Goal: Task Accomplishment & Management: Manage account settings

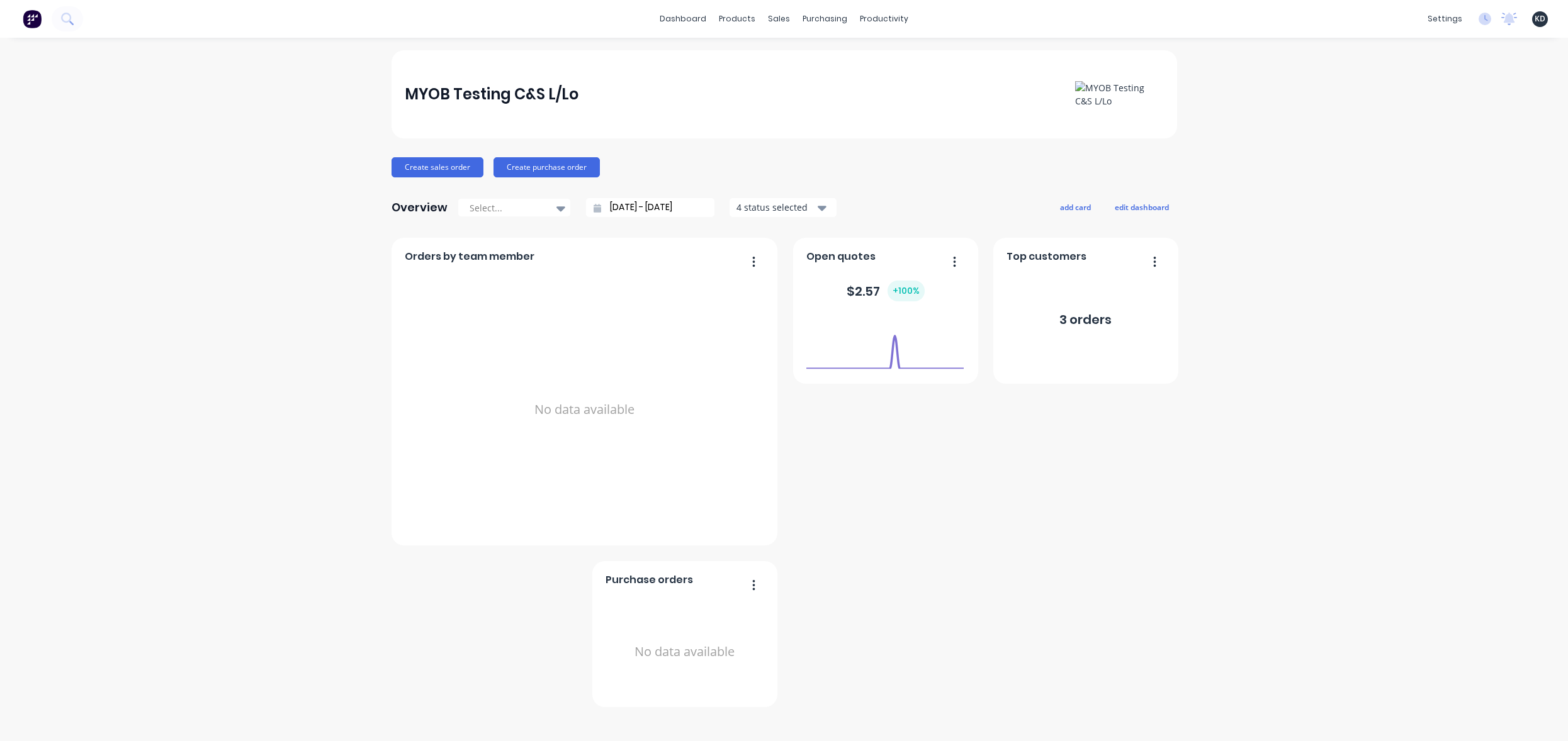
click at [304, 506] on div "MYOB Testing C&S L/Lo Create sales order Create purchase order Overview Select.…" at bounding box center [784, 389] width 1568 height 678
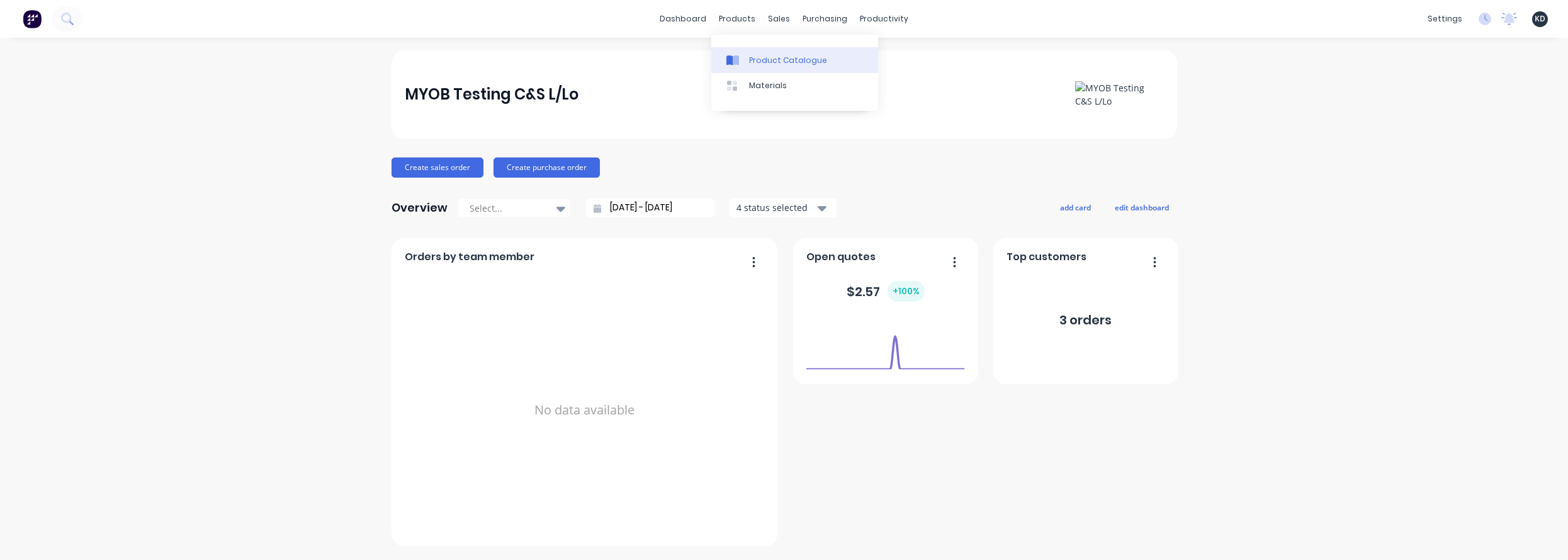
click at [754, 59] on div "Product Catalogue" at bounding box center [788, 60] width 78 height 11
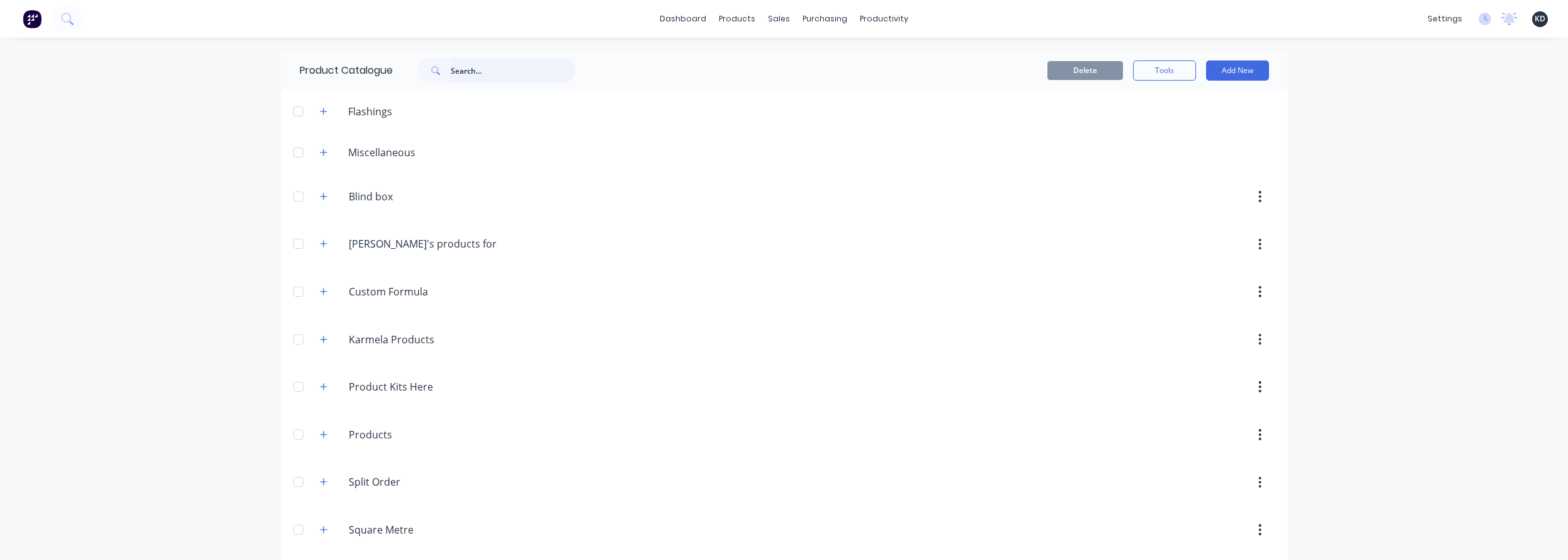
click at [530, 75] on input "text" at bounding box center [513, 71] width 125 height 25
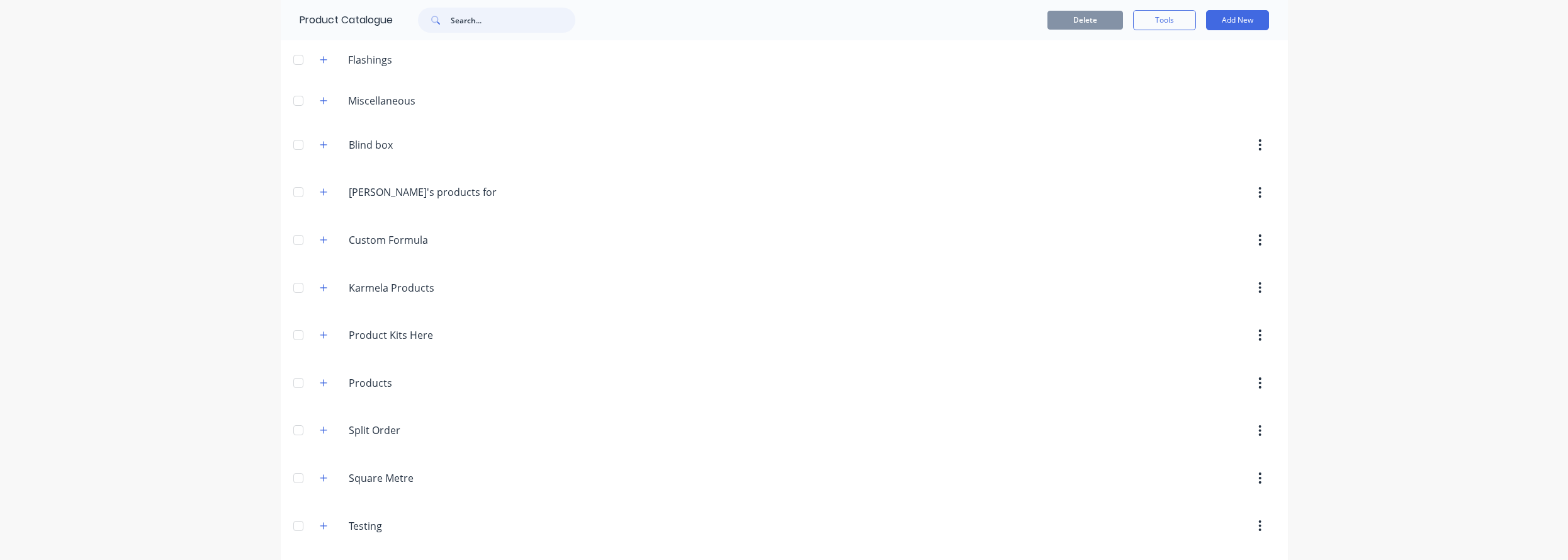
scroll to position [101, 0]
click at [1109, 24] on button "Add New" at bounding box center [1237, 20] width 63 height 20
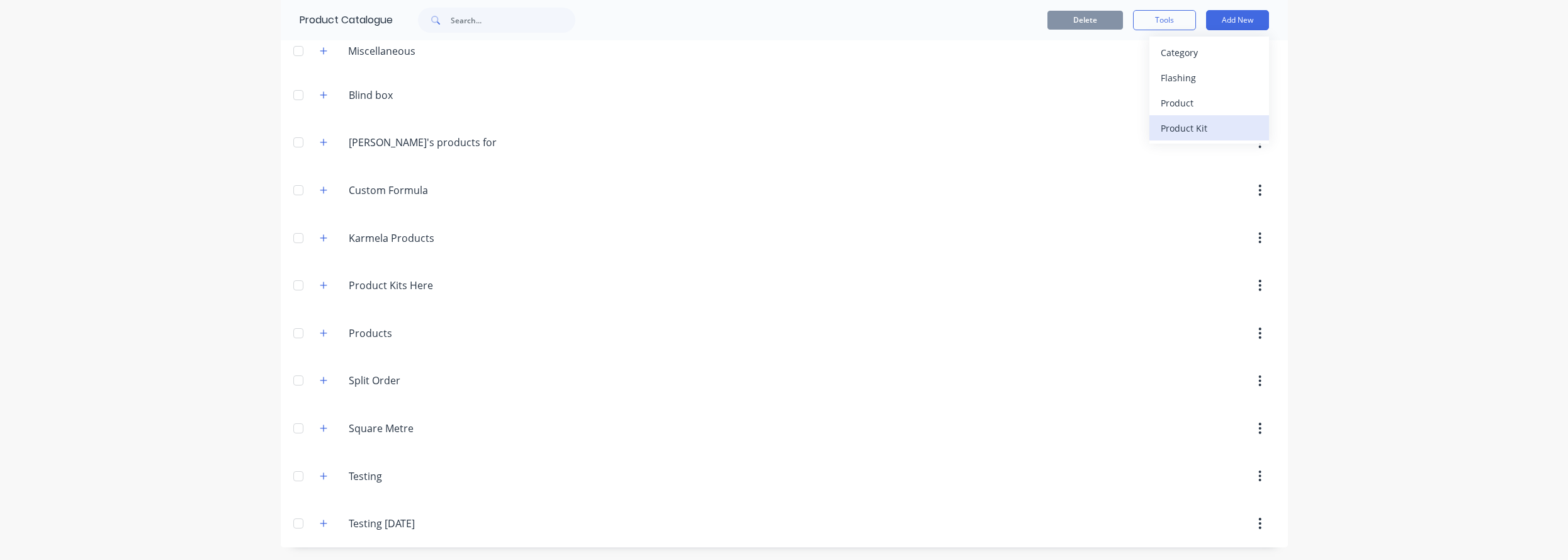
click at [1109, 137] on div "Product Kit" at bounding box center [1209, 128] width 97 height 18
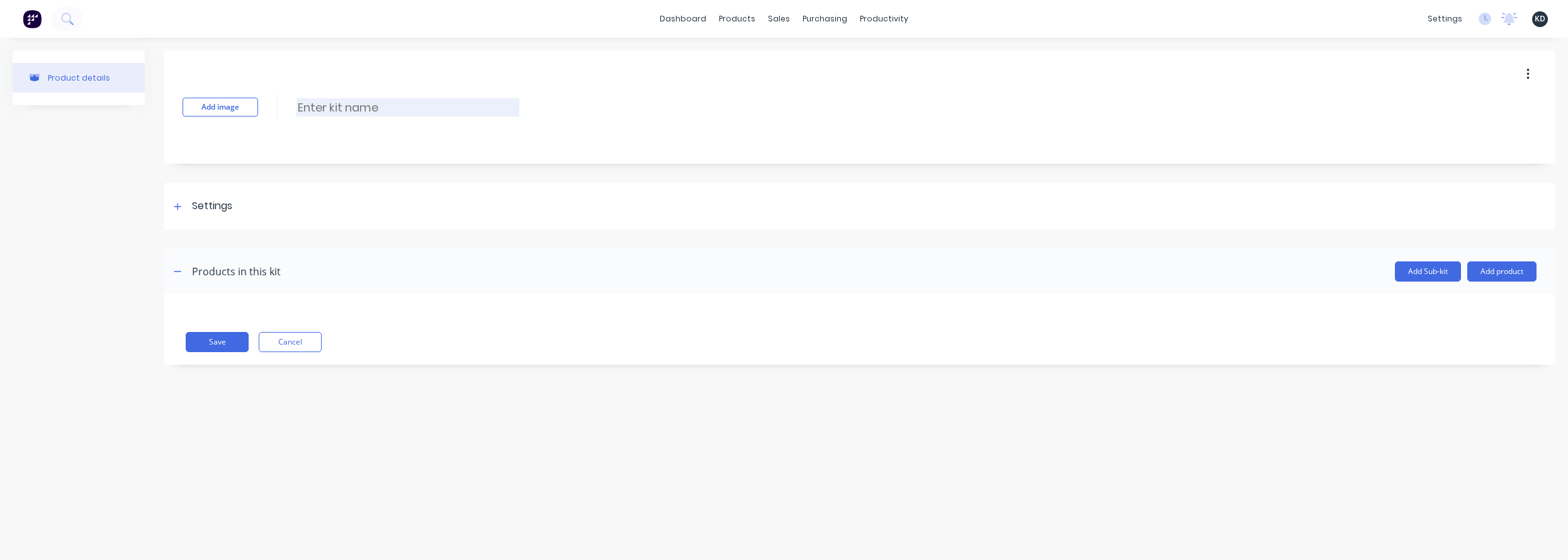
click at [347, 111] on input at bounding box center [408, 107] width 223 height 18
type input "Standard PK with Notes"
click at [284, 224] on div "Settings" at bounding box center [859, 206] width 1392 height 47
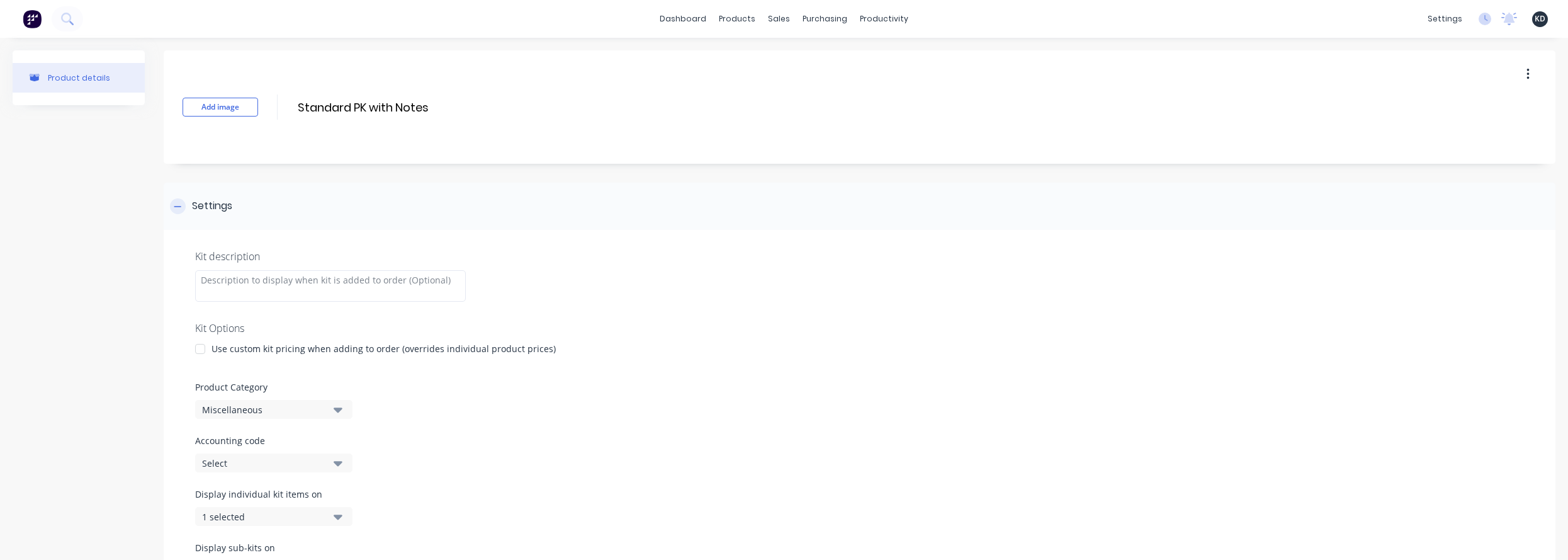
scroll to position [76, 0]
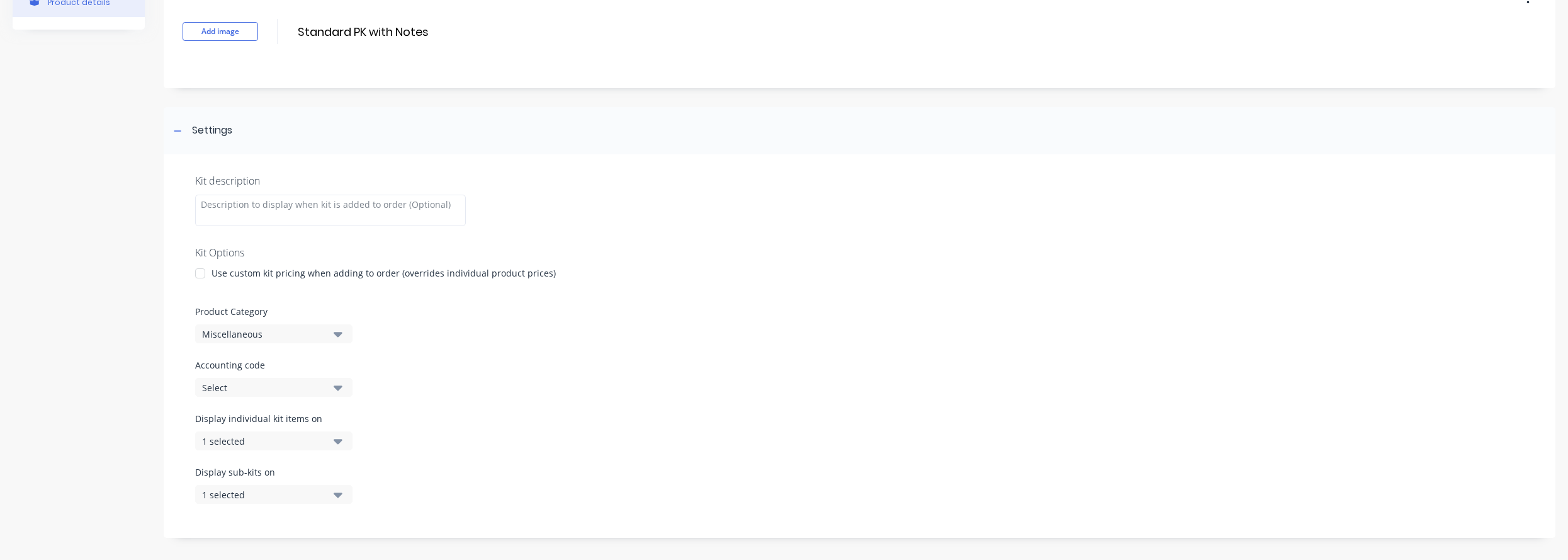
click at [237, 328] on div "Miscellaneous" at bounding box center [263, 334] width 122 height 13
click at [581, 416] on div "Display individual kit items on 1 selected" at bounding box center [860, 438] width 1329 height 53
click at [213, 337] on div "Miscellaneous" at bounding box center [263, 334] width 122 height 13
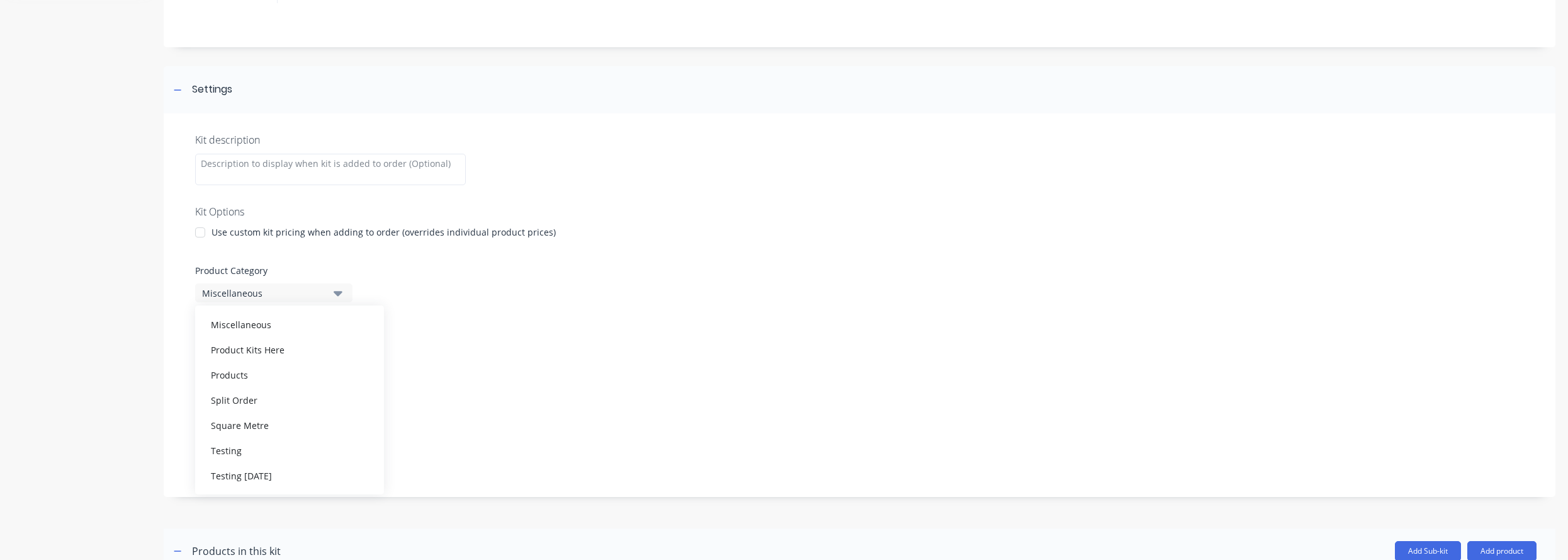
scroll to position [151, 0]
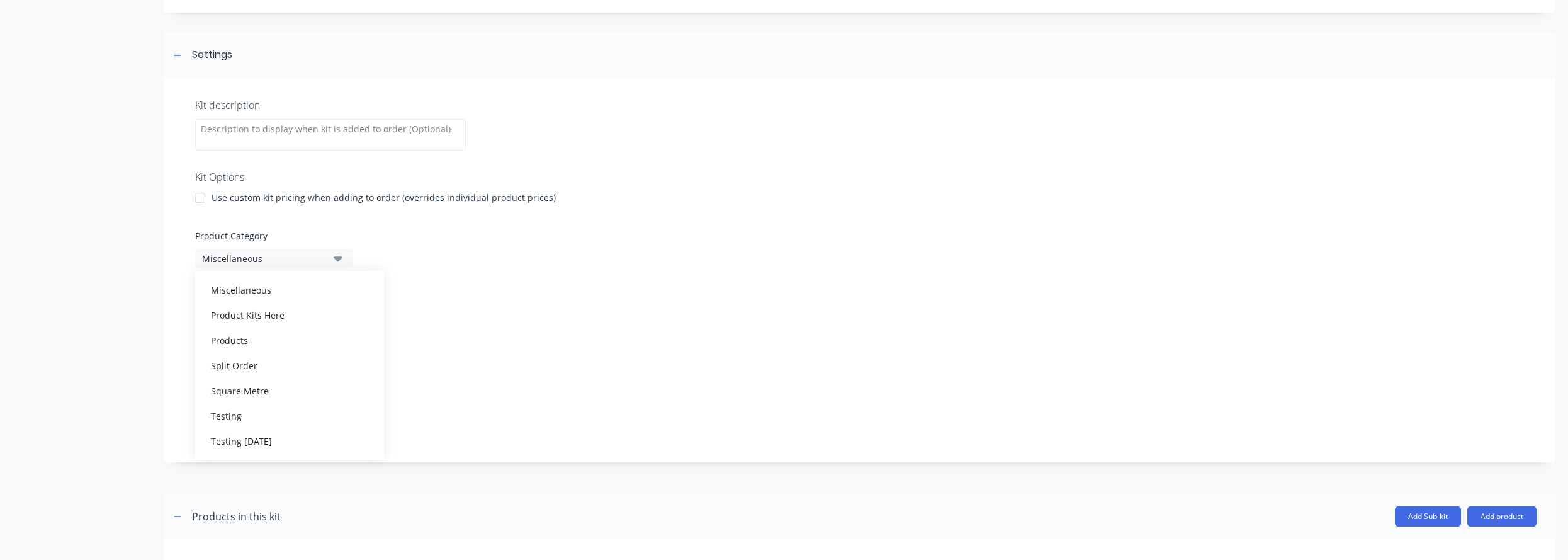
click at [269, 517] on div "Products in this kit" at bounding box center [237, 517] width 89 height 15
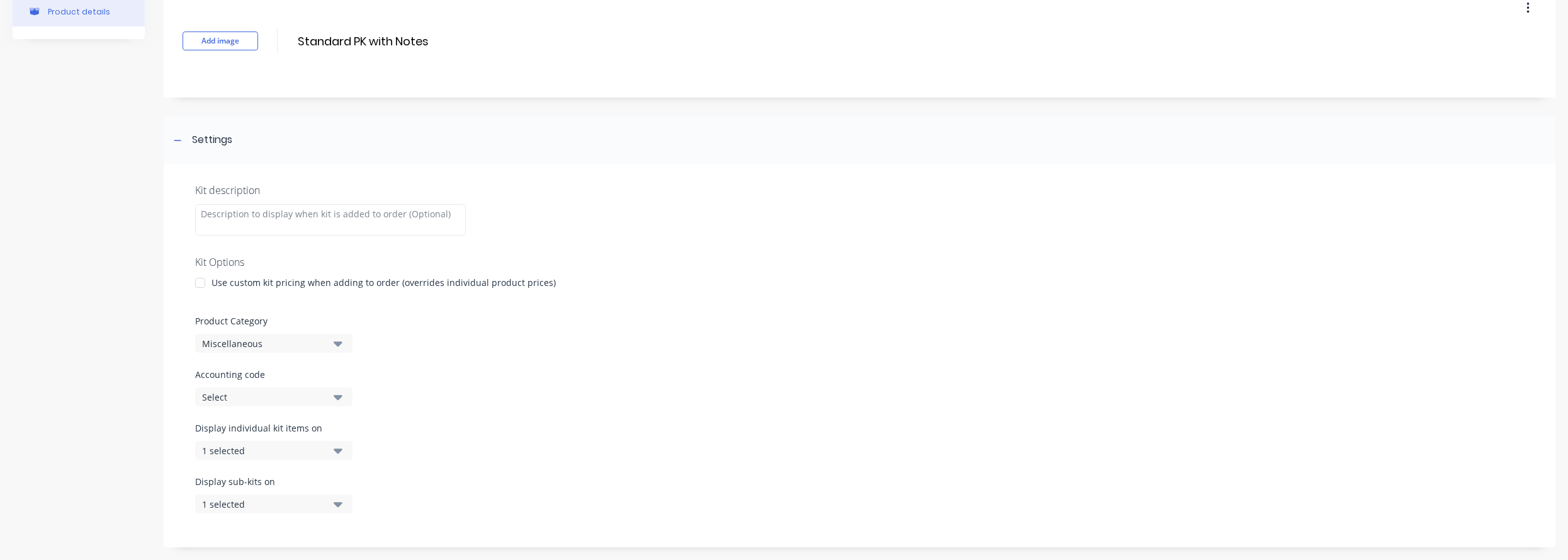
scroll to position [0, 0]
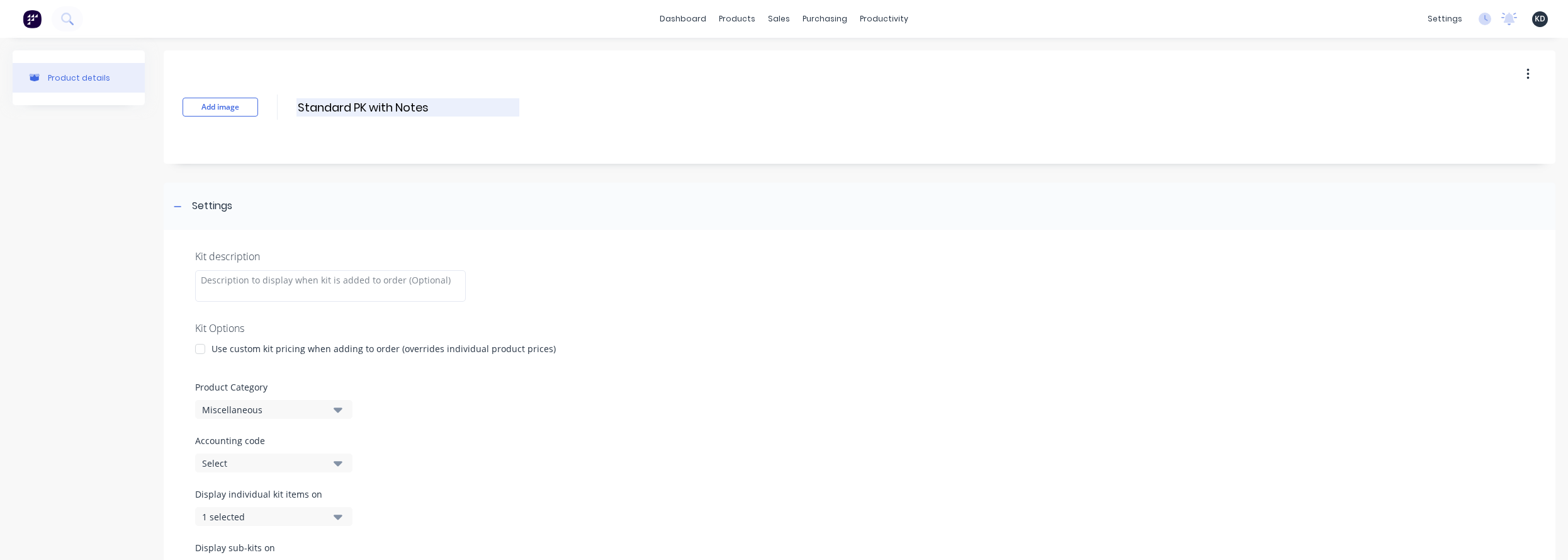
click at [408, 98] on input "Standard PK with Notes" at bounding box center [408, 107] width 223 height 18
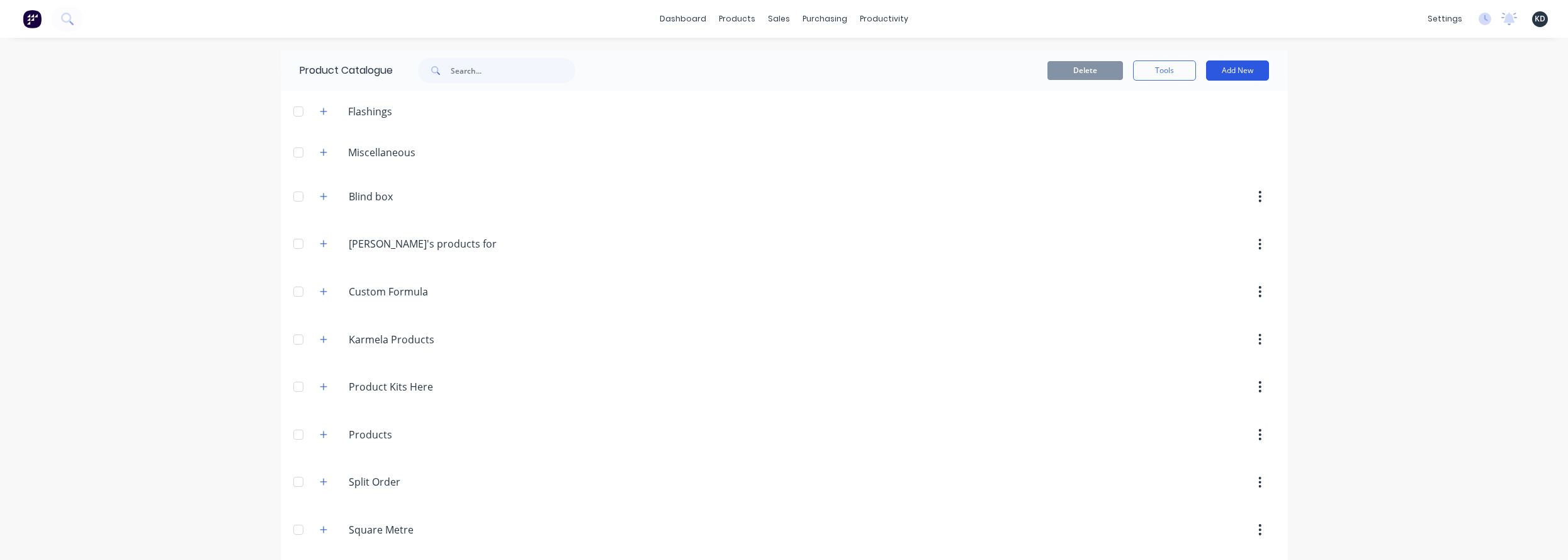
click at [1109, 60] on button "Add New" at bounding box center [1237, 71] width 63 height 20
click at [1109, 97] on div "Category" at bounding box center [1209, 103] width 97 height 18
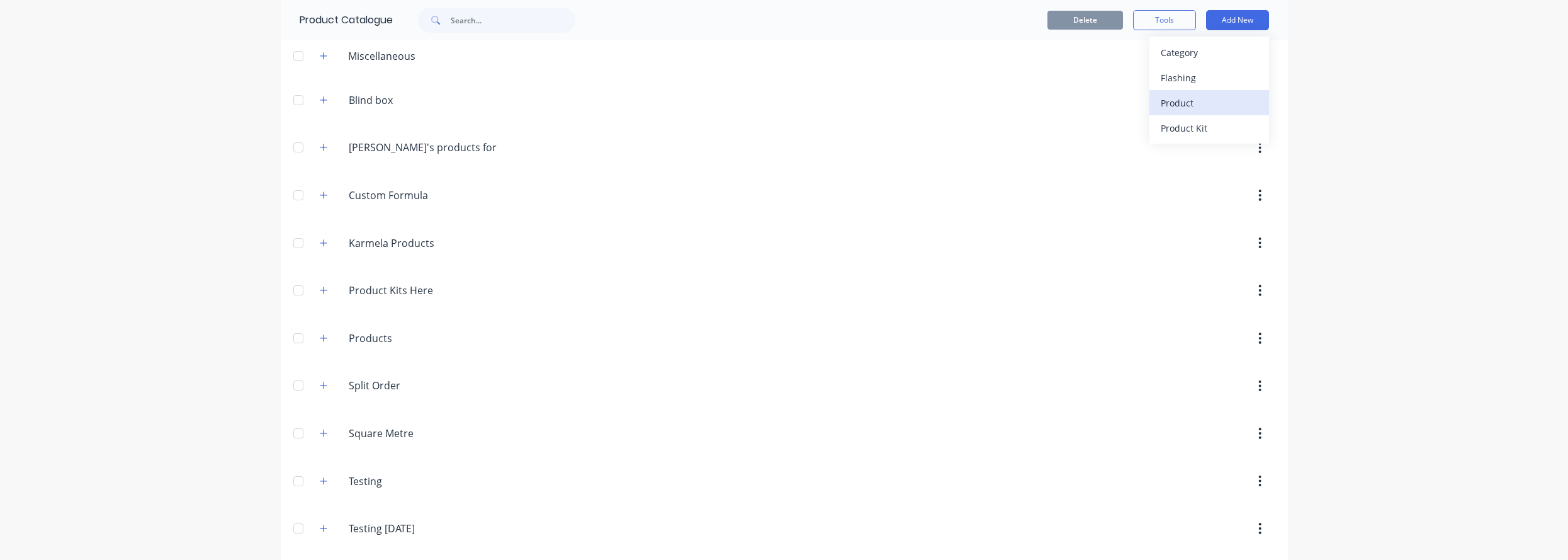
scroll to position [69, 0]
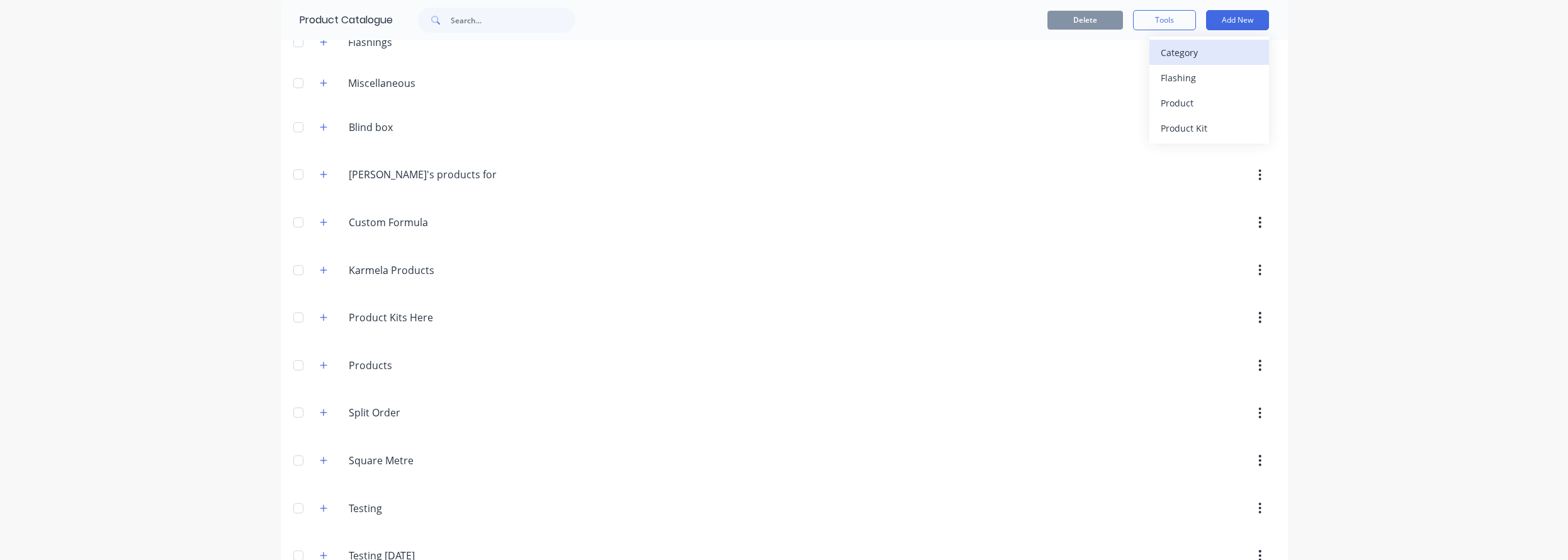
click at [1109, 41] on button "Category" at bounding box center [1209, 52] width 120 height 25
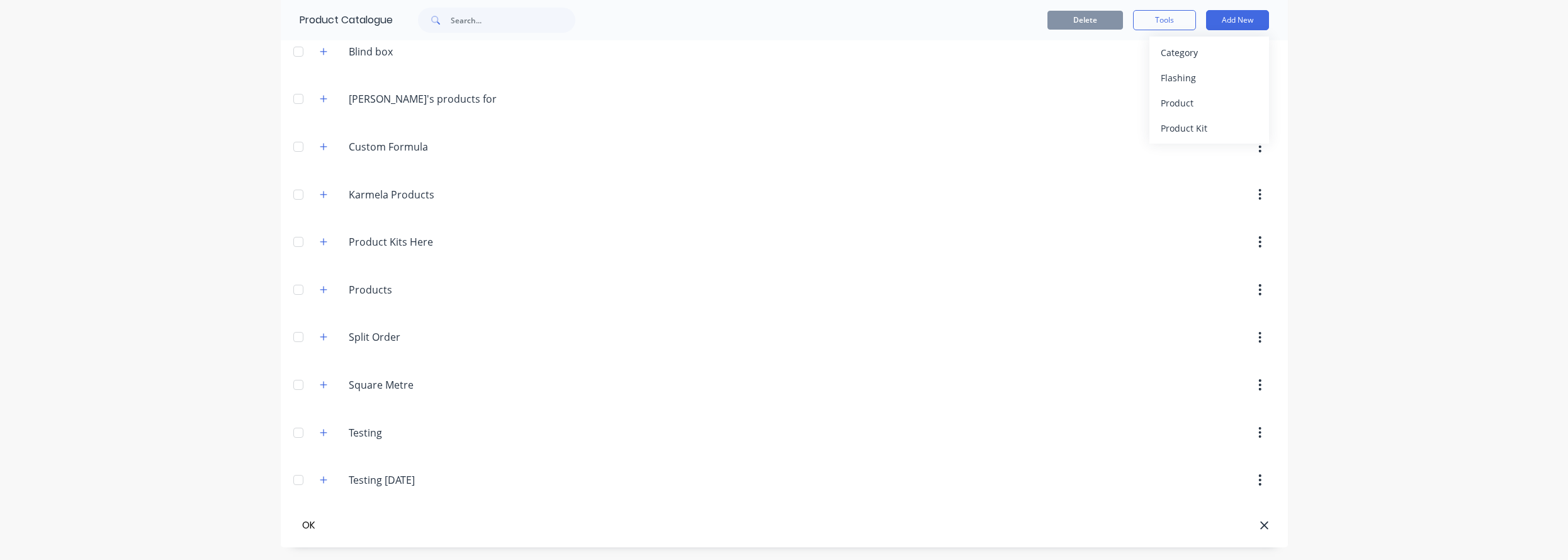
type input "O"
type input "PK with Notes"
click at [1109, 134] on div "Product Kit" at bounding box center [1209, 128] width 97 height 18
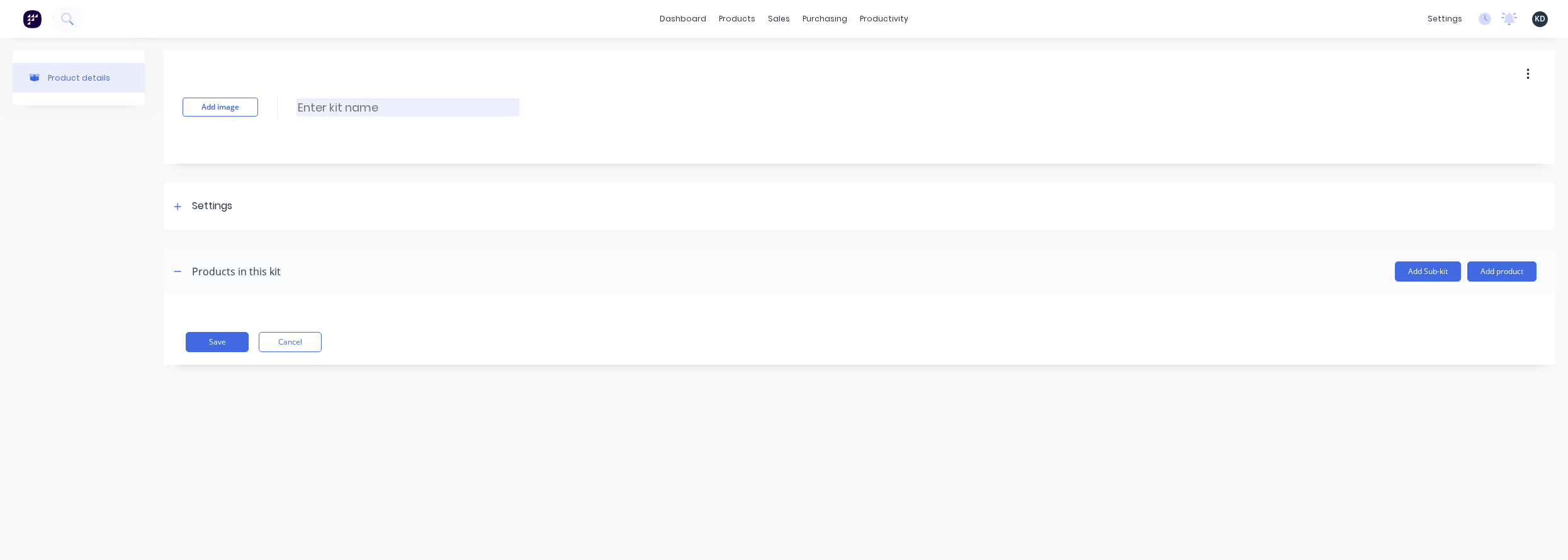
click at [390, 110] on input at bounding box center [408, 107] width 223 height 18
click at [360, 203] on div "Settings" at bounding box center [859, 206] width 1392 height 47
type input "Standard PK with notes"
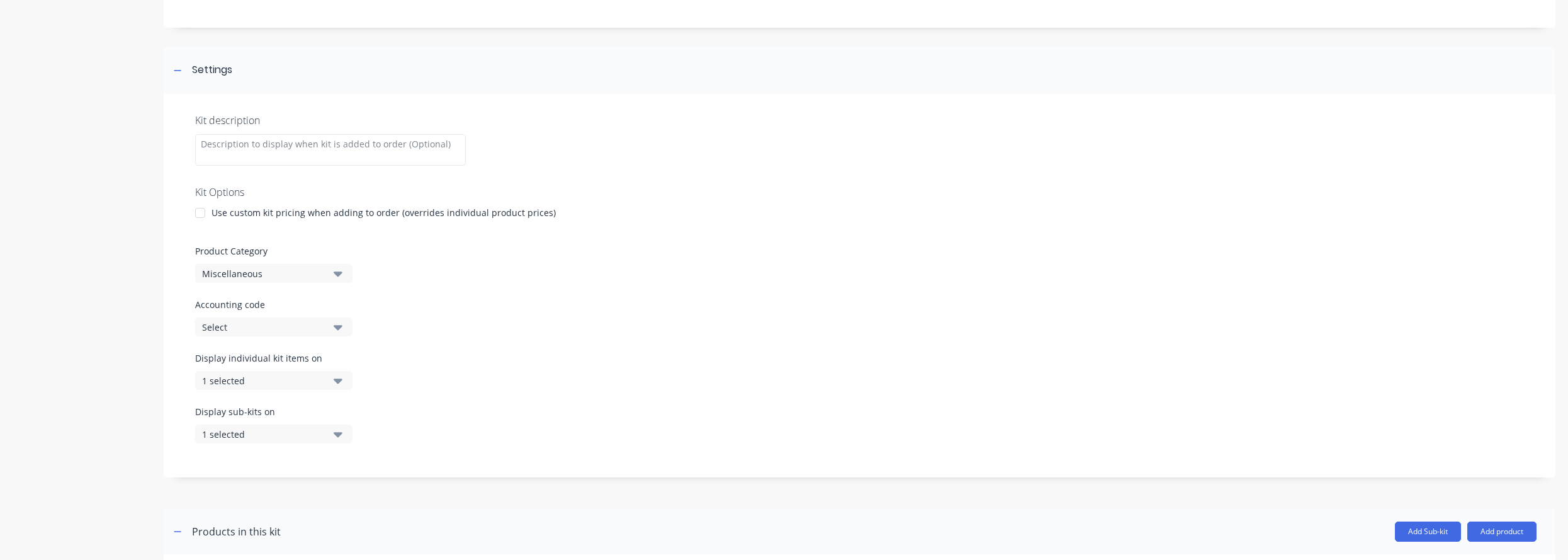
scroll to position [232, 0]
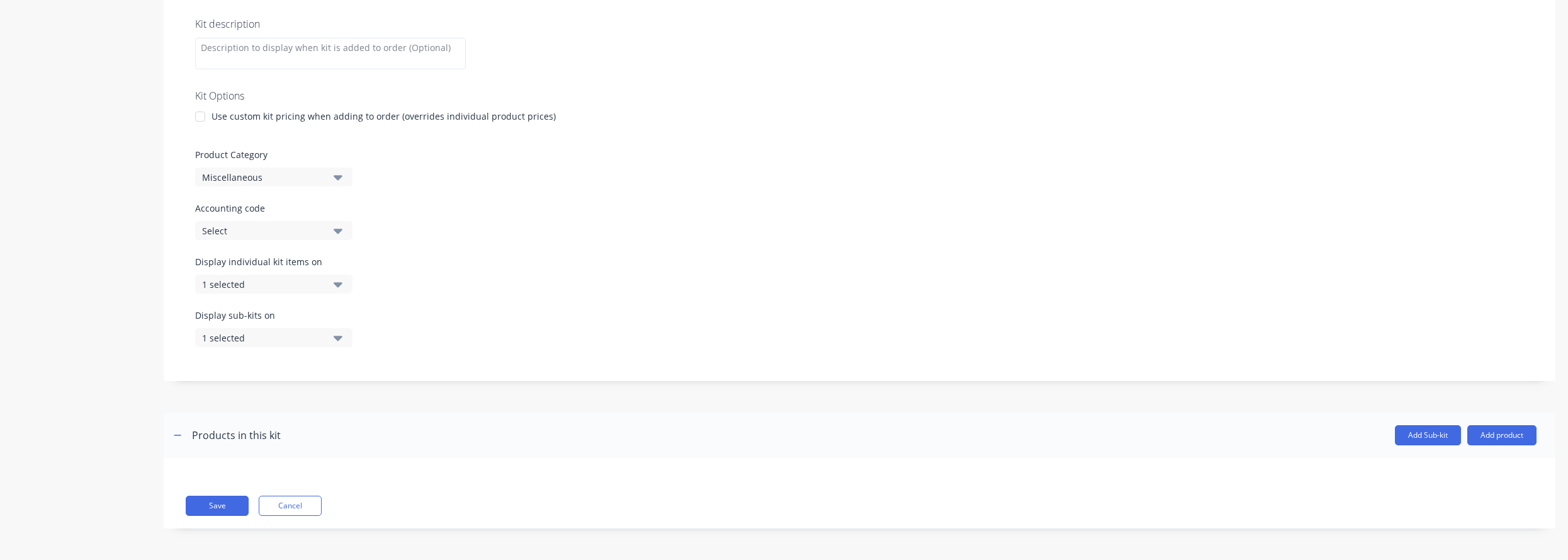
click at [238, 181] on div "Miscellaneous" at bounding box center [263, 177] width 122 height 13
click at [257, 213] on div "PK with Notes" at bounding box center [289, 209] width 189 height 25
click at [811, 228] on div "Accounting code Select" at bounding box center [860, 221] width 1329 height 38
click at [1109, 432] on button "Add product" at bounding box center [1502, 435] width 69 height 20
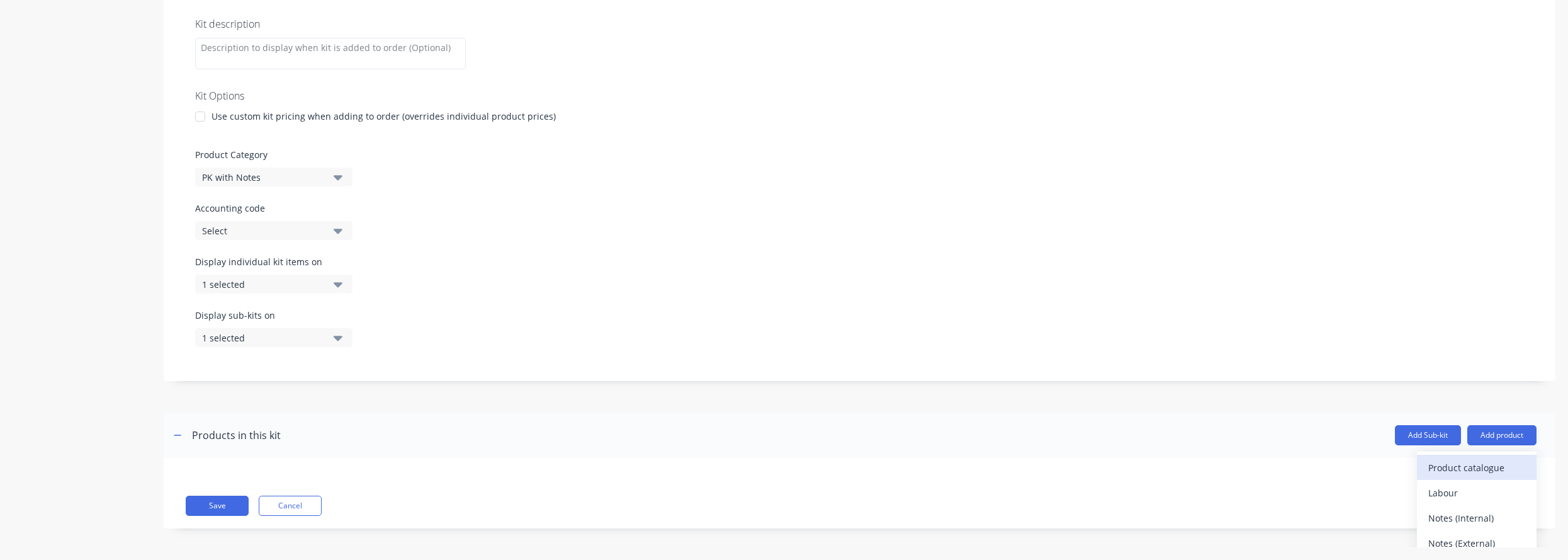
click at [1109, 466] on div "Product catalogue" at bounding box center [1476, 468] width 97 height 18
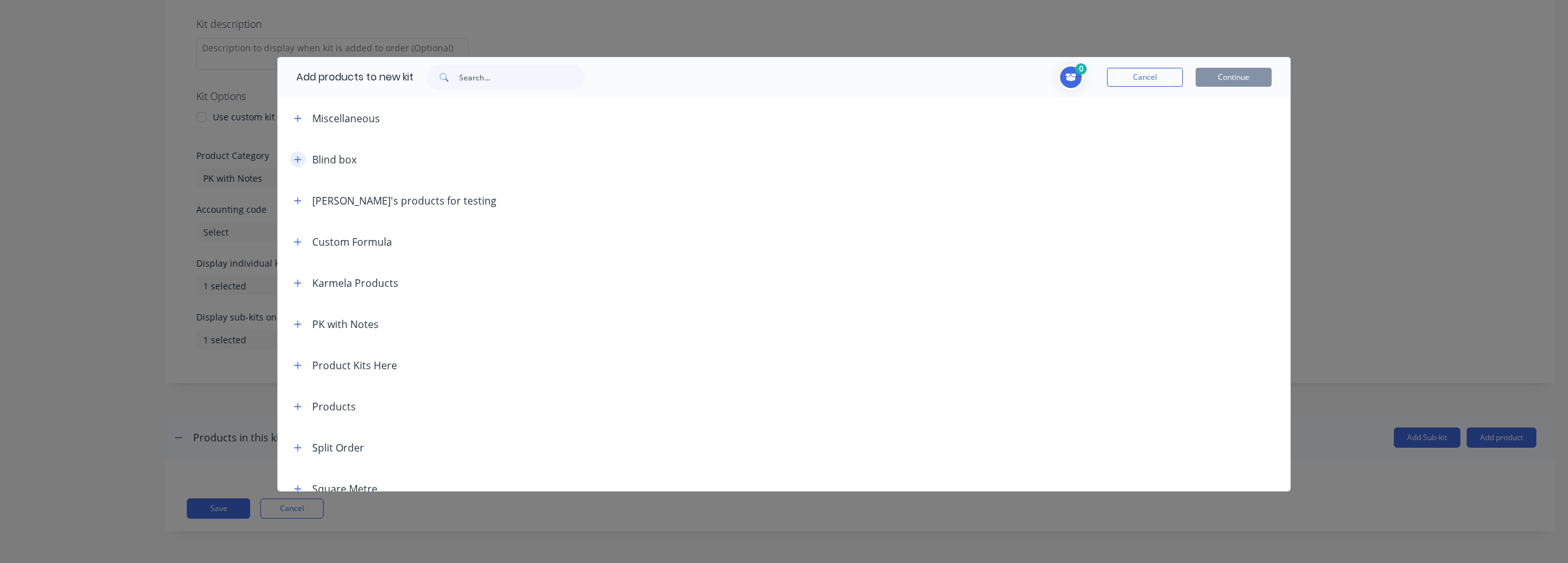
click at [301, 157] on icon "button" at bounding box center [297, 160] width 8 height 9
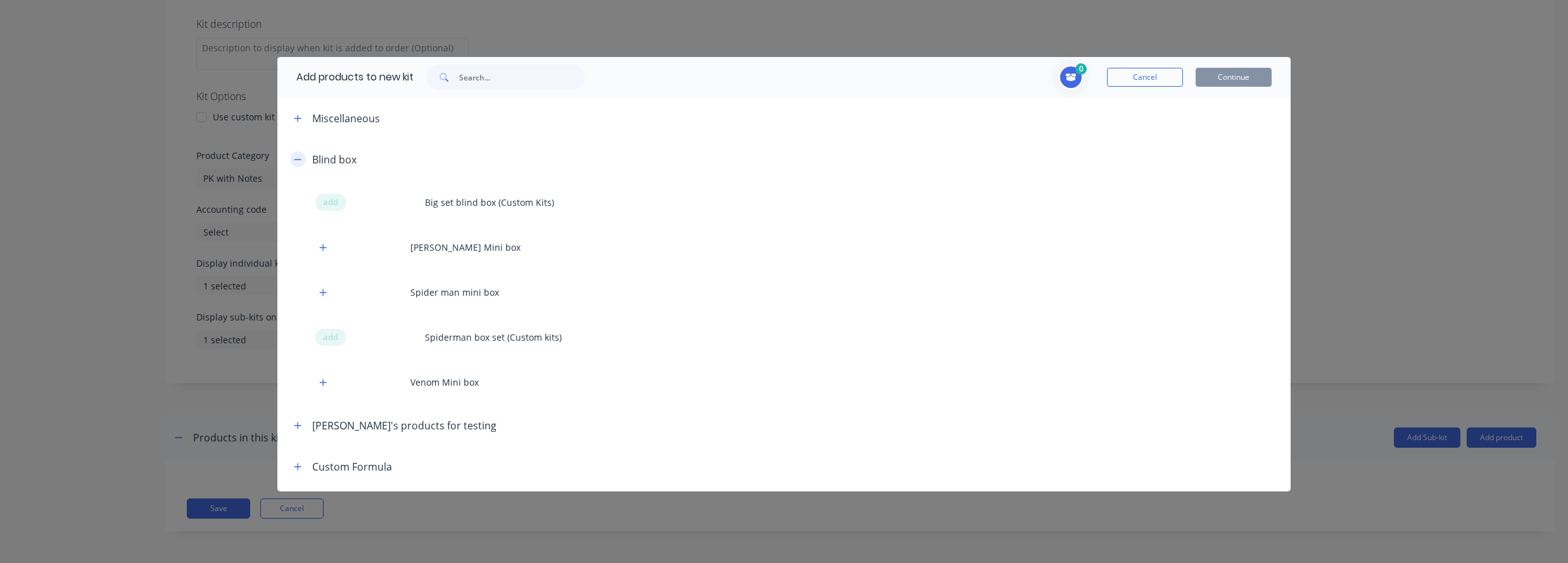
click at [295, 159] on icon "button" at bounding box center [297, 160] width 8 height 9
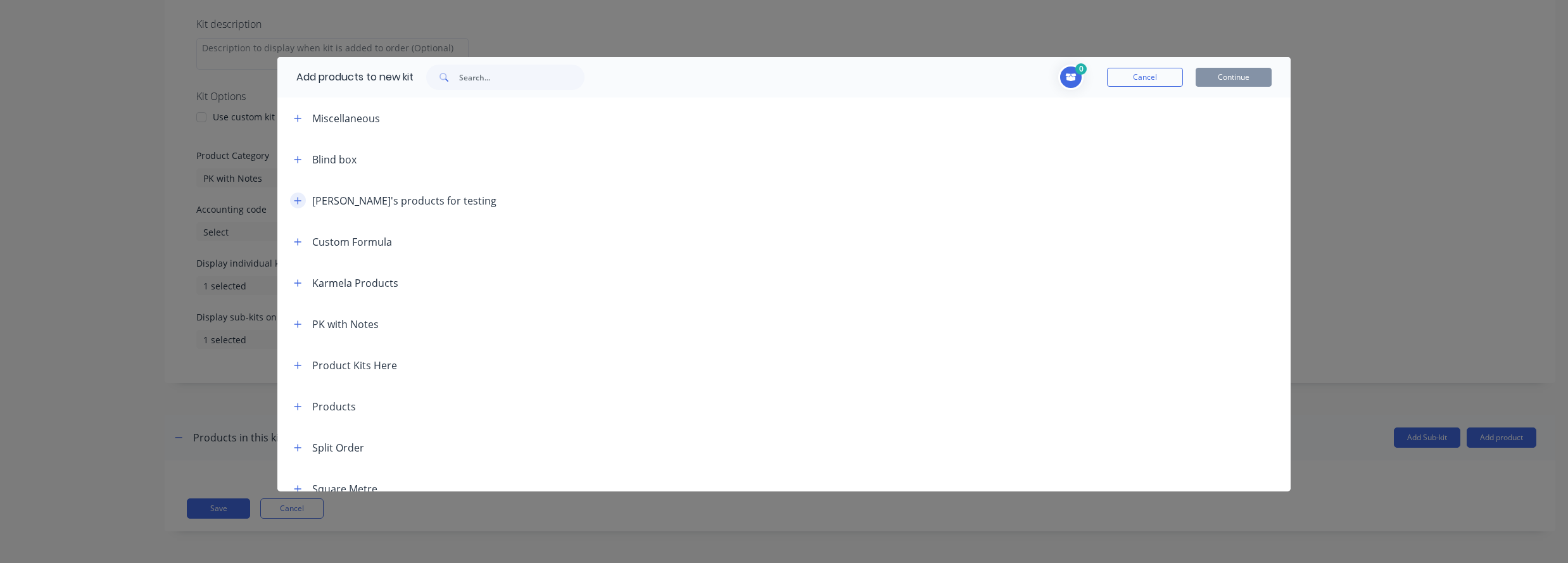
click at [303, 197] on button "button" at bounding box center [297, 200] width 16 height 16
click at [302, 197] on button "button" at bounding box center [297, 200] width 16 height 16
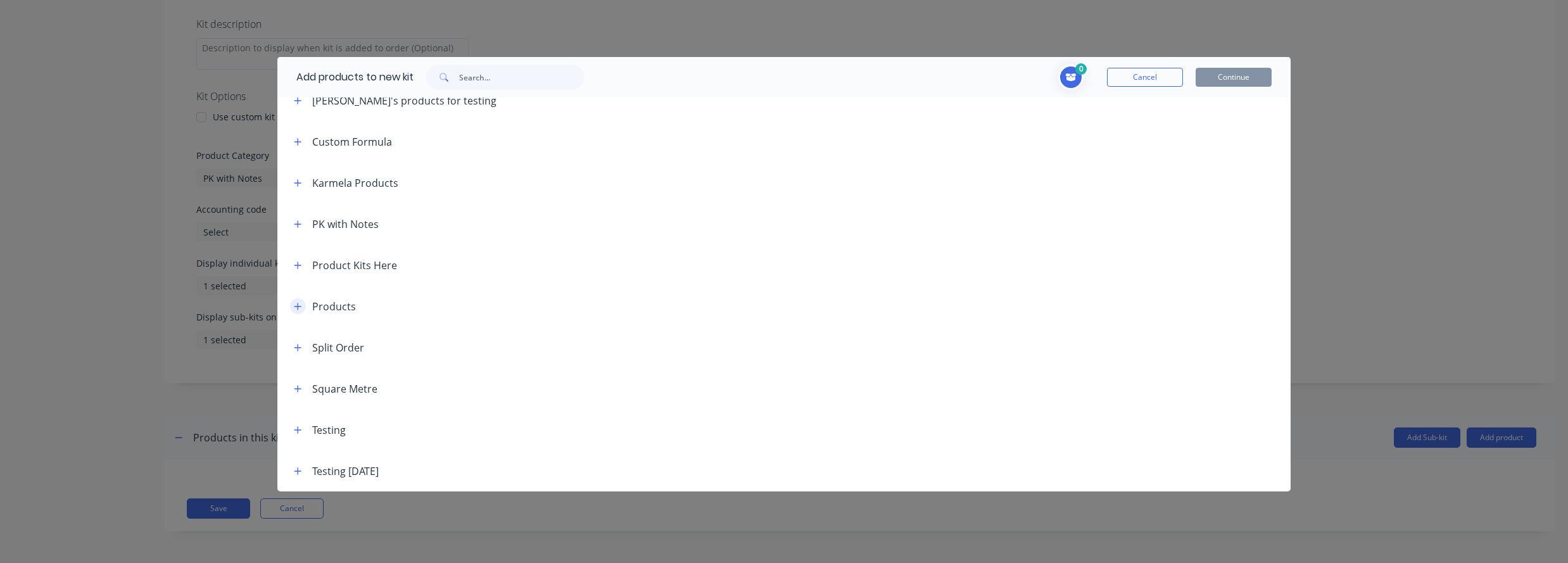
click at [299, 307] on icon "button" at bounding box center [297, 306] width 8 height 9
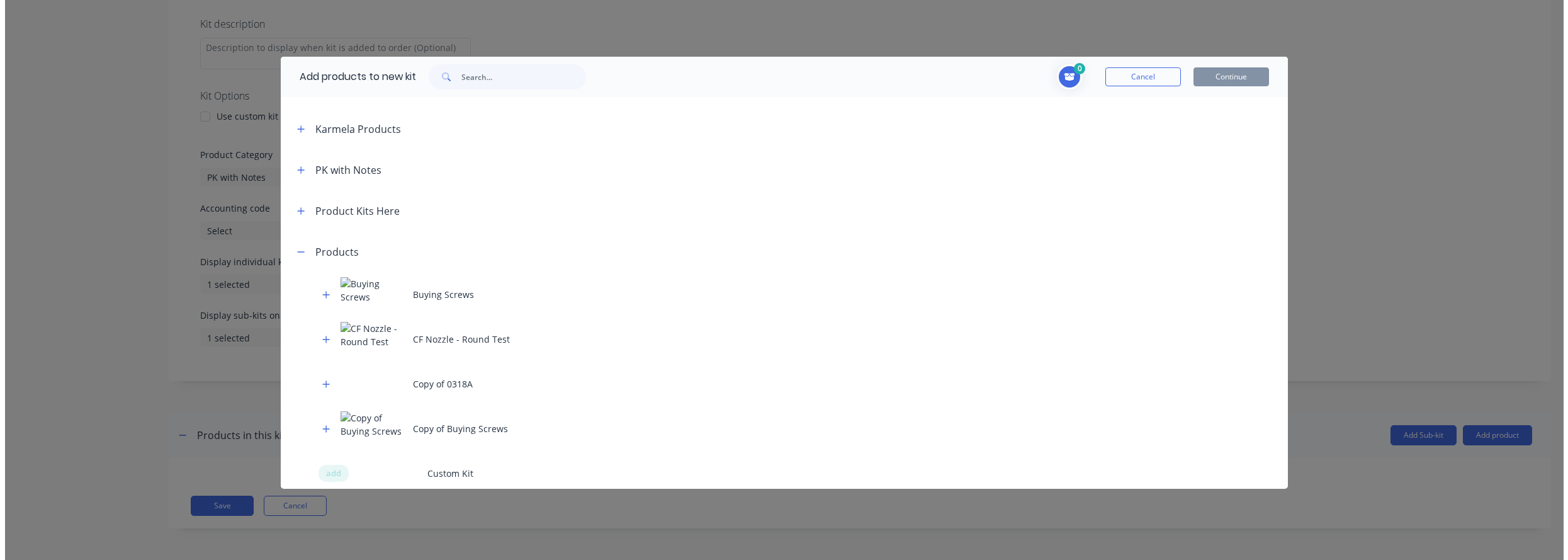
scroll to position [326, 0]
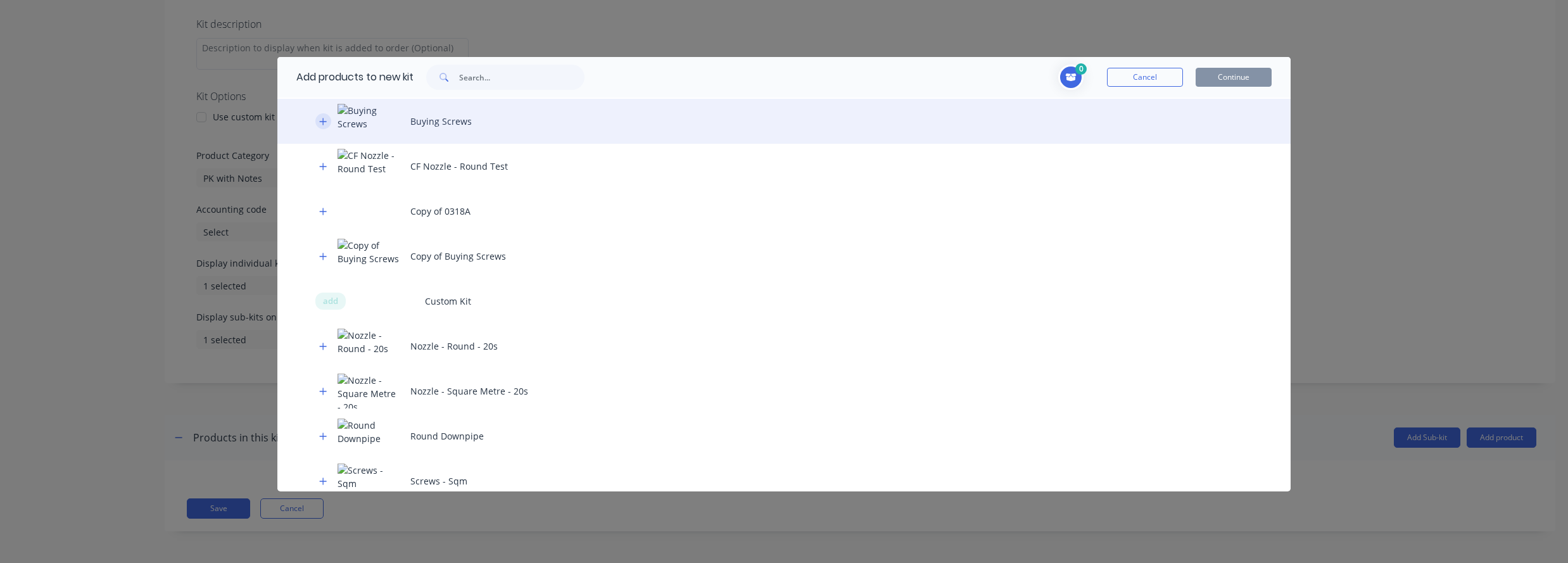
click at [322, 124] on icon "button" at bounding box center [323, 122] width 8 height 9
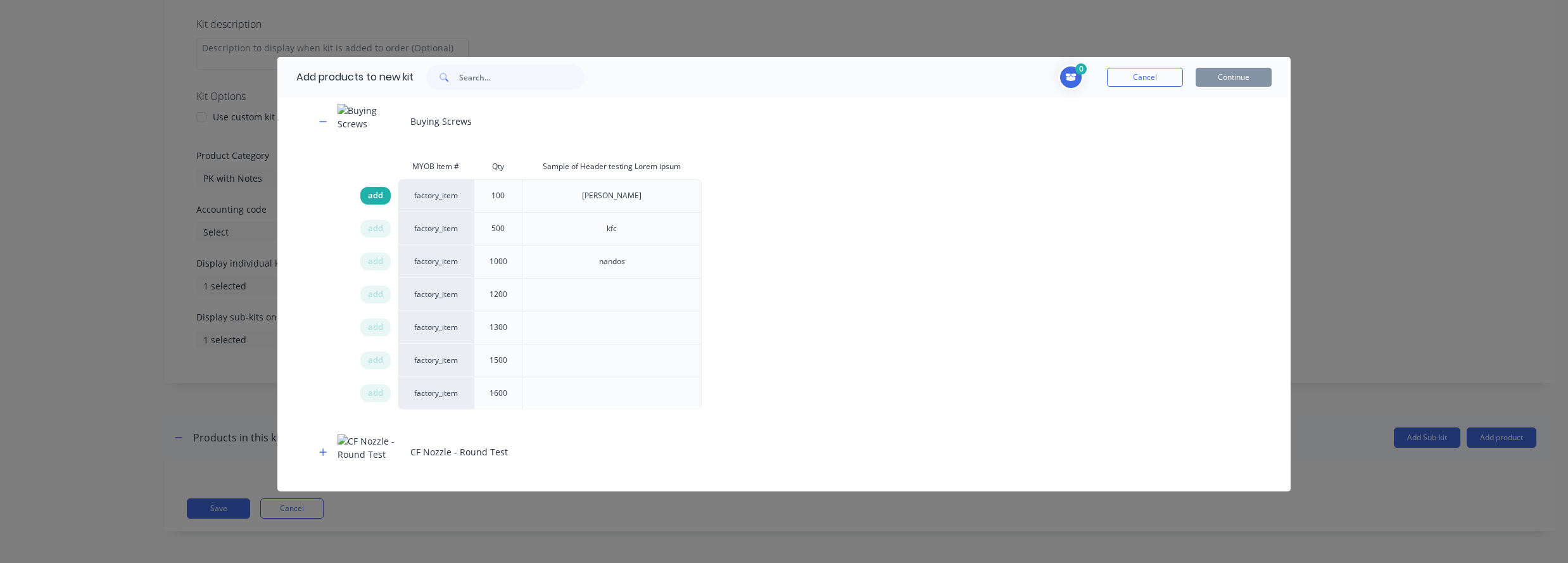
click at [379, 201] on span "add" at bounding box center [376, 196] width 15 height 13
click at [1116, 85] on button "Continue" at bounding box center [1233, 77] width 76 height 19
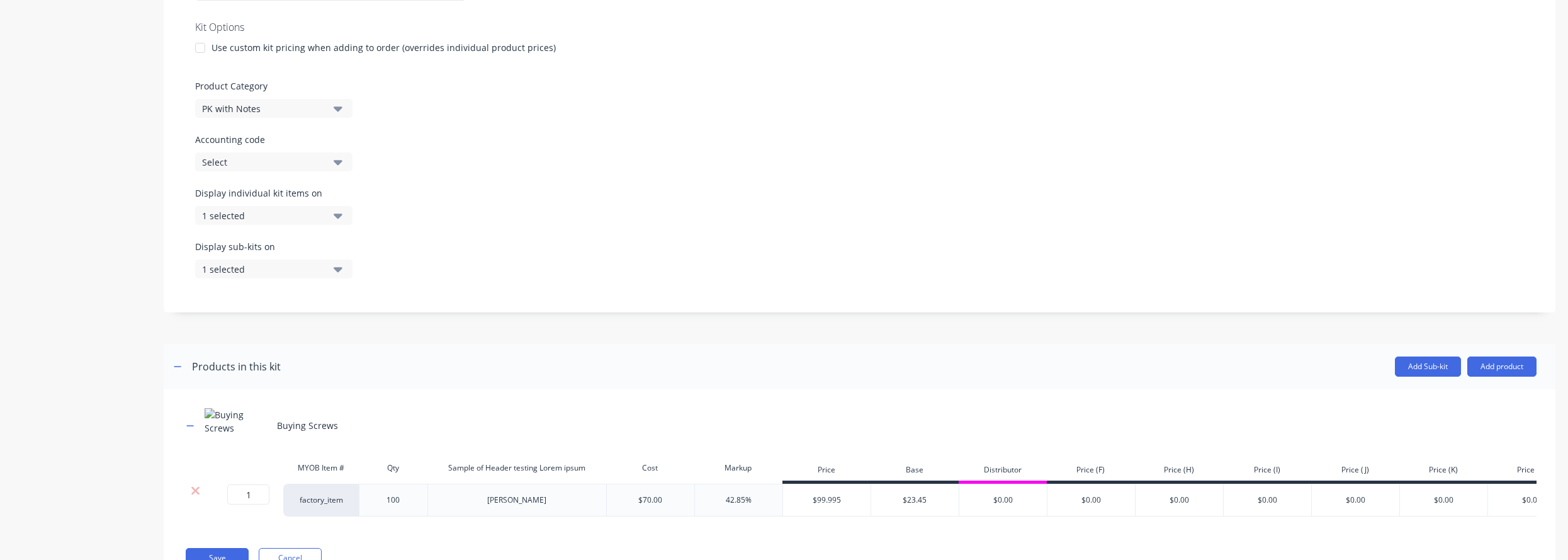
scroll to position [363, 0]
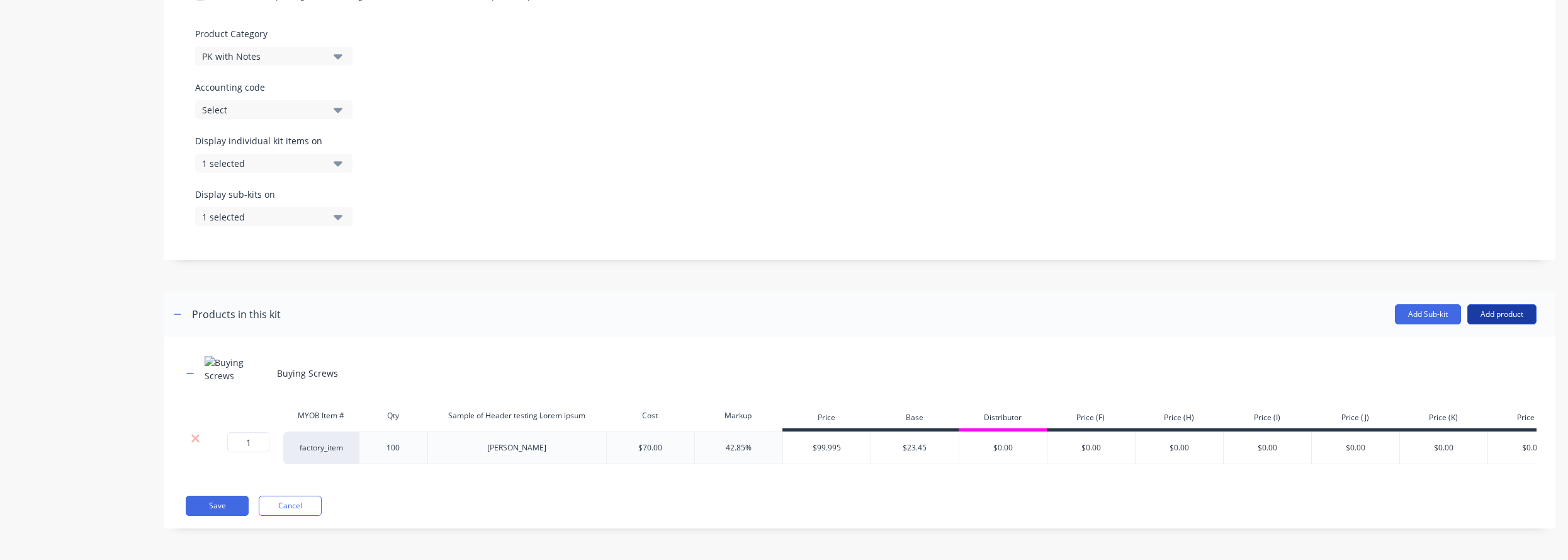
click at [1109, 309] on button "Add product" at bounding box center [1502, 314] width 69 height 20
click at [1109, 363] on div "Labour" at bounding box center [1476, 372] width 97 height 18
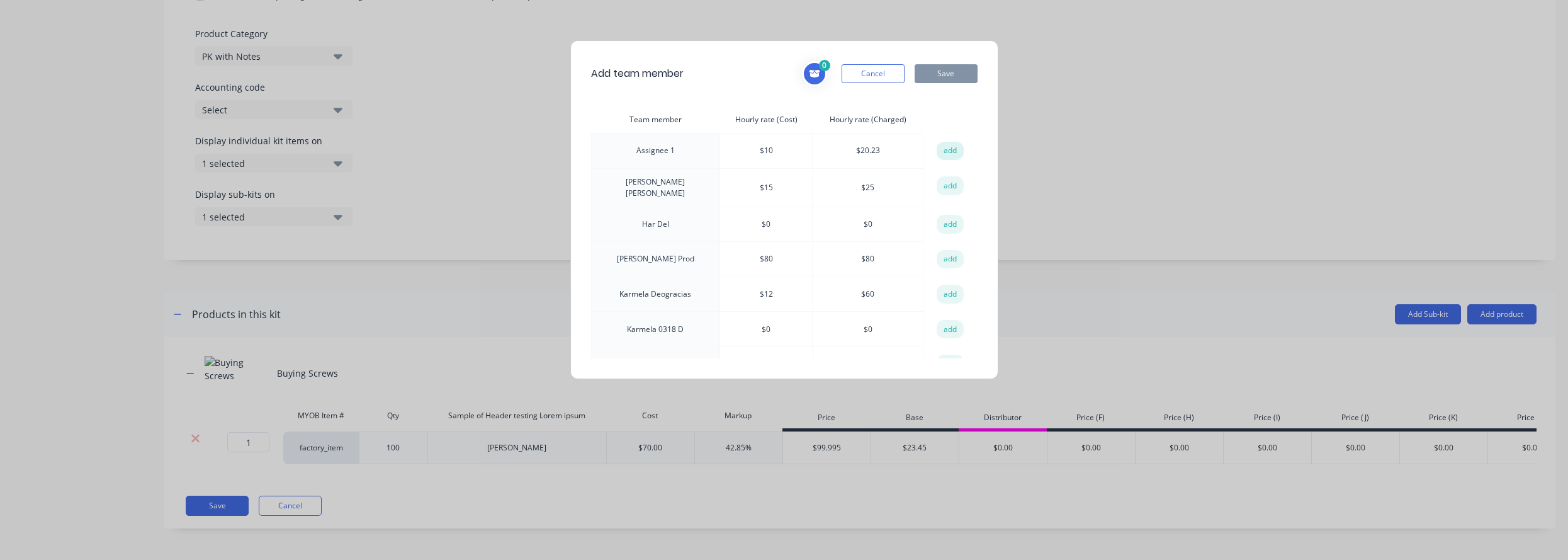
click at [942, 153] on button "add" at bounding box center [951, 151] width 28 height 19
click at [954, 73] on button "Save" at bounding box center [946, 74] width 63 height 19
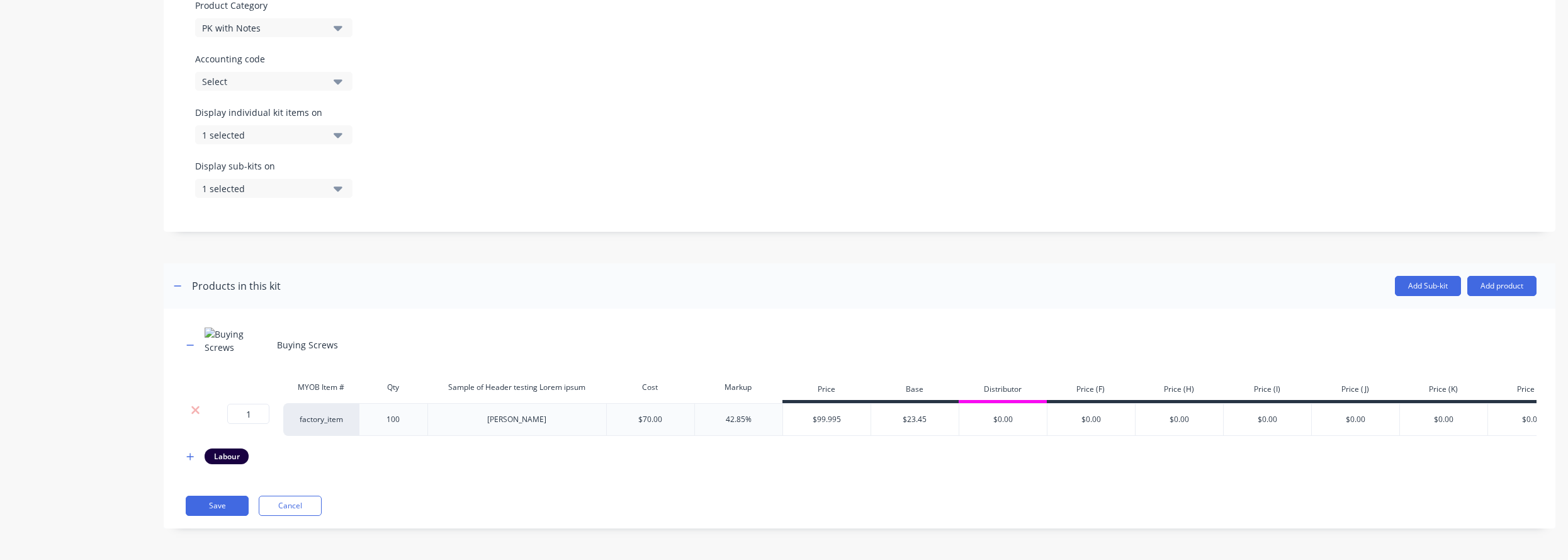
scroll to position [391, 0]
click at [1109, 276] on button "Add product" at bounding box center [1502, 286] width 69 height 20
click at [1109, 367] on div "Notes (Internal)" at bounding box center [1476, 368] width 97 height 18
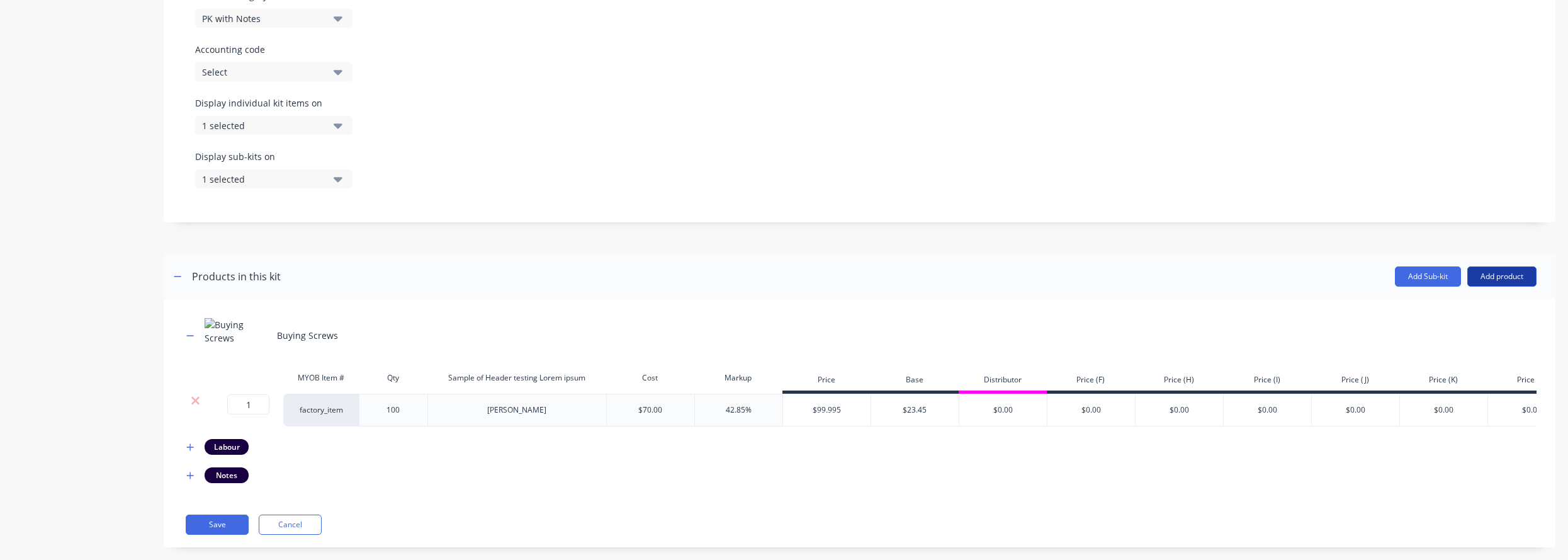
click at [1109, 279] on button "Add product" at bounding box center [1502, 277] width 69 height 20
click at [1109, 383] on div "Notes (External)" at bounding box center [1476, 384] width 97 height 18
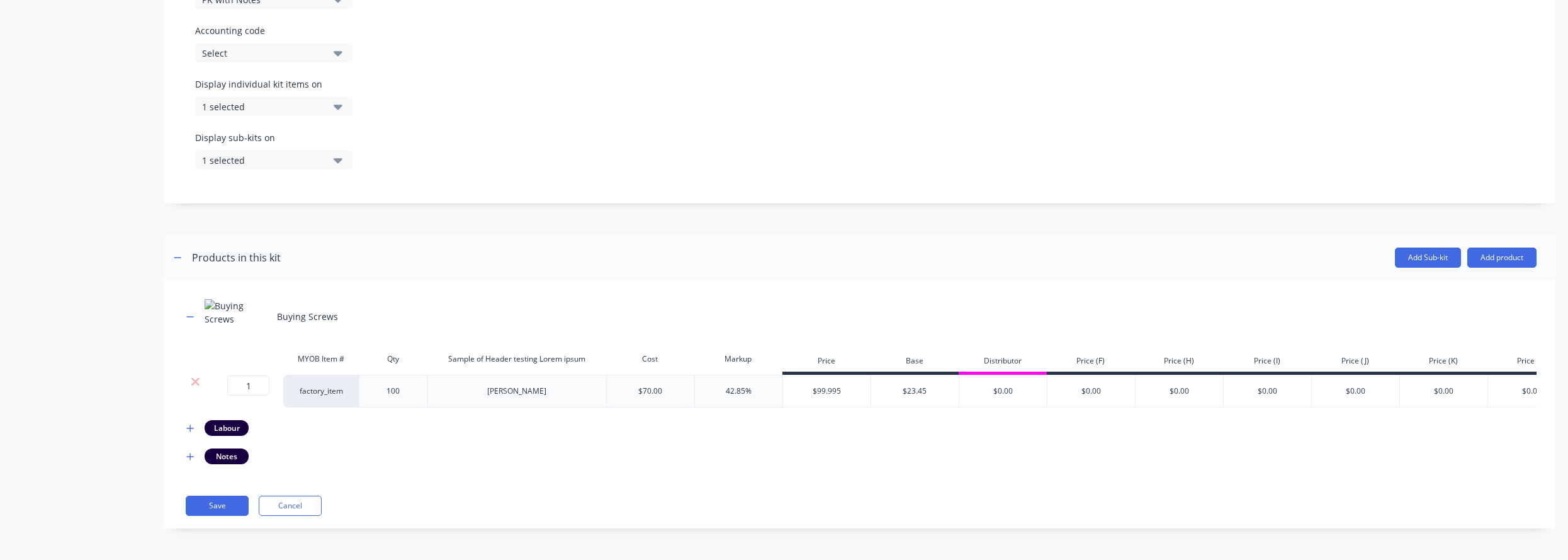
click at [181, 466] on div "Buying Screws MYOB Item # Qty Sample of Header testing Lorem ipsum Cost Markup …" at bounding box center [859, 405] width 1392 height 248
click at [190, 459] on icon "button" at bounding box center [190, 456] width 7 height 7
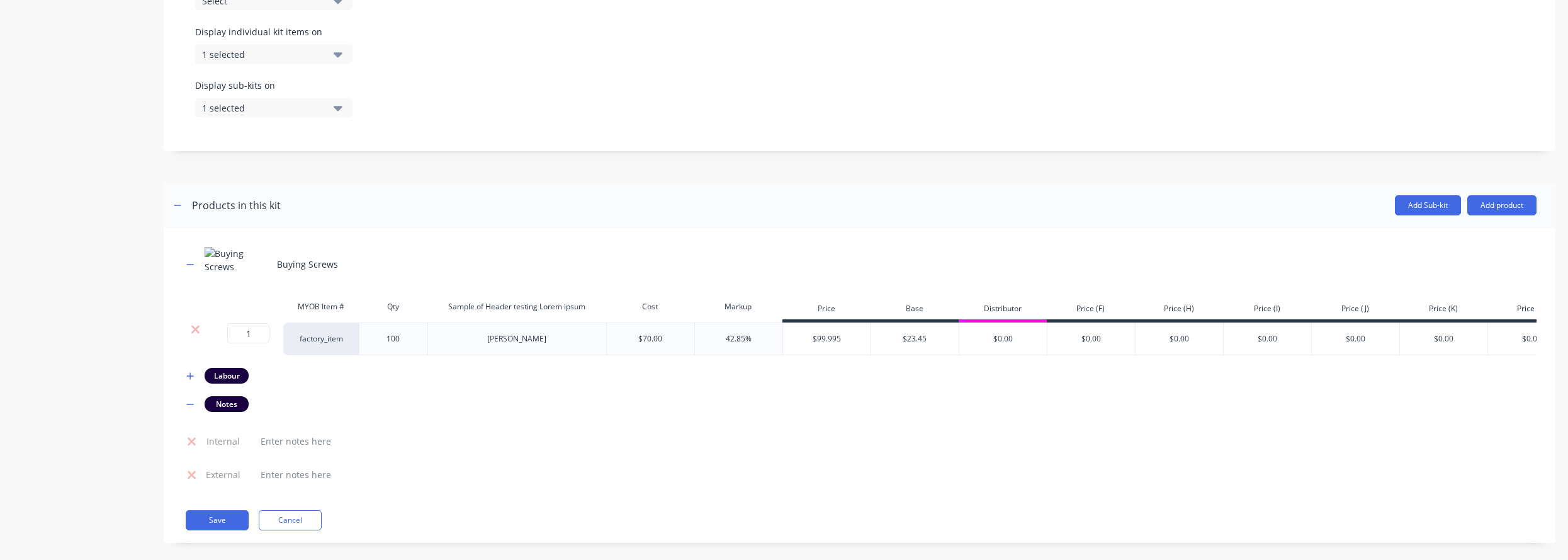
scroll to position [486, 0]
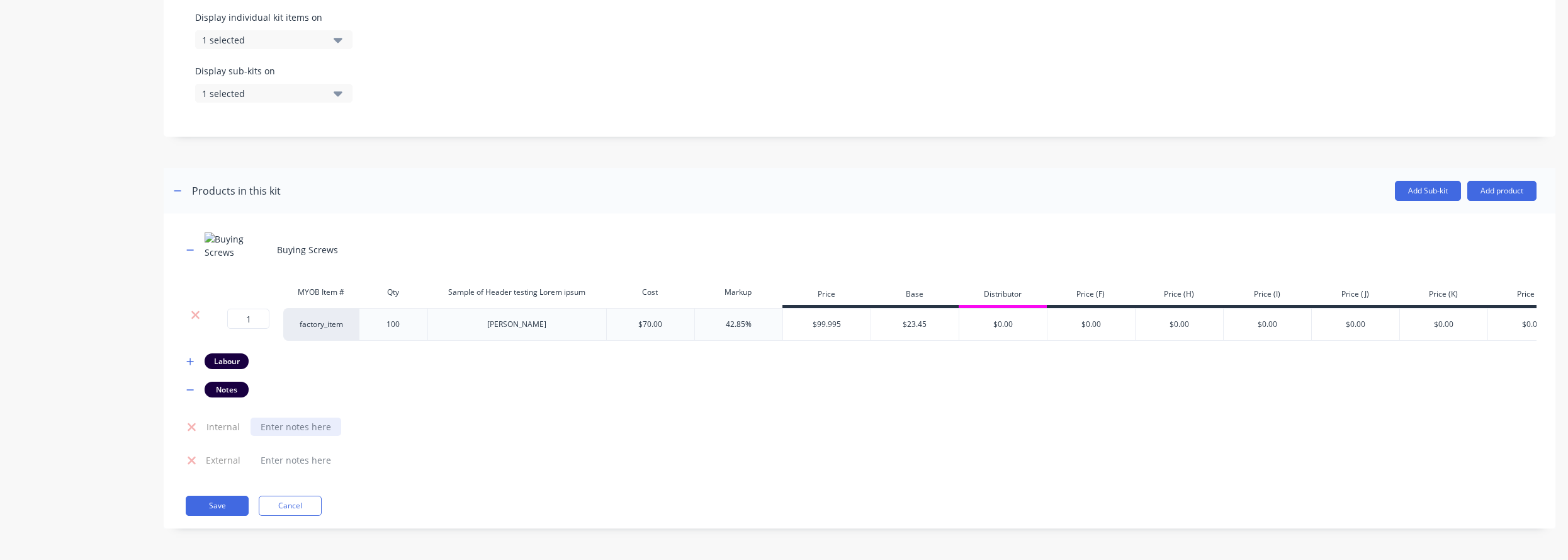
click at [287, 422] on div at bounding box center [296, 426] width 91 height 18
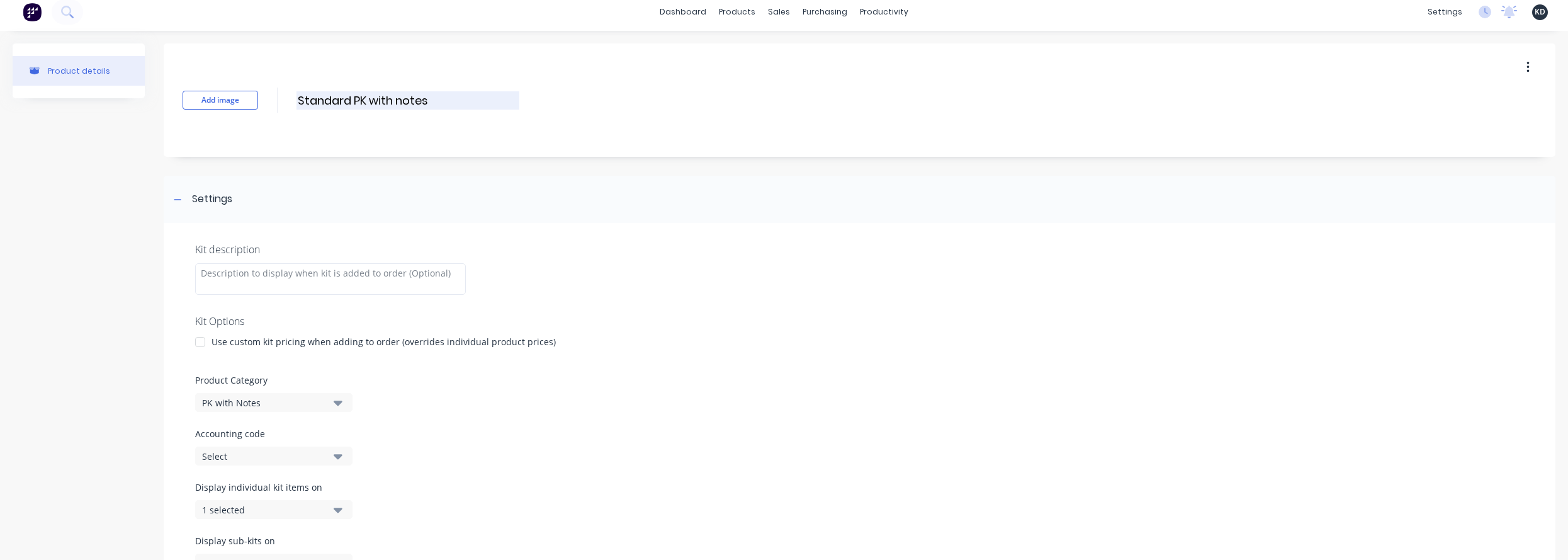
scroll to position [0, 0]
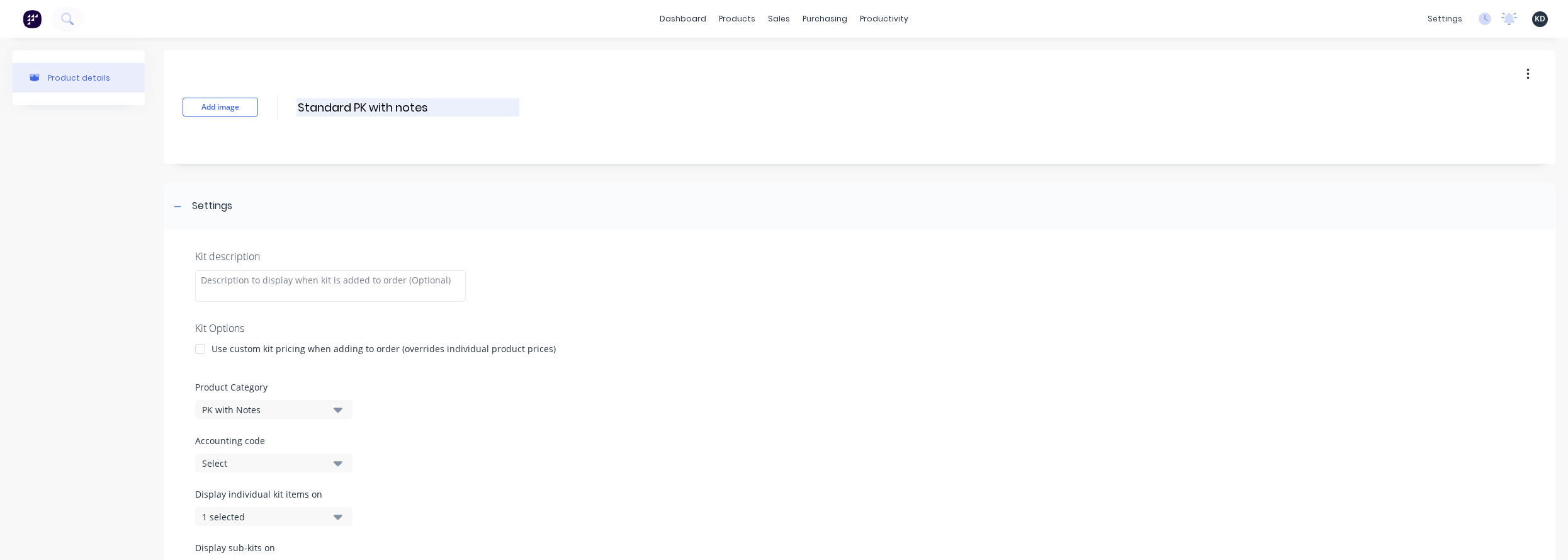
click at [419, 107] on input "Standard PK with notes" at bounding box center [408, 107] width 223 height 18
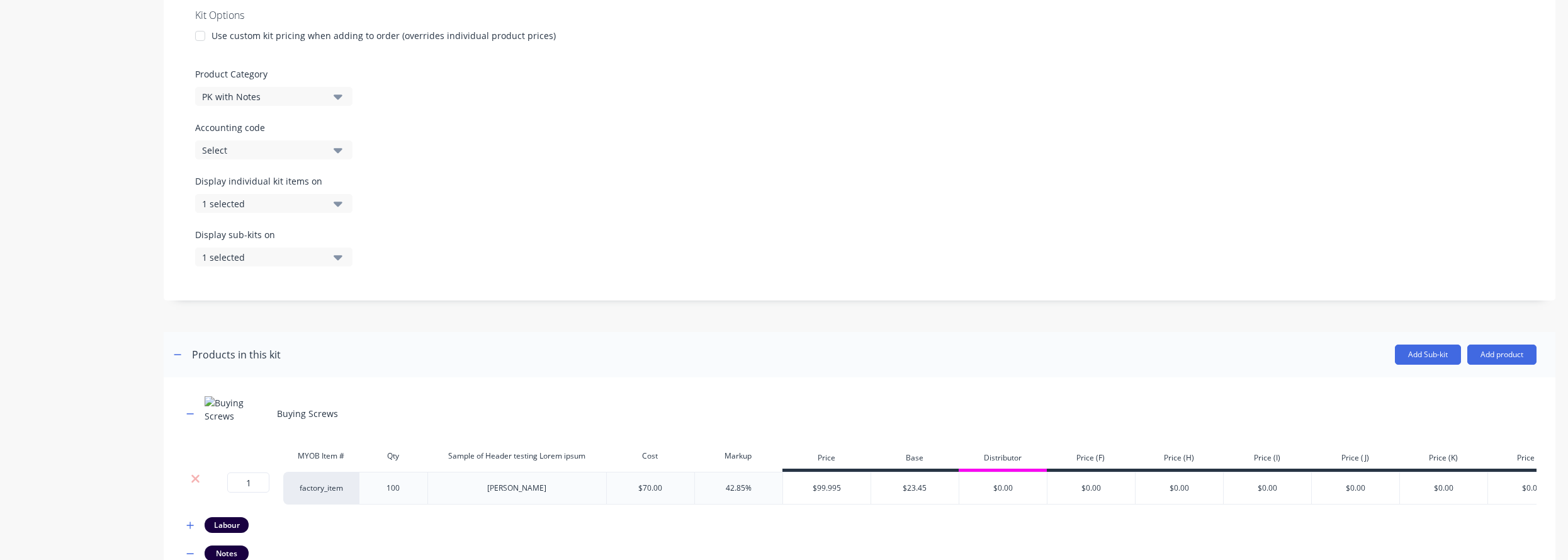
scroll to position [486, 0]
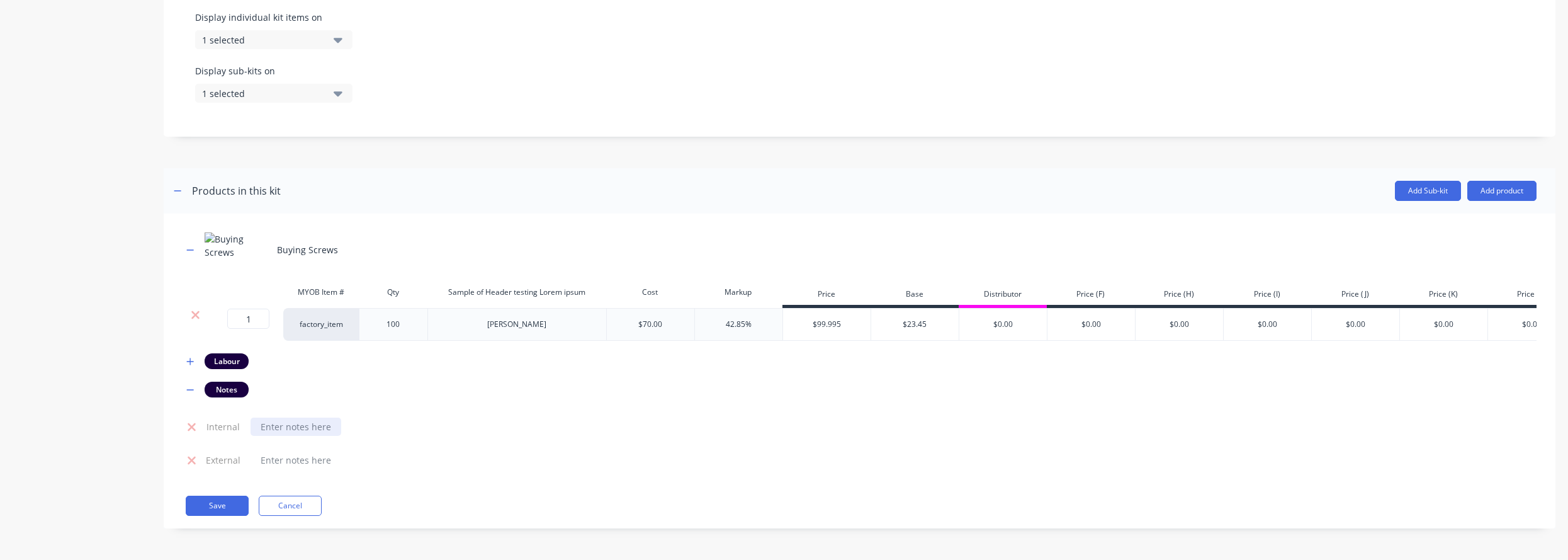
click at [310, 424] on div at bounding box center [296, 426] width 91 height 18
paste div
copy div "Standard PK with notes internal notes"
click at [316, 468] on div at bounding box center [296, 460] width 91 height 18
paste div
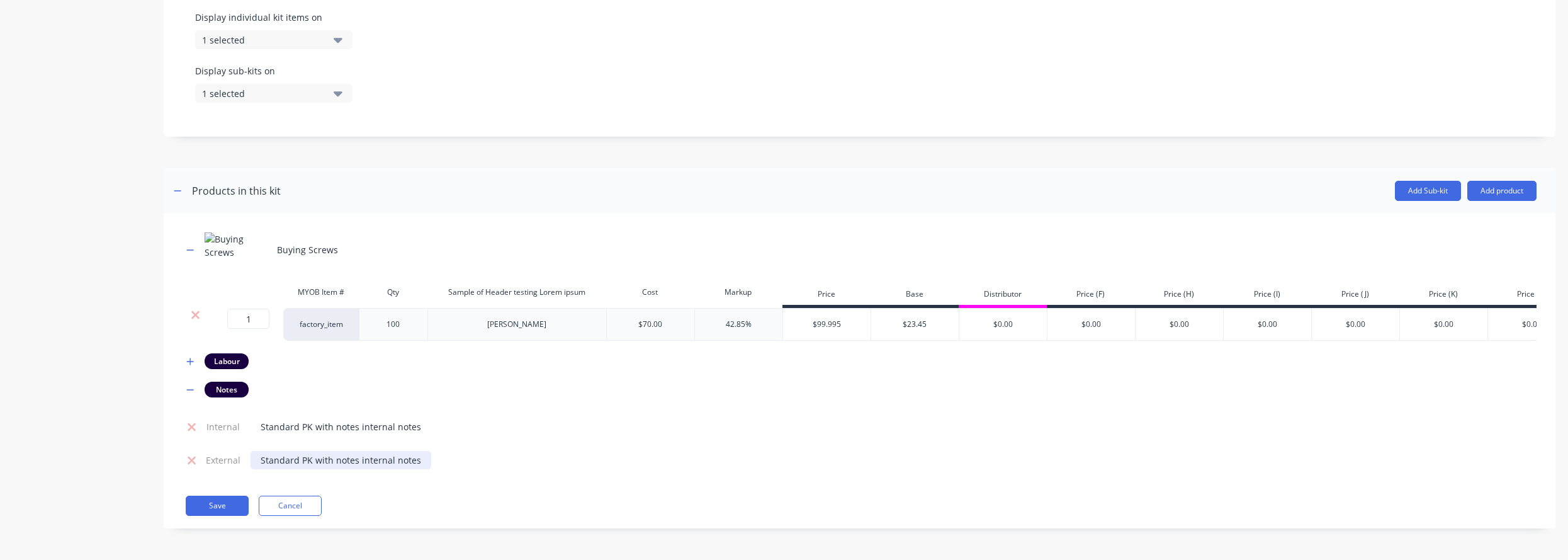
click at [375, 458] on div "Standard PK with notes internal notes" at bounding box center [341, 460] width 181 height 18
click at [125, 414] on div "Product details" at bounding box center [79, 60] width 132 height 974
click at [1109, 185] on button "Add Sub-kit" at bounding box center [1428, 191] width 66 height 20
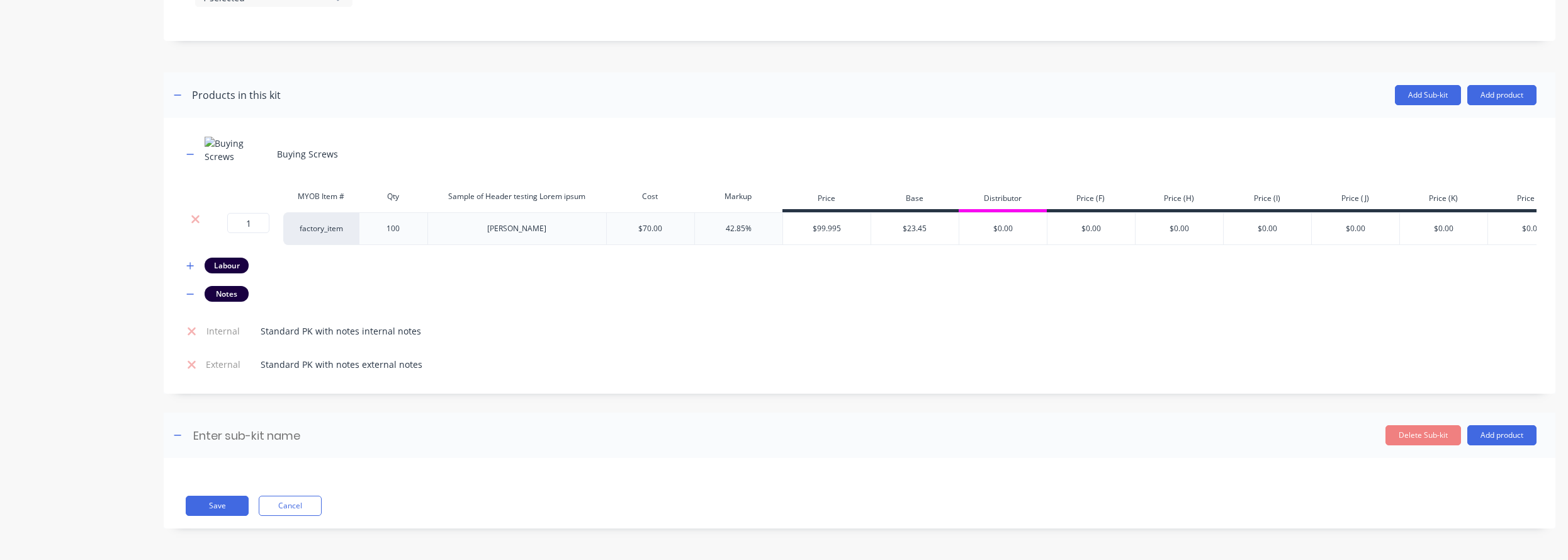
scroll to position [582, 0]
click at [269, 428] on input at bounding box center [303, 435] width 223 height 18
type input "Subkit"
click at [1109, 443] on button "Add product" at bounding box center [1502, 435] width 69 height 20
click at [1109, 498] on div "Labour" at bounding box center [1476, 493] width 97 height 18
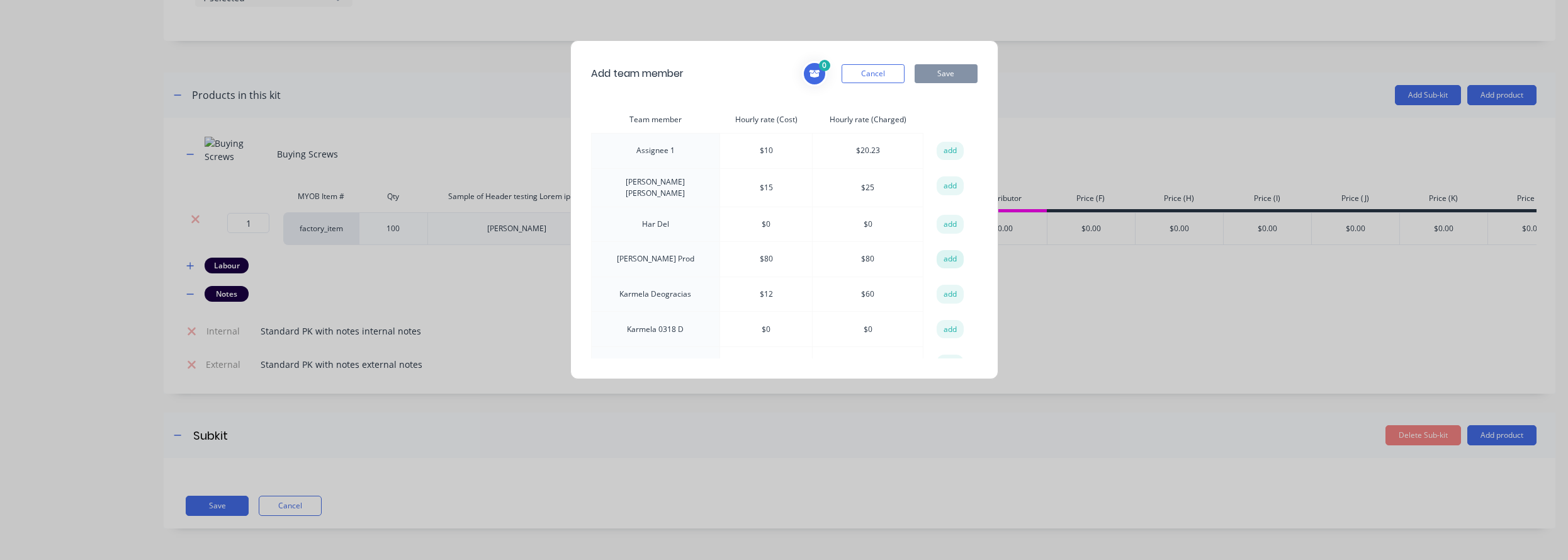
click at [942, 261] on button "add" at bounding box center [951, 260] width 28 height 19
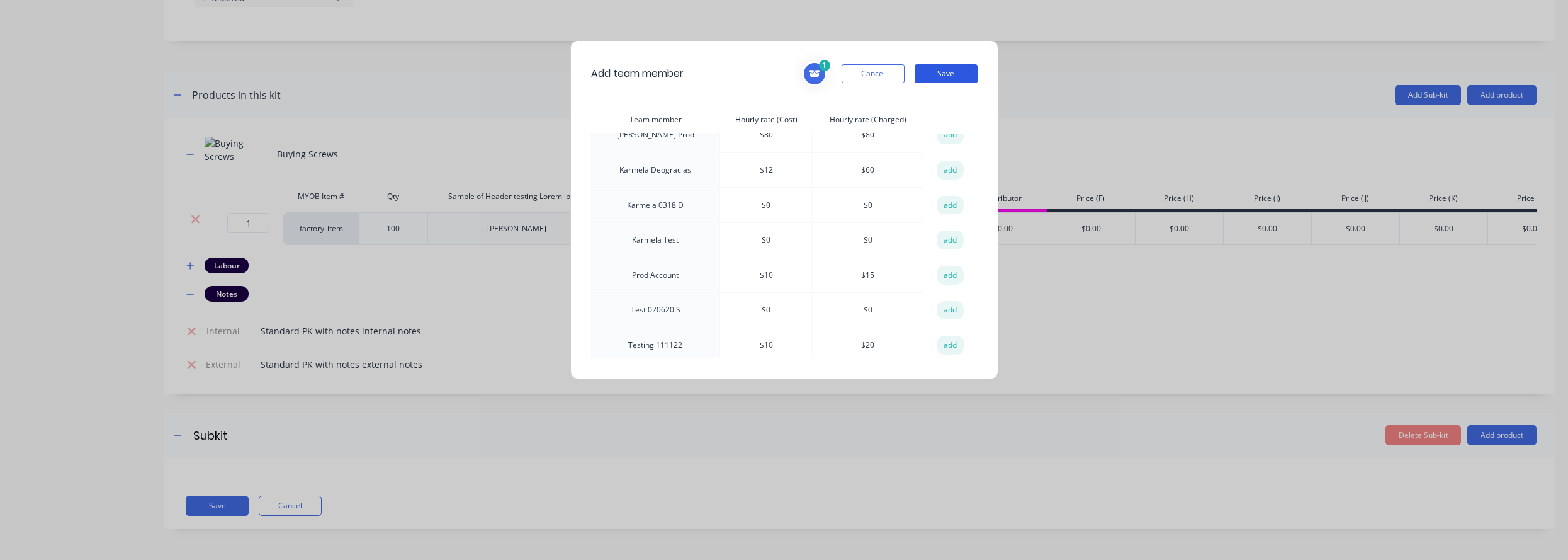
scroll to position [125, 0]
click at [944, 78] on button "Save" at bounding box center [946, 74] width 63 height 19
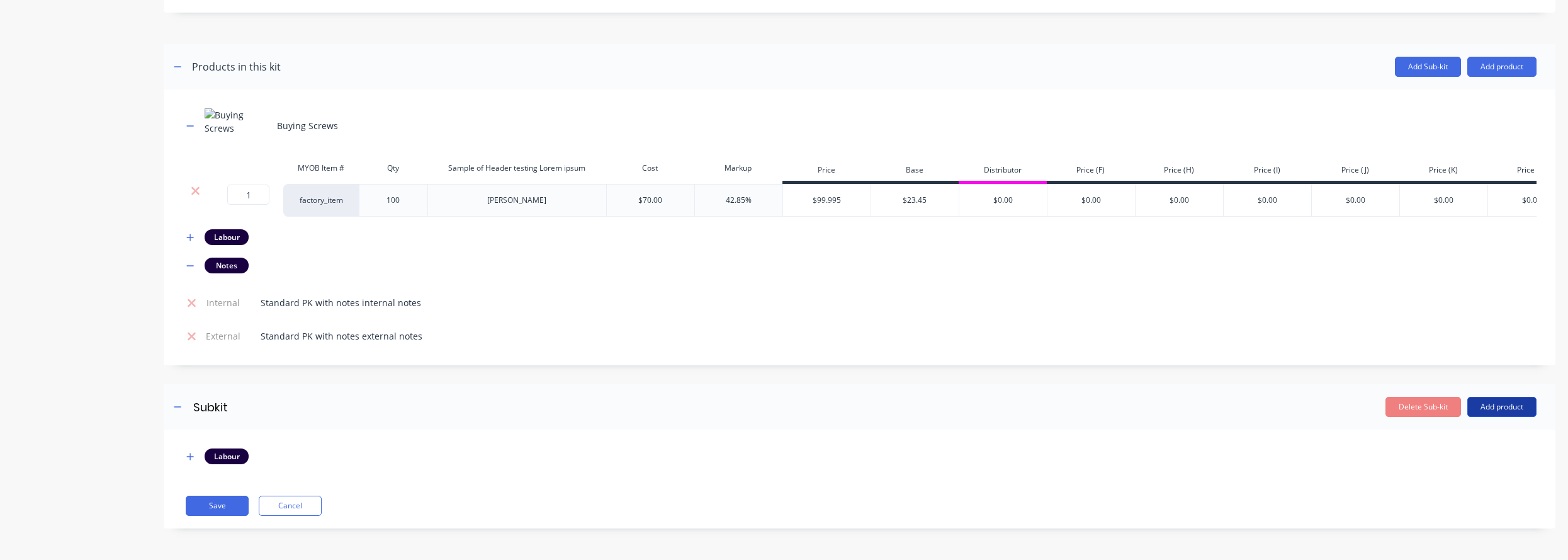
scroll to position [610, 0]
click at [1109, 402] on button "Add product" at bounding box center [1502, 407] width 69 height 20
click at [1109, 487] on div "Notes (Internal)" at bounding box center [1476, 489] width 97 height 18
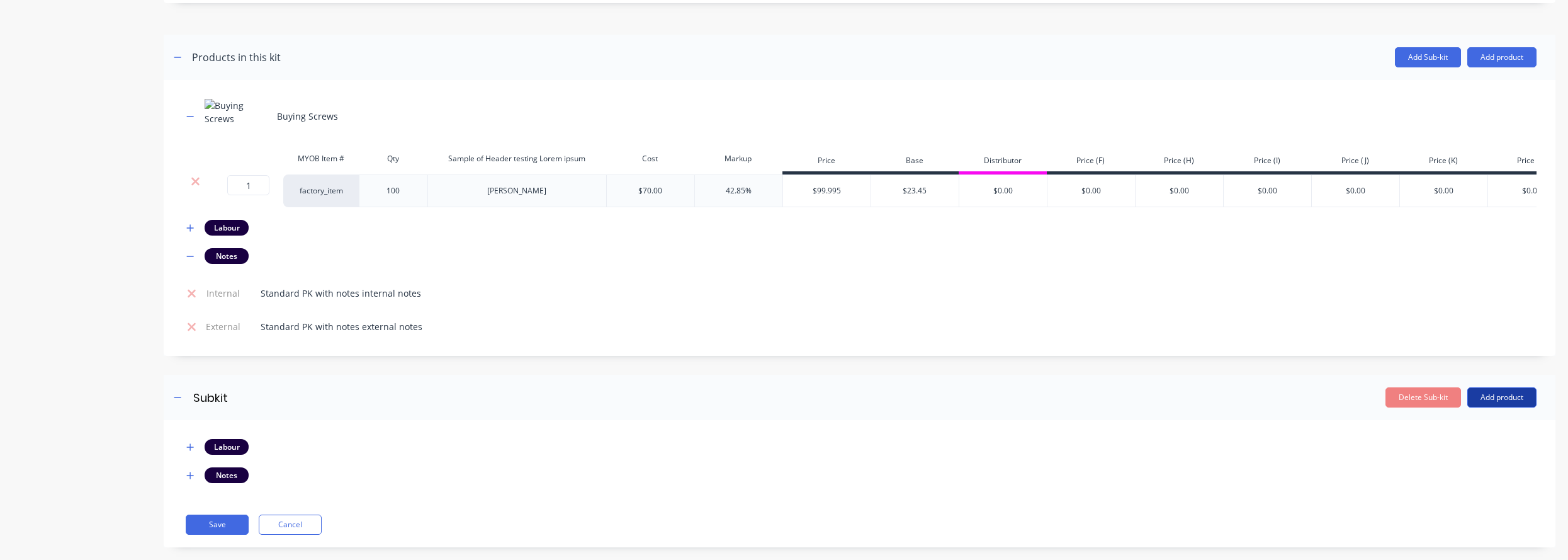
click at [1109, 405] on button "Add product" at bounding box center [1502, 398] width 69 height 20
click at [1109, 512] on div "Notes (External)" at bounding box center [1476, 505] width 97 height 18
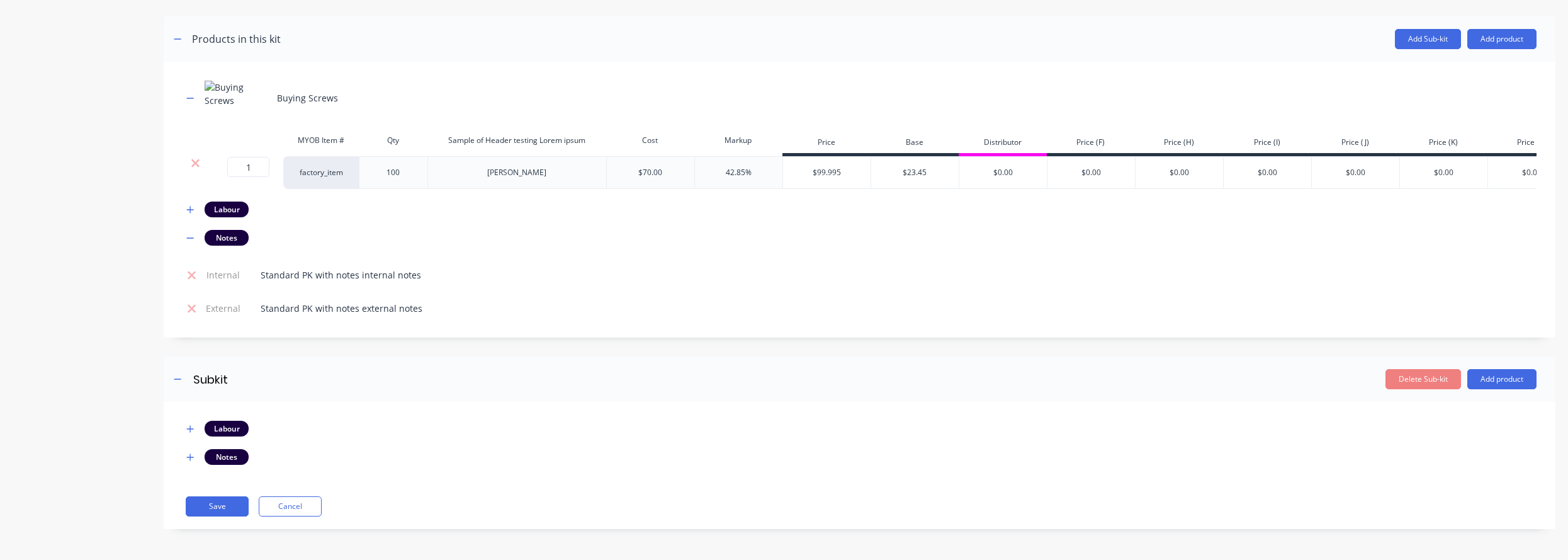
scroll to position [639, 0]
click at [290, 279] on div "Standard PK with notes internal notes" at bounding box center [341, 274] width 181 height 18
copy div "Standard PK with notes internal notes"
click at [192, 454] on icon "button" at bounding box center [190, 457] width 8 height 9
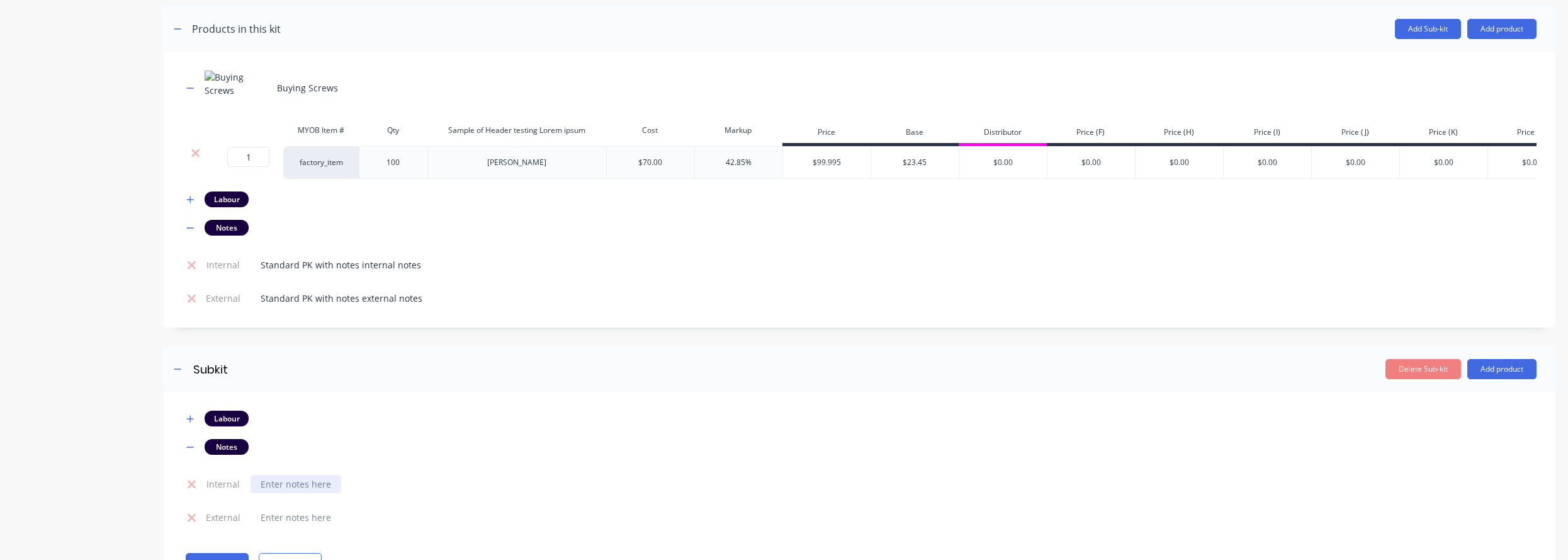
click at [281, 493] on div at bounding box center [296, 484] width 91 height 18
paste div
click at [372, 307] on div "Standard PK with notes external notes" at bounding box center [341, 298] width 182 height 18
copy div "Standard PK with notes external notes"
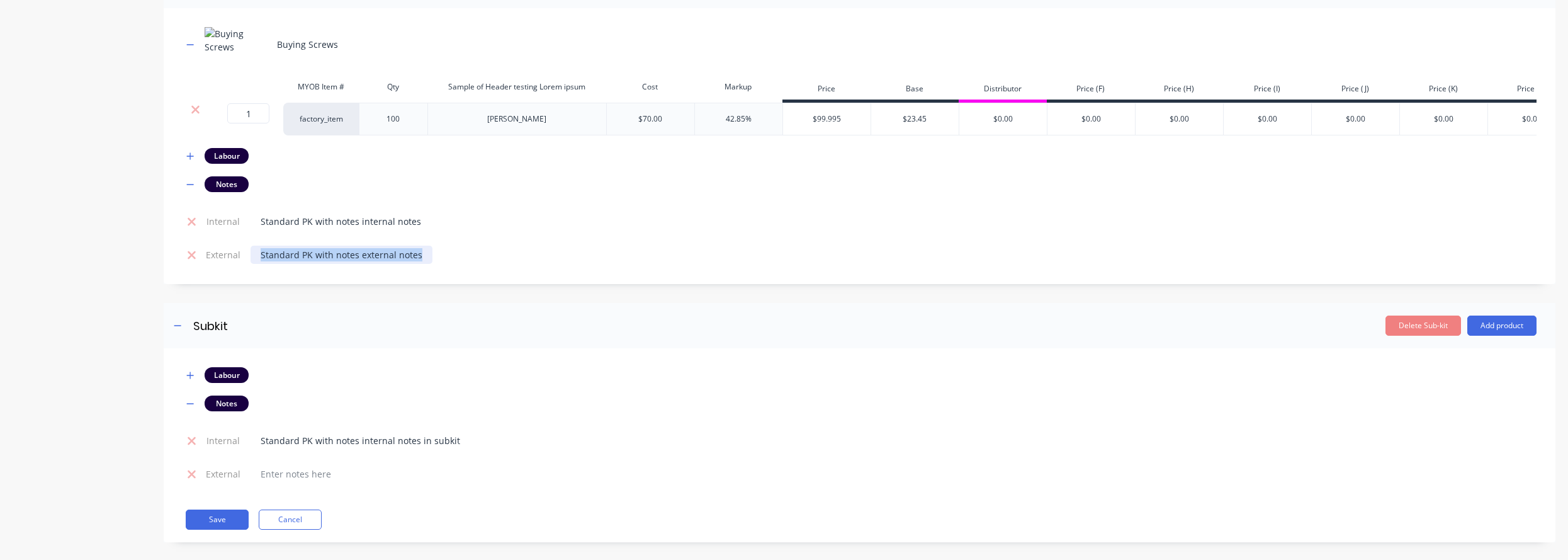
scroll to position [706, 0]
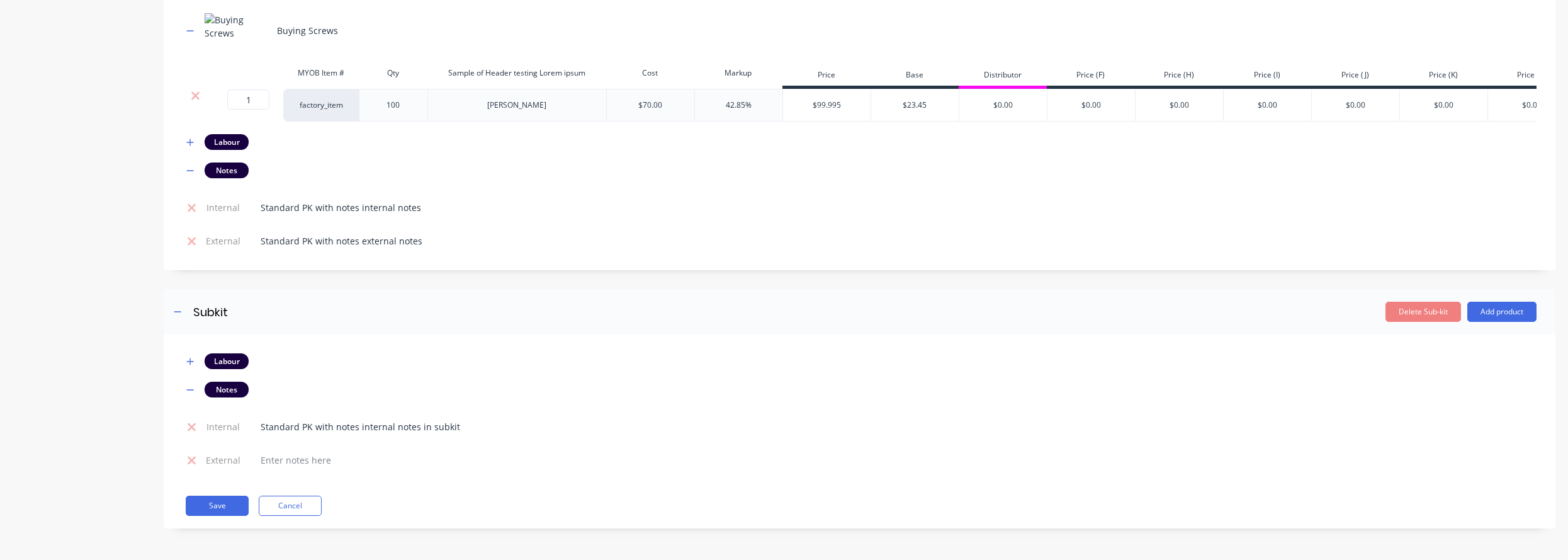
click at [294, 470] on td at bounding box center [891, 460] width 1291 height 33
click at [294, 461] on div at bounding box center [296, 460] width 91 height 18
paste div
click at [401, 454] on div "Standard PK with notes external notes" at bounding box center [341, 460] width 182 height 18
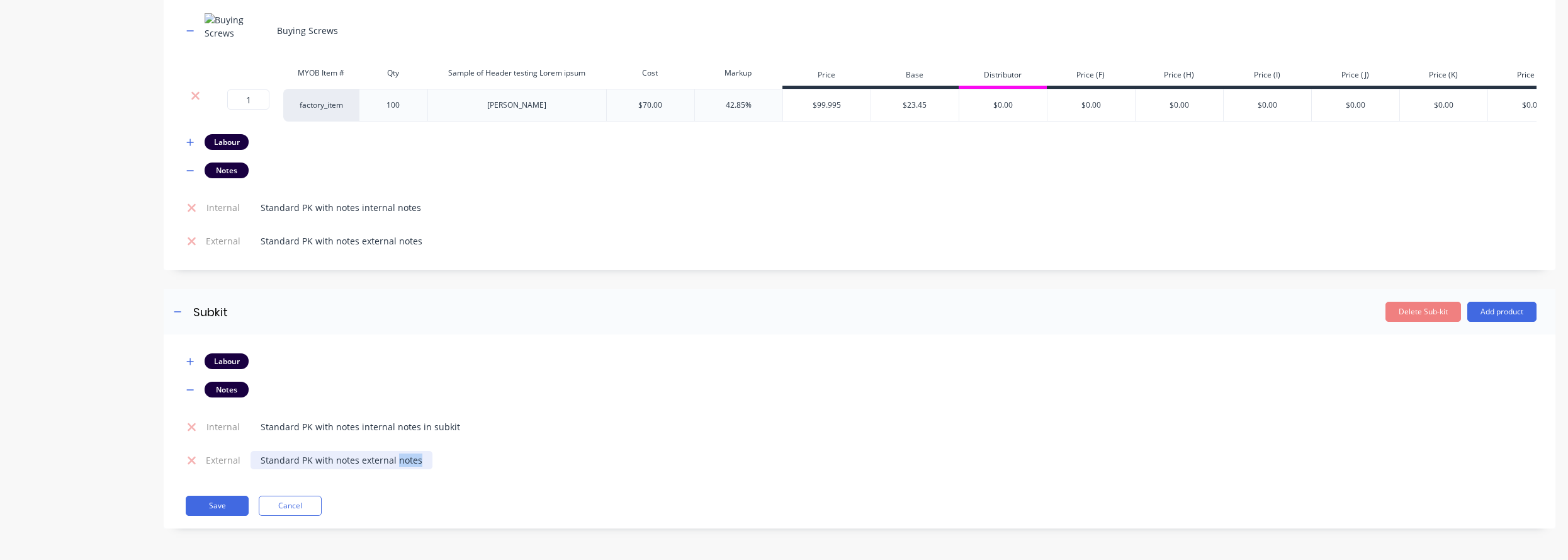
click at [423, 461] on div "Standard PK with notes external notes" at bounding box center [341, 460] width 182 height 18
click at [208, 503] on button "Save" at bounding box center [217, 506] width 63 height 20
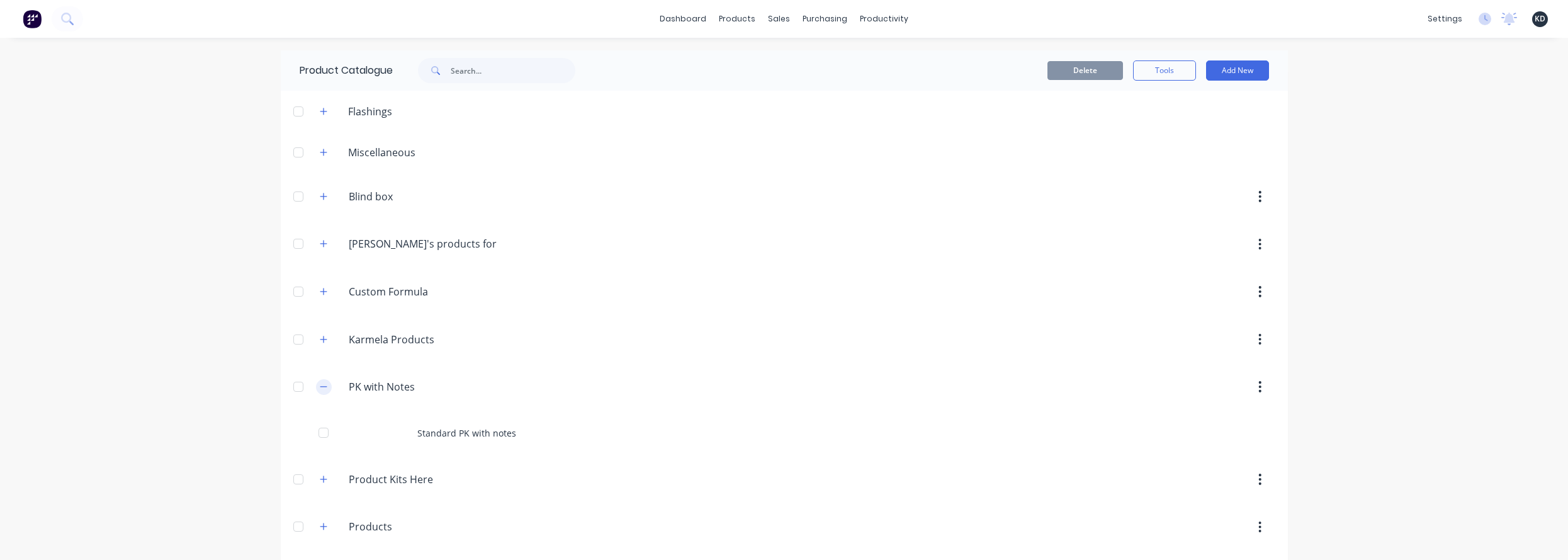
click at [321, 383] on icon "button" at bounding box center [324, 387] width 8 height 9
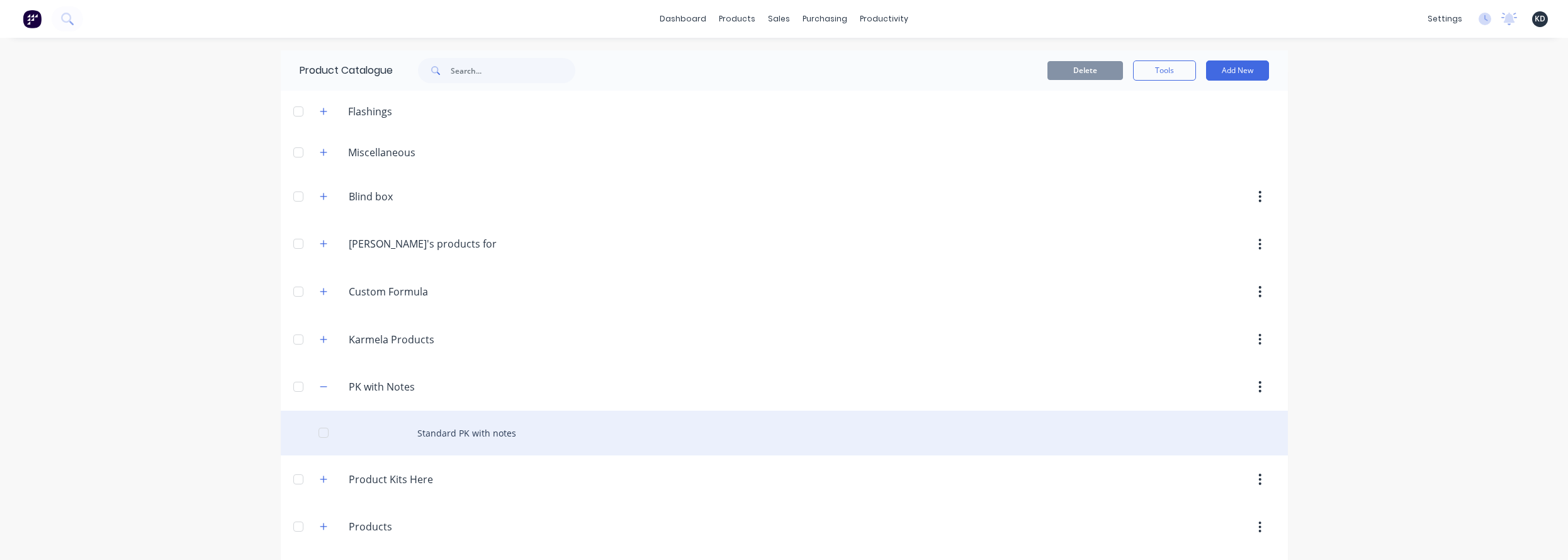
click at [322, 430] on div at bounding box center [324, 433] width 25 height 25
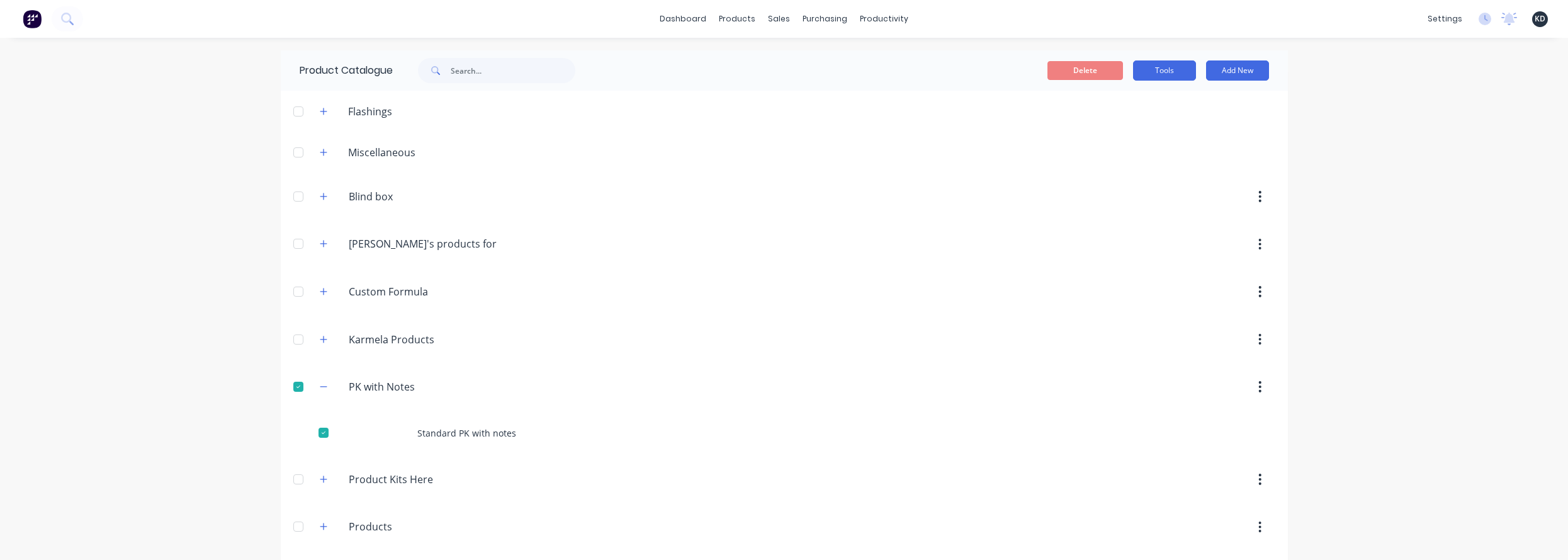
click at [1109, 72] on button "Tools" at bounding box center [1164, 71] width 63 height 20
drag, startPoint x: 1158, startPoint y: 102, endPoint x: 1080, endPoint y: 147, distance: 90.0
click at [1109, 102] on span "Duplicate product" at bounding box center [1135, 102] width 94 height 13
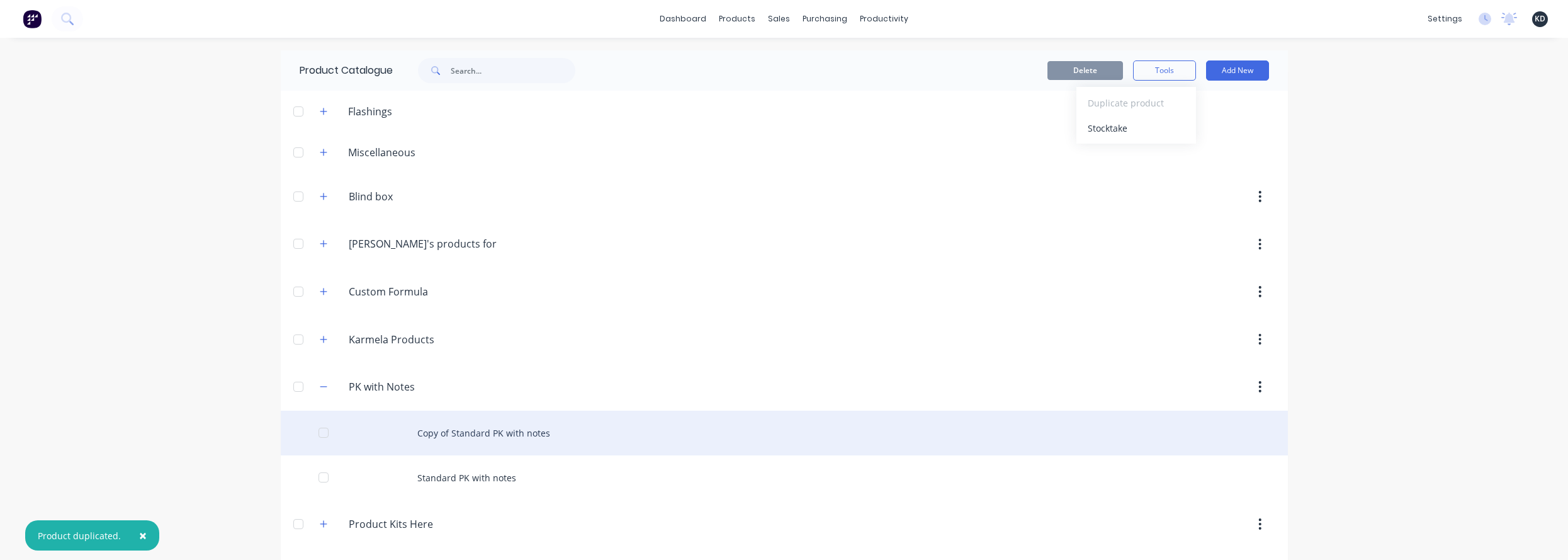
click at [462, 442] on div "Copy of Standard PK with notes" at bounding box center [785, 433] width 1007 height 45
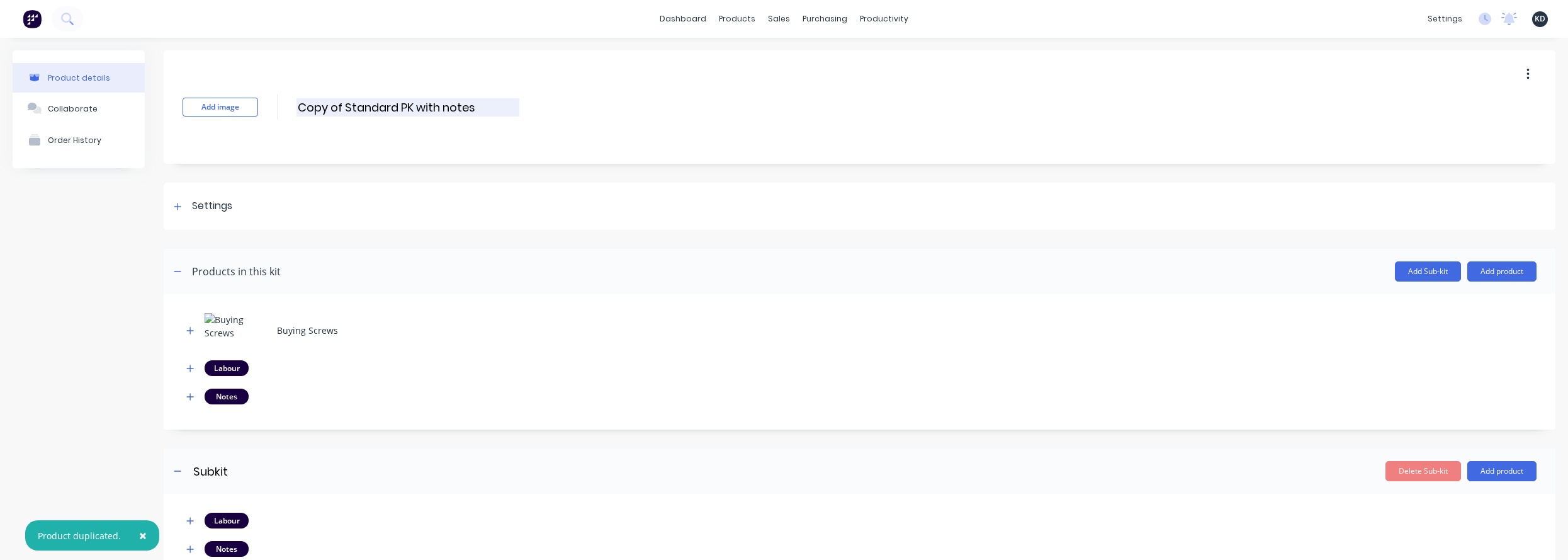
click at [347, 102] on input "Copy of Standard PK with notes" at bounding box center [408, 107] width 223 height 18
drag, startPoint x: 397, startPoint y: 104, endPoint x: 207, endPoint y: 98, distance: 190.1
click at [207, 98] on div "Add image Copy of Standard PK with notes Copy of Standard PK with notes Enter k…" at bounding box center [859, 107] width 1392 height 113
click at [448, 103] on input "Custom PK with notes" at bounding box center [408, 107] width 223 height 18
type input "Custom PK with notes (no costing)"
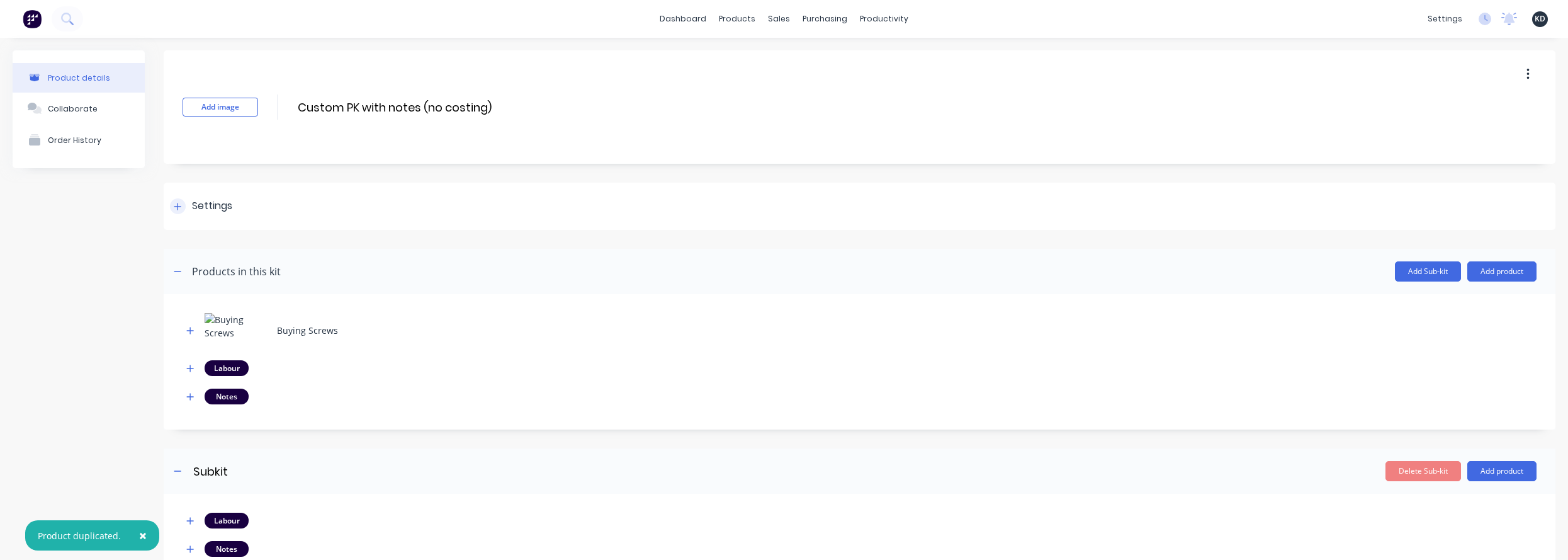
click at [327, 188] on div "Settings" at bounding box center [859, 206] width 1392 height 47
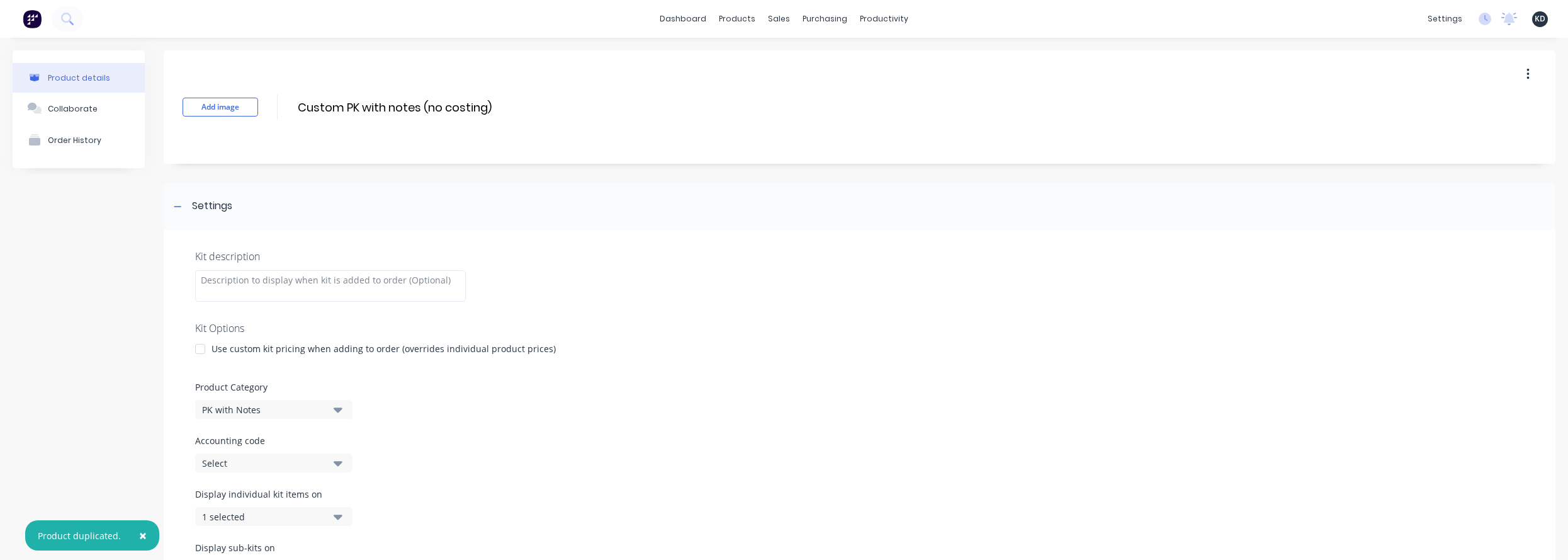
click at [199, 345] on div at bounding box center [200, 349] width 25 height 25
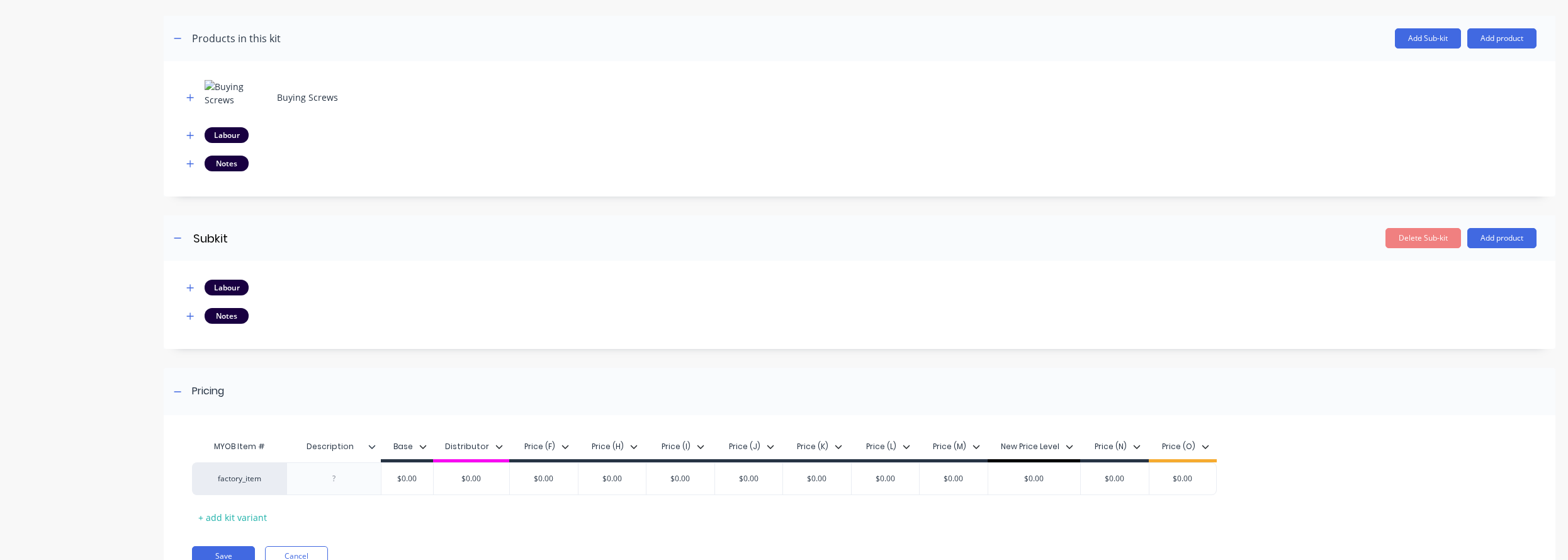
scroll to position [652, 0]
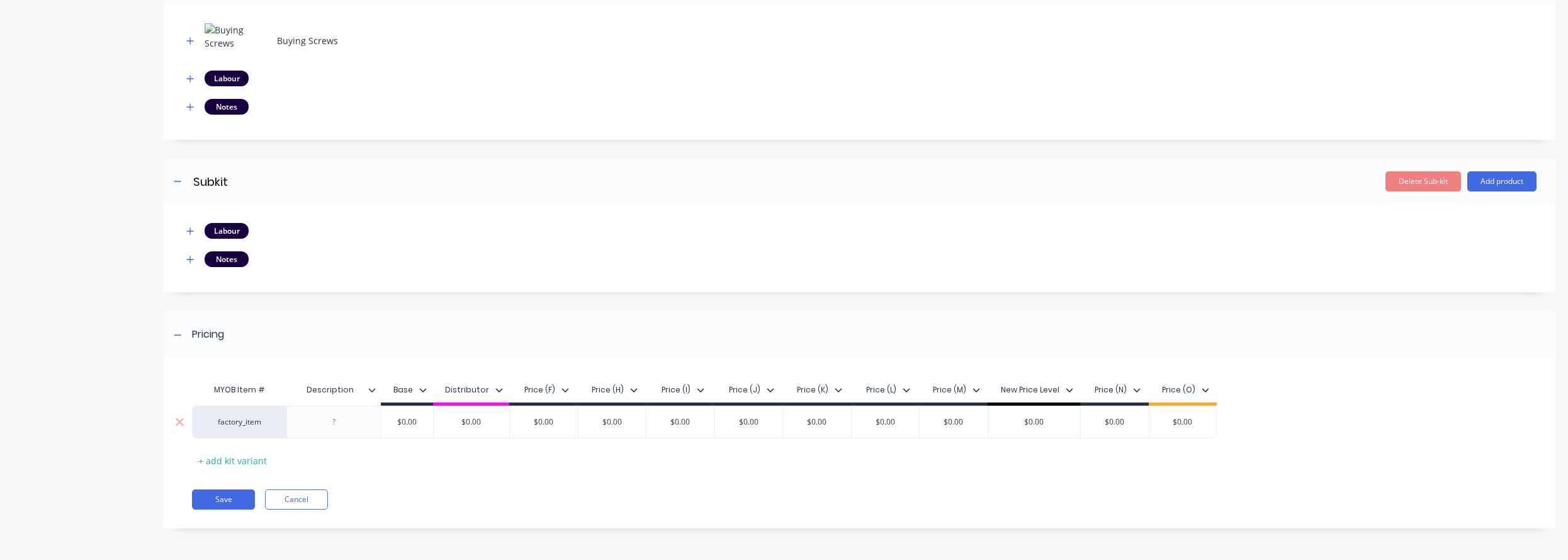
click at [337, 423] on div at bounding box center [334, 422] width 63 height 17
click at [411, 431] on div "$0.00" at bounding box center [407, 422] width 63 height 31
type input "20"
type input "$0.00"
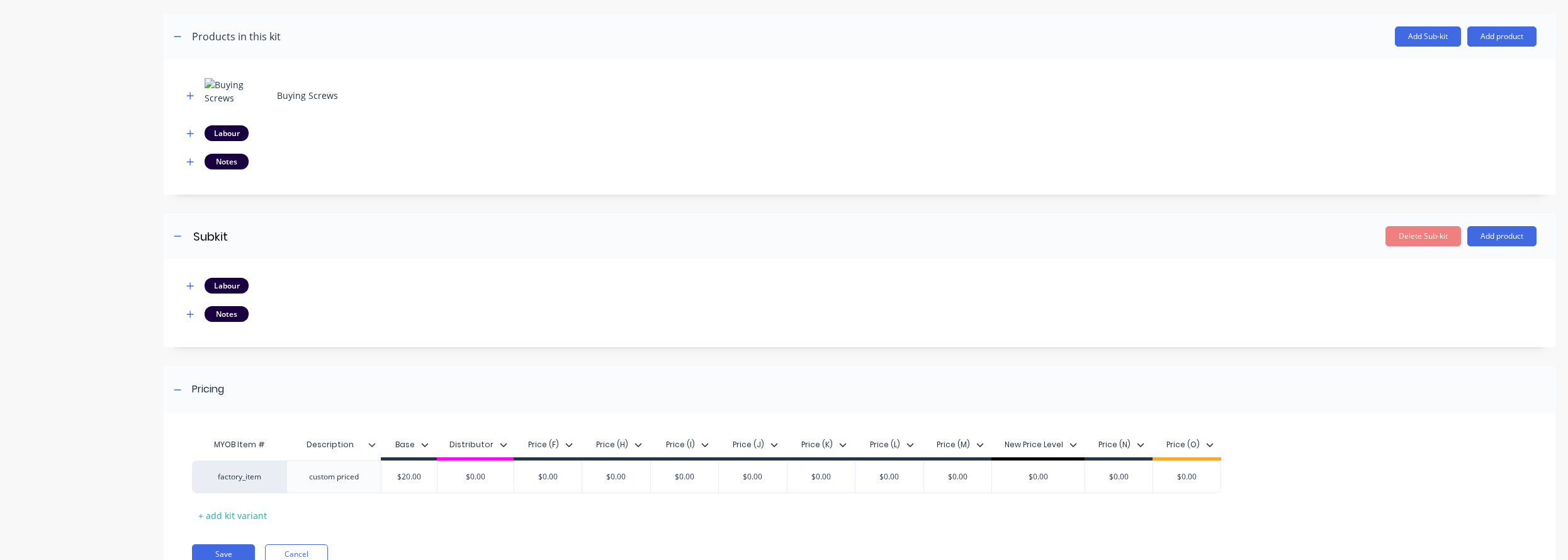
scroll to position [501, 0]
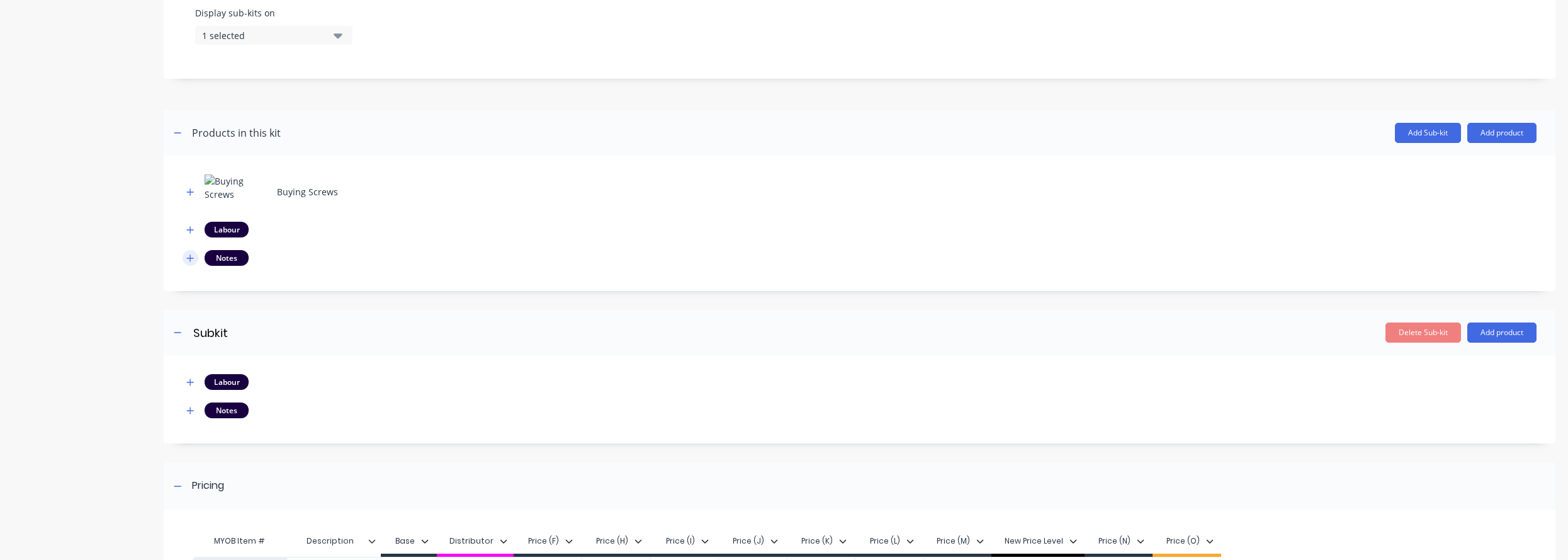
click at [189, 260] on icon "button" at bounding box center [190, 258] width 8 height 9
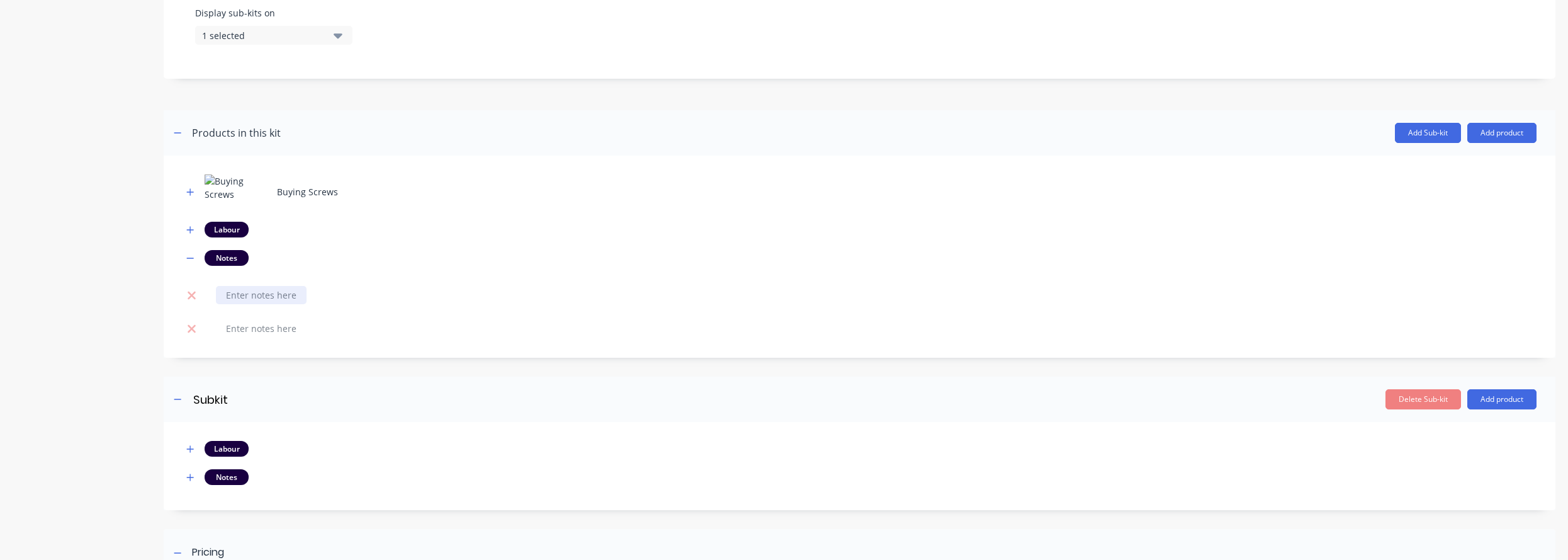
click at [276, 288] on div at bounding box center [261, 295] width 91 height 18
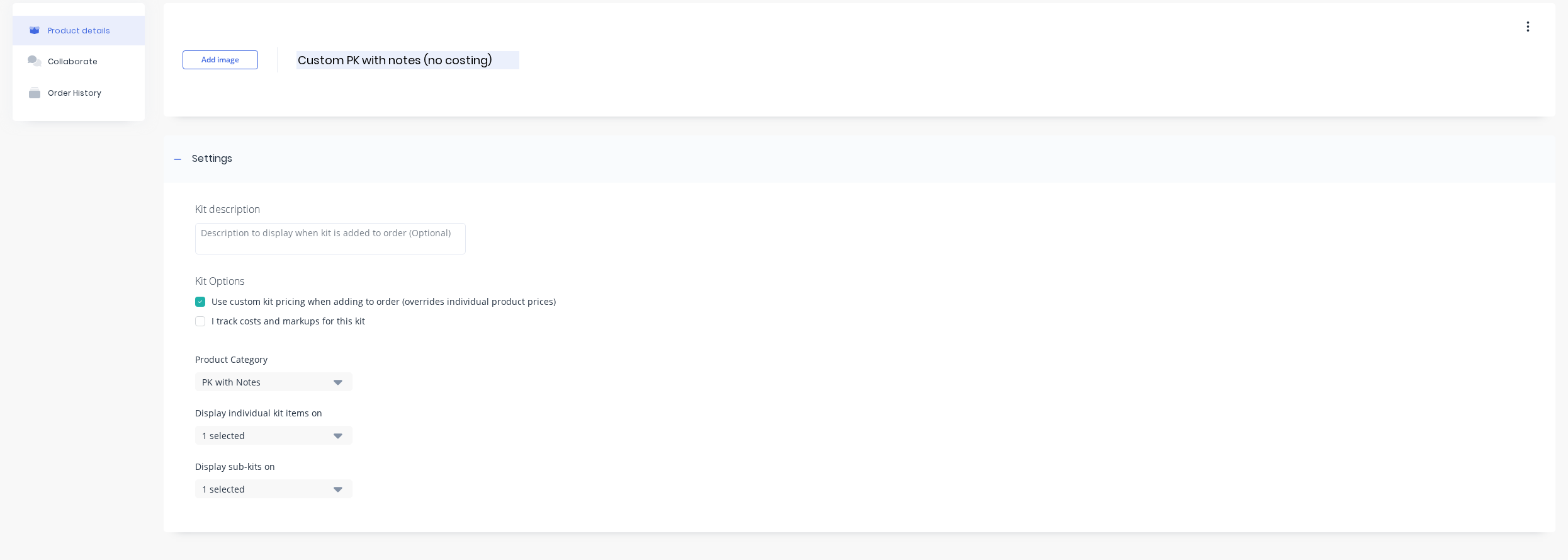
click at [420, 56] on input "Custom PK with notes (no costing)" at bounding box center [408, 60] width 223 height 18
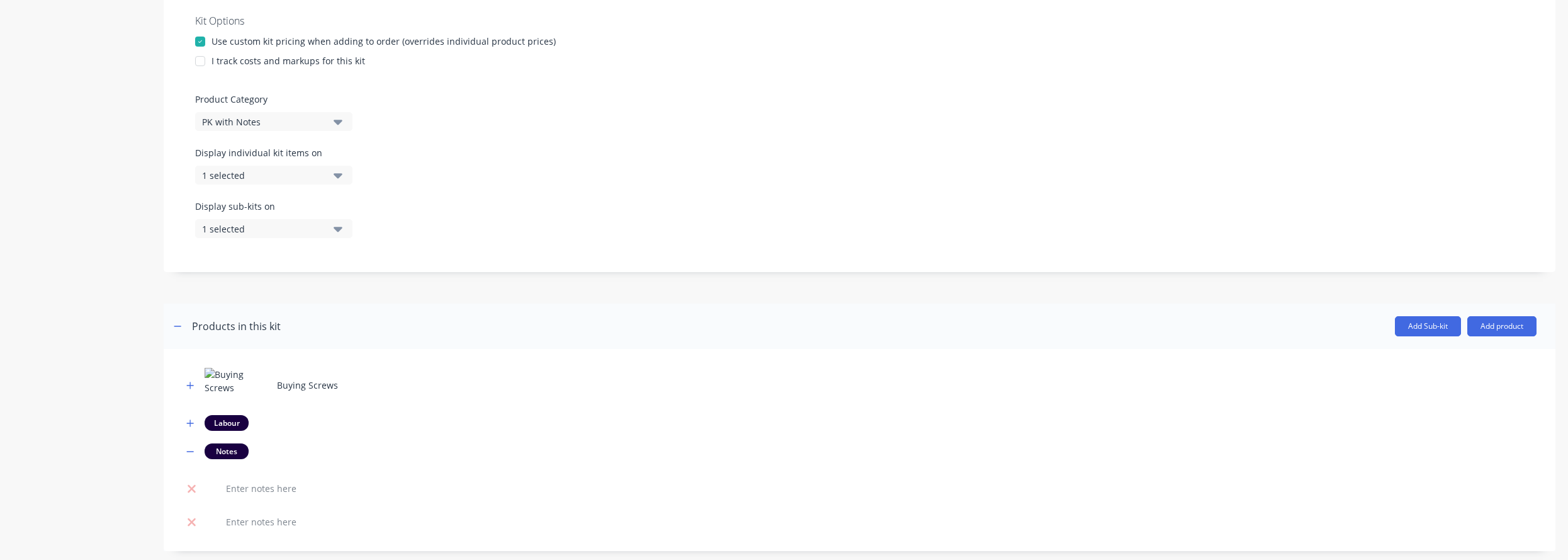
scroll to position [652, 0]
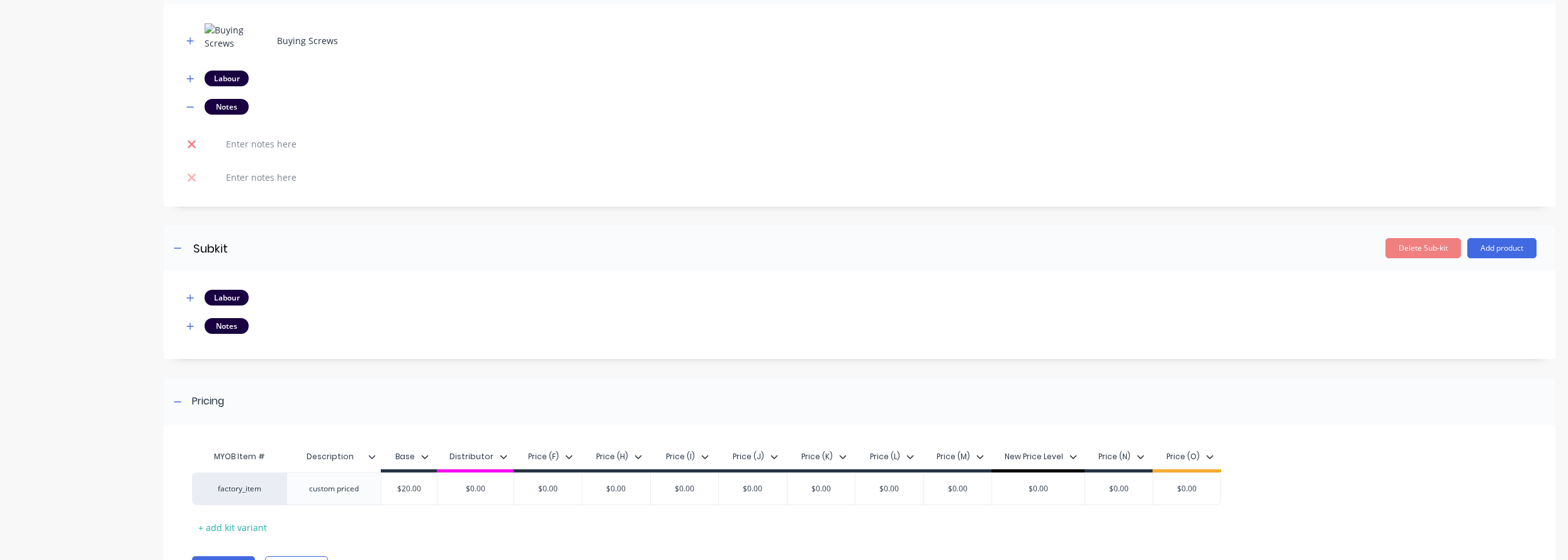
click at [188, 143] on icon at bounding box center [191, 144] width 10 height 13
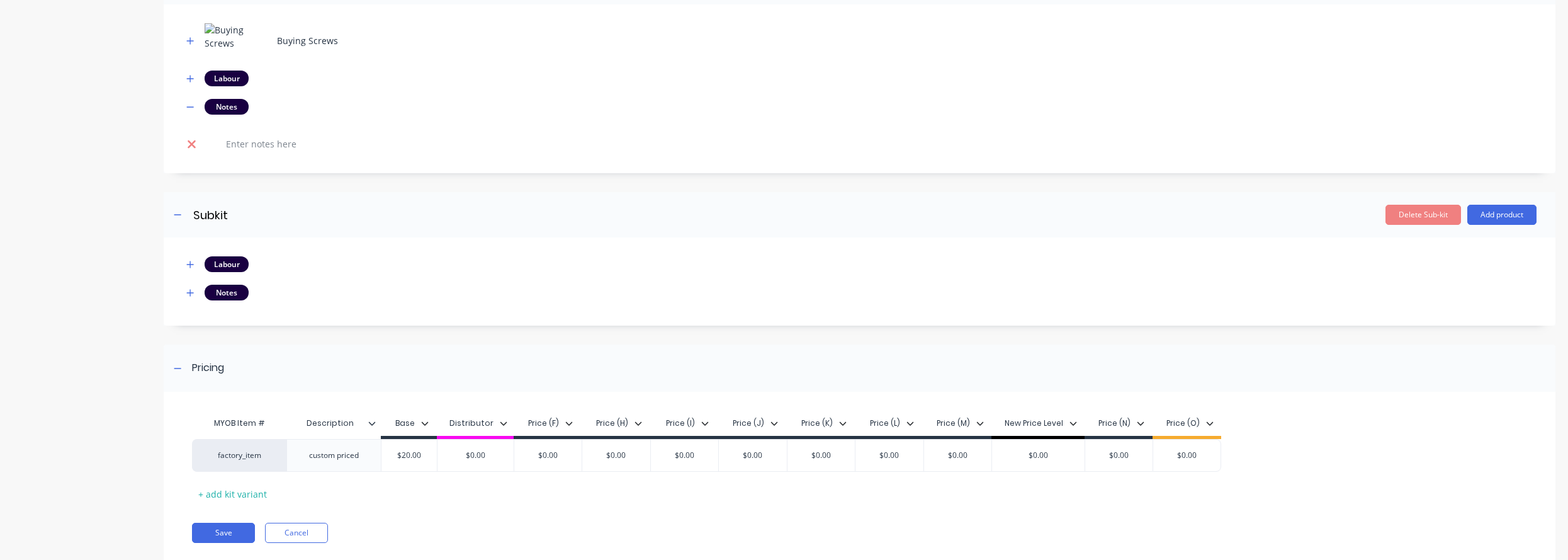
click at [192, 143] on icon at bounding box center [191, 144] width 8 height 8
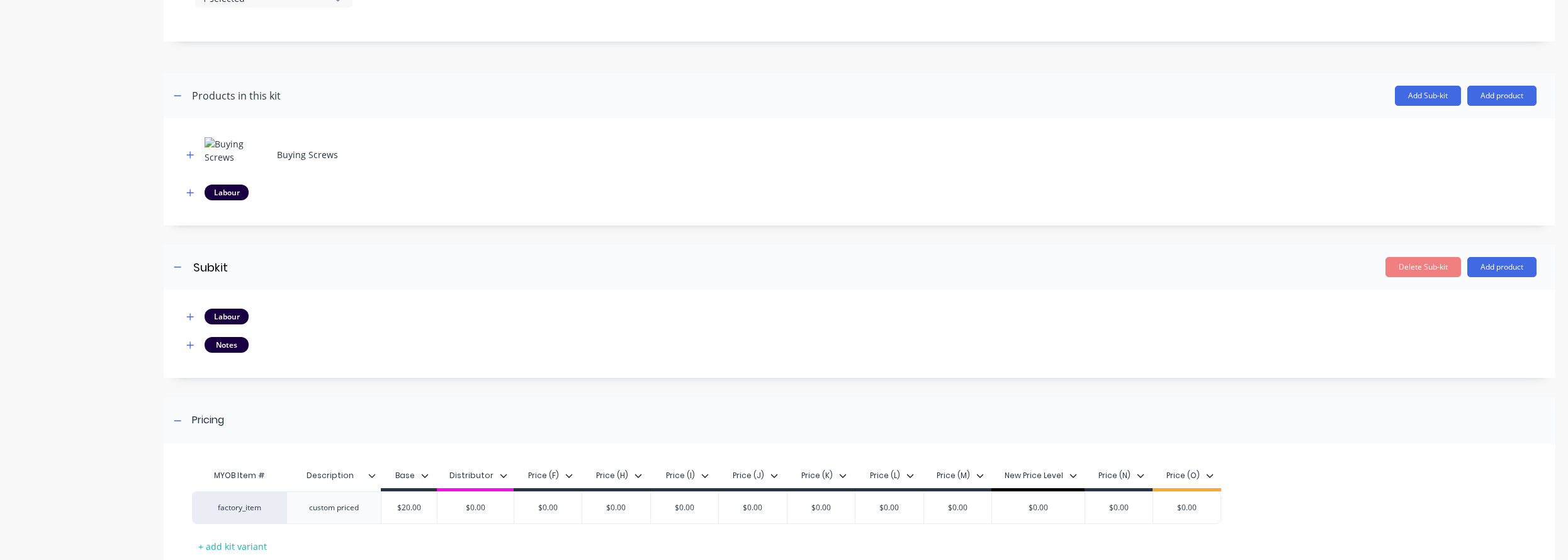
scroll to position [397, 0]
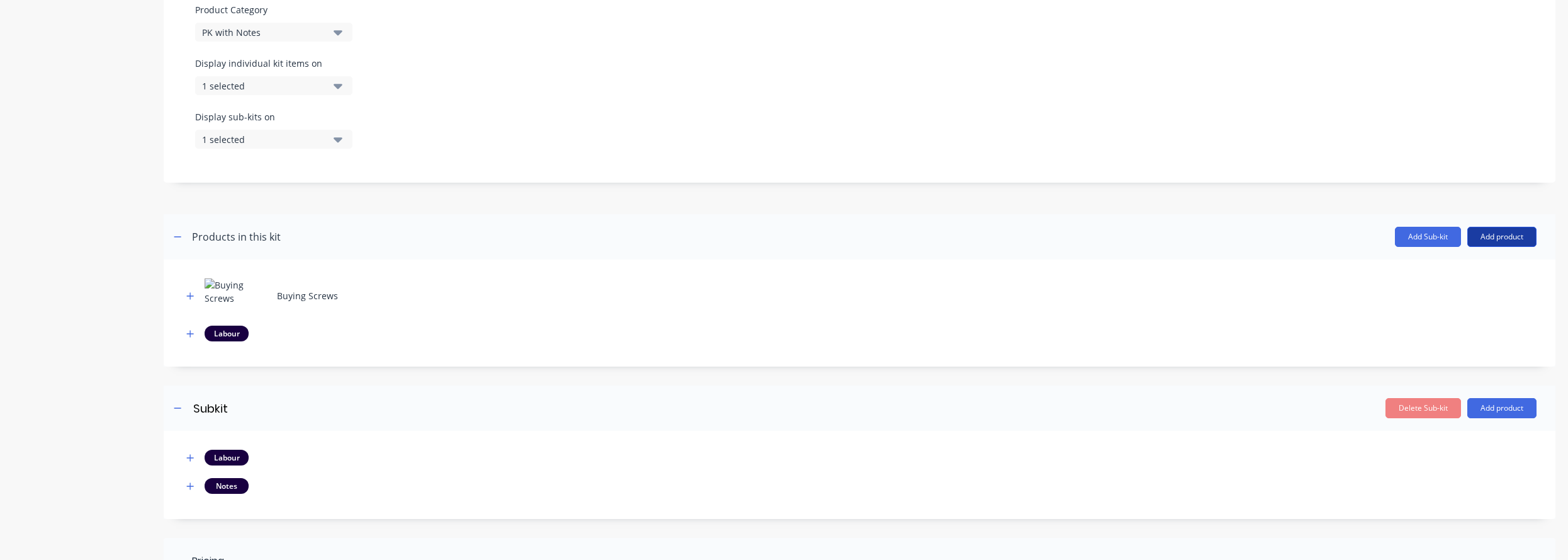
click at [1109, 237] on button "Add product" at bounding box center [1502, 237] width 69 height 20
click at [1109, 318] on div "Notes (Internal)" at bounding box center [1476, 319] width 97 height 18
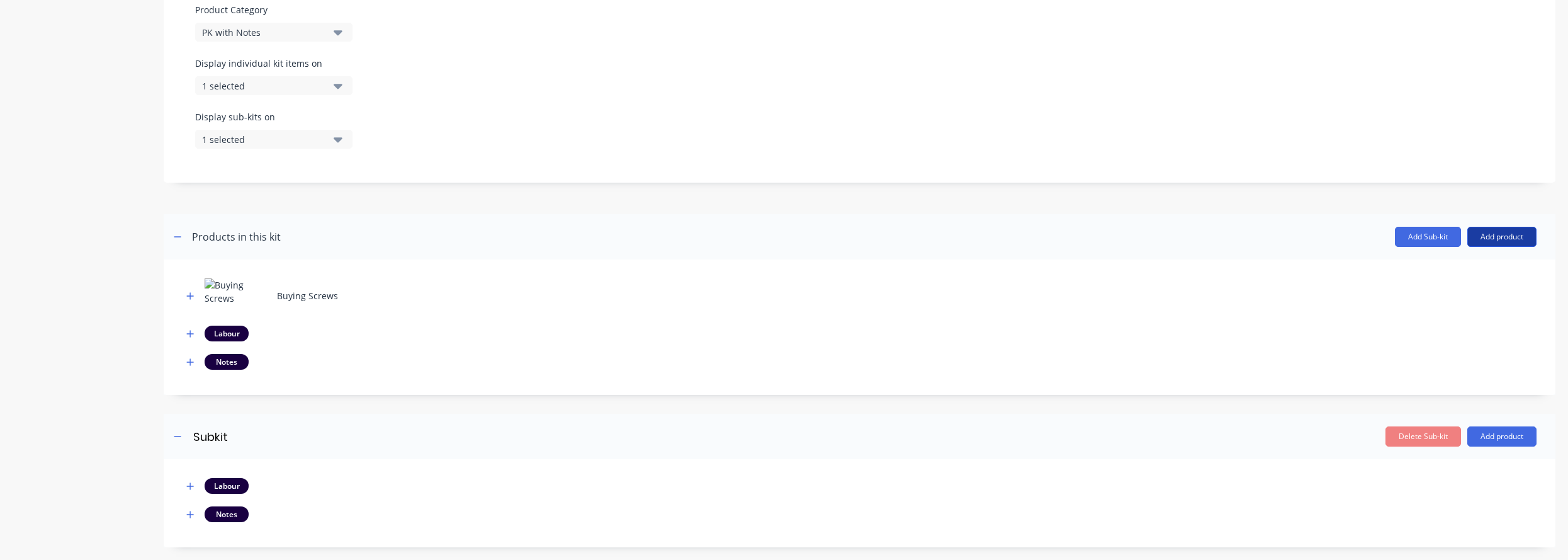
click at [1109, 235] on button "Add product" at bounding box center [1502, 237] width 69 height 20
click at [1109, 347] on div "Notes (External)" at bounding box center [1476, 345] width 97 height 18
click at [184, 358] on button "button" at bounding box center [190, 361] width 16 height 16
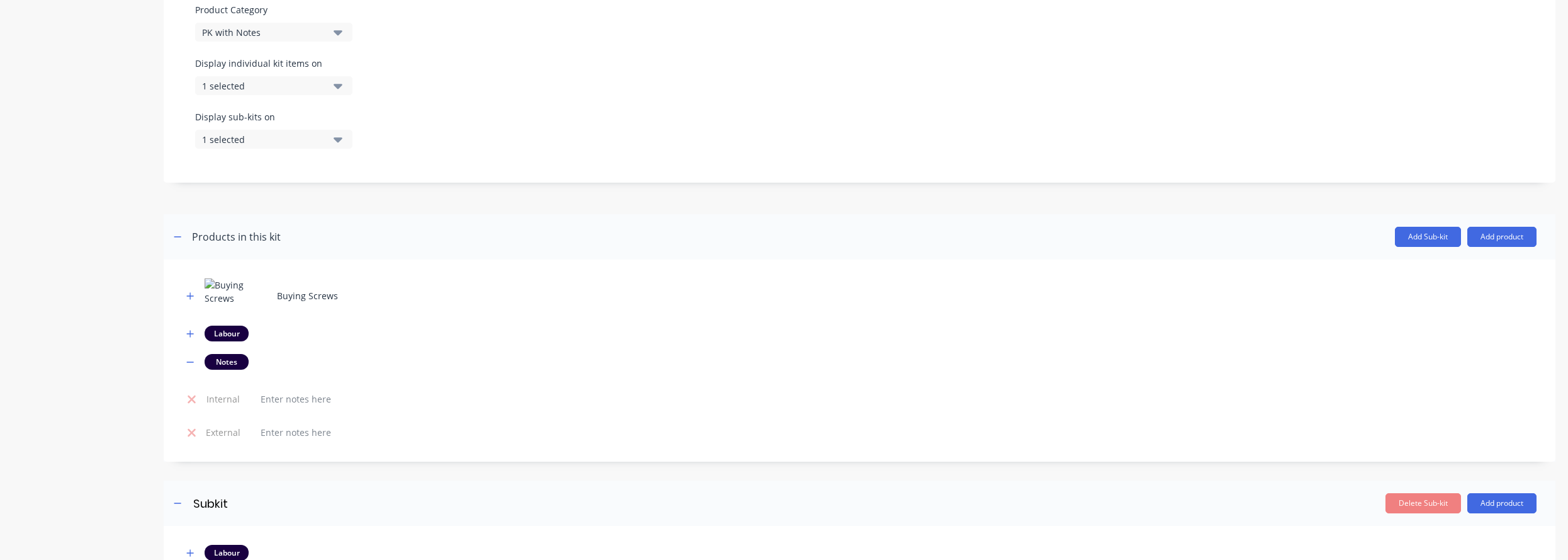
click at [340, 398] on td at bounding box center [891, 399] width 1291 height 33
click at [311, 398] on div at bounding box center [296, 399] width 91 height 18
paste div
copy div "Custom PK with notes (no costing) internal"
click at [316, 436] on div at bounding box center [296, 432] width 91 height 18
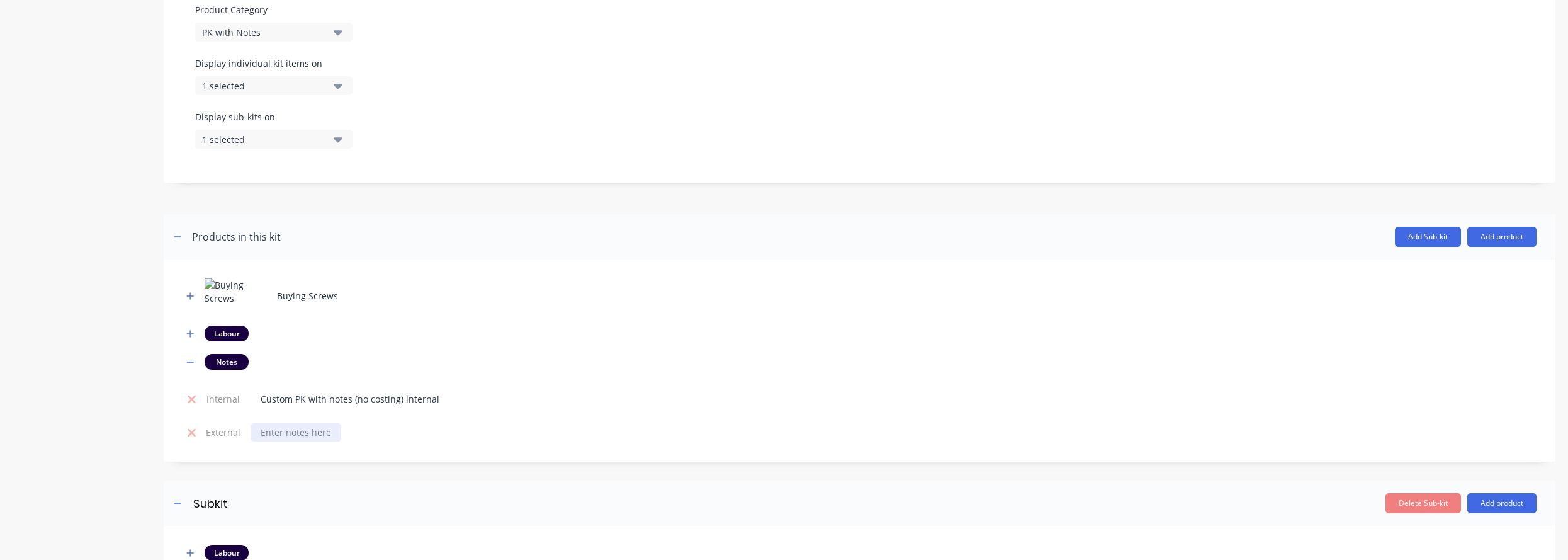
paste div
click at [79, 373] on div "Product details Collaborate Order History" at bounding box center [79, 262] width 132 height 1216
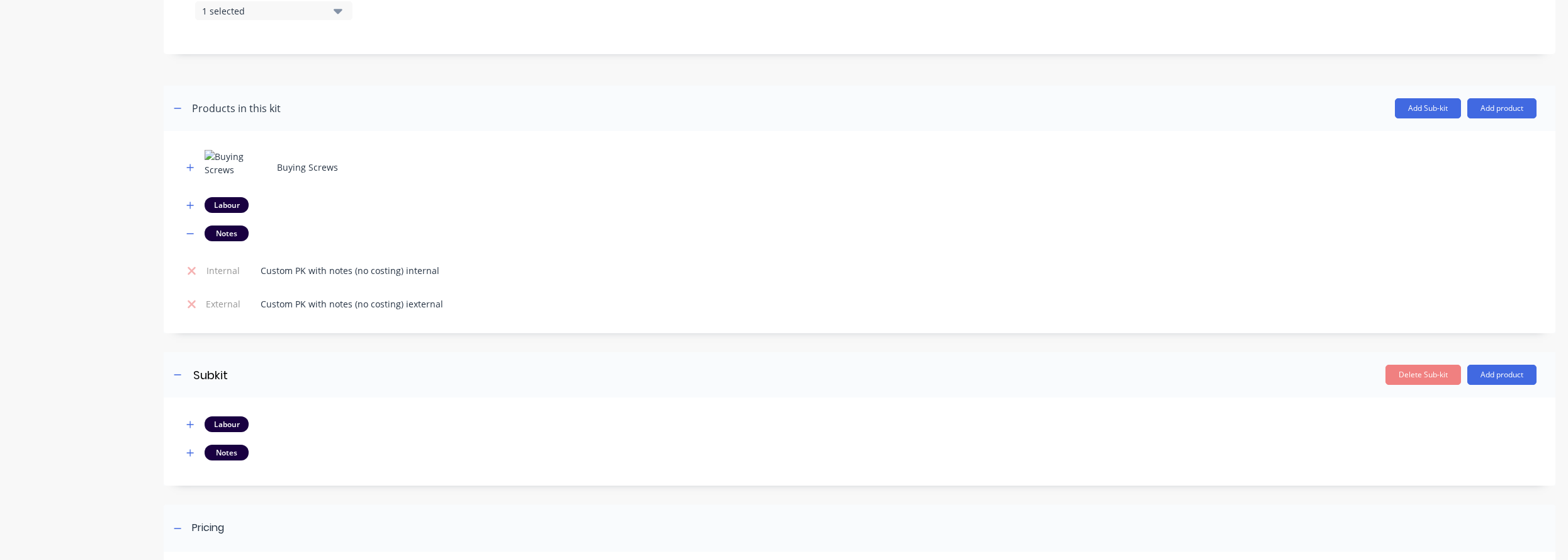
scroll to position [624, 0]
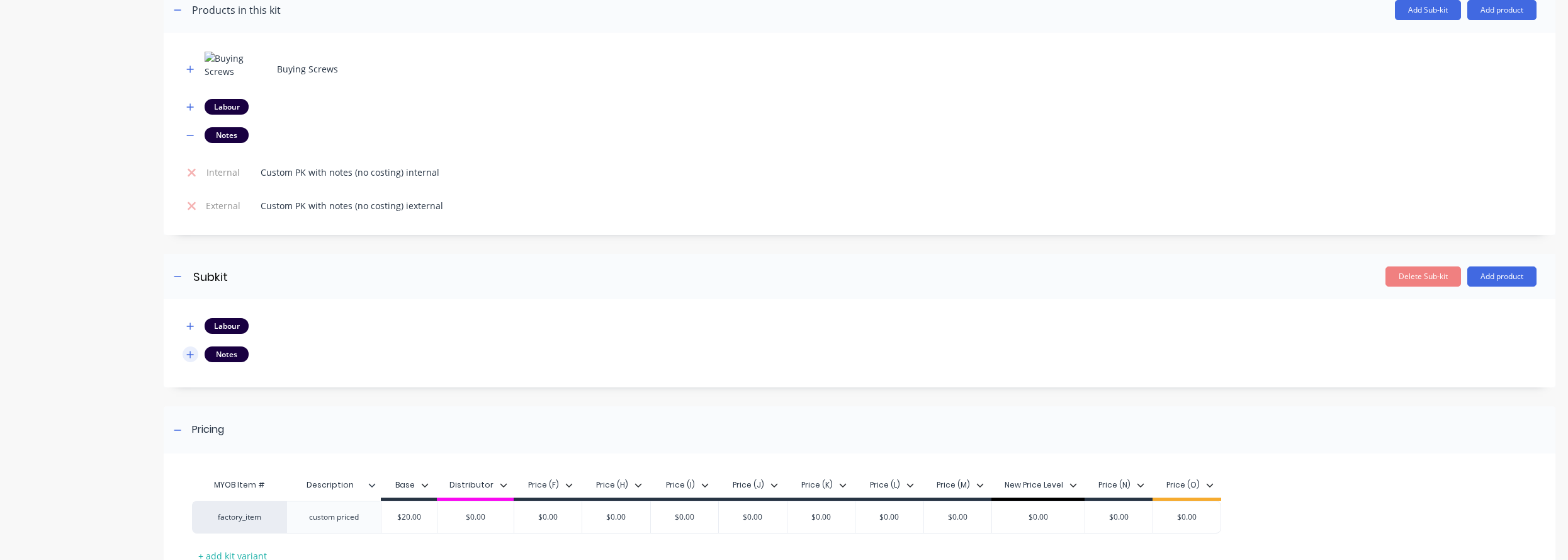
click at [189, 354] on icon "button" at bounding box center [190, 354] width 8 height 9
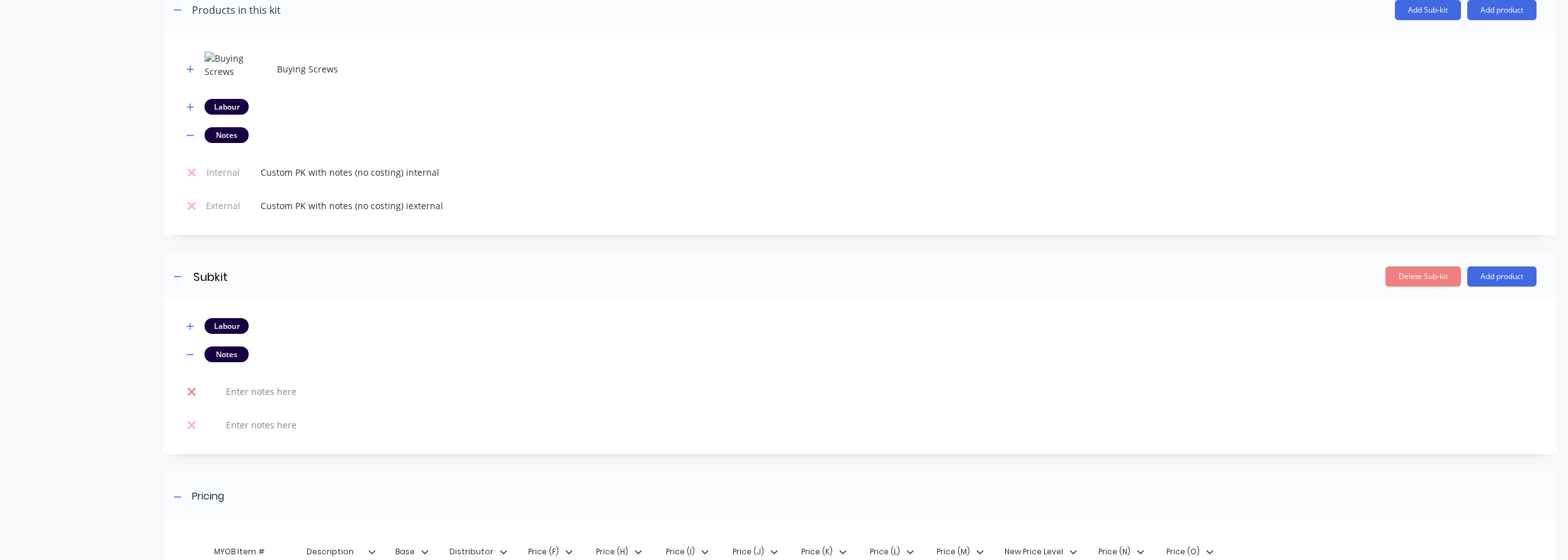
click at [194, 396] on icon at bounding box center [191, 392] width 10 height 13
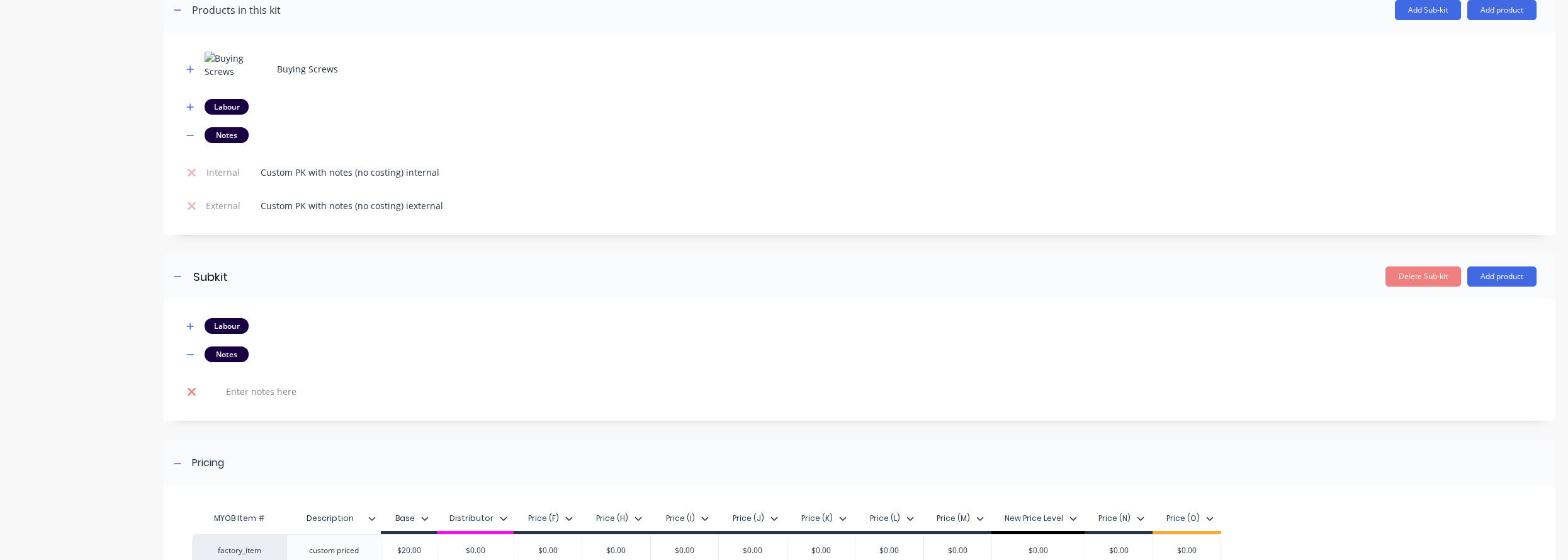
click at [194, 396] on icon at bounding box center [191, 392] width 10 height 13
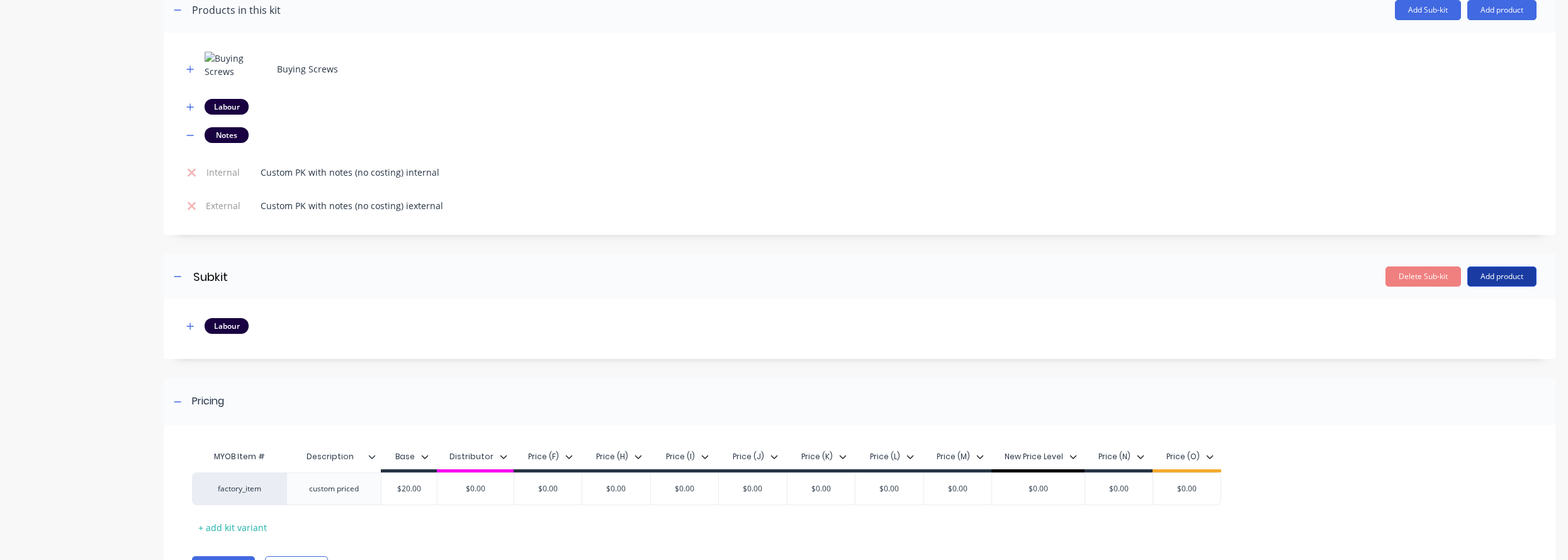
click at [1109, 280] on button "Add product" at bounding box center [1502, 277] width 69 height 20
click at [1109, 359] on div "Notes (Internal)" at bounding box center [1476, 359] width 97 height 18
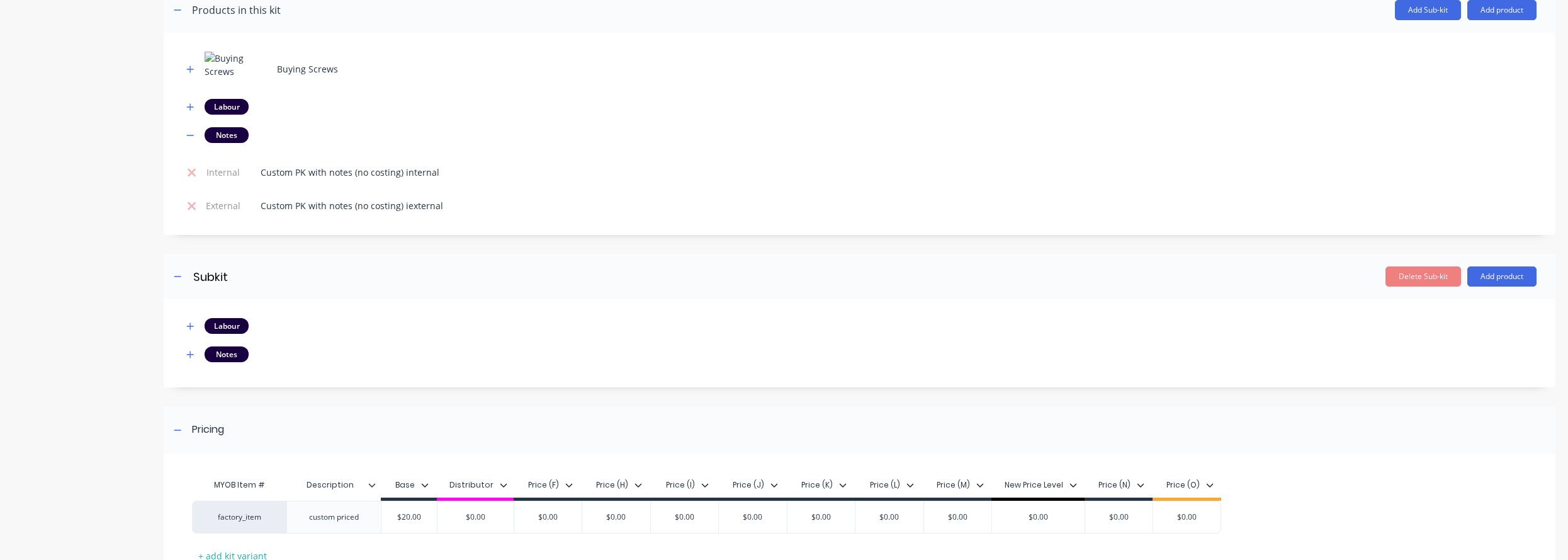
drag, startPoint x: 1497, startPoint y: 273, endPoint x: 1497, endPoint y: 288, distance: 15.0
click at [1109, 272] on button "Add product" at bounding box center [1502, 277] width 69 height 20
click at [1109, 377] on div "Notes (External)" at bounding box center [1476, 384] width 97 height 18
click at [191, 354] on icon "button" at bounding box center [190, 354] width 7 height 7
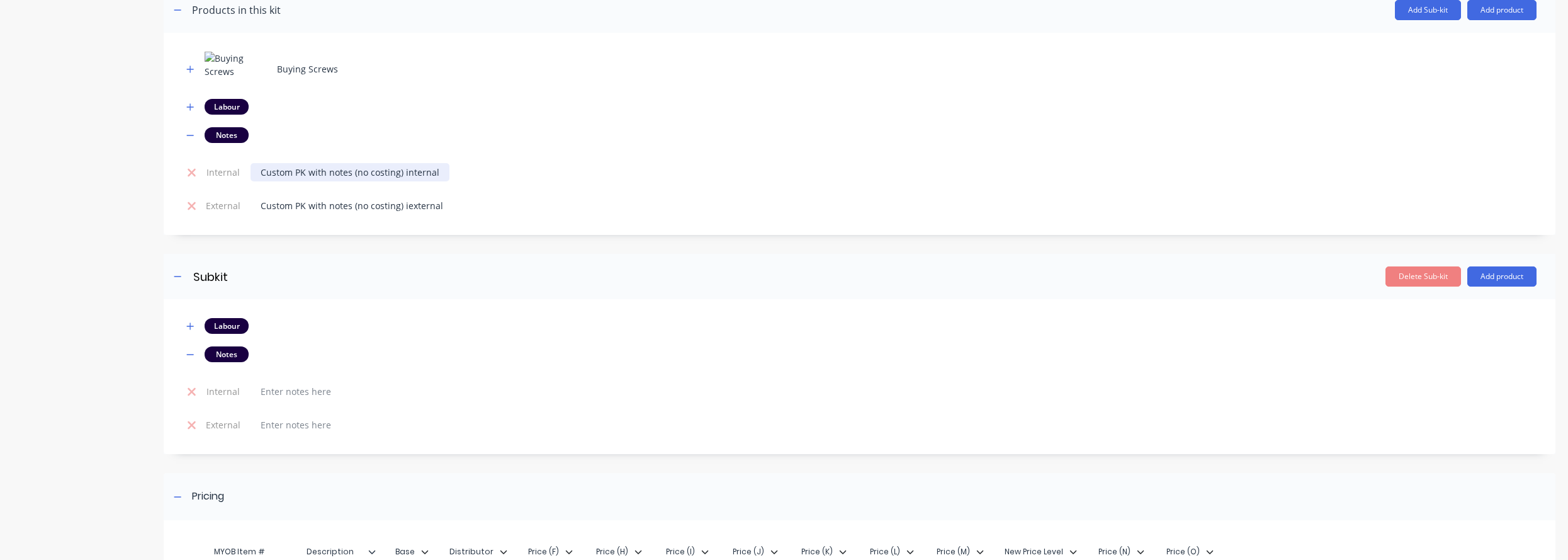
click at [342, 178] on div "Custom PK with notes (no costing) internal" at bounding box center [350, 172] width 199 height 18
copy div "Custom PK with notes (no costing) internal"
click at [291, 393] on div at bounding box center [296, 391] width 91 height 18
paste div
copy div "Custom PK with notes (no costing) internal subkit"
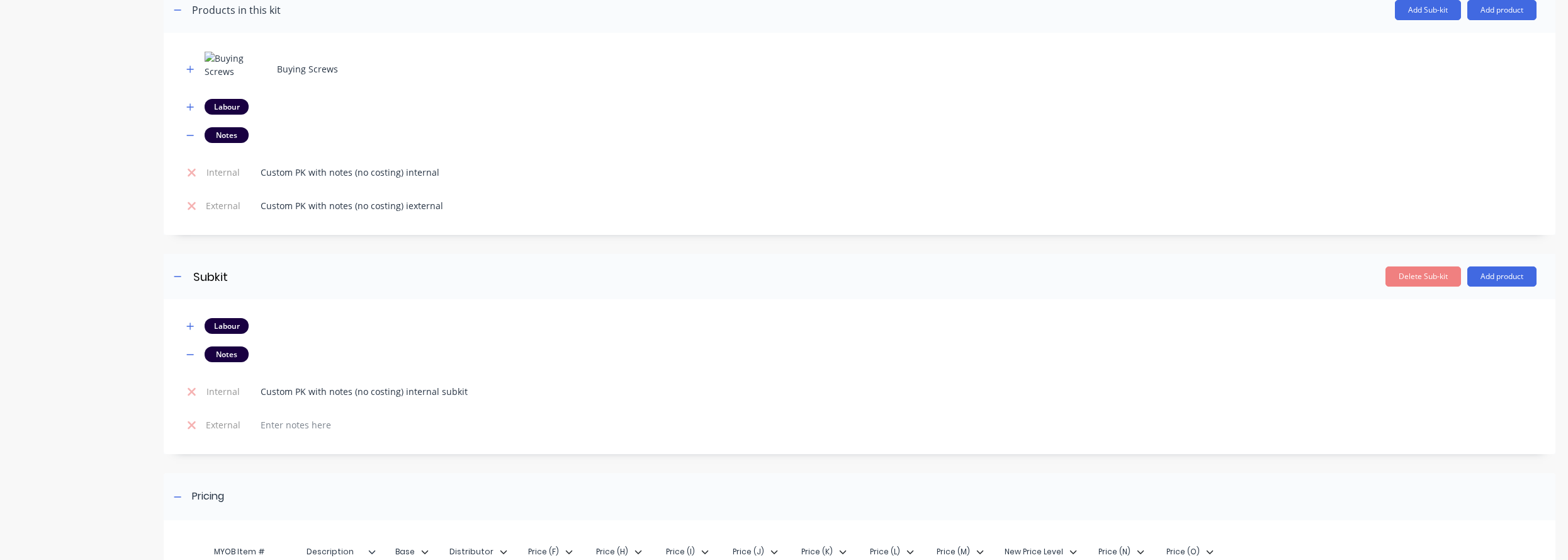
click at [318, 413] on td at bounding box center [891, 425] width 1291 height 33
click at [319, 430] on div at bounding box center [296, 424] width 91 height 18
paste div
click at [395, 200] on div "Custom PK with notes (no costing) iexternal" at bounding box center [352, 206] width 203 height 18
copy div "Custom PK with notes (no costing) iexternal"
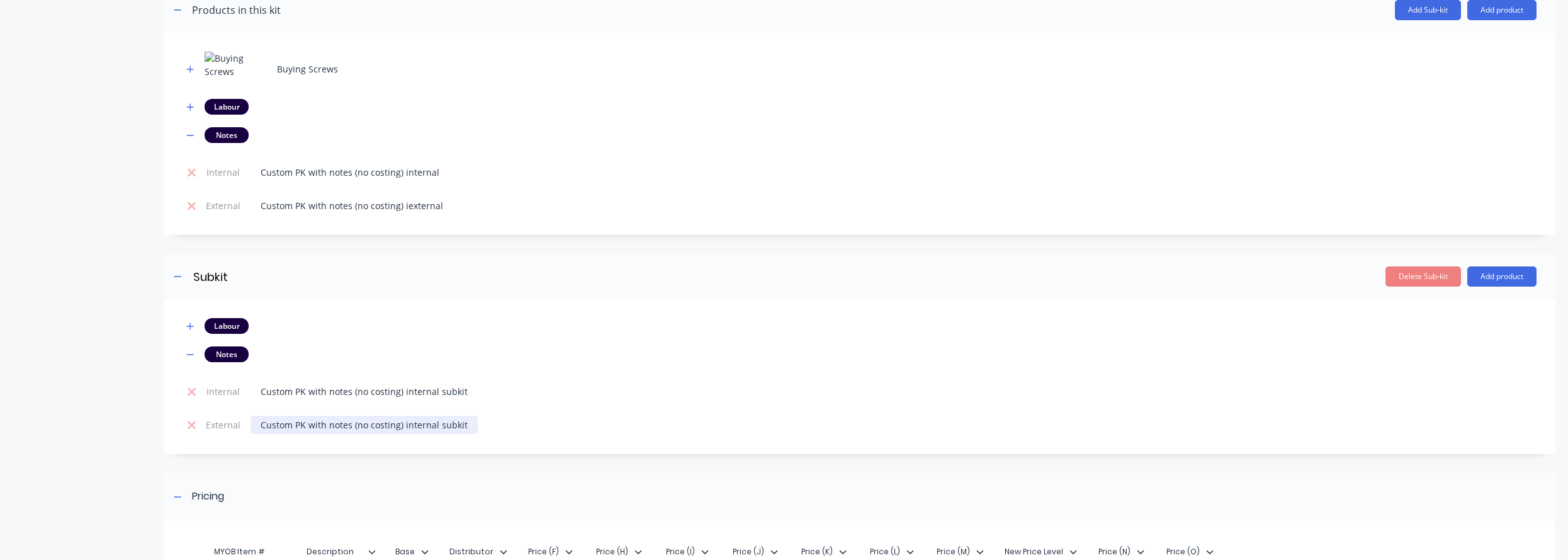
click at [395, 429] on div "Custom PK with notes (no costing) internal subkit" at bounding box center [364, 424] width 227 height 18
click at [399, 212] on div "Custom PK with notes (no costing) iexternal" at bounding box center [352, 206] width 203 height 18
click at [411, 211] on div "Custom PK with notes (no costing) iexternal" at bounding box center [352, 206] width 203 height 18
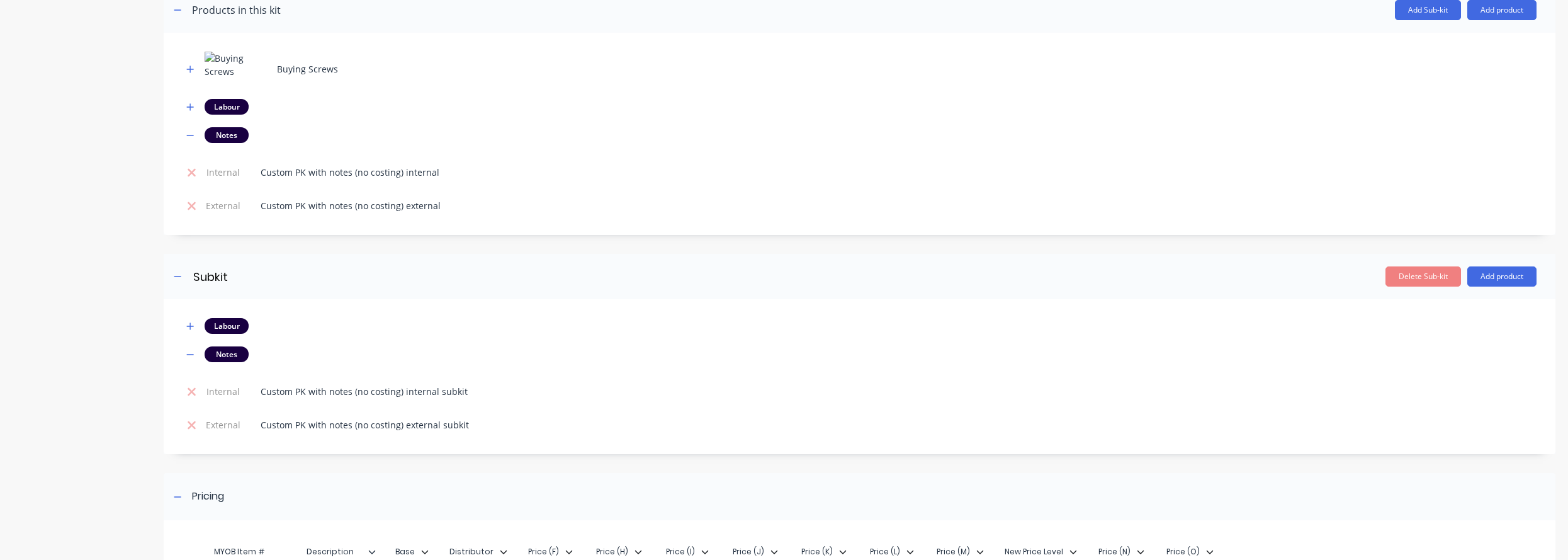
click at [95, 441] on div "Product details Collaborate Order History" at bounding box center [79, 68] width 132 height 1283
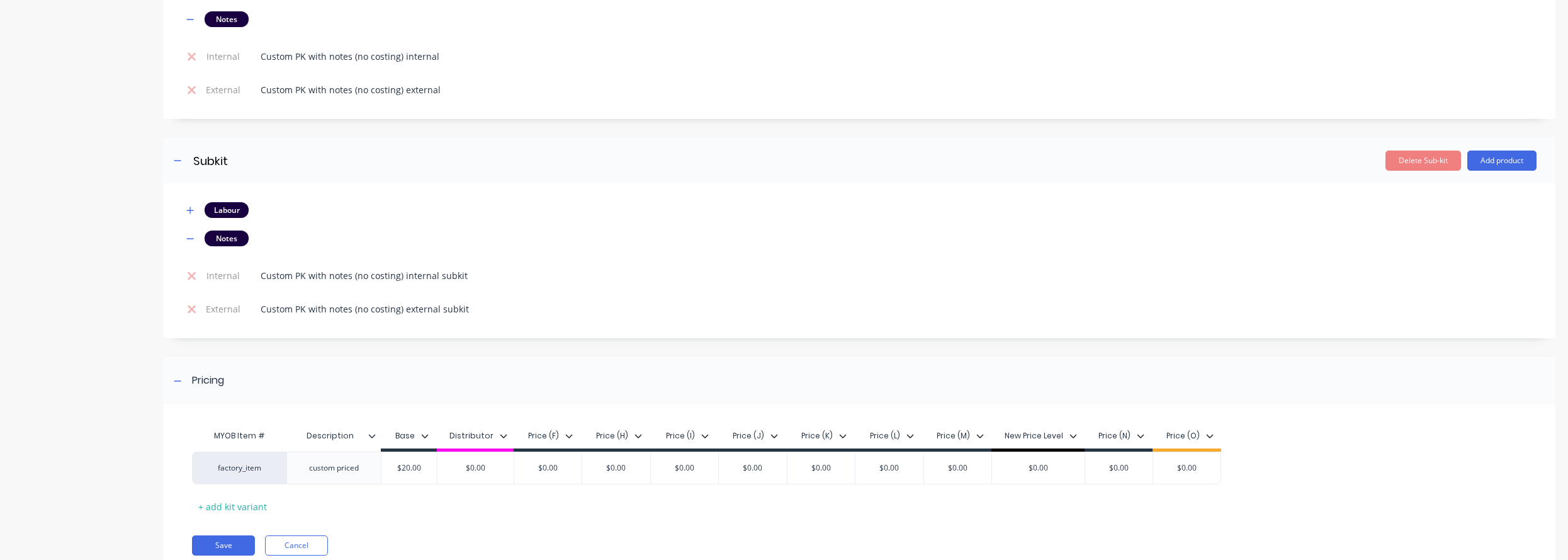
scroll to position [786, 0]
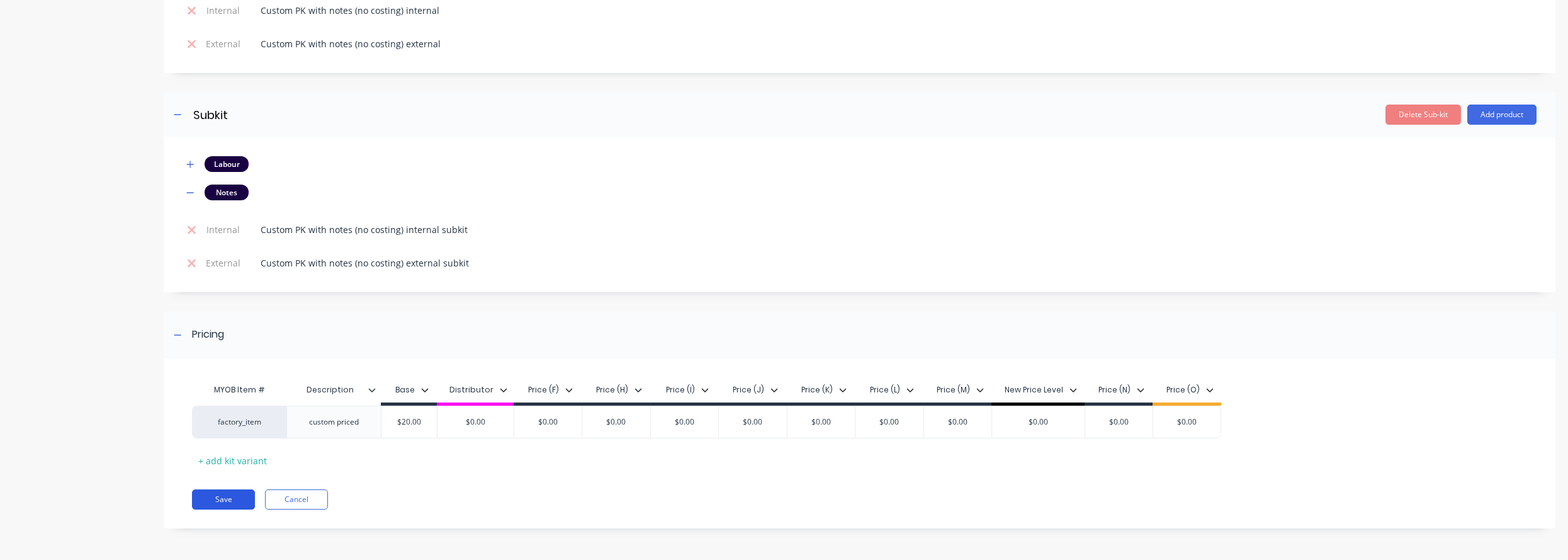
click at [221, 509] on button "Save" at bounding box center [223, 500] width 63 height 20
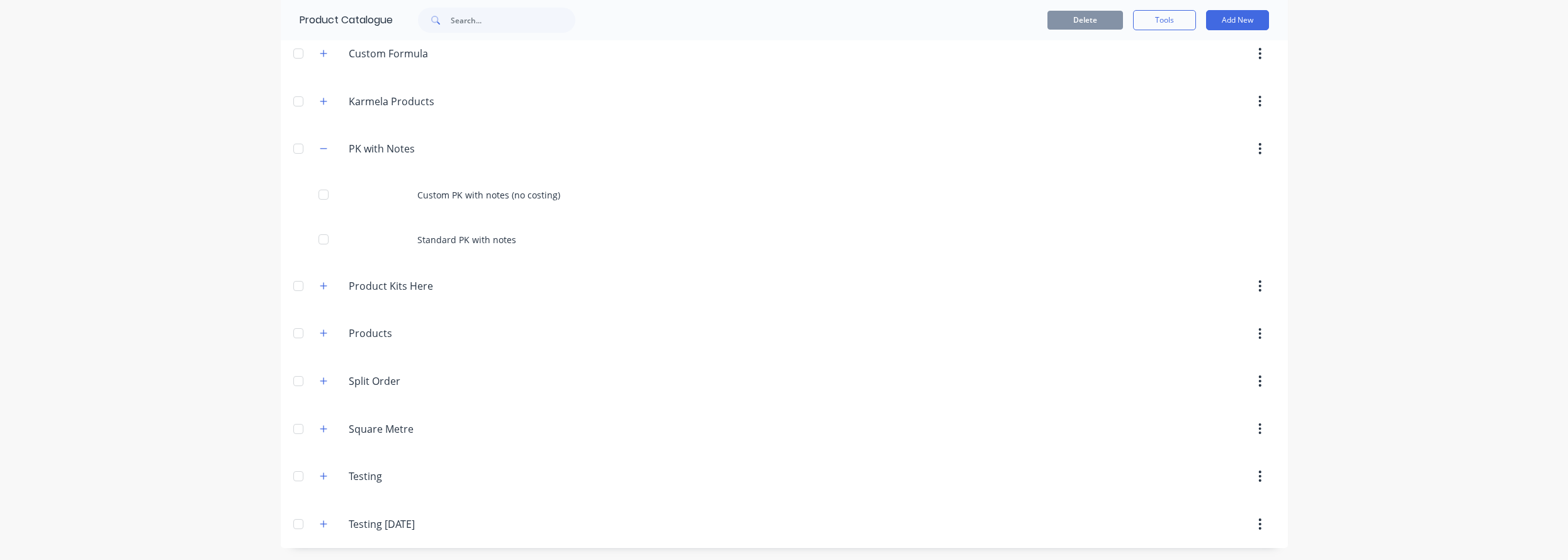
scroll to position [239, 0]
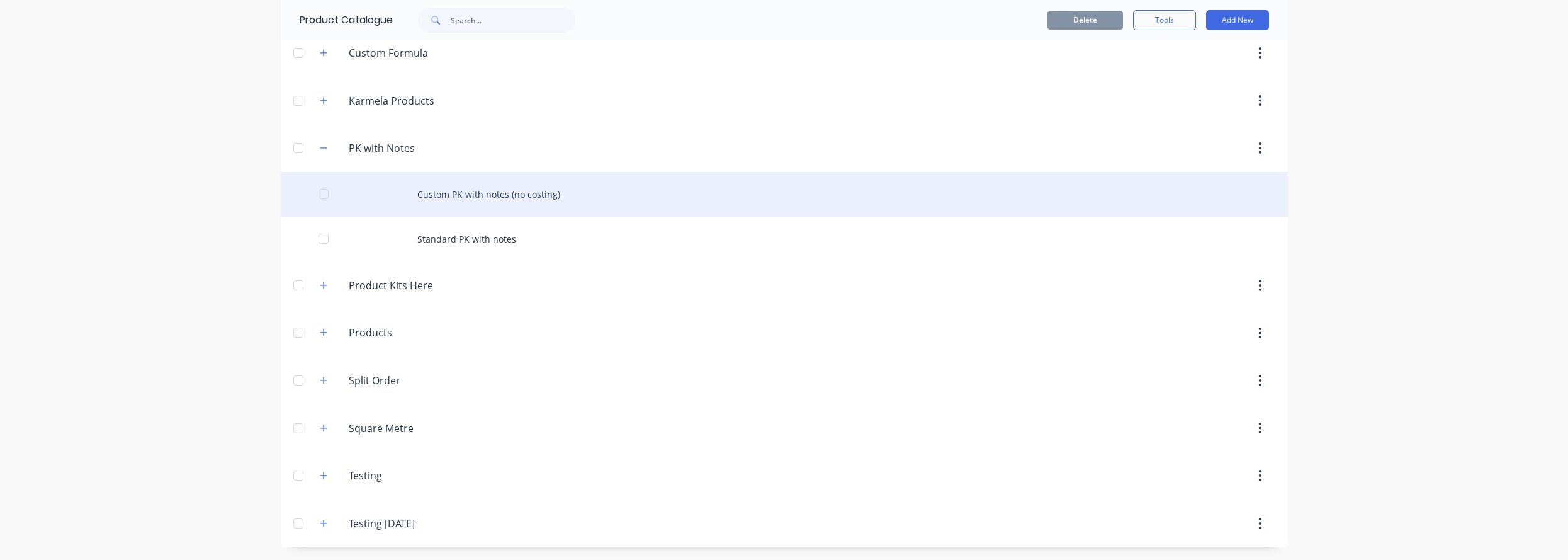
click at [312, 195] on div at bounding box center [324, 194] width 25 height 25
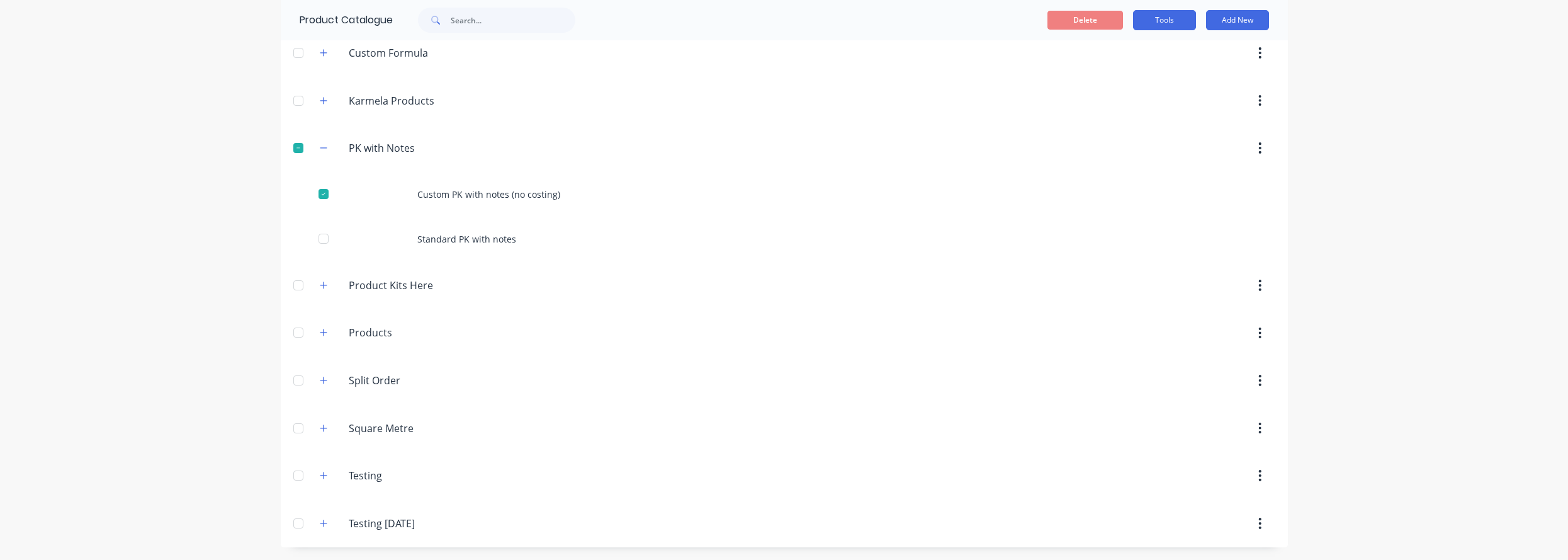
click at [1109, 19] on button "Tools" at bounding box center [1164, 20] width 63 height 20
click at [1109, 58] on span "Duplicate product" at bounding box center [1135, 52] width 94 height 13
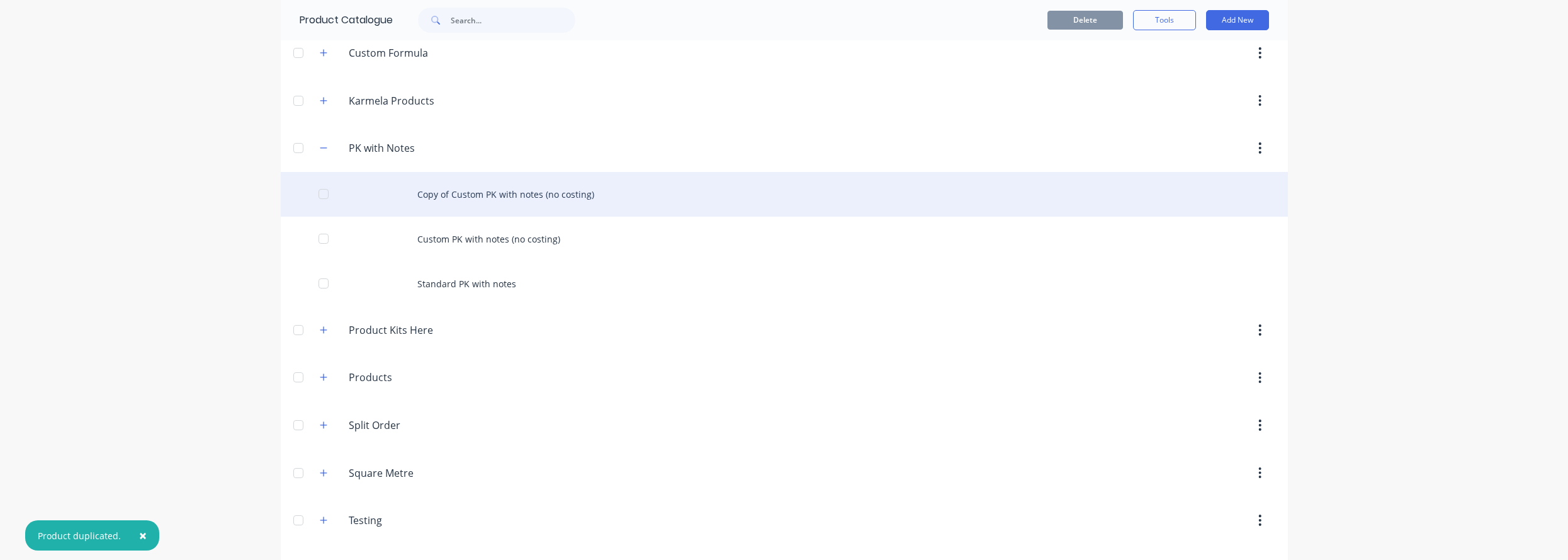
click at [485, 192] on div "Copy of Custom PK with notes (no costing)" at bounding box center [785, 194] width 1007 height 45
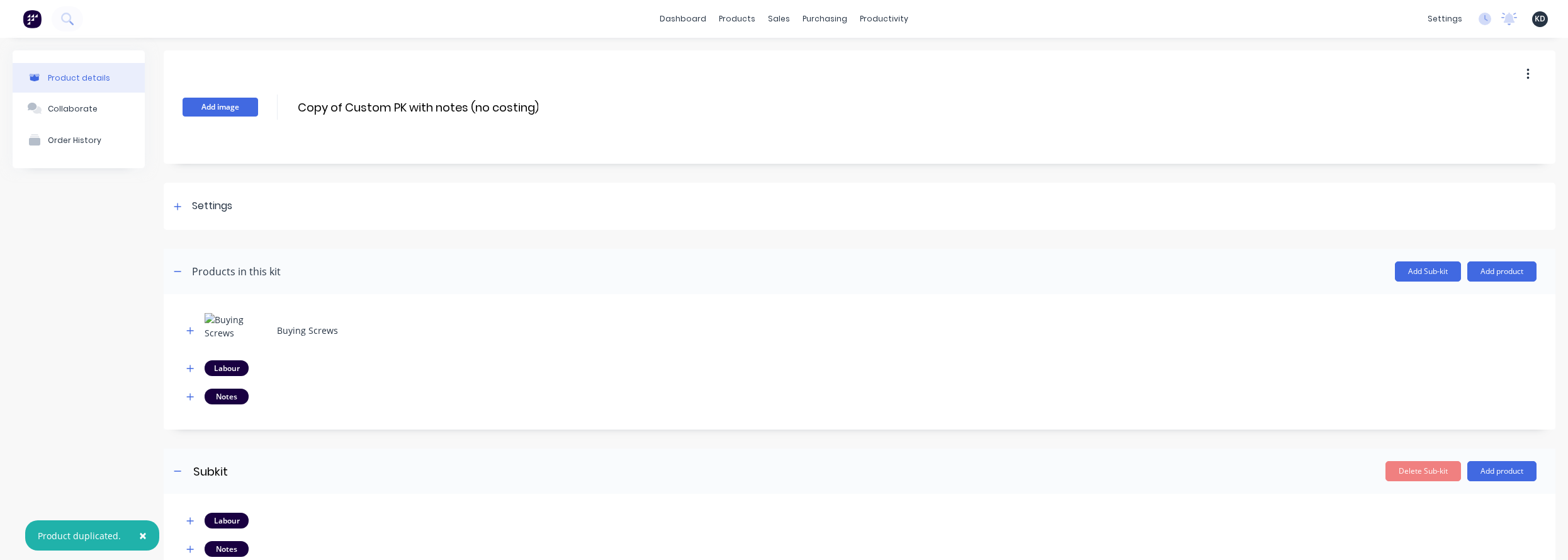
drag, startPoint x: 348, startPoint y: 104, endPoint x: 216, endPoint y: 104, distance: 132.0
click at [216, 104] on div "Add image Copy of Custom PK with notes (no costing) Copy of Custom PK with note…" at bounding box center [859, 107] width 1392 height 113
click at [446, 106] on input "Custom PK with notes (no costing)" at bounding box center [408, 107] width 223 height 18
type input "Custom PK with notes (costing)"
click at [254, 219] on div "Settings" at bounding box center [859, 206] width 1392 height 47
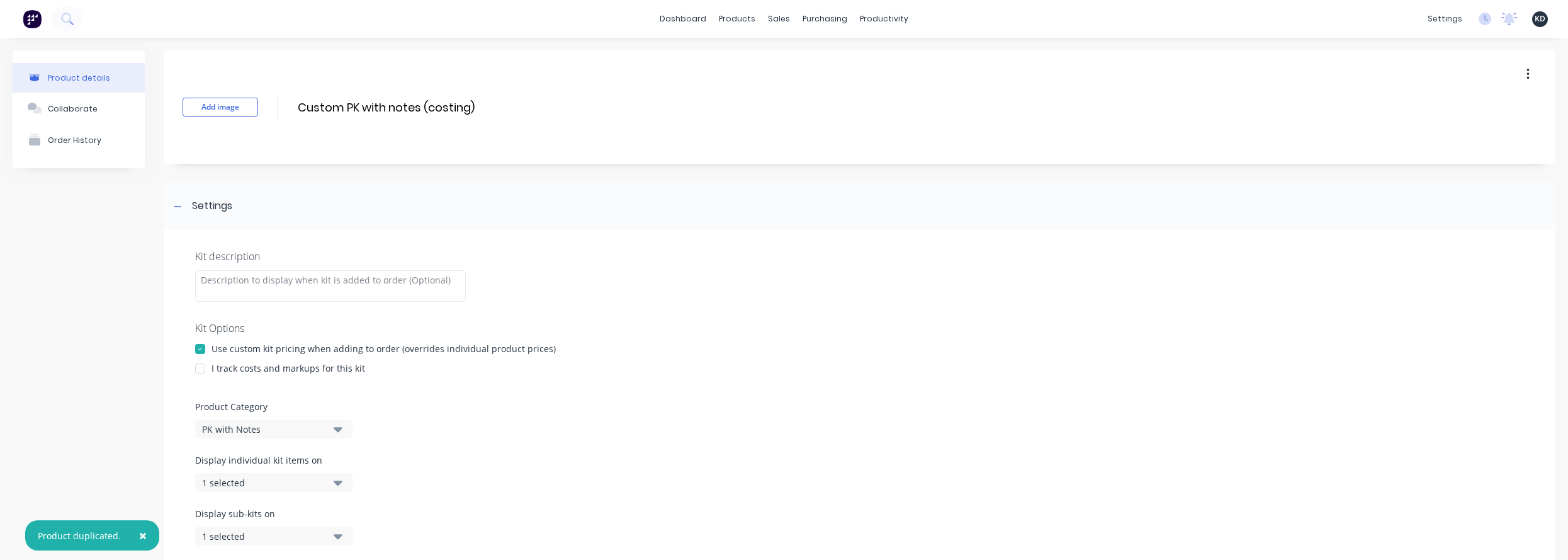
click at [202, 367] on div at bounding box center [200, 368] width 25 height 25
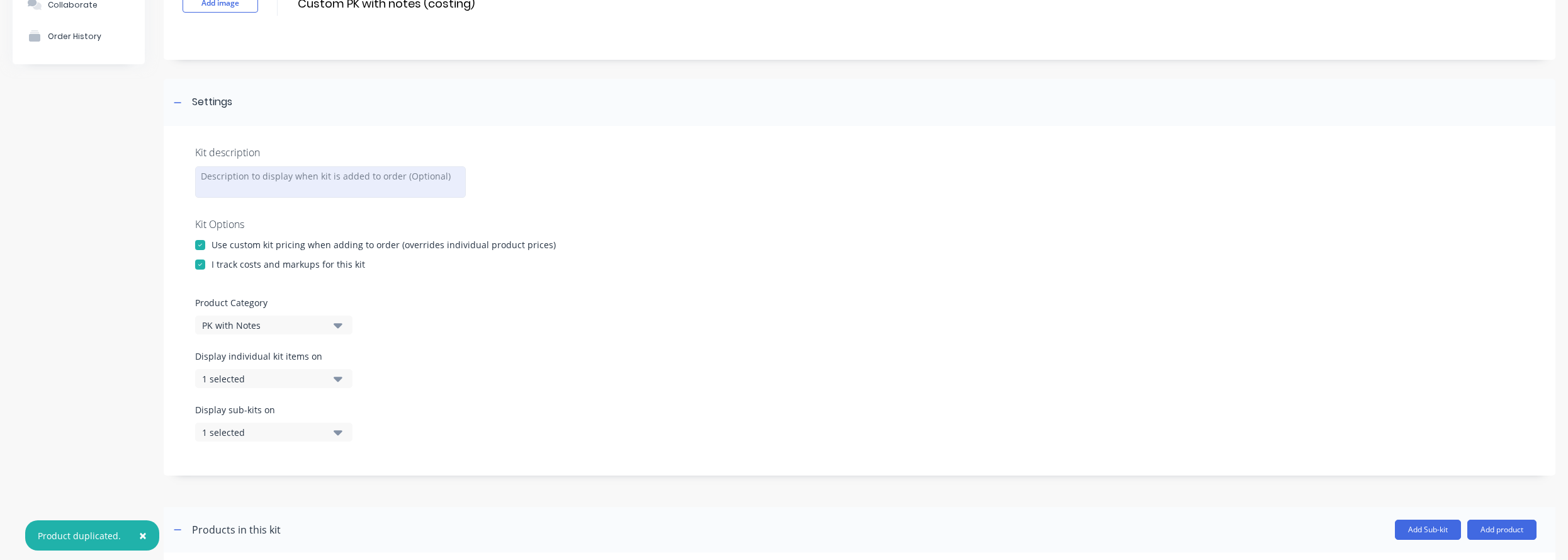
scroll to position [302, 0]
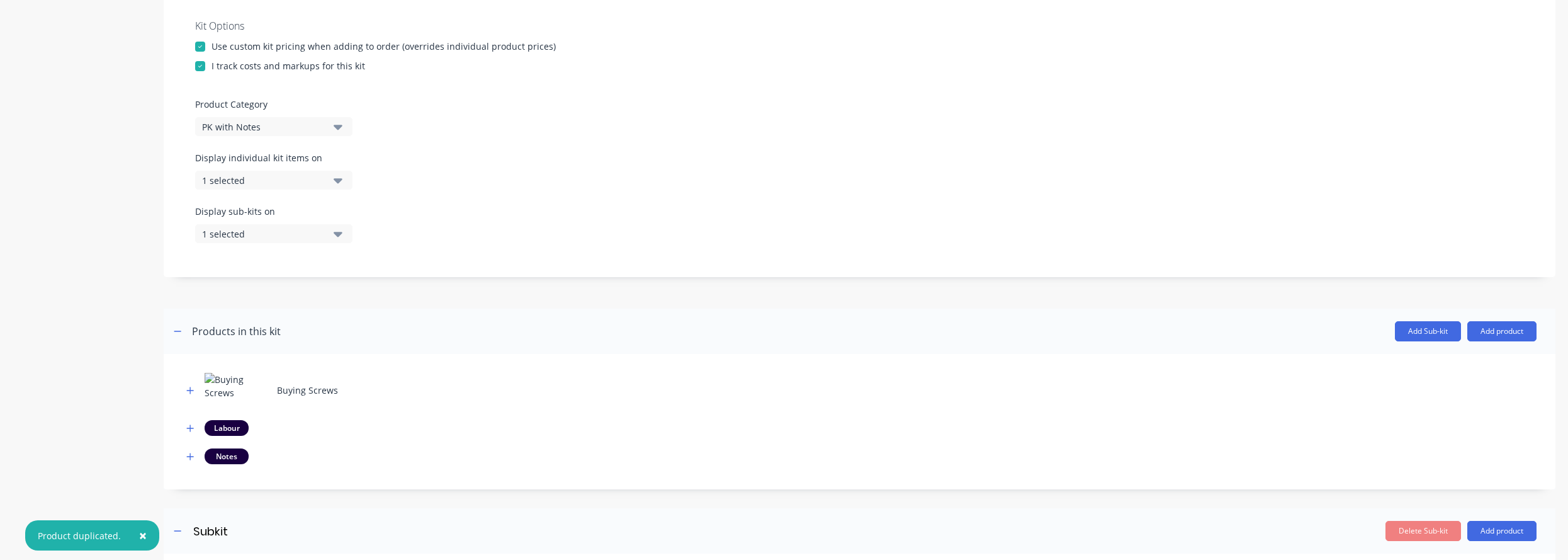
click at [146, 531] on button "×" at bounding box center [142, 536] width 32 height 31
click at [192, 452] on icon "button" at bounding box center [190, 457] width 8 height 9
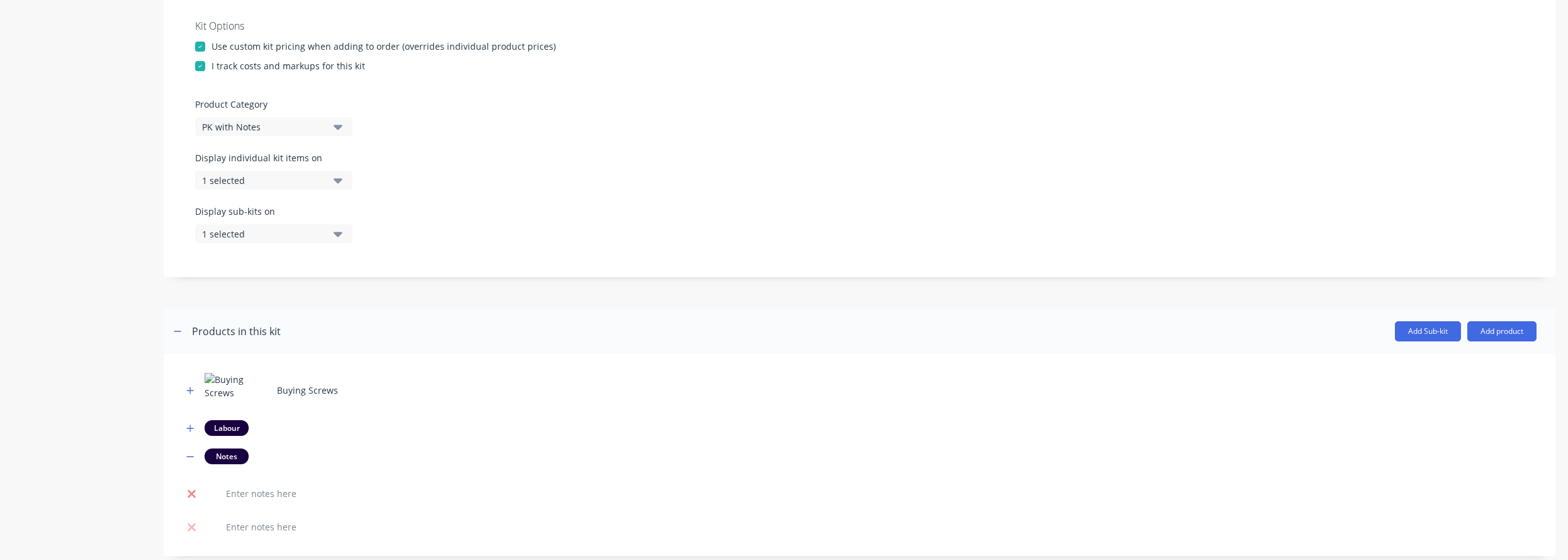
click at [196, 493] on icon at bounding box center [191, 494] width 10 height 13
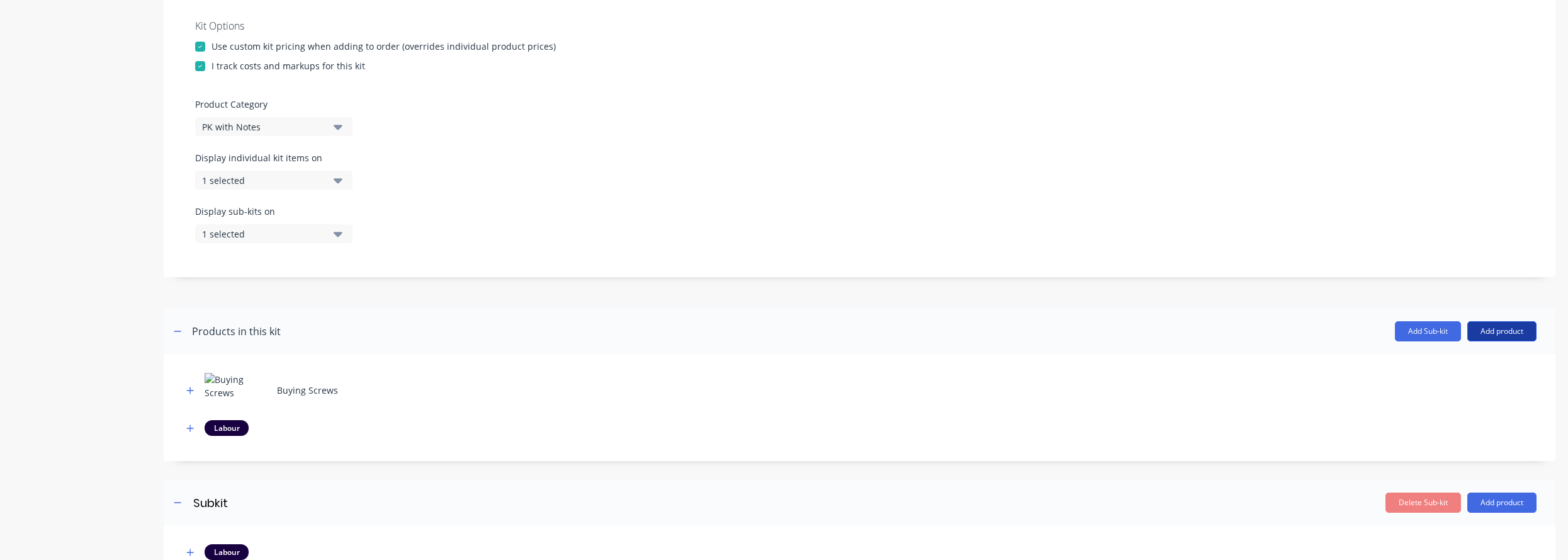
click at [1109, 325] on button "Add product" at bounding box center [1502, 332] width 69 height 20
click at [1109, 412] on div "Notes (Internal)" at bounding box center [1476, 414] width 97 height 18
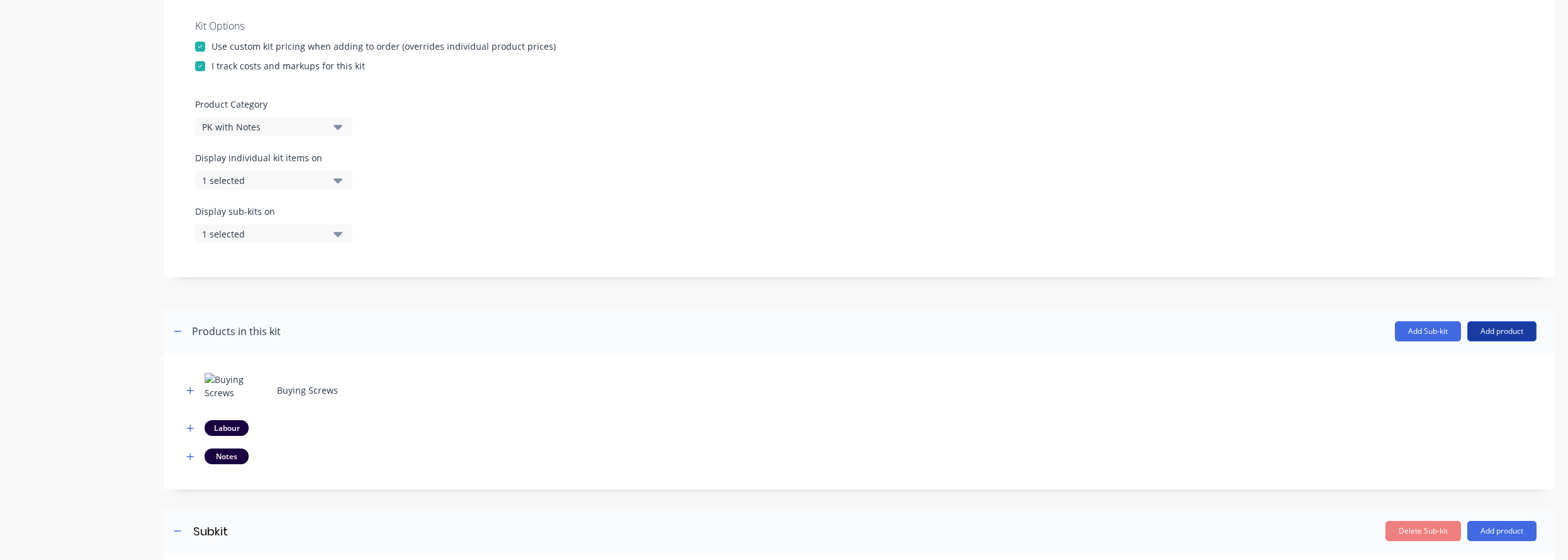
click at [1109, 329] on button "Add product" at bounding box center [1502, 332] width 69 height 20
click at [1109, 433] on div "Notes (External)" at bounding box center [1476, 439] width 97 height 18
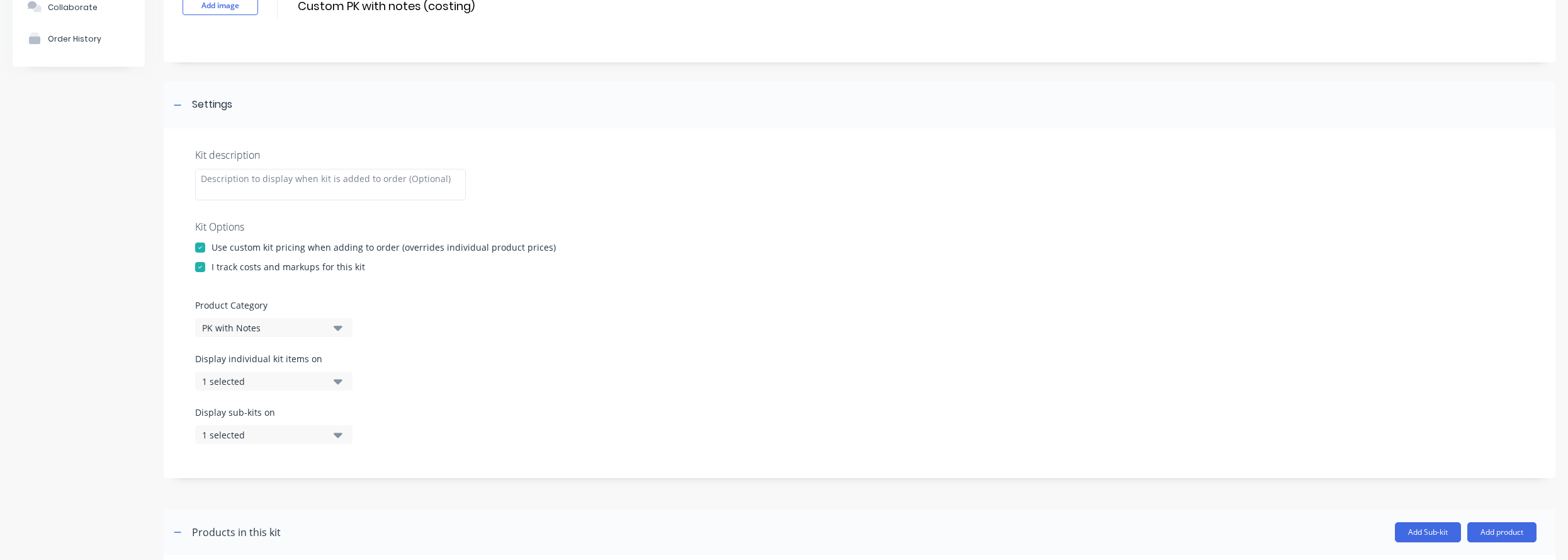
scroll to position [0, 0]
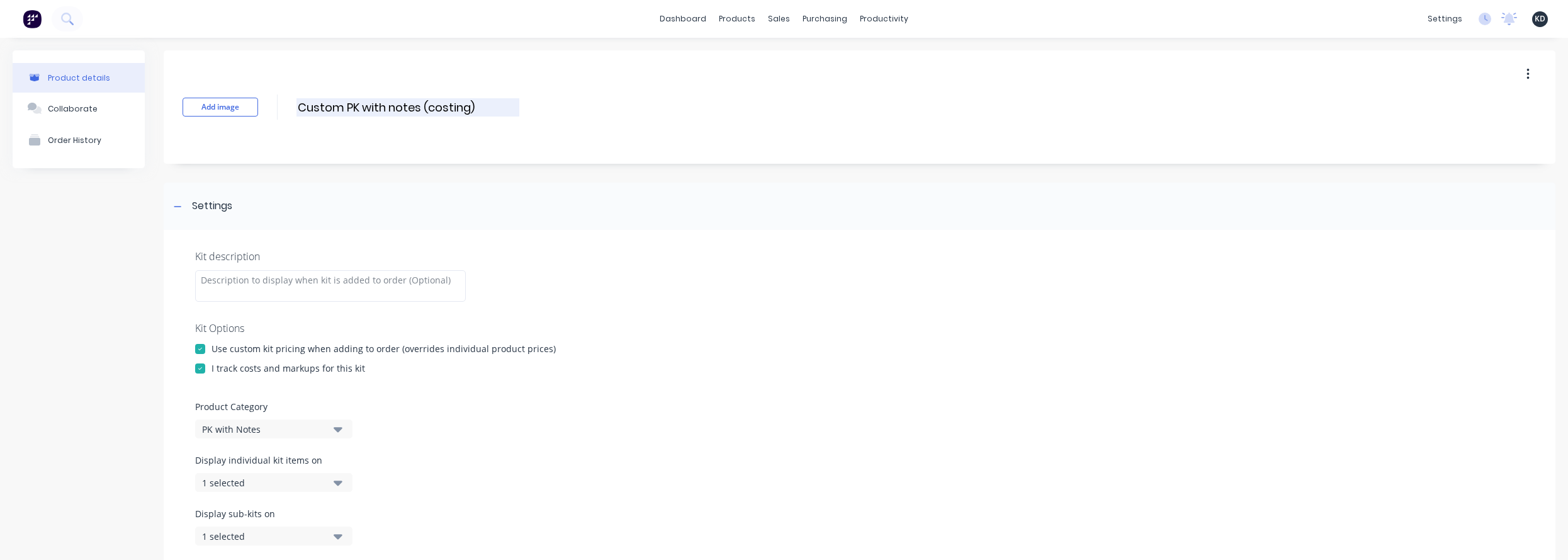
click at [421, 109] on input "Custom PK with notes (costing)" at bounding box center [408, 107] width 223 height 18
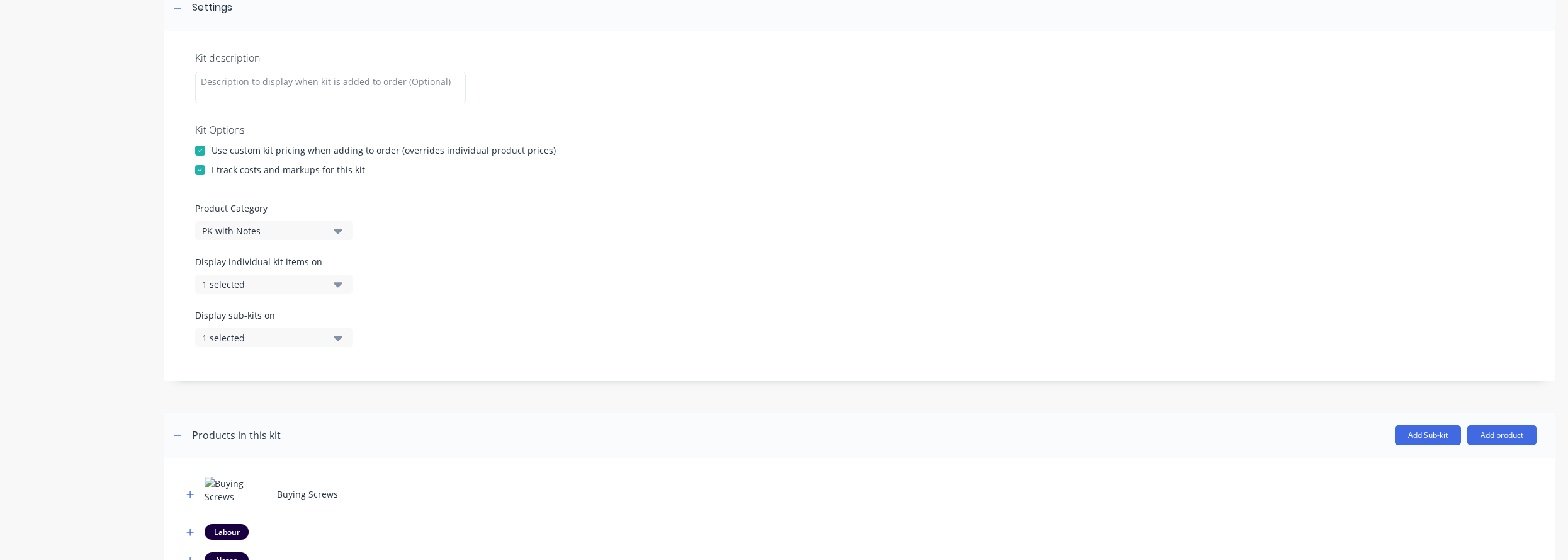
scroll to position [302, 0]
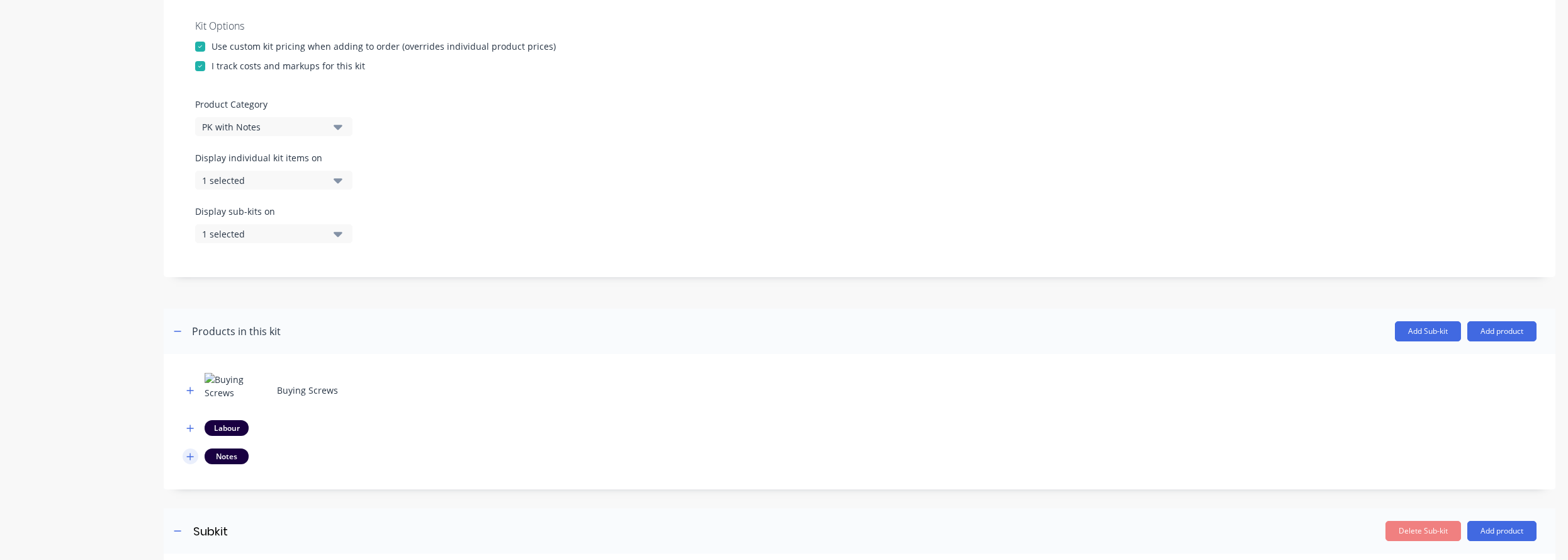
click at [191, 455] on icon "button" at bounding box center [190, 457] width 8 height 9
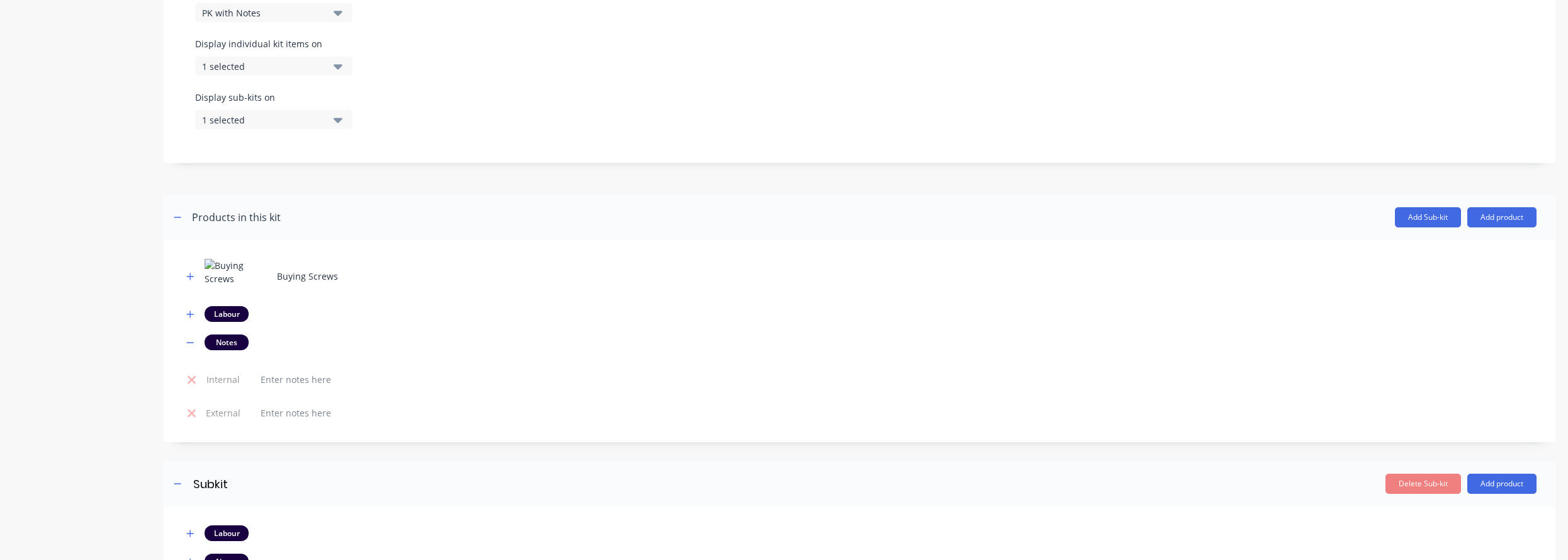
scroll to position [529, 0]
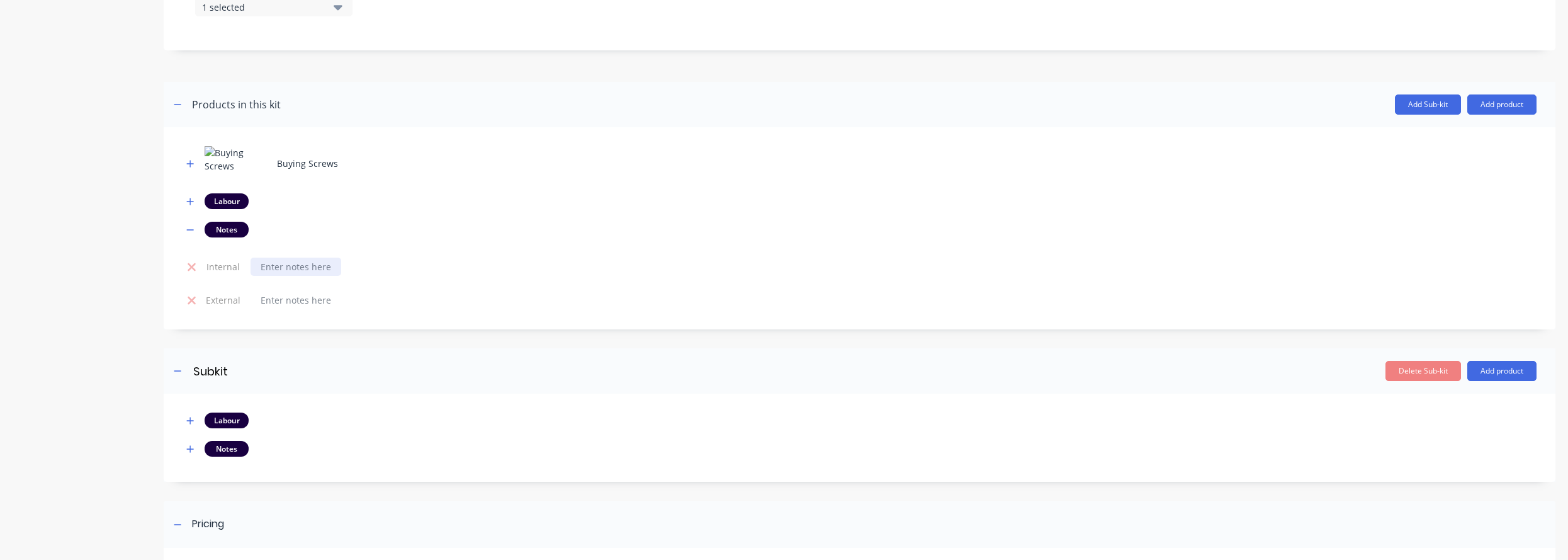
click at [299, 270] on div at bounding box center [296, 267] width 91 height 18
paste div
copy div "Custom PK with notes (costing) internal"
click at [289, 301] on div at bounding box center [296, 300] width 91 height 18
paste div
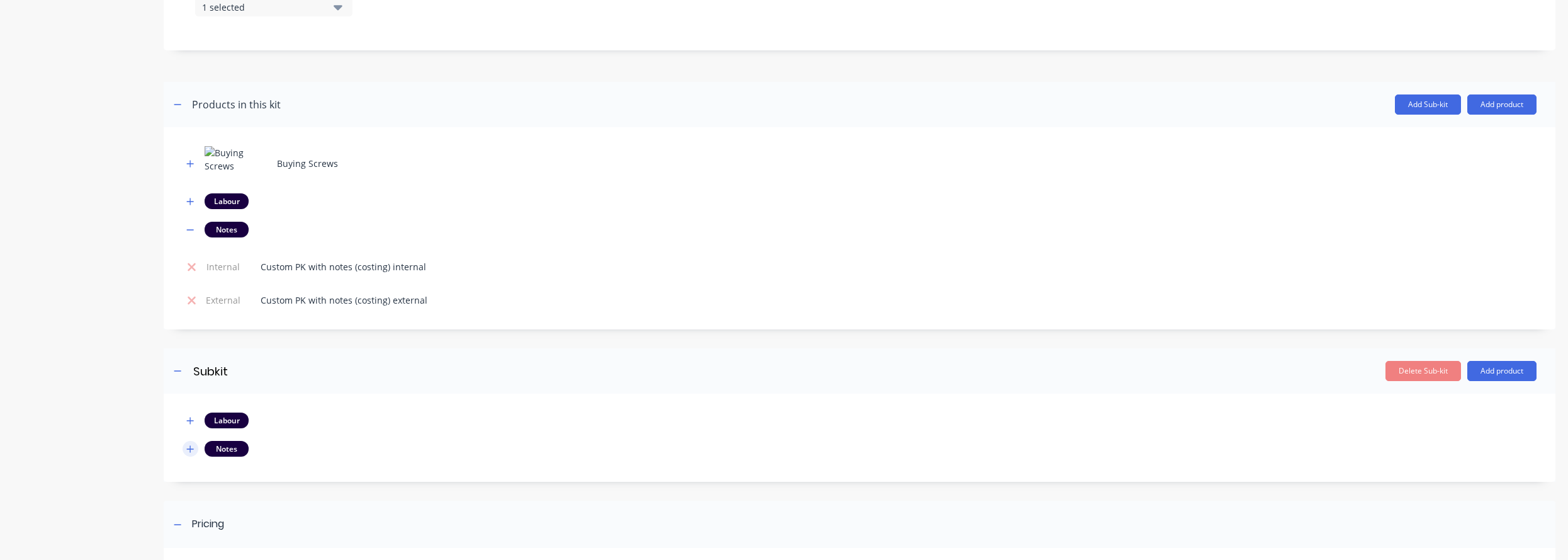
click at [192, 452] on icon "button" at bounding box center [190, 449] width 8 height 9
click at [195, 487] on icon at bounding box center [191, 486] width 10 height 13
click at [194, 487] on icon at bounding box center [191, 486] width 8 height 8
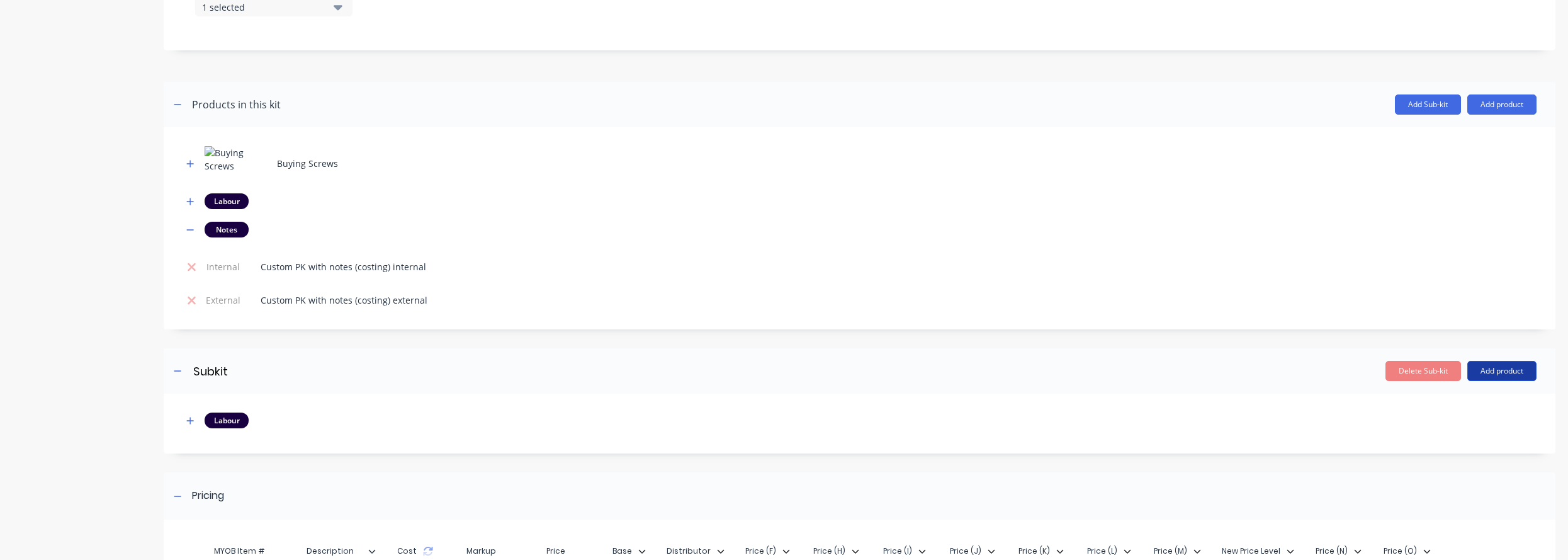
click at [1109, 374] on button "Add product" at bounding box center [1502, 371] width 69 height 20
click at [1109, 451] on div "Notes (Internal)" at bounding box center [1476, 454] width 97 height 18
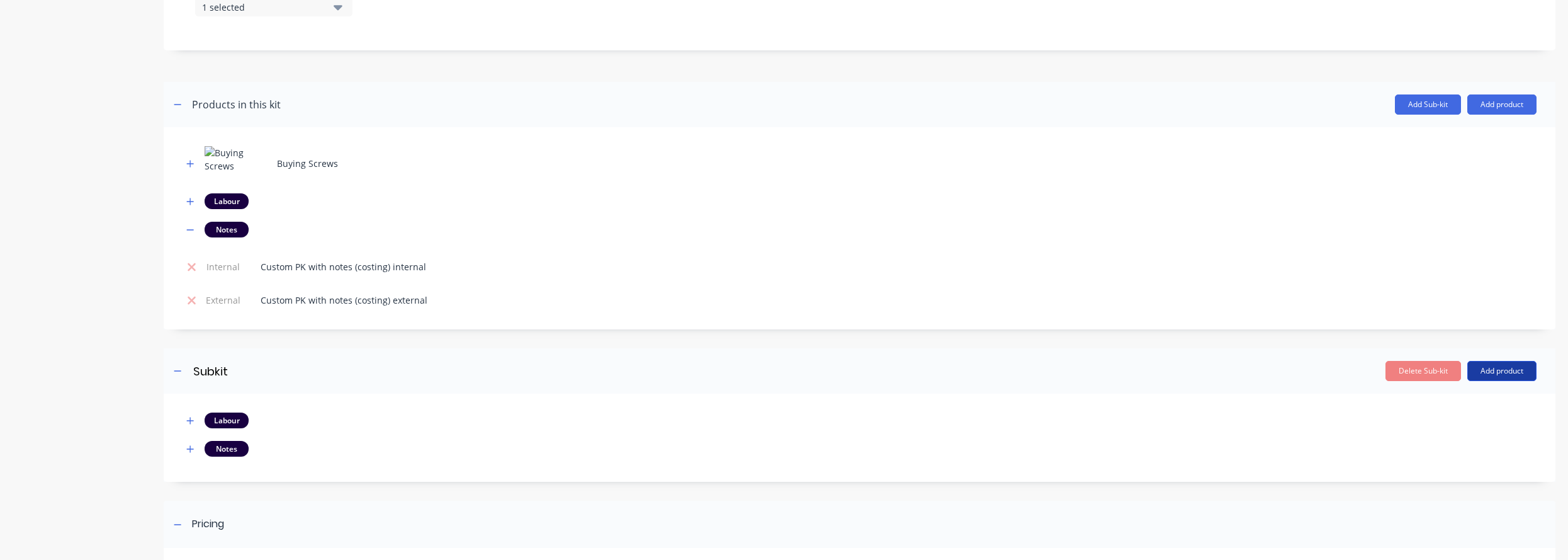
click at [1109, 371] on button "Add product" at bounding box center [1502, 371] width 69 height 20
click at [1109, 472] on div "Notes (External)" at bounding box center [1476, 479] width 97 height 18
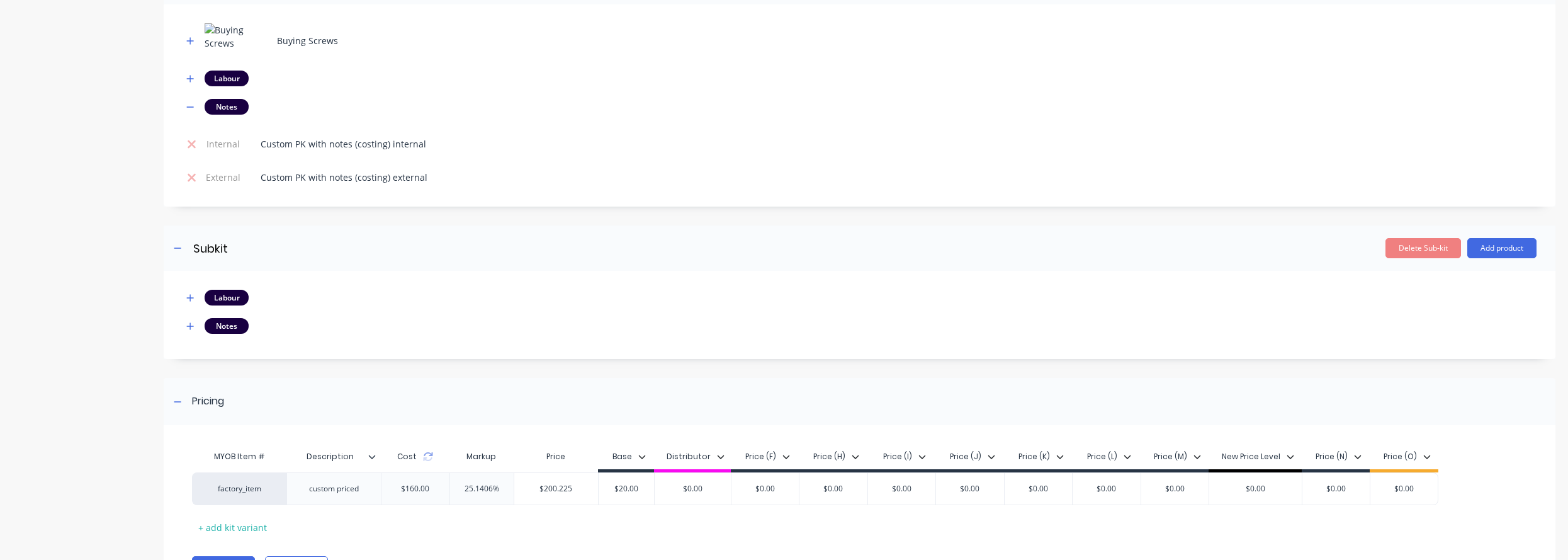
scroll to position [719, 0]
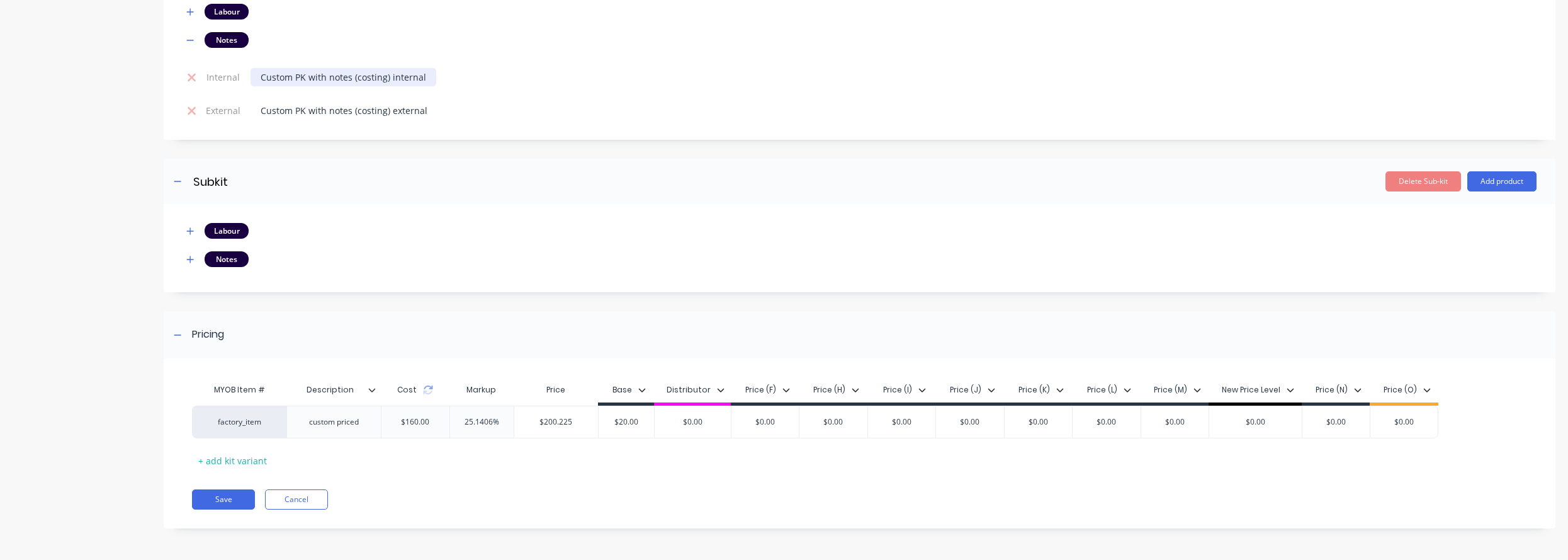
click at [289, 79] on div "Custom PK with notes (costing) internal" at bounding box center [343, 77] width 186 height 18
copy div "Custom PK with notes (costing) internal"
click at [187, 262] on icon "button" at bounding box center [190, 260] width 8 height 9
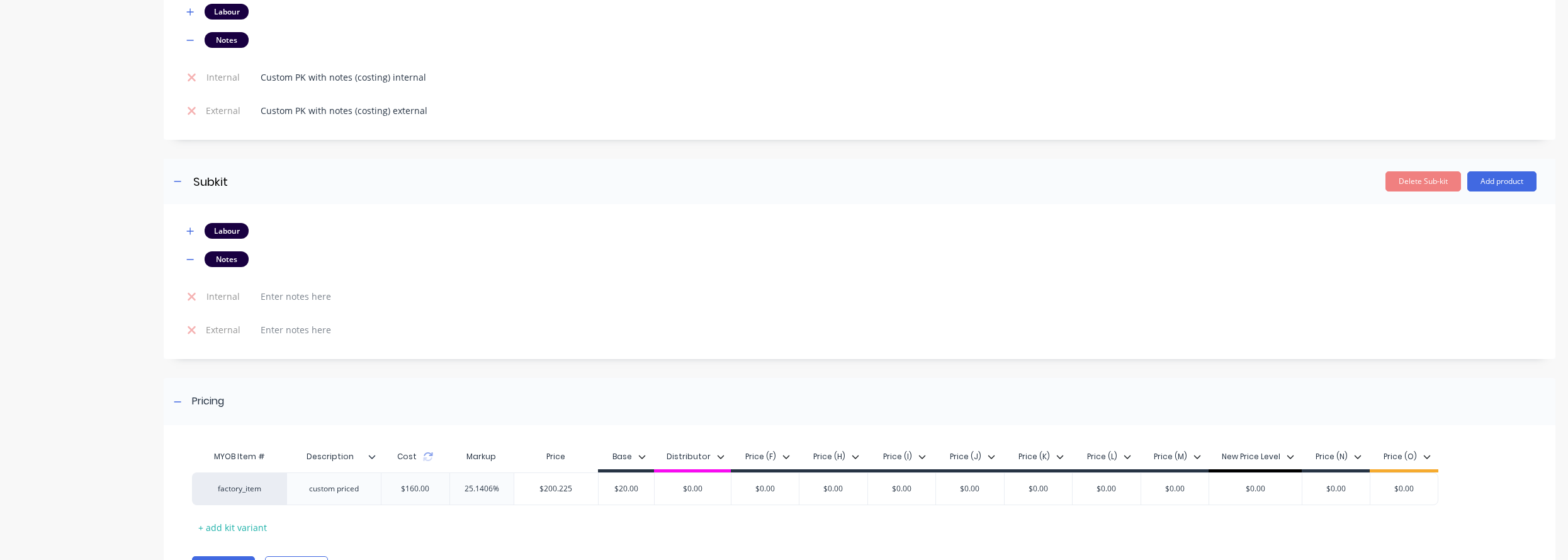
click at [326, 312] on td at bounding box center [891, 297] width 1291 height 33
click at [298, 303] on div at bounding box center [296, 296] width 91 height 18
paste div
click at [344, 113] on div "Custom PK with notes (costing) external" at bounding box center [344, 110] width 187 height 18
copy div "Custom PK with notes (costing) external"
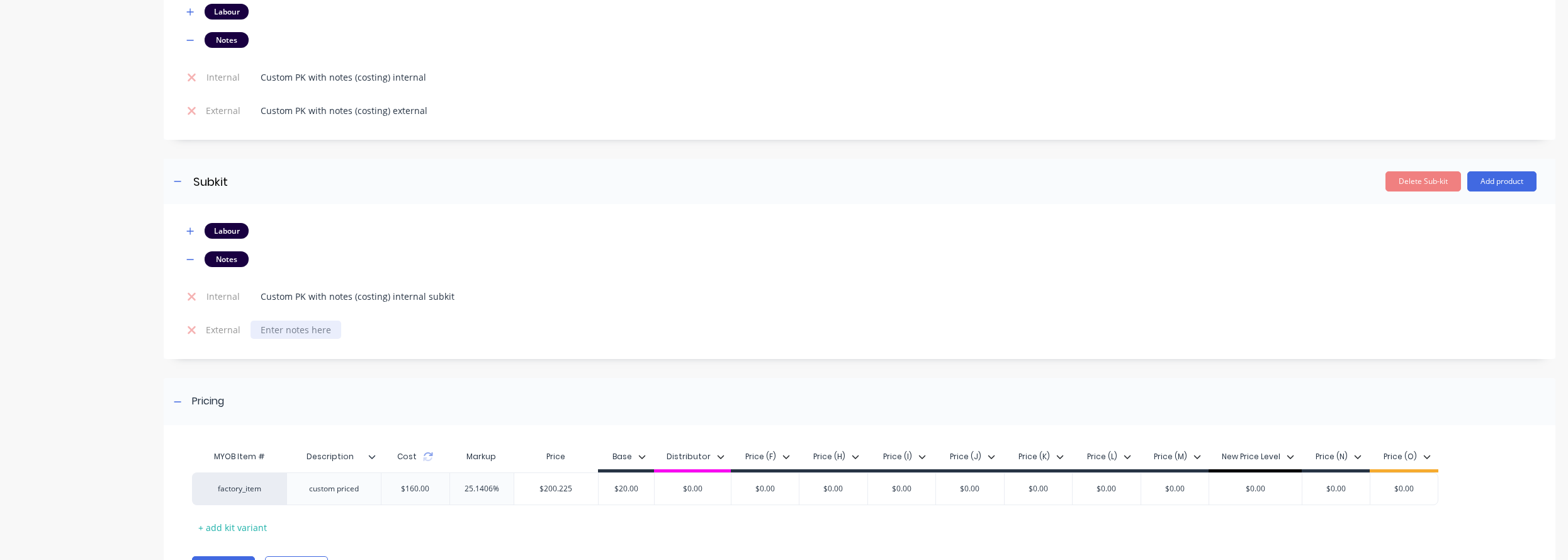
click at [290, 335] on div at bounding box center [296, 330] width 91 height 18
paste div
click at [423, 457] on icon at bounding box center [428, 457] width 10 height 10
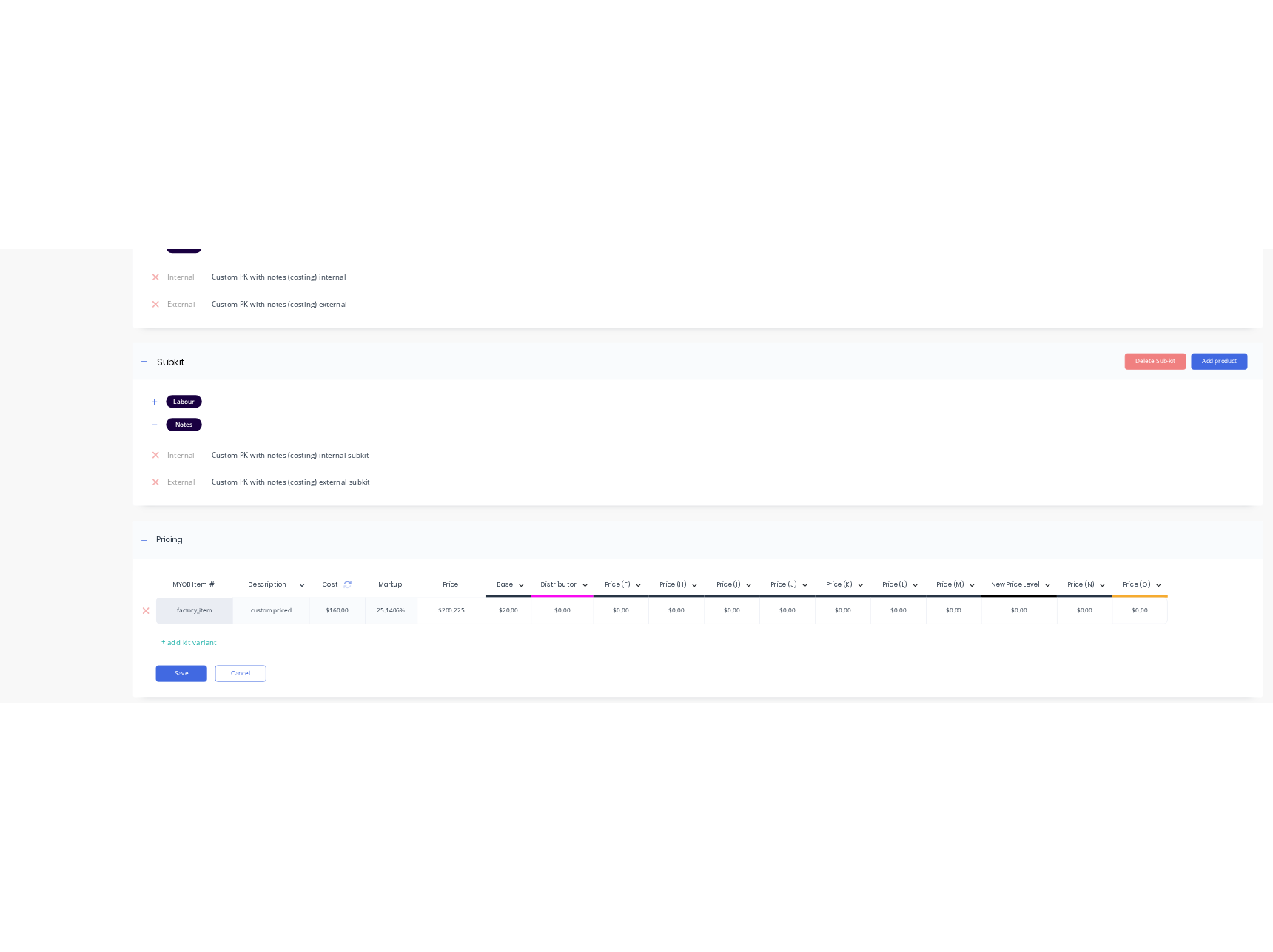
scroll to position [923, 0]
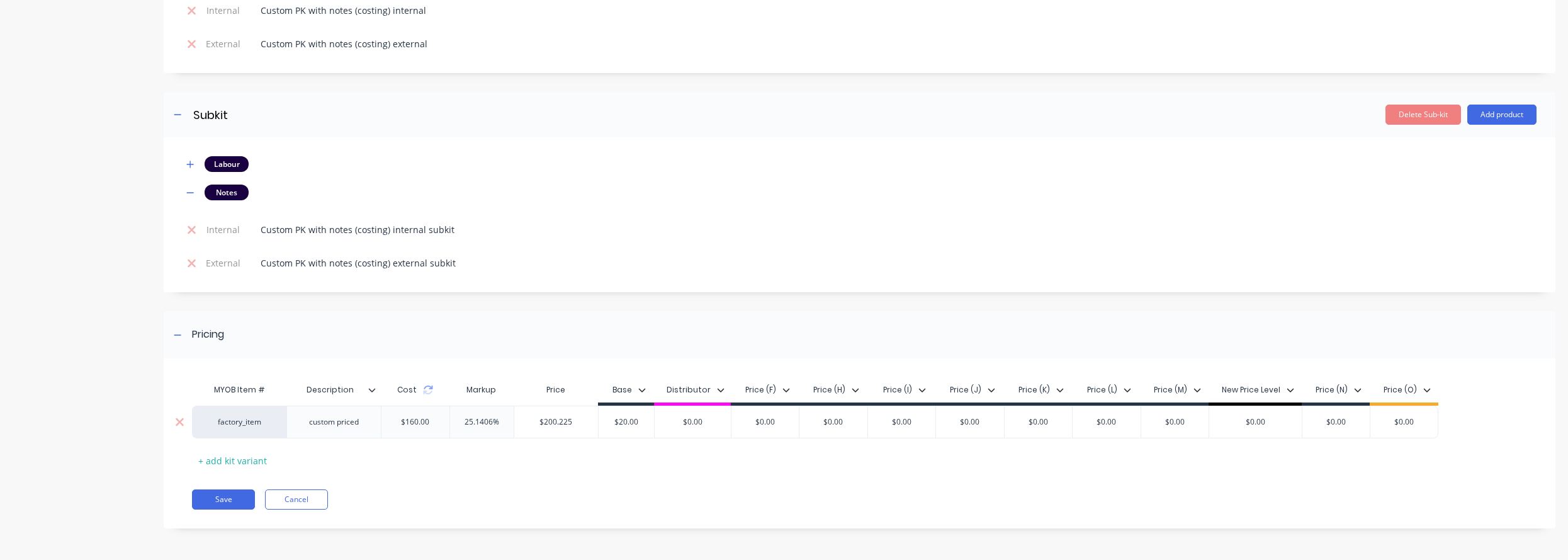
click at [334, 422] on div "custom priced" at bounding box center [334, 422] width 70 height 17
click at [231, 504] on button "Save" at bounding box center [223, 500] width 63 height 20
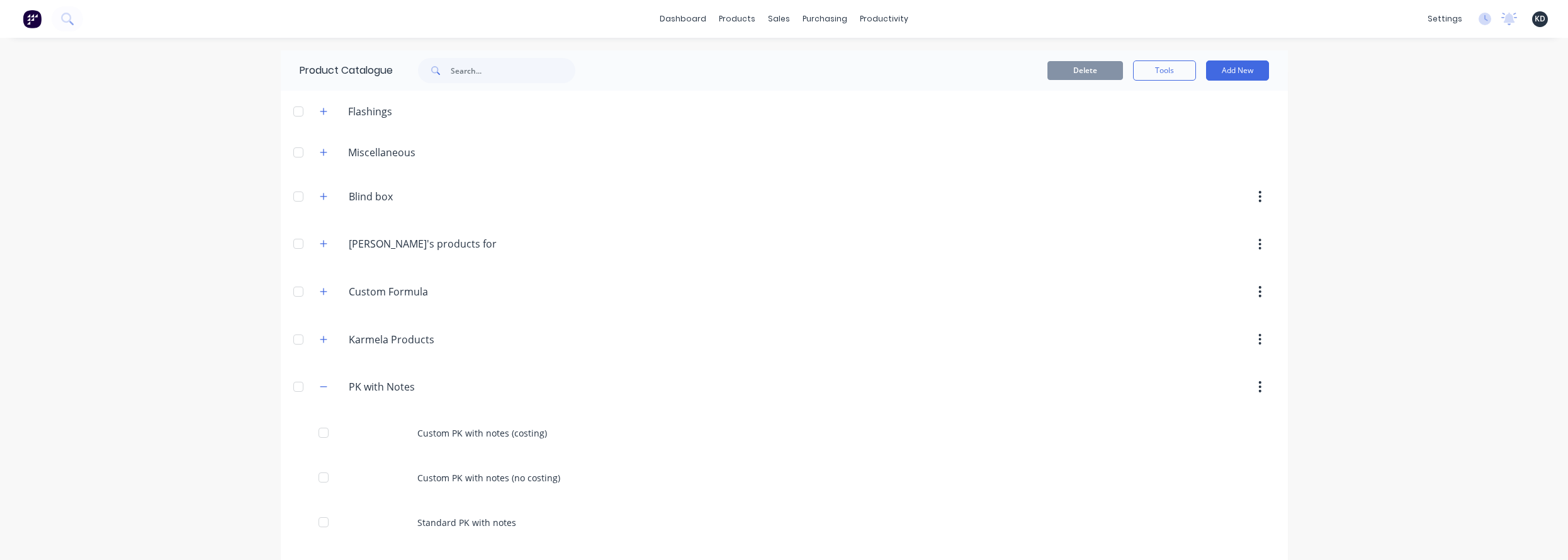
click at [50, 392] on div "dashboard products sales purchasing productivity dashboard products Product Cat…" at bounding box center [784, 280] width 1568 height 560
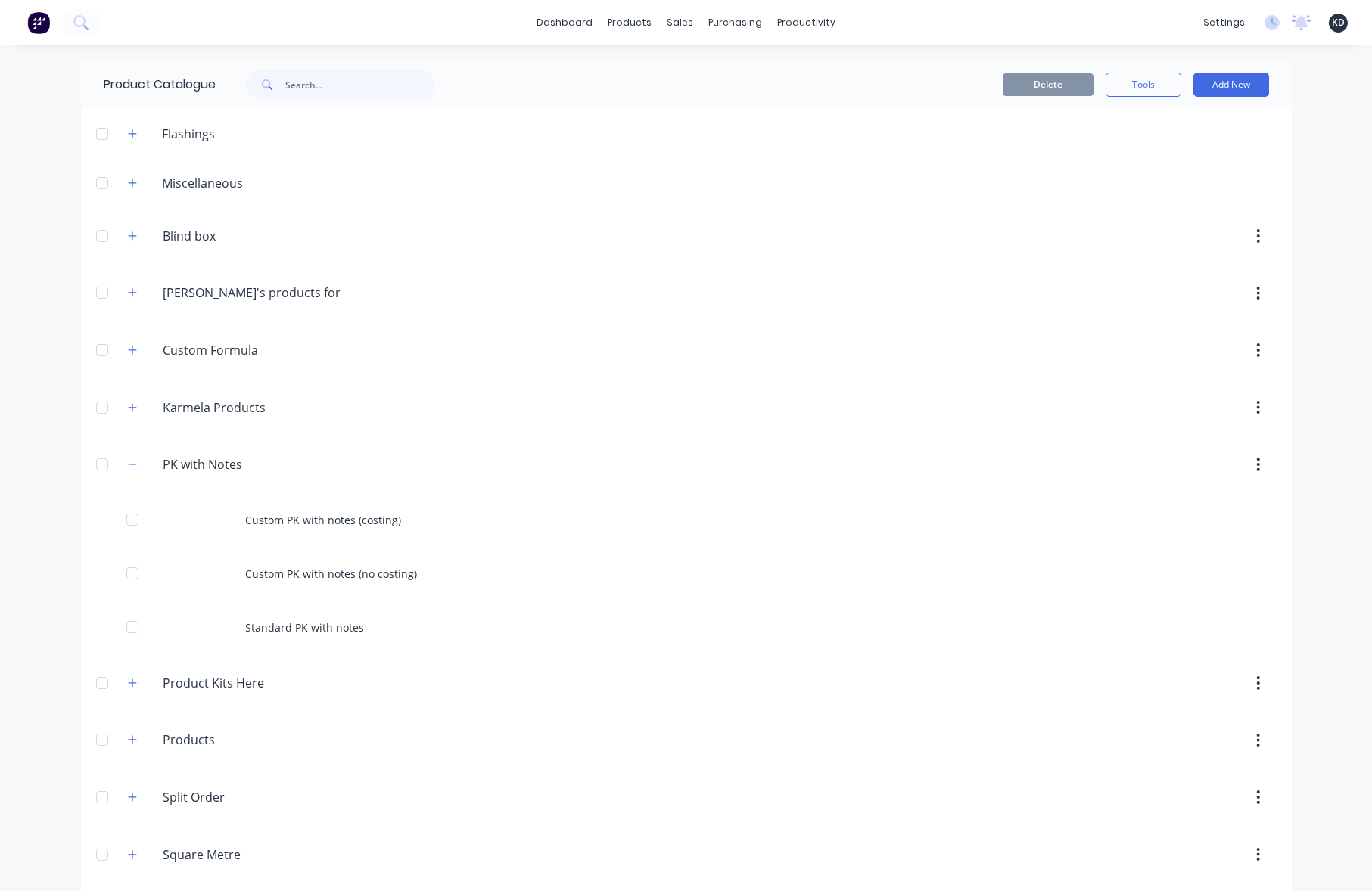
click at [26, 462] on div "dashboard products sales purchasing productivity dashboard products Product Cat…" at bounding box center [686, 446] width 1372 height 891
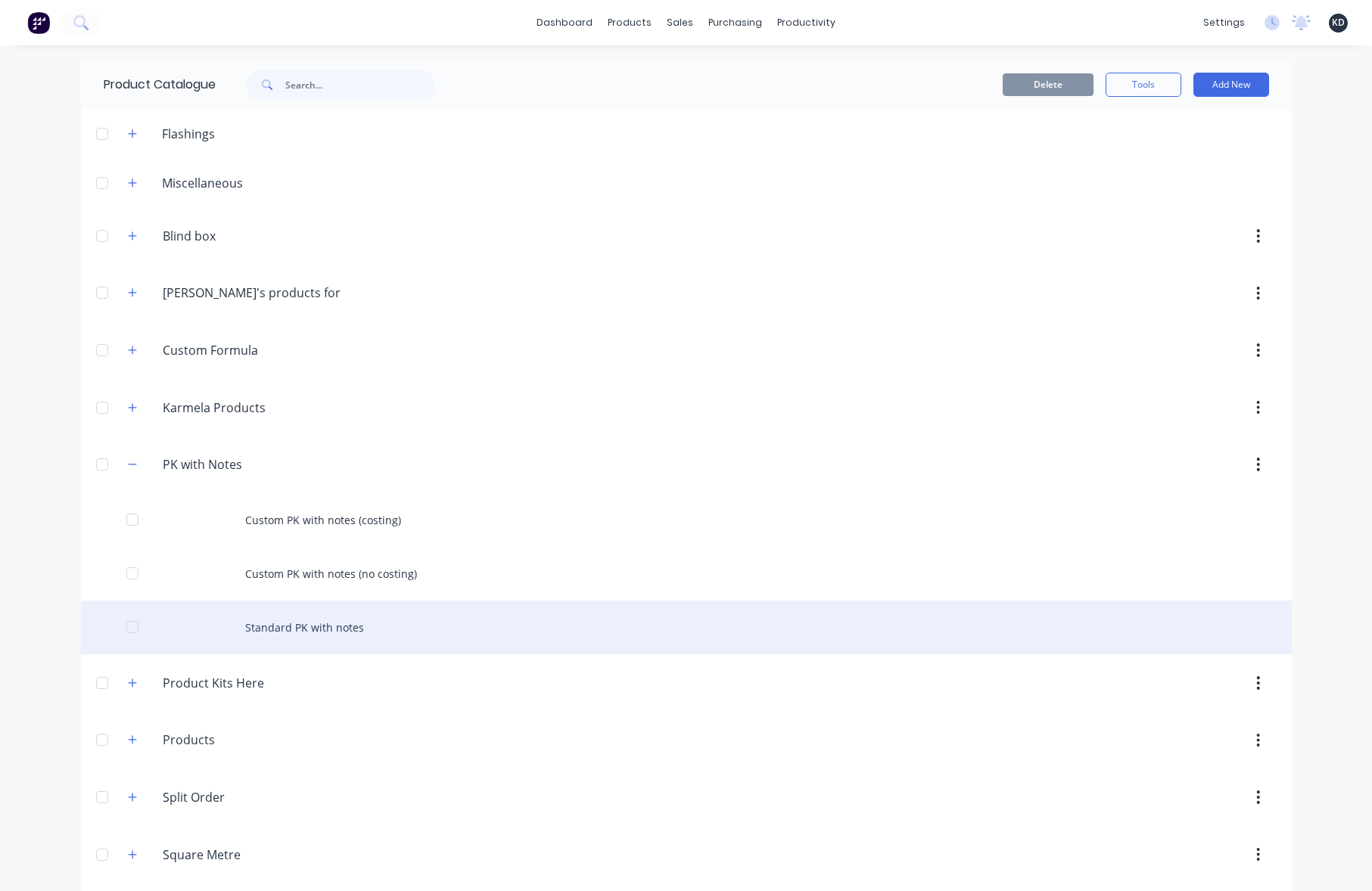
click at [436, 617] on div "Standard PK with notes" at bounding box center [686, 627] width 1211 height 53
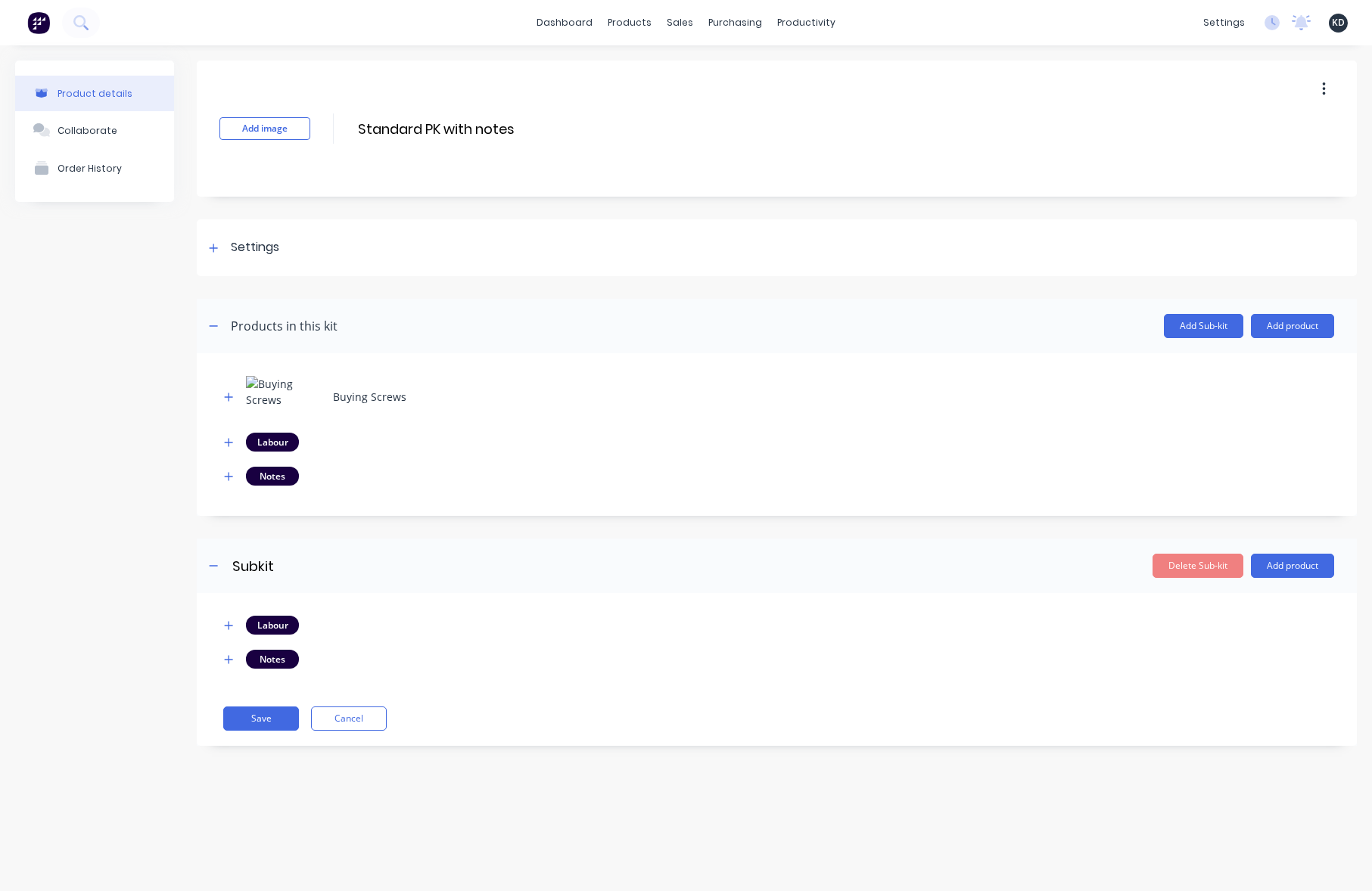
click at [419, 114] on div "Add image Standard PK with notes Standard PK with notes Enter kit name" at bounding box center [777, 128] width 1160 height 136
click at [426, 124] on input "Standard PK with notes" at bounding box center [490, 128] width 268 height 22
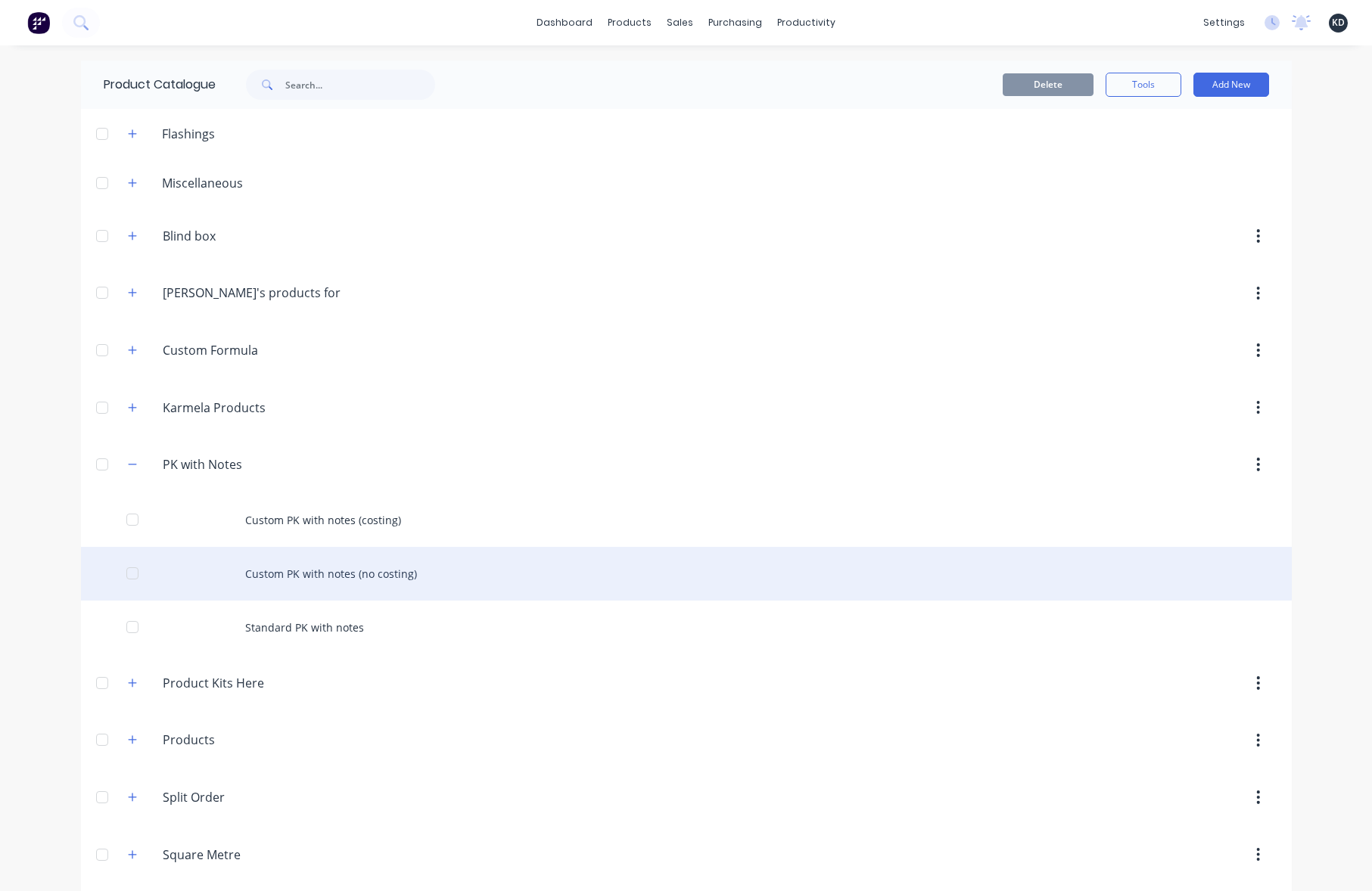
click at [358, 562] on div "Custom PK with notes (no costing)" at bounding box center [686, 574] width 1211 height 53
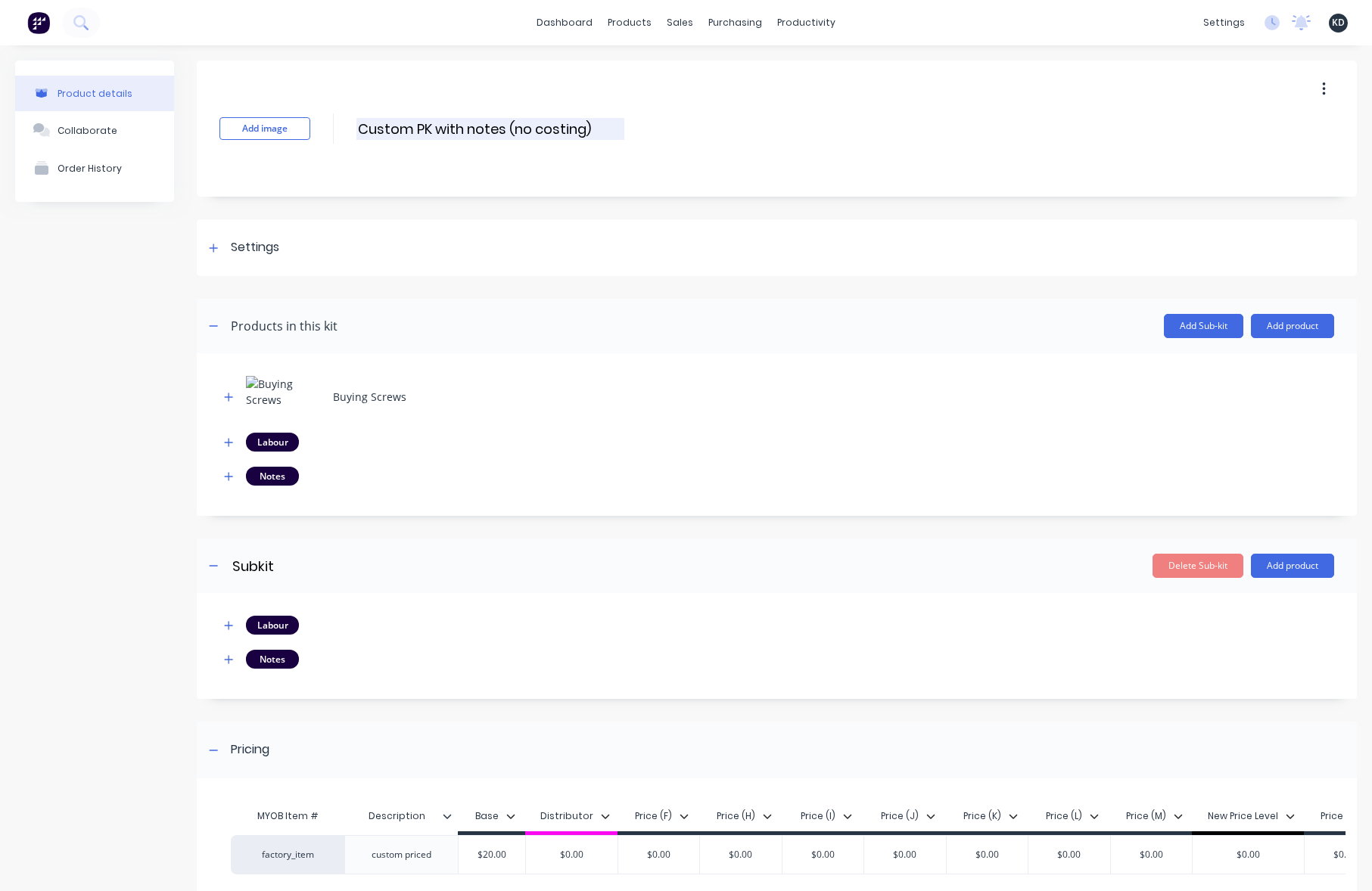
click at [566, 138] on input "Custom PK with notes (no costing)" at bounding box center [490, 128] width 268 height 22
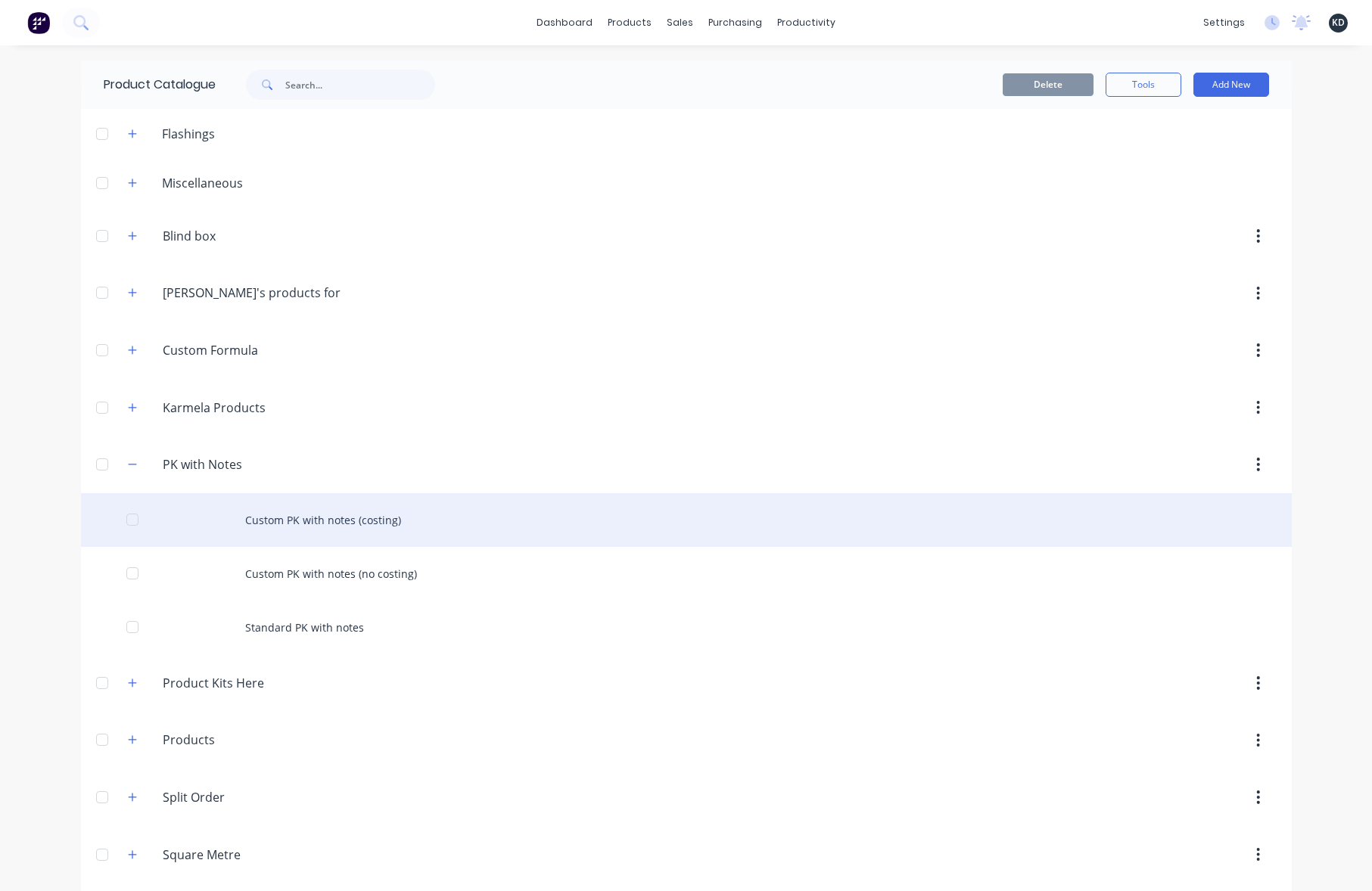
click at [345, 533] on div "Custom PK with notes (costing)" at bounding box center [686, 520] width 1211 height 53
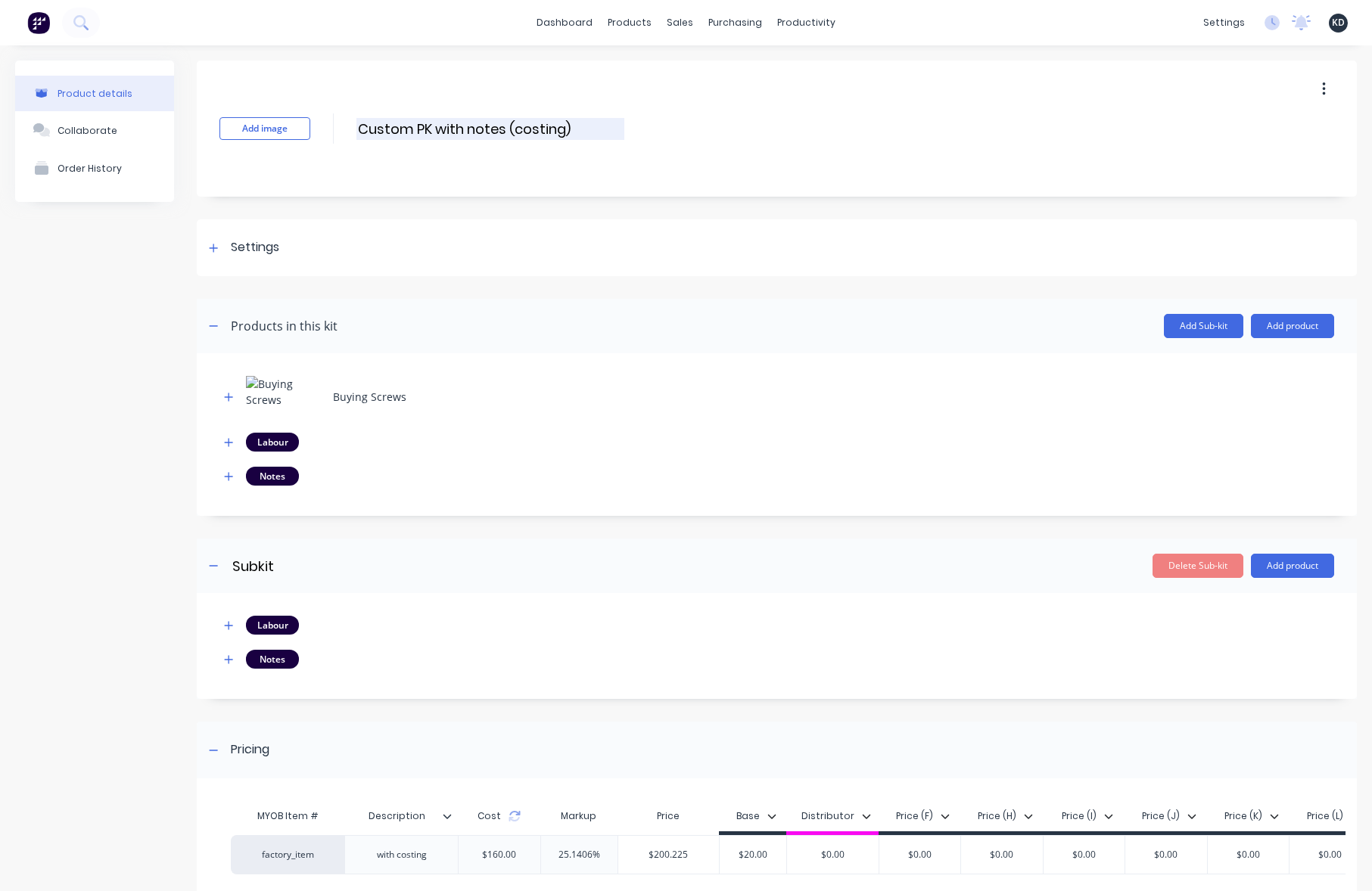
click at [410, 126] on input "Custom PK with notes (costing)" at bounding box center [490, 128] width 268 height 22
click at [212, 746] on icon at bounding box center [213, 750] width 9 height 11
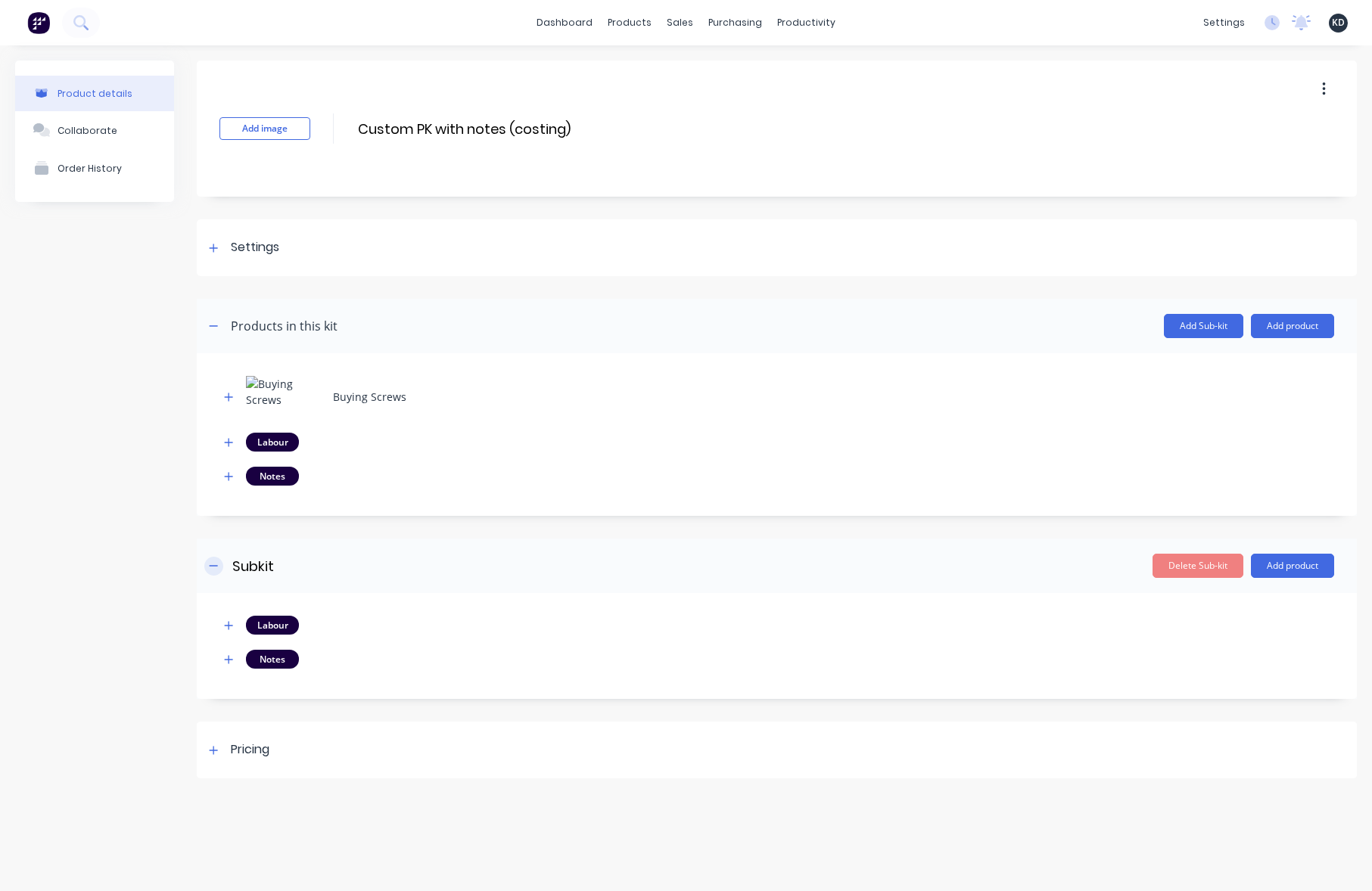
click at [209, 566] on icon "button" at bounding box center [213, 566] width 9 height 11
click at [212, 326] on icon "button" at bounding box center [213, 326] width 9 height 11
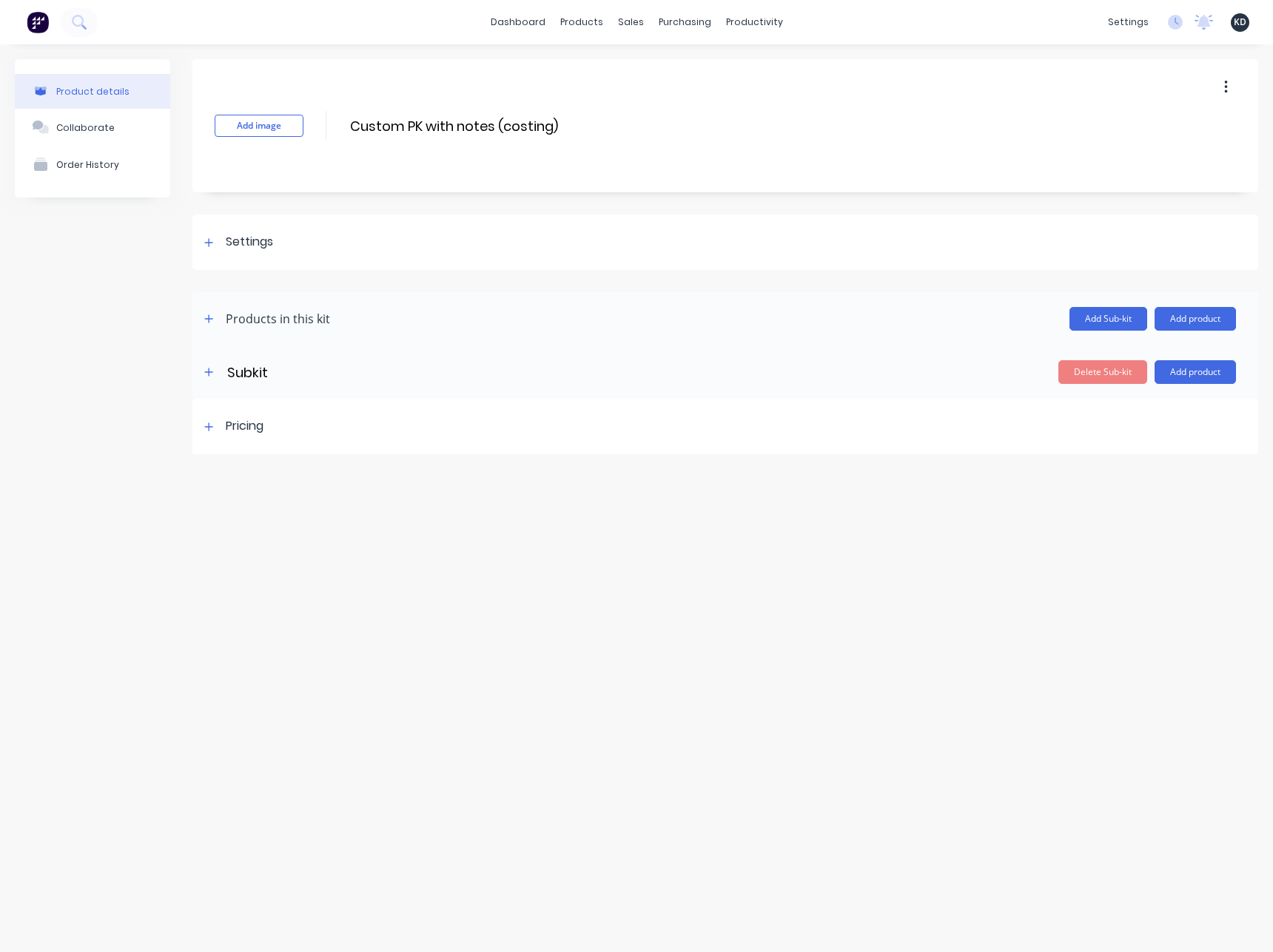
click at [1241, 24] on span "KD" at bounding box center [1239, 22] width 13 height 13
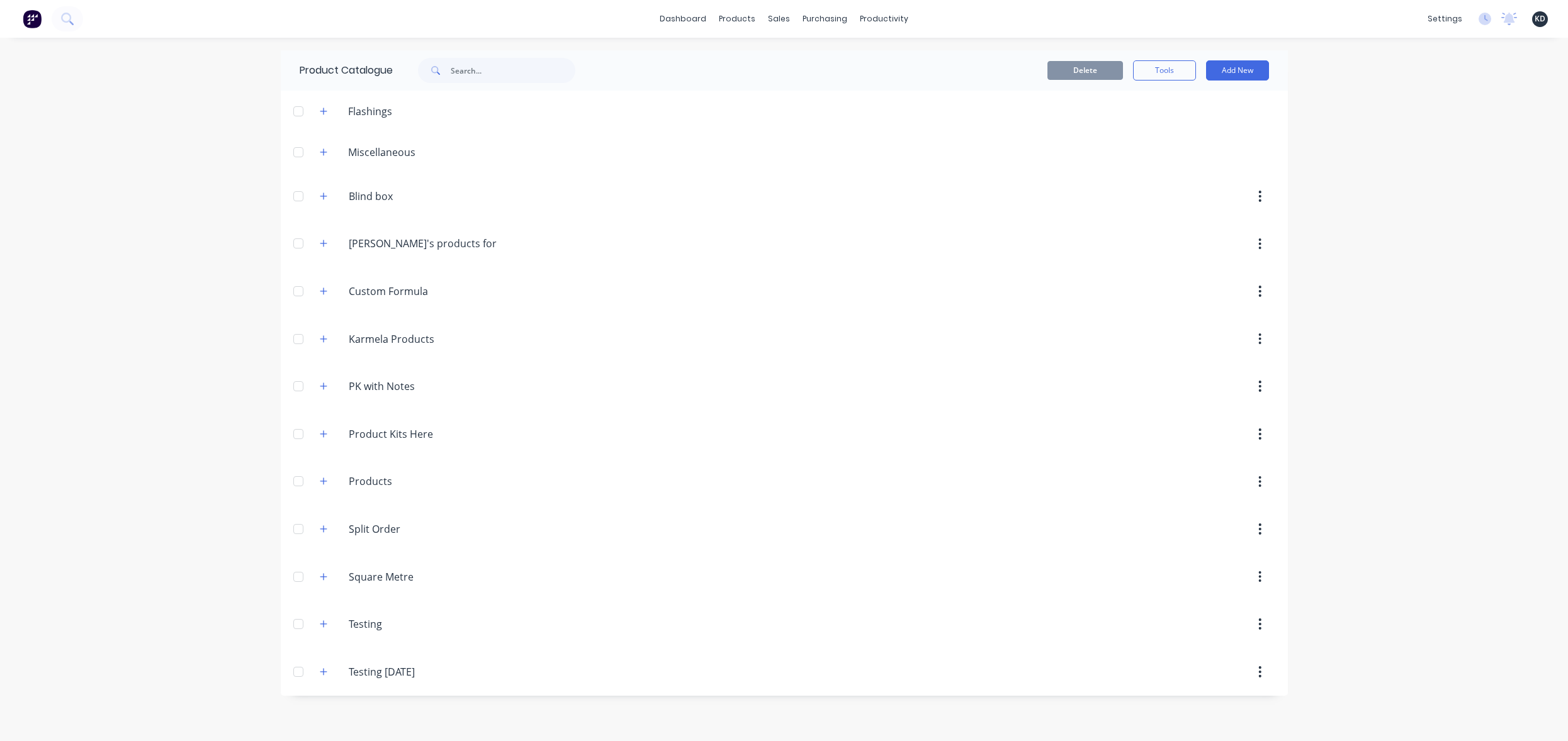
drag, startPoint x: 1375, startPoint y: 409, endPoint x: 849, endPoint y: 426, distance: 526.3
click at [1375, 409] on div "dashboard products sales purchasing productivity dashboard products Product Cat…" at bounding box center [784, 370] width 1568 height 741
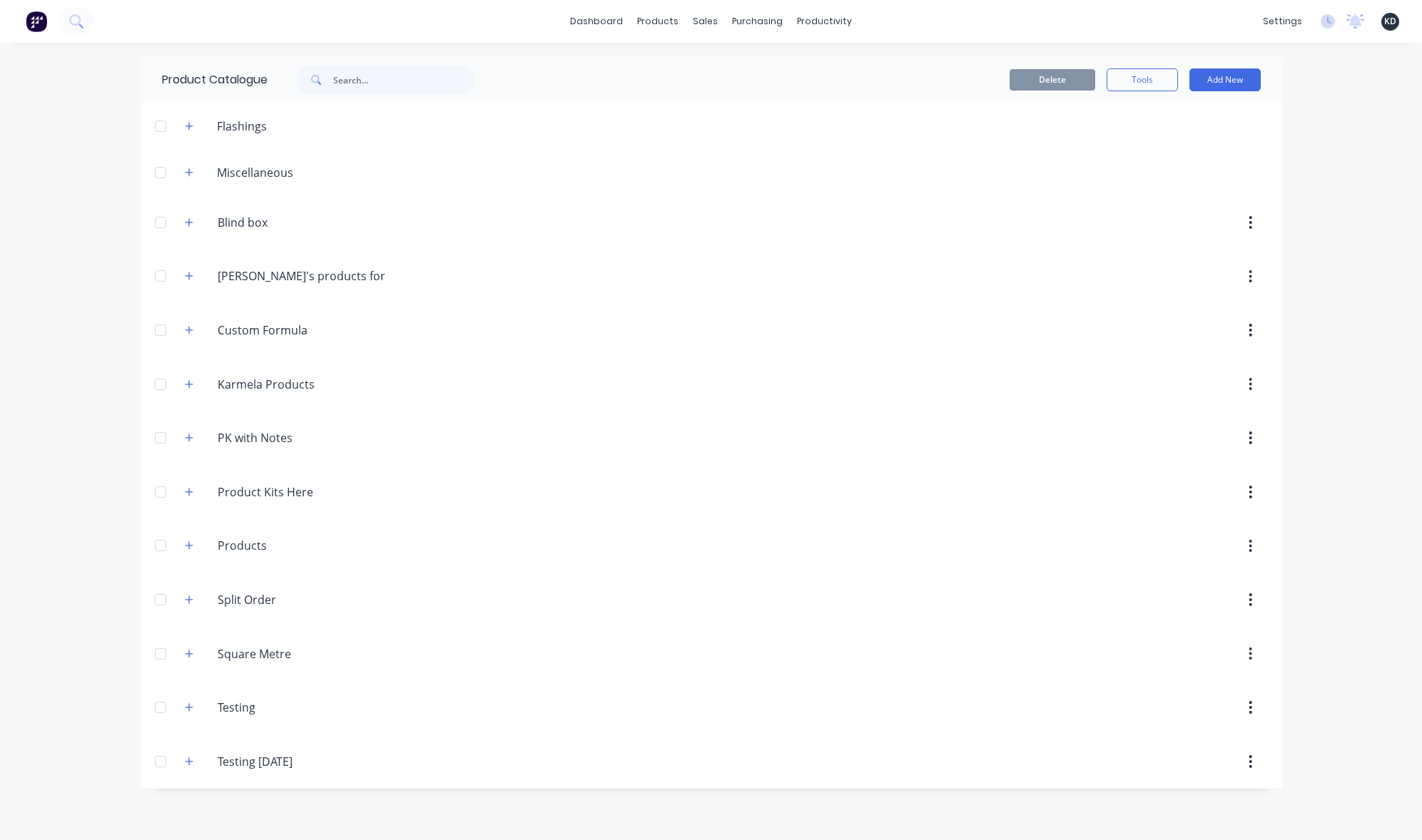
click at [81, 447] on div "dashboard products sales purchasing productivity dashboard products Product Cat…" at bounding box center [711, 420] width 1422 height 840
click at [1356, 305] on div "dashboard products sales purchasing productivity dashboard products Product Cat…" at bounding box center [711, 420] width 1422 height 840
click at [745, 98] on div "Customers" at bounding box center [755, 97] width 51 height 13
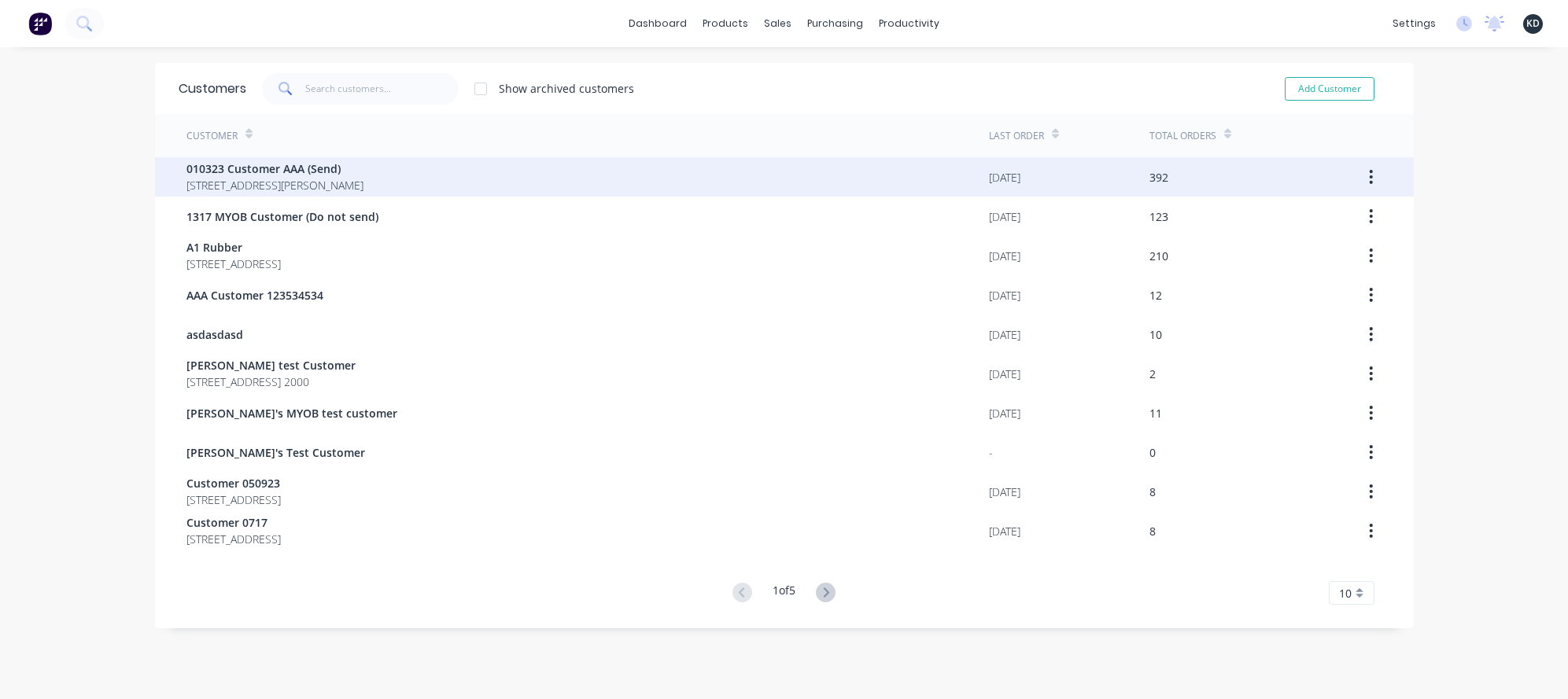
click at [278, 173] on span "010323 Customer AAA (Send)" at bounding box center [275, 168] width 177 height 17
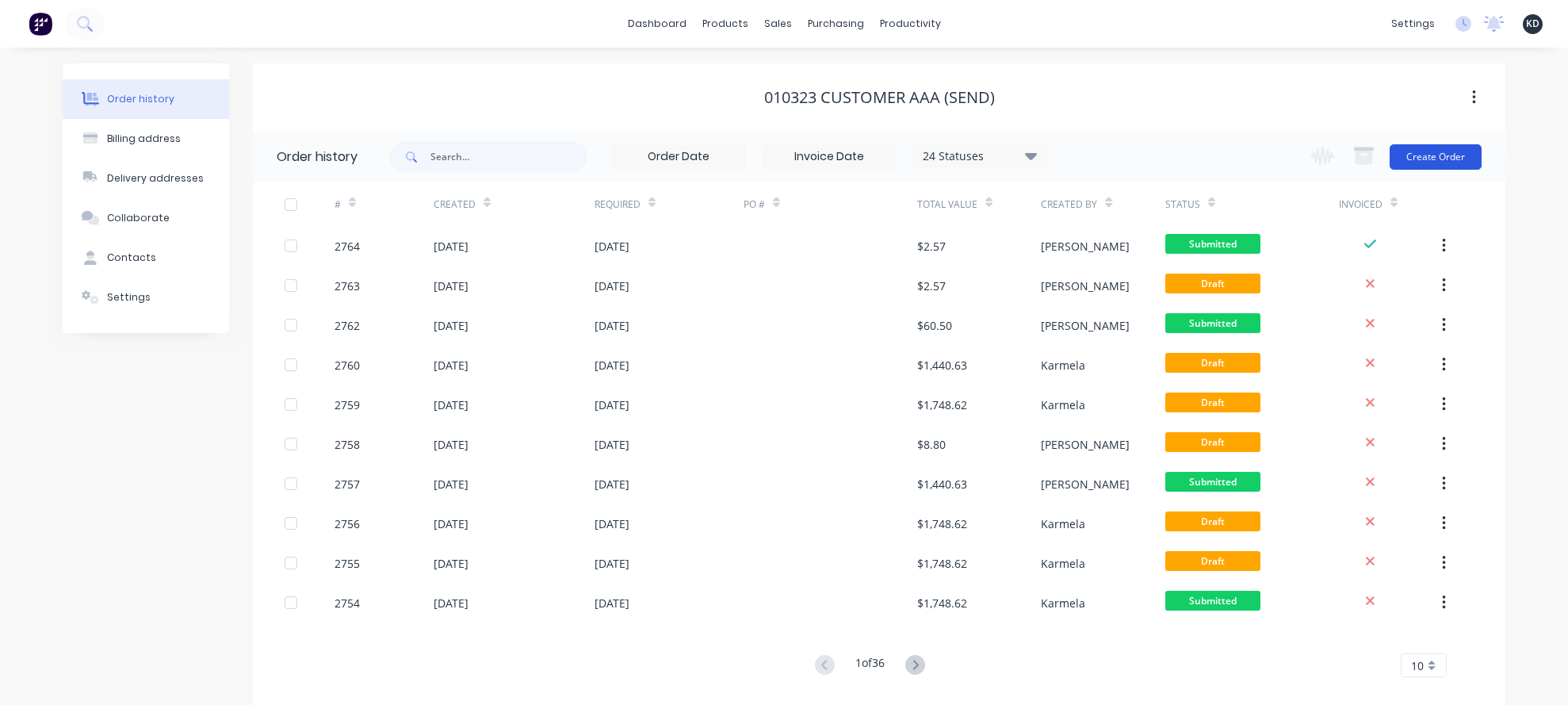
click at [1465, 149] on button "Create Order" at bounding box center [1435, 157] width 92 height 26
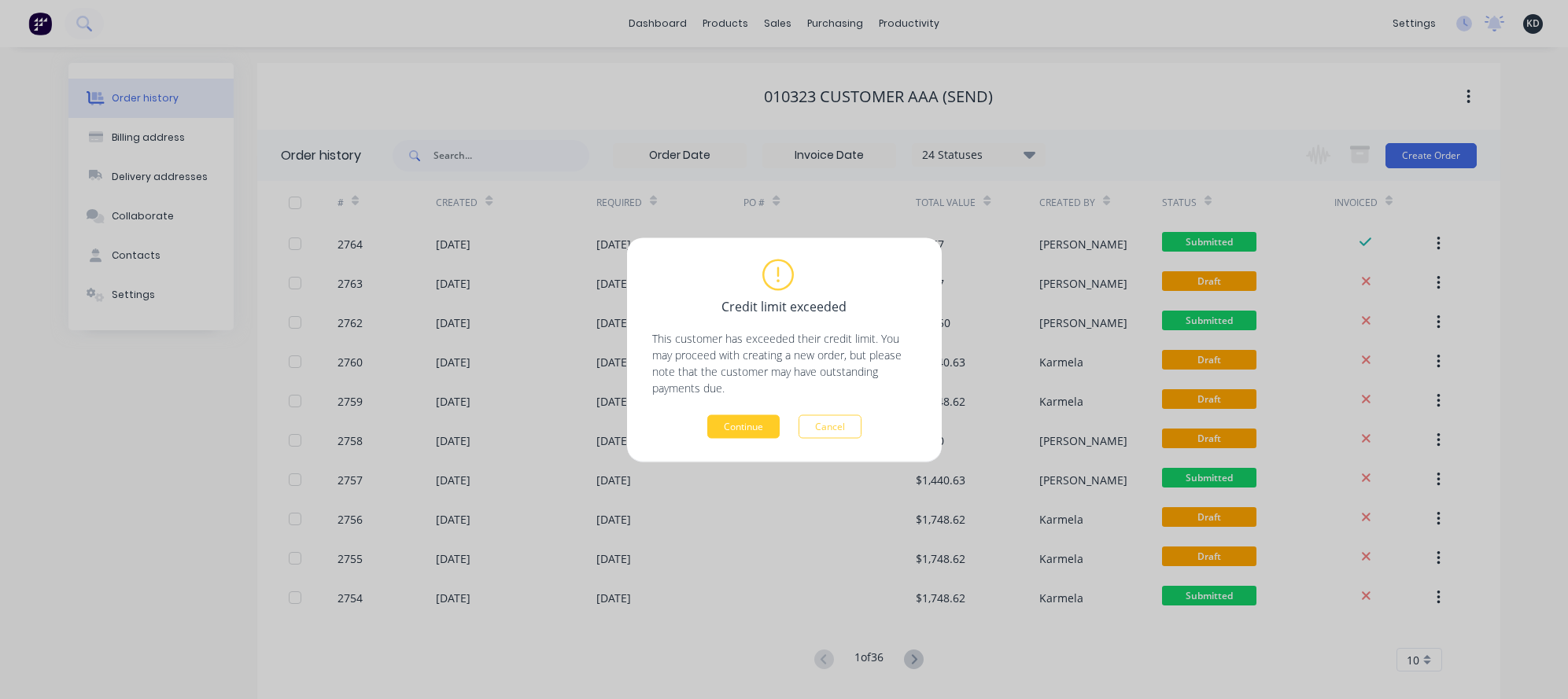
click at [737, 422] on button "Continue" at bounding box center [743, 427] width 72 height 24
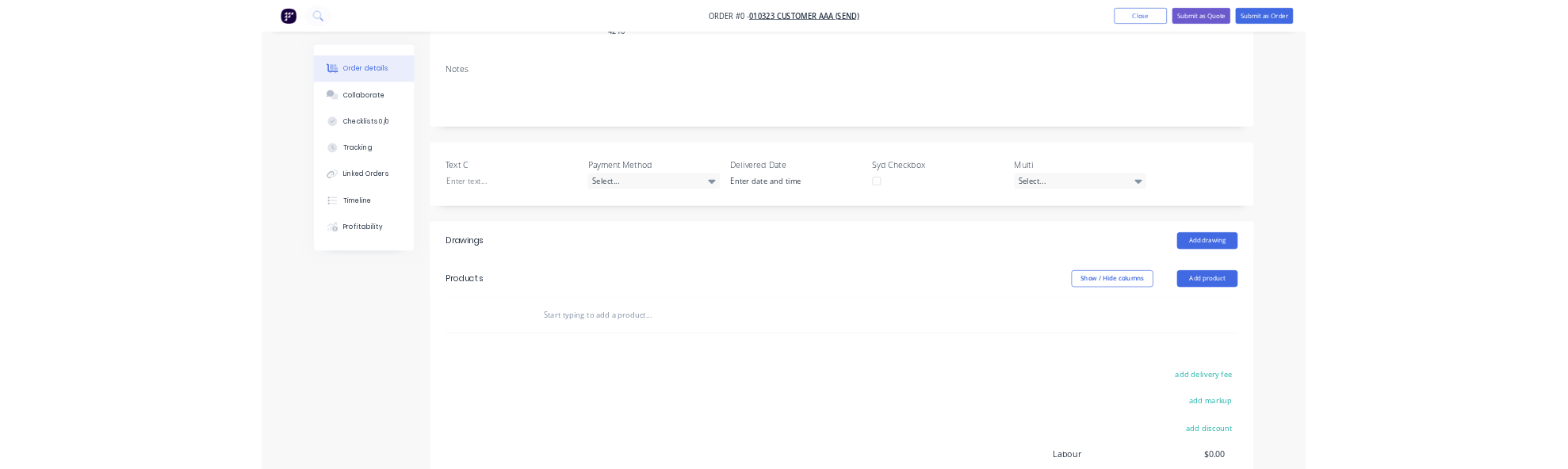
scroll to position [380, 0]
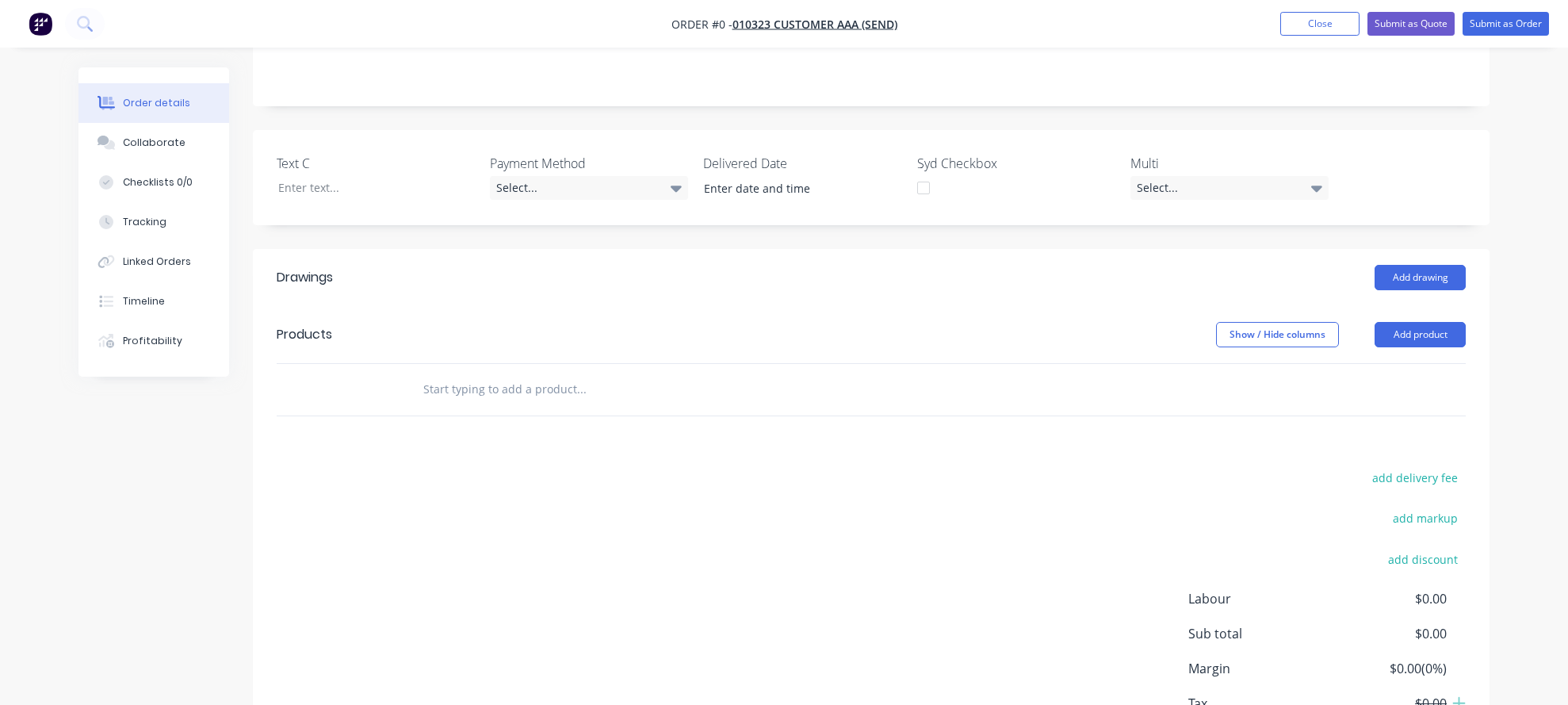
click at [507, 373] on input "text" at bounding box center [581, 389] width 317 height 32
paste input "Standard PK with notes"
type input "Standard PK with notes"
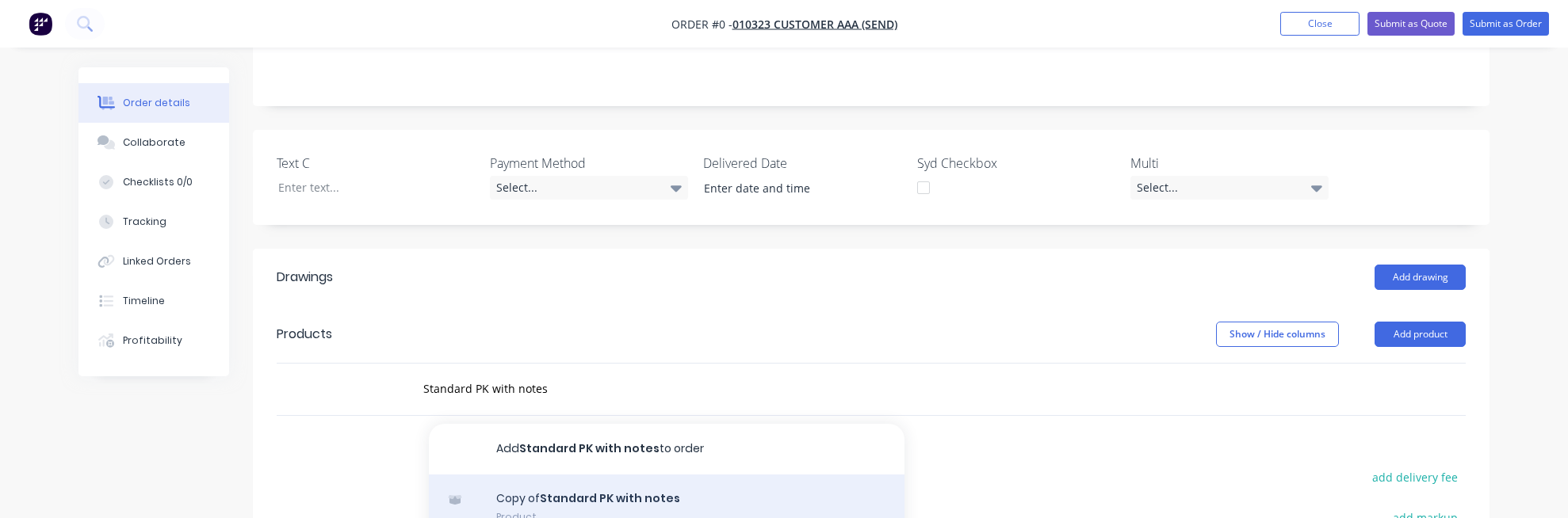
click at [629, 475] on div "Copy of Standard PK with notes Product" at bounding box center [667, 508] width 476 height 66
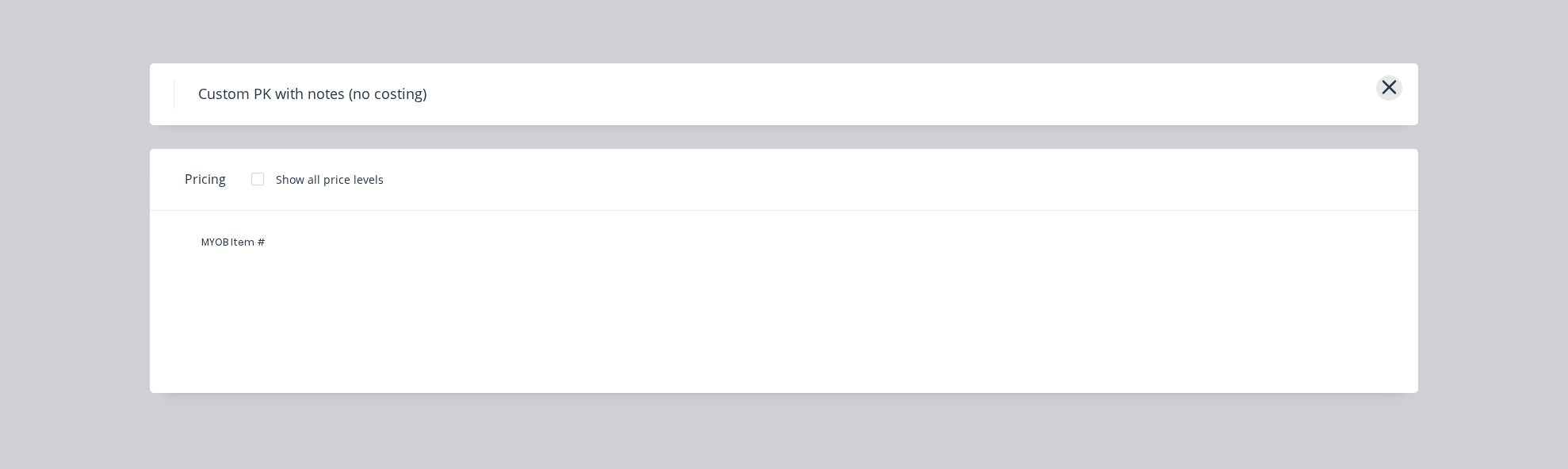
click at [1378, 94] on button "button" at bounding box center [1389, 88] width 26 height 26
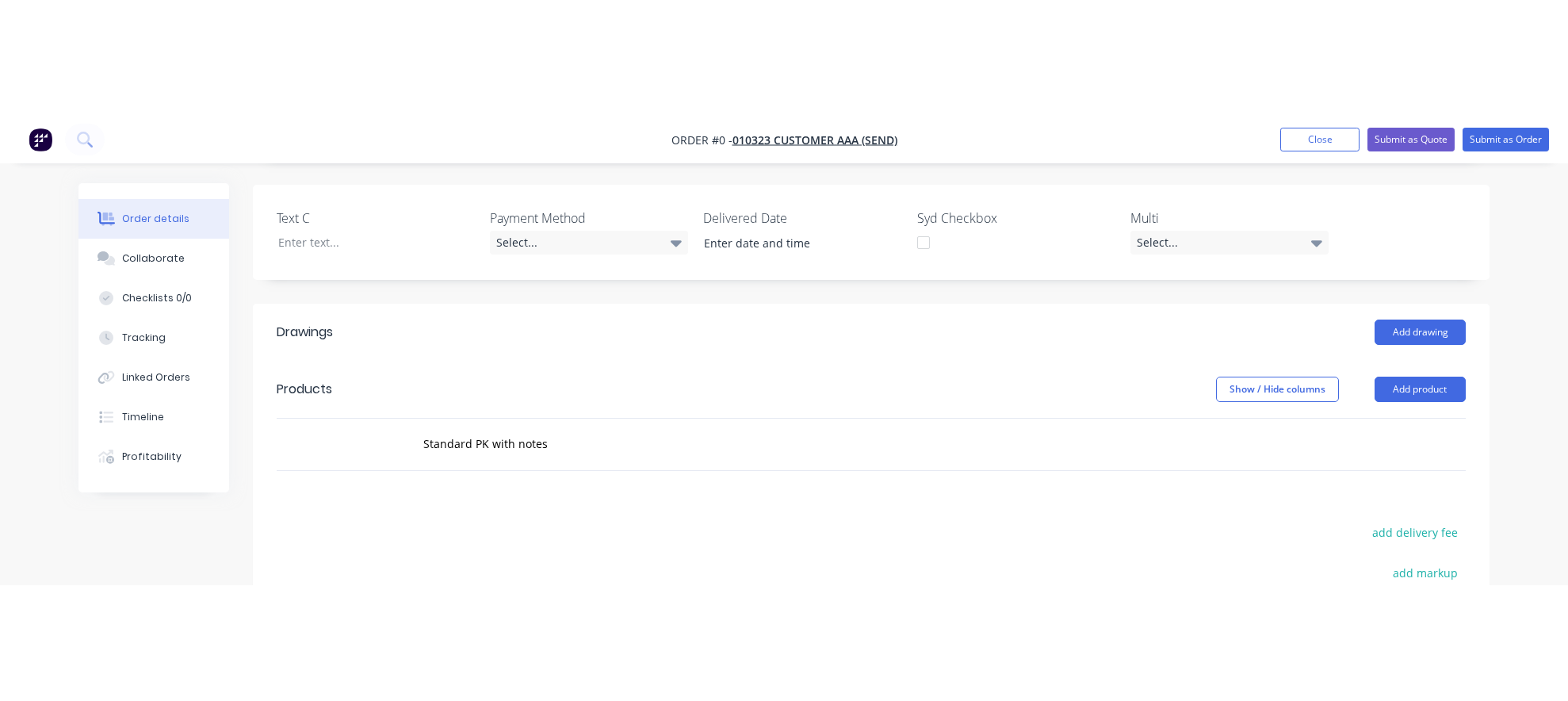
scroll to position [476, 0]
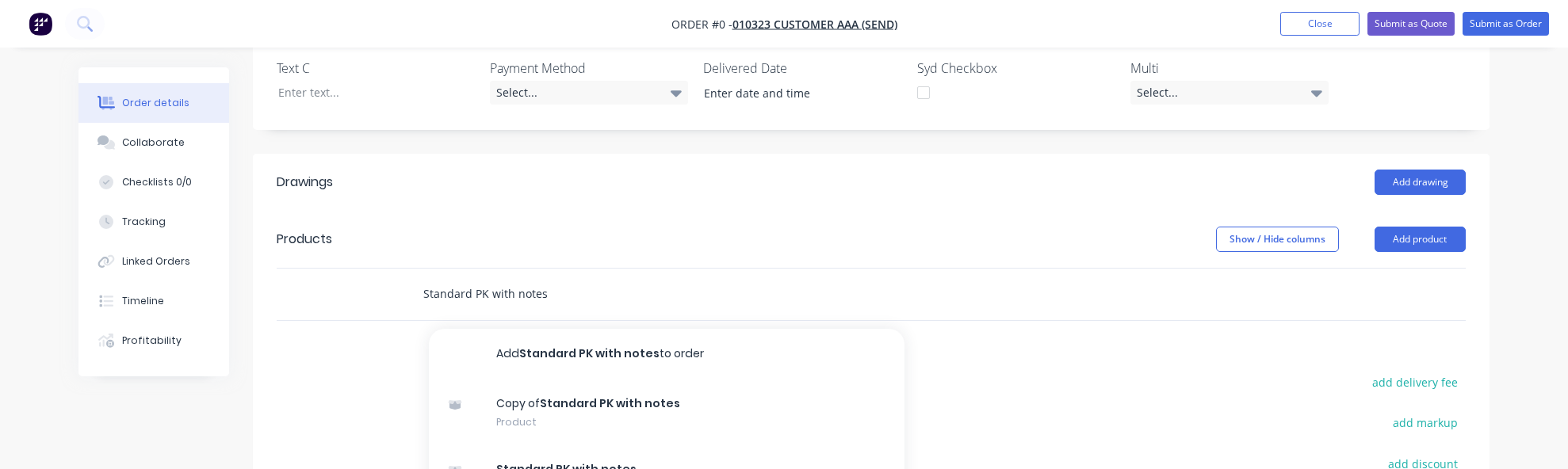
click at [562, 278] on input "Standard PK with notes" at bounding box center [581, 294] width 317 height 32
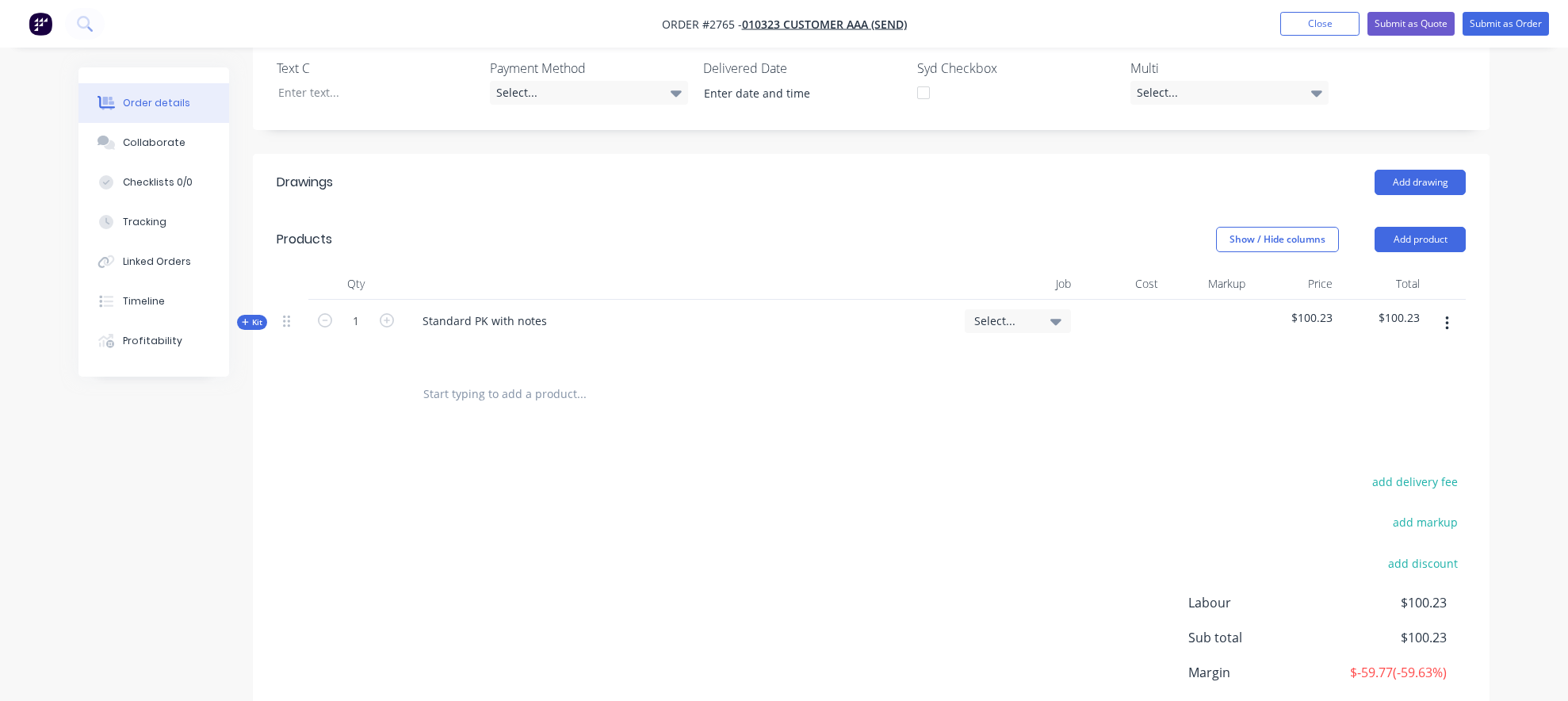
click at [262, 316] on span "Kit" at bounding box center [252, 322] width 21 height 12
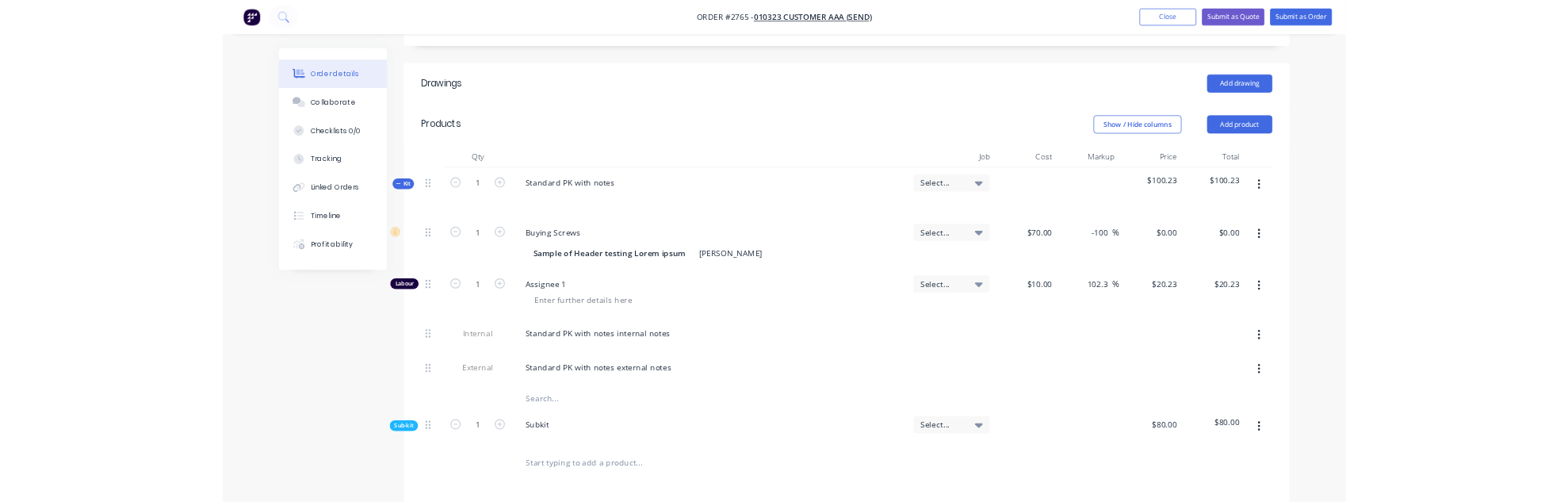
scroll to position [666, 0]
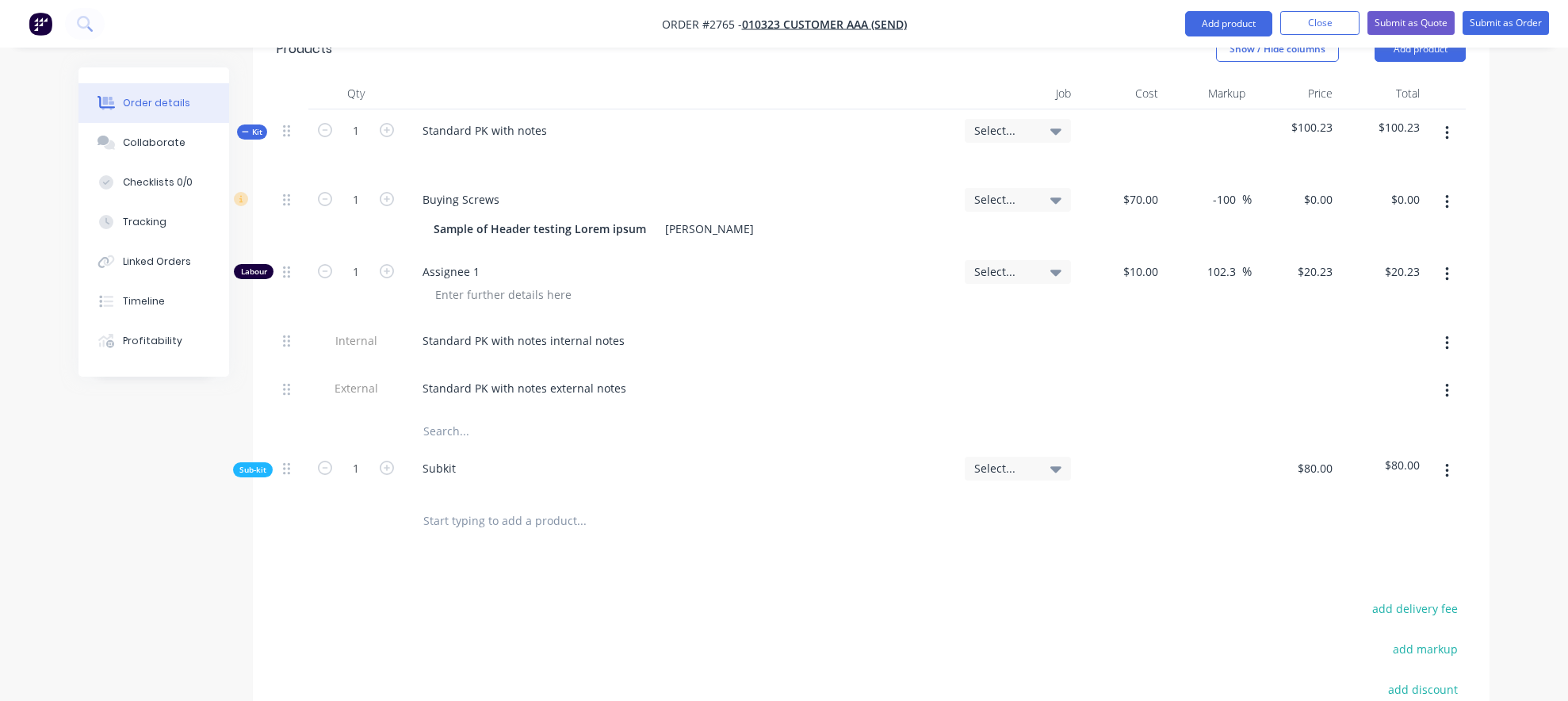
click at [258, 464] on span "Sub-kit" at bounding box center [253, 469] width 27 height 12
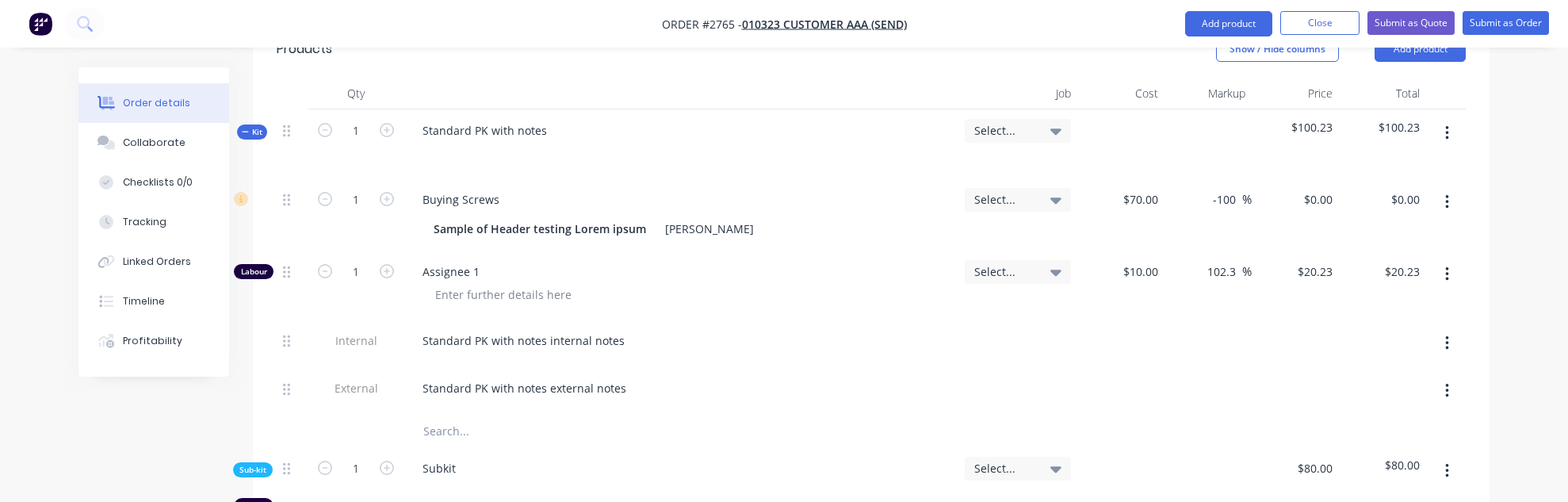
click at [1546, 375] on div "Order details Collaborate Checklists 0/0 Tracking Linked Orders Timeline Profit…" at bounding box center [784, 241] width 1568 height 1814
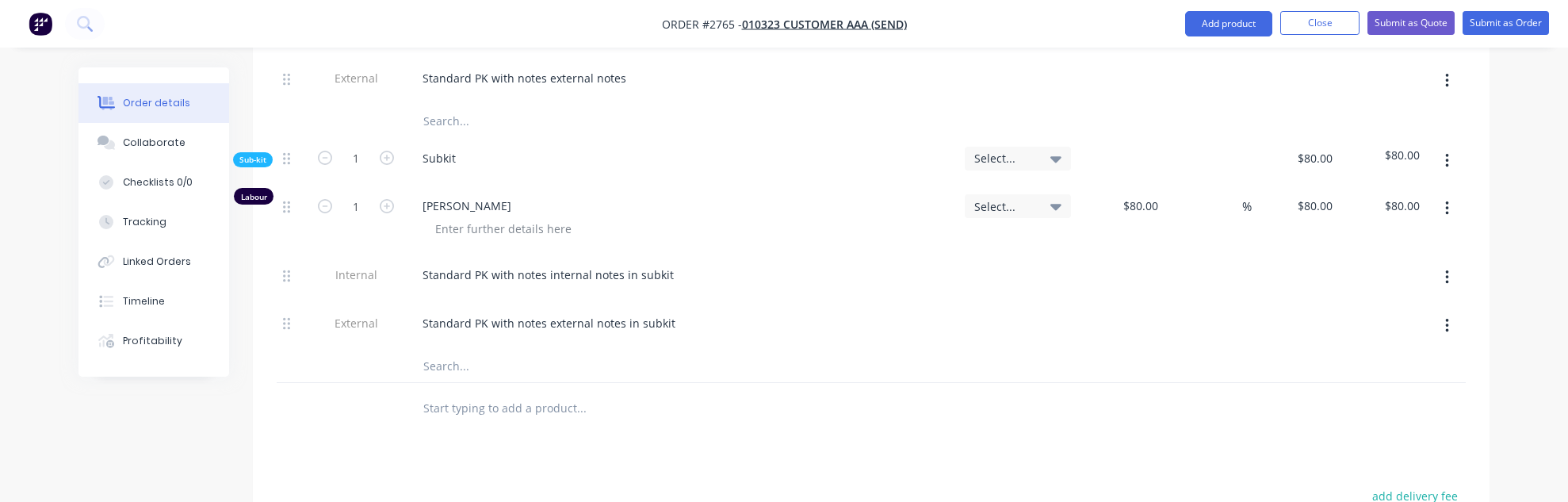
scroll to position [1268, 0]
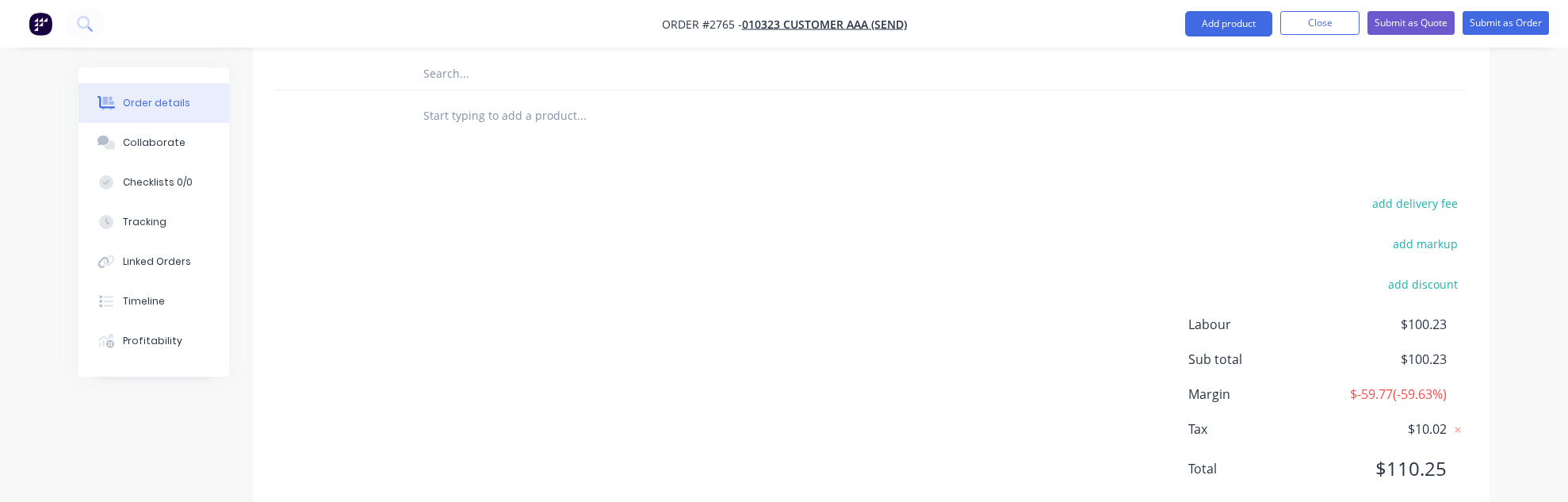
click at [482, 100] on input "text" at bounding box center [581, 116] width 317 height 32
paste input "Custom PK with notes (no costing)"
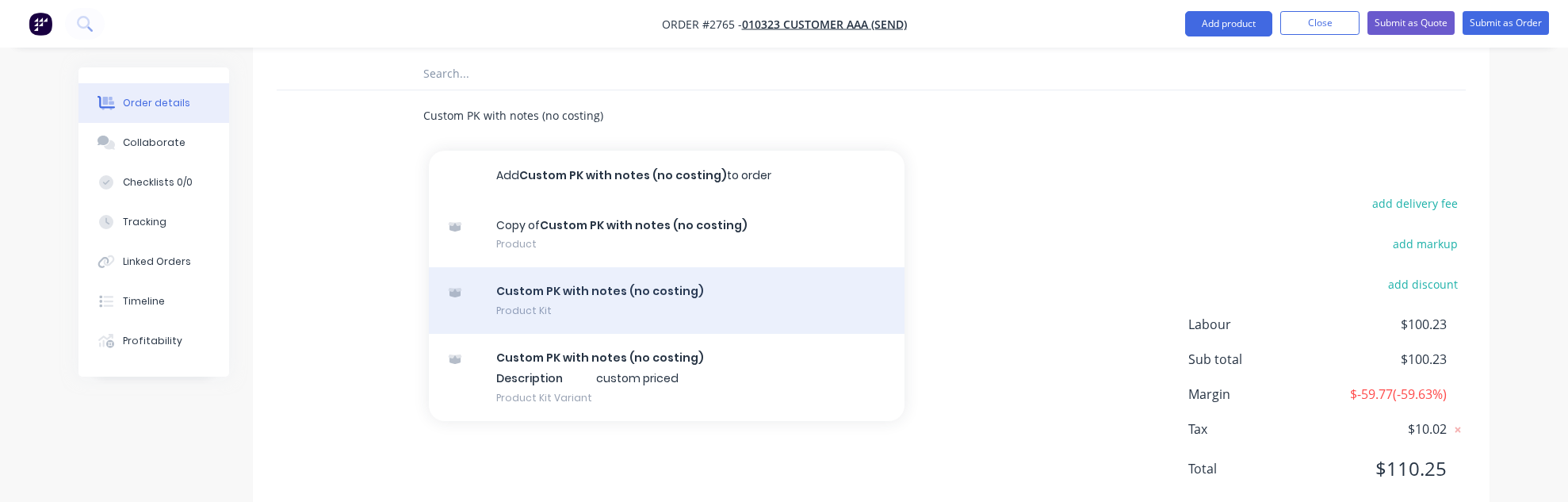
type input "Custom PK with notes (no costing)"
click at [843, 271] on div "Custom PK with notes (no costing) Product Kit" at bounding box center [667, 300] width 476 height 66
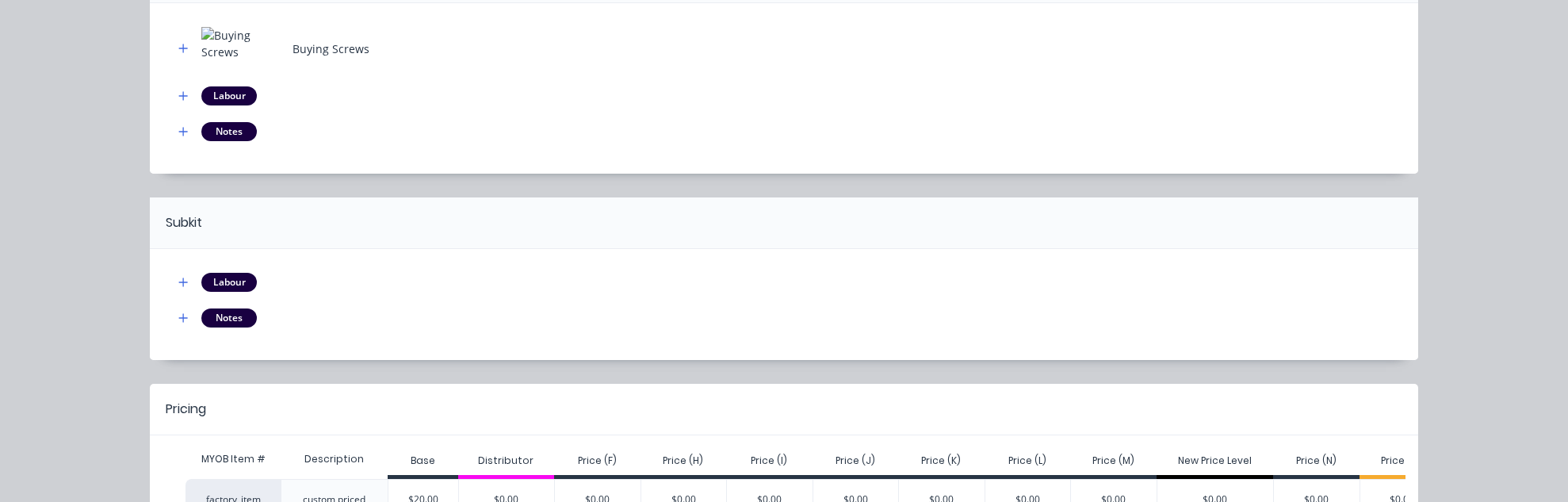
scroll to position [321, 0]
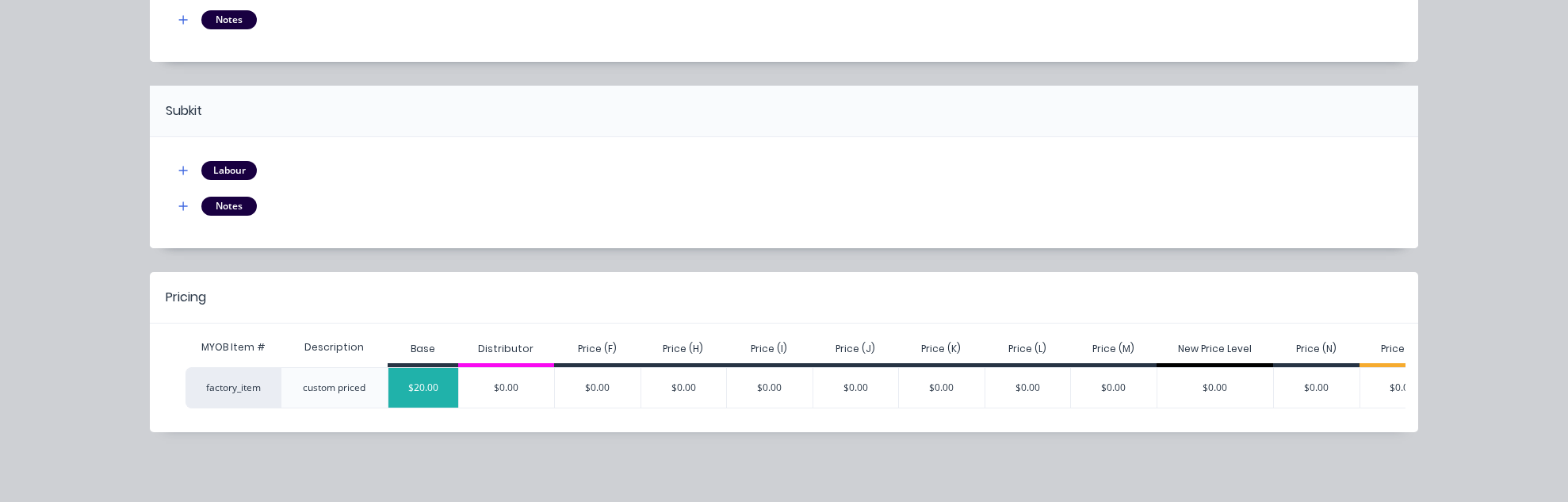
click at [426, 383] on div "$20.00" at bounding box center [423, 387] width 70 height 39
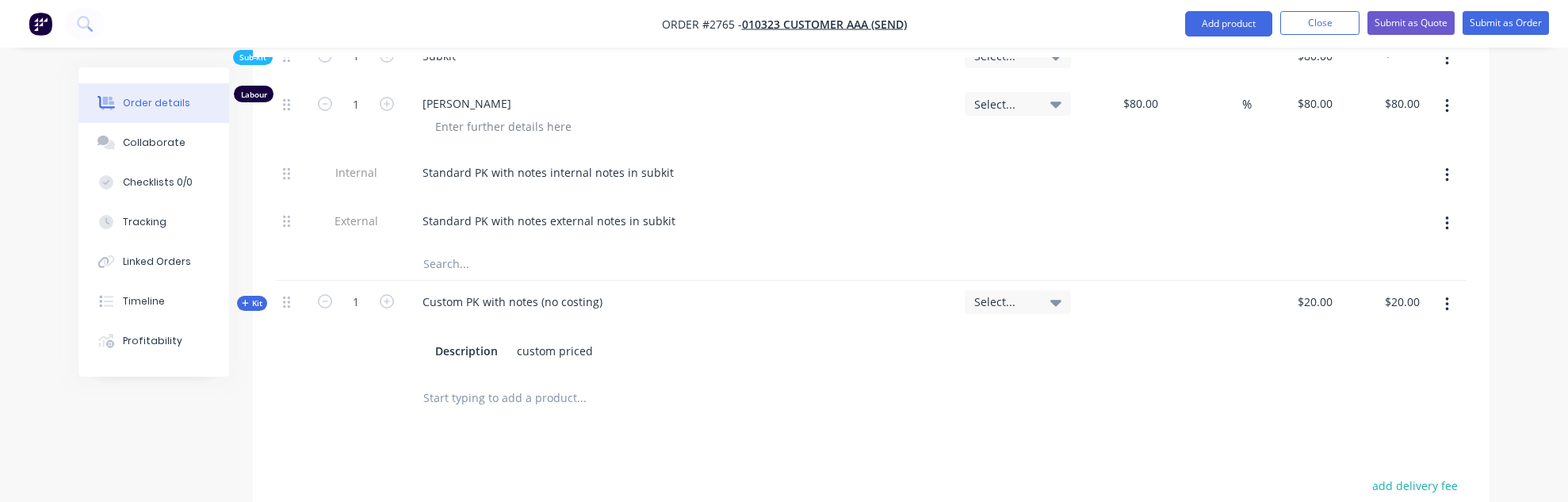
click at [256, 297] on span "Kit" at bounding box center [252, 303] width 21 height 12
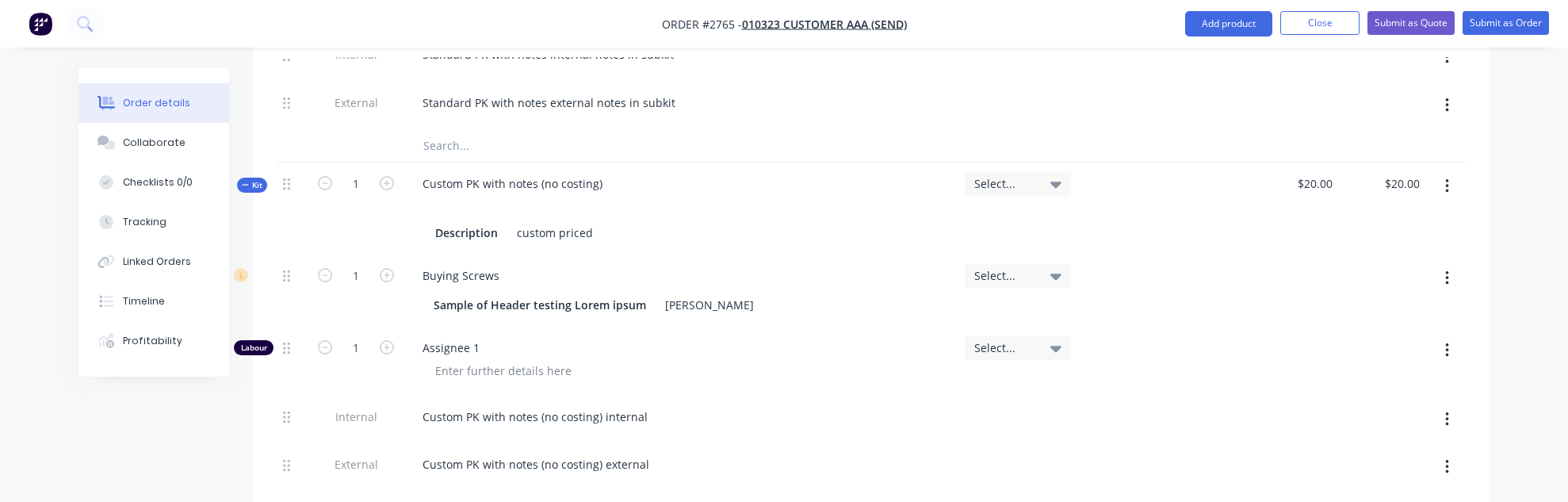
scroll to position [1363, 0]
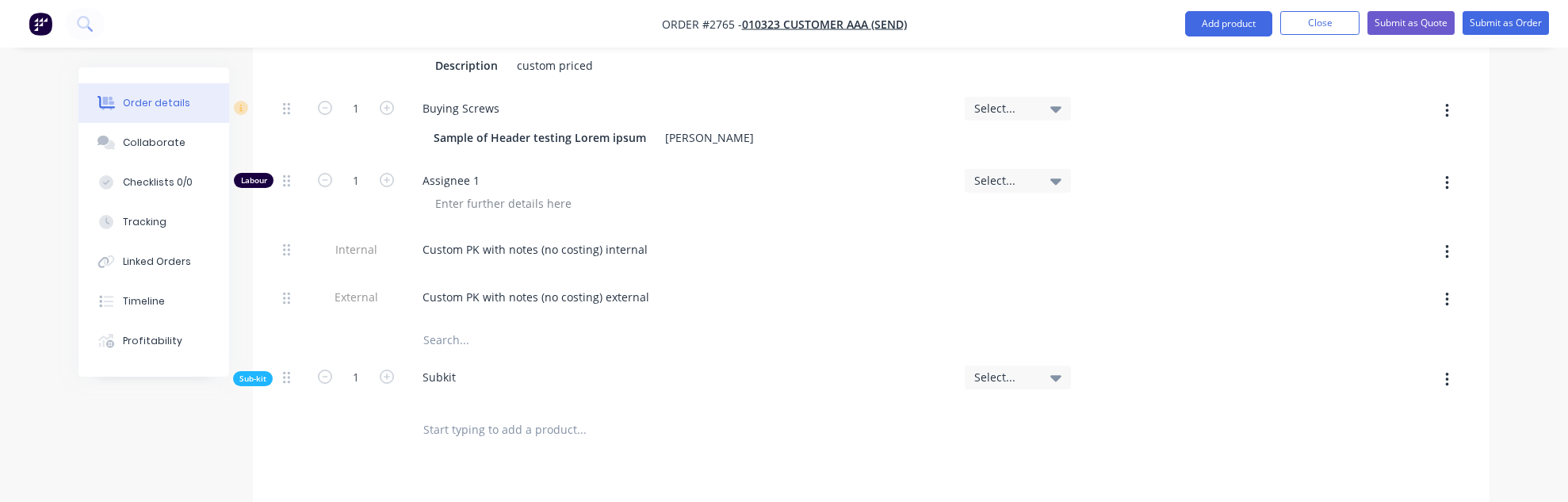
click at [255, 372] on span "Sub-kit" at bounding box center [253, 378] width 27 height 12
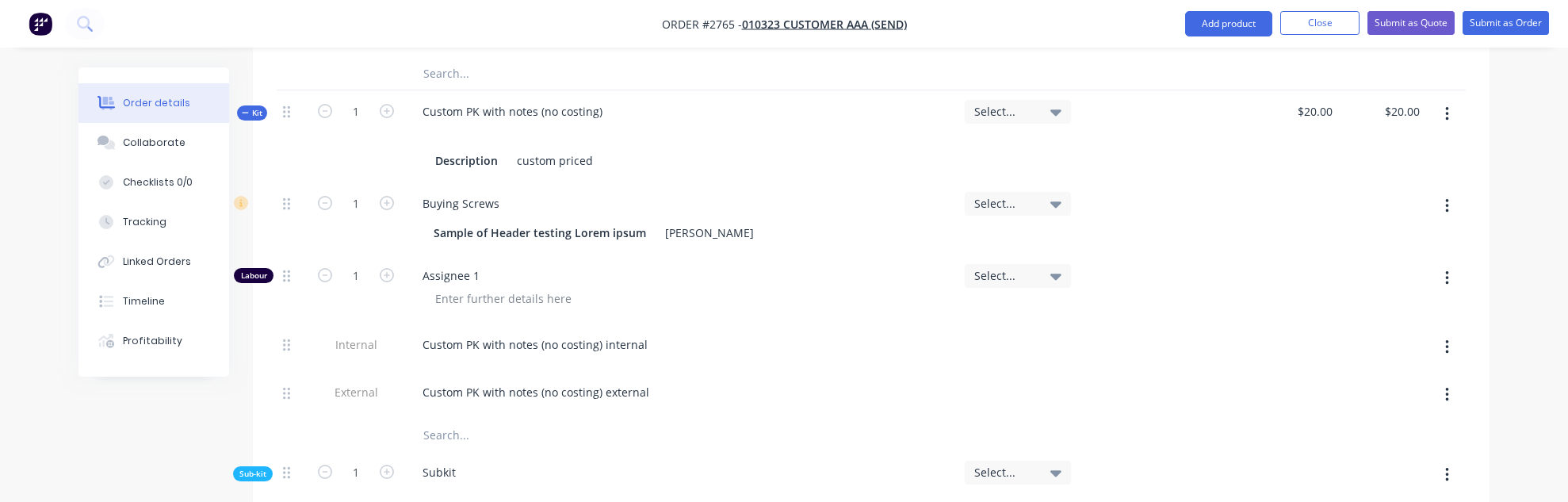
scroll to position [1173, 0]
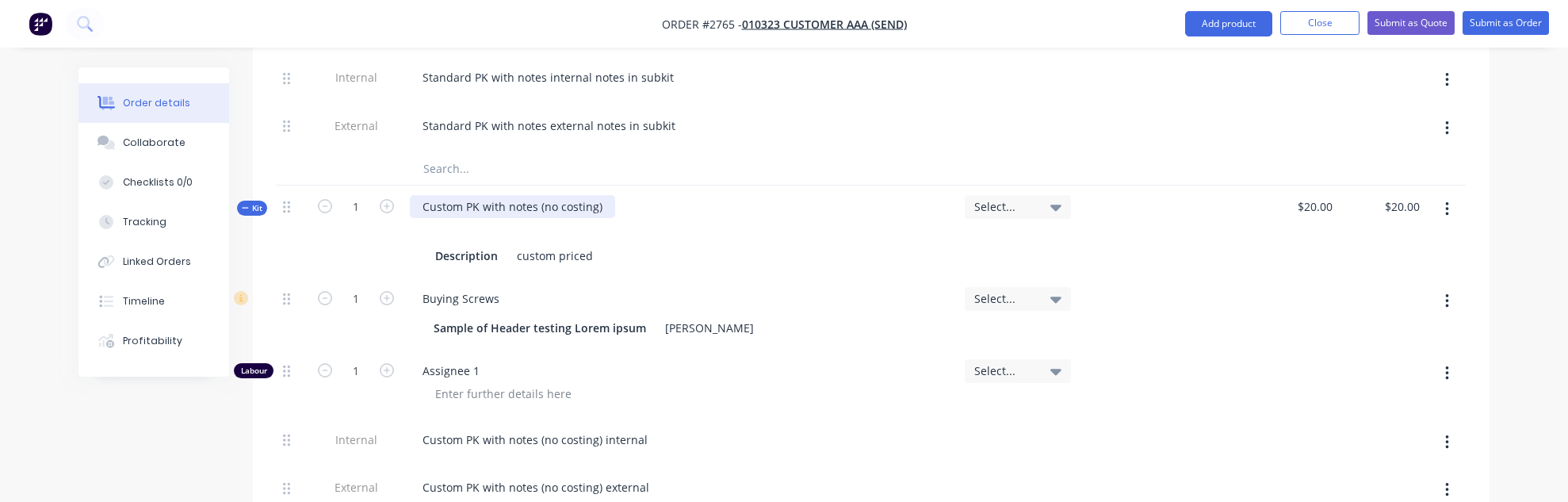
click at [502, 195] on div "Custom PK with notes (no costing)" at bounding box center [513, 207] width 205 height 23
copy div "Custom PK with notes (no costing)"
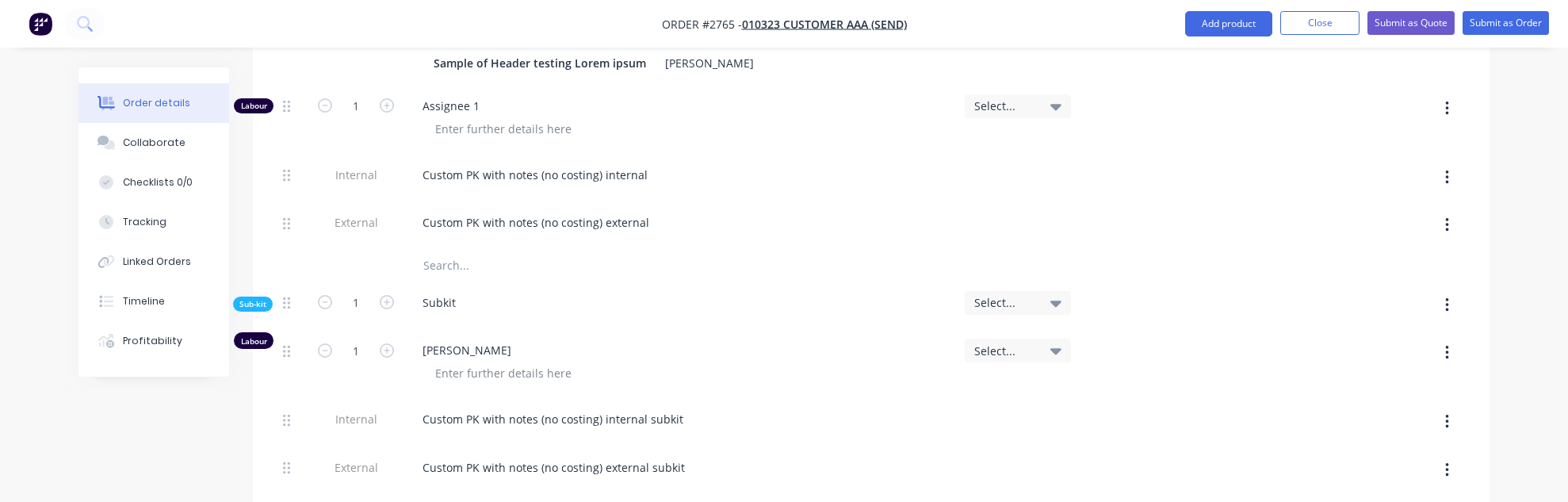
scroll to position [1649, 0]
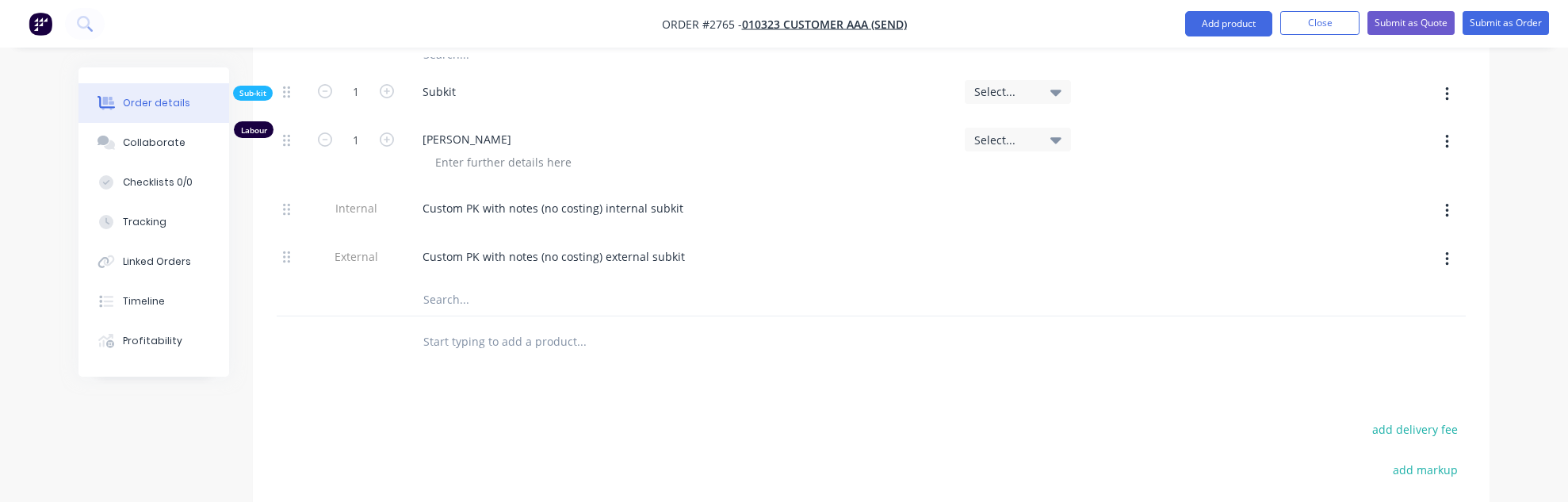
click at [549, 283] on input "text" at bounding box center [581, 299] width 317 height 32
click at [548, 326] on input "text" at bounding box center [581, 342] width 317 height 32
paste input "Custom PK with notes (costing)"
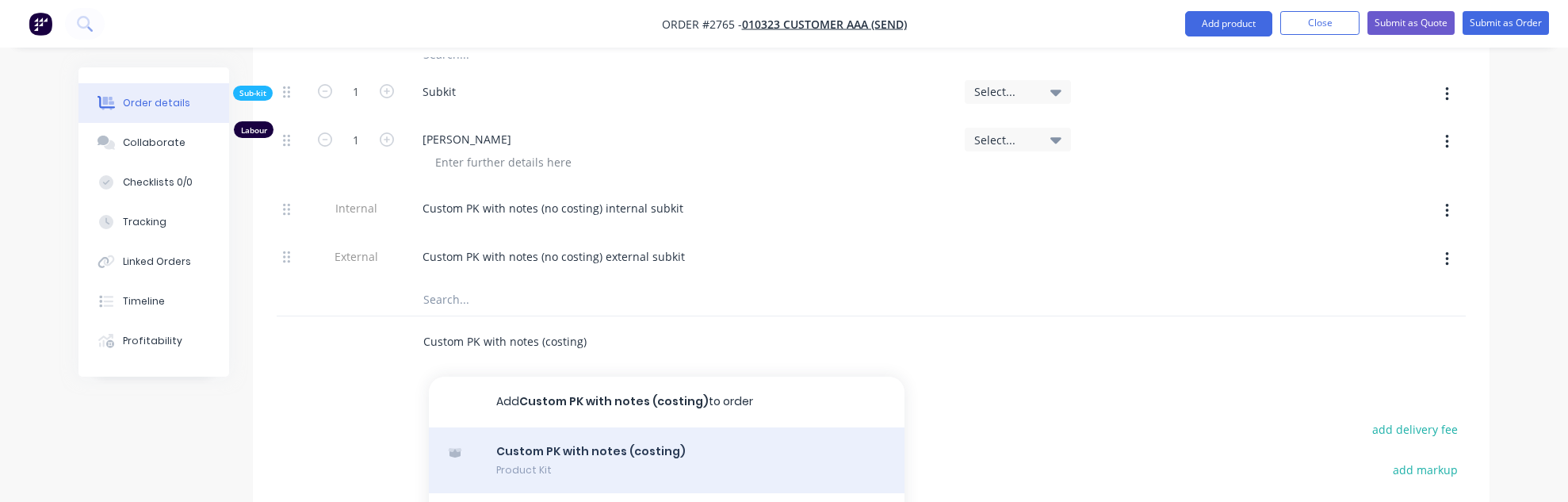
type input "Custom PK with notes (costing)"
click at [581, 428] on div "Custom PK with notes (costing) Product Kit" at bounding box center [667, 460] width 476 height 66
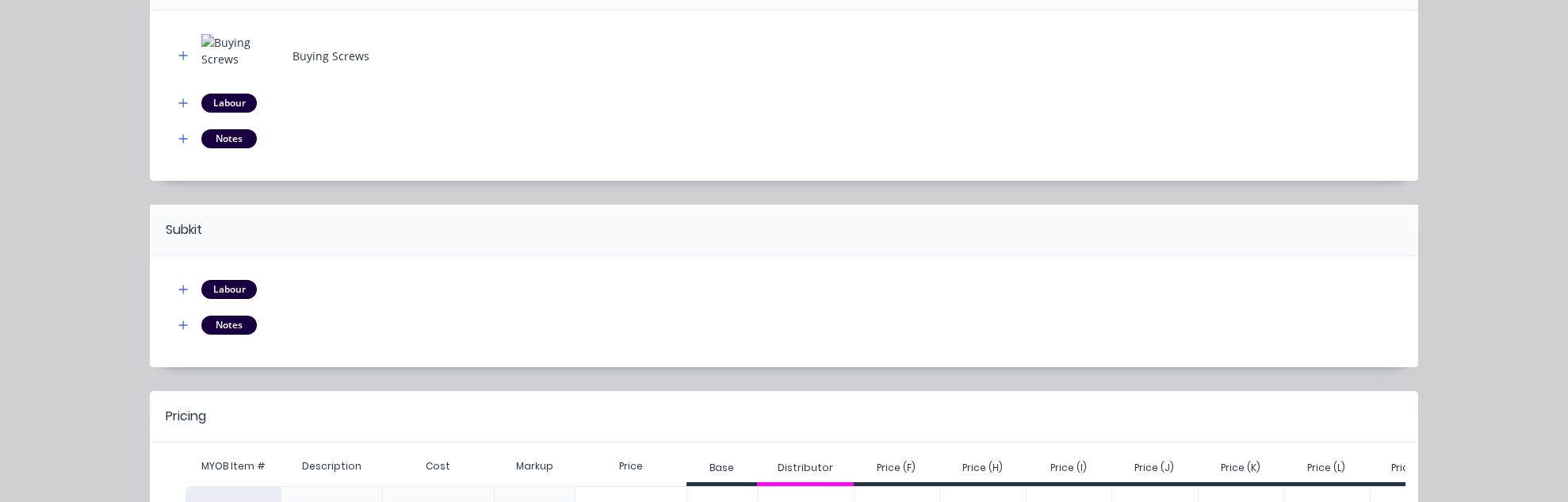
scroll to position [321, 0]
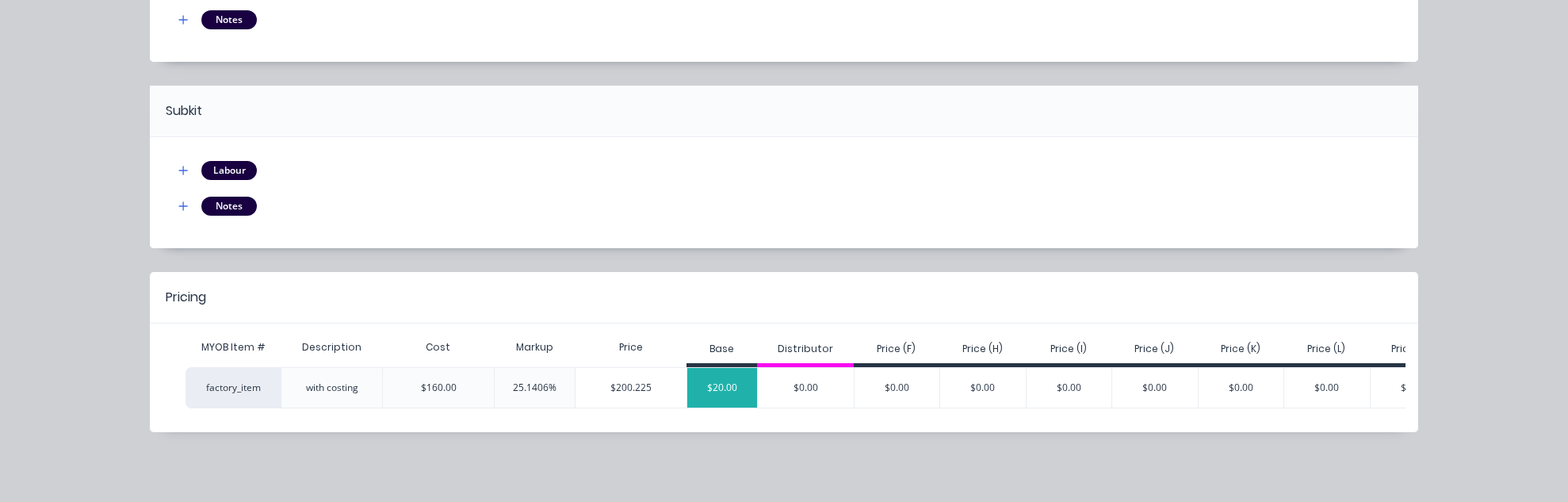
click at [710, 386] on div "$20.00" at bounding box center [722, 387] width 70 height 39
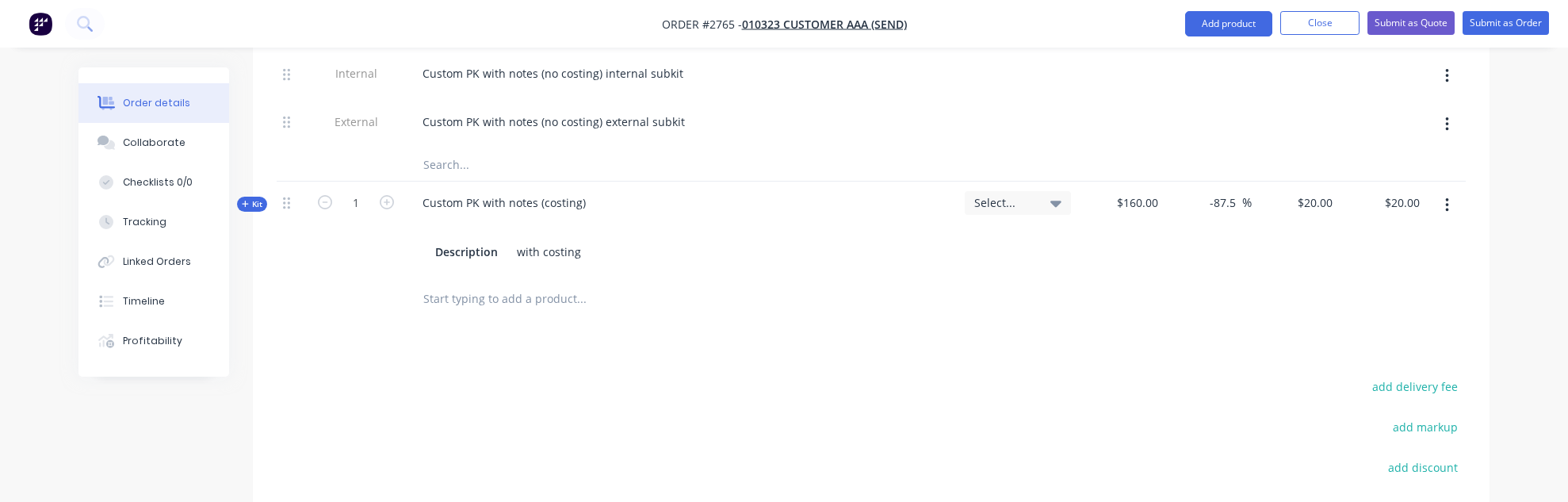
scroll to position [1839, 0]
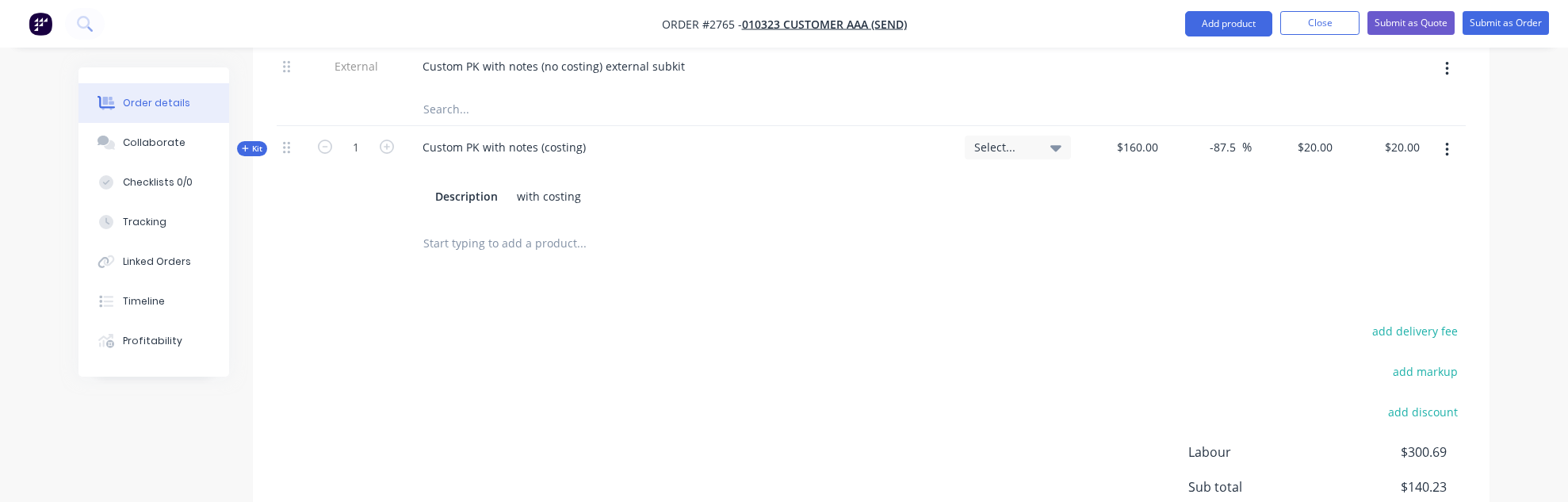
click at [255, 143] on span "Kit" at bounding box center [252, 148] width 21 height 12
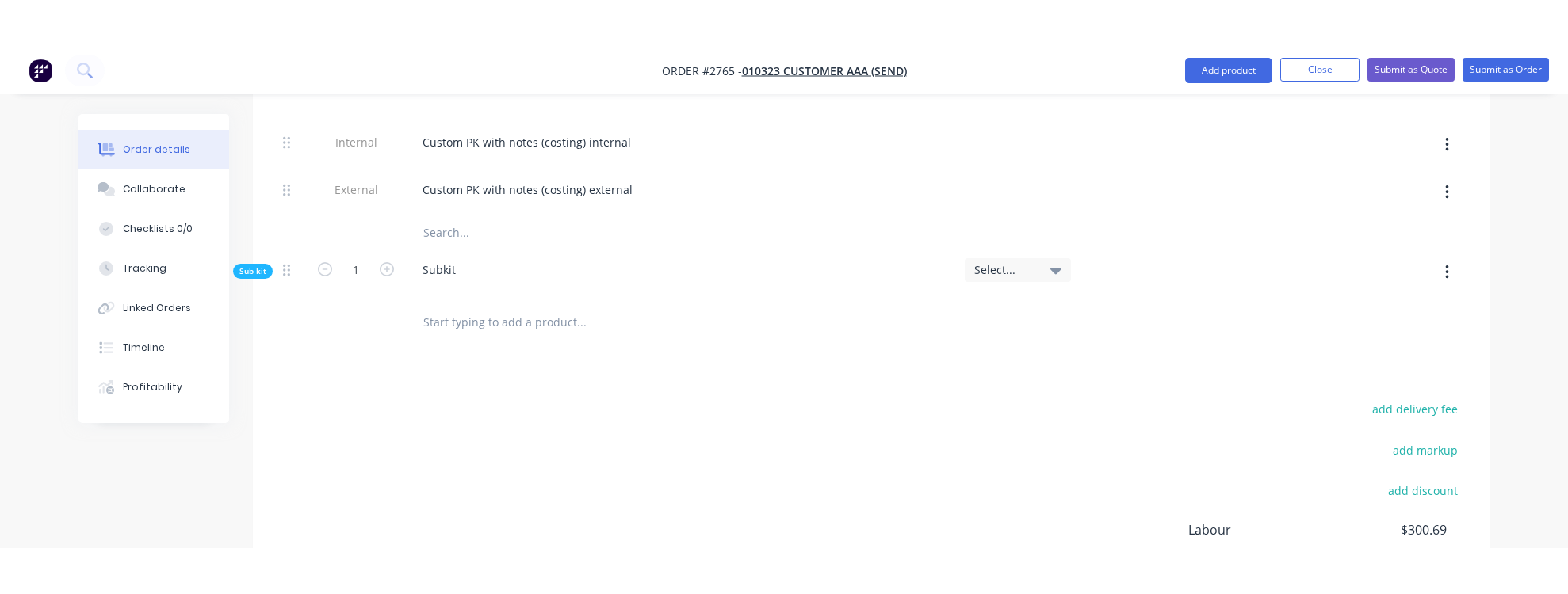
scroll to position [2124, 0]
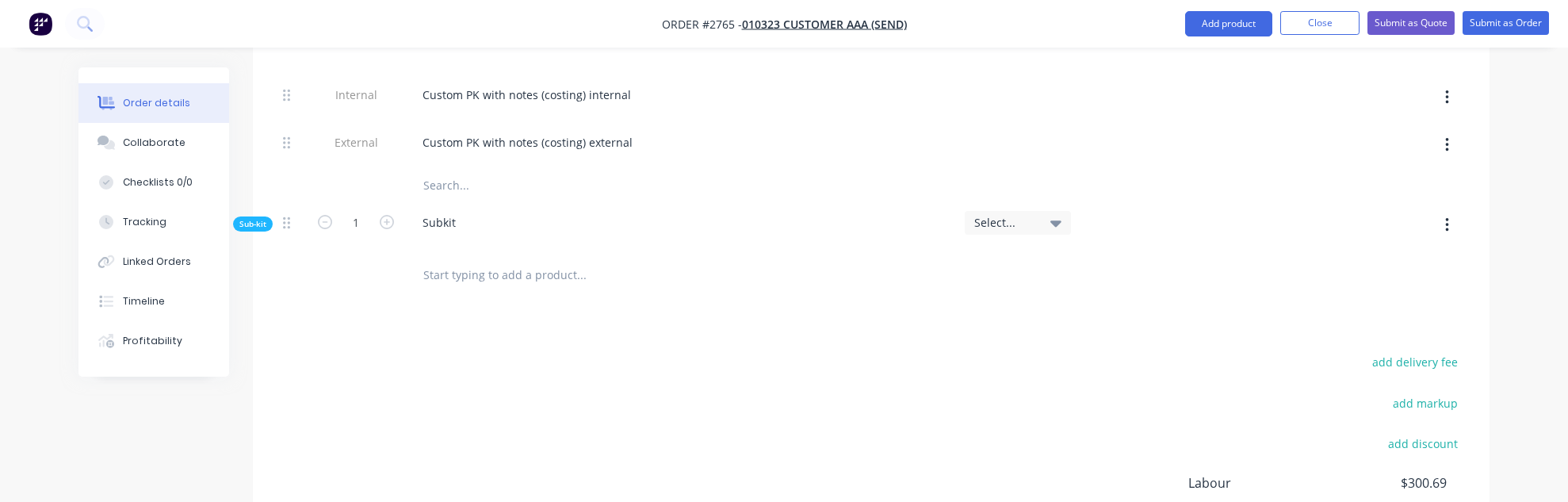
click at [256, 218] on span "Sub-kit" at bounding box center [253, 223] width 27 height 12
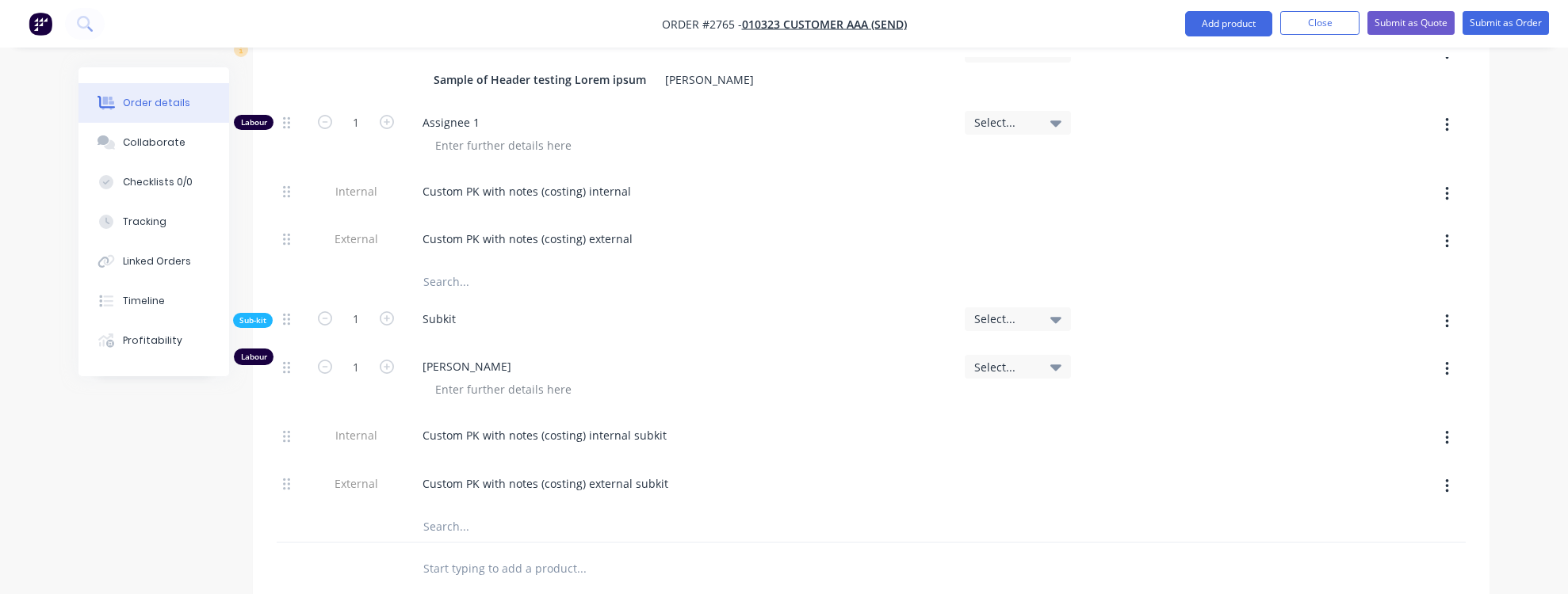
scroll to position [2314, 0]
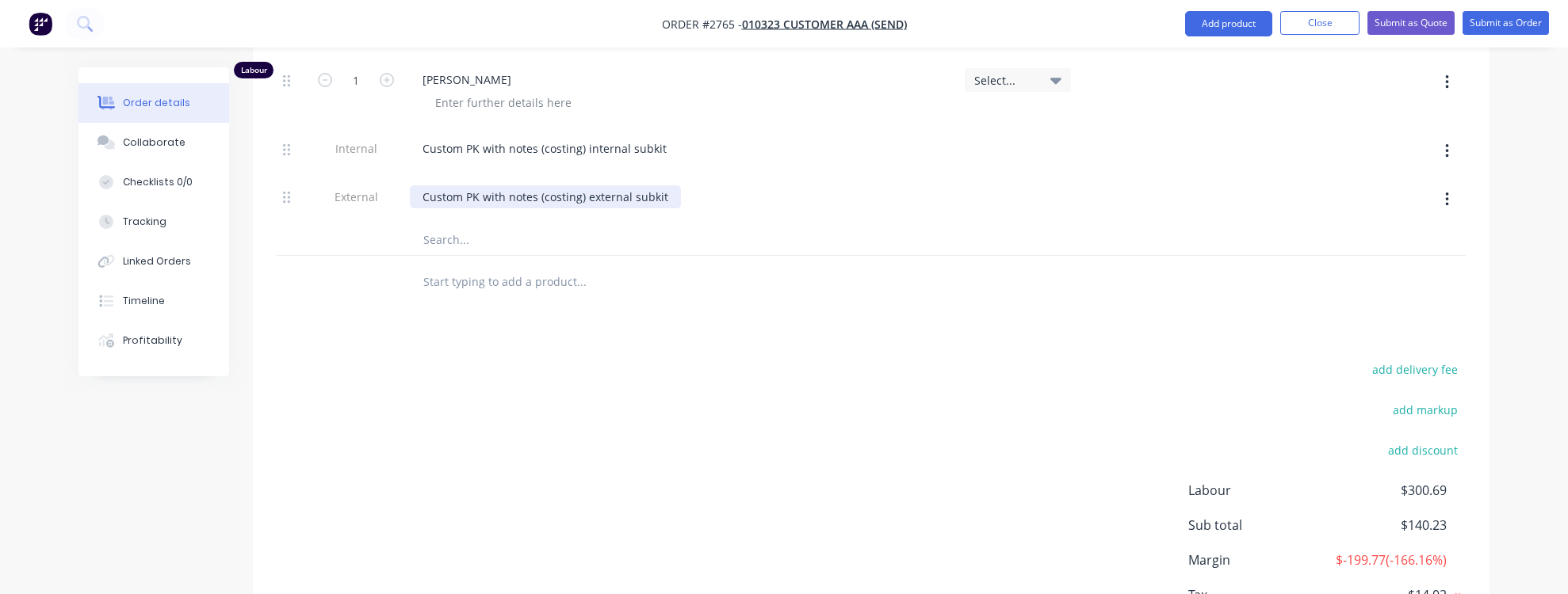
click at [507, 186] on div "Custom PK with notes (costing) external subkit" at bounding box center [545, 197] width 271 height 23
copy div "Custom PK with notes (costing) external subkit"
click at [533, 266] on input "text" at bounding box center [581, 282] width 317 height 32
paste input "Custom PK with notes (costing) external subkit"
click at [676, 266] on input "Custom PK with notes (costing) external subkit" at bounding box center [581, 282] width 317 height 32
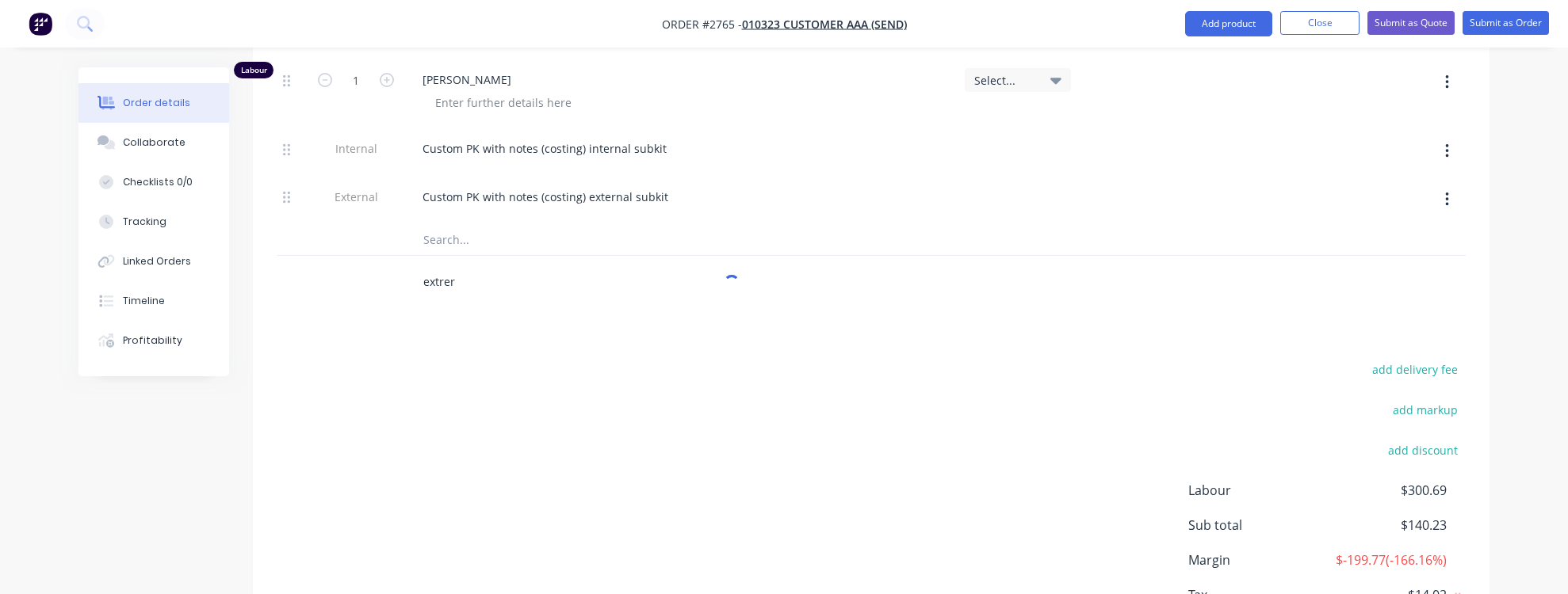
type input "extre"
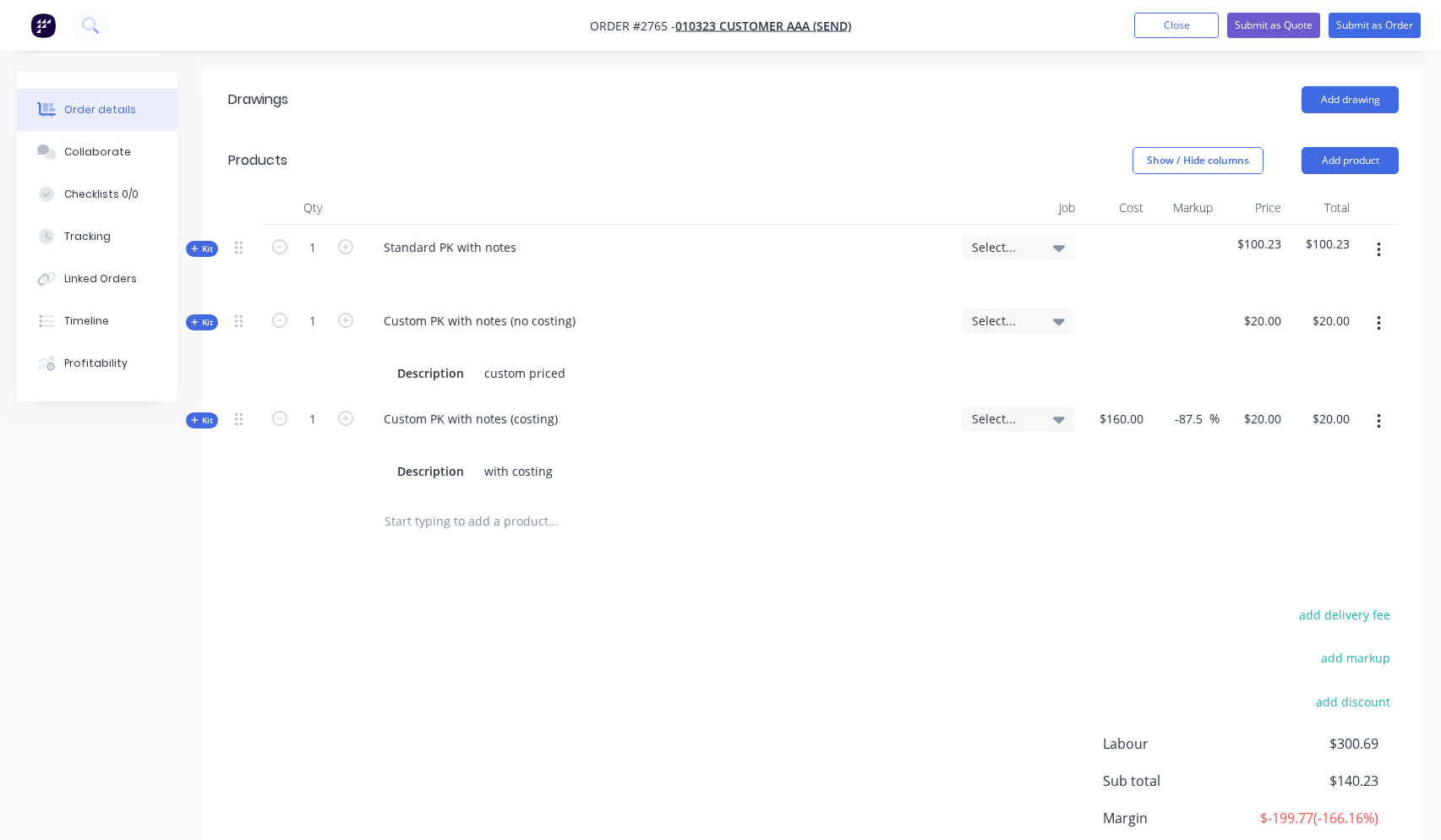
scroll to position [695, 0]
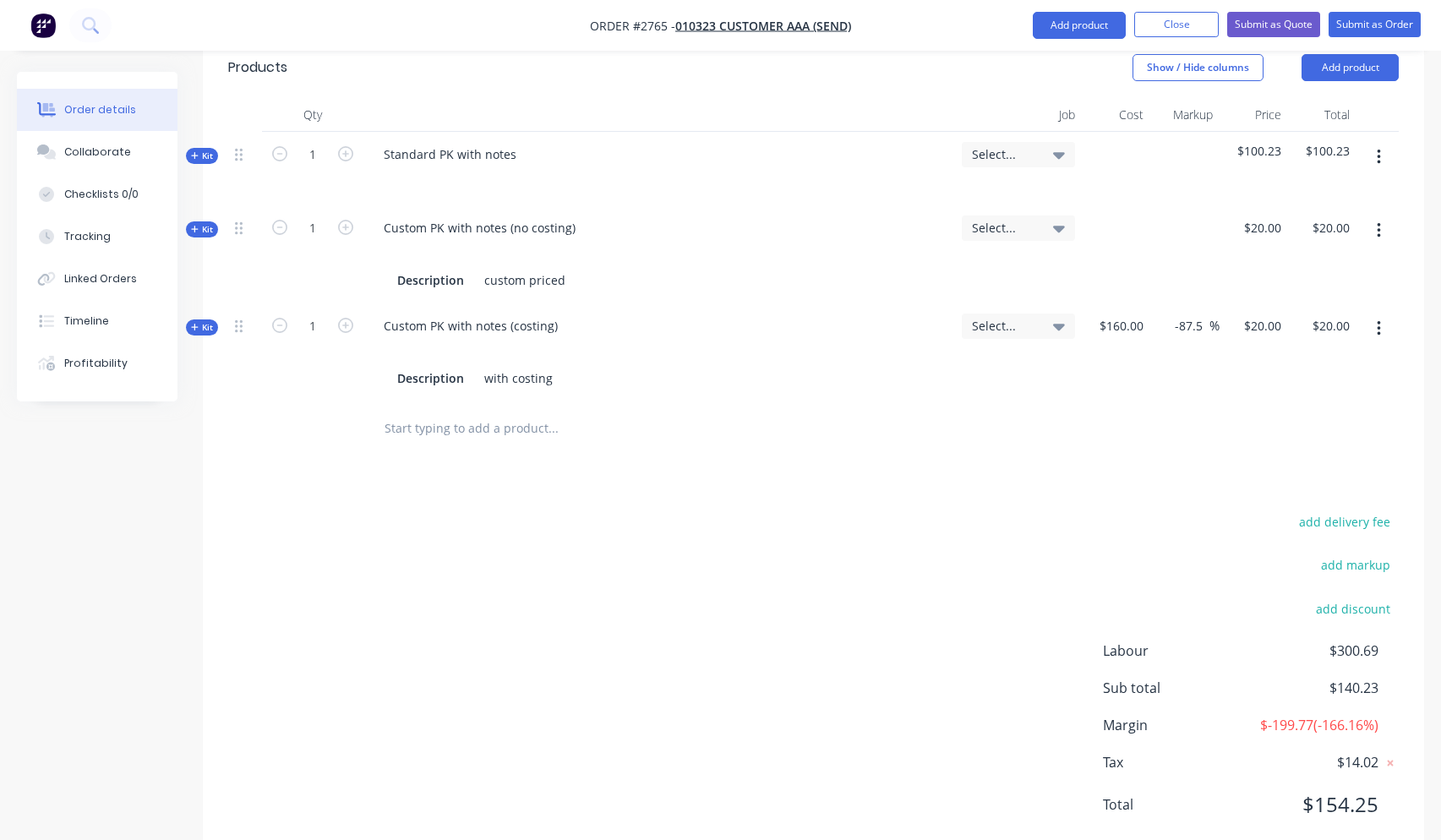
click at [455, 411] on input "text" at bounding box center [552, 429] width 338 height 34
type input "external subkit"
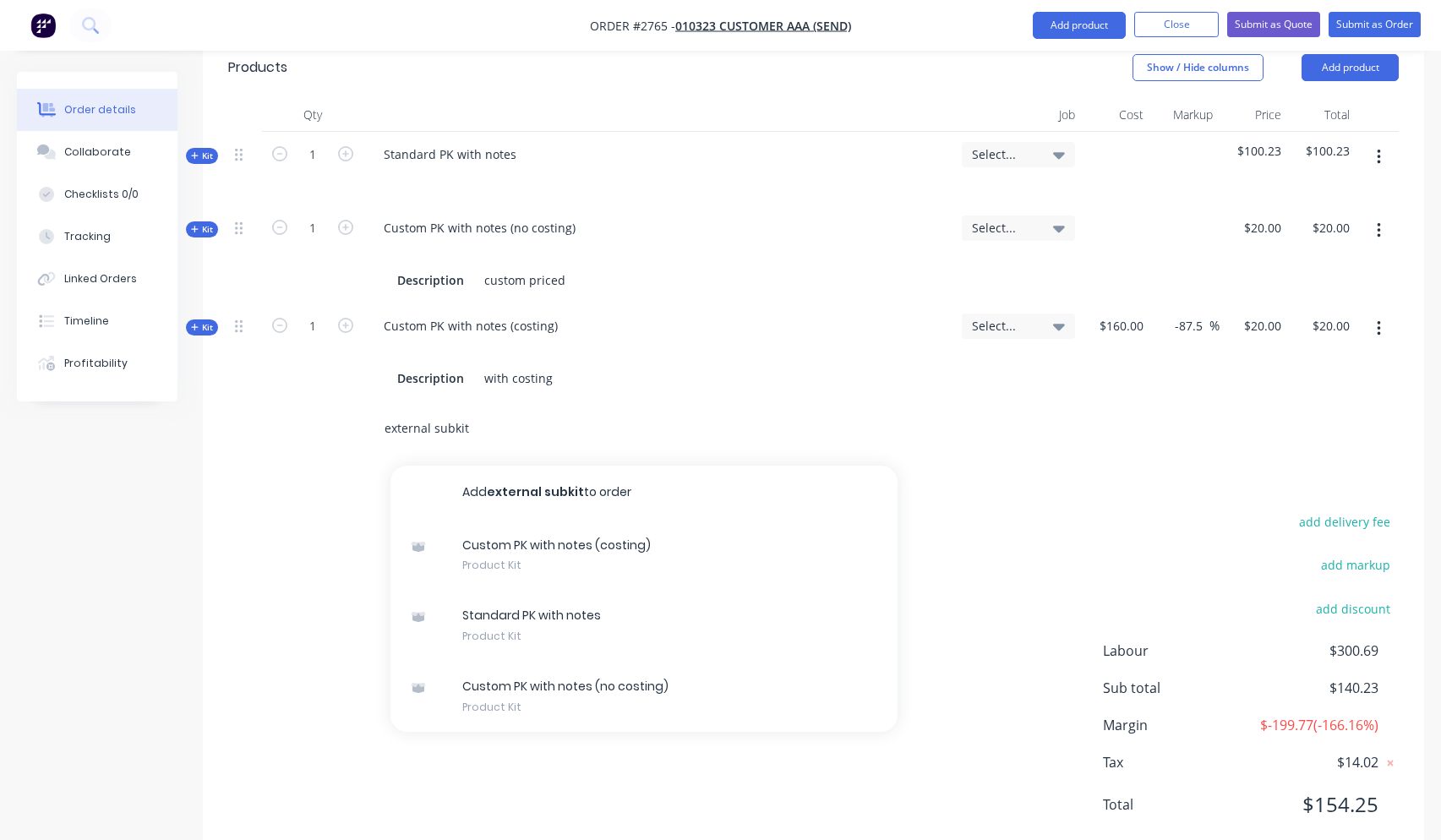
click at [485, 411] on input "external subkit" at bounding box center [552, 429] width 338 height 34
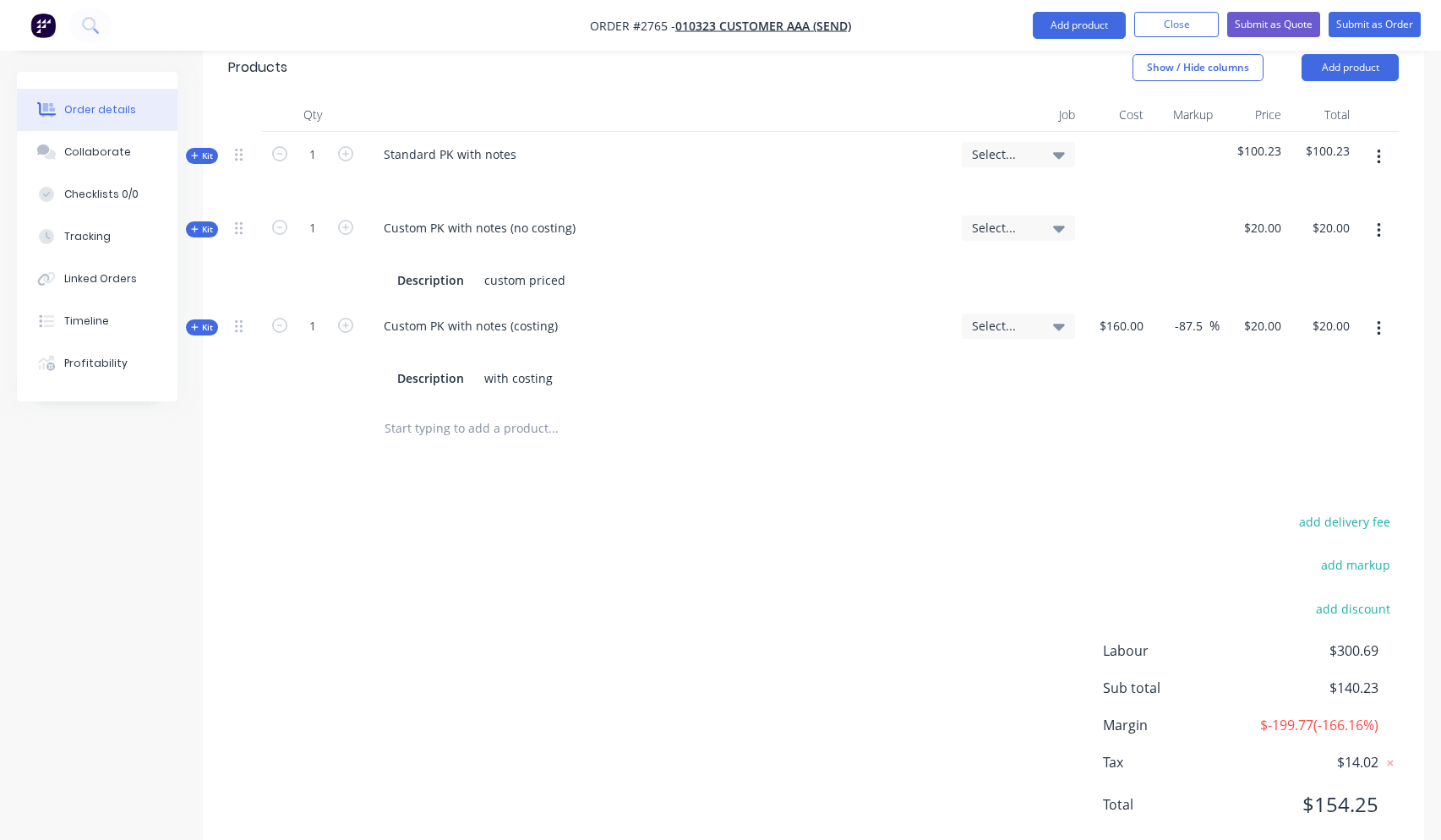
click at [363, 608] on div "add delivery fee add markup add discount Labour $300.69 Sub total $140.23 Margi…" at bounding box center [813, 674] width 1170 height 326
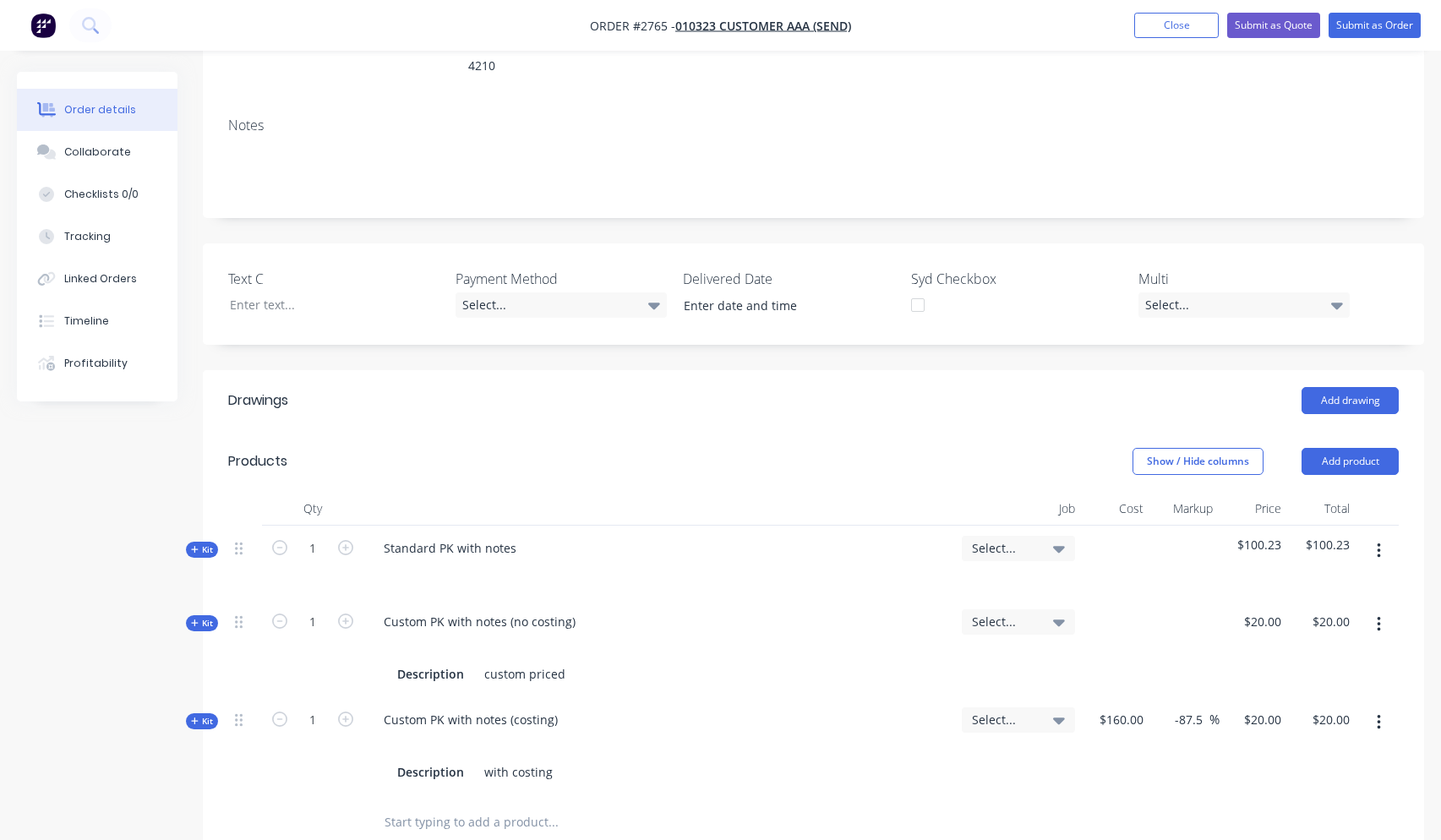
scroll to position [695, 0]
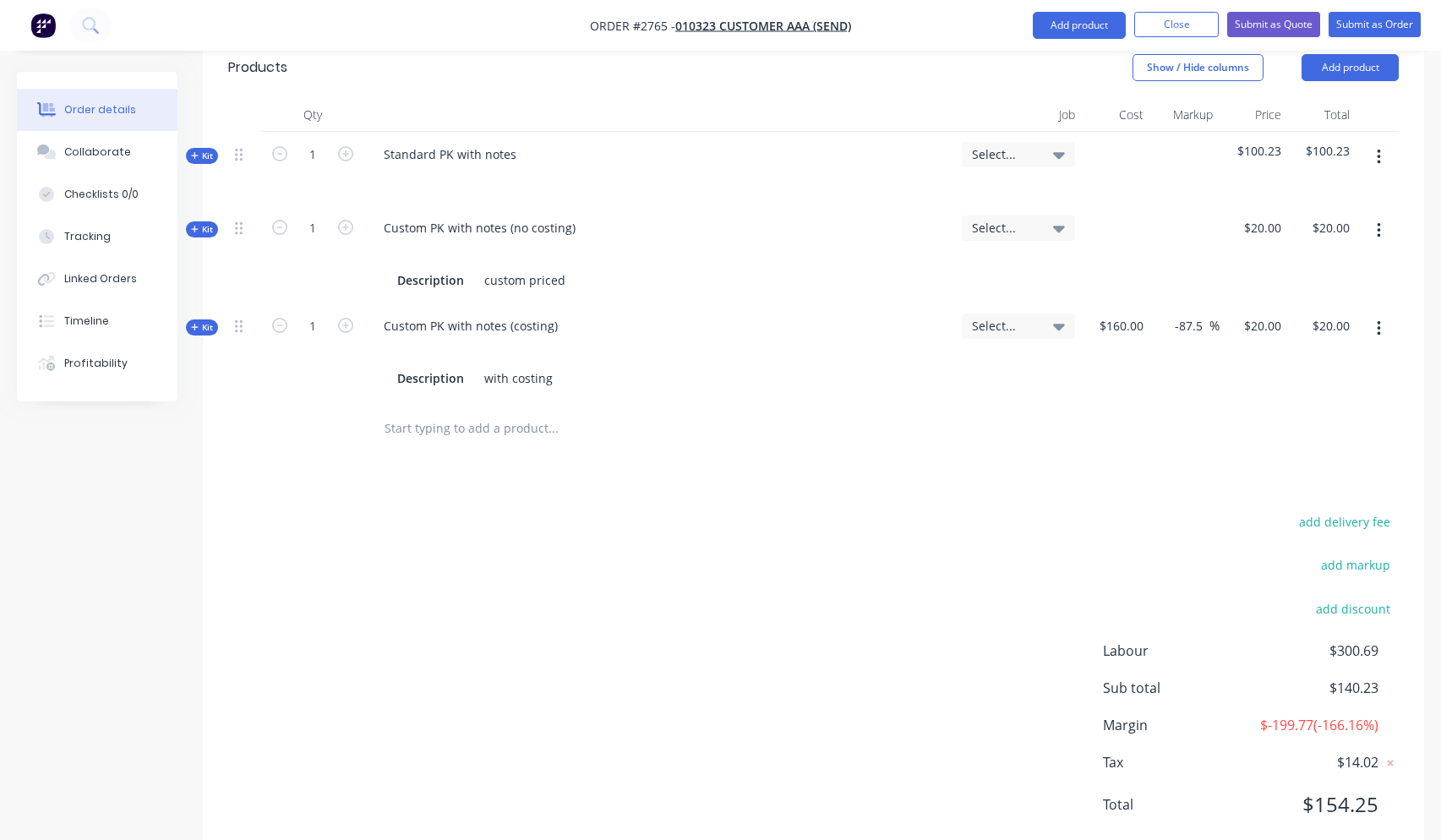
click at [481, 411] on input "text" at bounding box center [552, 429] width 338 height 34
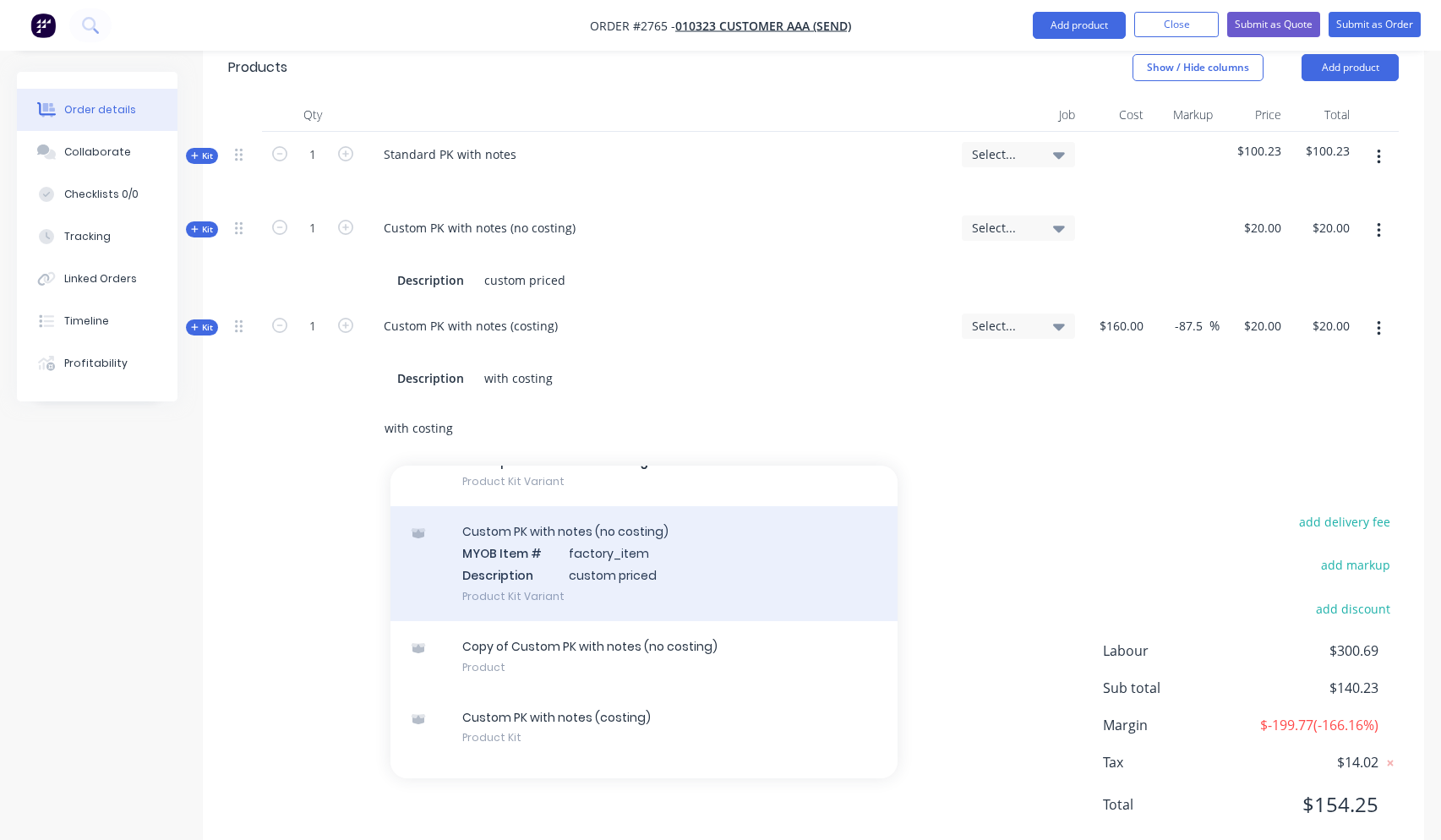
scroll to position [452, 0]
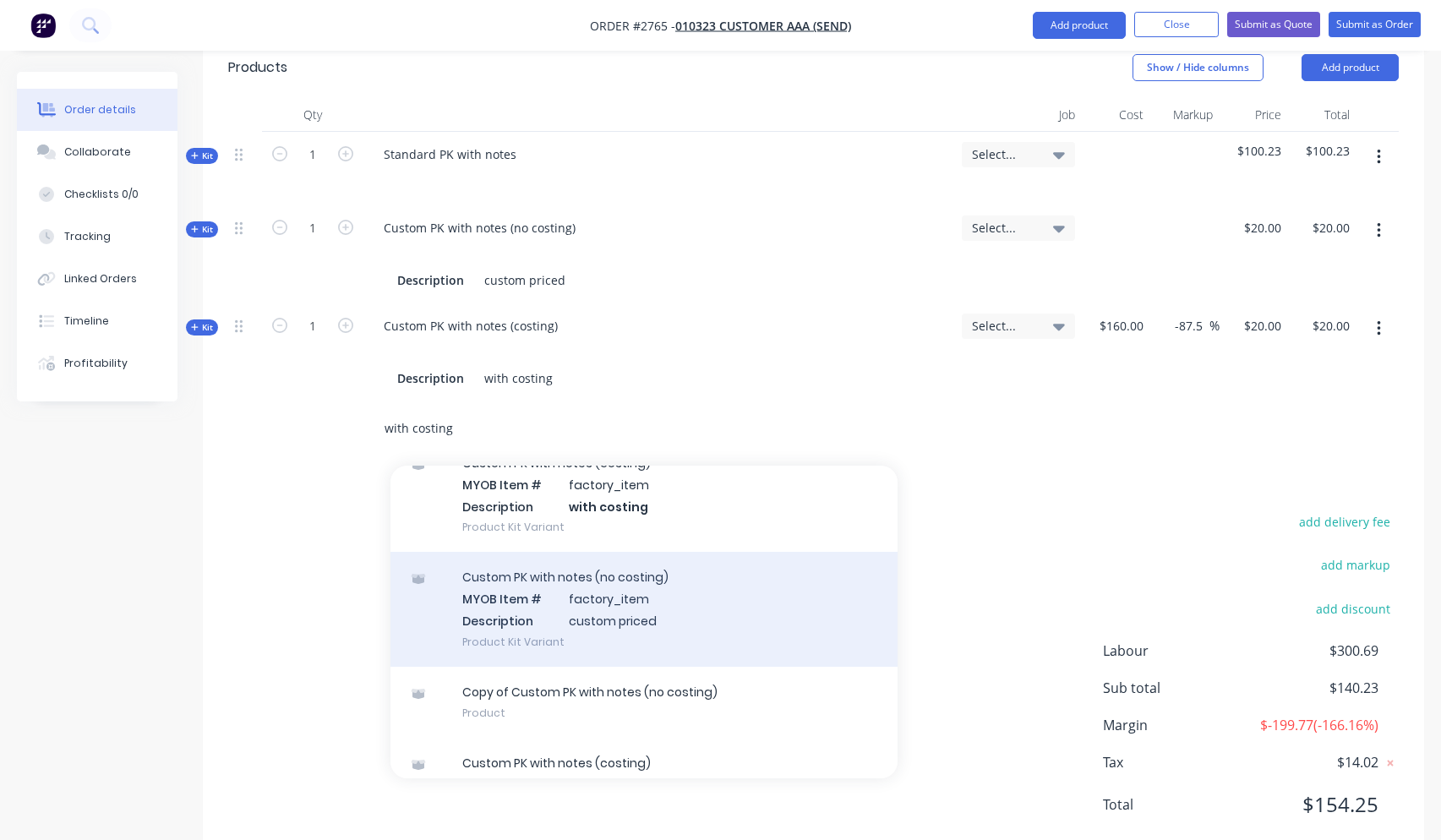
type input "with costing"
click at [717, 562] on div "Custom PK with notes (no costing) MYOB Item # factory_item Description custom p…" at bounding box center [644, 609] width 507 height 114
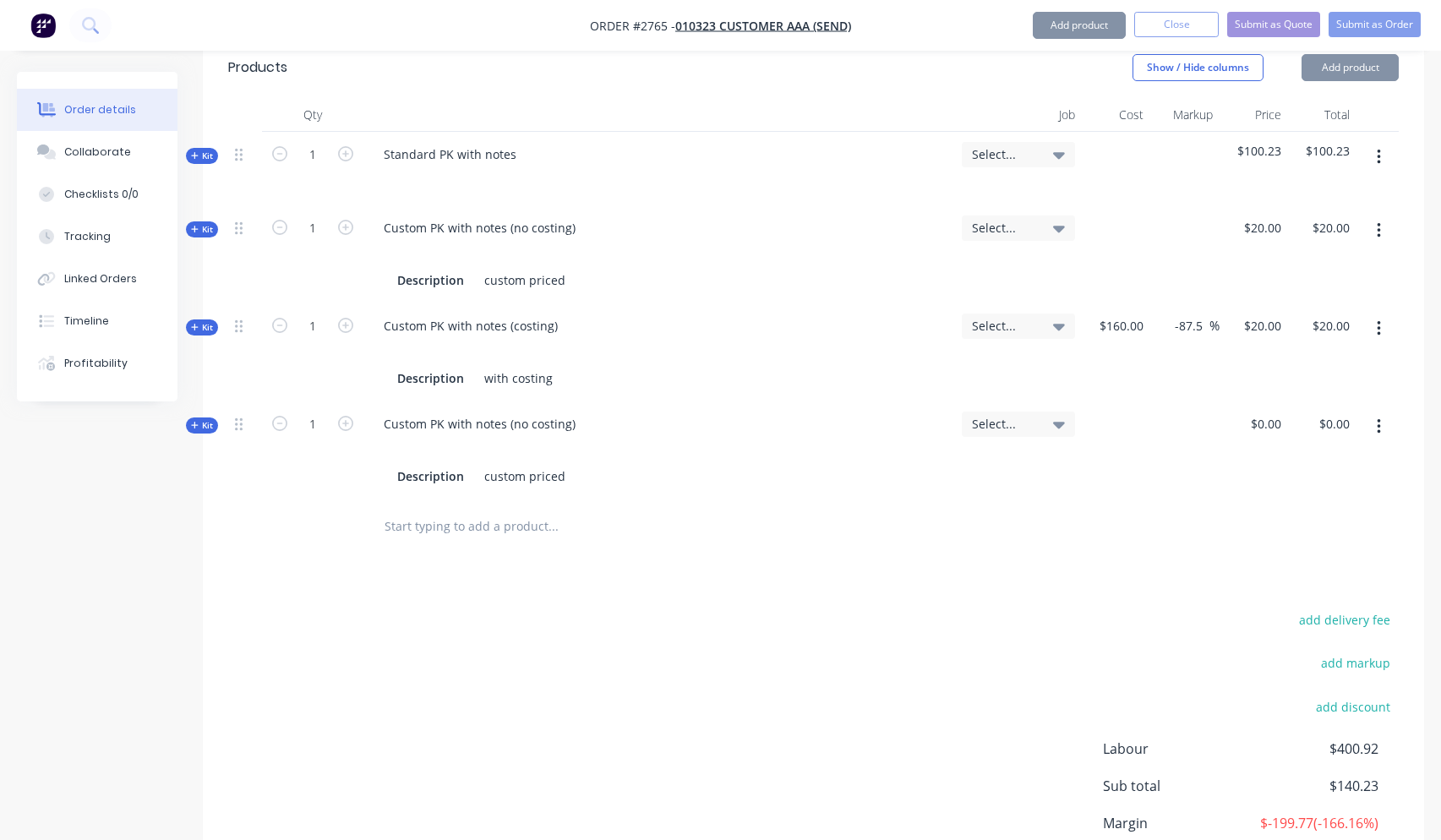
click at [207, 419] on span "Kit" at bounding box center [202, 425] width 22 height 13
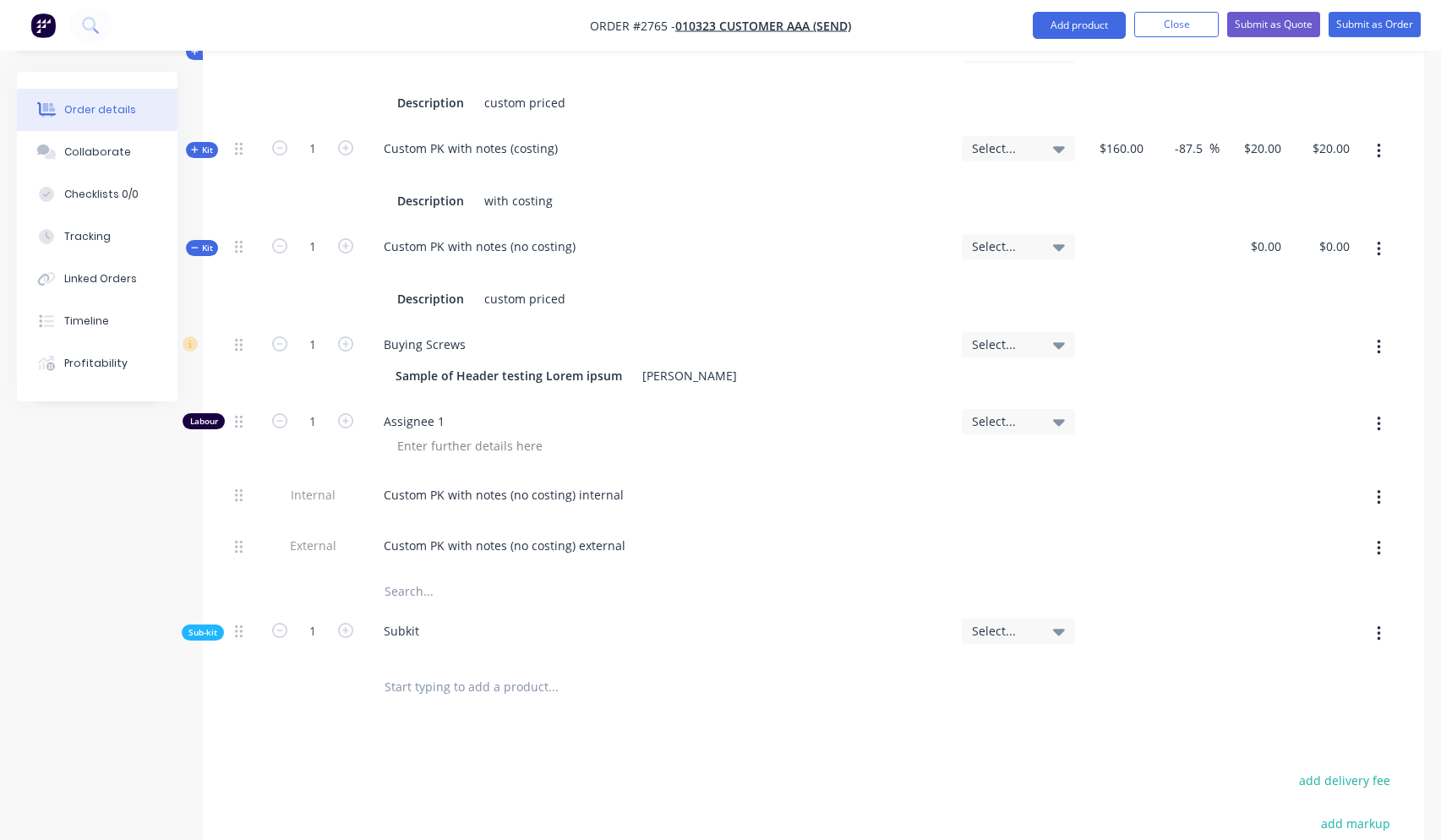
scroll to position [1100, 0]
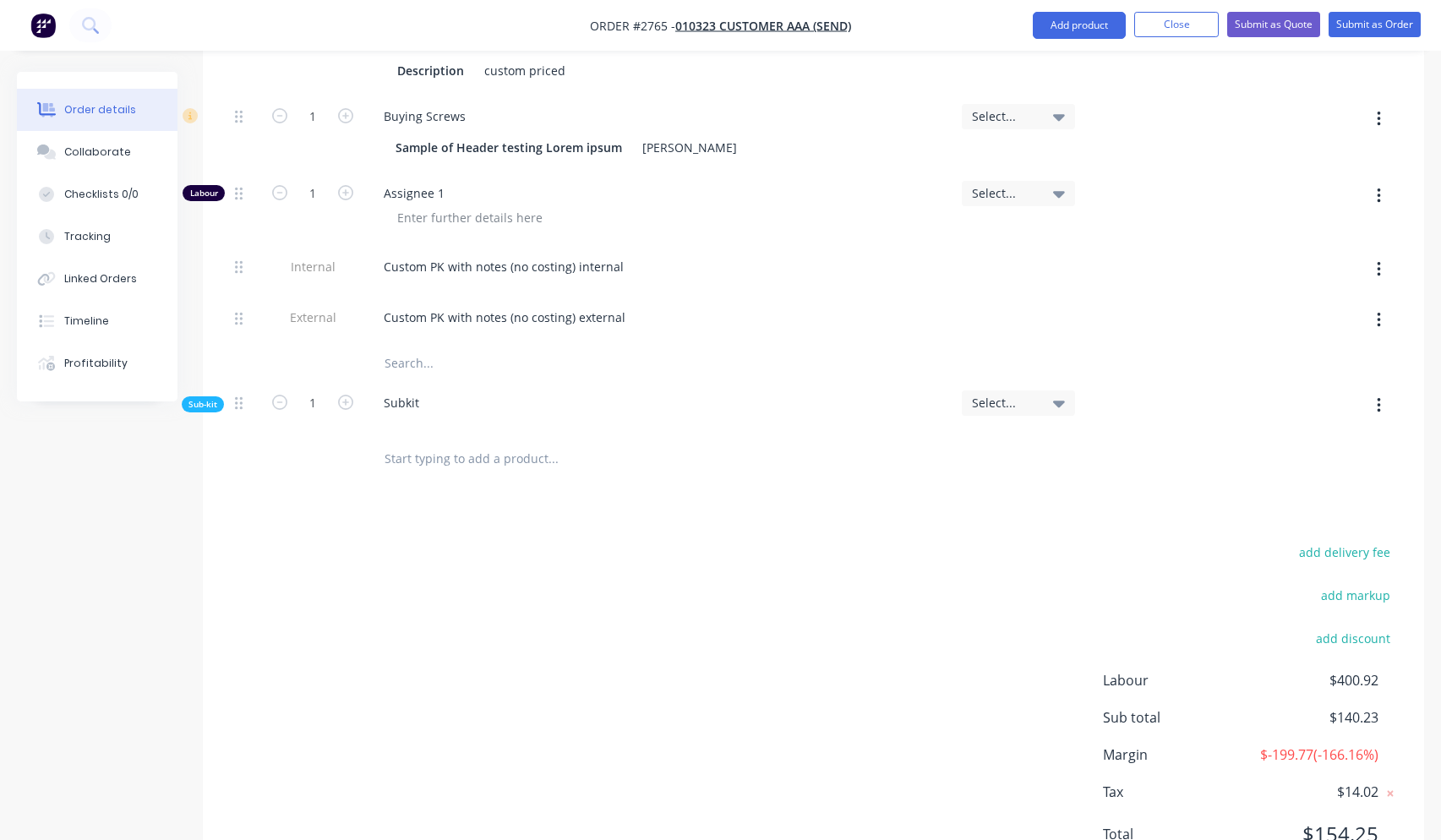
click at [207, 398] on span "Sub-kit" at bounding box center [203, 404] width 29 height 13
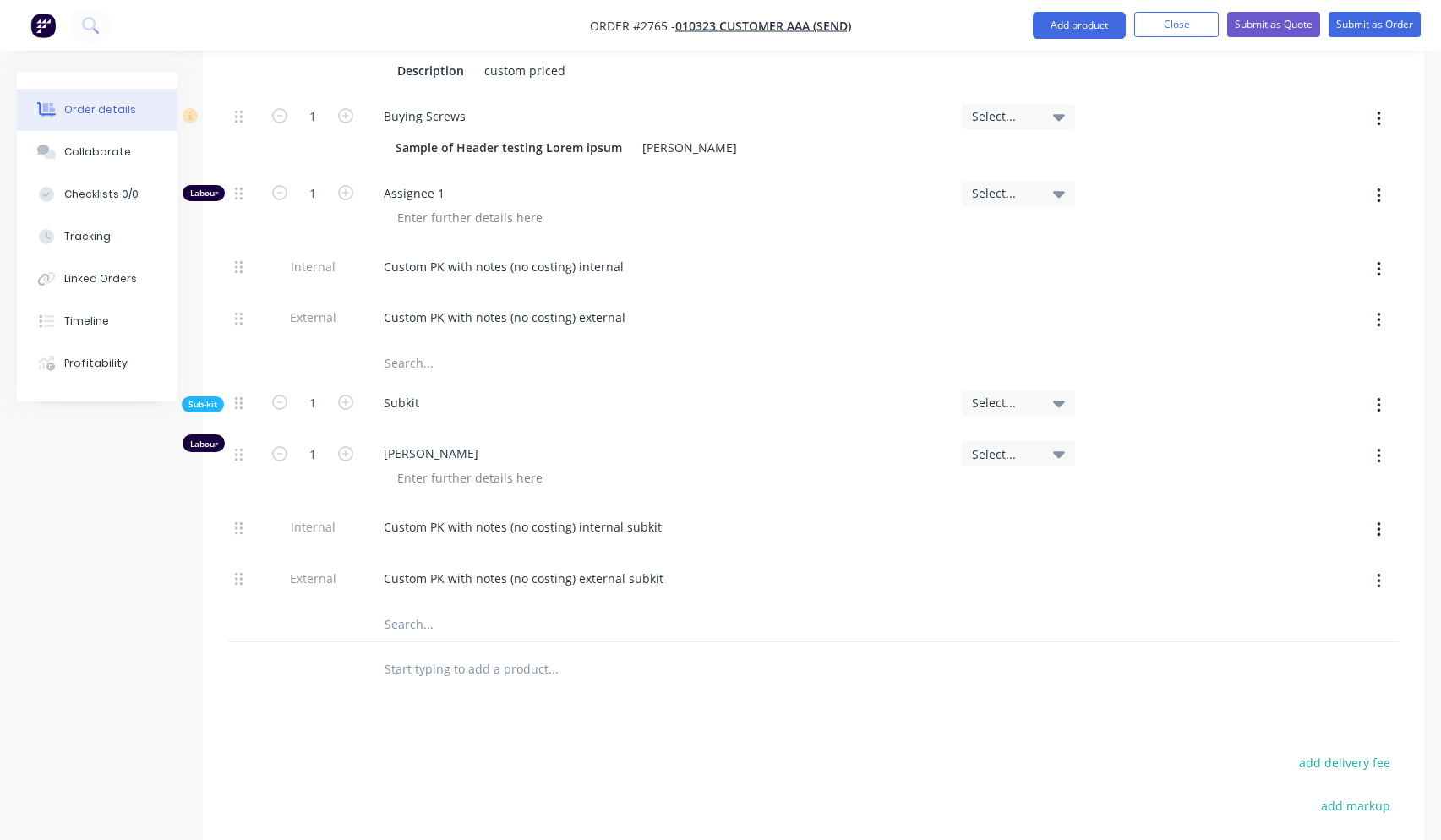
click at [470, 652] on input "text" at bounding box center [552, 669] width 338 height 34
paste input "Custom PK with notes (costing) external subkit"
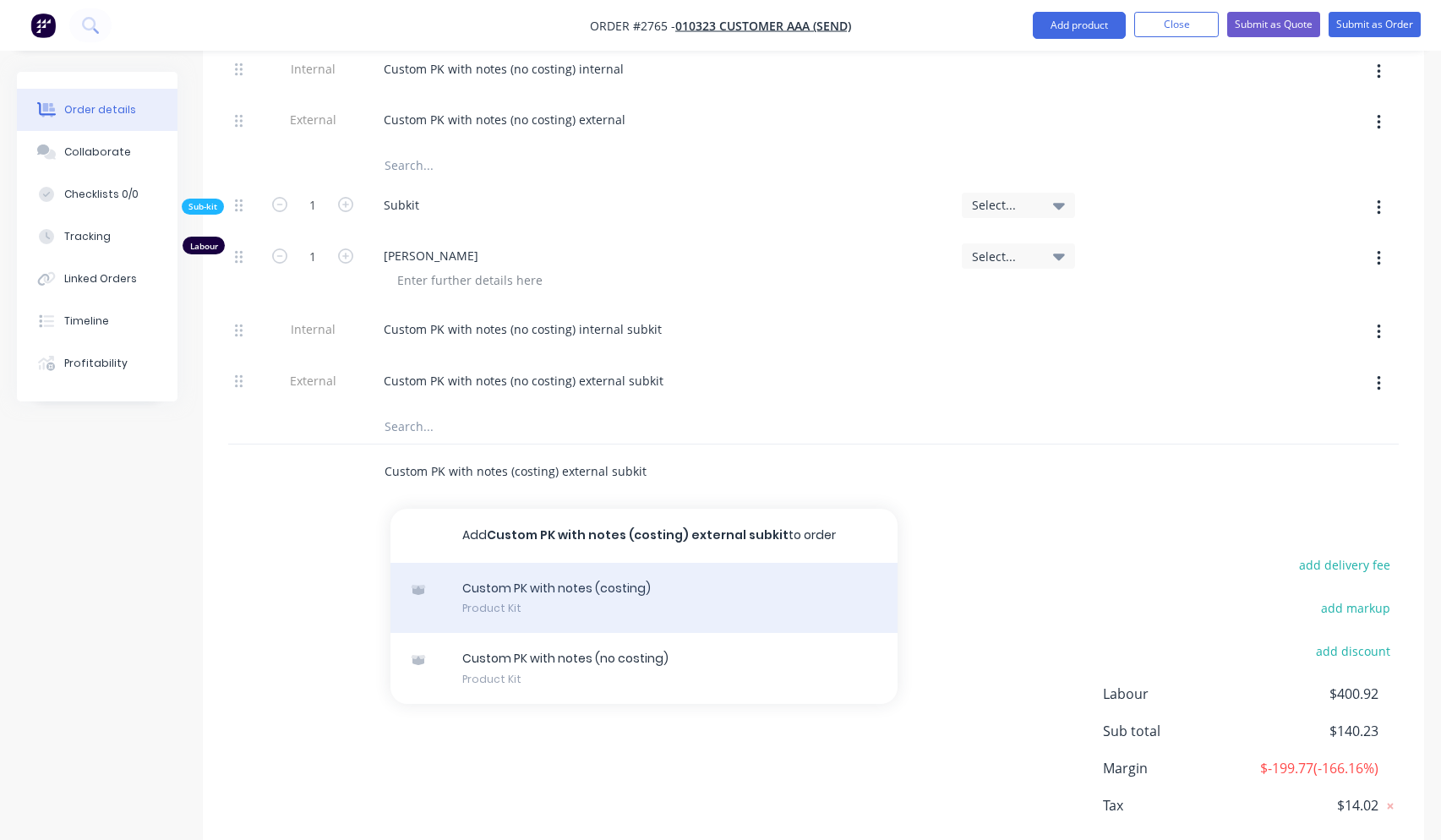
scroll to position [1304, 0]
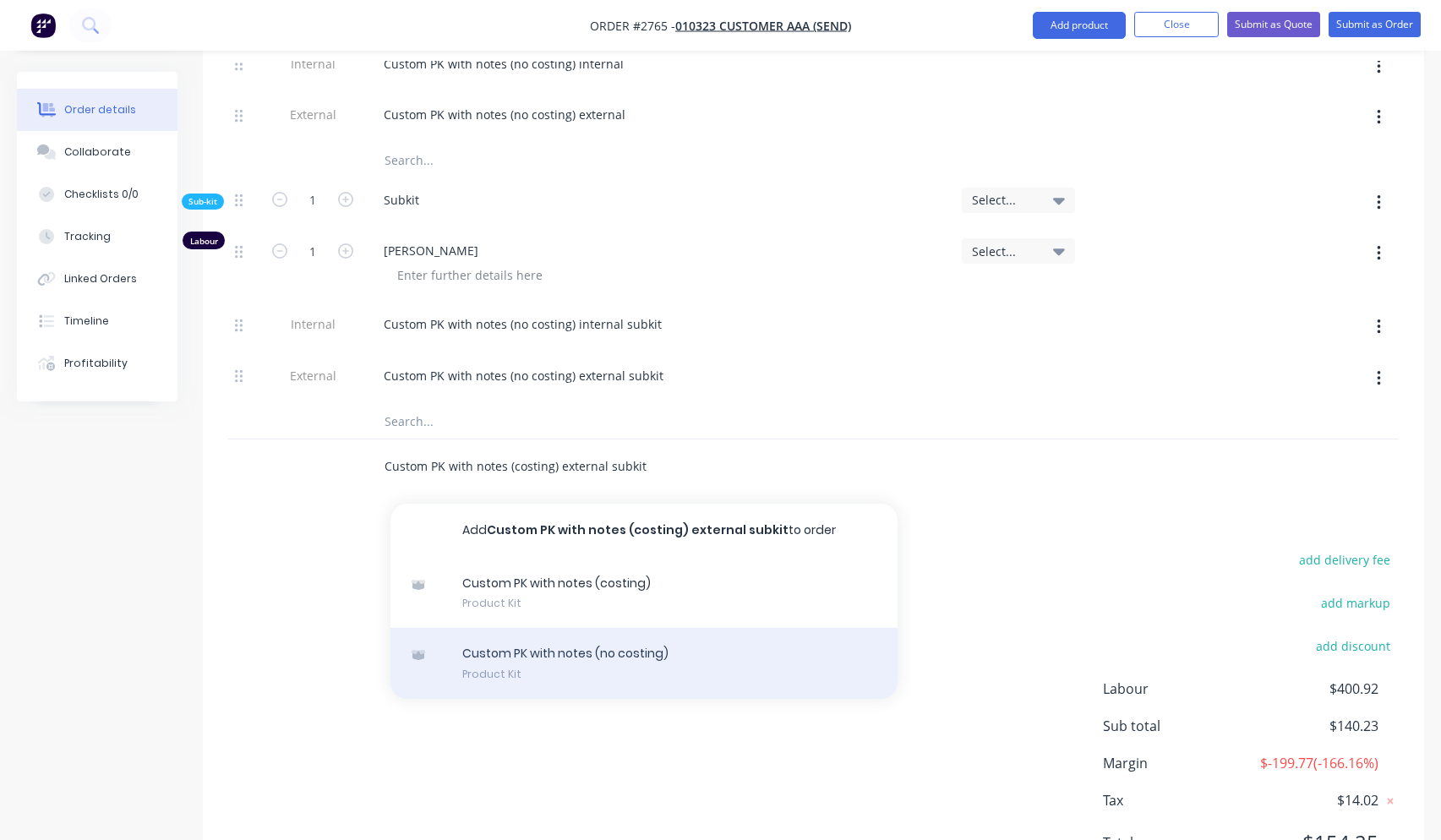
type input "Custom PK with notes (costing) external subkit"
click at [647, 639] on div "Custom PK with notes (no costing) Product Kit" at bounding box center [644, 663] width 507 height 71
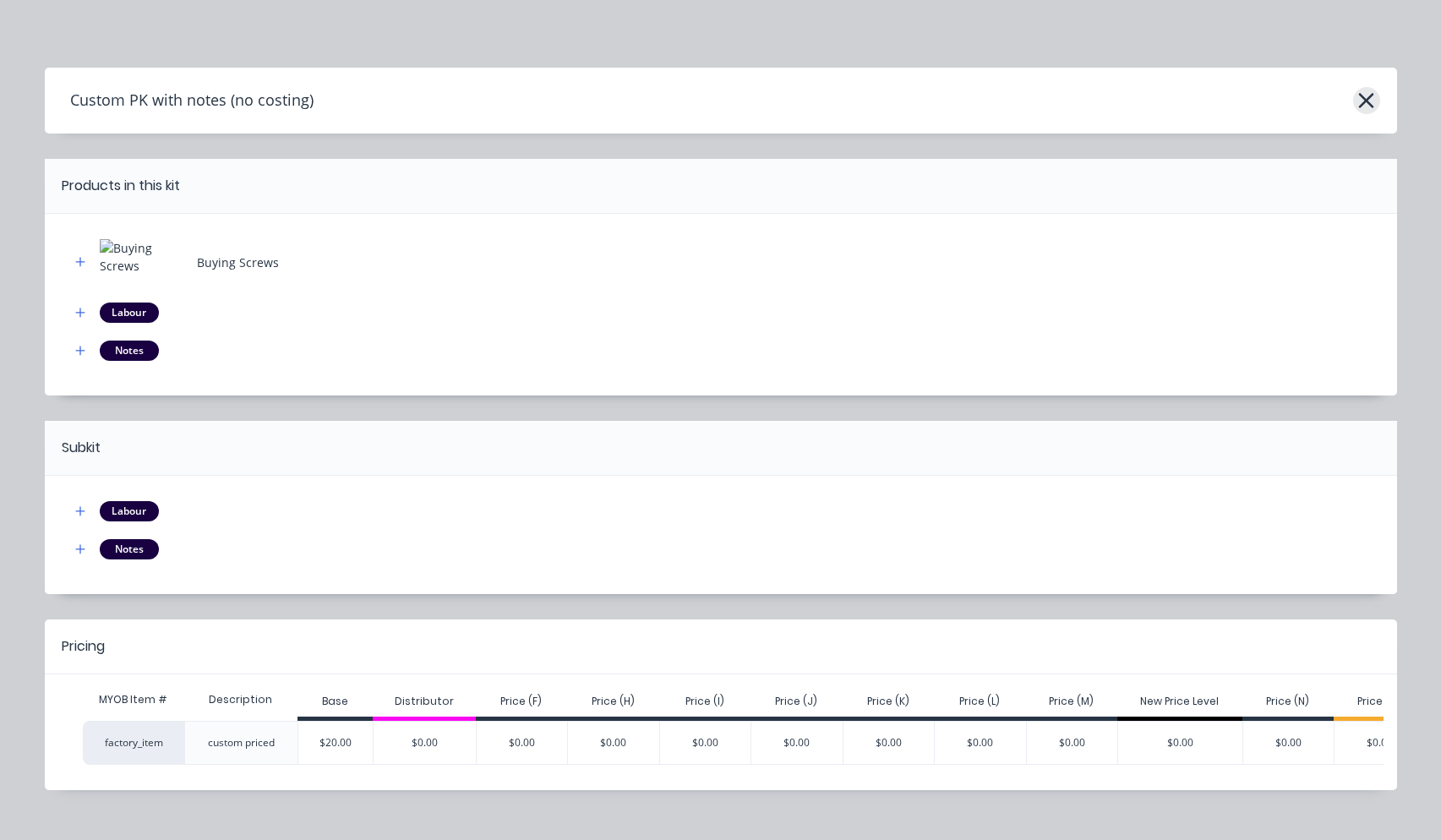
click at [1371, 103] on button "button" at bounding box center [1367, 101] width 27 height 27
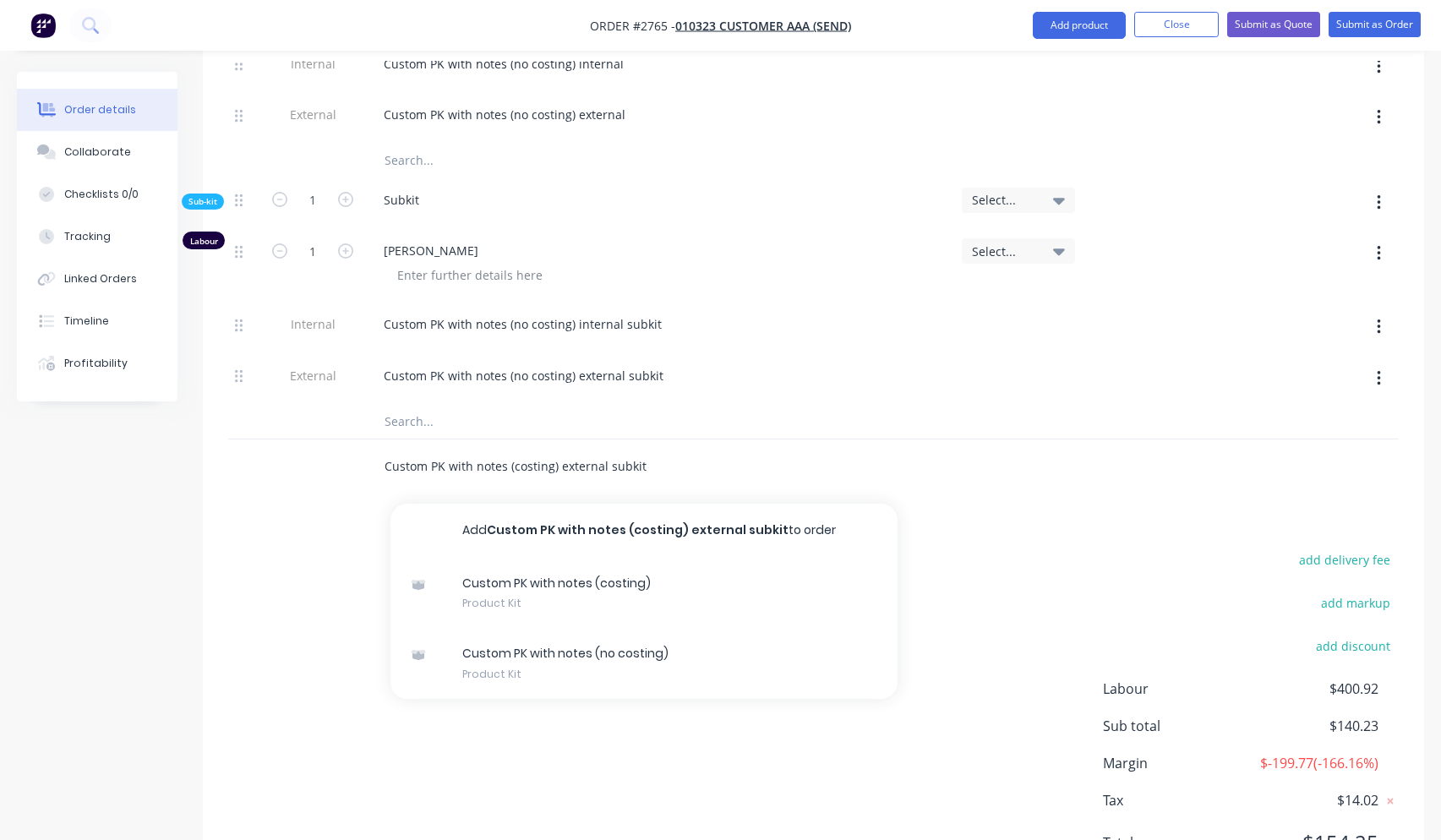
click at [555, 450] on input "Custom PK with notes (costing) external subkit" at bounding box center [552, 467] width 338 height 34
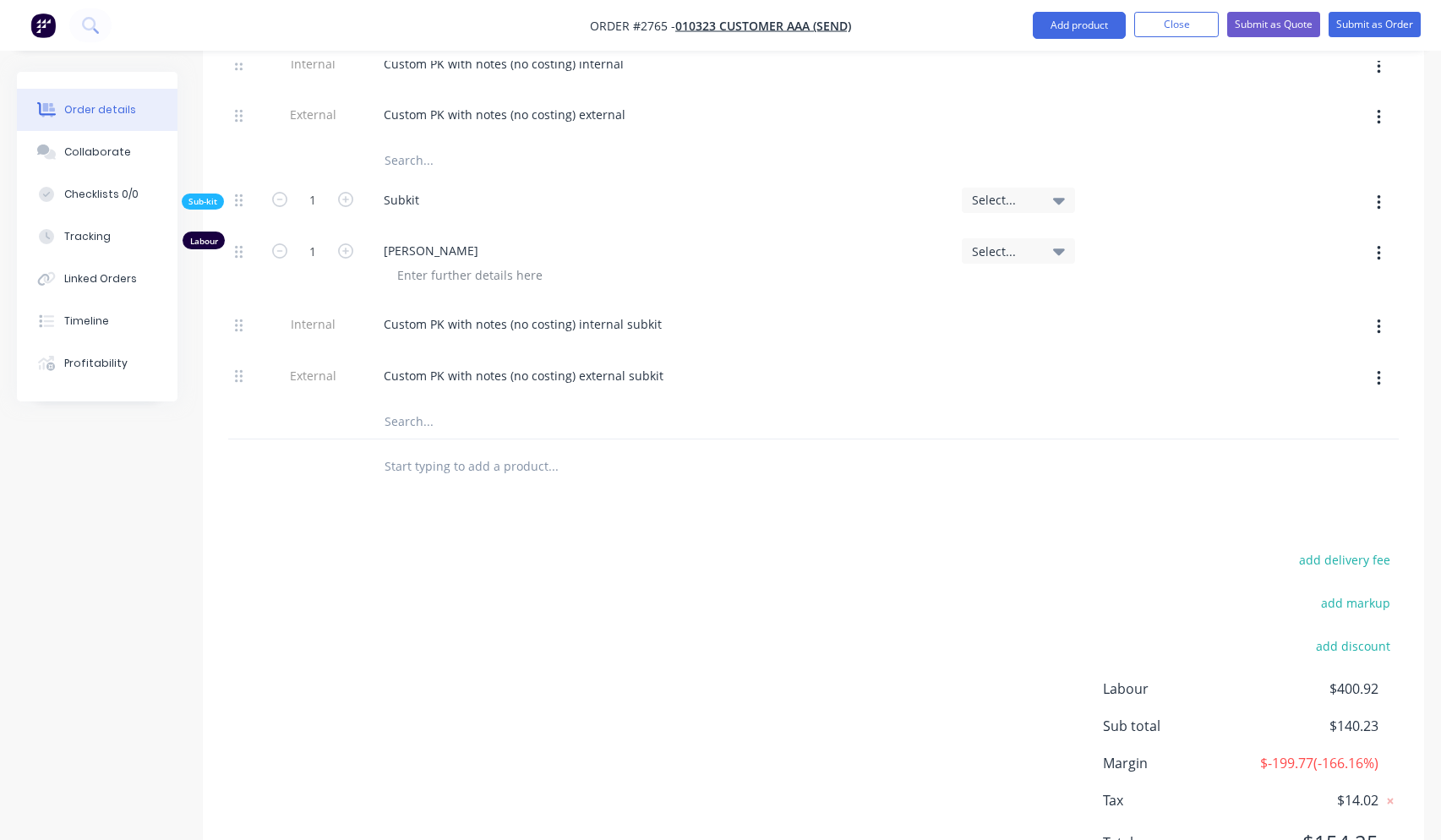
click at [511, 450] on input "text" at bounding box center [552, 467] width 338 height 34
click at [471, 450] on input "text" at bounding box center [552, 467] width 338 height 34
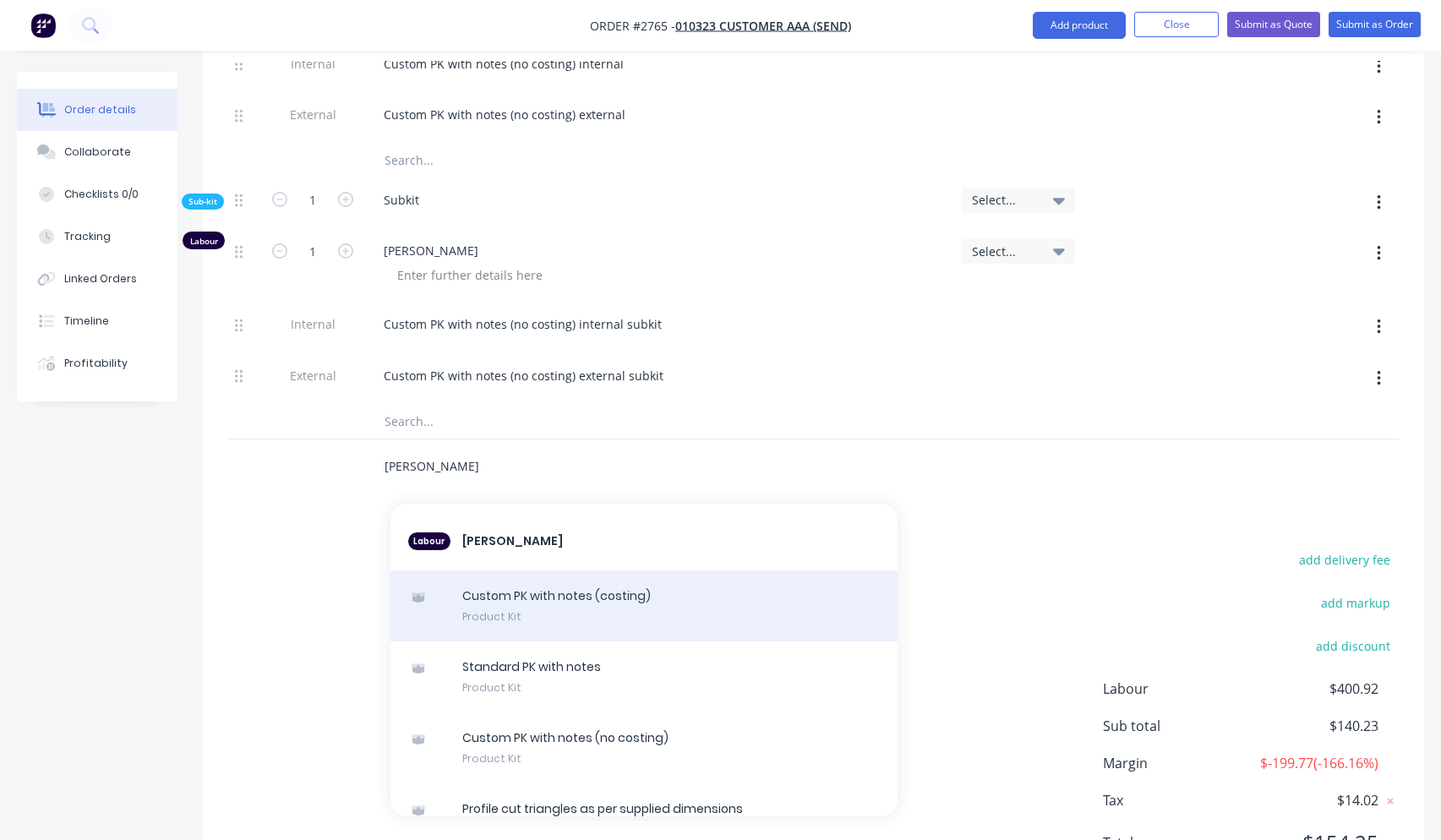
scroll to position [80, 0]
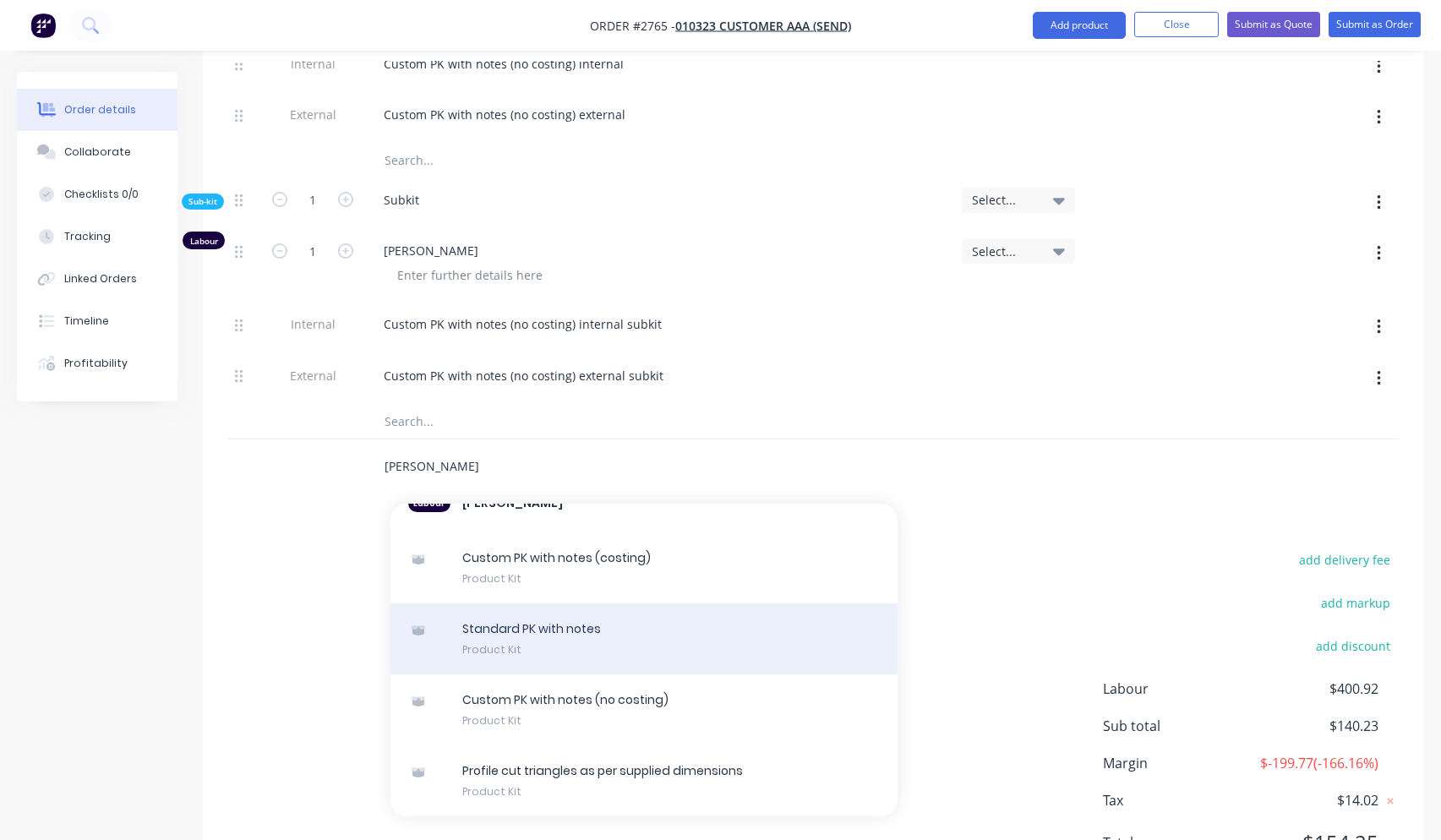
type input "harold prod"
click at [658, 604] on div "Standard PK with notes Product Kit" at bounding box center [644, 639] width 507 height 71
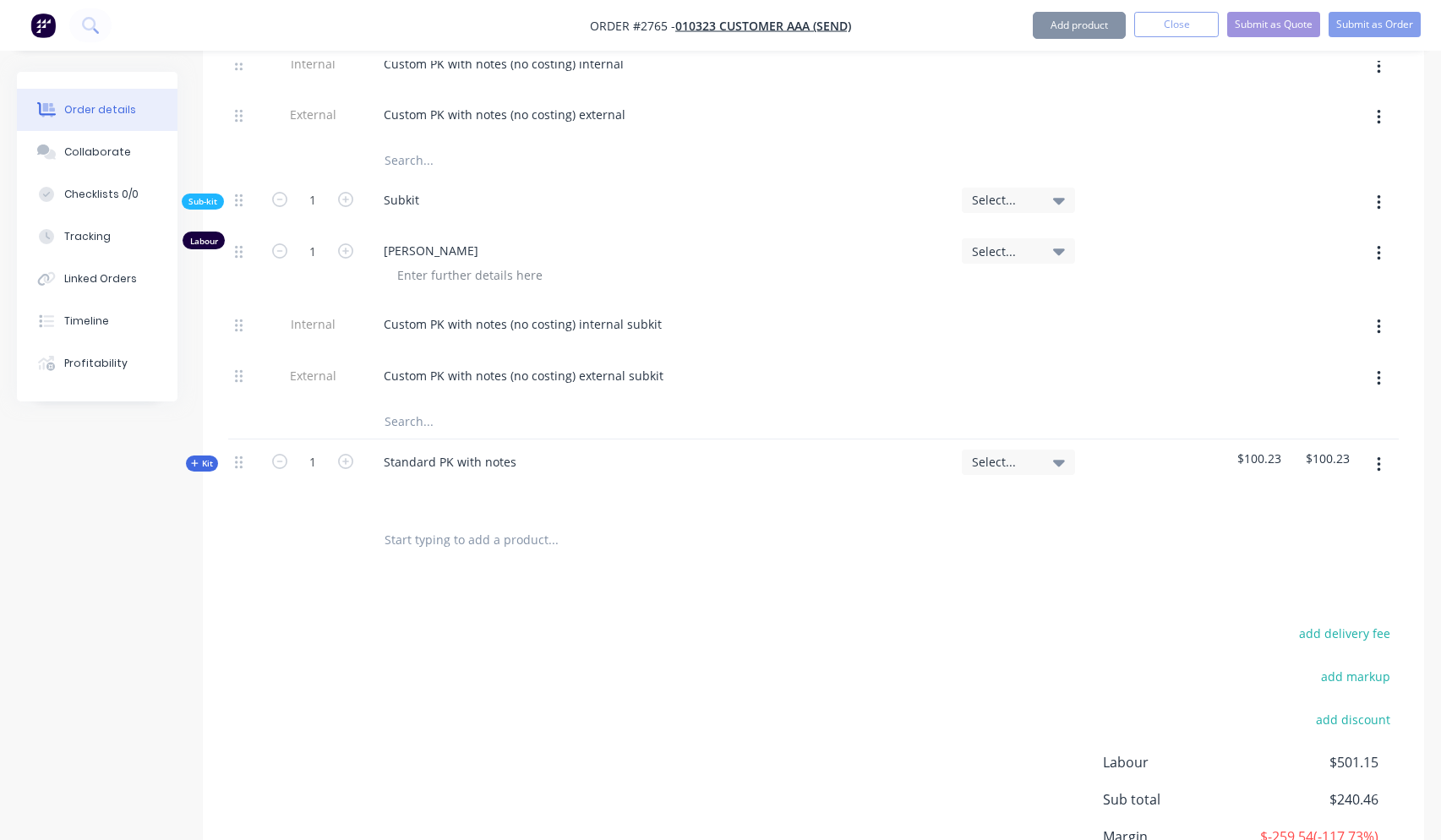
click at [203, 458] on span "Kit" at bounding box center [202, 464] width 22 height 13
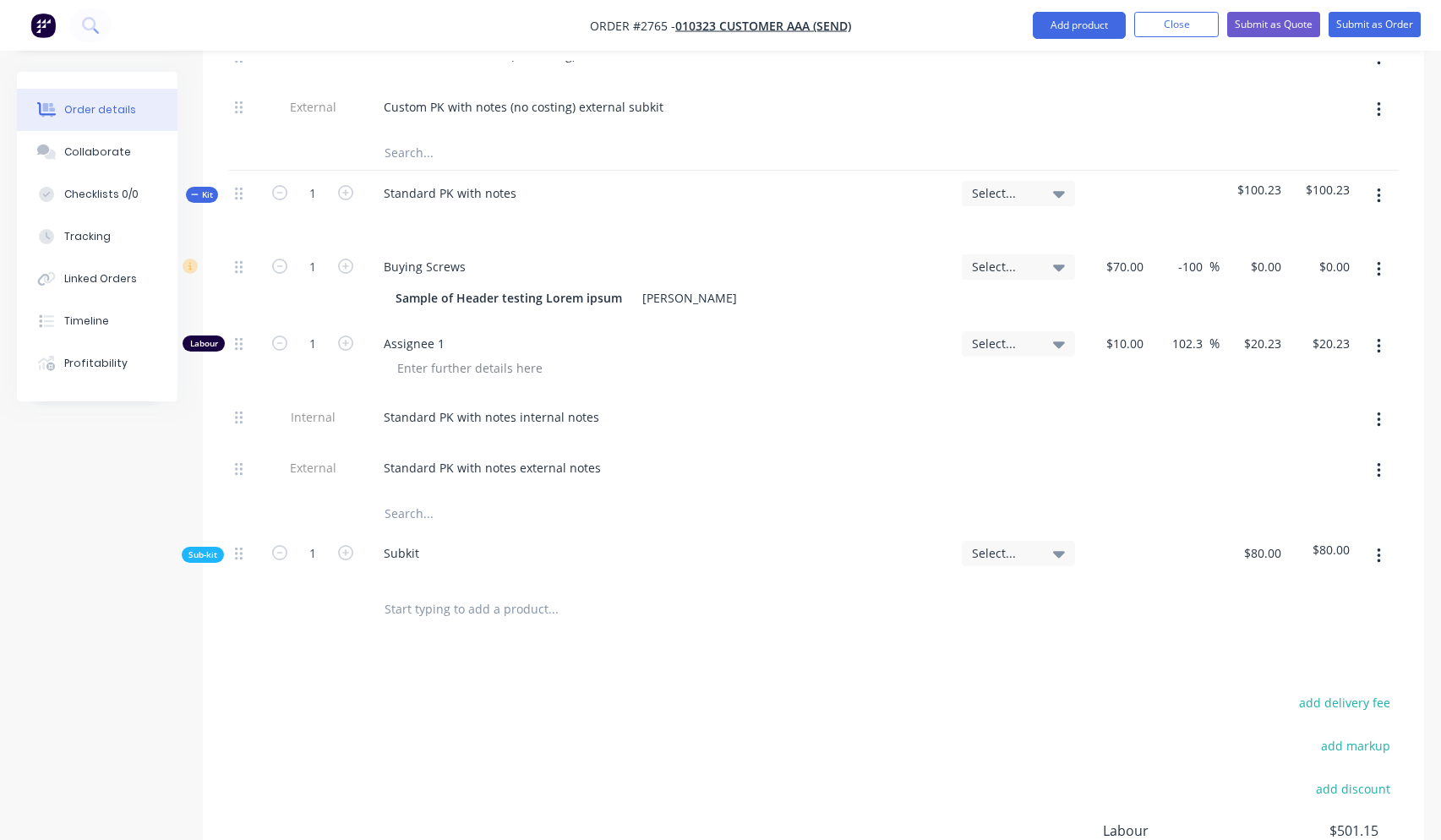
scroll to position [1607, 0]
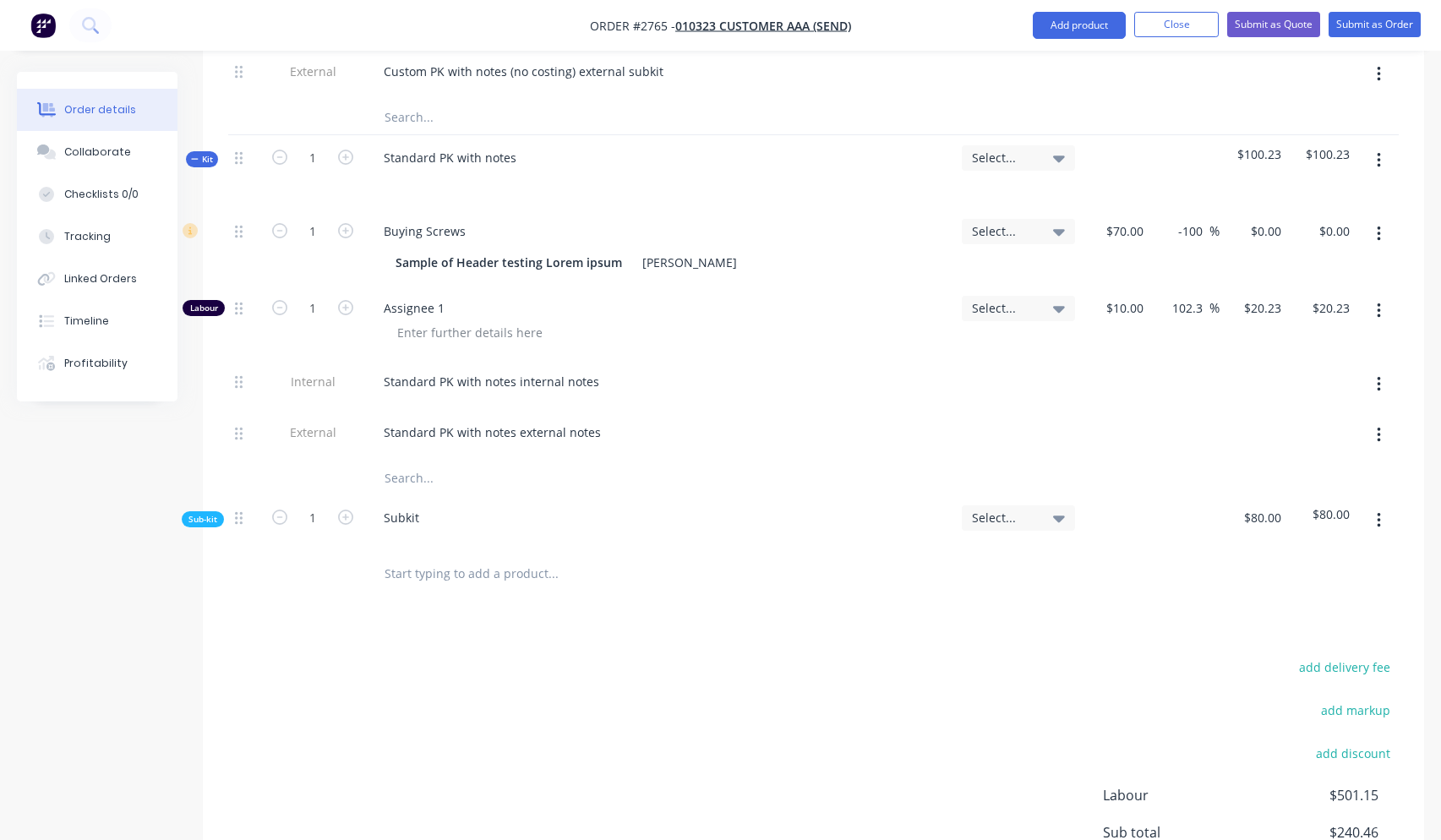
click at [211, 513] on span "Sub-kit" at bounding box center [203, 519] width 29 height 13
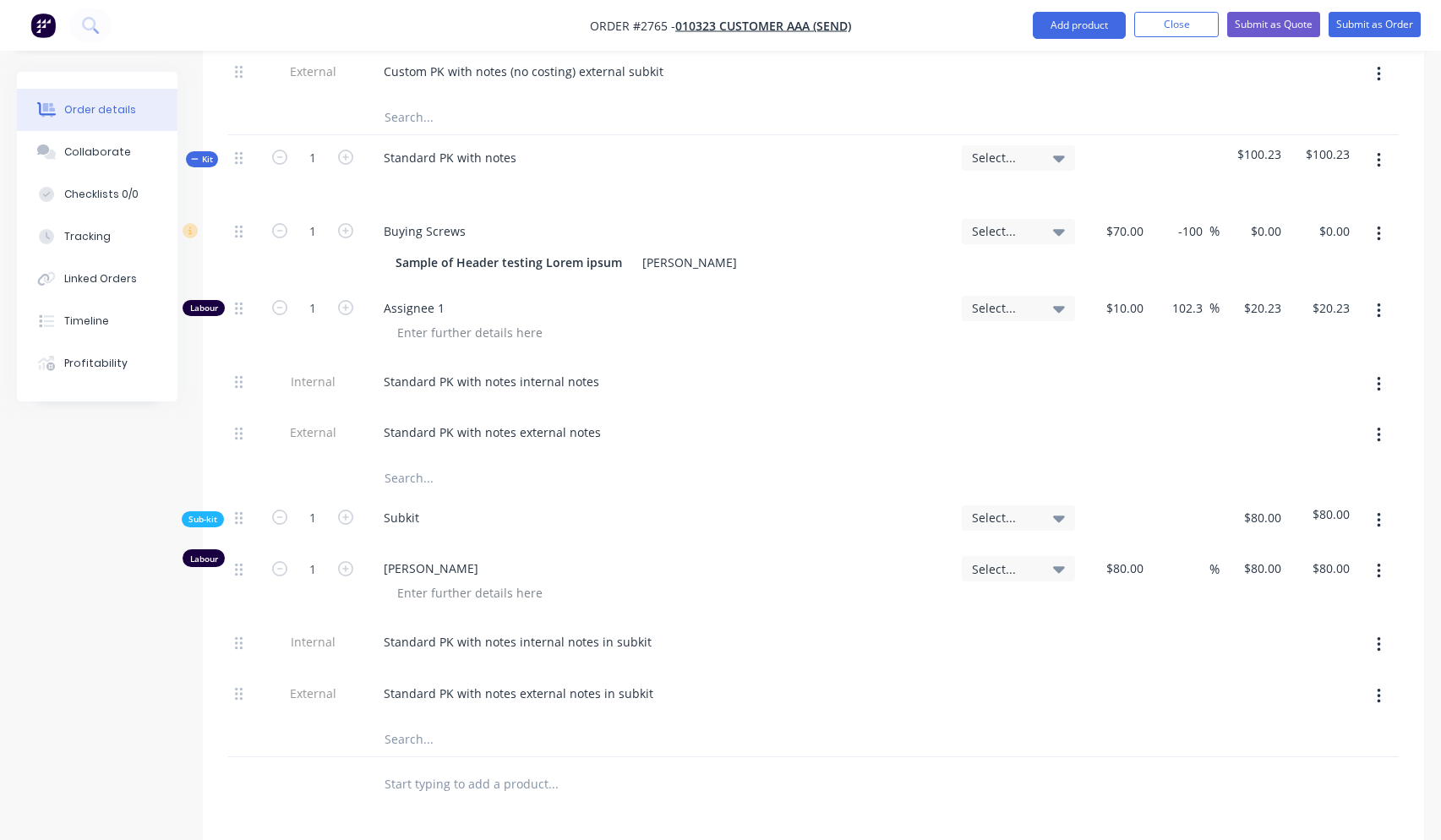
drag, startPoint x: 512, startPoint y: 643, endPoint x: 595, endPoint y: 651, distance: 83.4
click at [595, 681] on div "Standard PK with notes external notes in subkit" at bounding box center [518, 693] width 296 height 25
copy div "external notes"
click at [492, 767] on input "text" at bounding box center [552, 785] width 338 height 34
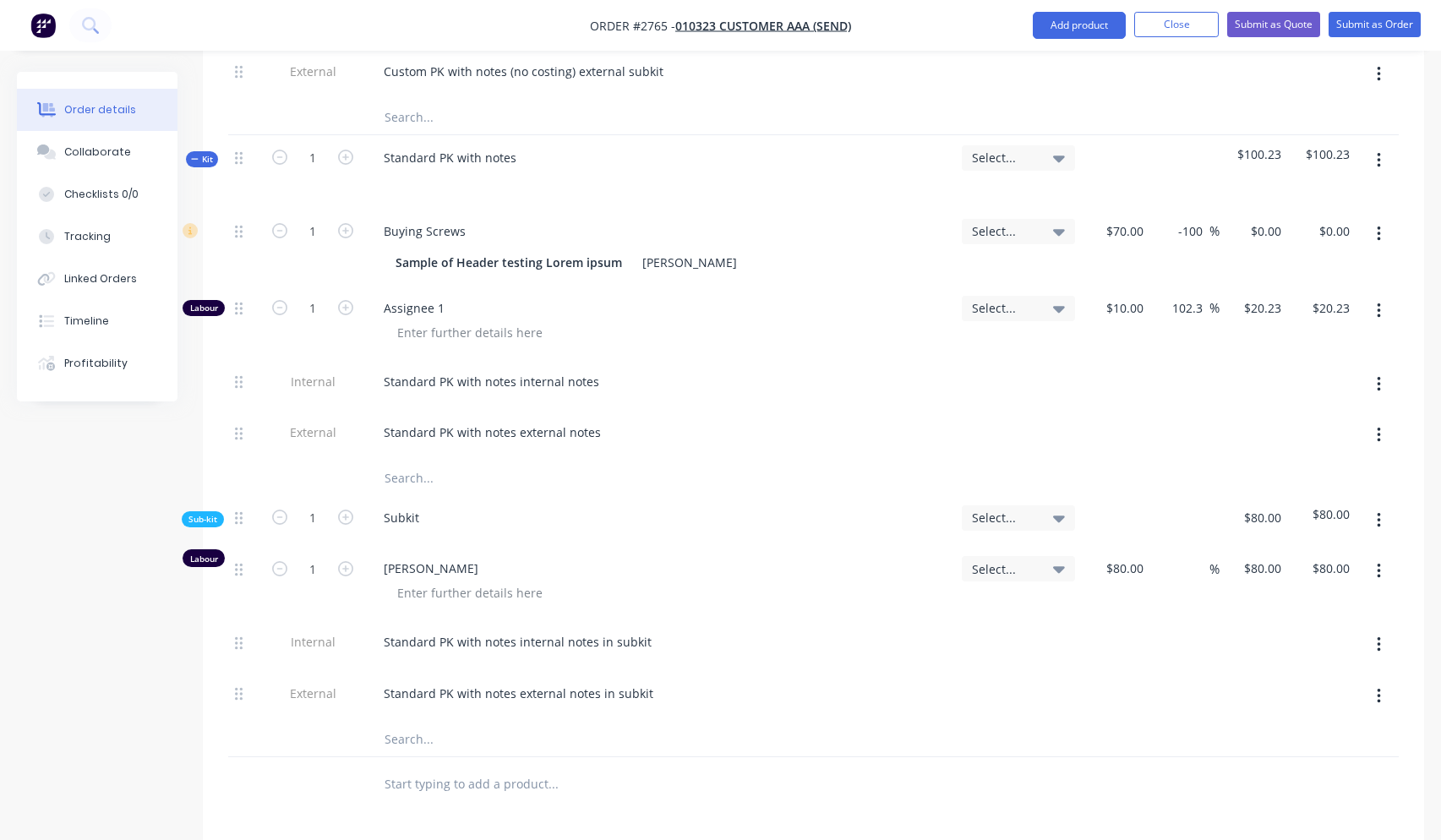
paste input "external notes"
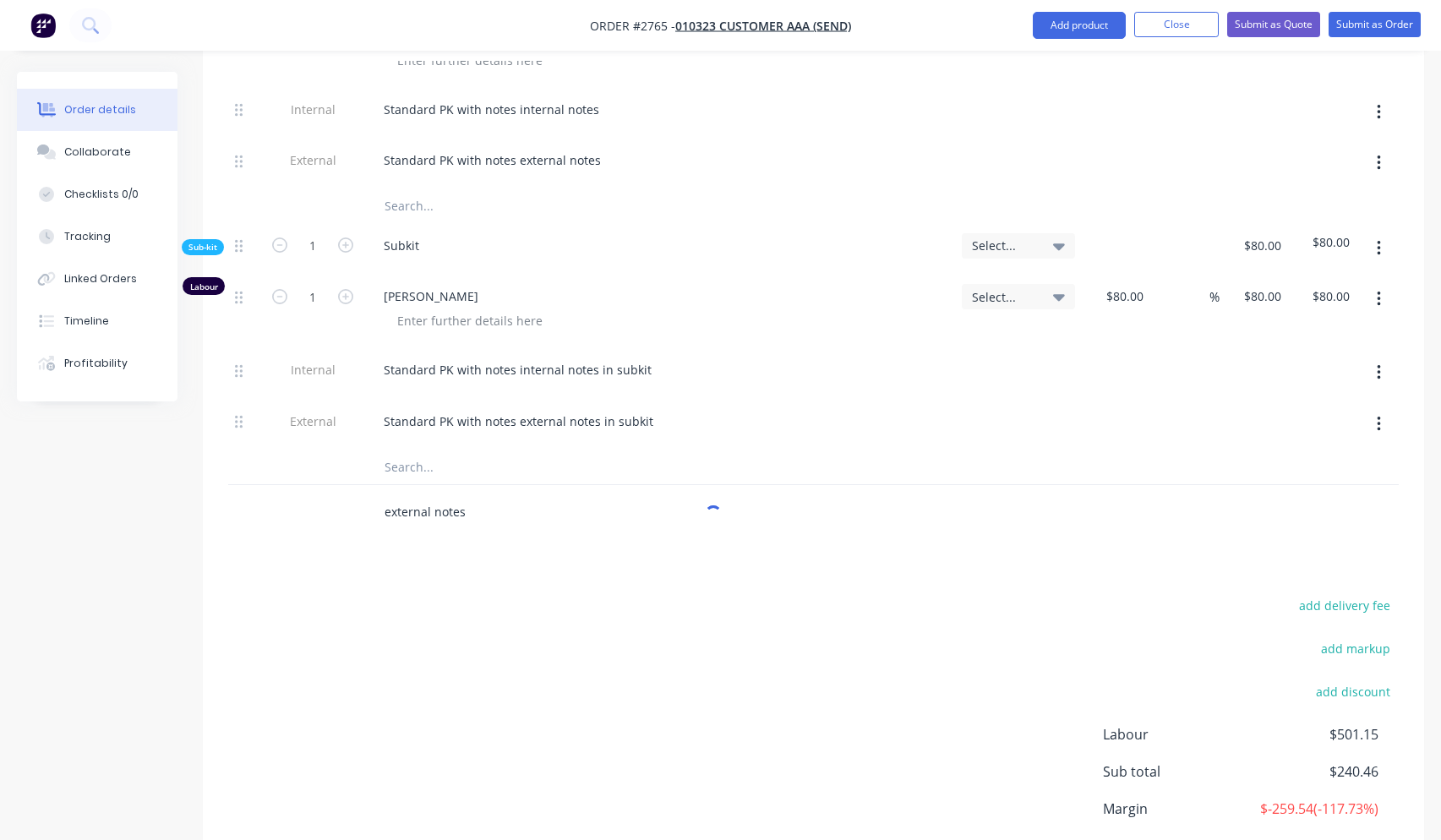
scroll to position [1963, 0]
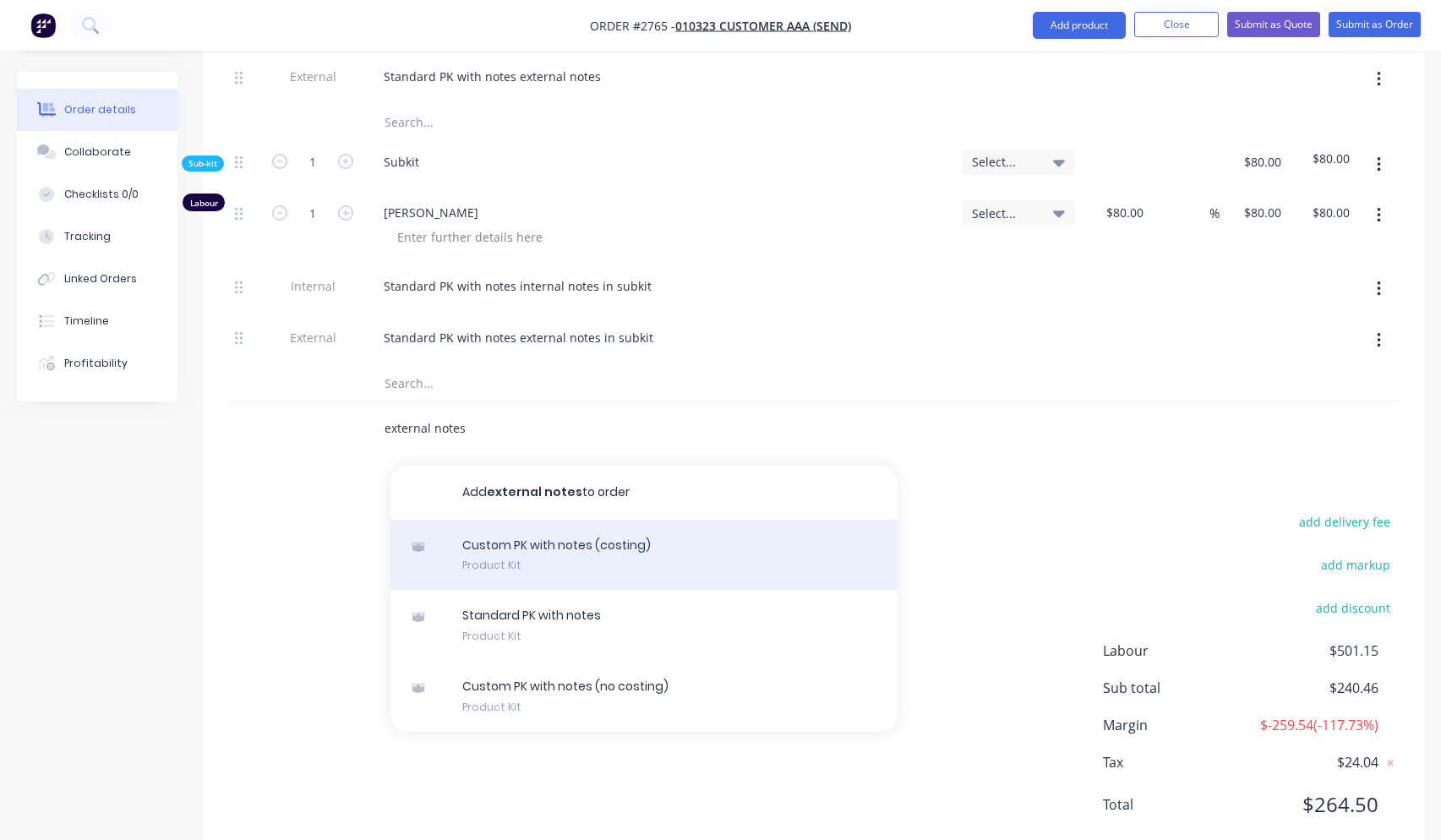
type input "external notes"
click at [756, 520] on div "Custom PK with notes (costing) Product Kit" at bounding box center [644, 555] width 507 height 71
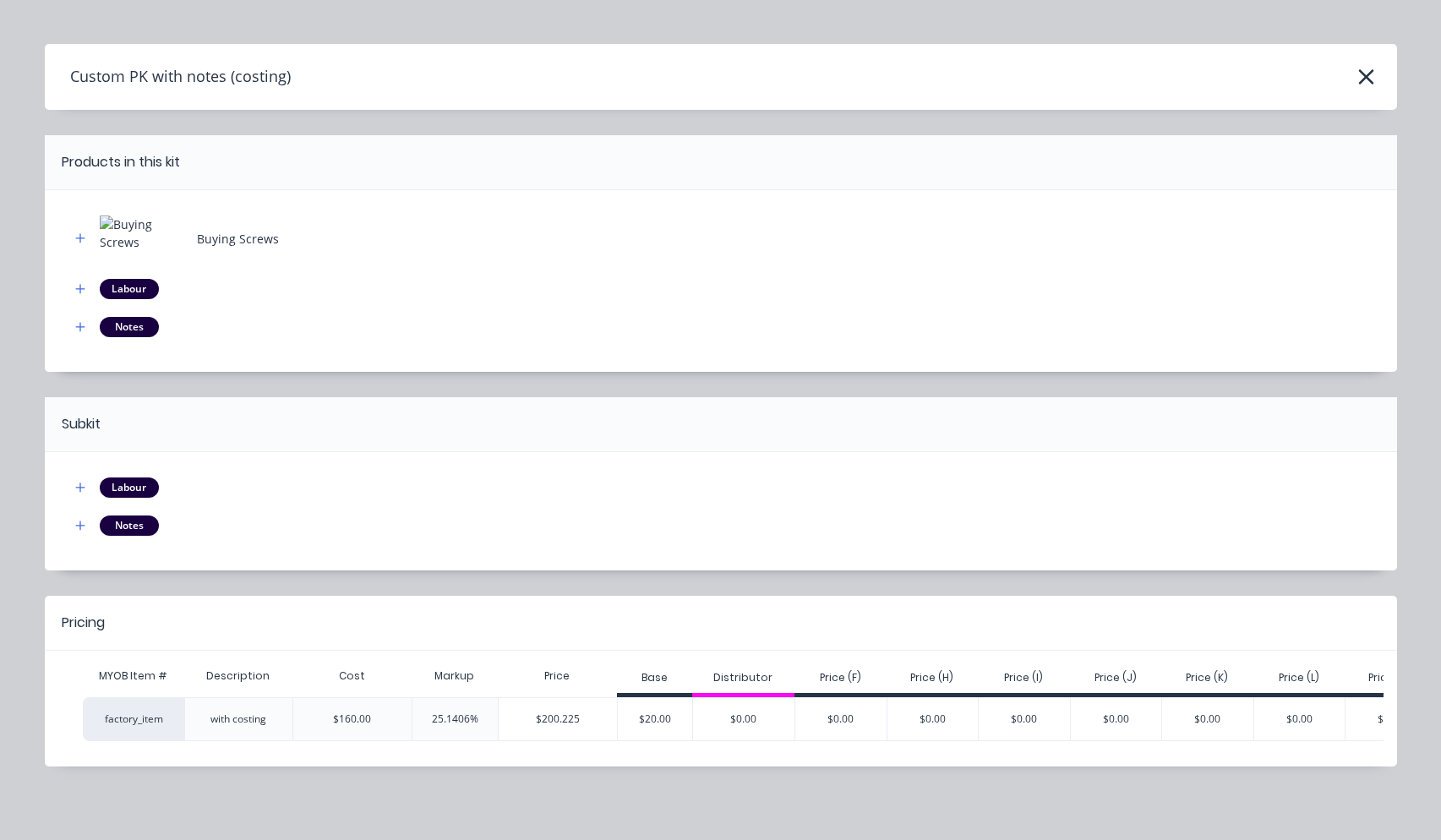
scroll to position [38, 0]
click at [557, 697] on div "$200.225" at bounding box center [557, 718] width 119 height 42
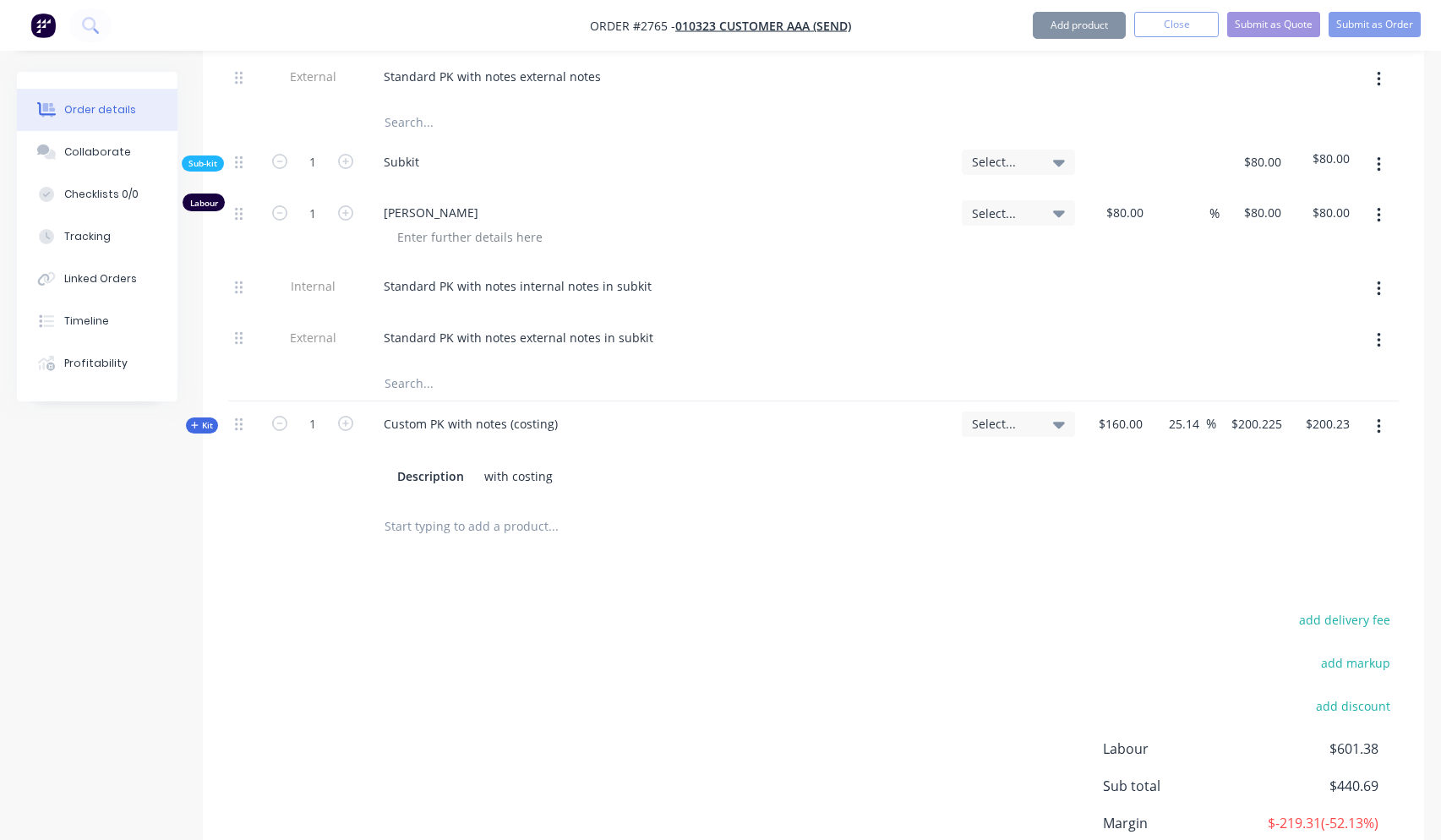
click at [200, 419] on span "Kit" at bounding box center [202, 425] width 22 height 13
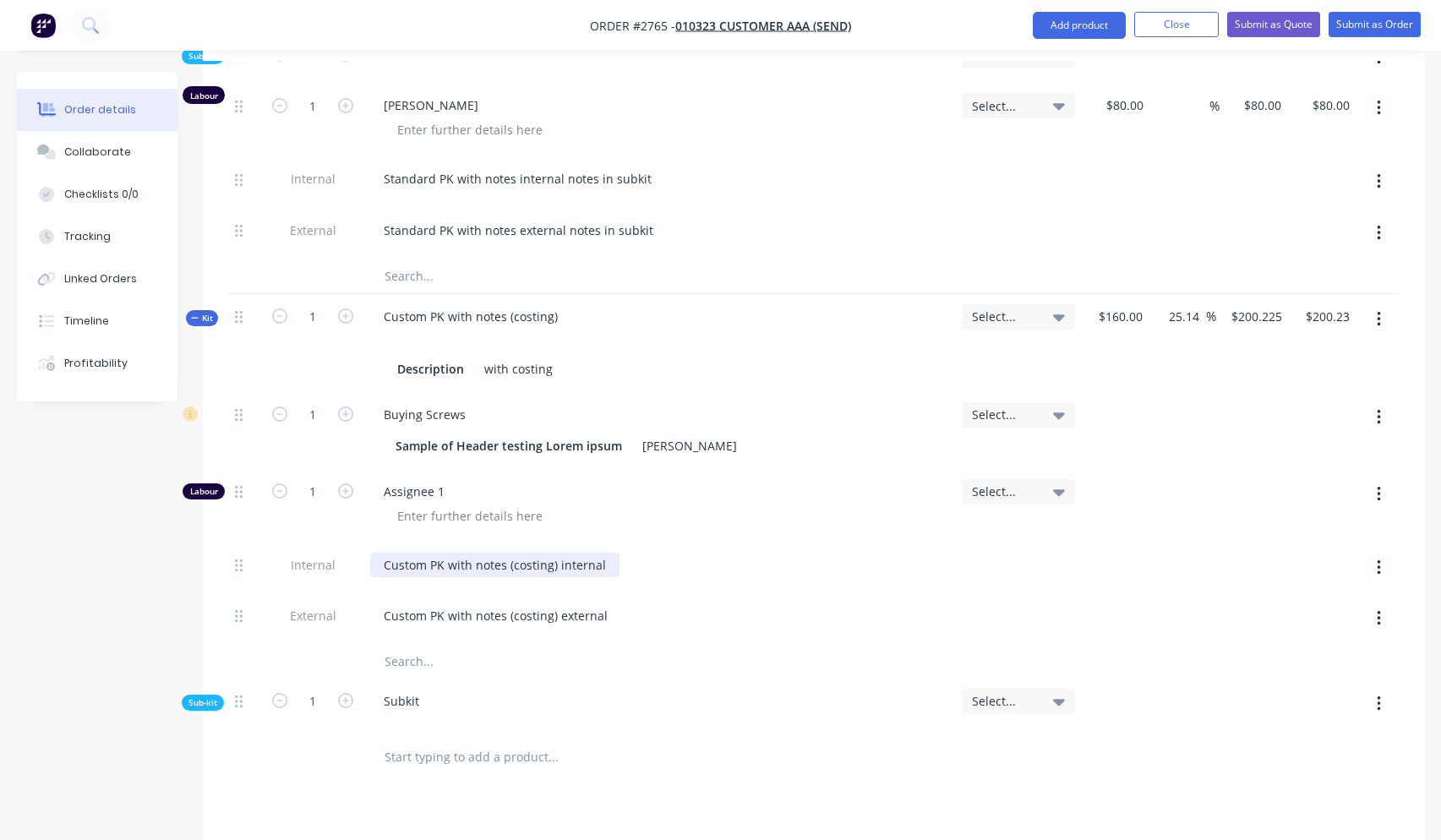
scroll to position [2166, 0]
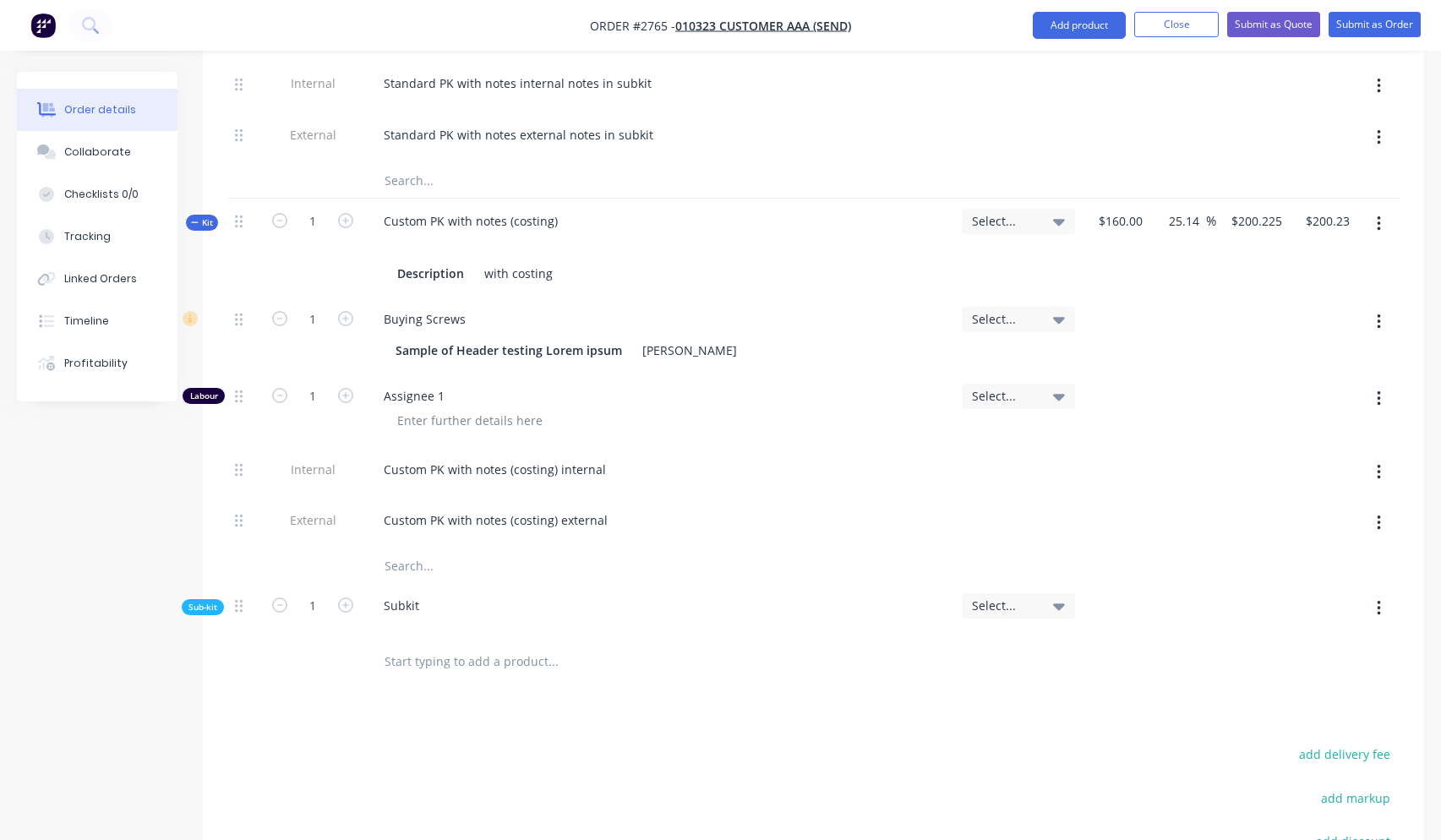
click at [194, 601] on span "Sub-kit" at bounding box center [203, 607] width 29 height 13
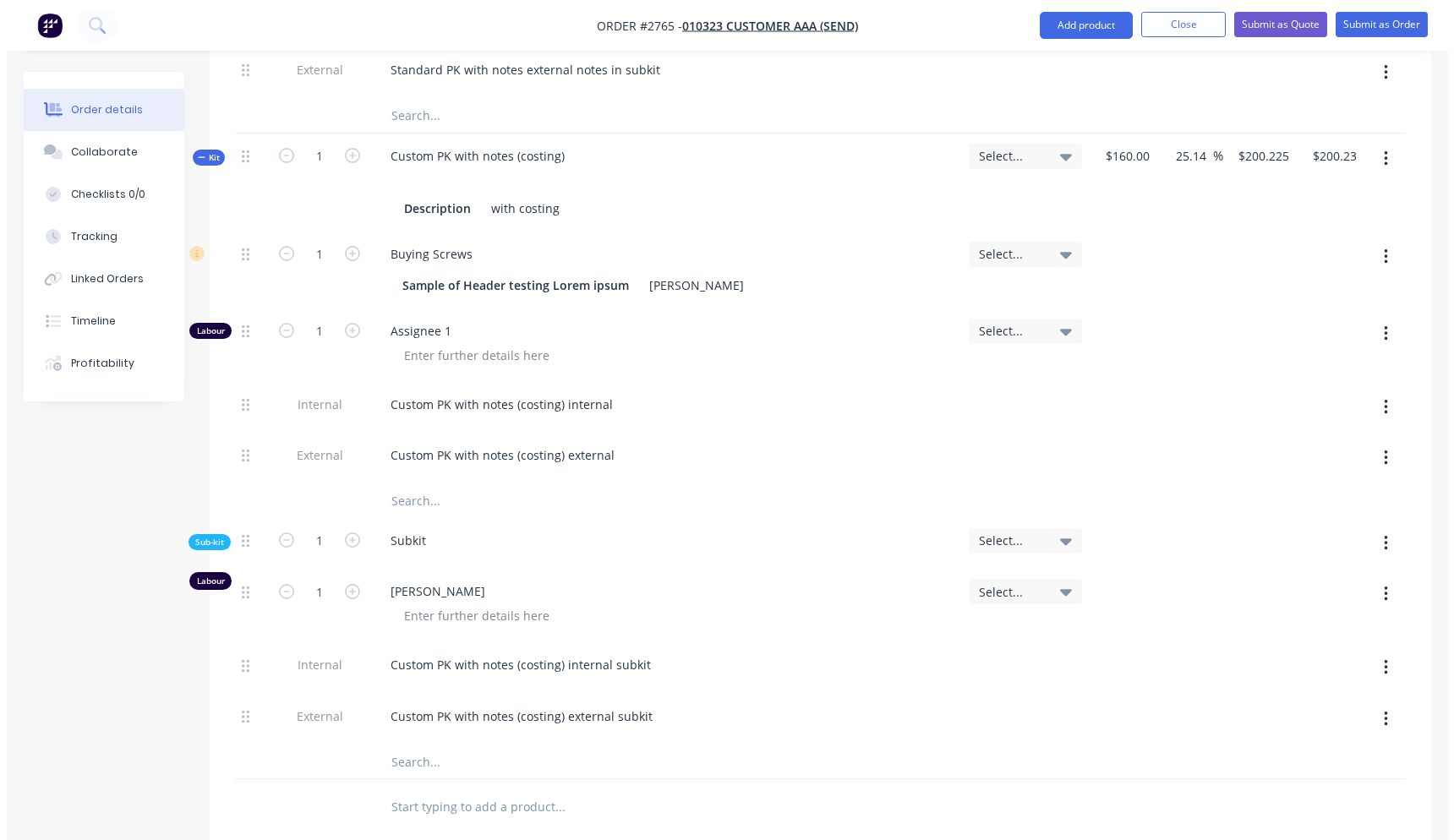
scroll to position [2267, 0]
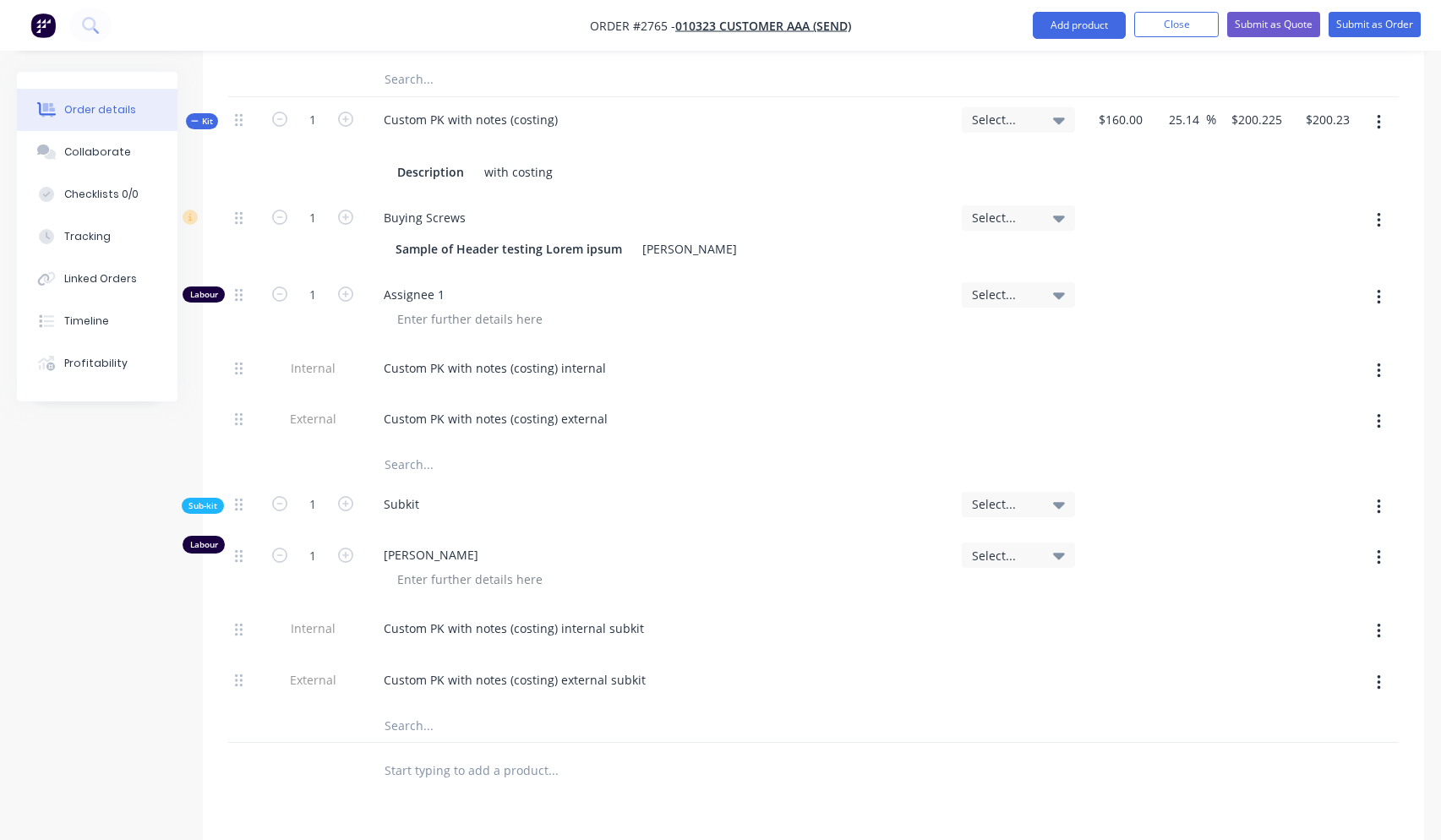
click at [1368, 40] on nav "Order #2765 - 010323 Customer AAA (Send) Add product Close Submit as Quote Subm…" at bounding box center [720, 25] width 1441 height 50
click at [1368, 26] on button "Submit as Order" at bounding box center [1374, 25] width 92 height 26
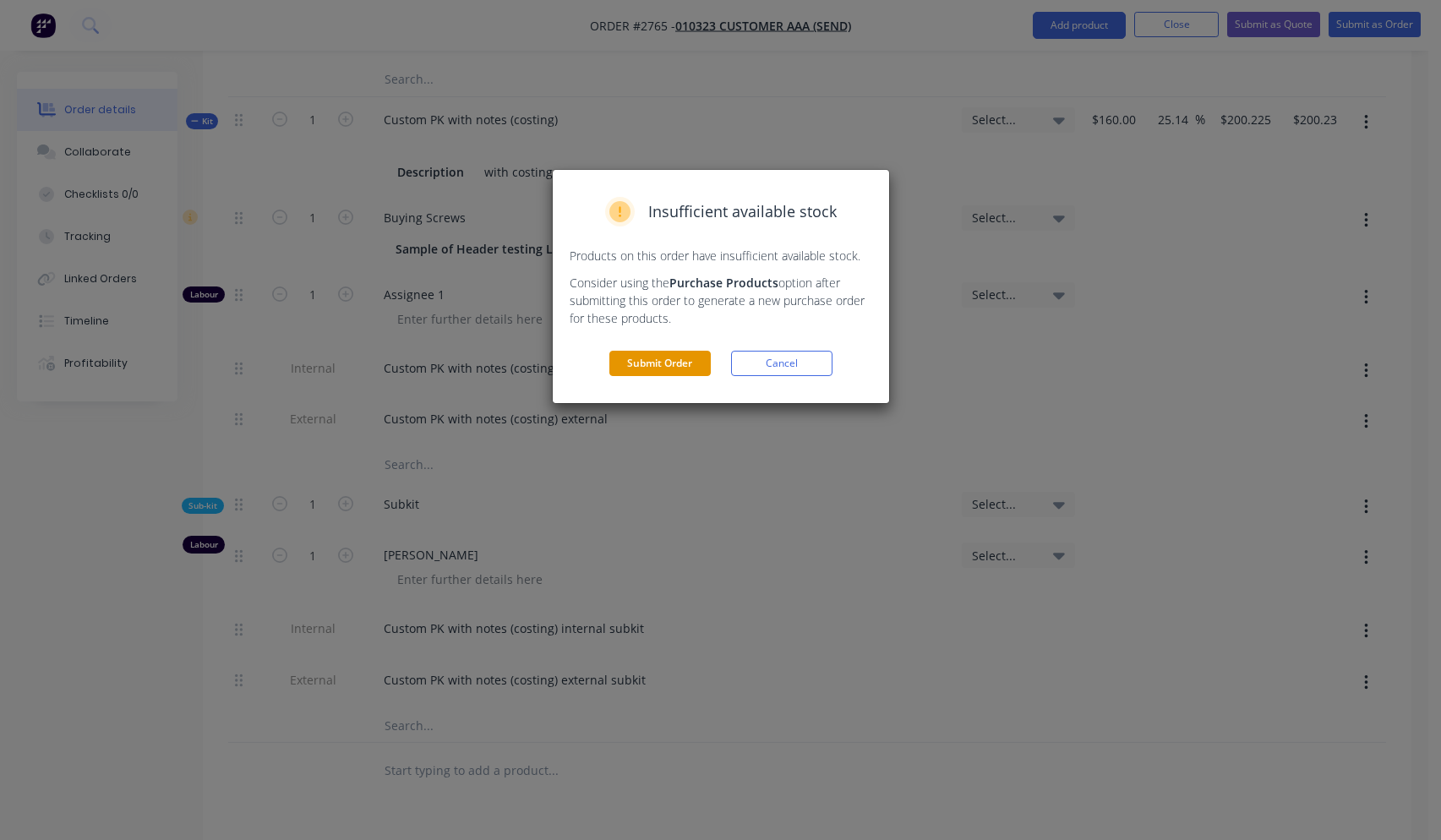
click at [671, 359] on button "Submit Order" at bounding box center [660, 364] width 102 height 26
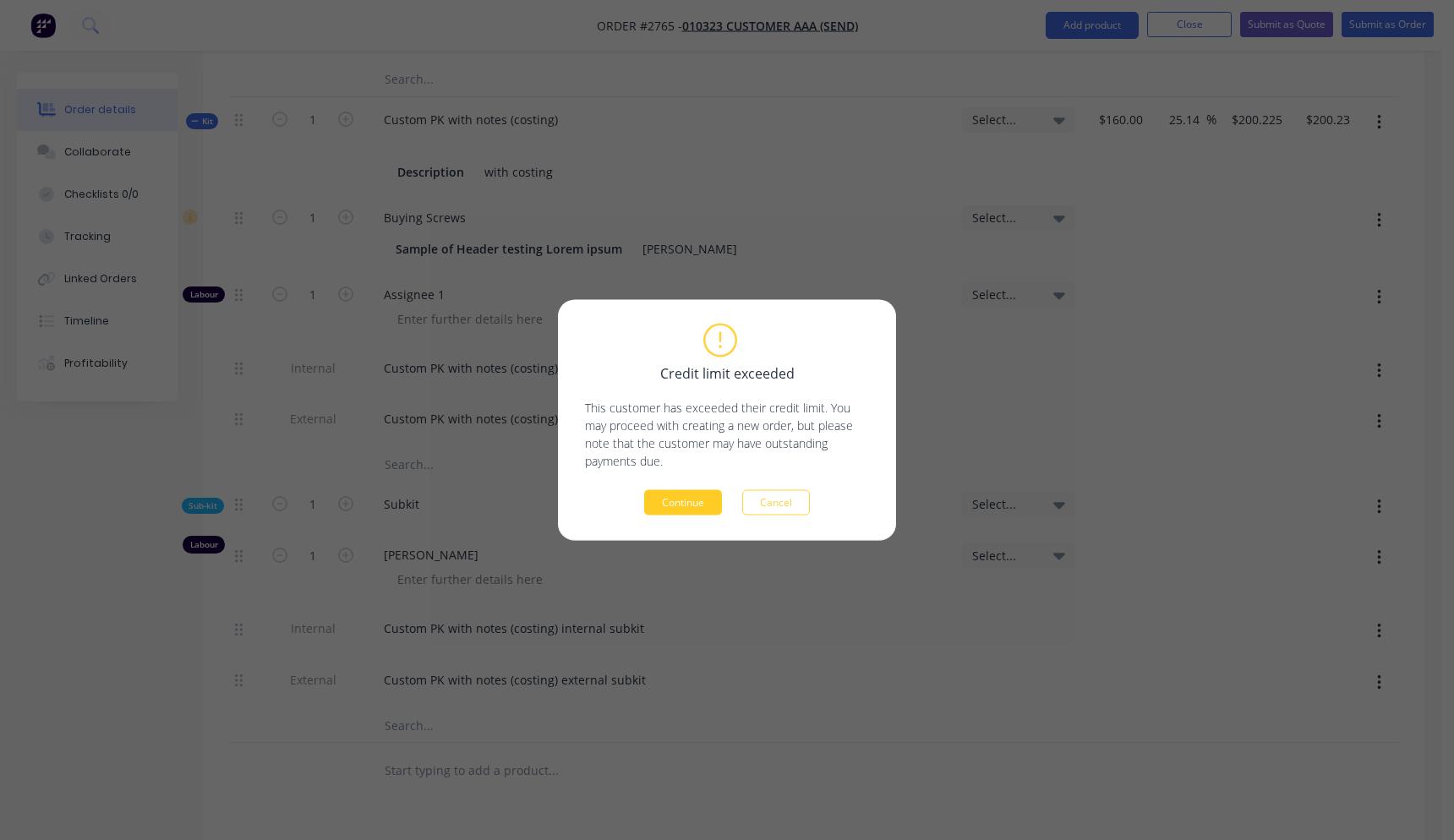
click at [700, 501] on button "Continue" at bounding box center [682, 503] width 78 height 26
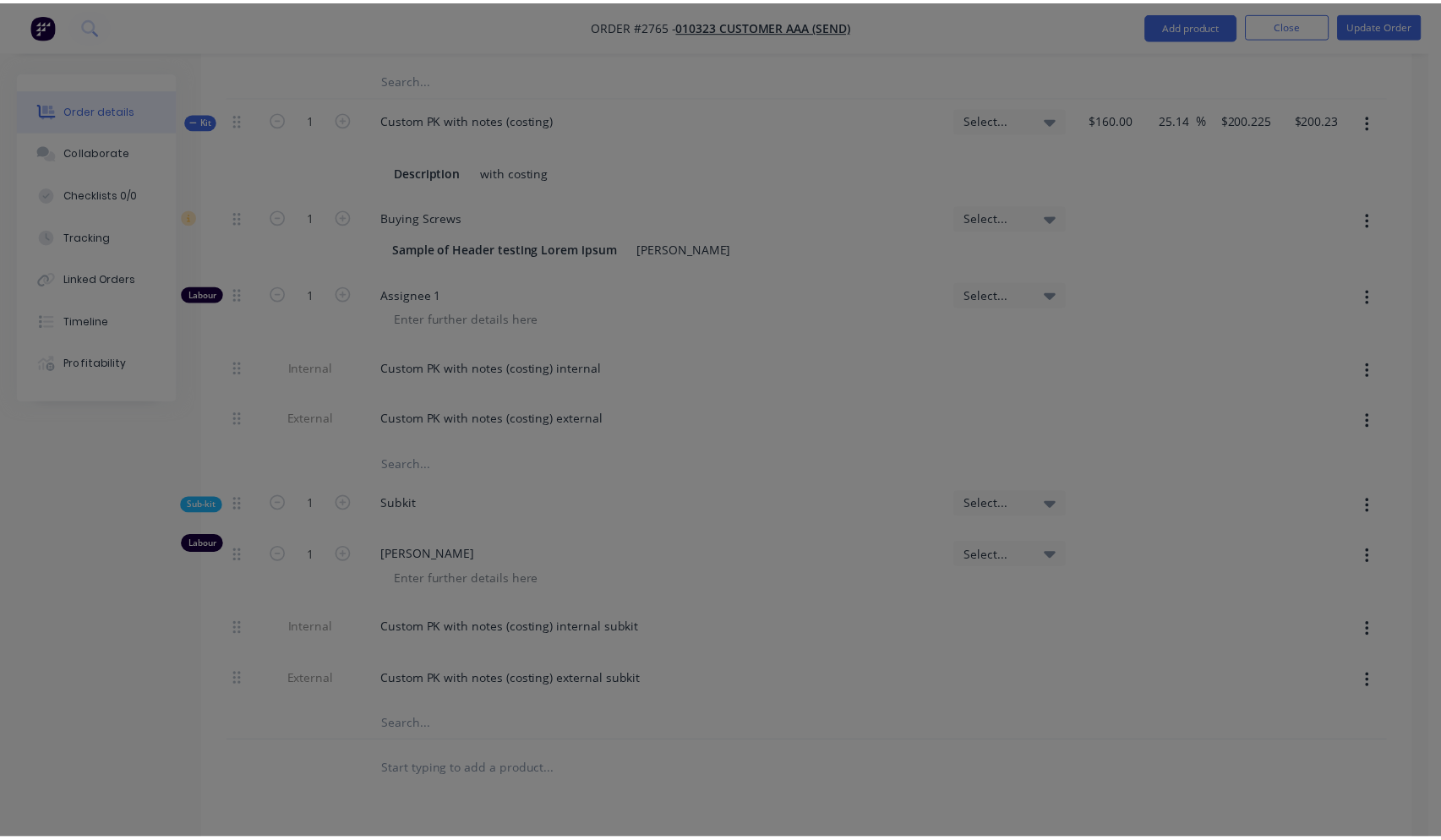
scroll to position [1788, 0]
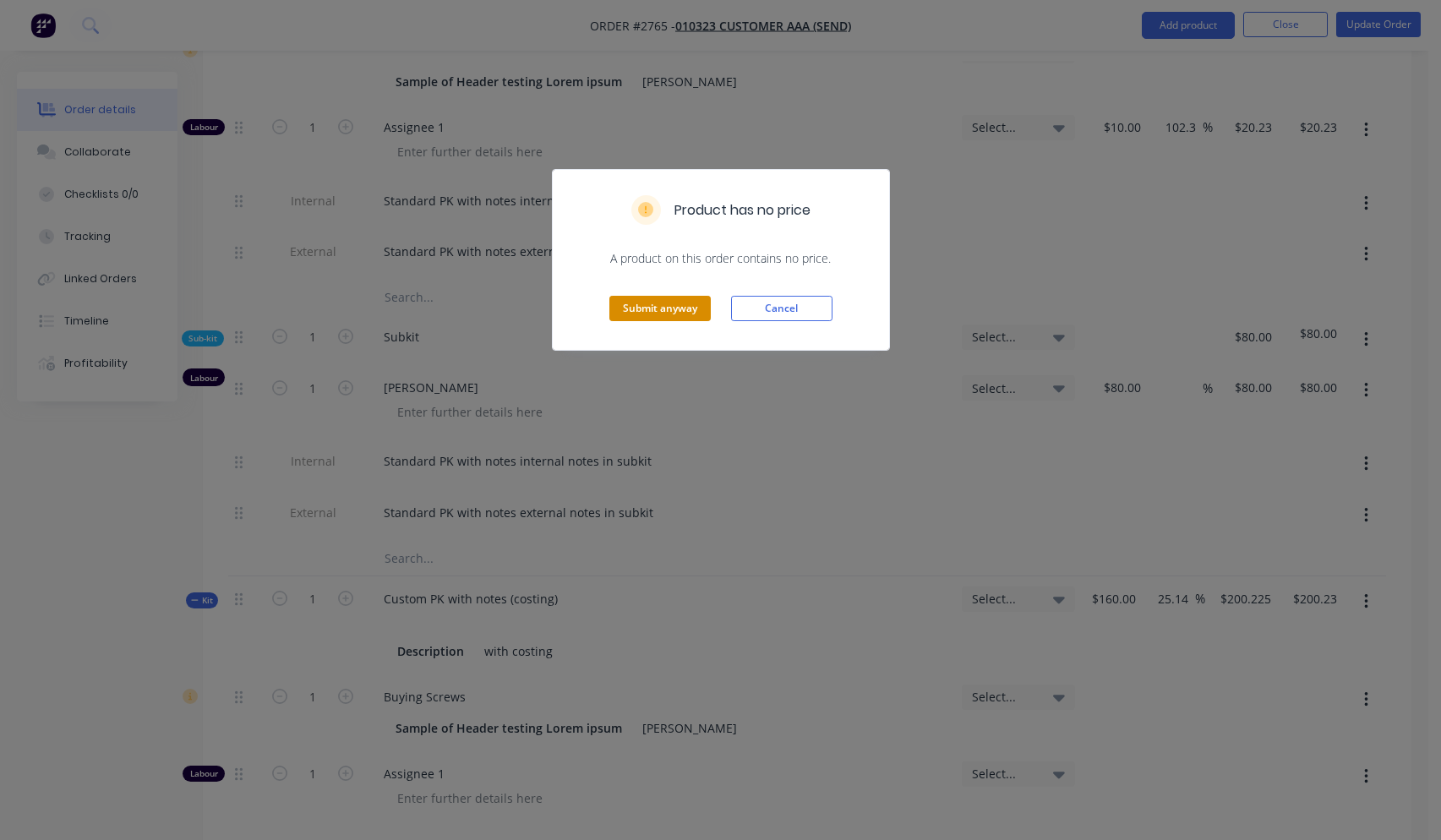
click at [668, 303] on button "Submit anyway" at bounding box center [660, 308] width 102 height 26
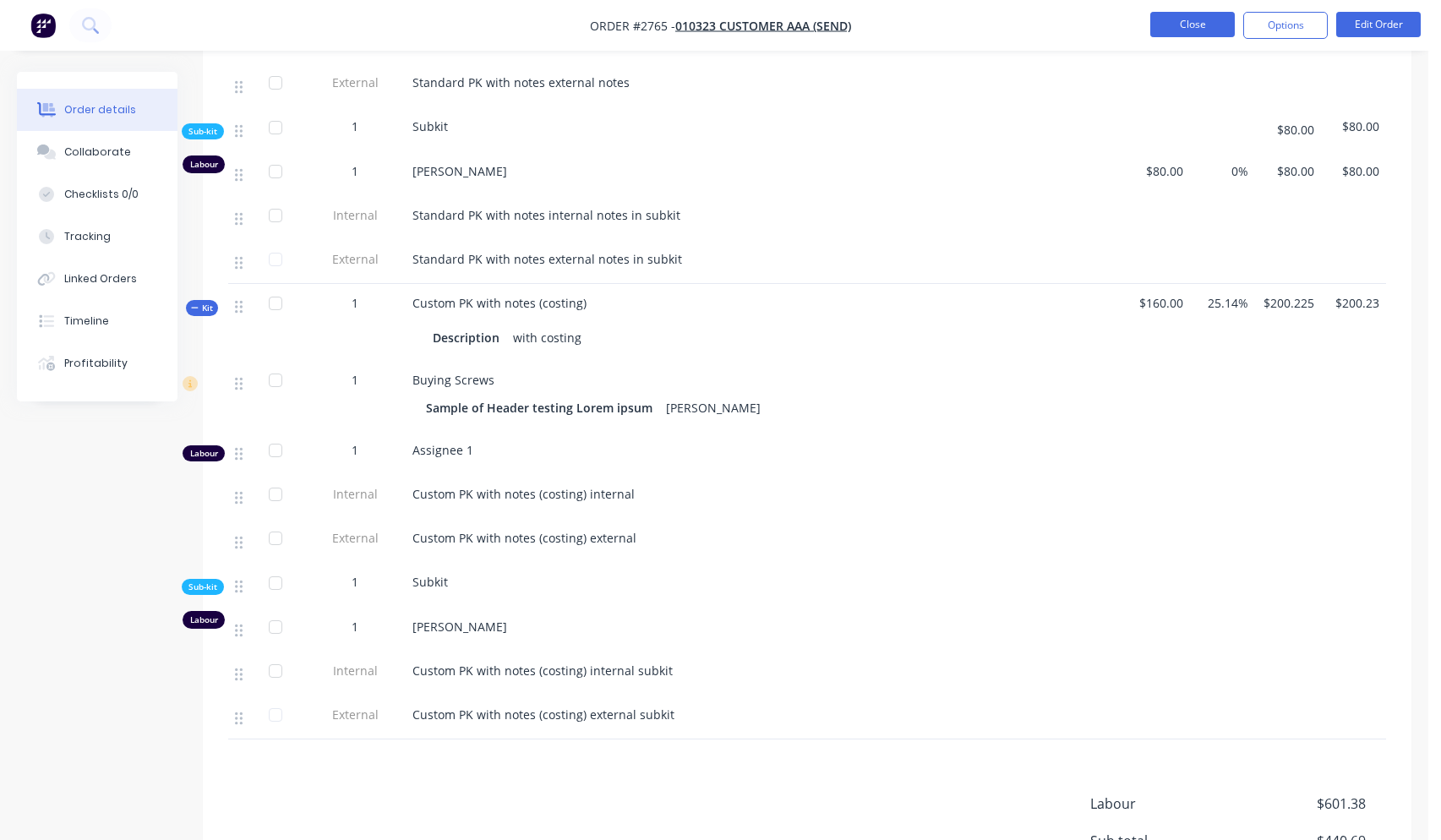
scroll to position [1497, 0]
click at [1213, 26] on button "Close" at bounding box center [1192, 25] width 85 height 26
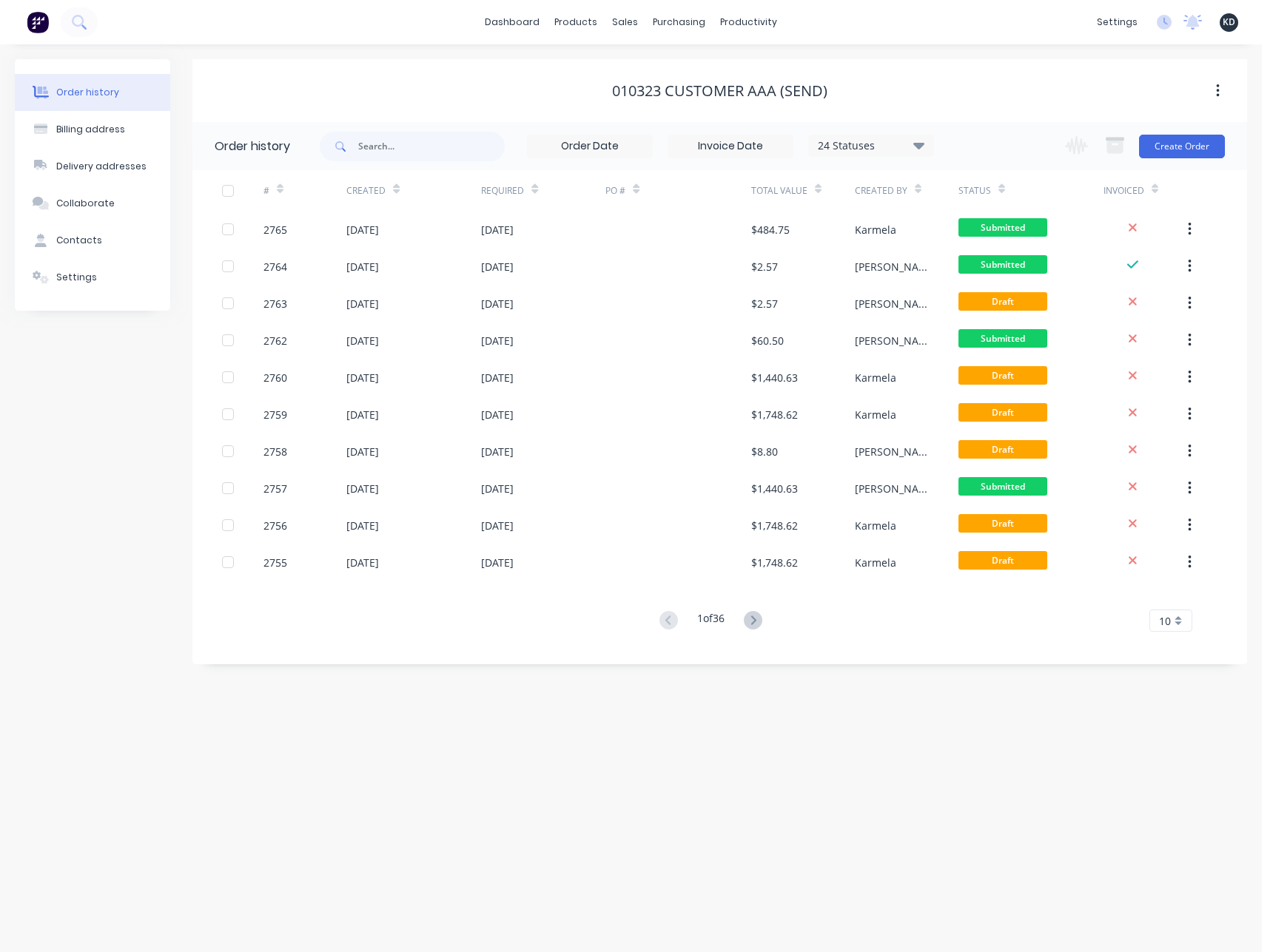
click at [168, 699] on div "Order history Billing address Delivery addresses Collaborate Contacts Settings …" at bounding box center [631, 498] width 1262 height 908
click at [1, 735] on div "Order history Billing address Delivery addresses Collaborate Contacts Settings …" at bounding box center [631, 498] width 1262 height 908
click at [99, 725] on div "Order history Billing address Delivery addresses Collaborate Contacts Settings …" at bounding box center [631, 498] width 1262 height 908
click at [47, 329] on div "Order history Billing address Delivery addresses Collaborate Contacts Settings" at bounding box center [93, 362] width 155 height 605
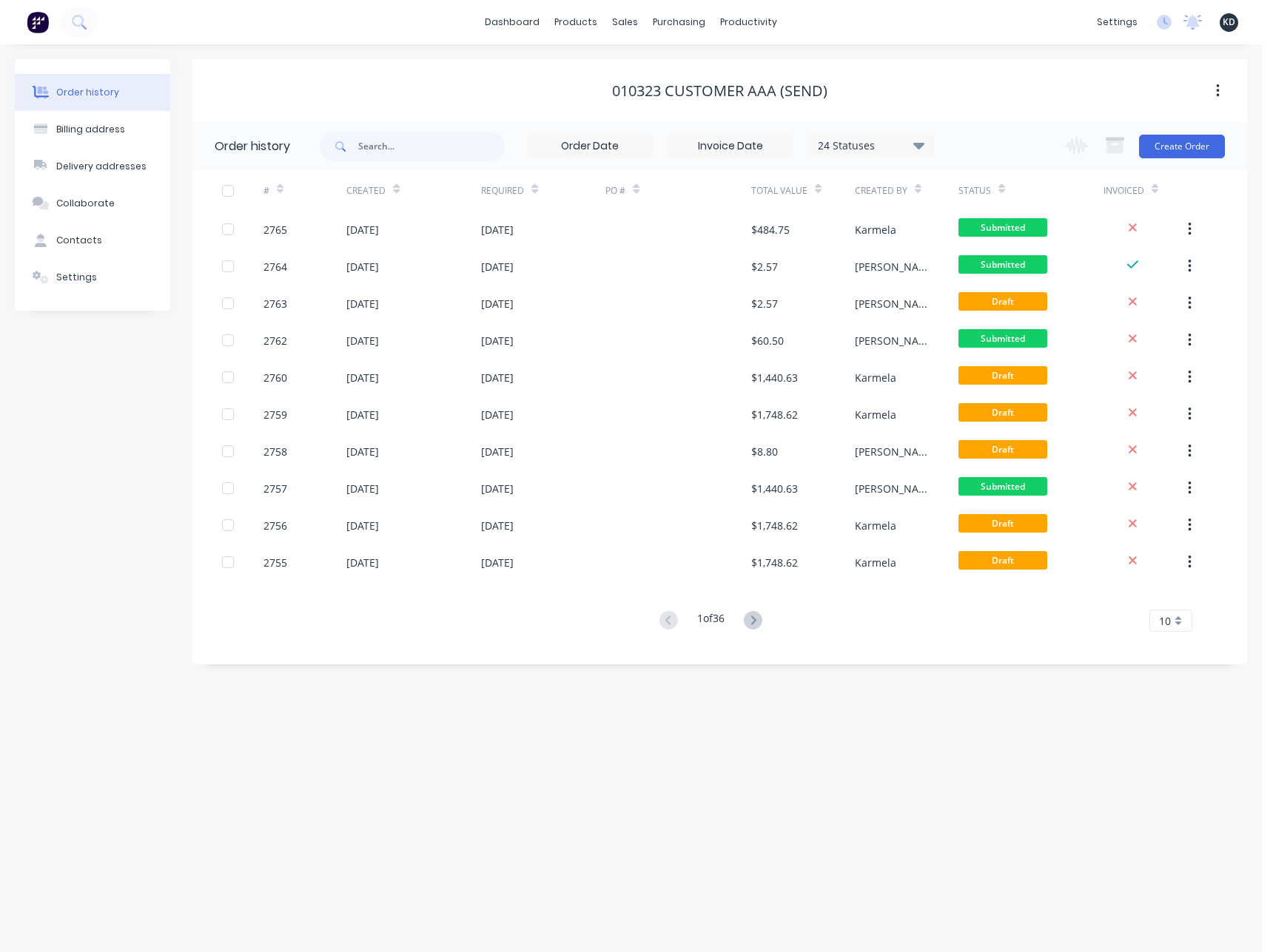
click at [327, 735] on div "Order history Billing address Delivery addresses Collaborate Contacts Settings …" at bounding box center [631, 498] width 1262 height 908
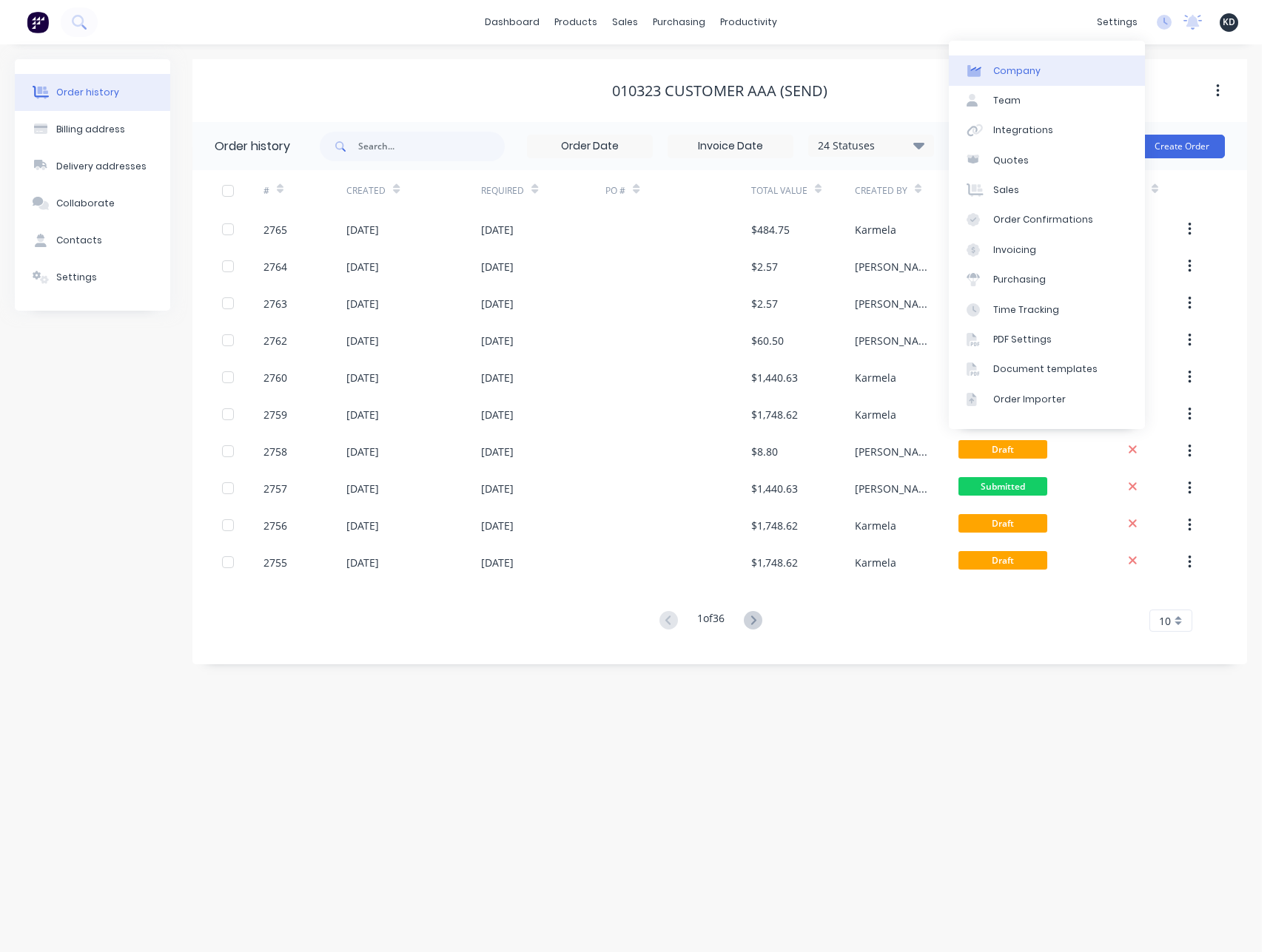
click at [1078, 75] on link "Company" at bounding box center [1047, 70] width 196 height 30
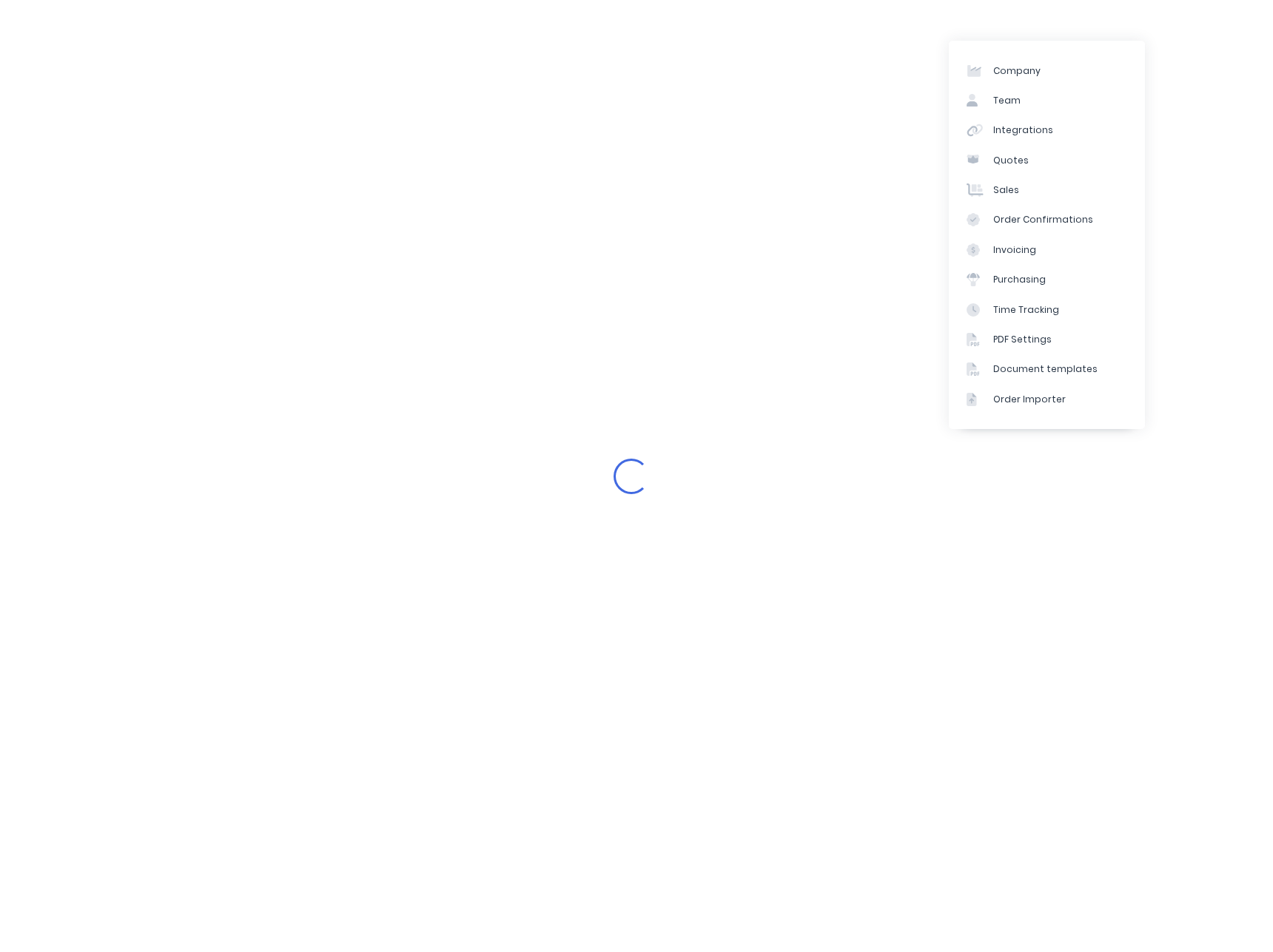
select select "AU"
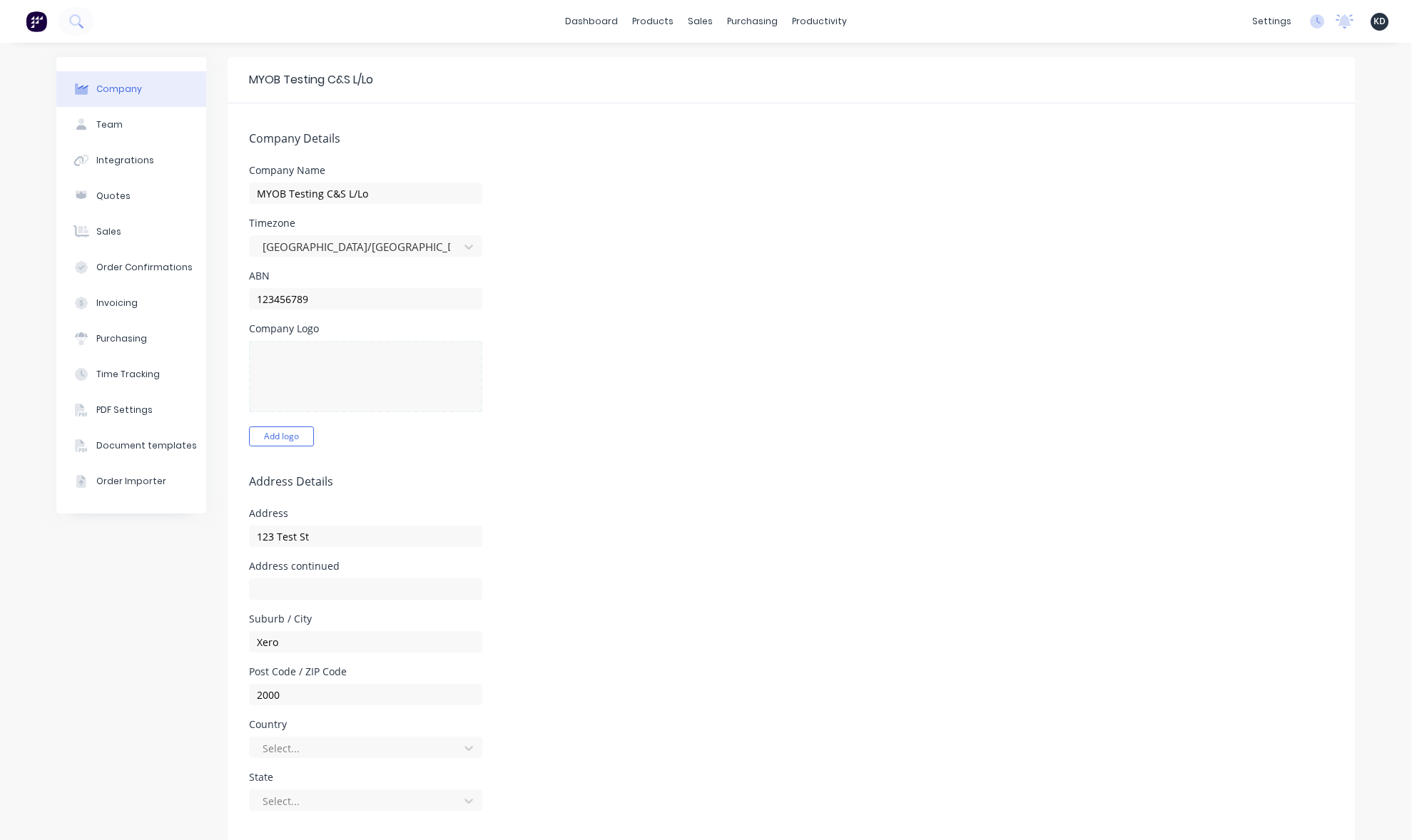
click at [771, 274] on div "ABN 123456789" at bounding box center [791, 290] width 1085 height 38
click at [130, 393] on button "PDF Settings" at bounding box center [131, 409] width 150 height 35
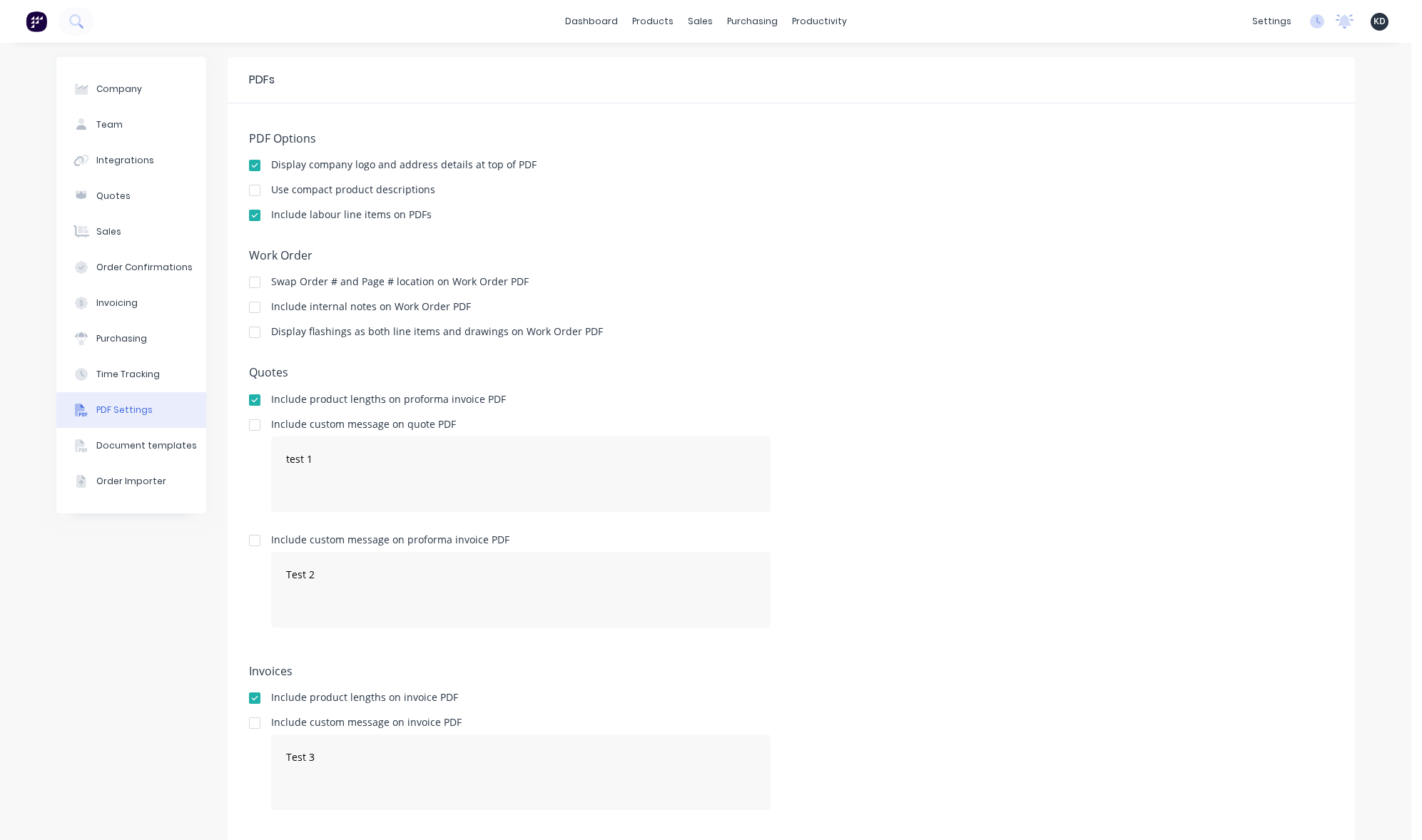
scroll to position [29, 0]
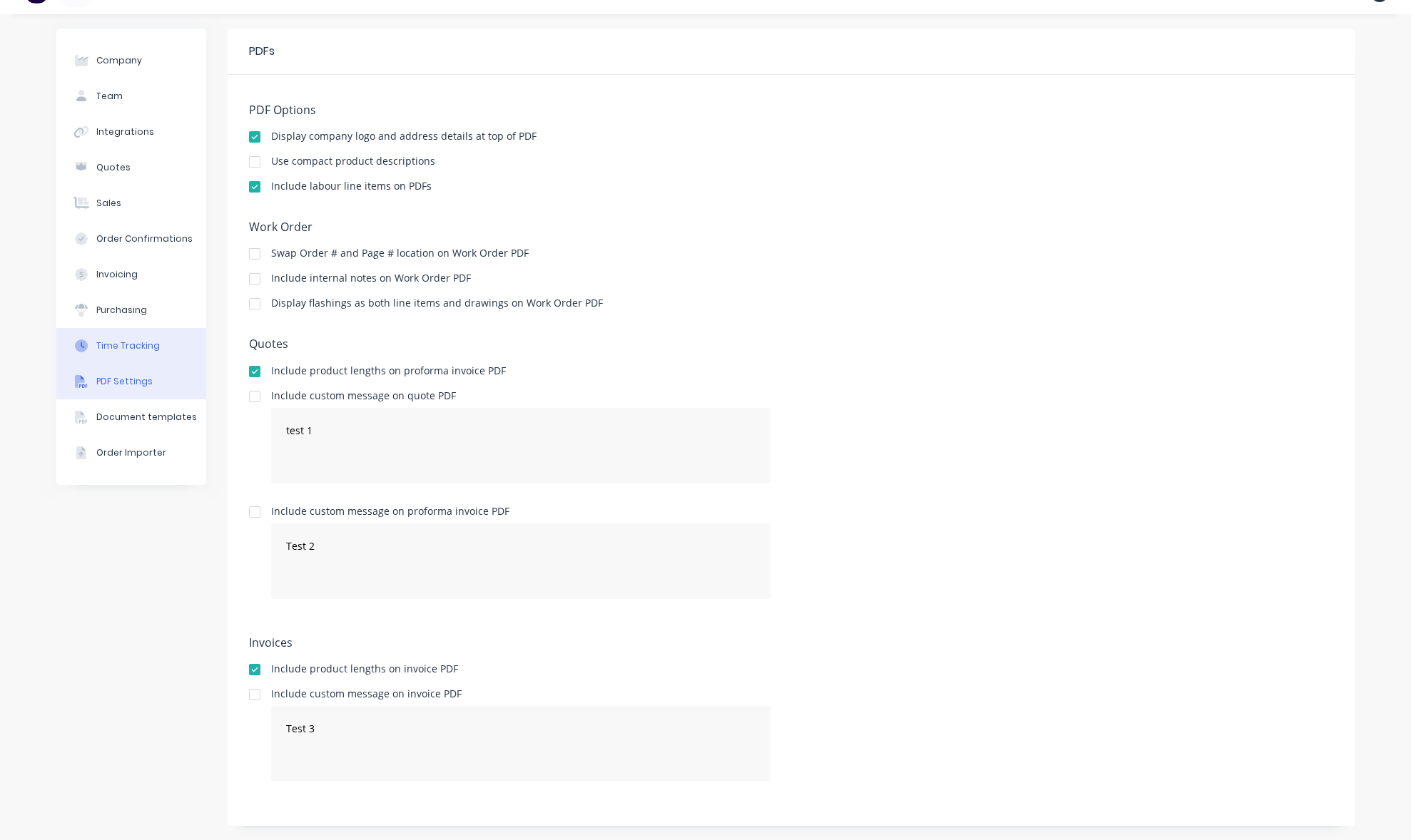
click at [104, 335] on button "Time Tracking" at bounding box center [131, 345] width 150 height 35
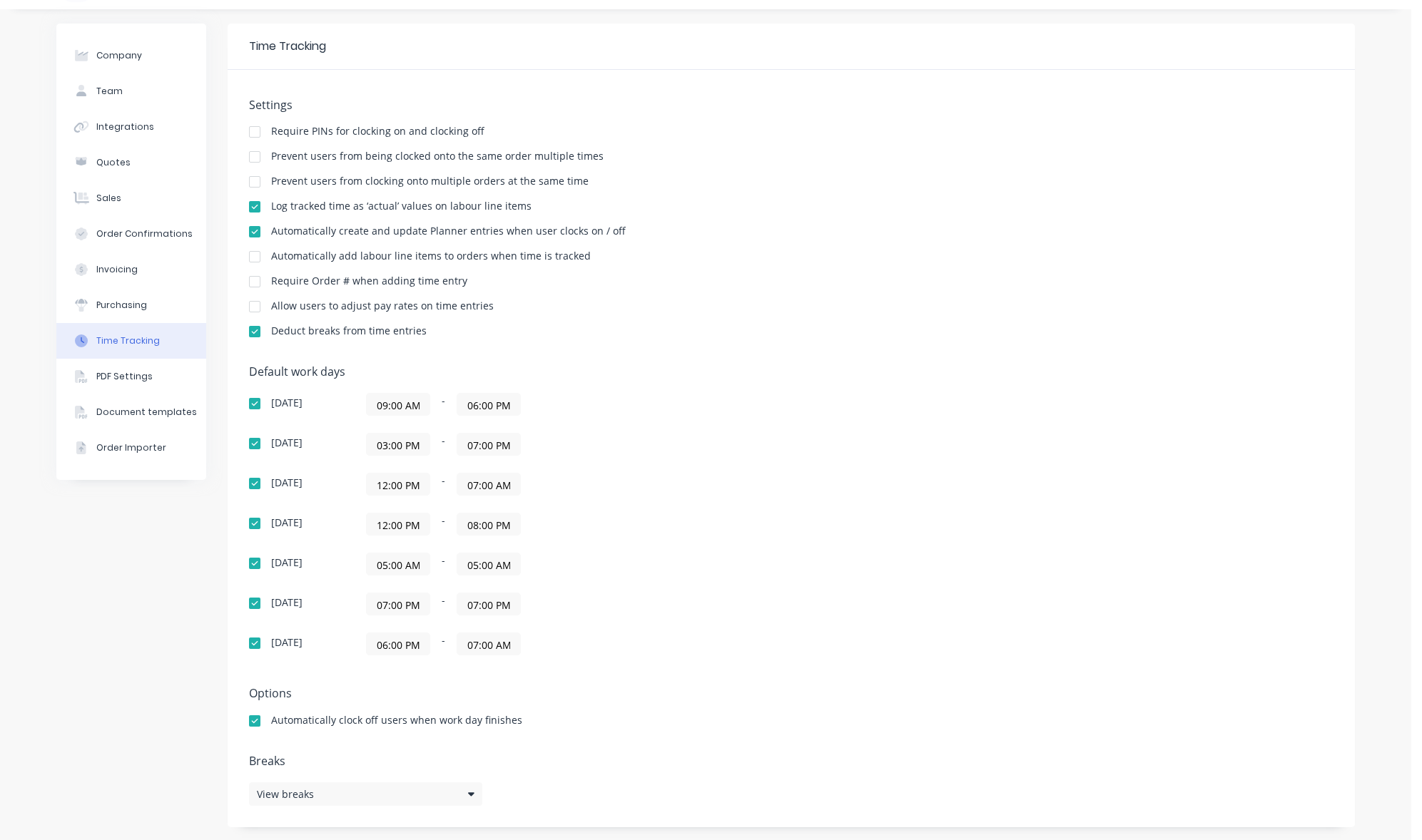
scroll to position [35, 0]
click at [382, 486] on input "12:00 PM" at bounding box center [398, 483] width 63 height 22
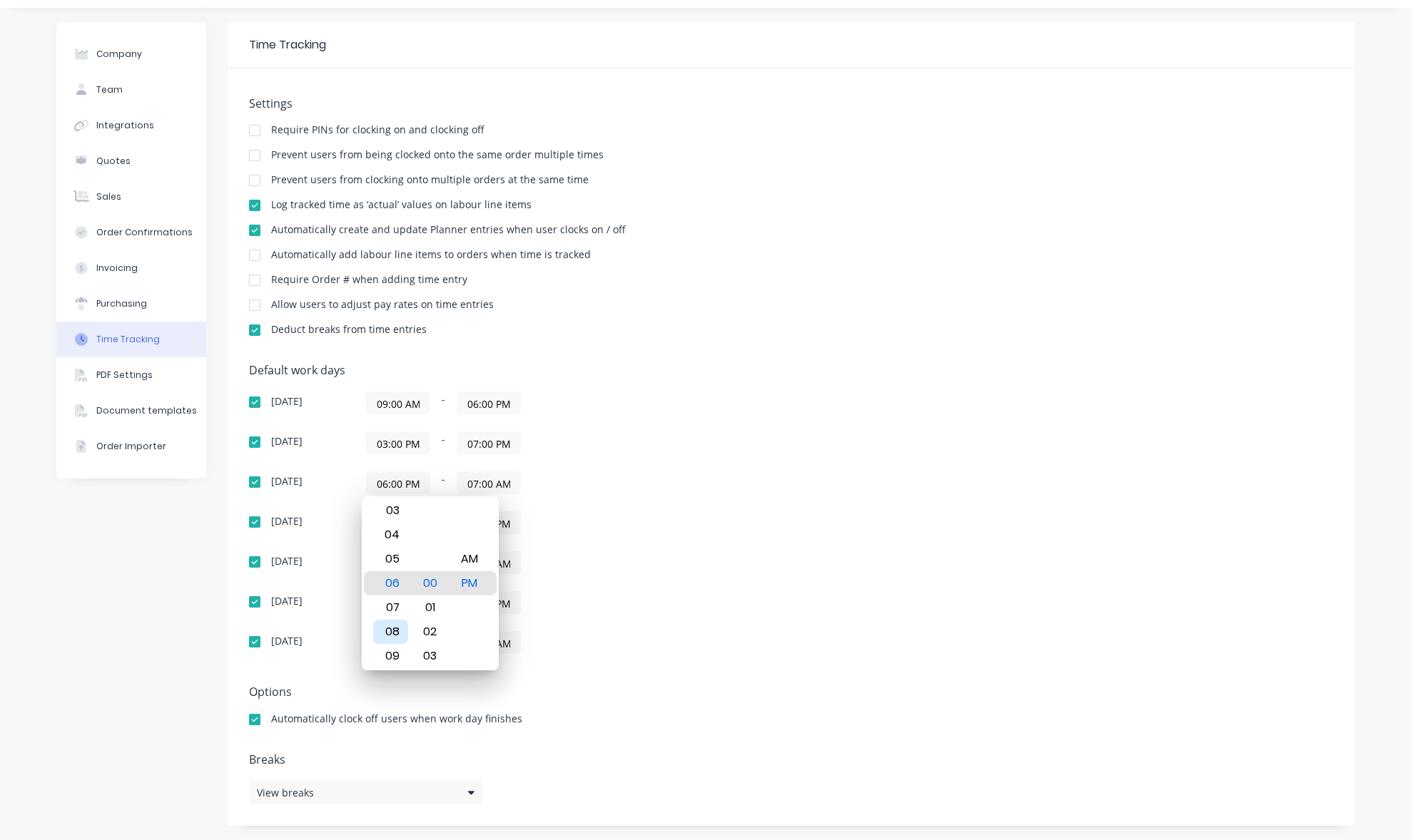
click at [391, 628] on div "08" at bounding box center [391, 632] width 35 height 24
click at [471, 558] on div "AM" at bounding box center [469, 559] width 35 height 24
type input "08:00 AM"
click at [728, 483] on div "Tuesday 08:00 AM - 07:00 AM" at bounding box center [499, 483] width 499 height 23
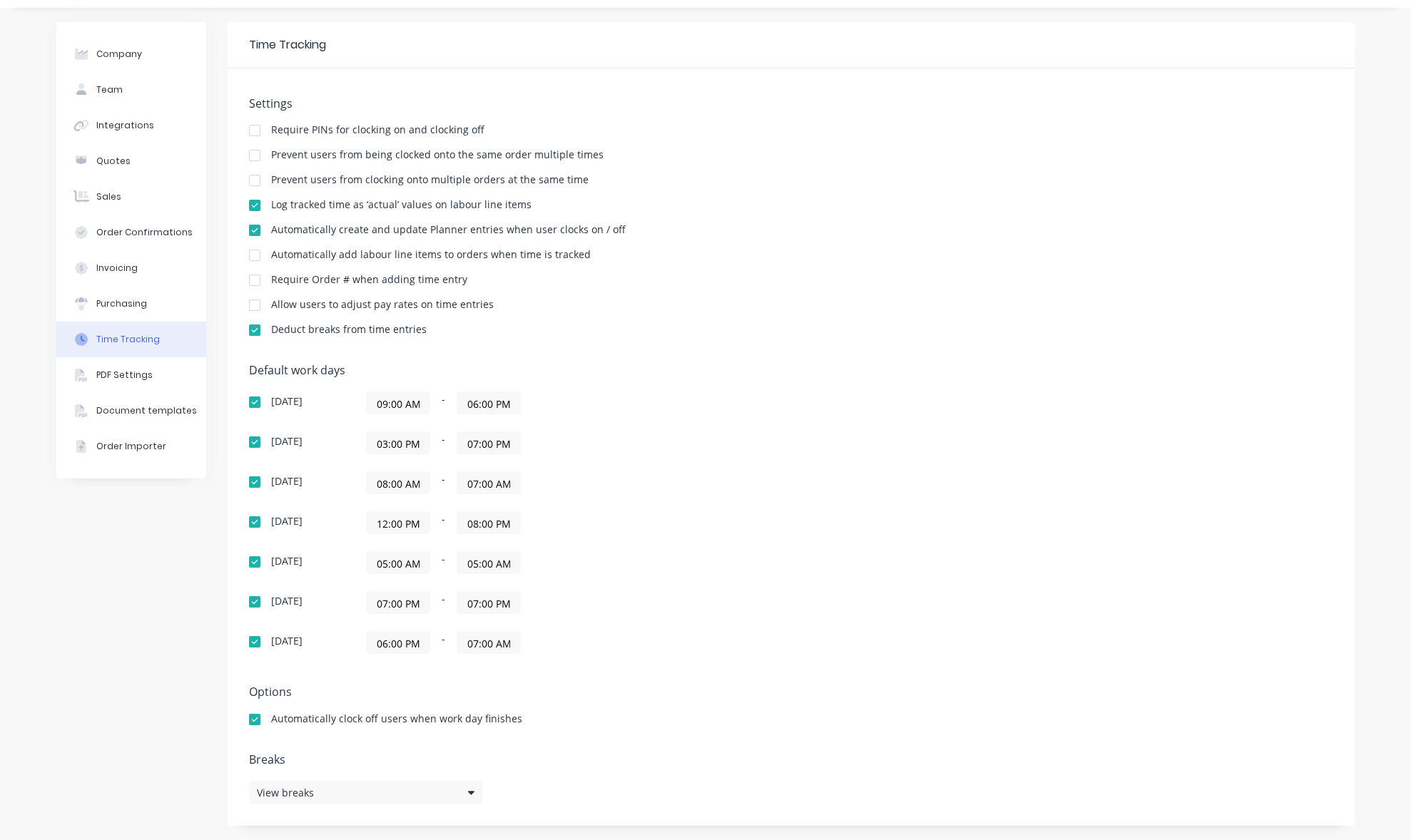
click at [477, 481] on input "07:00 AM" at bounding box center [489, 483] width 63 height 22
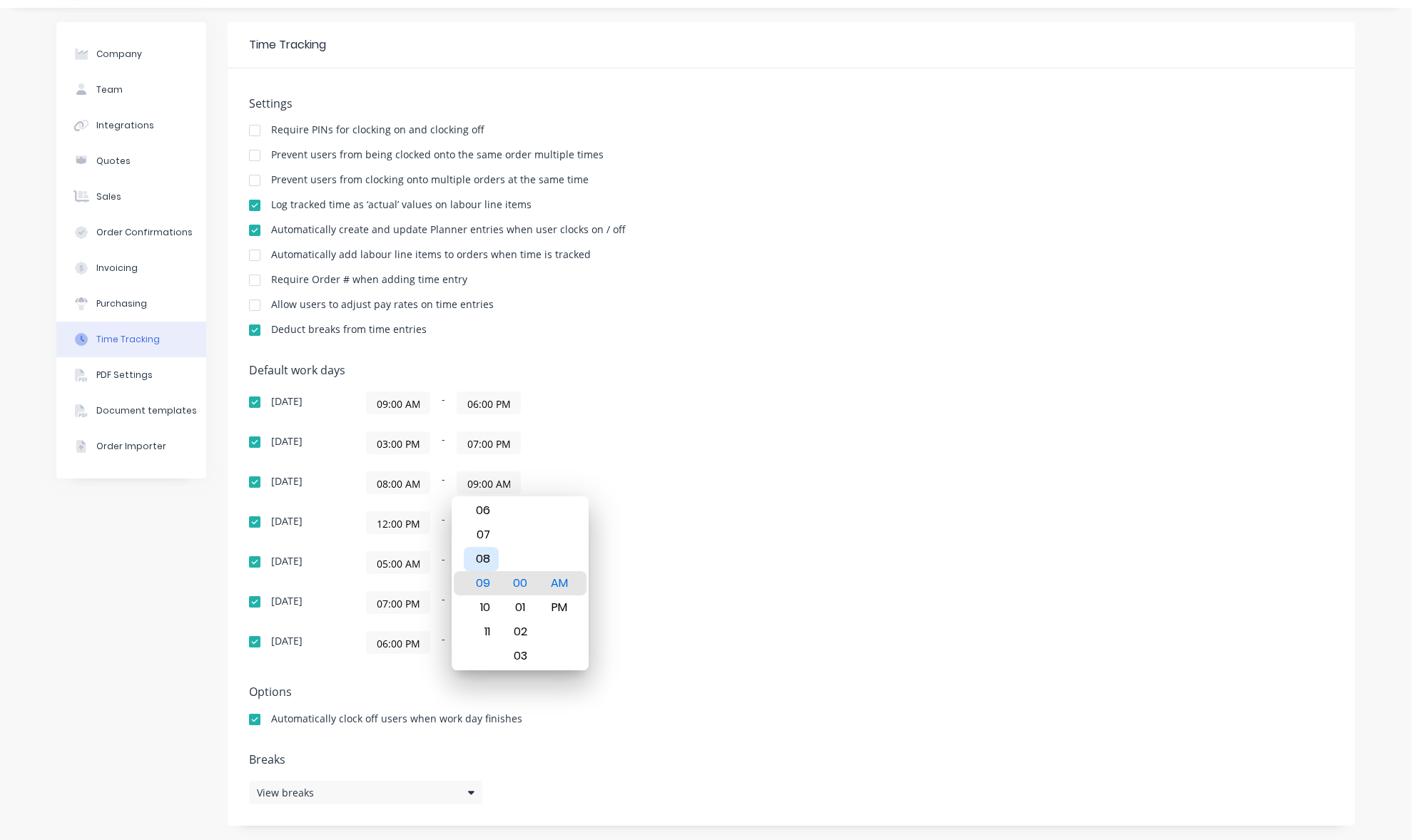
click at [485, 559] on div "08" at bounding box center [481, 559] width 35 height 24
click at [557, 609] on div "PM" at bounding box center [559, 608] width 35 height 24
type input "08:00 PM"
click at [769, 509] on div "Default work days Sunday 09:00 AM - 06:00 PM Monday 03:00 PM - 07:00 PM Tuesday…" at bounding box center [791, 517] width 1085 height 308
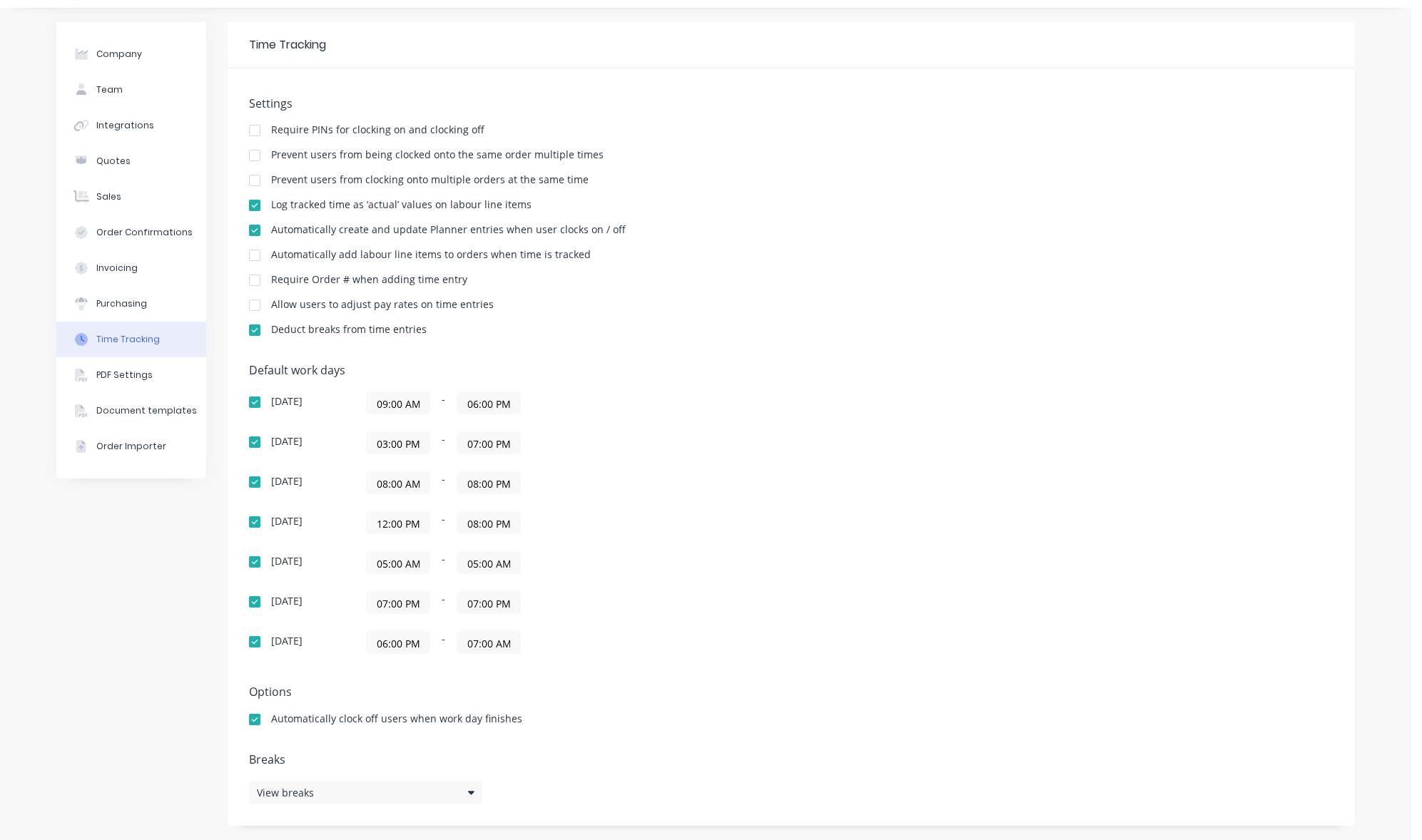
click at [677, 460] on div "Sunday 09:00 AM - 06:00 PM Monday 03:00 PM - 07:00 PM Tuesday 08:00 AM - 08:00 …" at bounding box center [499, 522] width 499 height 262
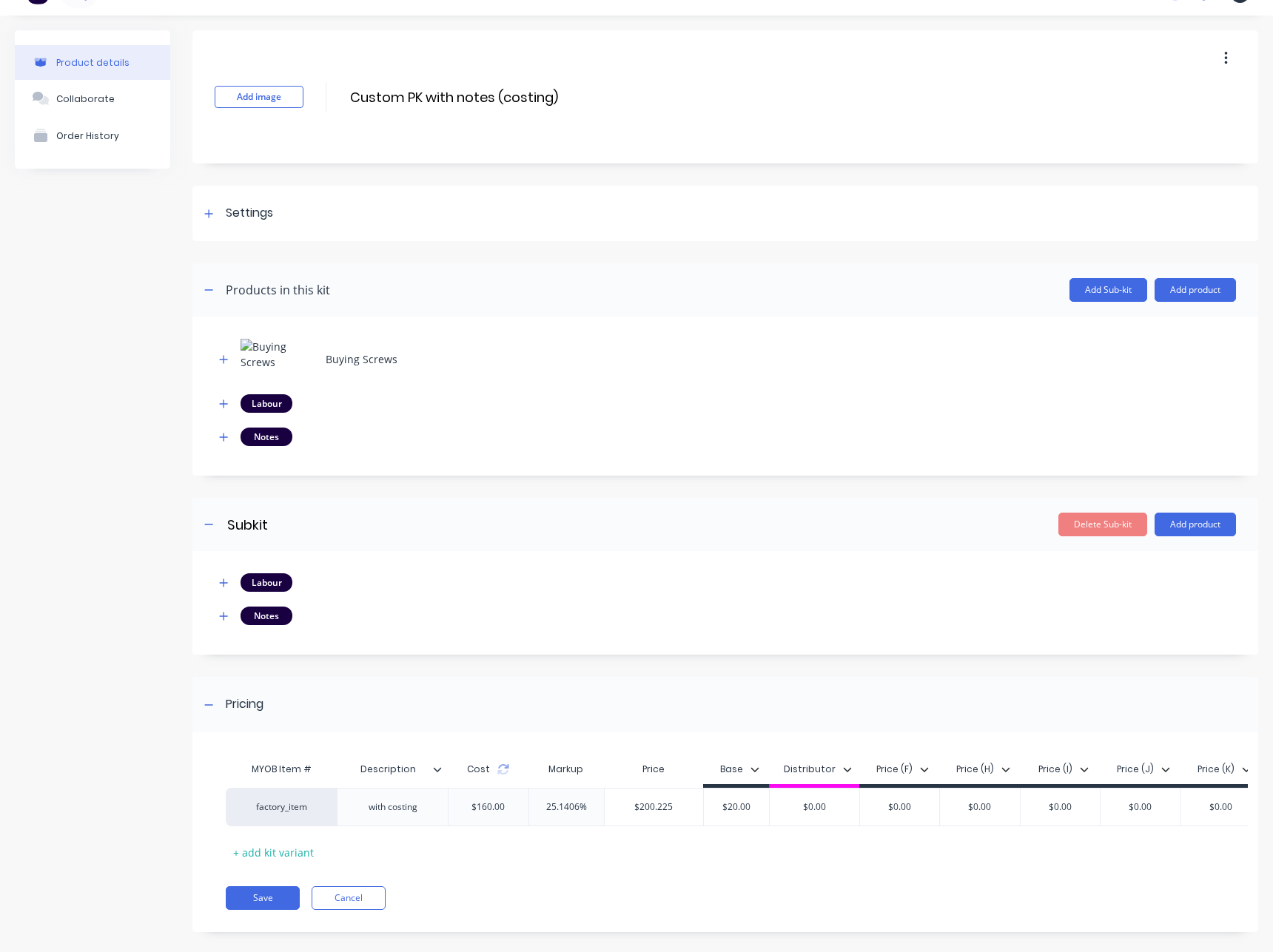
scroll to position [57, 0]
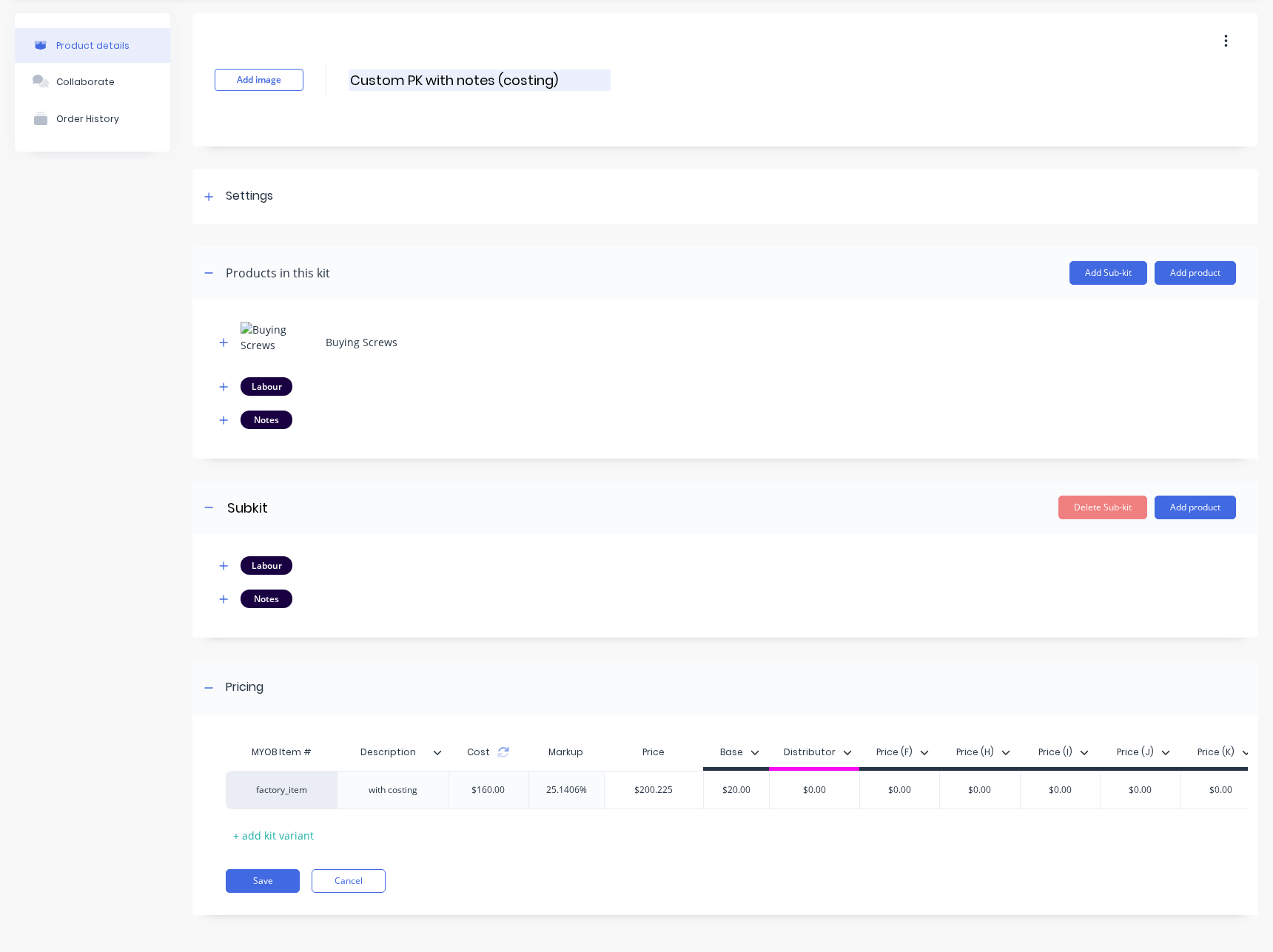
click at [475, 73] on input "Custom PK with notes (costing)" at bounding box center [479, 80] width 262 height 22
paste input "external subkit"
type input "Custom PK with notes (costing) external subkit"
click at [198, 554] on div "Labour Notes" at bounding box center [725, 586] width 1066 height 104
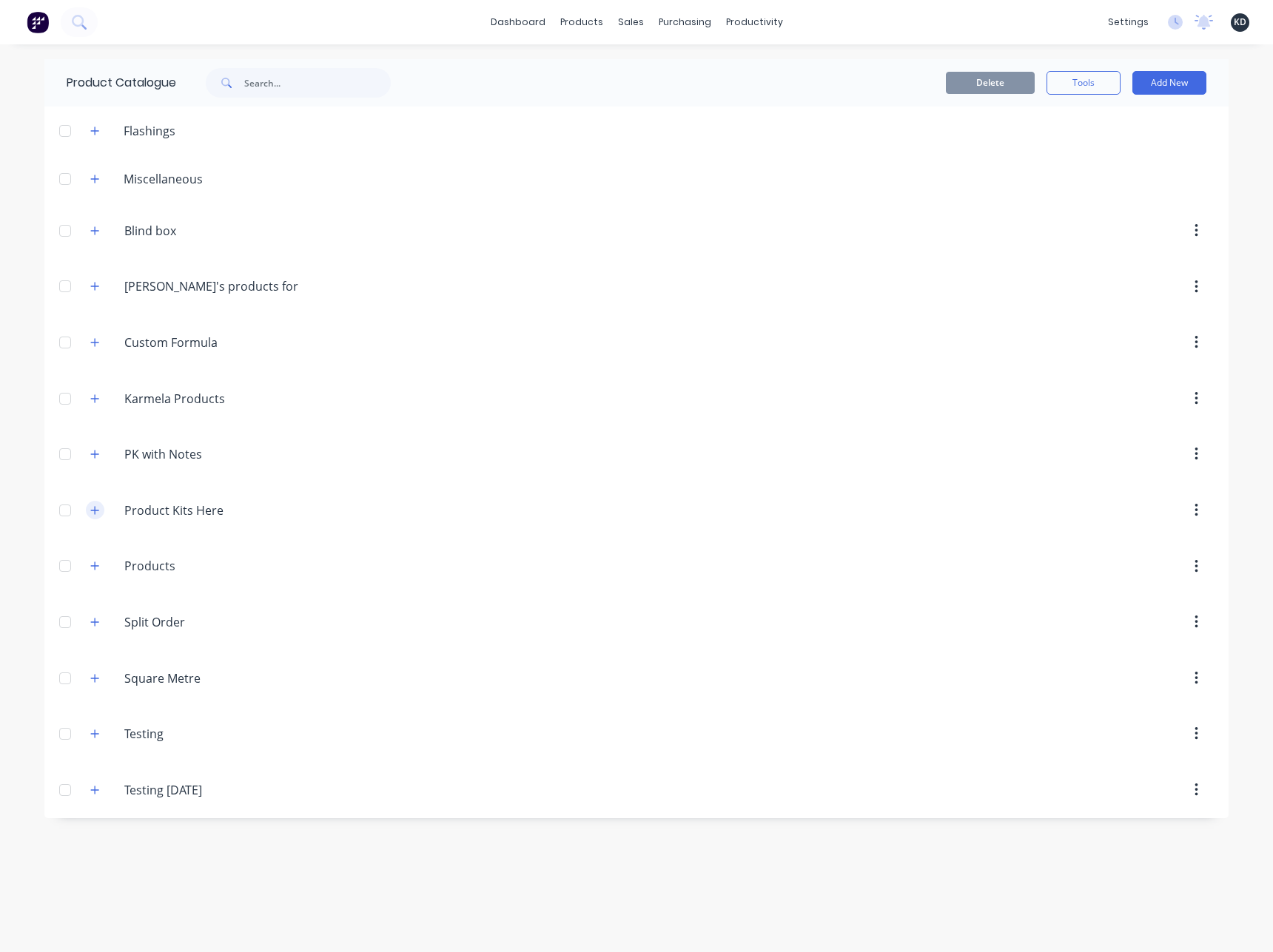
click at [93, 513] on icon "button" at bounding box center [95, 510] width 9 height 10
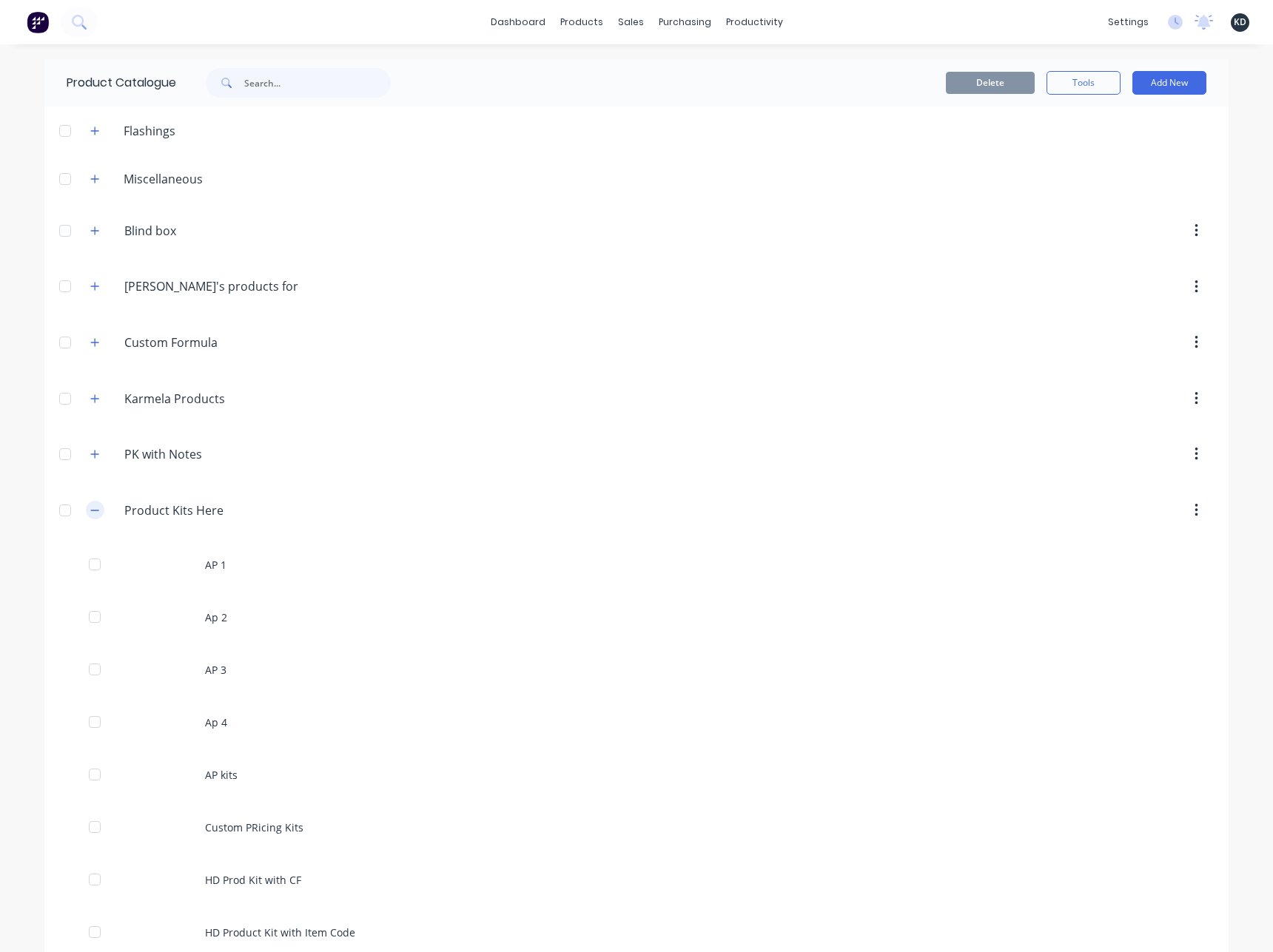
click at [90, 509] on icon "button" at bounding box center [95, 510] width 9 height 10
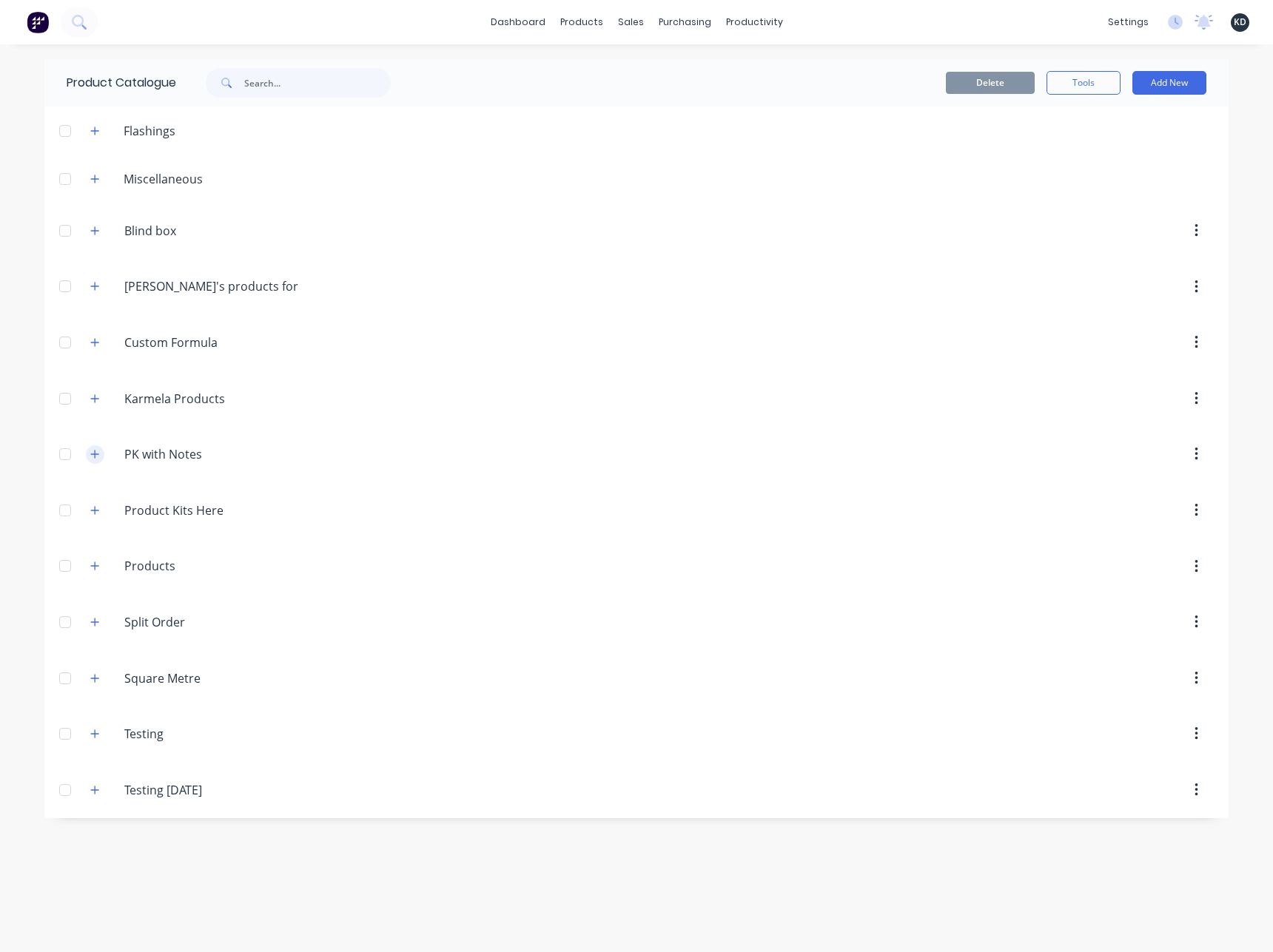
click at [92, 450] on icon "button" at bounding box center [95, 454] width 9 height 10
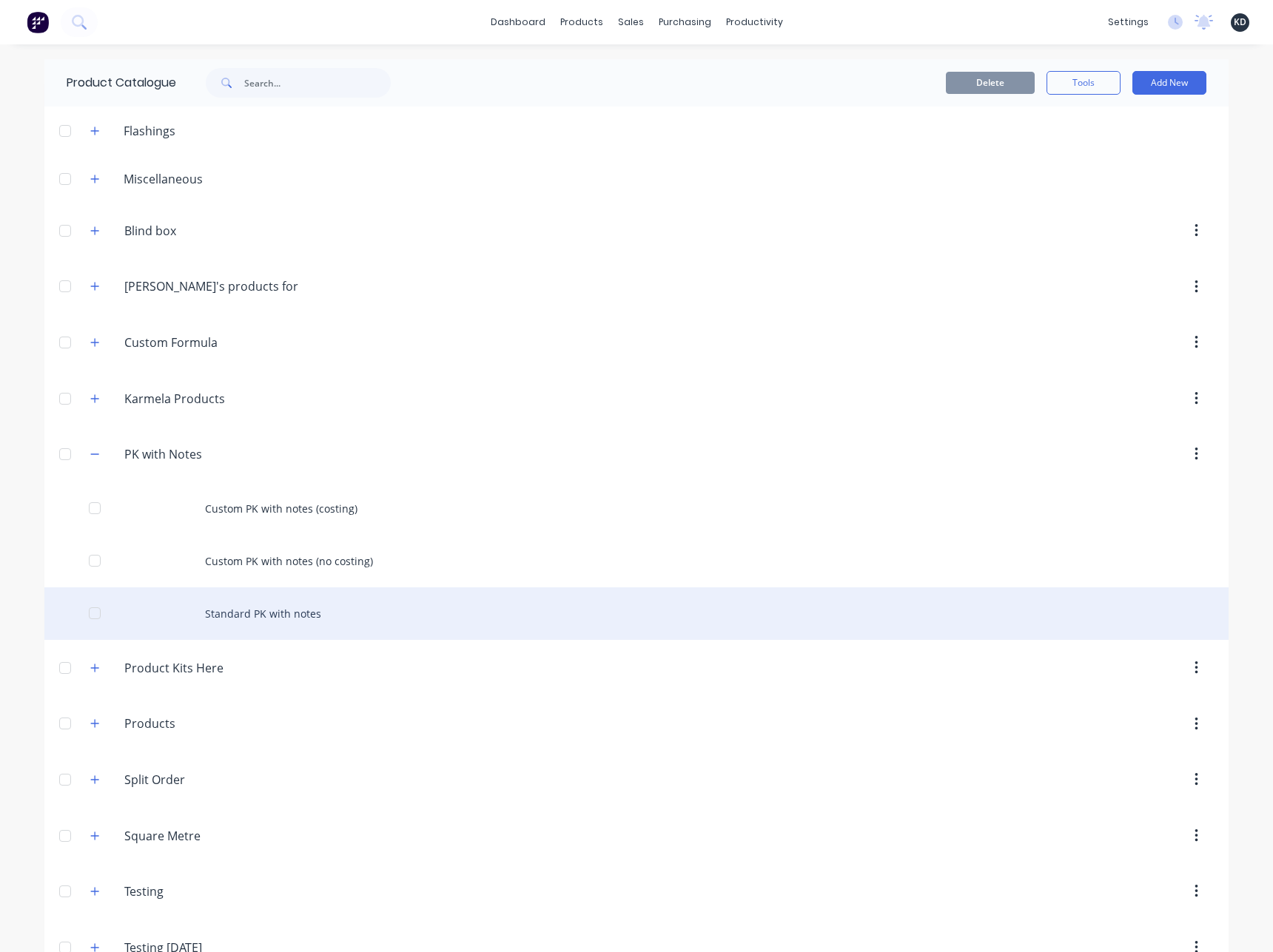
click at [286, 615] on div "Standard PK with notes" at bounding box center [636, 613] width 1184 height 52
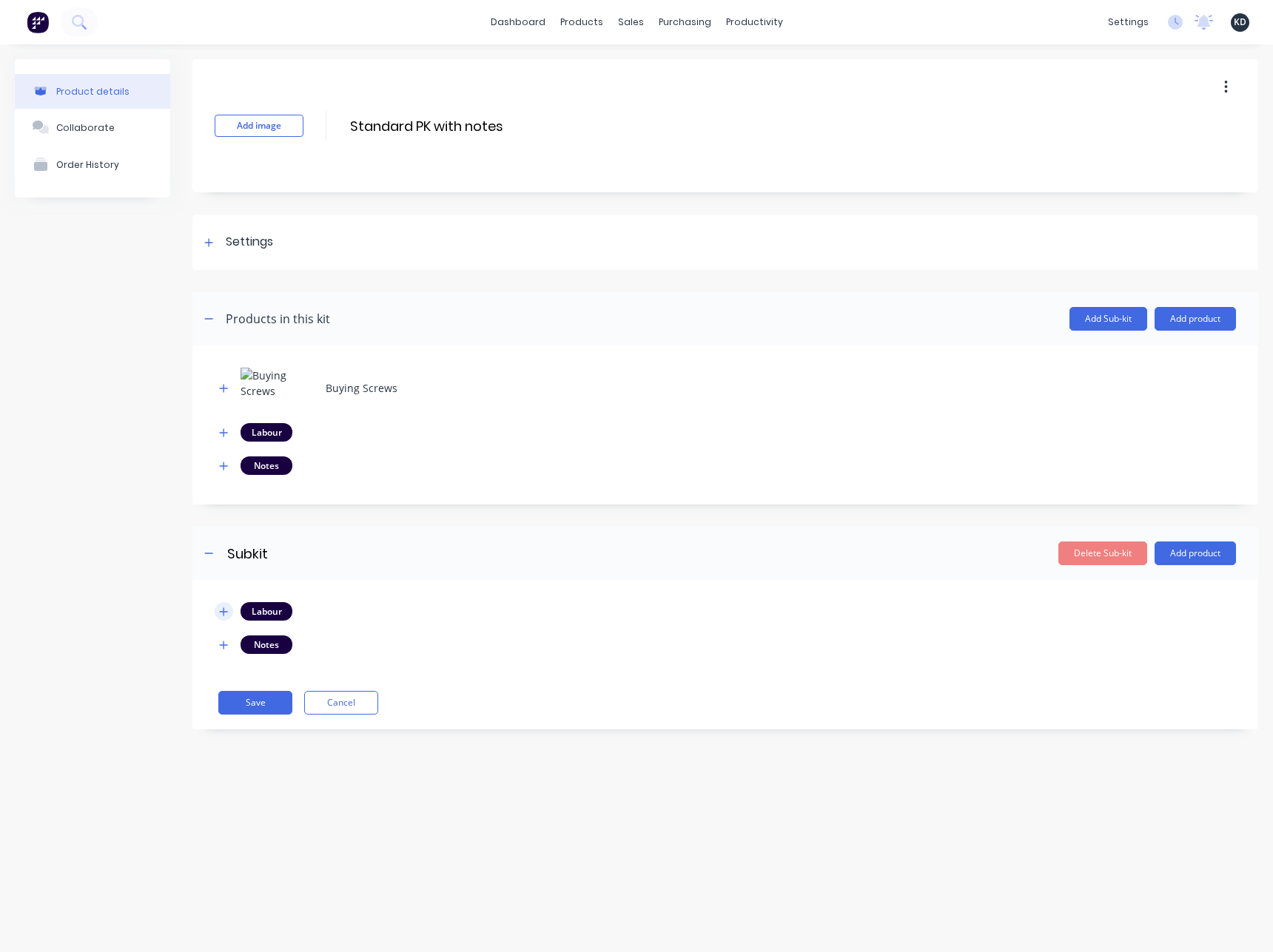
click at [217, 615] on button "button" at bounding box center [224, 611] width 19 height 19
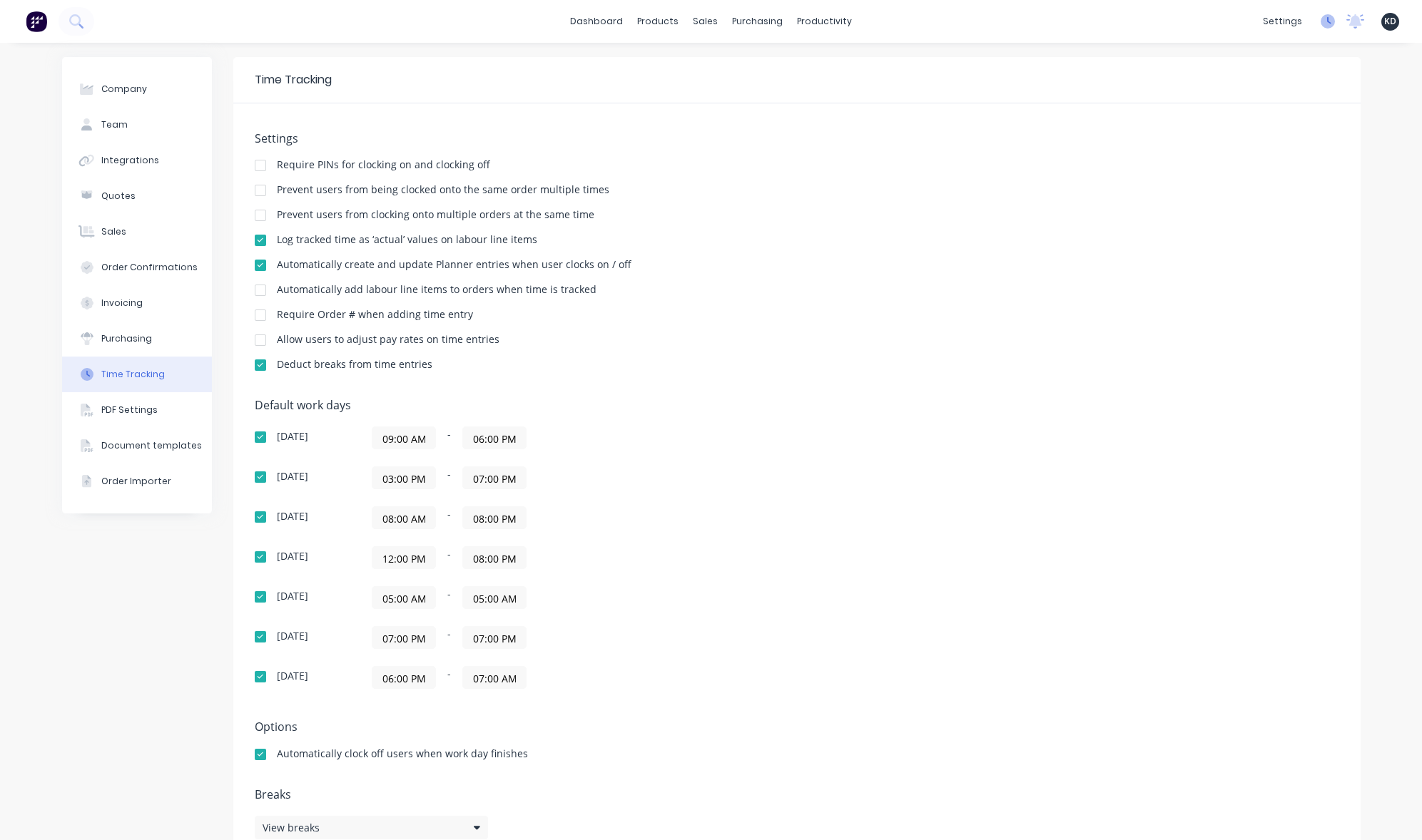
click at [1327, 22] on icon at bounding box center [1329, 21] width 4 height 7
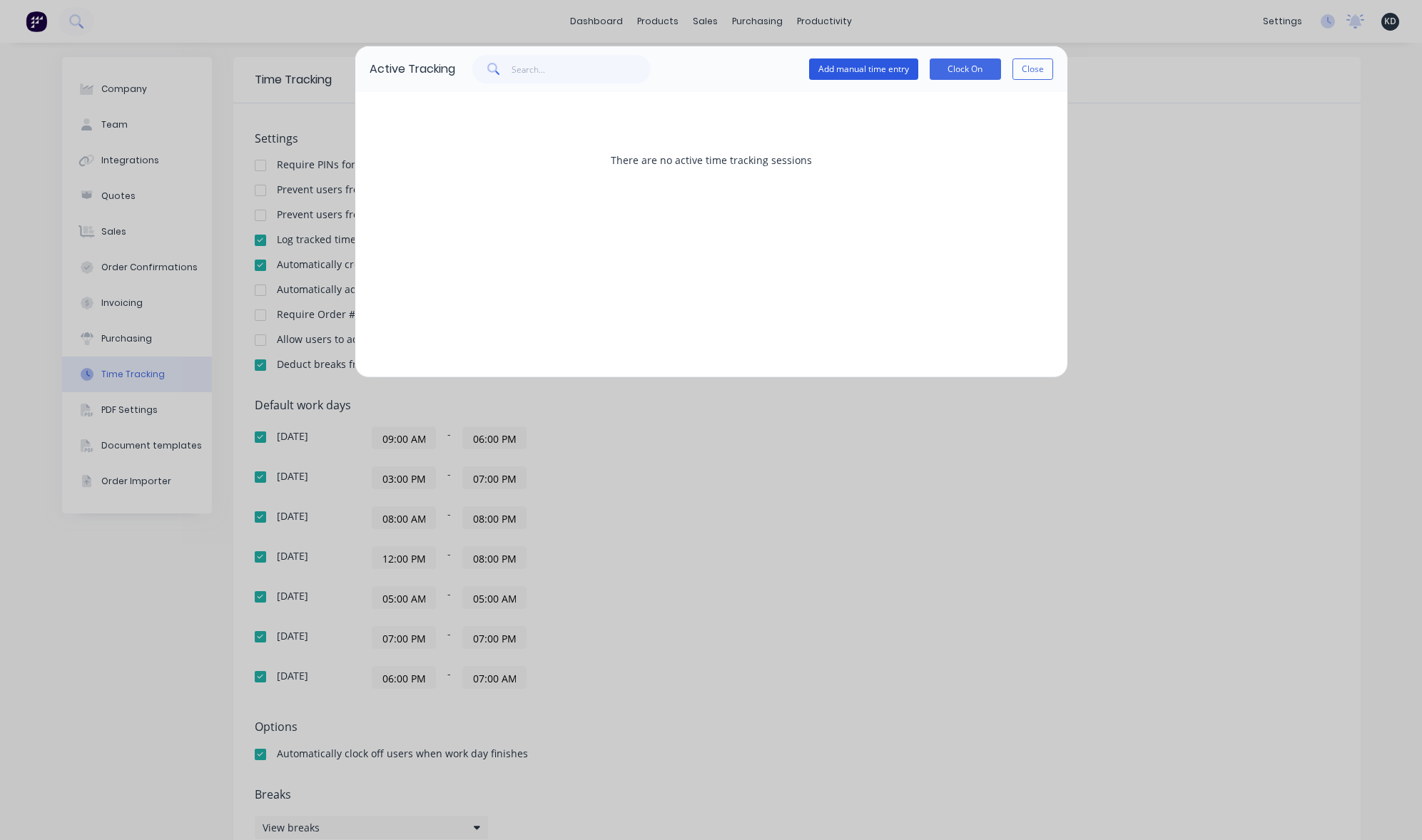
click at [856, 63] on button "Add manual time entry" at bounding box center [863, 69] width 109 height 22
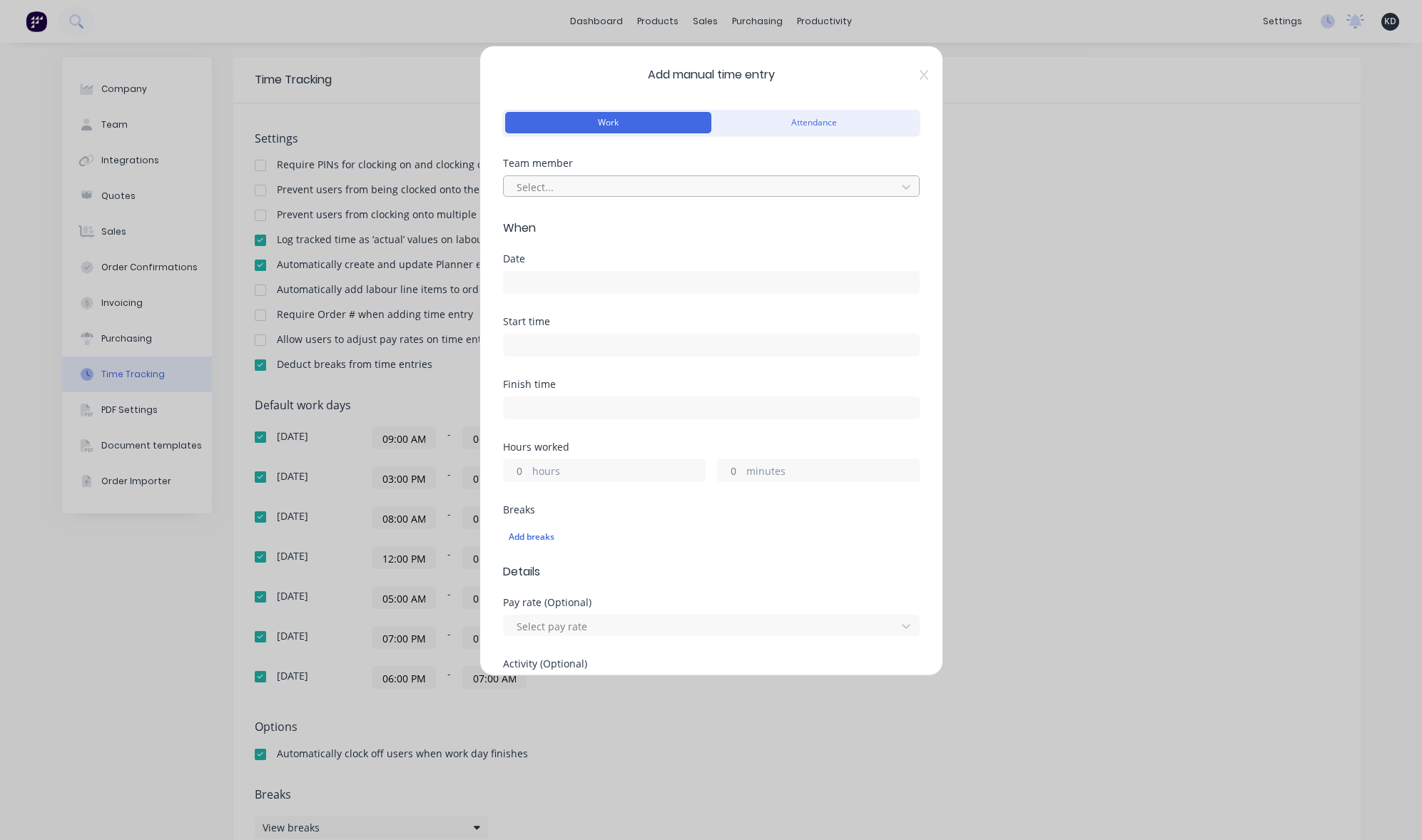
click at [574, 187] on div at bounding box center [702, 187] width 374 height 18
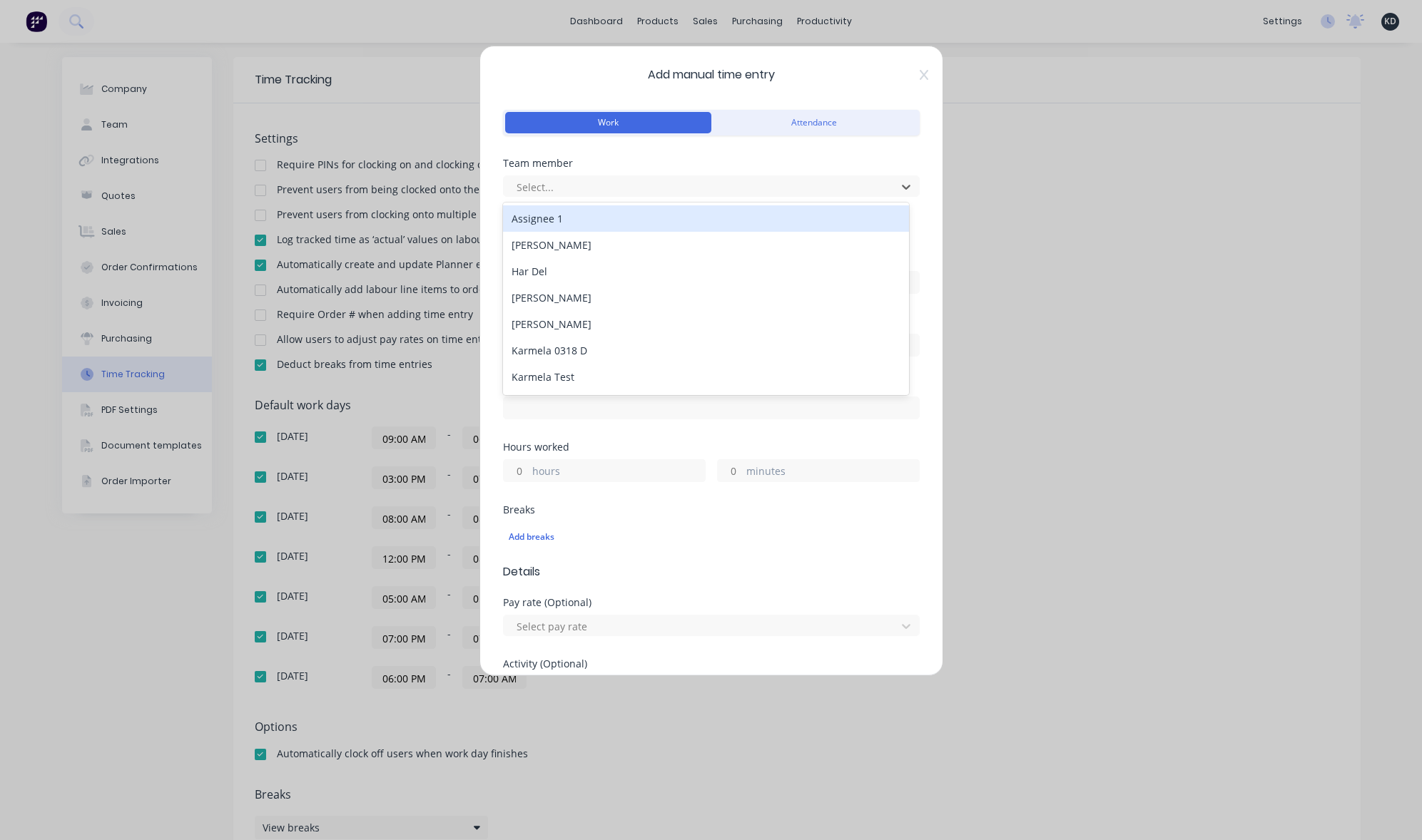
click at [574, 215] on div "Assignee 1" at bounding box center [706, 218] width 406 height 27
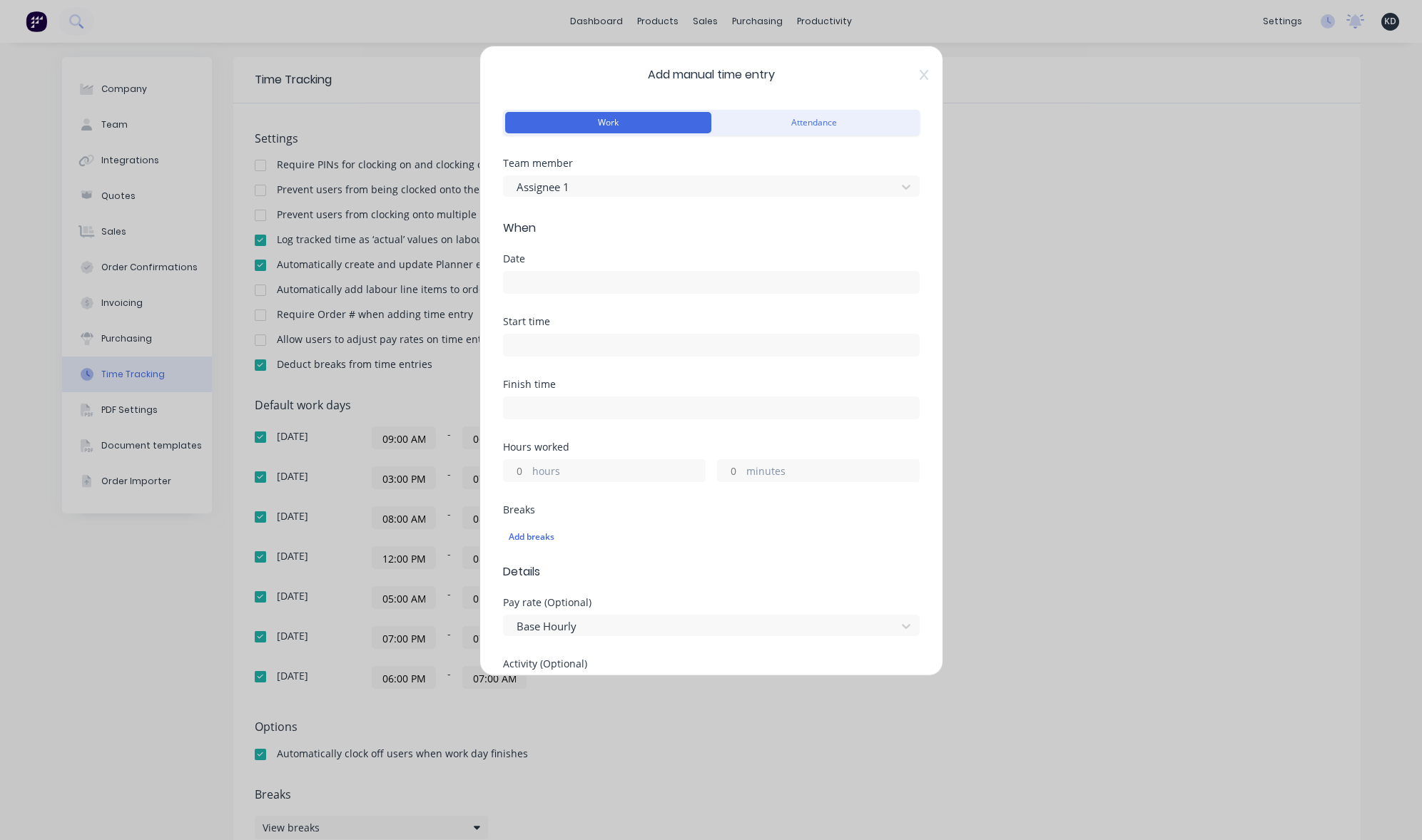
click at [548, 285] on input at bounding box center [711, 282] width 415 height 22
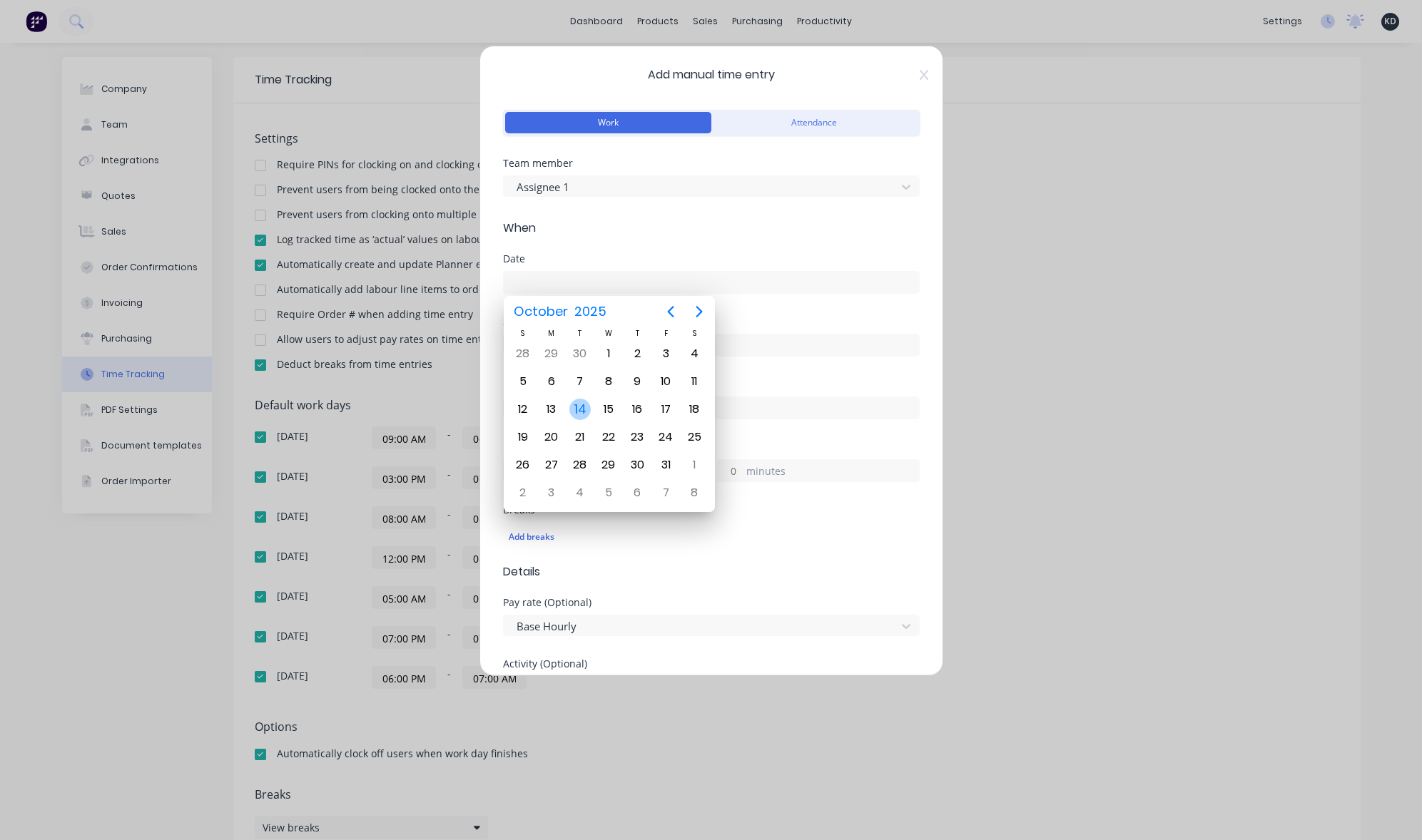
click at [577, 409] on div "14" at bounding box center [580, 409] width 22 height 22
type input "14/10/2025"
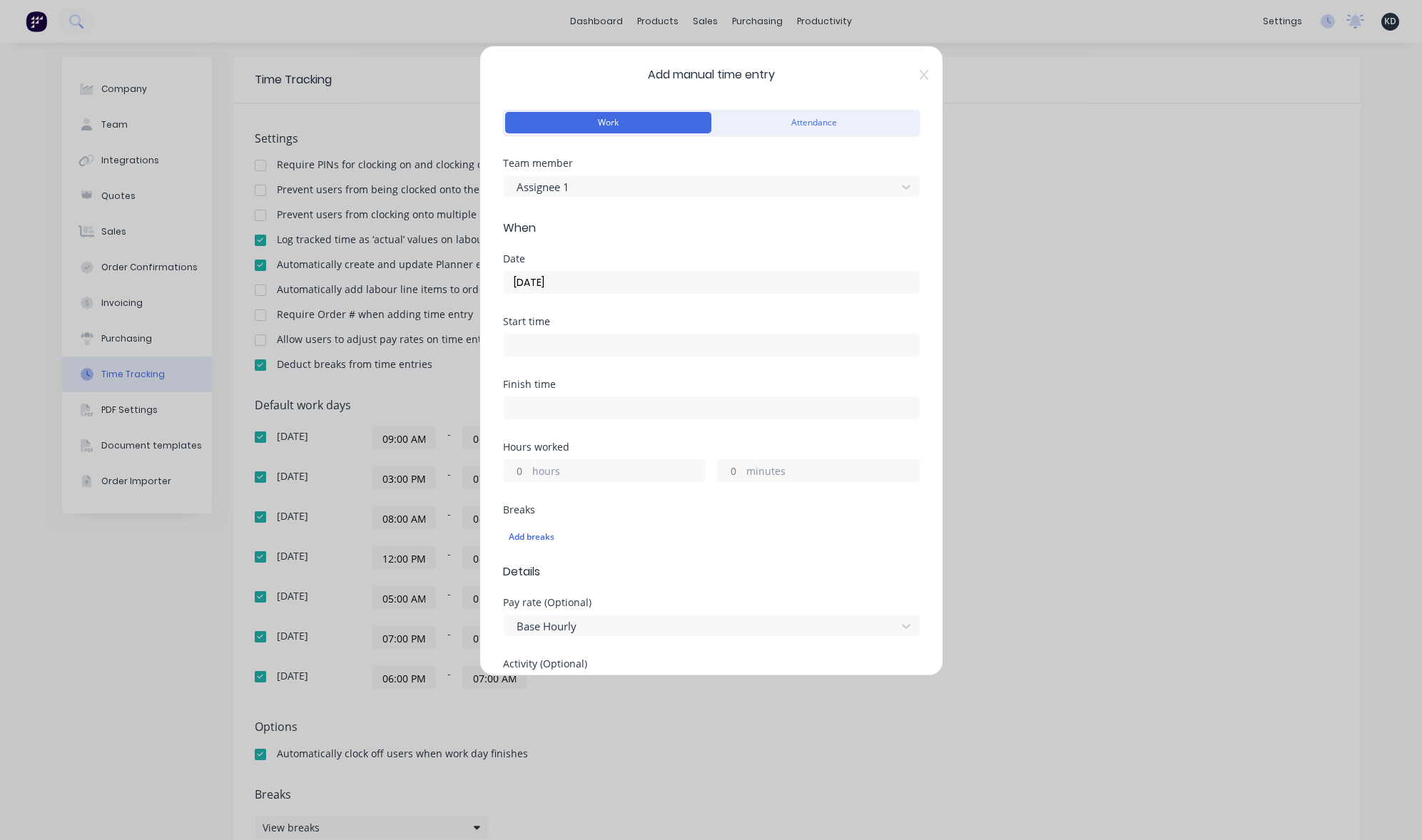
click at [538, 341] on input at bounding box center [711, 345] width 415 height 22
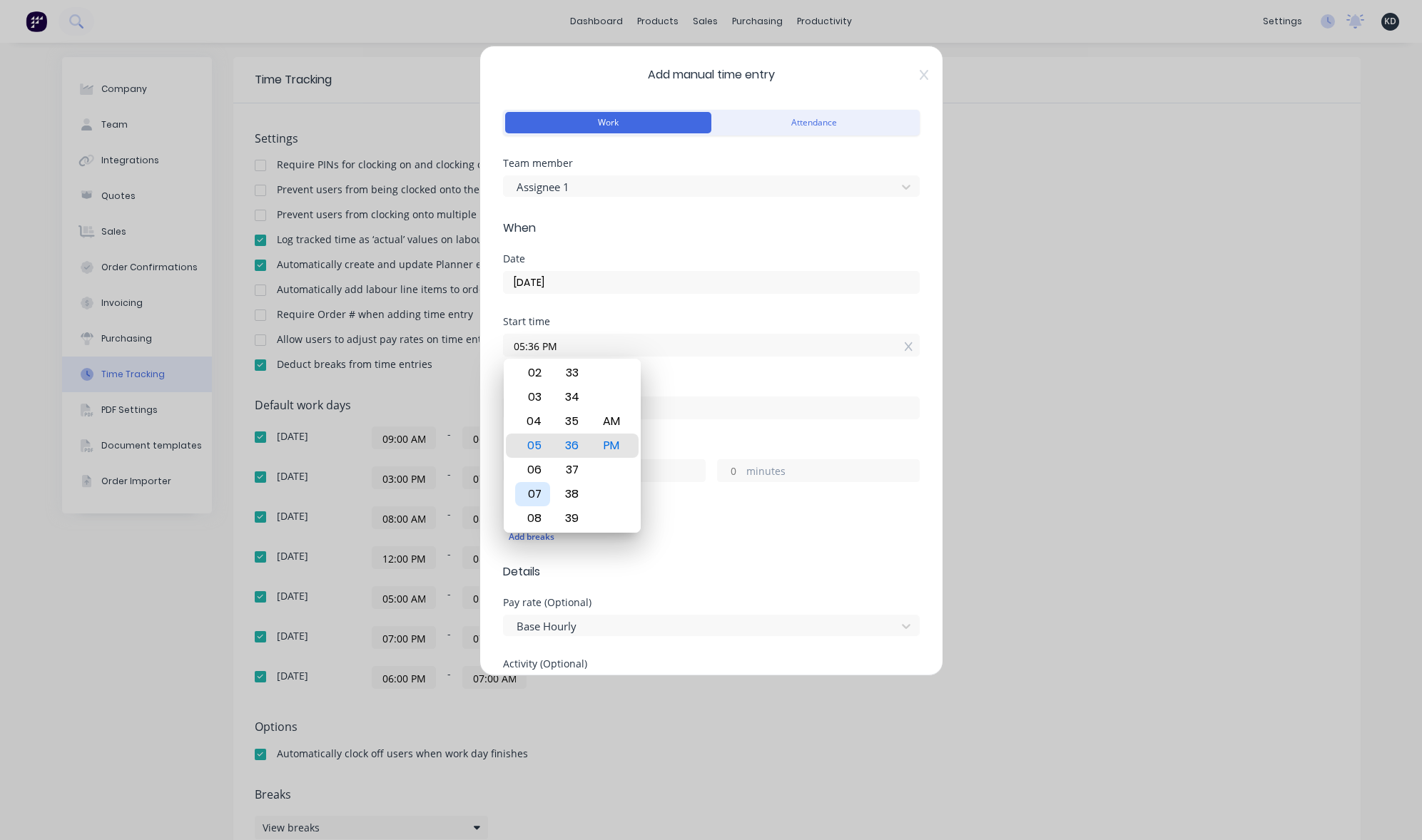
click at [536, 491] on div "07" at bounding box center [533, 494] width 35 height 24
click at [618, 414] on div "AM" at bounding box center [611, 421] width 35 height 24
type input "07:36 AM"
click at [648, 381] on div "Finish time" at bounding box center [711, 385] width 417 height 10
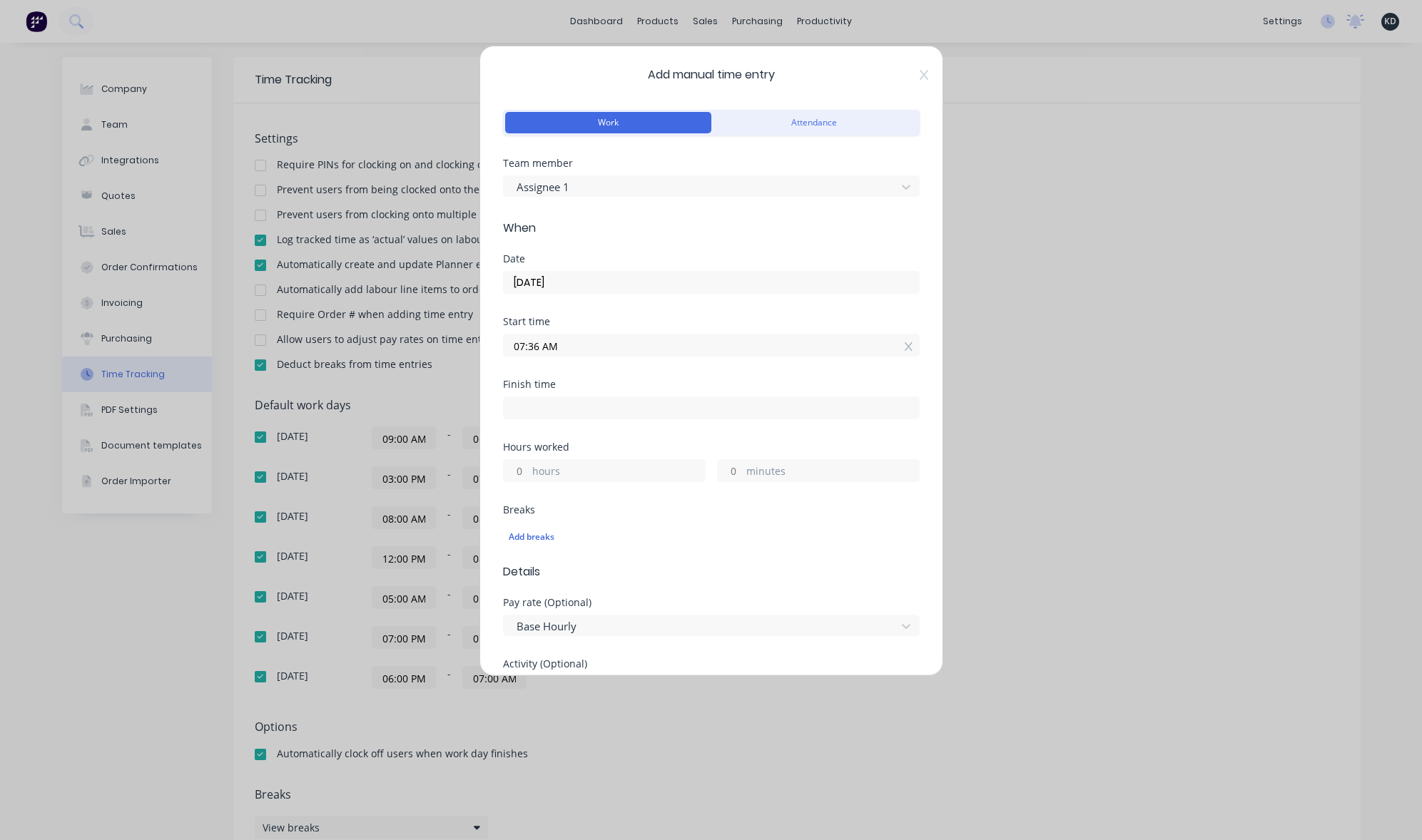
click at [517, 469] on input "hours" at bounding box center [516, 471] width 25 height 22
type input "2"
type input "09:36 AM"
type input "0"
click at [613, 441] on div "Finish time 09:36 AM" at bounding box center [711, 411] width 417 height 63
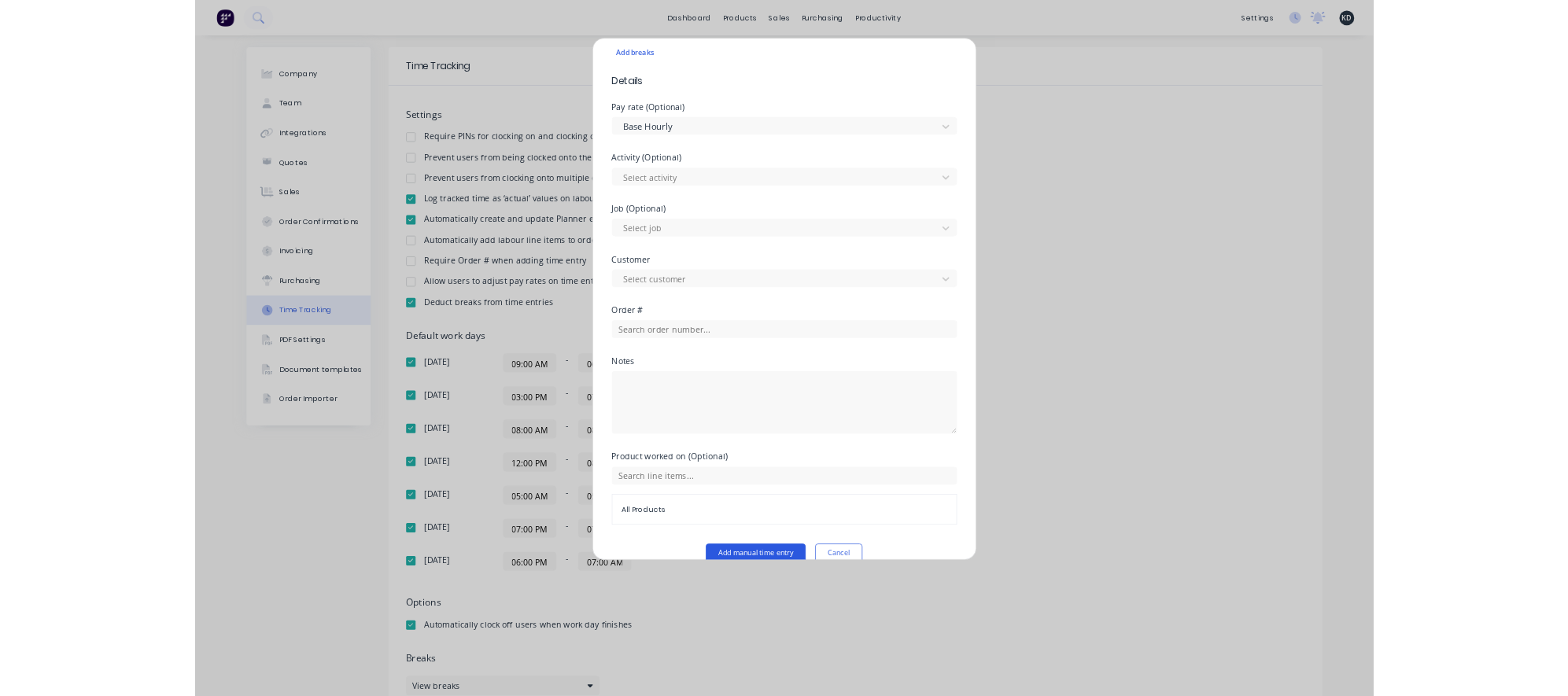
scroll to position [548, 0]
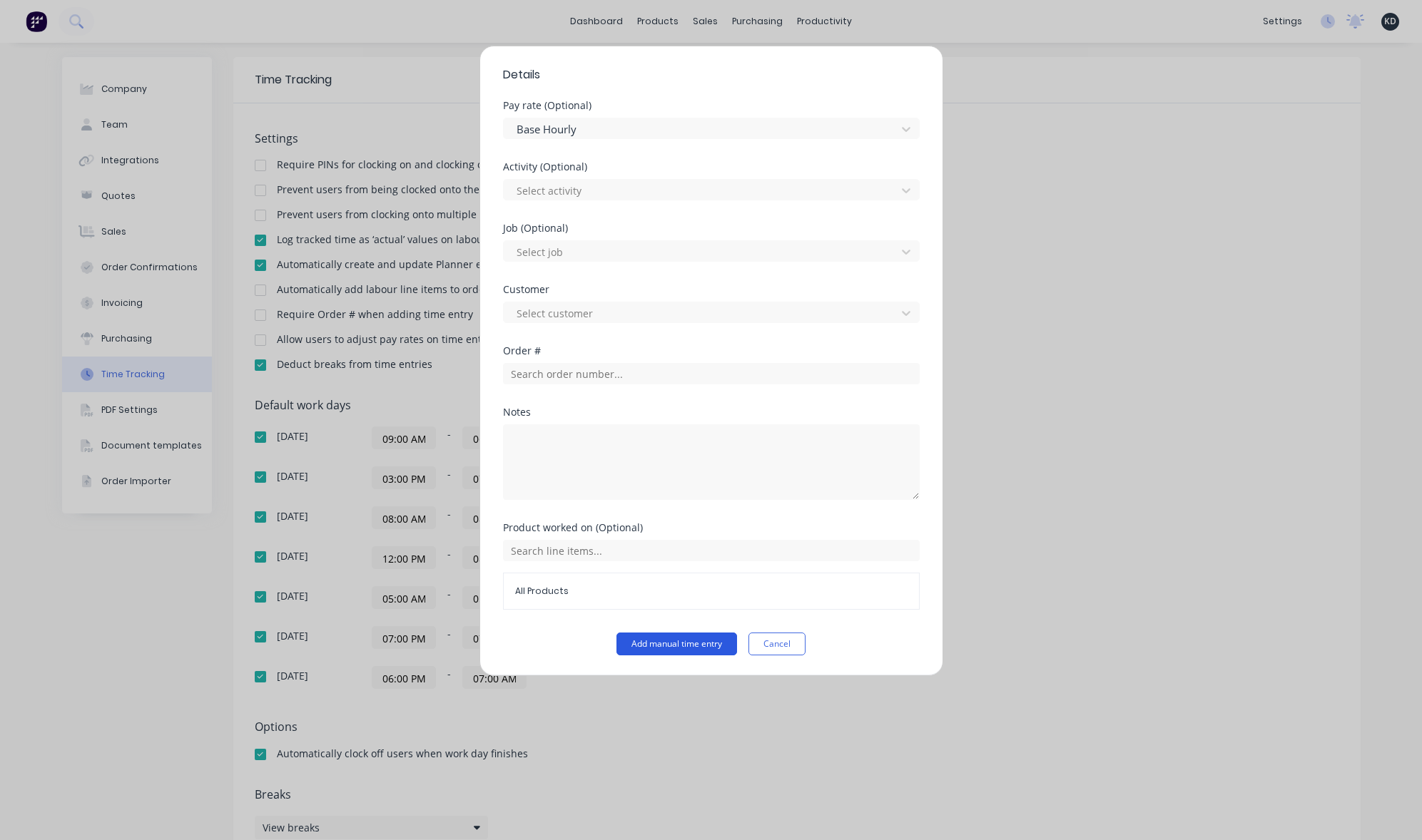
click at [646, 647] on button "Add manual time entry" at bounding box center [676, 644] width 120 height 23
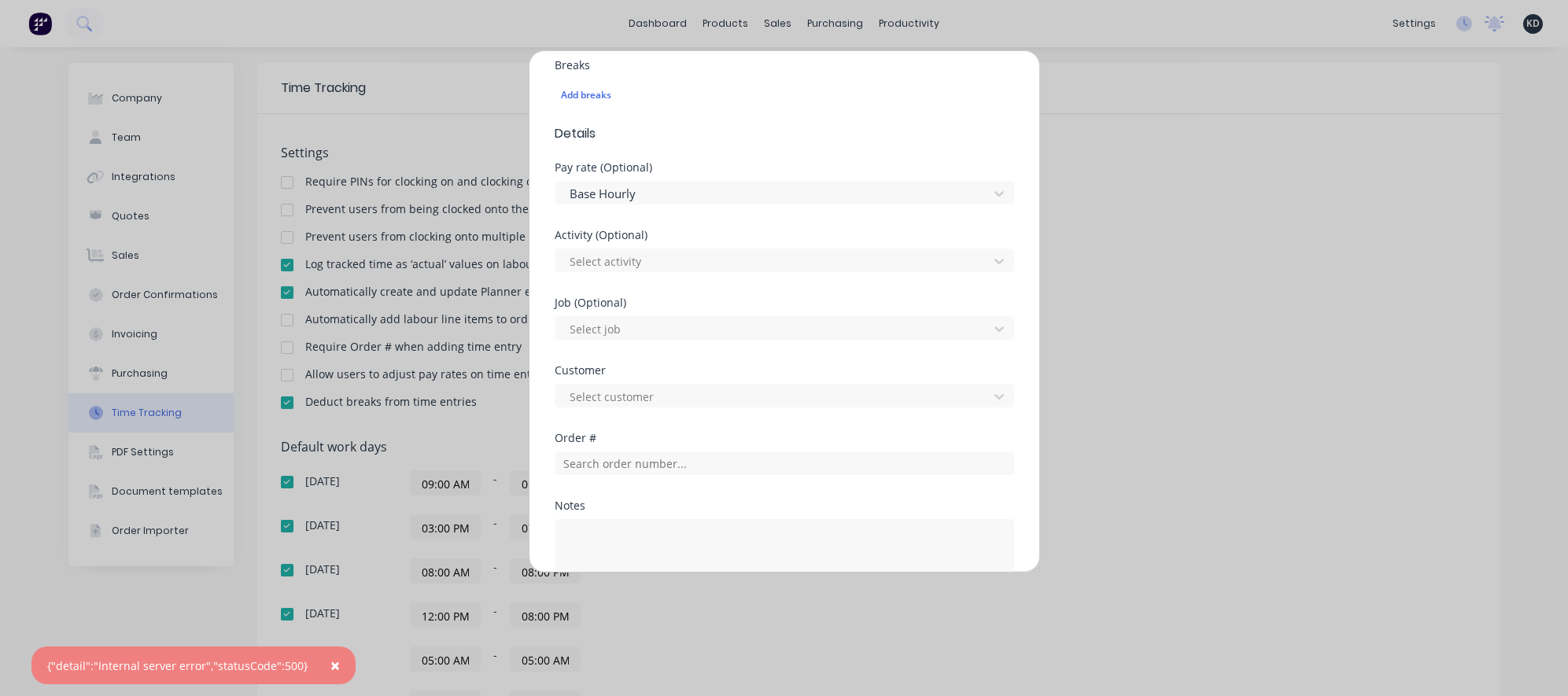
scroll to position [454, 0]
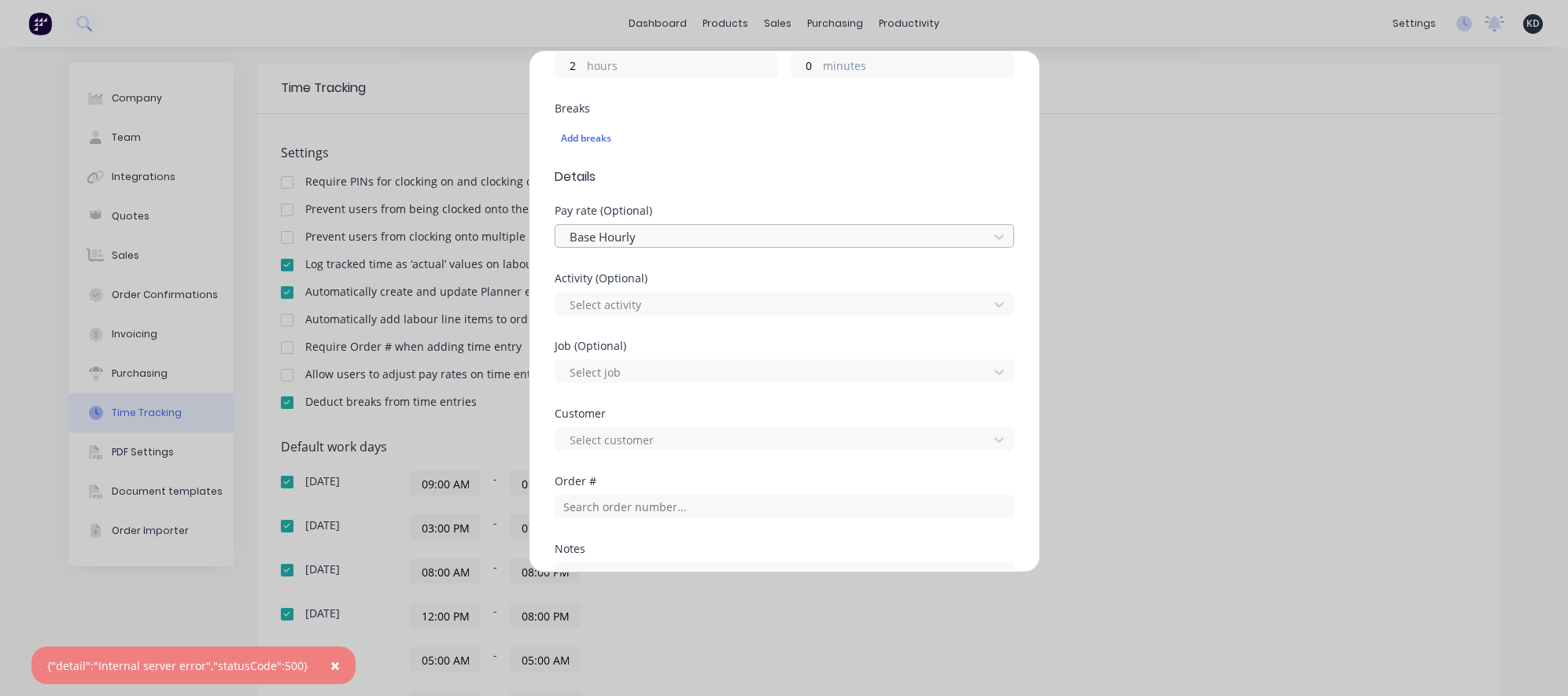
click at [630, 241] on div at bounding box center [774, 237] width 412 height 20
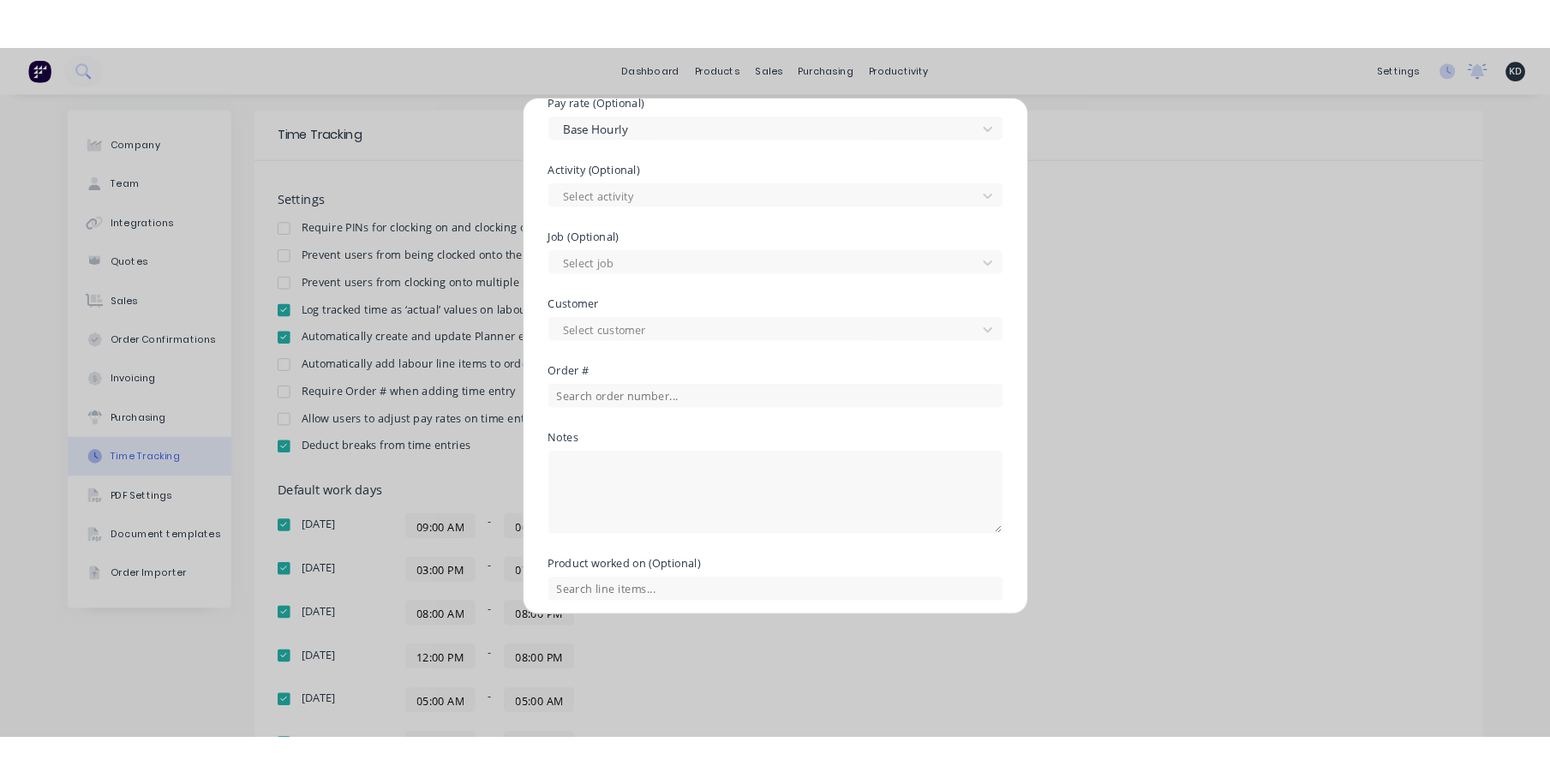
scroll to position [786, 0]
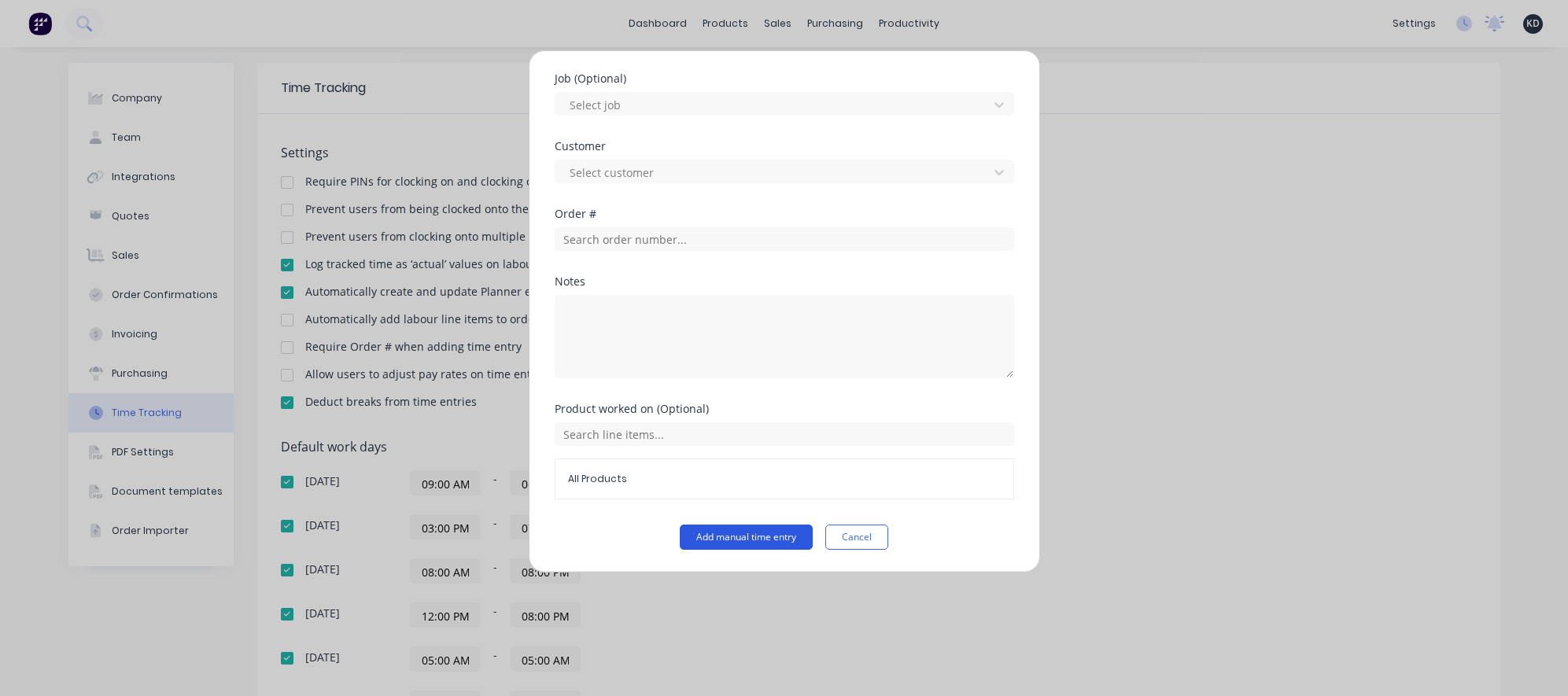
click at [707, 537] on button "Add manual time entry" at bounding box center [745, 537] width 133 height 25
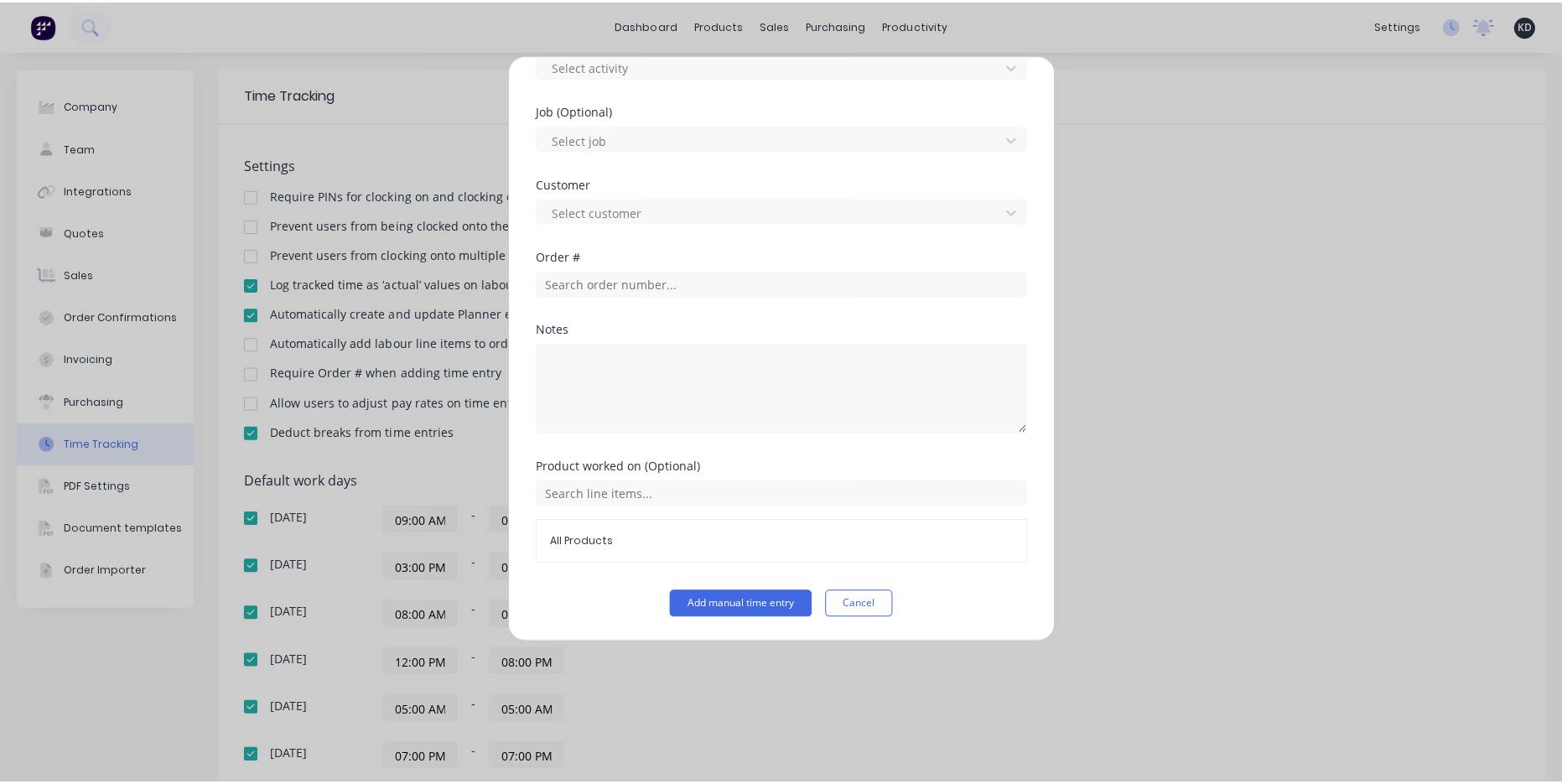
scroll to position [737, 0]
click at [845, 610] on button "Cancel" at bounding box center [858, 604] width 67 height 27
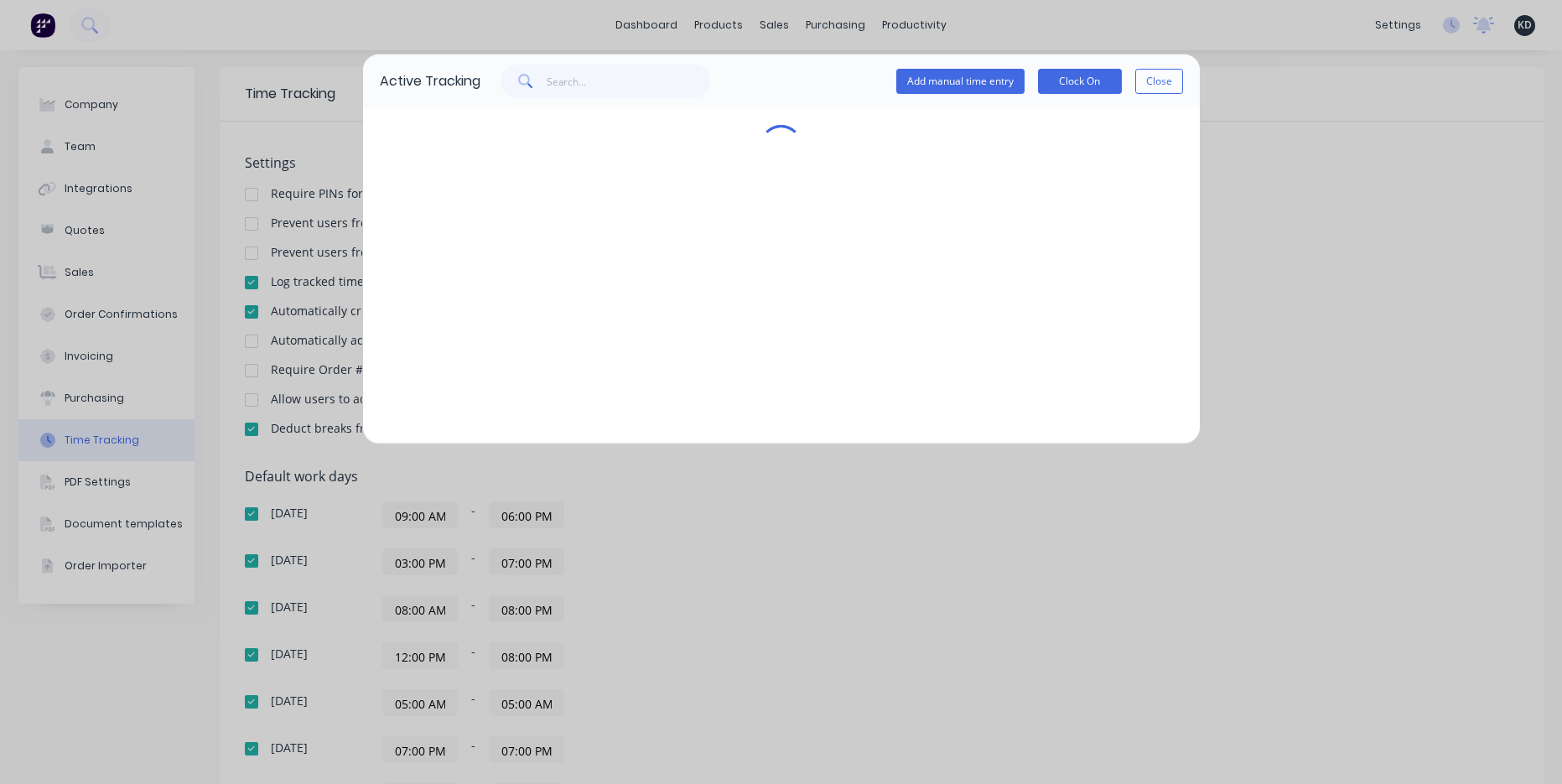
click at [1122, 498] on div "Active Tracking Add manual time entry Clock On Close" at bounding box center [781, 392] width 1562 height 784
click at [1166, 78] on button "Close" at bounding box center [1159, 81] width 47 height 25
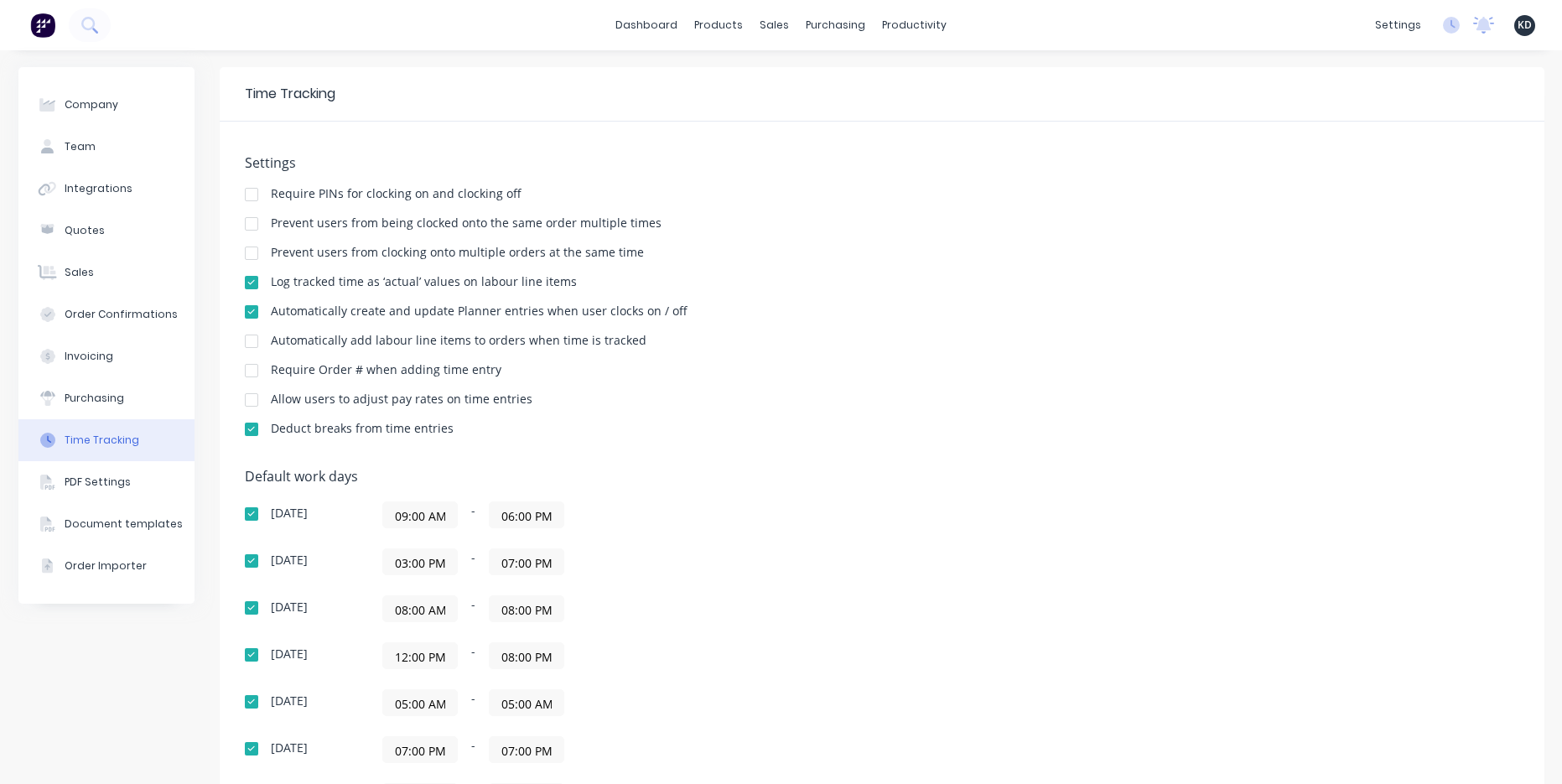
click at [1182, 401] on div "Allow users to adjust pay rates on time entries" at bounding box center [882, 400] width 1275 height 16
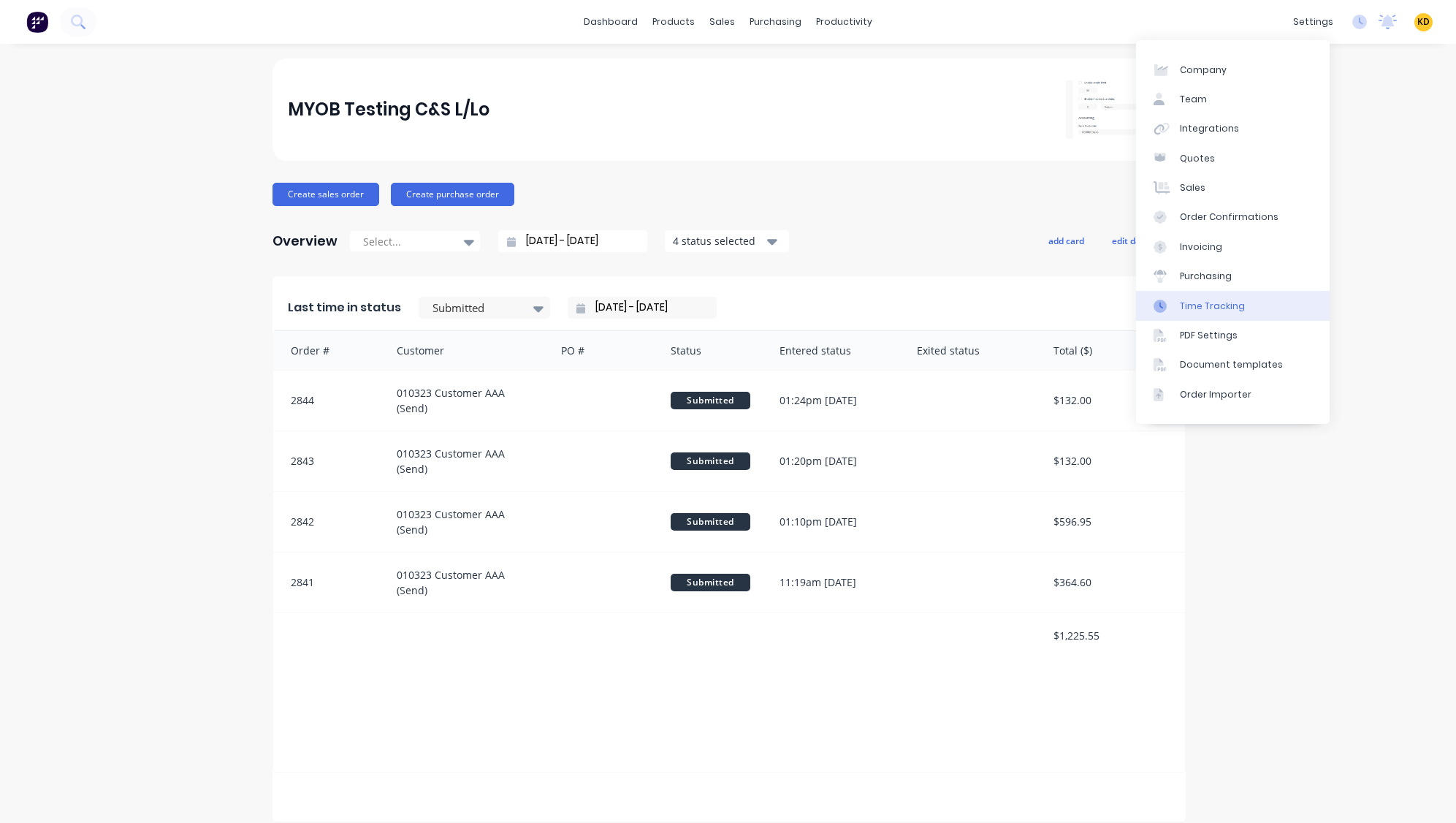
click at [1239, 309] on div "Time Tracking" at bounding box center [1212, 306] width 65 height 13
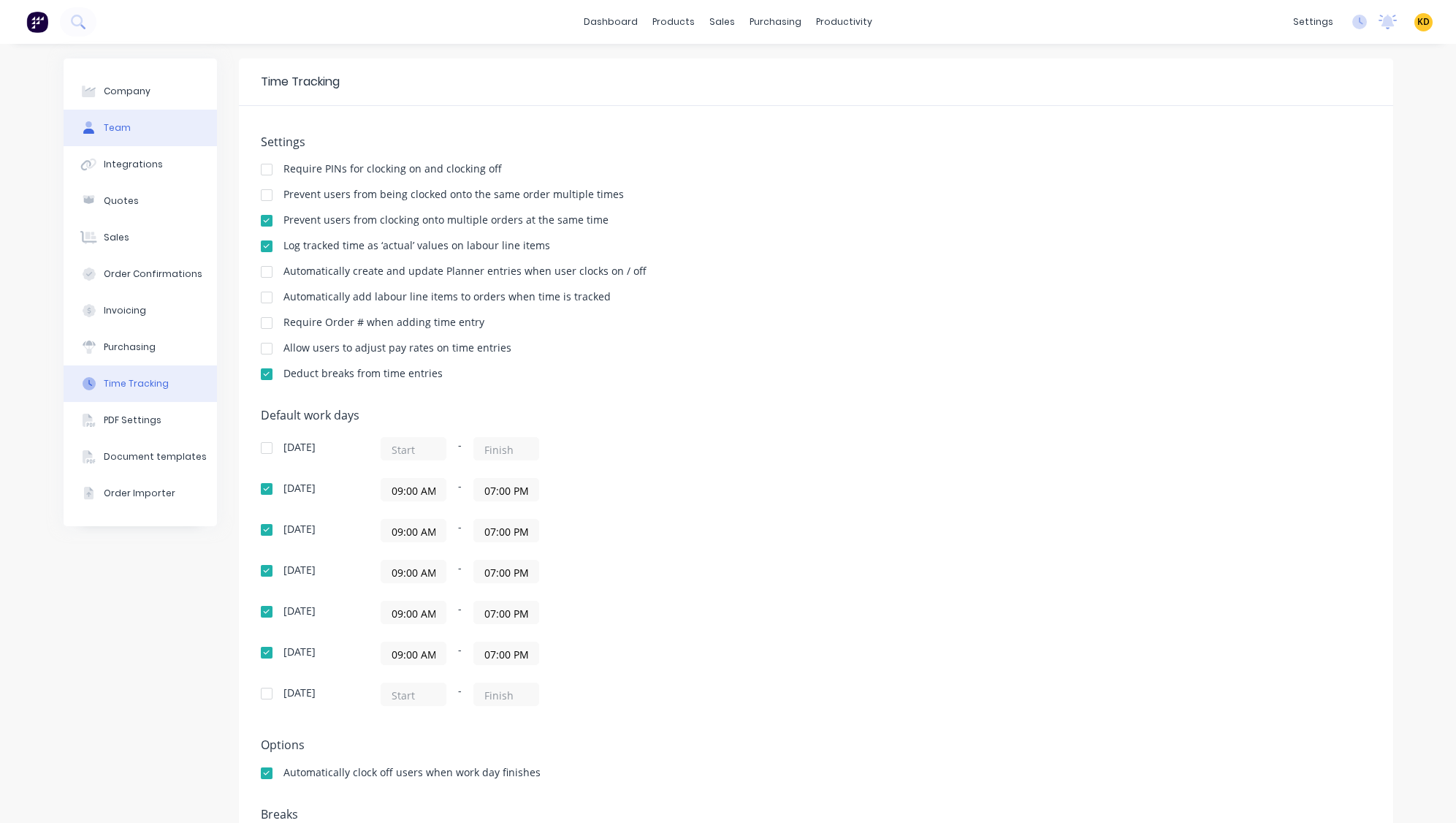
click at [139, 117] on button "Team" at bounding box center [140, 127] width 153 height 36
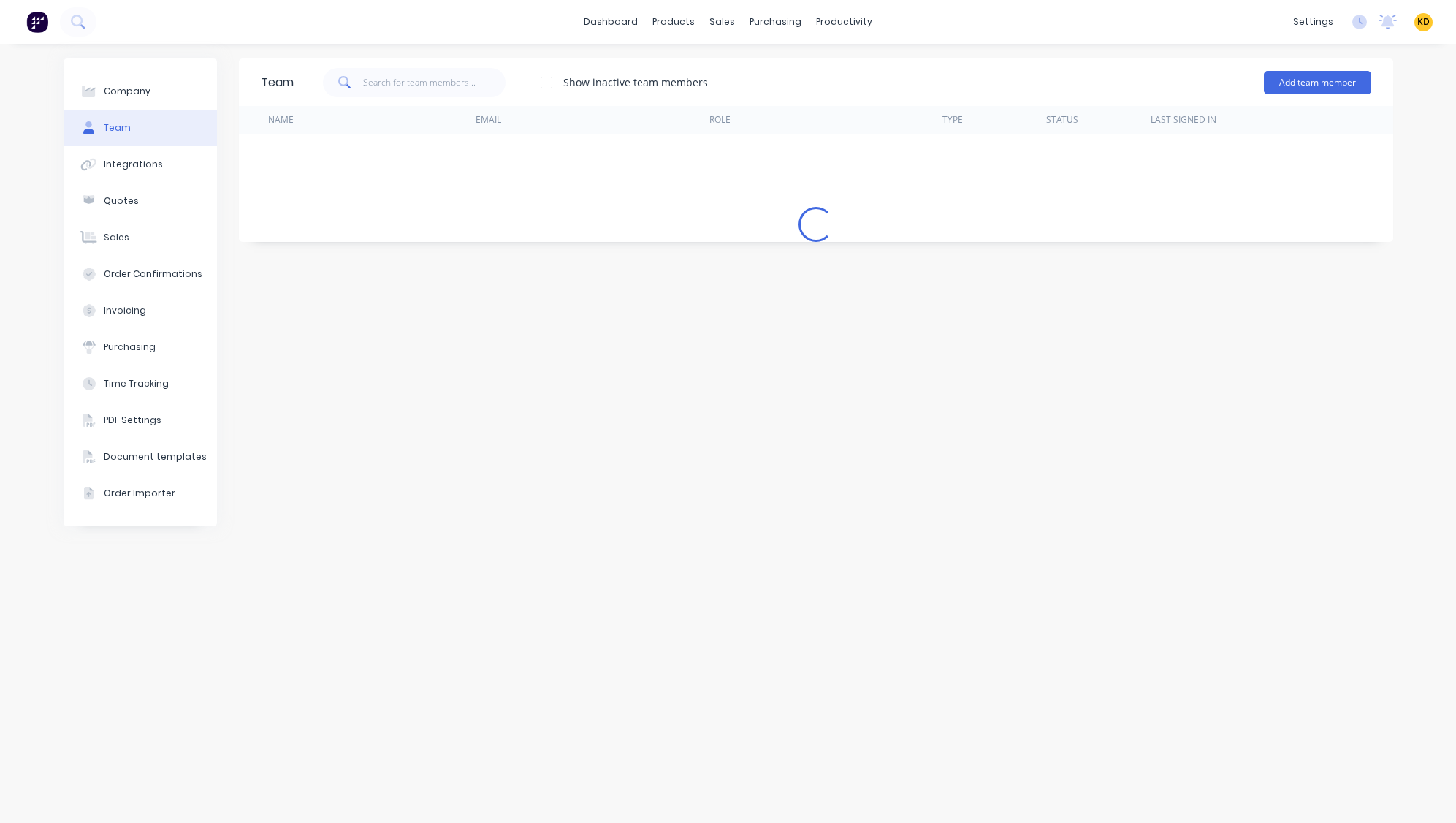
click at [180, 97] on button "Company" at bounding box center [140, 91] width 153 height 36
select select "AU"
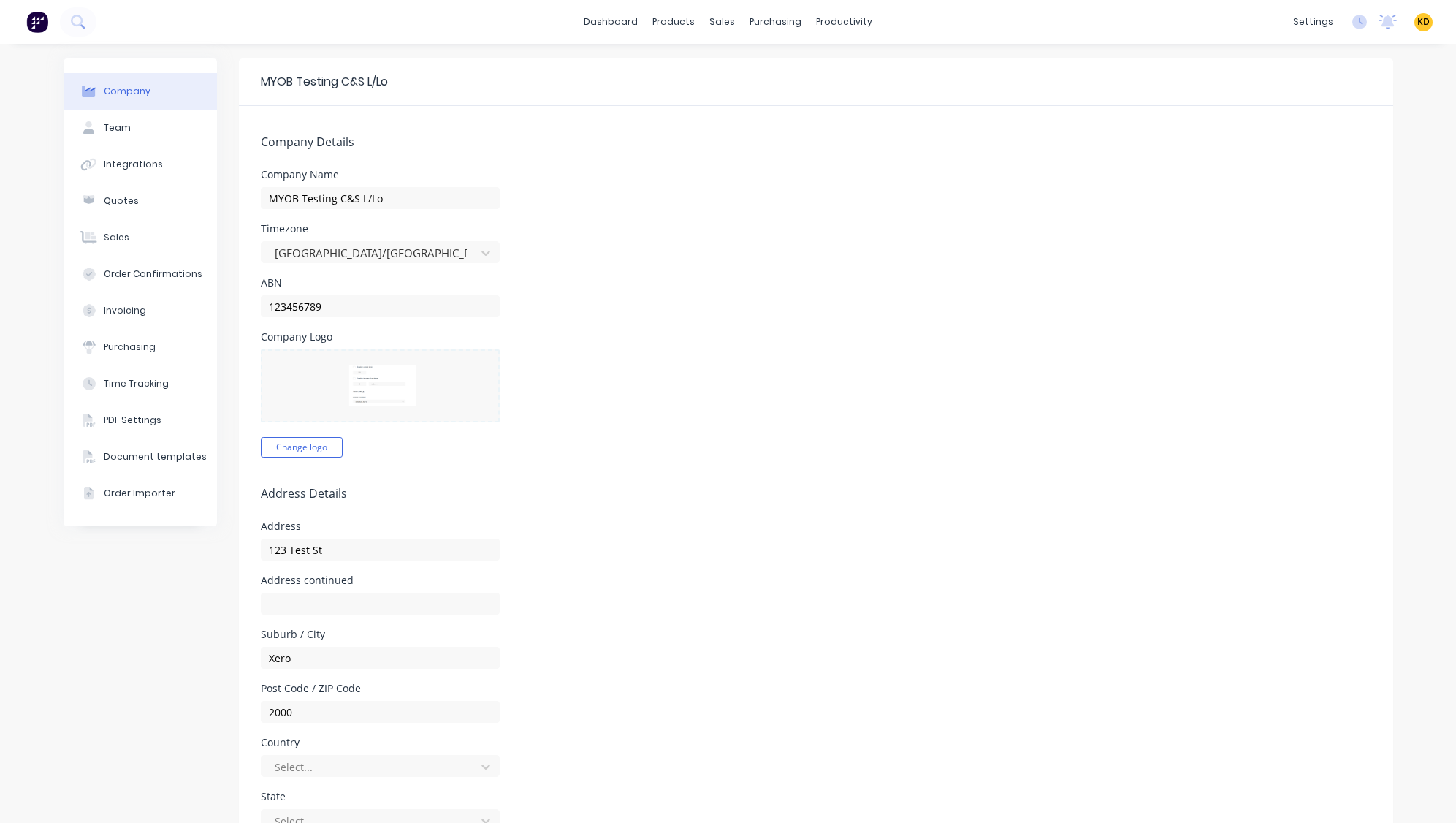
click at [1404, 20] on div "settings No new notifications [PERSON_NAME] all as read Billyssss mentioned you…" at bounding box center [1370, 22] width 170 height 22
click at [1418, 20] on span "KD" at bounding box center [1424, 22] width 13 height 13
click at [1295, 155] on button "Profile" at bounding box center [1333, 154] width 193 height 30
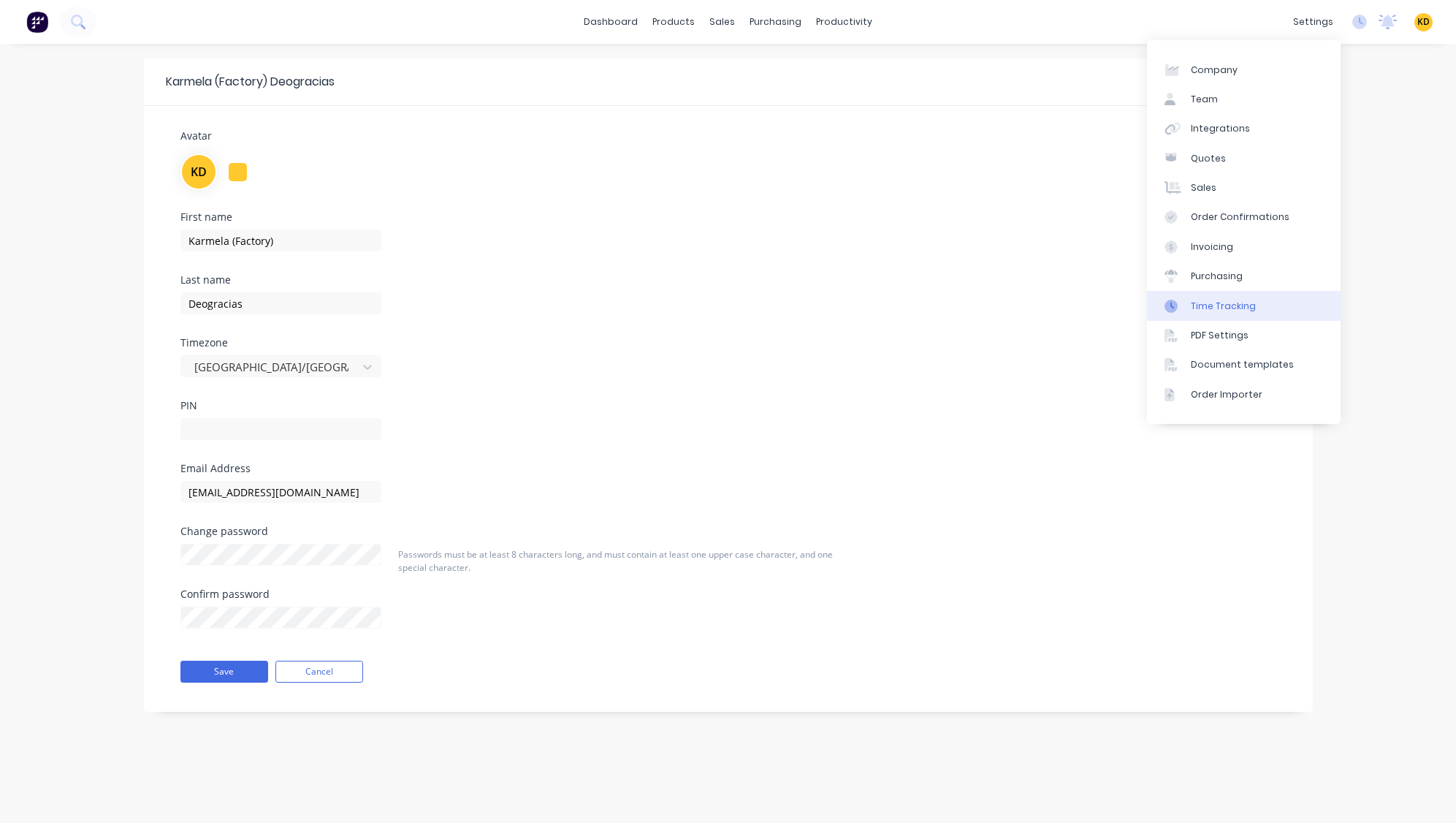
click at [1272, 300] on link "Time Tracking" at bounding box center [1243, 306] width 193 height 30
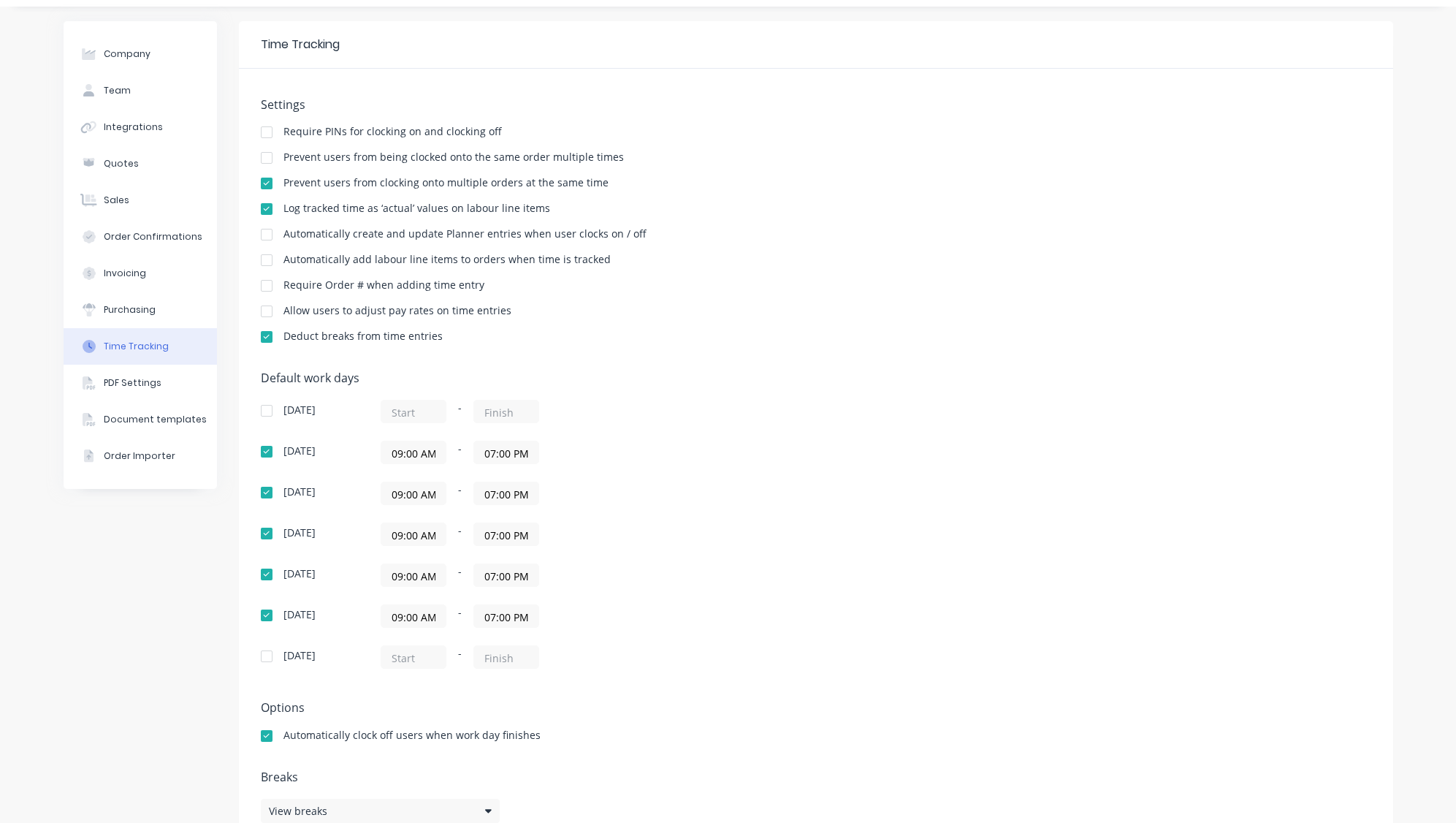
scroll to position [74, 0]
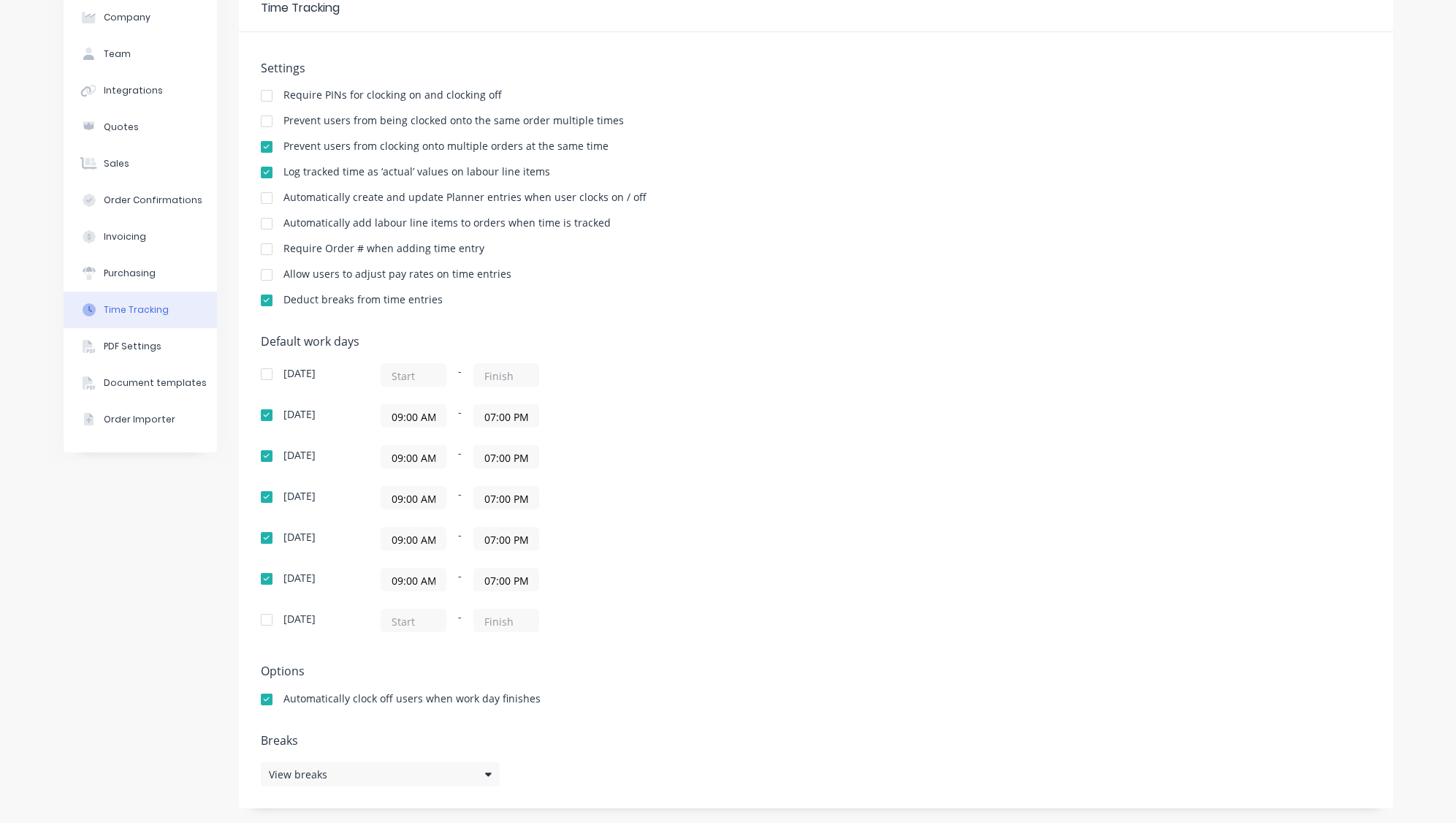
click at [882, 376] on div "Default work days [DATE] - [DATE] 09:00 AM - 07:00 PM [DATE] 09:00 AM - 07:00 P…" at bounding box center [815, 492] width 1111 height 315
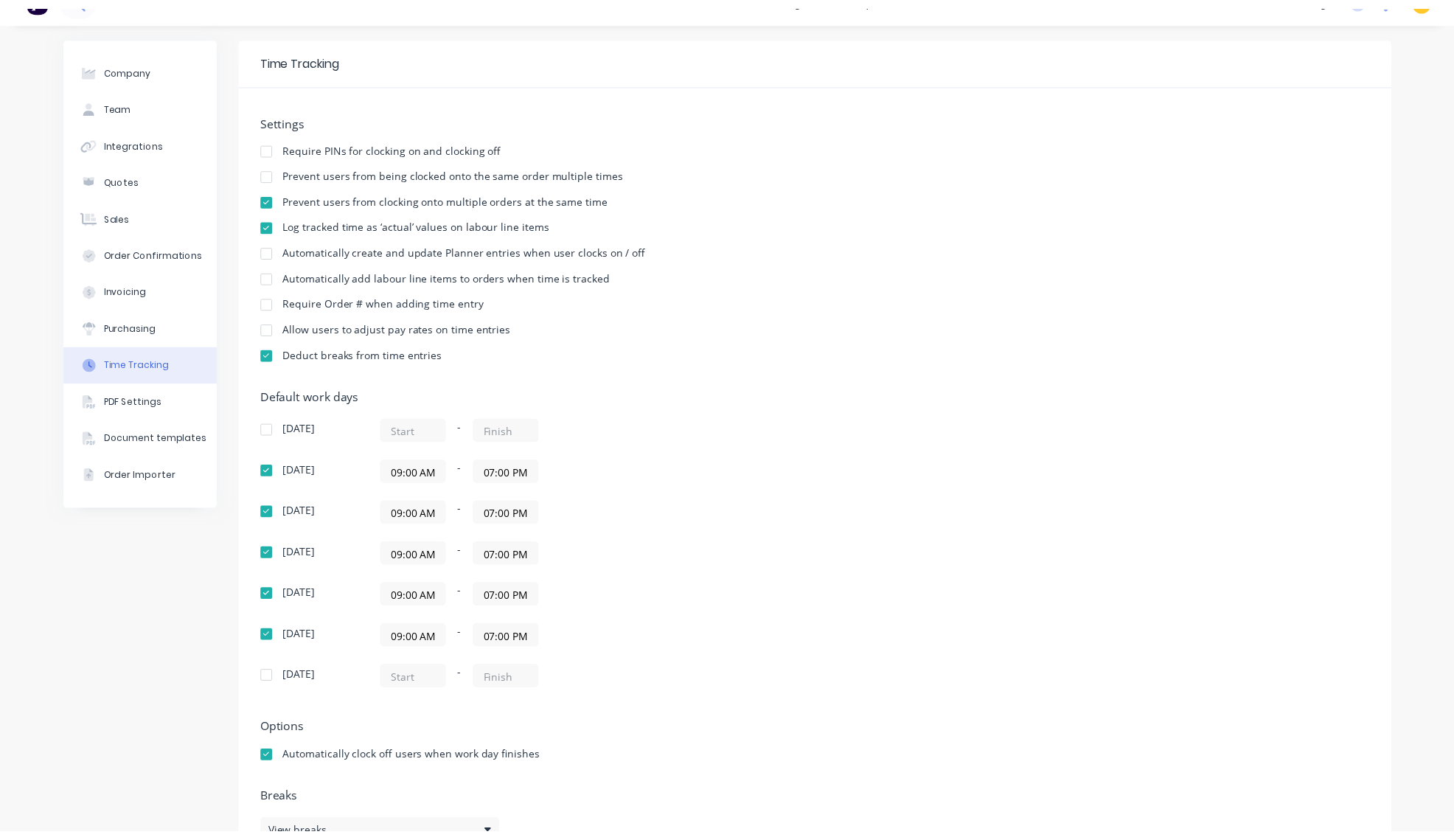
scroll to position [0, 0]
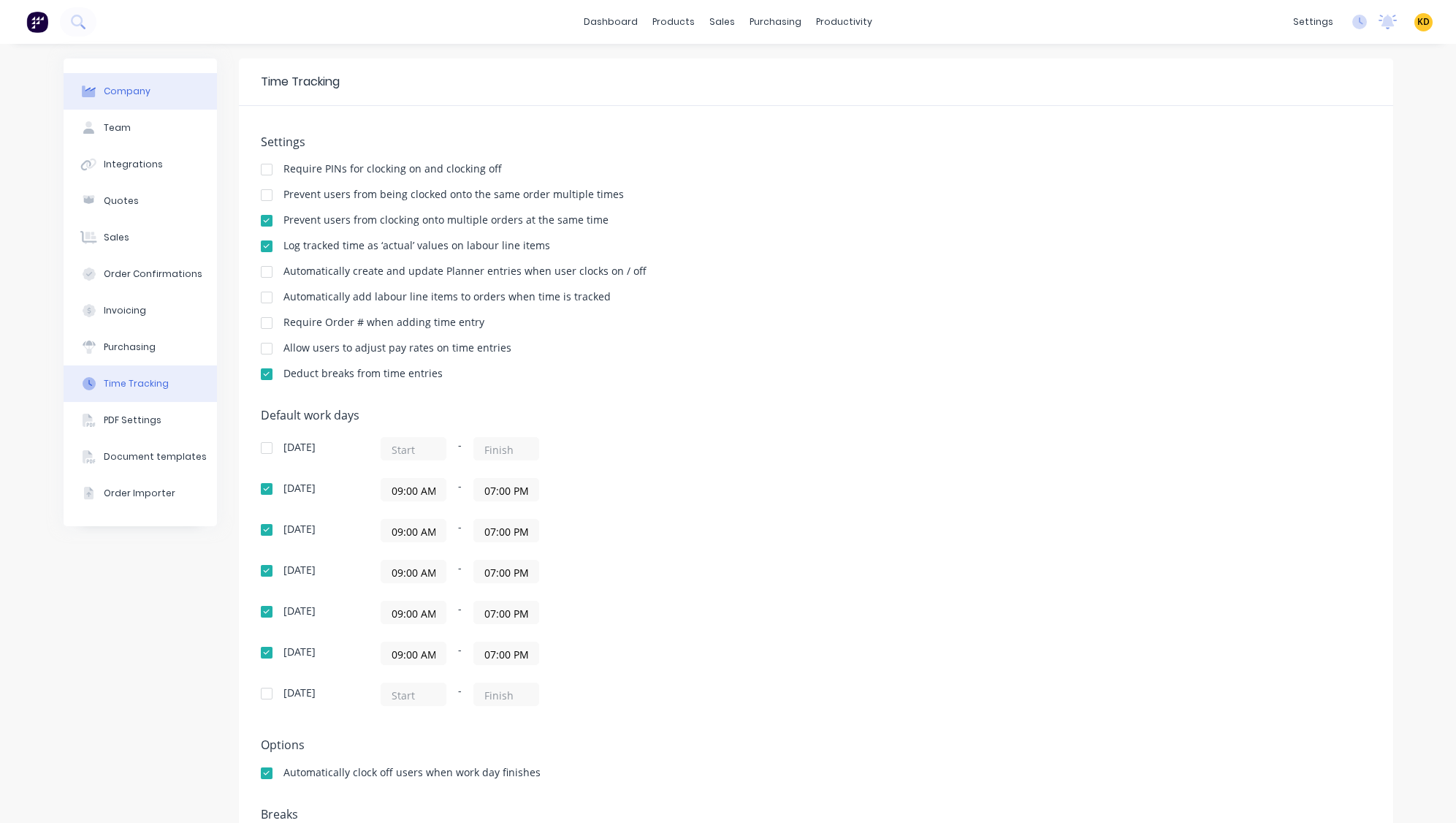
click at [134, 98] on button "Company" at bounding box center [140, 91] width 153 height 36
select select "AU"
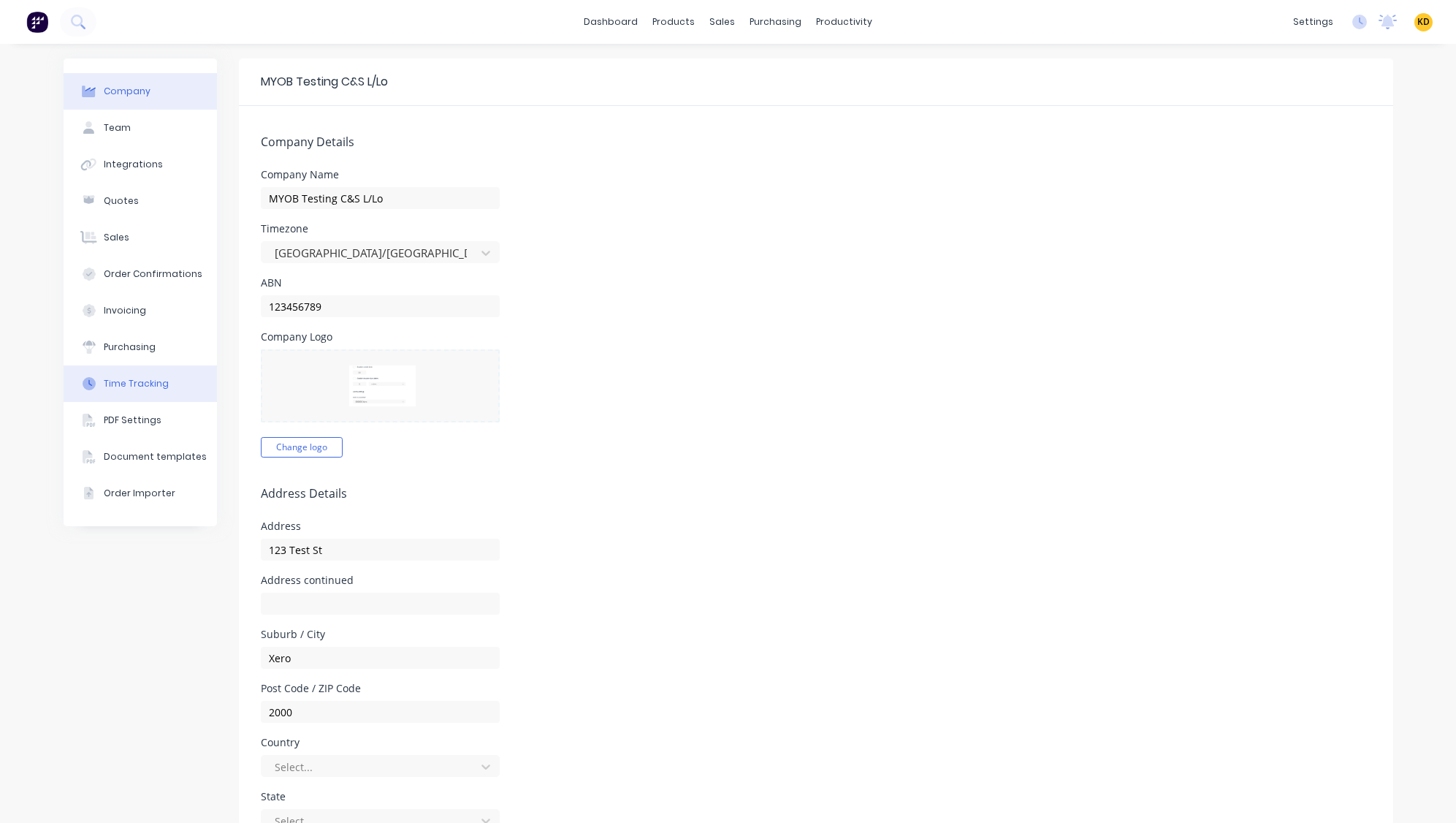
click at [139, 386] on div "Time Tracking" at bounding box center [137, 384] width 65 height 13
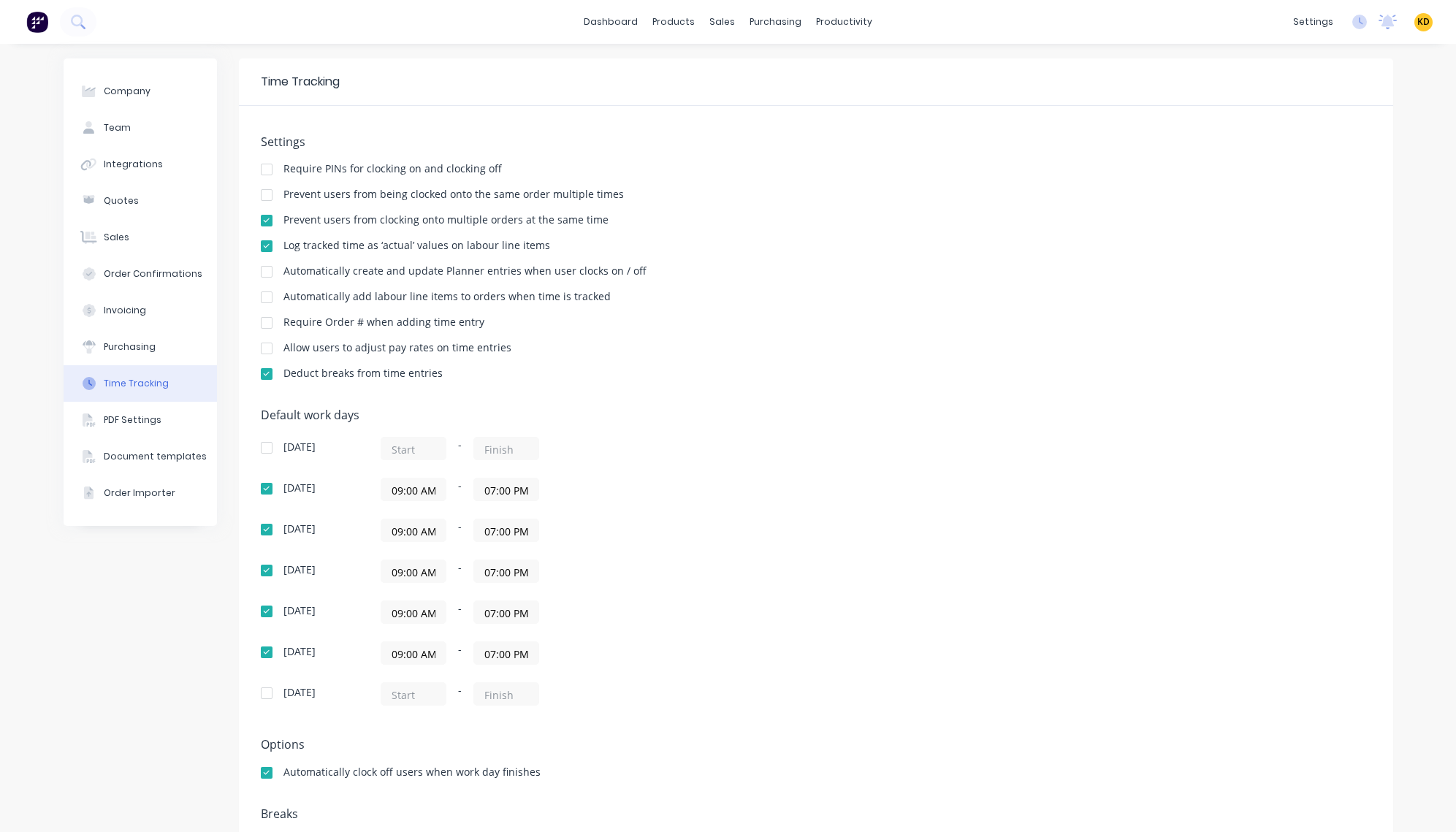
click at [752, 548] on div "[DATE] - [DATE] 09:00 AM - 07:00 PM [DATE] 09:00 AM - 07:00 PM [DATE] 09:00 AM …" at bounding box center [516, 571] width 511 height 268
click at [748, 539] on div "[DATE] 09:00 AM - 07:00 PM" at bounding box center [516, 530] width 511 height 24
click at [124, 574] on div "Company Team Integrations Quotes Sales Order Confirmations Invoicing Purchasing…" at bounding box center [140, 470] width 153 height 823
click at [145, 638] on div "Company Team Integrations Quotes Sales Order Confirmations Invoicing Purchasing…" at bounding box center [140, 470] width 153 height 823
click at [745, 406] on div "Settings Require PINs for clocking on and clocking off Prevent users from being…" at bounding box center [816, 493] width 1154 height 775
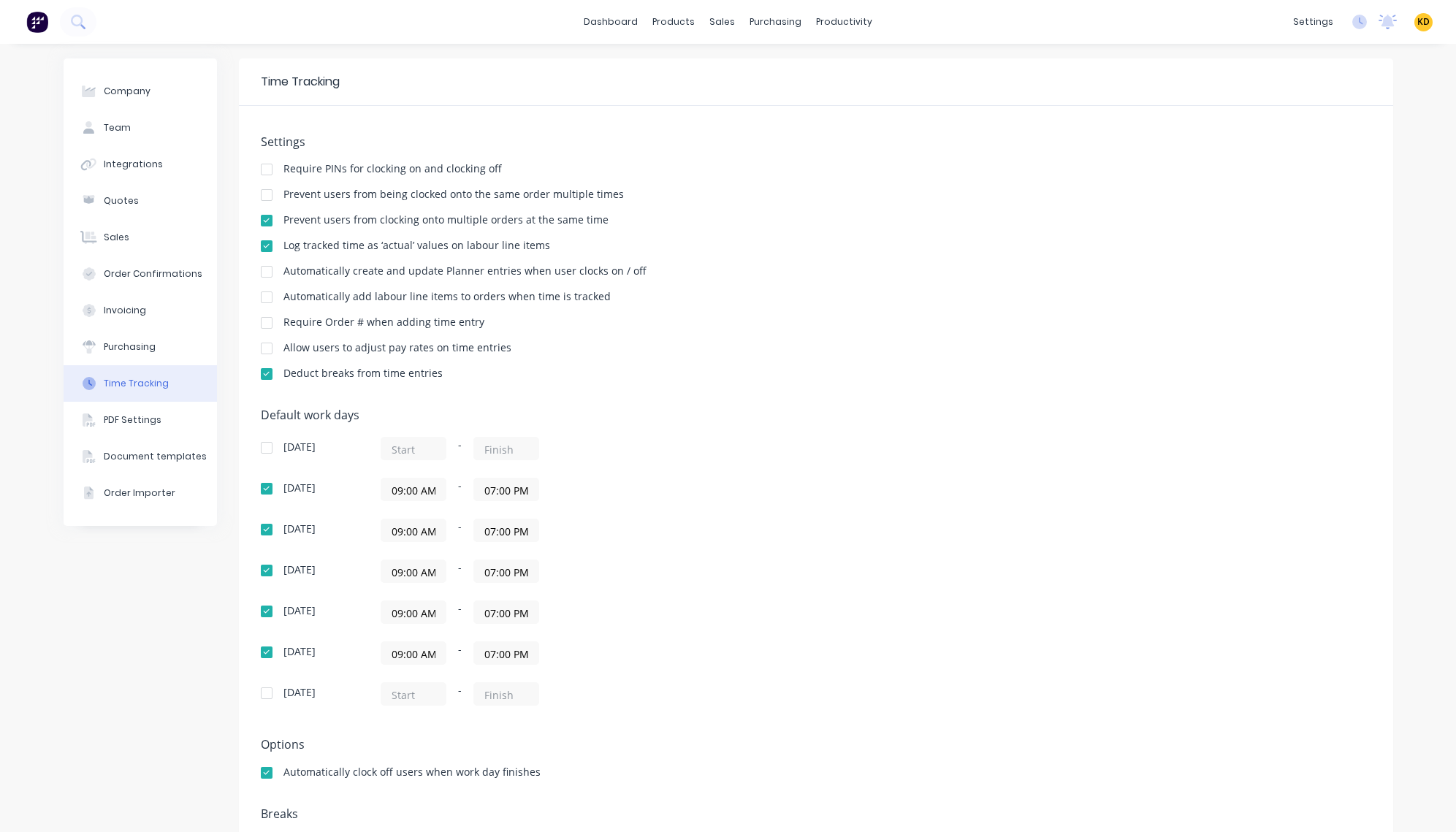
click at [1, 670] on div "Company Team Integrations Quotes Sales Order Confirmations Invoicing Purchasing…" at bounding box center [728, 469] width 1456 height 852
click at [764, 507] on div "Default work days [DATE] - [DATE] 09:00 AM - 07:00 PM [DATE] 09:00 AM - 07:00 P…" at bounding box center [808, 565] width 1111 height 315
click at [406, 488] on input "09:00 AM" at bounding box center [405, 489] width 64 height 22
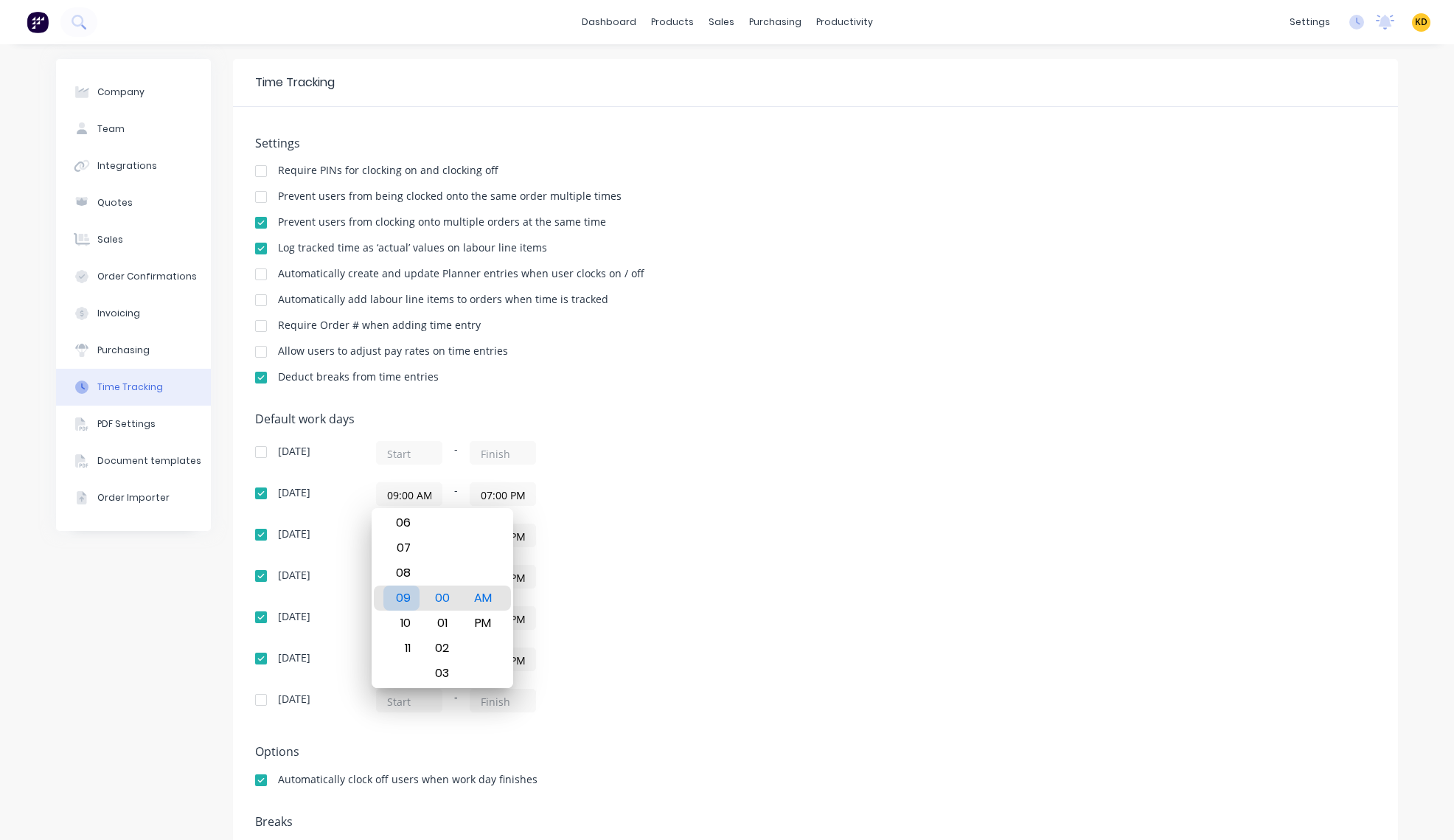
click at [407, 578] on div "08" at bounding box center [401, 573] width 36 height 25
type input "08:00 AM"
click at [684, 571] on div "09:00 AM - 07:00 PM" at bounding box center [560, 576] width 369 height 24
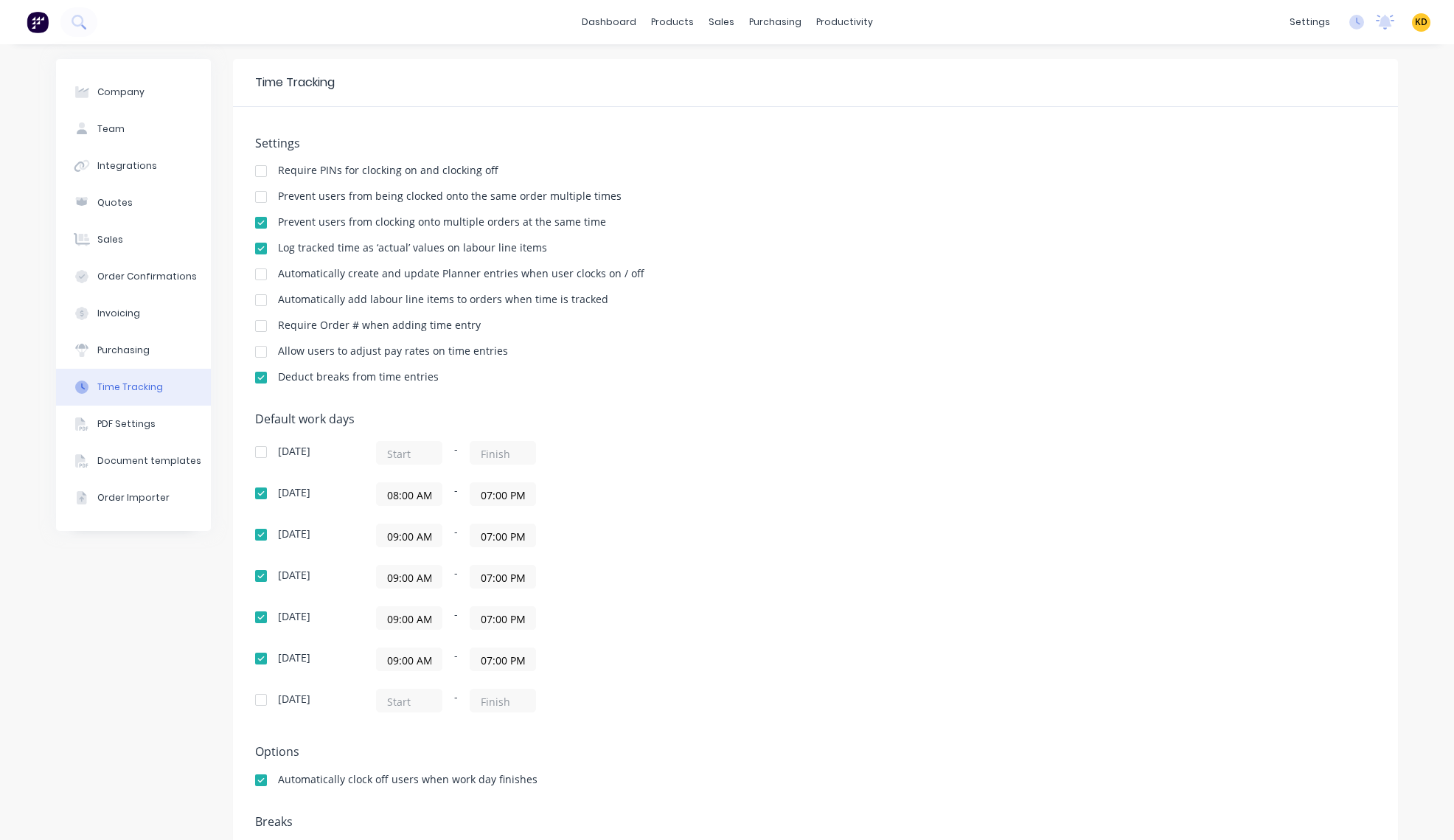
click at [493, 497] on input "07:00 PM" at bounding box center [503, 494] width 65 height 22
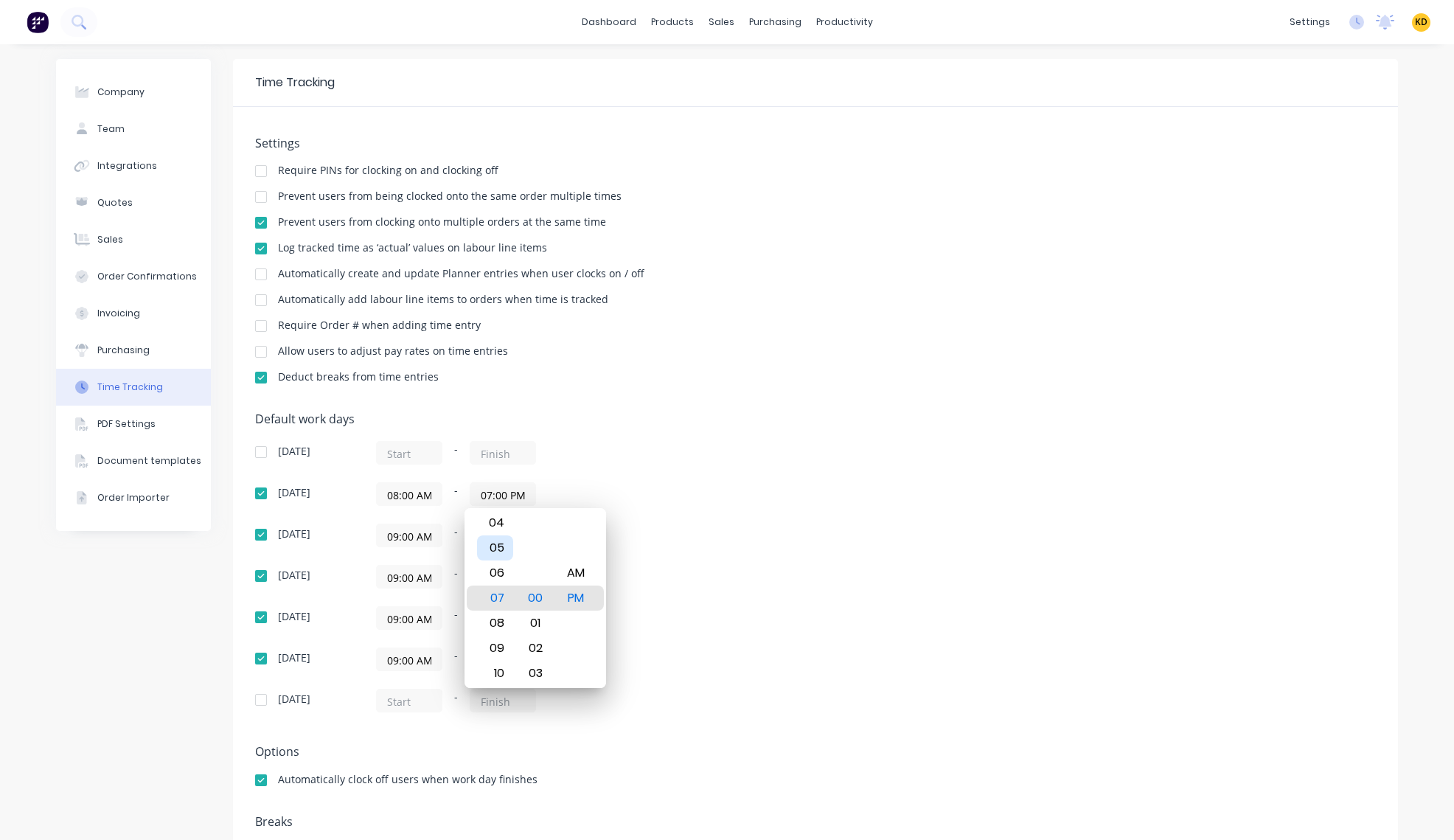
click at [497, 547] on div "05" at bounding box center [495, 548] width 36 height 25
type input "05:00 PM"
click at [578, 599] on div "PM" at bounding box center [576, 598] width 36 height 25
click at [757, 544] on div "[DATE] 09:00 AM - 07:00 PM" at bounding box center [513, 535] width 516 height 24
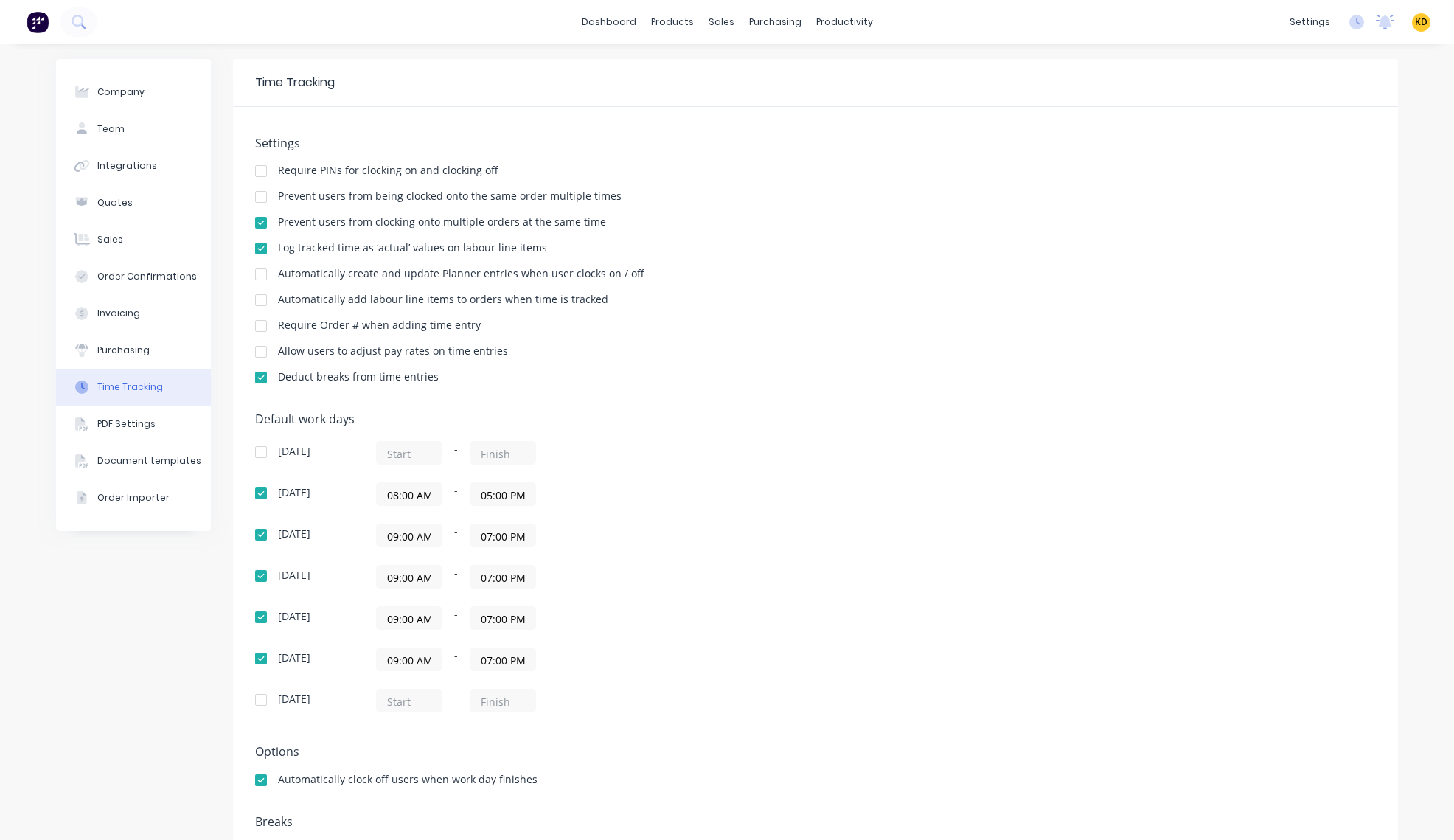
click at [392, 494] on input "08:00 AM" at bounding box center [409, 494] width 65 height 22
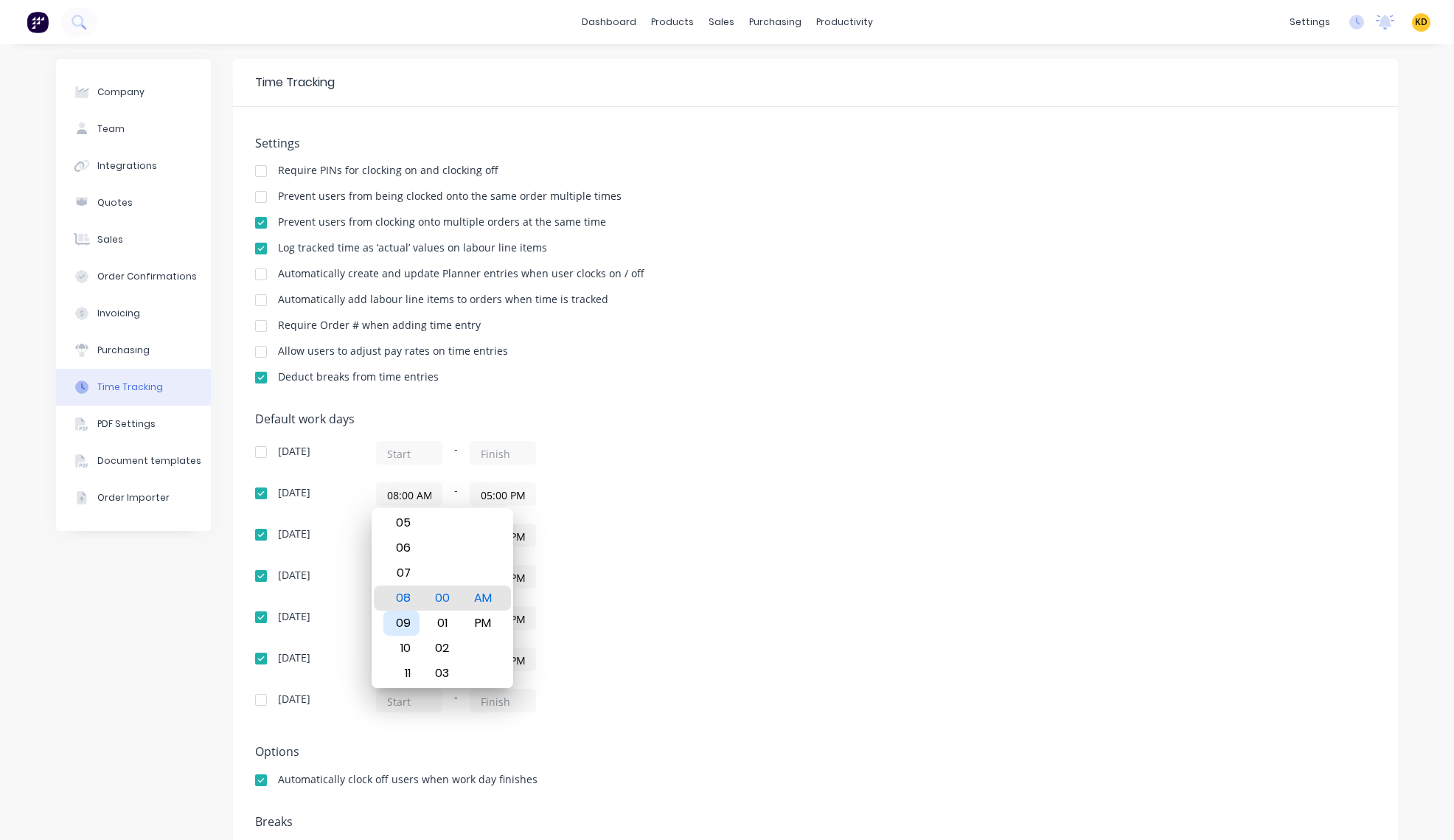
click at [408, 626] on div "09" at bounding box center [401, 623] width 36 height 25
type input "09:00 AM"
click at [584, 551] on div "[DATE] - [DATE] 09:00 AM - 05:00 PM [DATE] 09:00 AM - 07:00 PM [DATE] 09:00 AM …" at bounding box center [513, 576] width 516 height 271
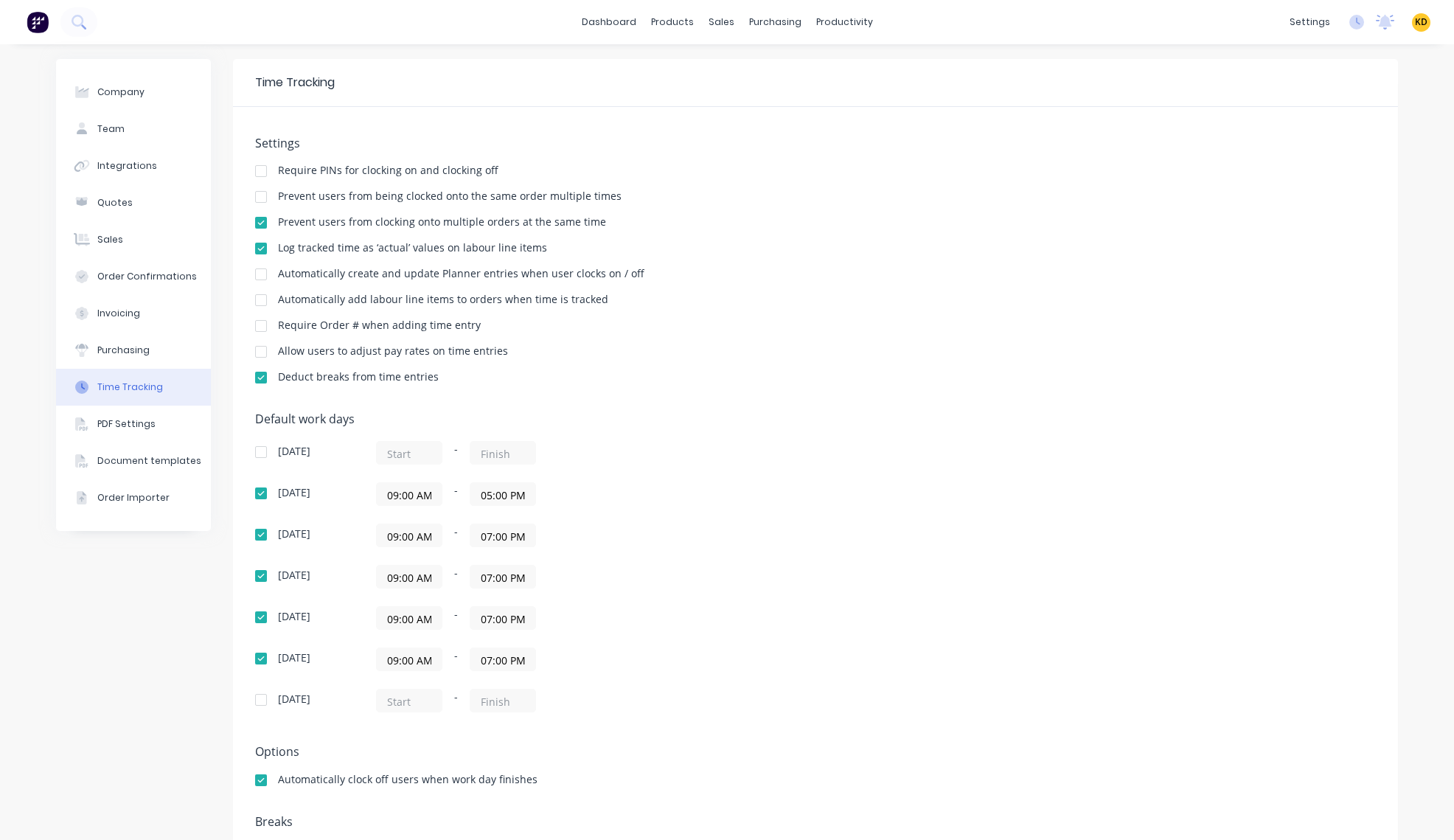
click at [407, 535] on input "09:00 AM" at bounding box center [409, 535] width 65 height 22
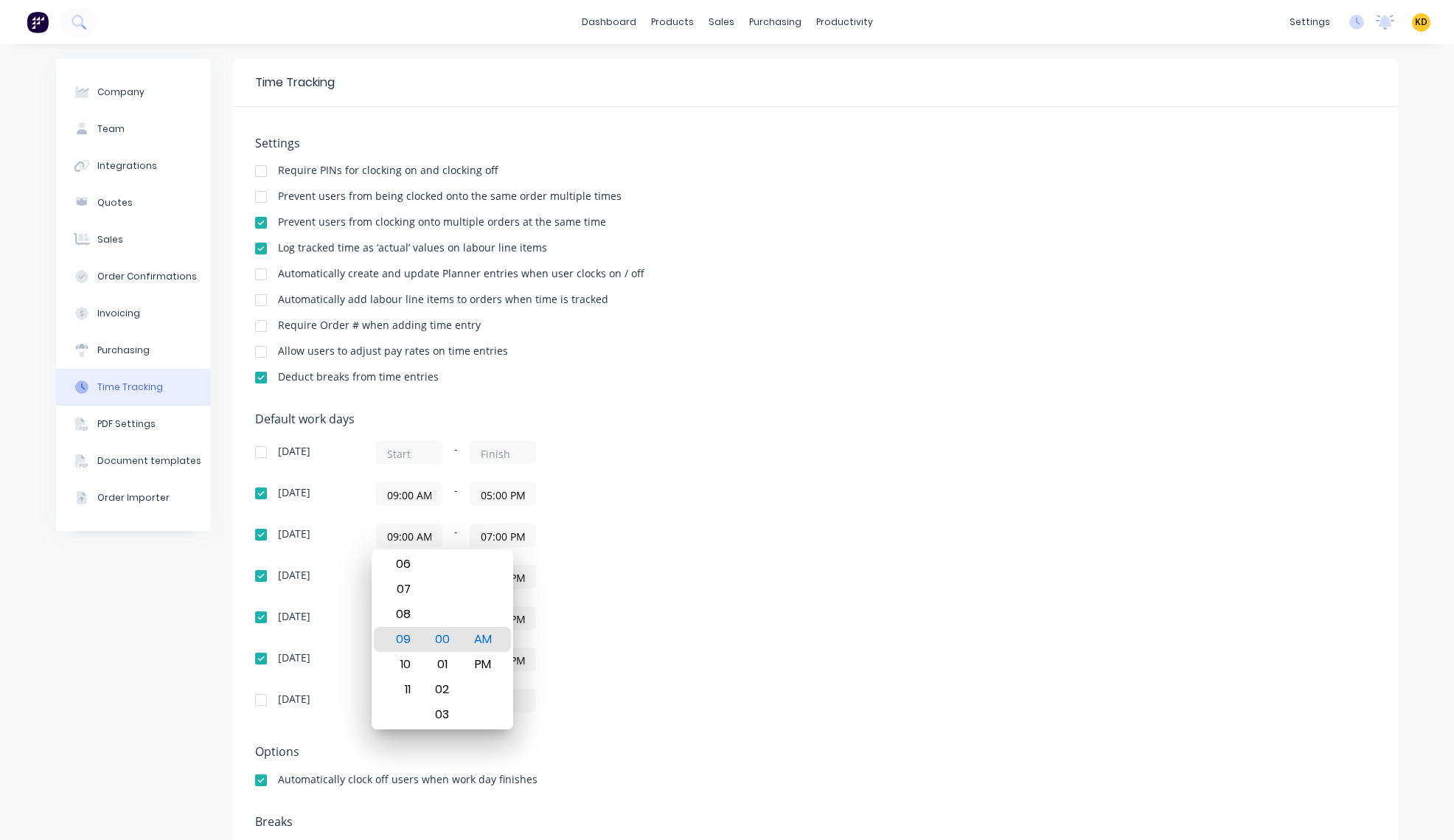
click at [679, 537] on div "09:00 AM - 07:00 PM" at bounding box center [560, 535] width 369 height 24
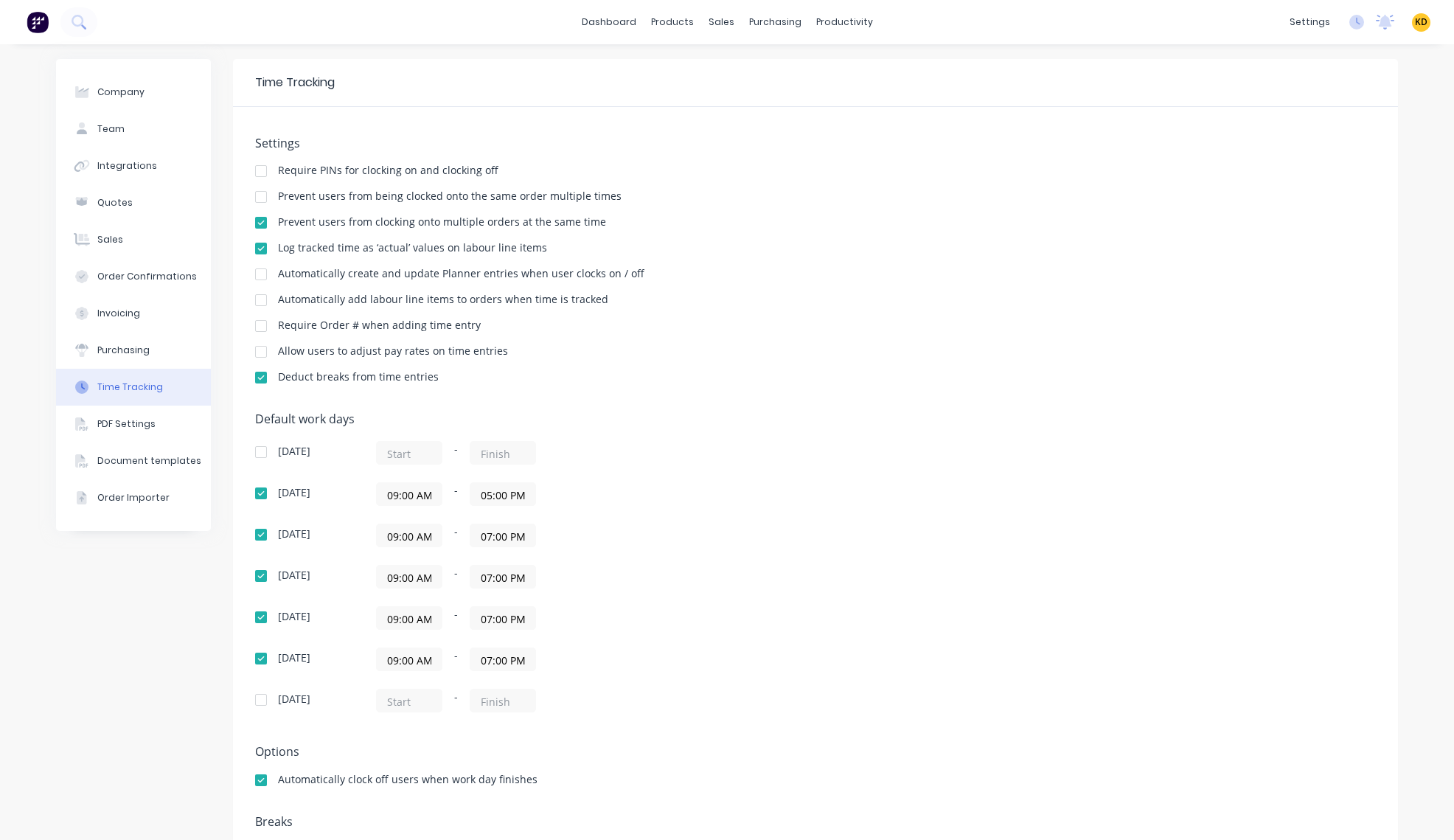
click at [753, 518] on div "[DATE] - [DATE] 09:00 AM - 05:00 PM [DATE] 09:00 AM - 07:00 PM [DATE] 09:00 AM …" at bounding box center [513, 576] width 516 height 271
click at [499, 538] on input "07:00 PM" at bounding box center [503, 535] width 65 height 22
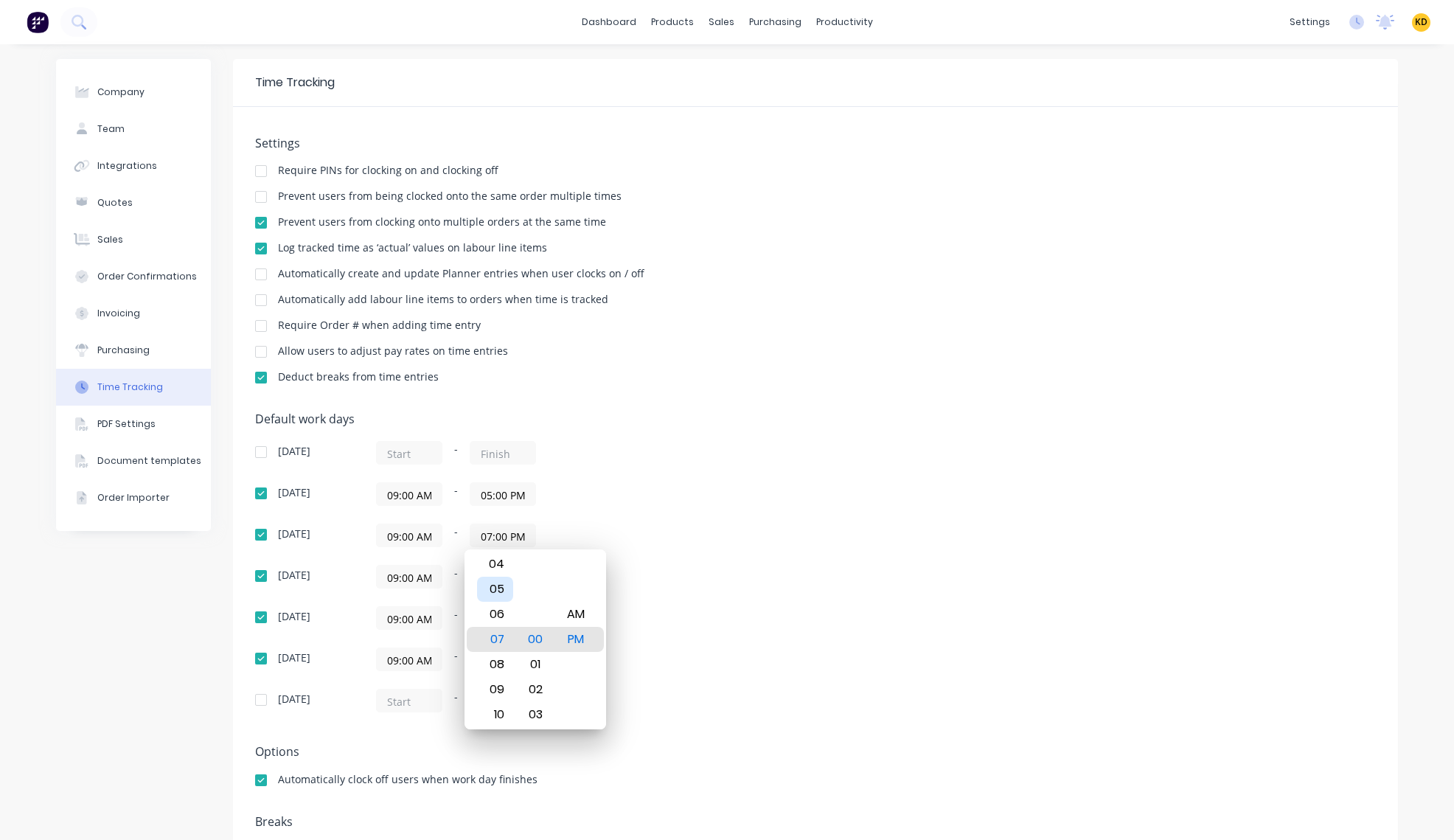
click at [492, 590] on div "05" at bounding box center [495, 589] width 36 height 25
type input "05:00 PM"
click at [710, 575] on div "09:00 AM - 07:00 PM" at bounding box center [560, 576] width 369 height 24
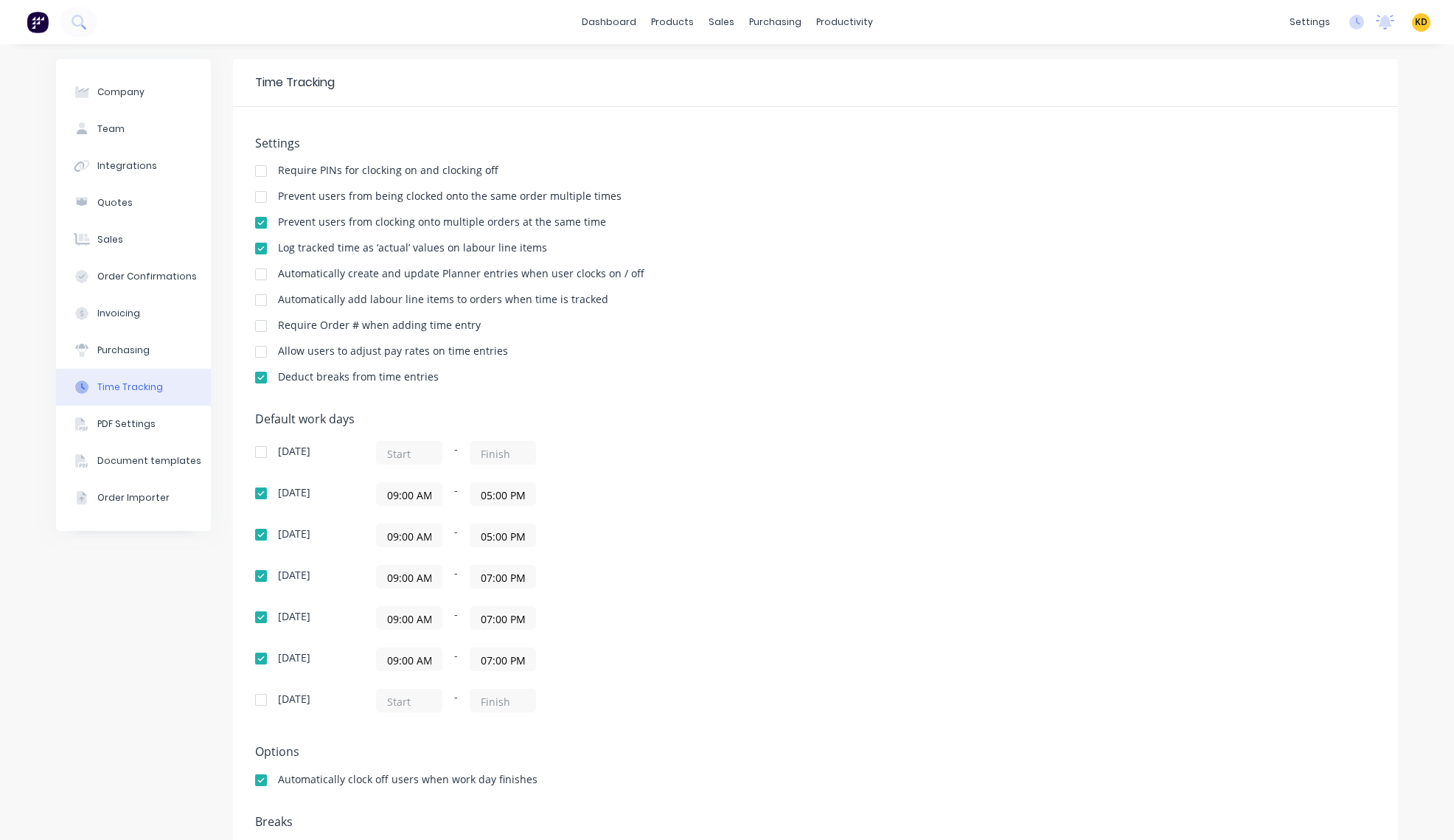
click at [504, 580] on input "07:00 PM" at bounding box center [503, 576] width 65 height 22
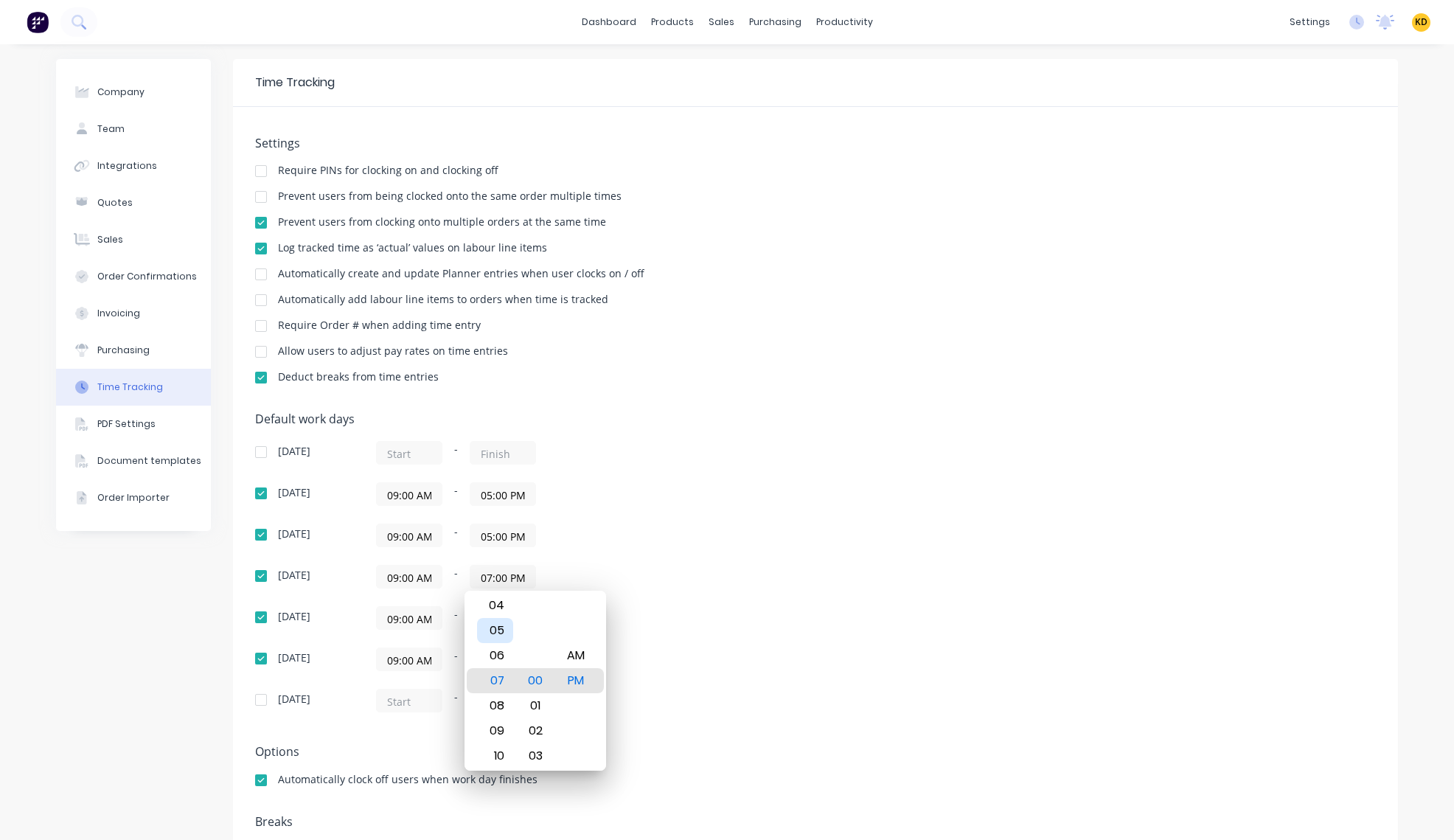
click at [494, 630] on div "05" at bounding box center [495, 631] width 36 height 25
type input "05:00 PM"
click at [720, 489] on div "09:00 AM - 05:00 PM" at bounding box center [560, 494] width 369 height 24
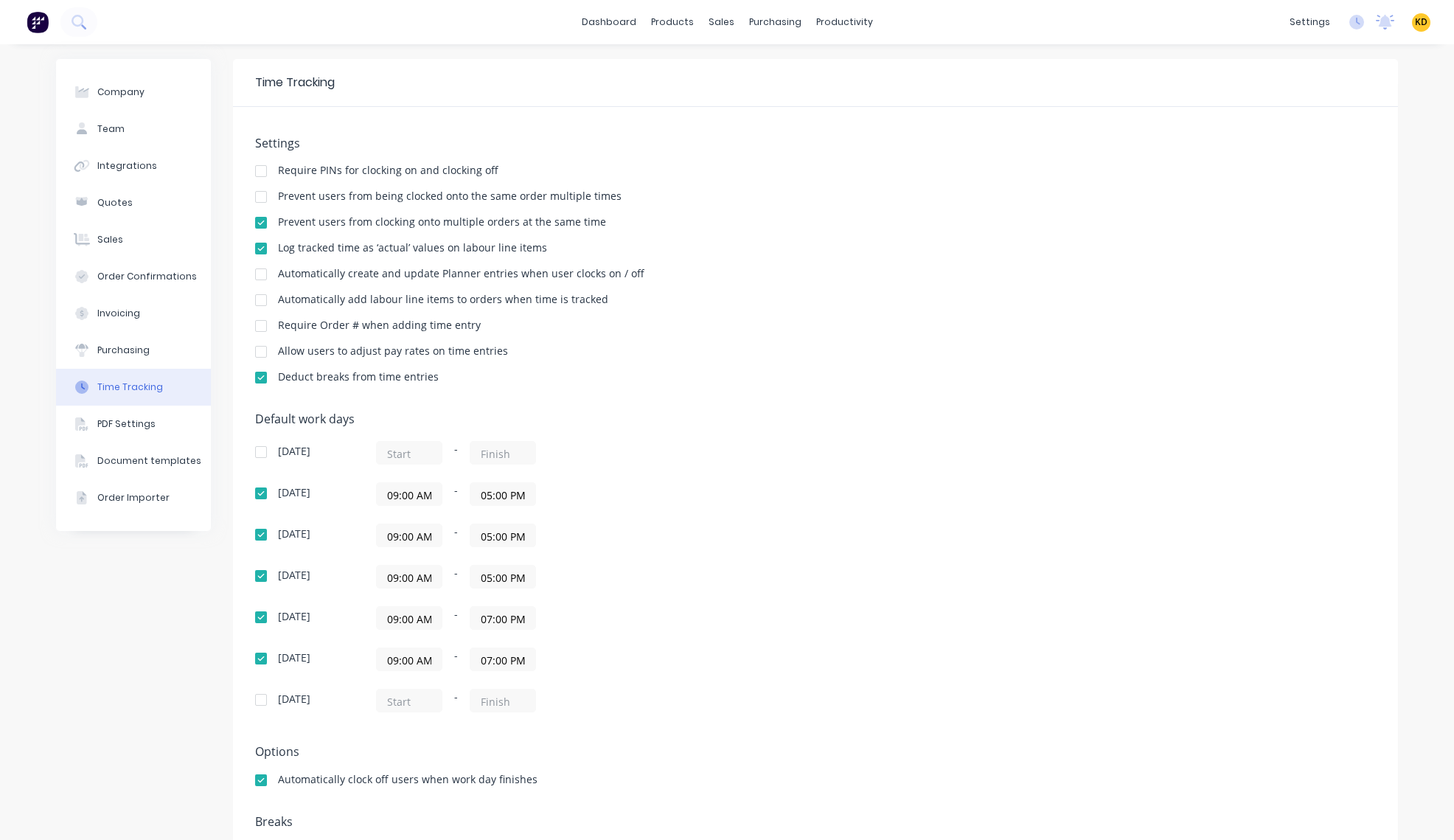
click at [57, 631] on div "Company Team Integrations Quotes Sales Order Confirmations Invoicing Purchasing…" at bounding box center [133, 474] width 155 height 831
click at [136, 95] on button "Company" at bounding box center [133, 92] width 155 height 36
select select "AU"
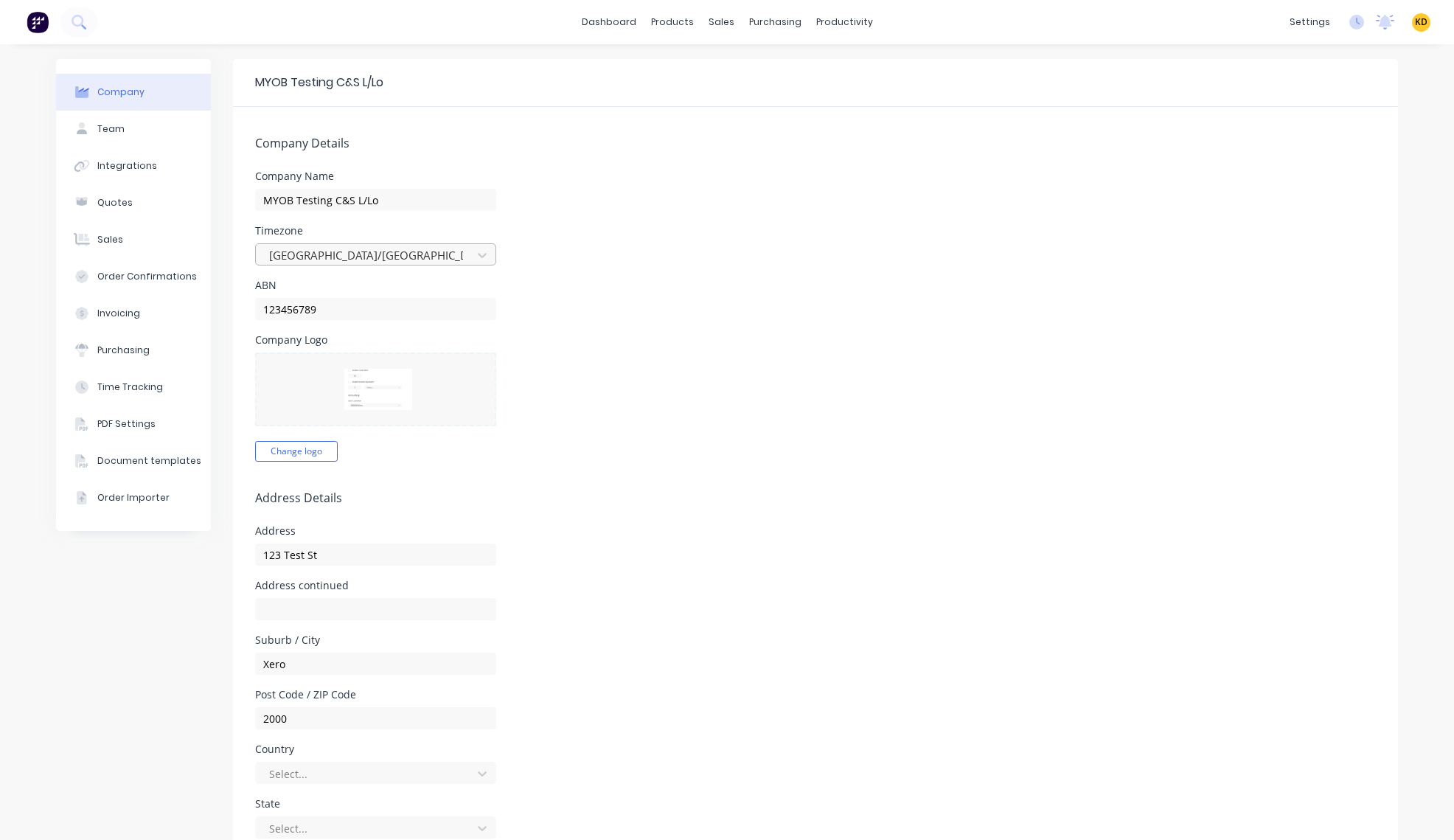
click at [333, 251] on div at bounding box center [366, 255] width 197 height 19
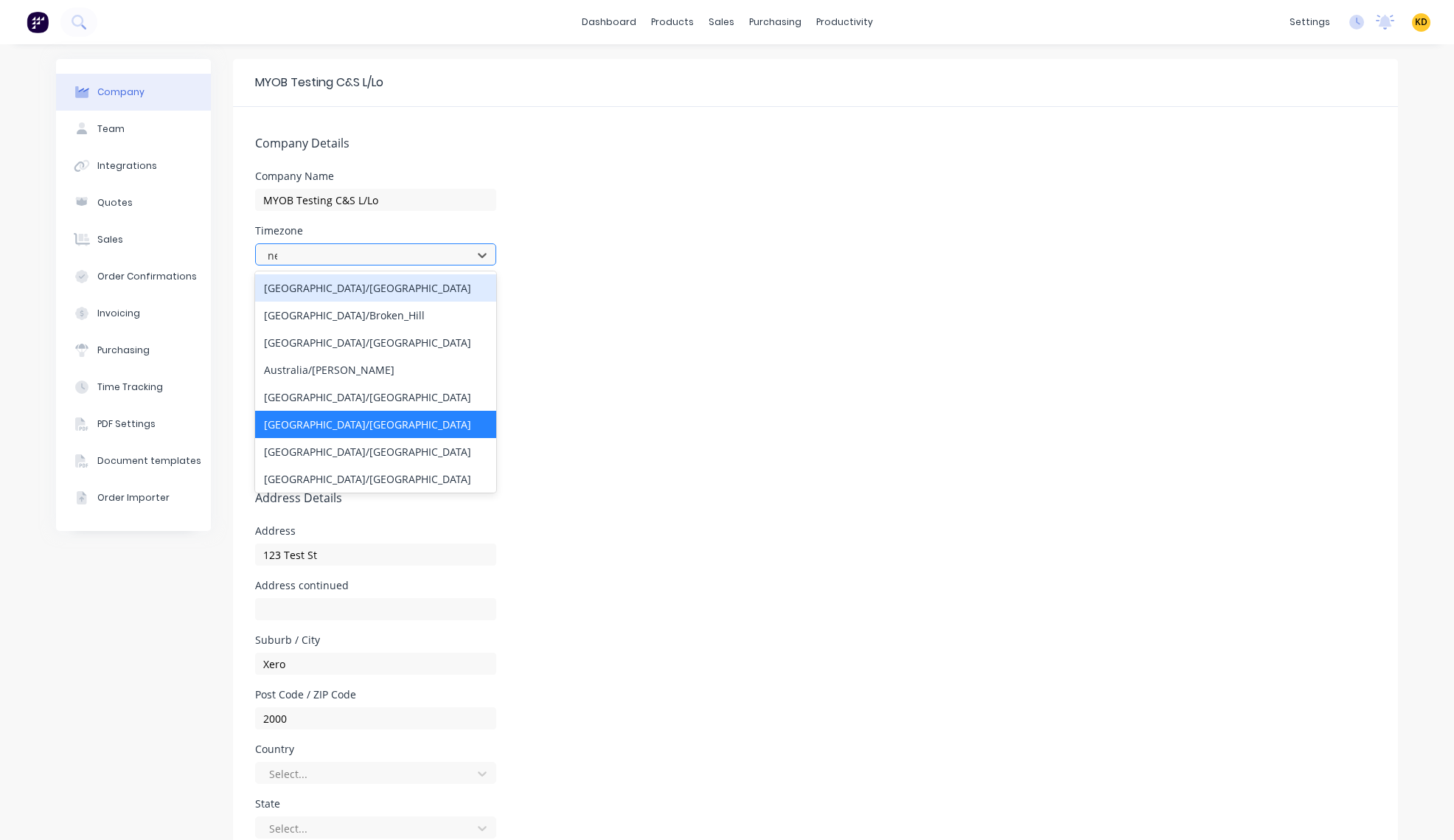
type input "new"
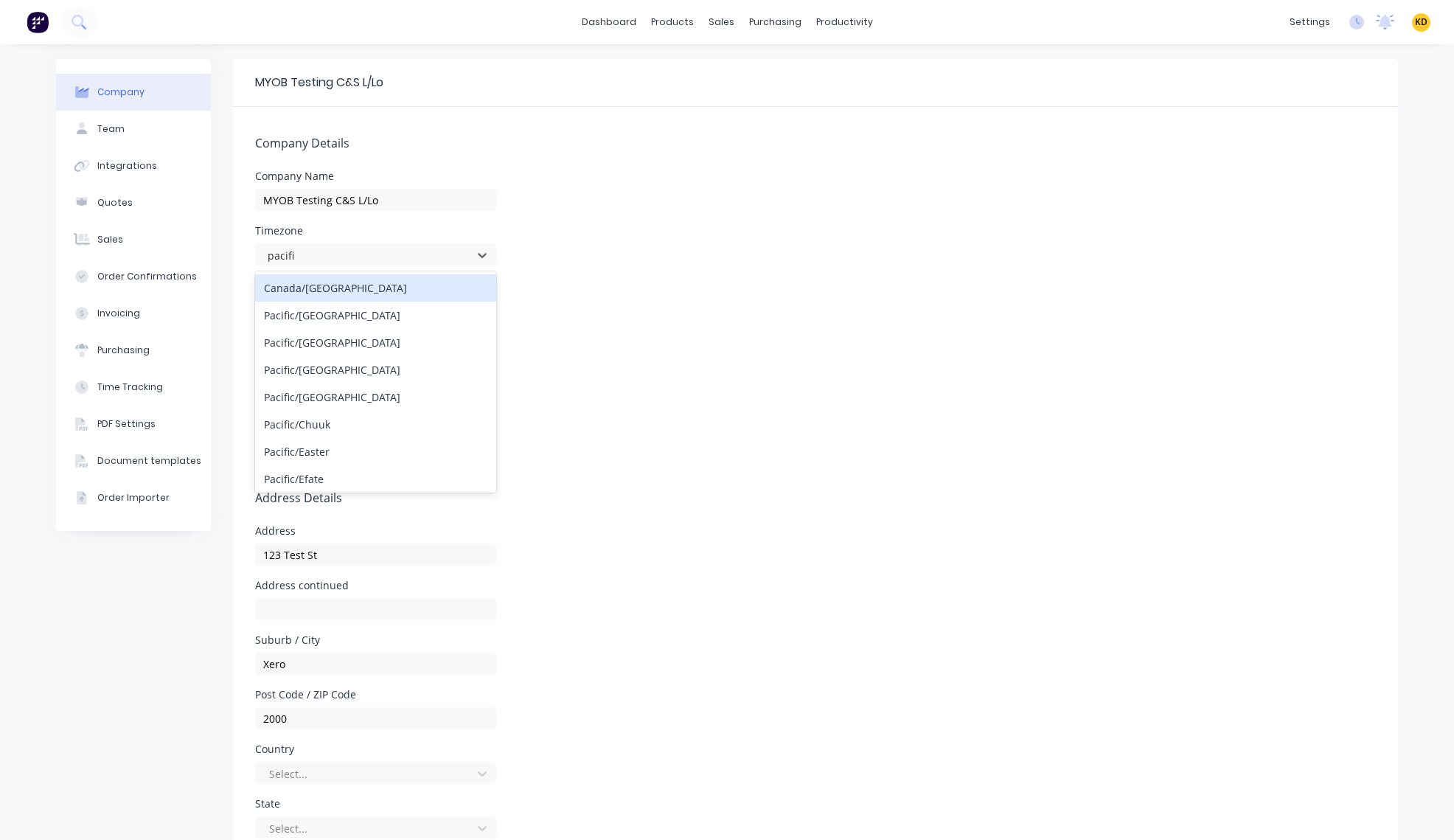
type input "pacific"
click at [390, 336] on div "Pacific/[GEOGRAPHIC_DATA]" at bounding box center [376, 343] width 241 height 28
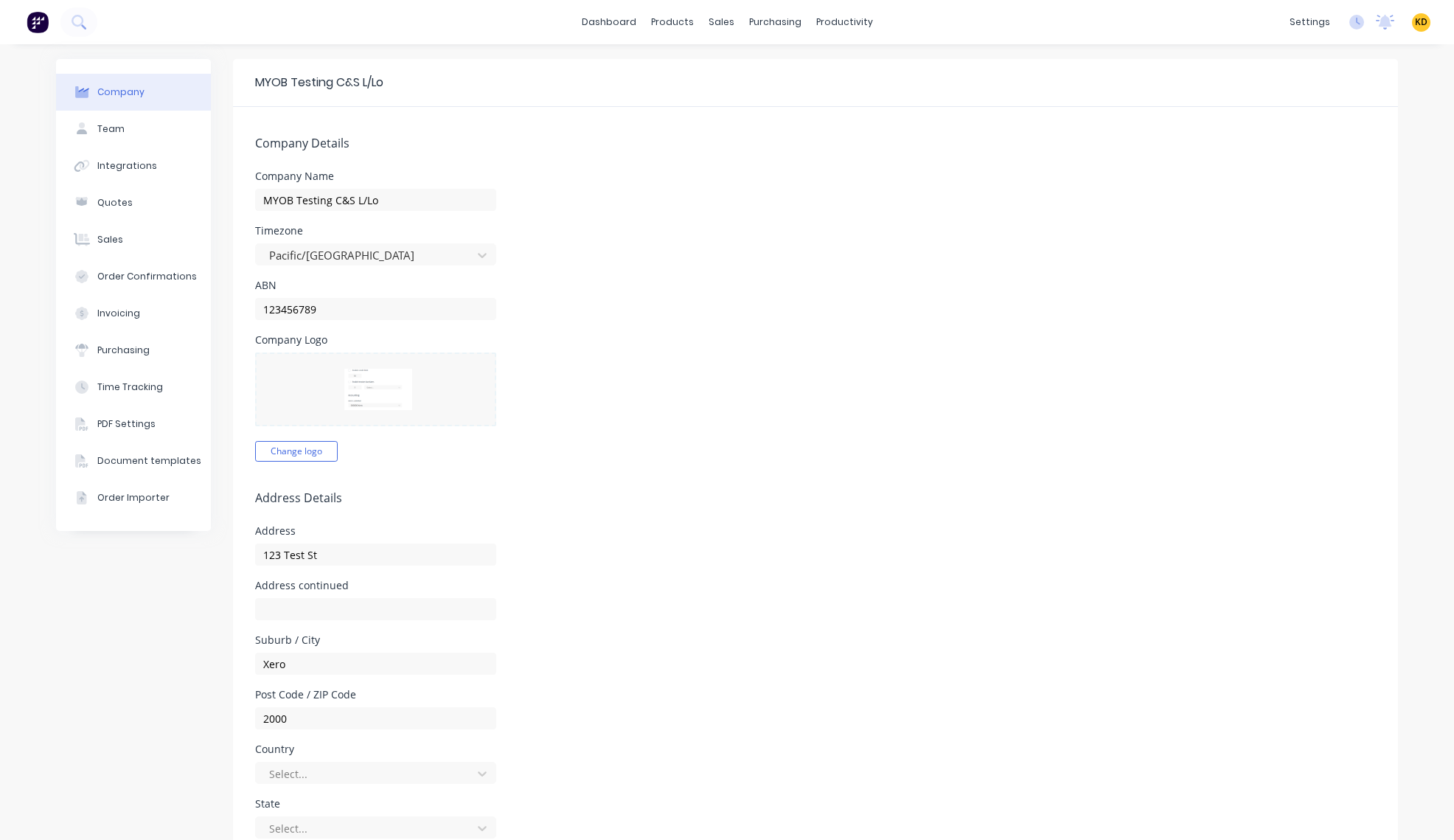
click at [682, 301] on div "ABN 123456789" at bounding box center [816, 299] width 1121 height 39
click at [1415, 22] on span "KD" at bounding box center [1421, 22] width 13 height 13
click at [1305, 153] on button "Profile" at bounding box center [1330, 156] width 195 height 30
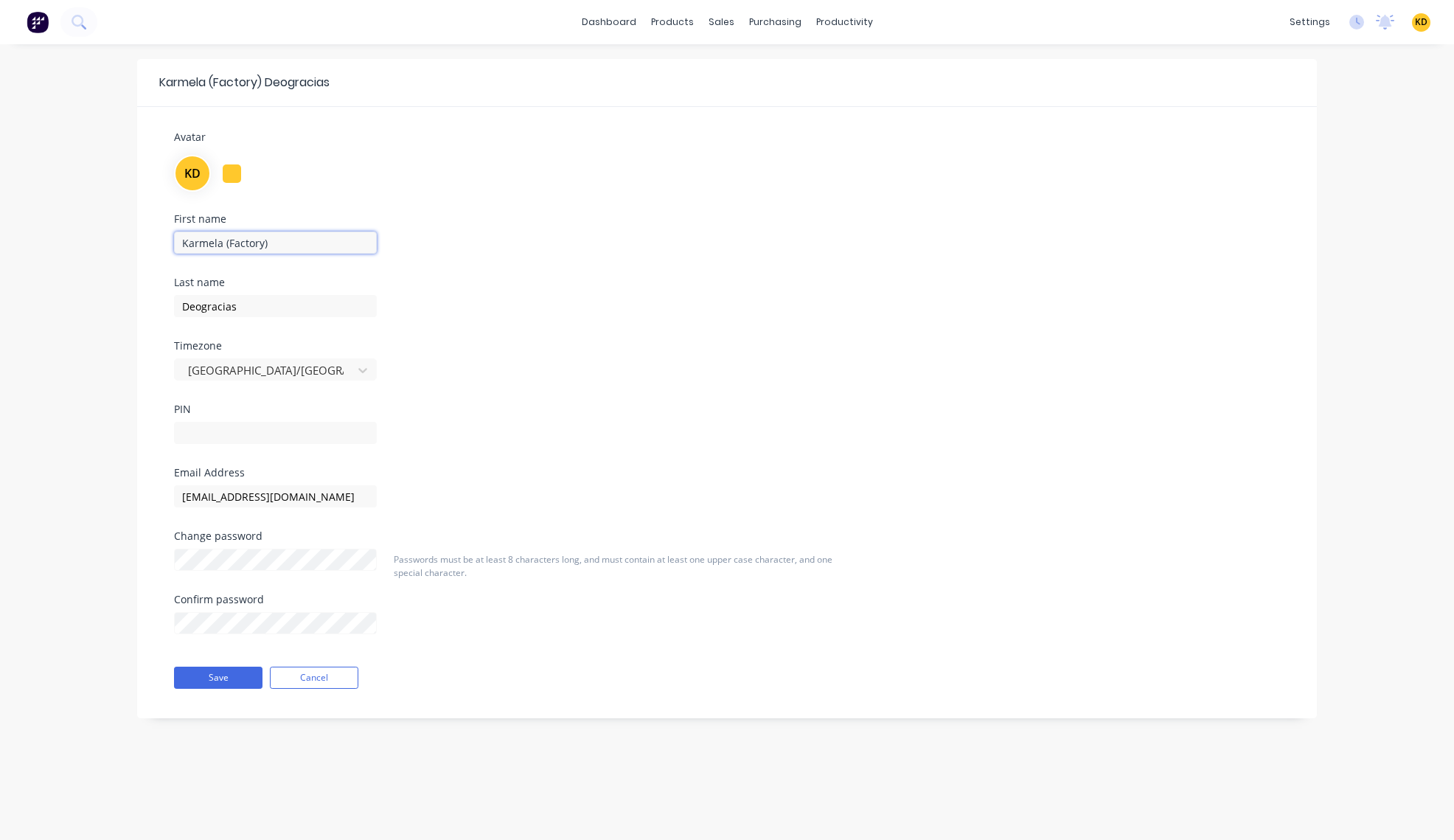
click at [285, 249] on input "Karmela (Factory)" at bounding box center [276, 243] width 203 height 22
click at [288, 375] on div at bounding box center [265, 370] width 159 height 19
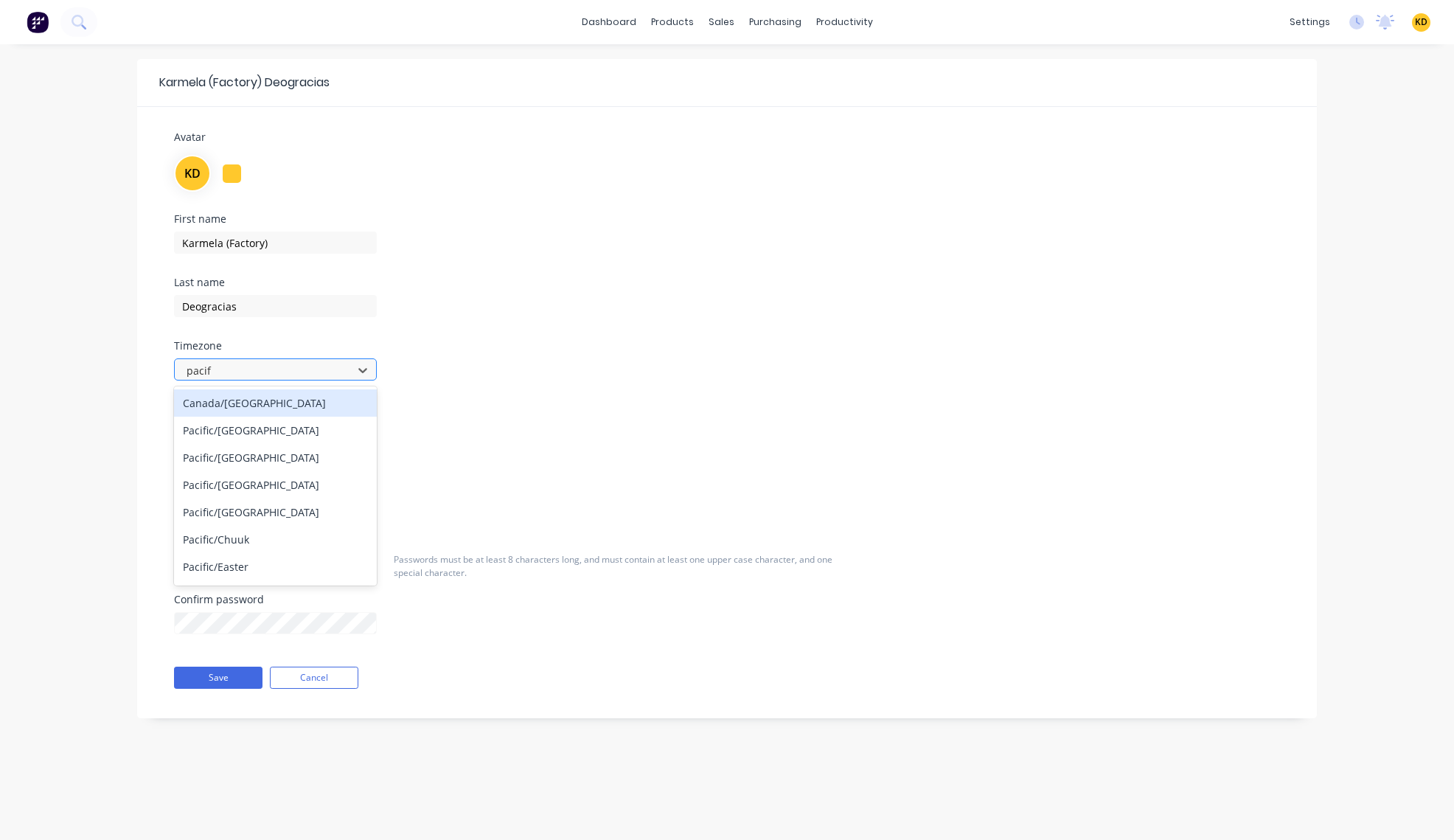
type input "paci"
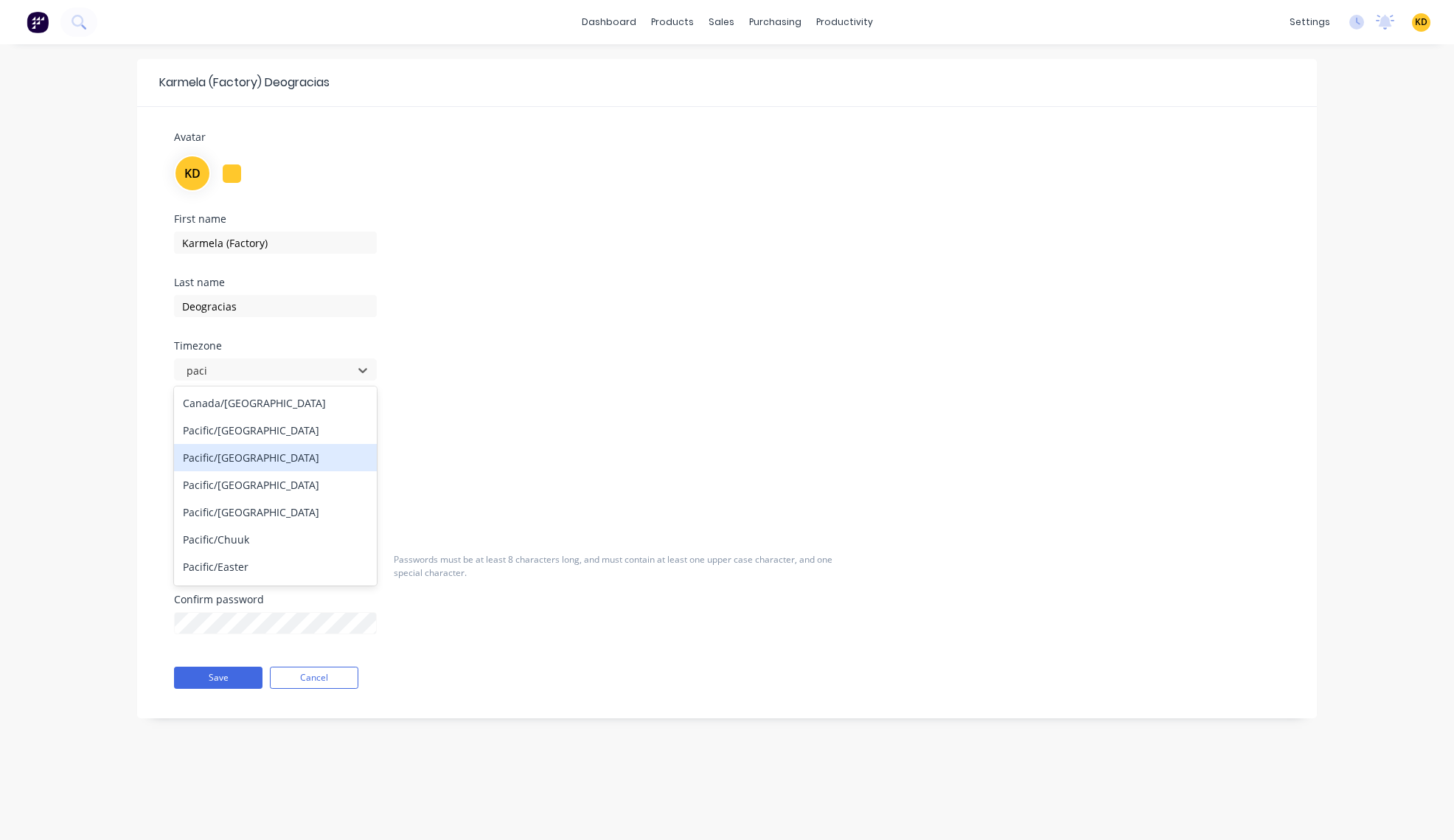
click at [283, 453] on div "Pacific/[GEOGRAPHIC_DATA]" at bounding box center [276, 457] width 203 height 28
click at [556, 382] on div "First name [PERSON_NAME] (Factory) Last name [PERSON_NAME] Timezone 40 results …" at bounding box center [727, 340] width 1128 height 254
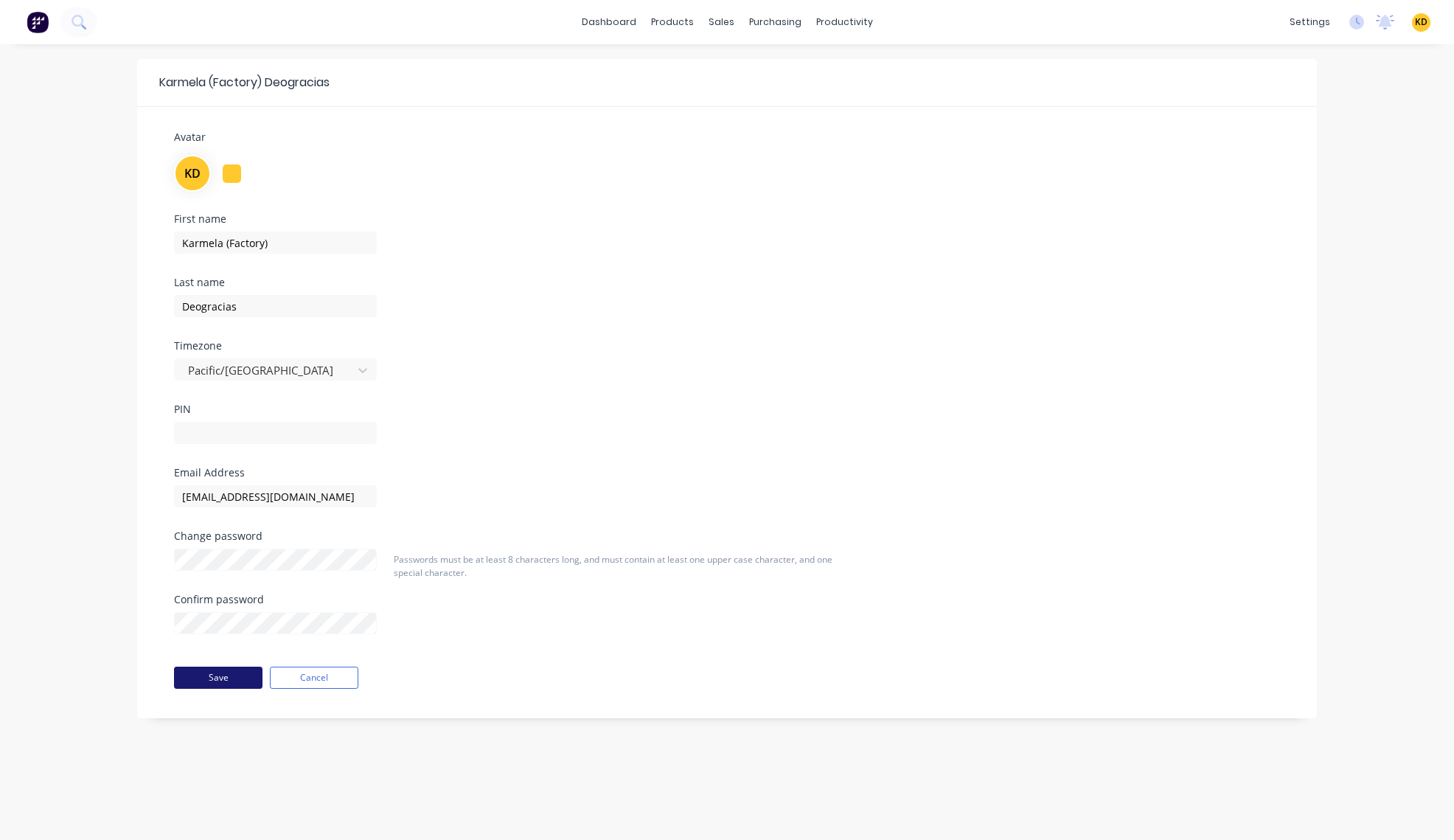
click at [241, 684] on button "Save" at bounding box center [218, 678] width 89 height 22
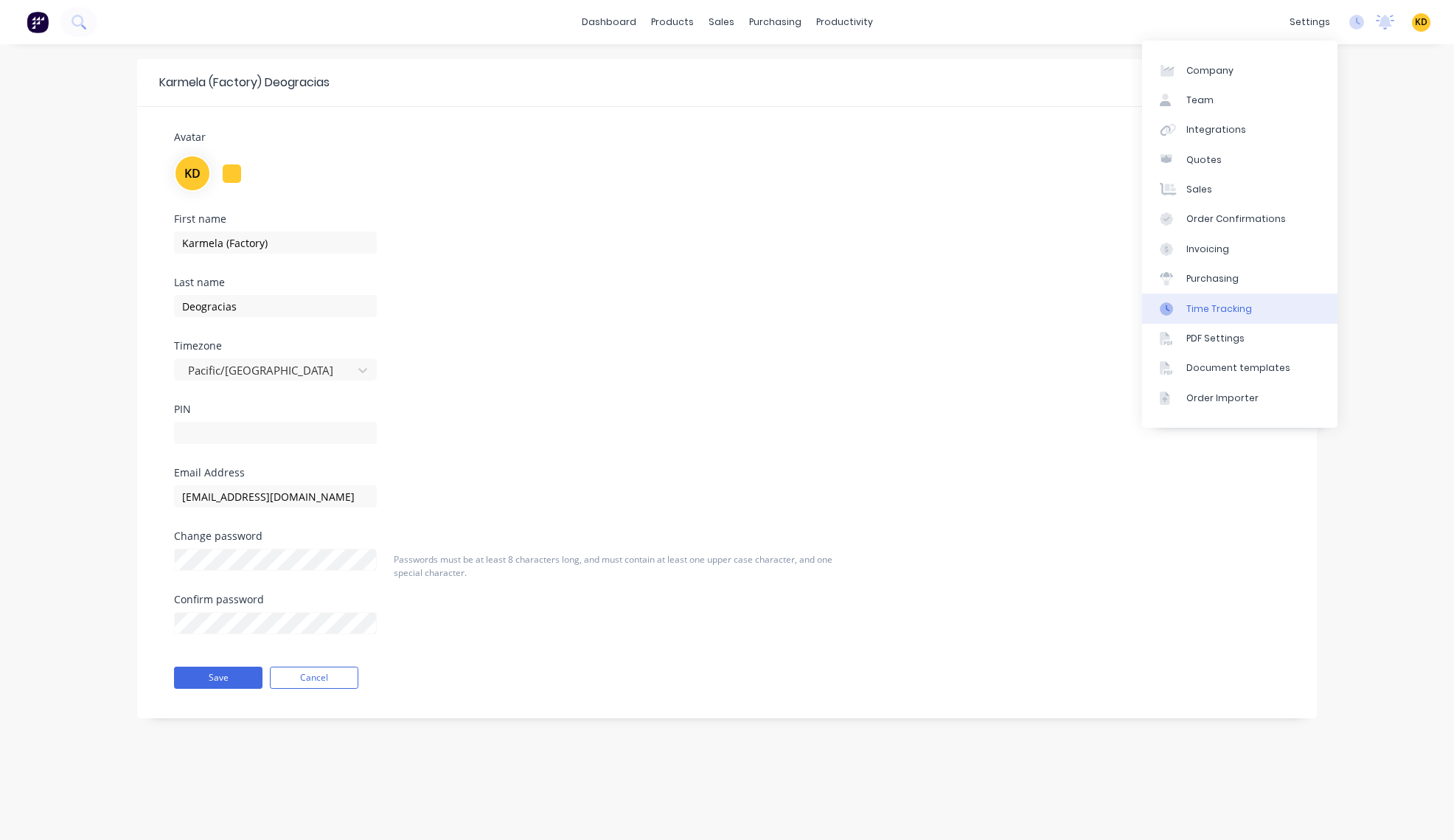
click at [1233, 311] on div "Time Tracking" at bounding box center [1219, 309] width 66 height 13
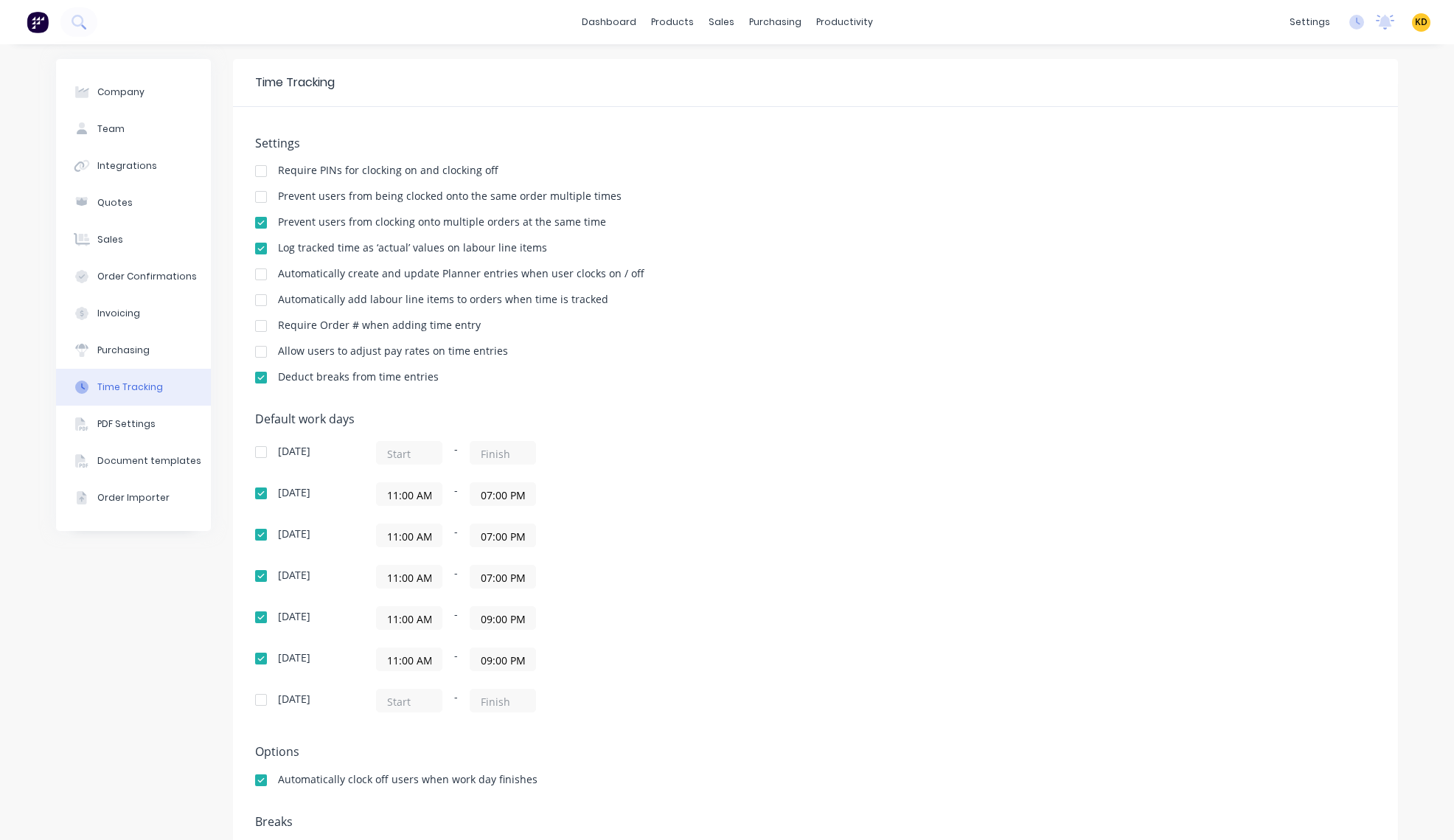
click at [1007, 400] on div "Settings Require PINs for clocking on and clocking off Prevent users from being…" at bounding box center [816, 498] width 1165 height 783
click at [405, 498] on input "11:00 AM" at bounding box center [409, 494] width 65 height 22
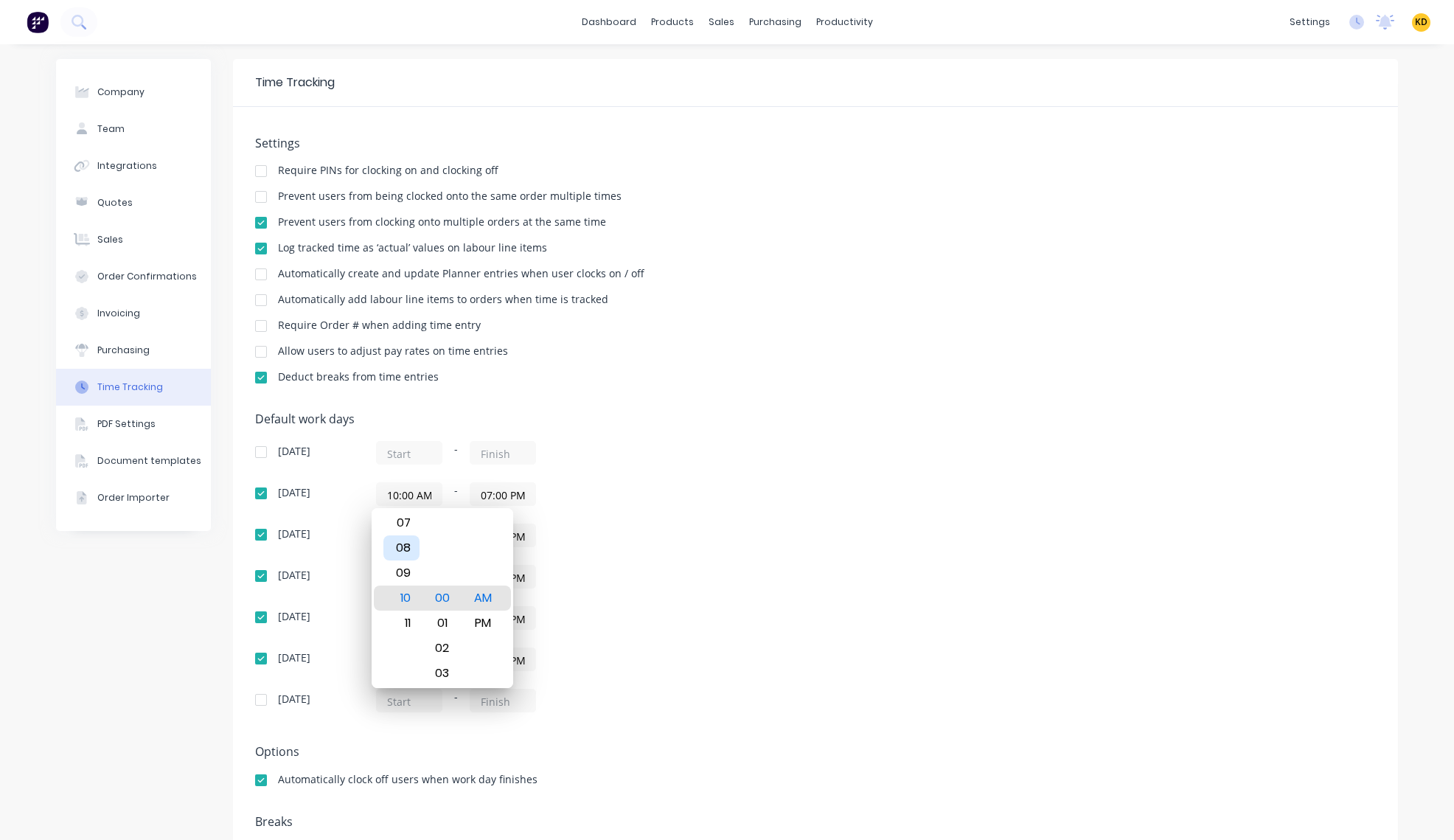
click at [404, 542] on div "08" at bounding box center [401, 548] width 36 height 25
type input "08:00 AM"
click at [739, 465] on div "-" at bounding box center [560, 453] width 369 height 24
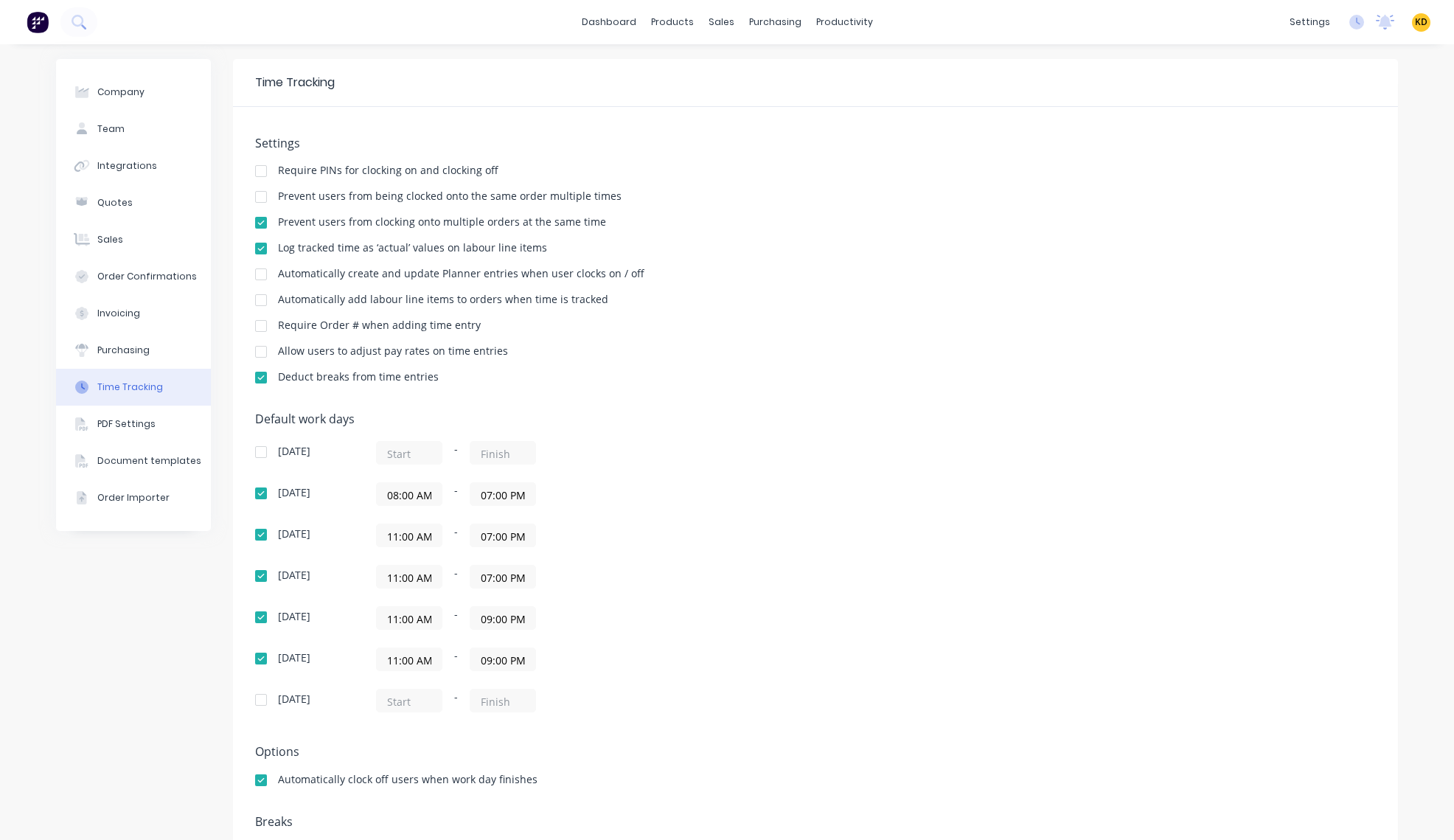
click at [407, 488] on input "08:00 AM" at bounding box center [409, 494] width 65 height 22
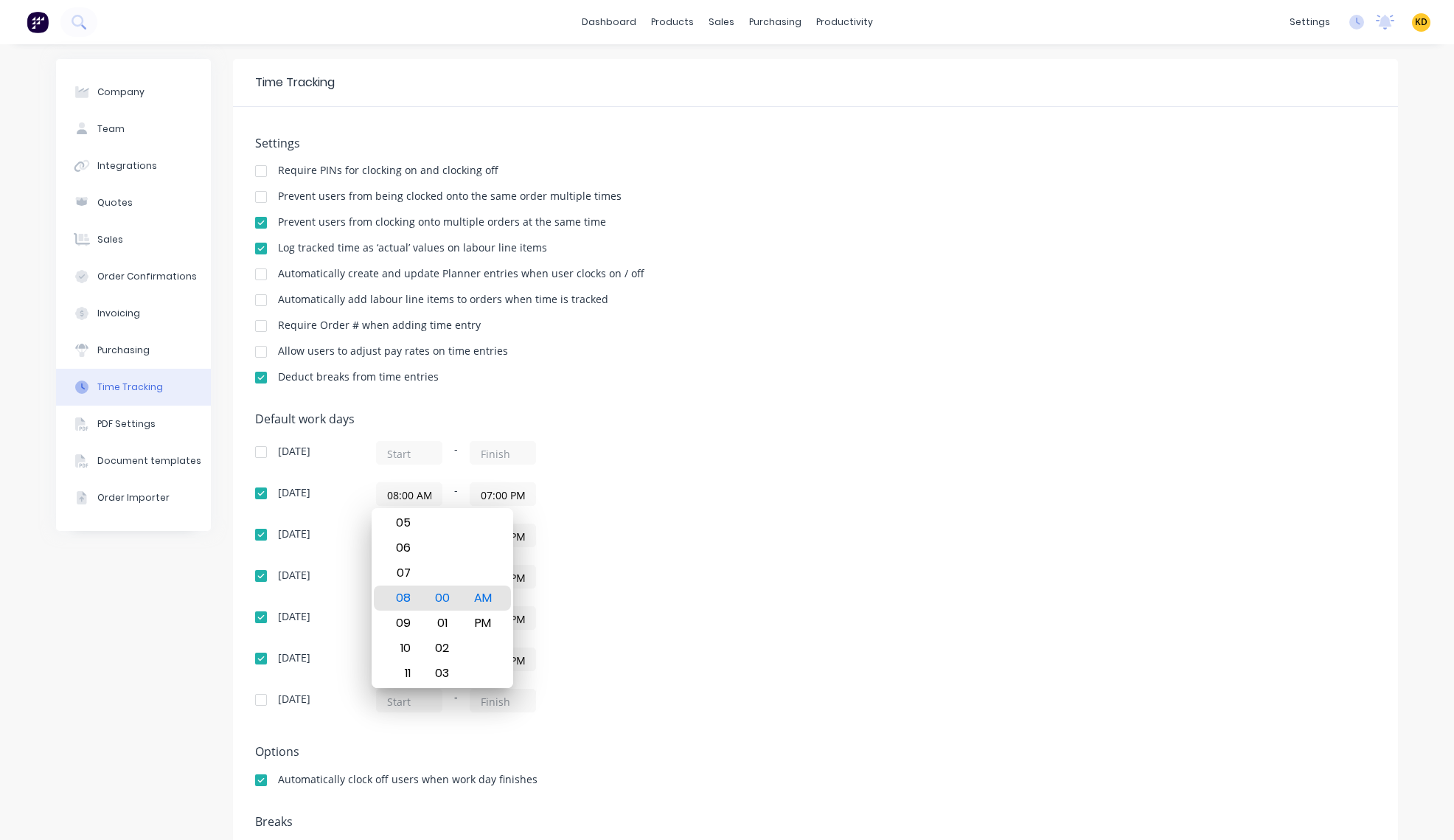
click at [712, 509] on div "[DATE] - [DATE] 08:00 AM - 07:00 PM [DATE] 11:00 AM - 07:00 PM [DATE] 11:00 AM …" at bounding box center [513, 576] width 516 height 271
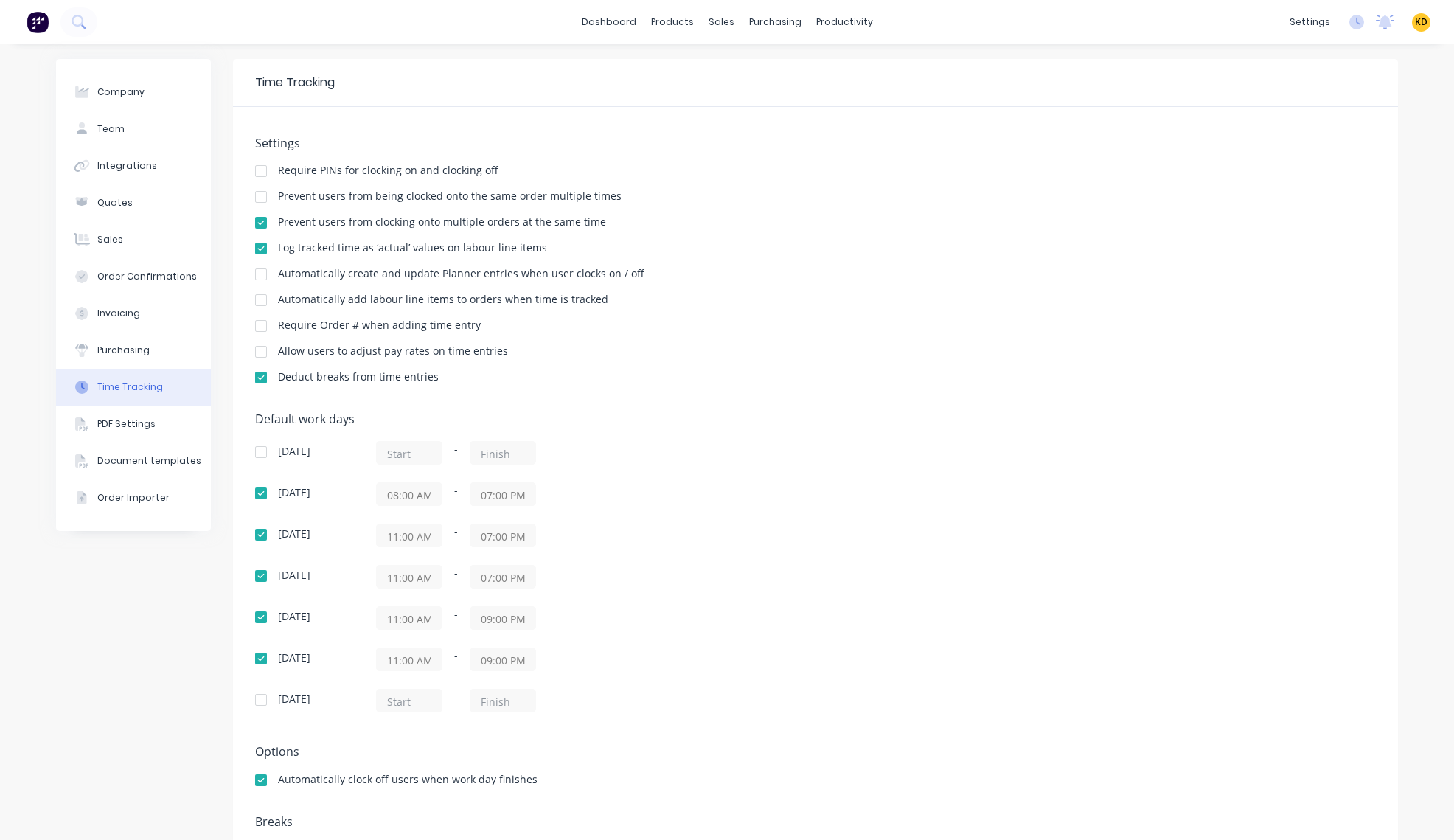
click at [401, 550] on div "[DATE] - [DATE] 08:00 AM - 07:00 PM [DATE] 11:00 AM - 07:00 PM [DATE] 11:00 AM …" at bounding box center [513, 576] width 516 height 271
click at [414, 538] on input "11:00 AM" at bounding box center [409, 535] width 65 height 22
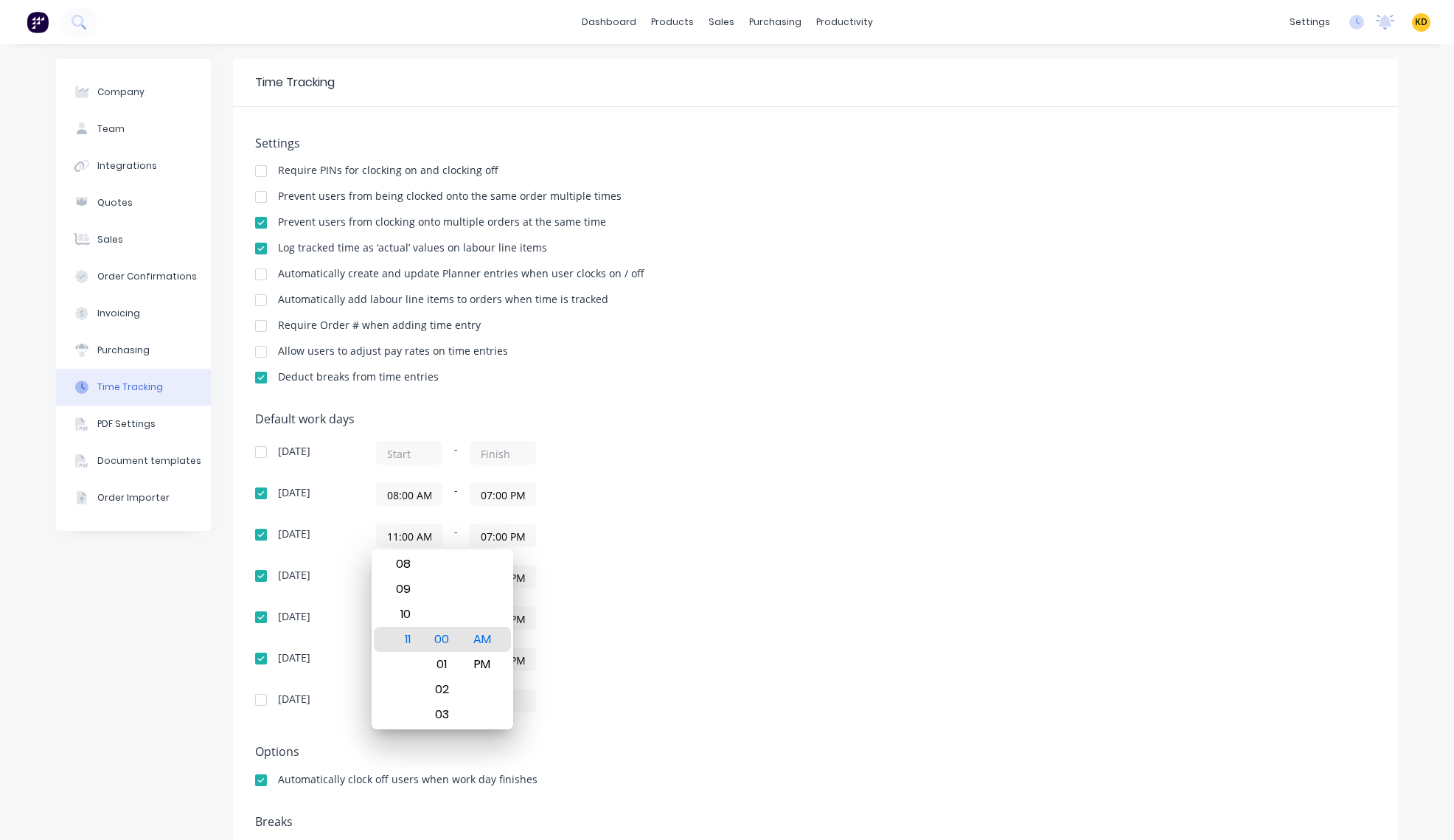
paste input "08"
type input "08:00 AM"
click at [815, 522] on div "Default work days [DATE] - [DATE] 08:00 AM - 07:00 PM [DATE] 08:00 AM - 07:00 P…" at bounding box center [816, 570] width 1121 height 318
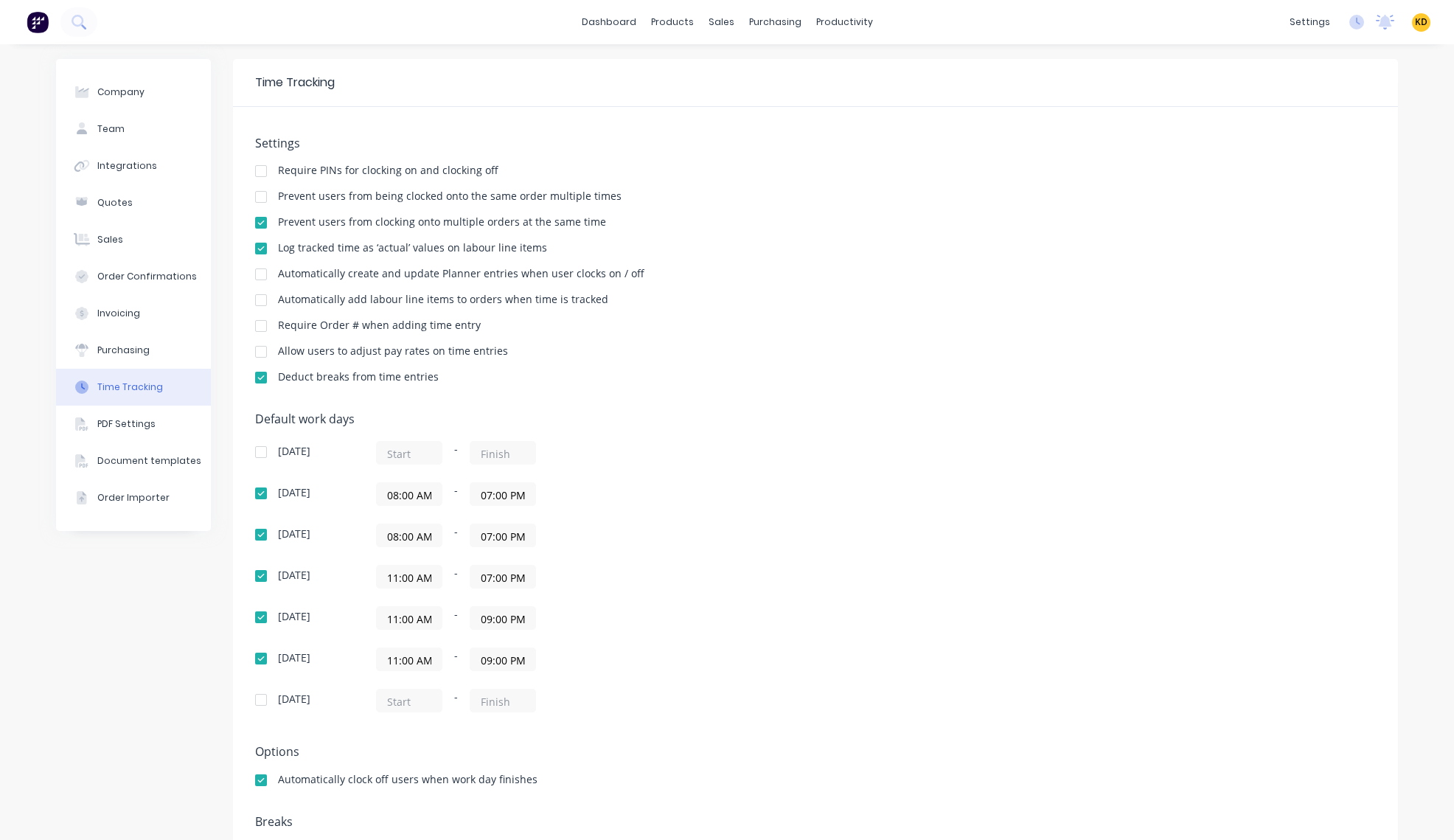
click at [402, 577] on input "11:00 AM" at bounding box center [409, 576] width 65 height 22
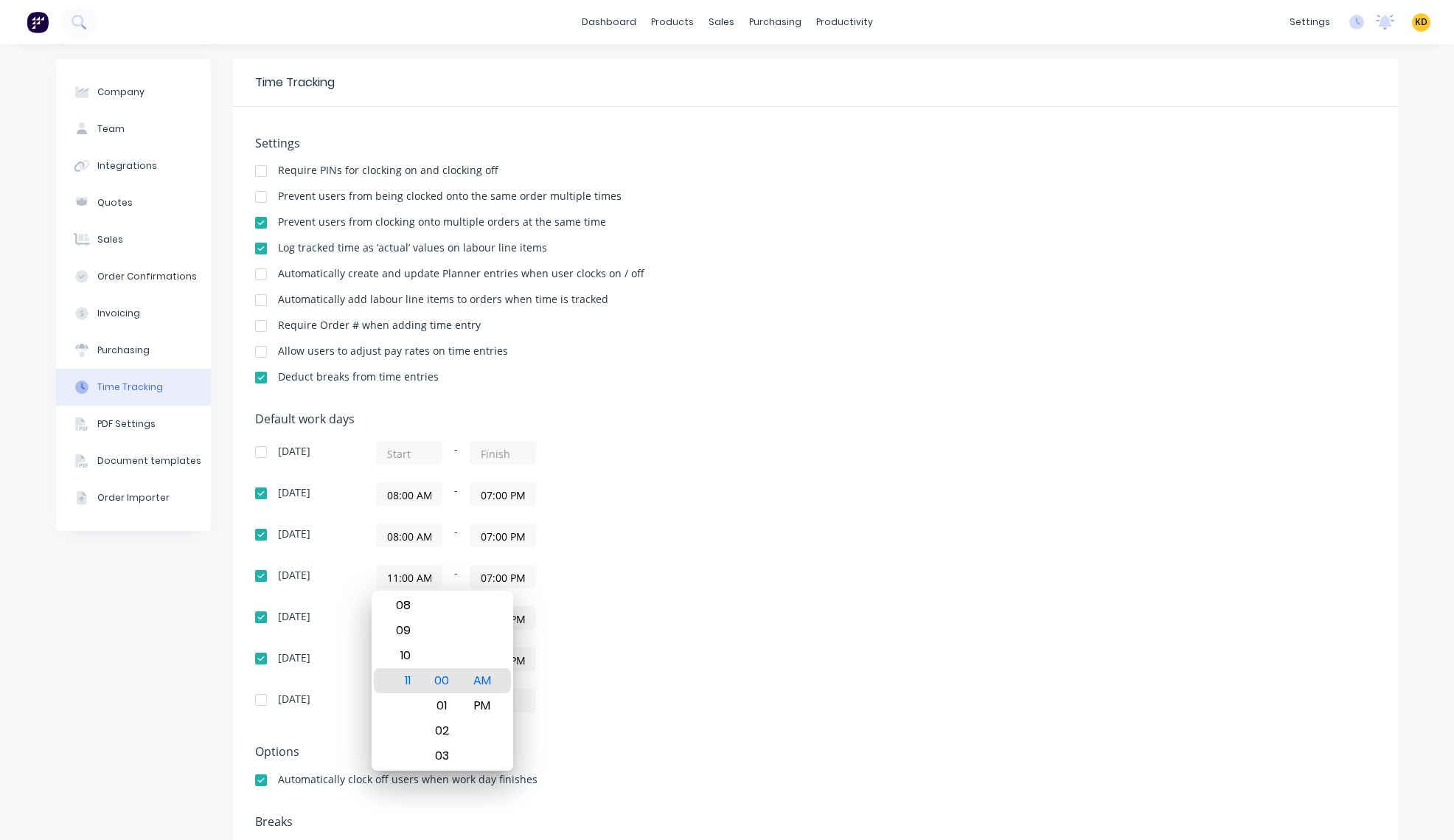
paste input "08"
type input "08:00 AM"
click at [759, 502] on div "[DATE] 08:00 AM - 07:00 PM" at bounding box center [513, 494] width 516 height 24
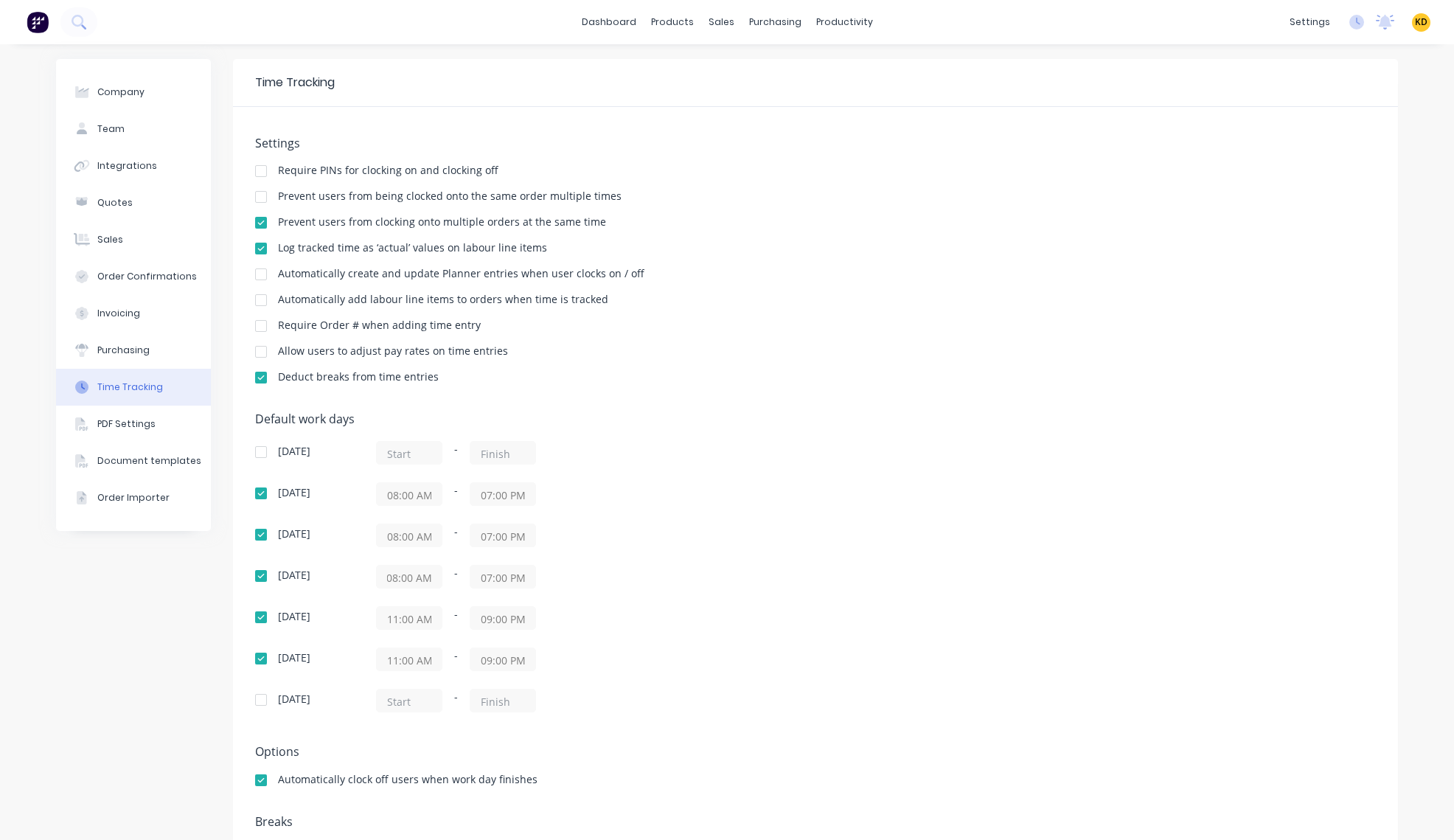
scroll to position [0, 0]
click at [862, 385] on div "Deduct breaks from time entries" at bounding box center [816, 378] width 1121 height 14
click at [1159, 386] on div "Settings Require PINs for clocking on and clocking off Prevent users from being…" at bounding box center [816, 267] width 1121 height 261
click at [779, 581] on div "Default work days [DATE] - [DATE] 08:00 AM - 07:00 PM [DATE] 08:00 AM - 07:00 P…" at bounding box center [816, 570] width 1121 height 318
click at [735, 563] on div "[DATE] - [DATE] 08:00 AM - 07:00 PM [DATE] 08:00 AM - 07:00 PM [DATE] 08:00 AM …" at bounding box center [513, 576] width 516 height 271
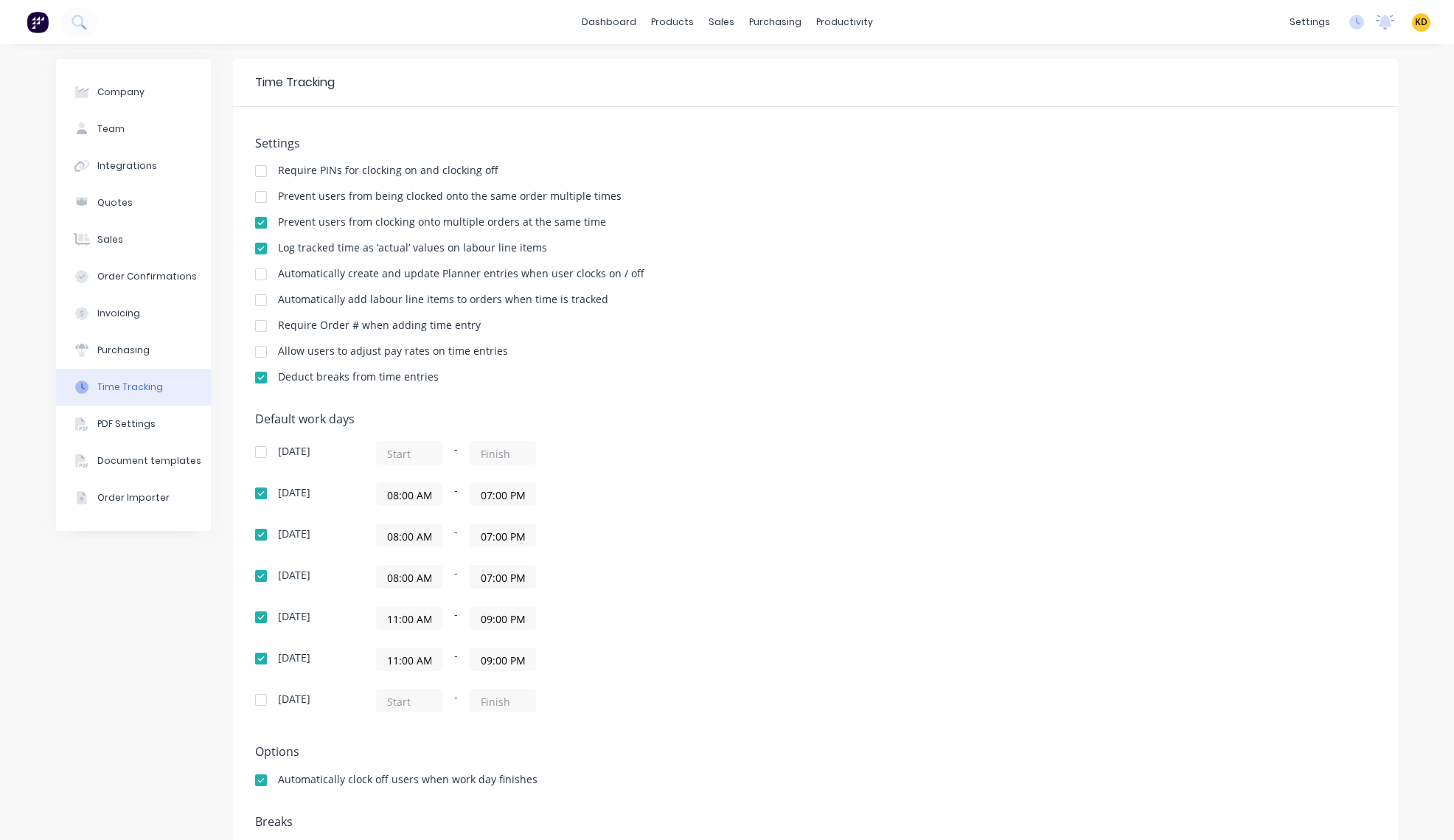
click at [705, 511] on div "[DATE] - [DATE] 08:00 AM - 07:00 PM [DATE] 08:00 AM - 07:00 PM [DATE] 08:00 AM …" at bounding box center [513, 576] width 516 height 271
click at [660, 494] on div "08:00 AM - 07:00 PM" at bounding box center [560, 494] width 369 height 24
click at [1021, 256] on div "Log tracked time as ‘actual’ values on labour line items" at bounding box center [816, 249] width 1121 height 14
click at [823, 532] on div "Default work days [DATE] - [DATE] 08:00 AM - 07:00 PM [DATE] 08:00 AM - 07:00 P…" at bounding box center [816, 570] width 1121 height 318
click at [902, 377] on div "Deduct breaks from time entries" at bounding box center [816, 378] width 1121 height 14
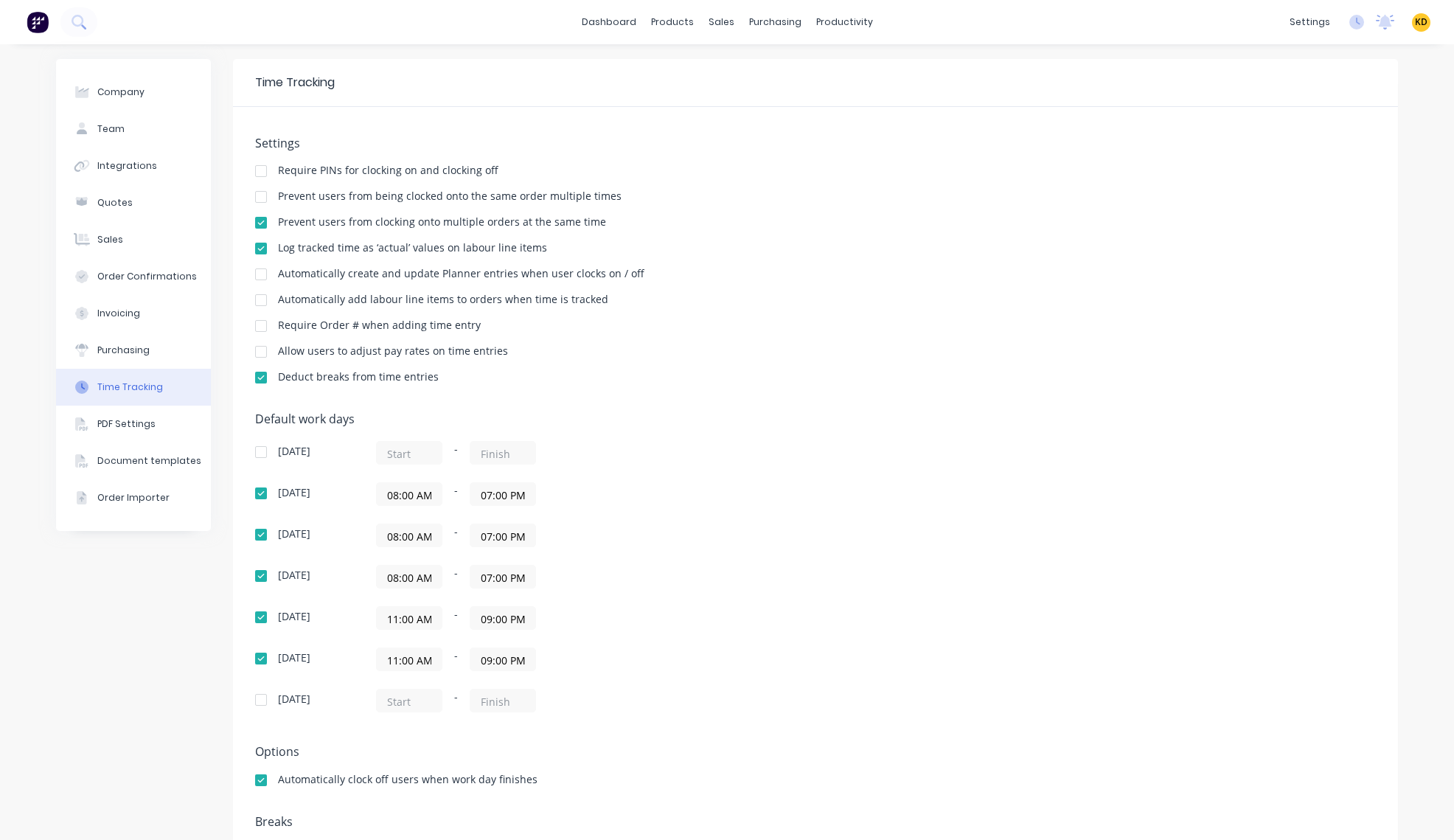
click at [883, 482] on div "Default work days [DATE] - [DATE] 08:00 AM - 07:00 PM [DATE] 08:00 AM - 07:00 P…" at bounding box center [816, 570] width 1121 height 318
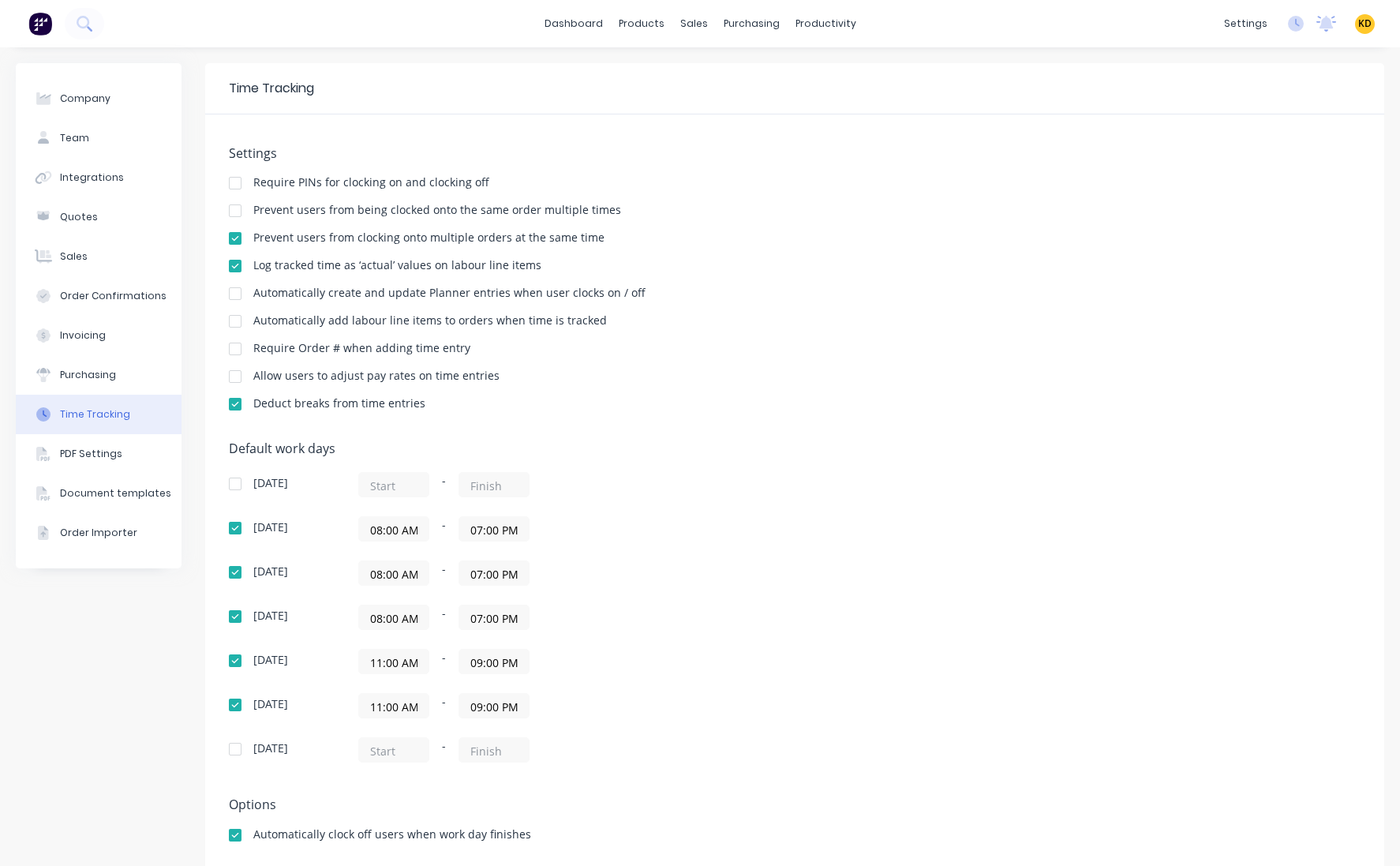
click at [48, 738] on div "Company Team Integrations Quotes Sales Order Confirmations Invoicing Purchasing…" at bounding box center [99, 508] width 166 height 890
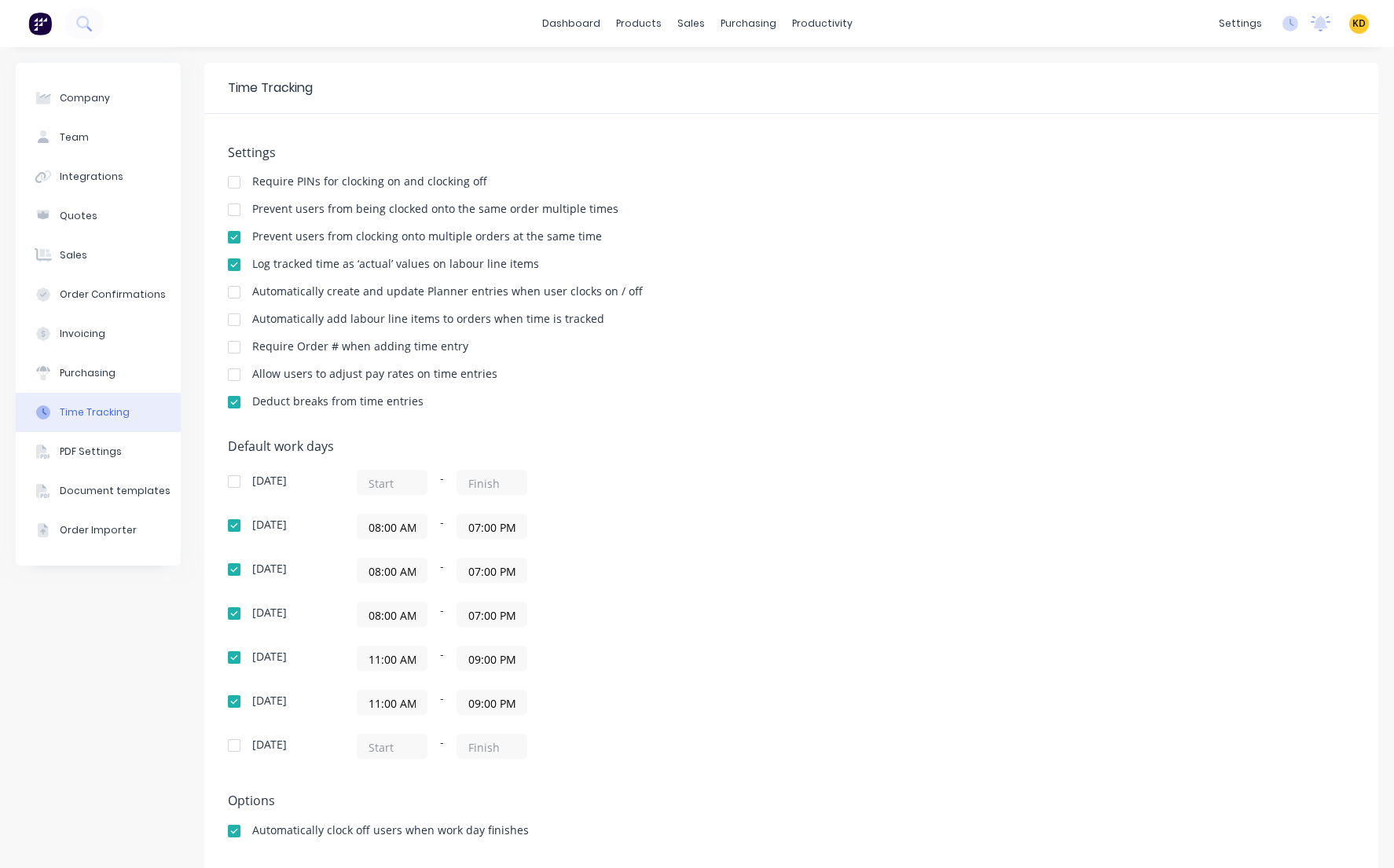
click at [795, 444] on h5 "Default work days" at bounding box center [791, 446] width 1127 height 15
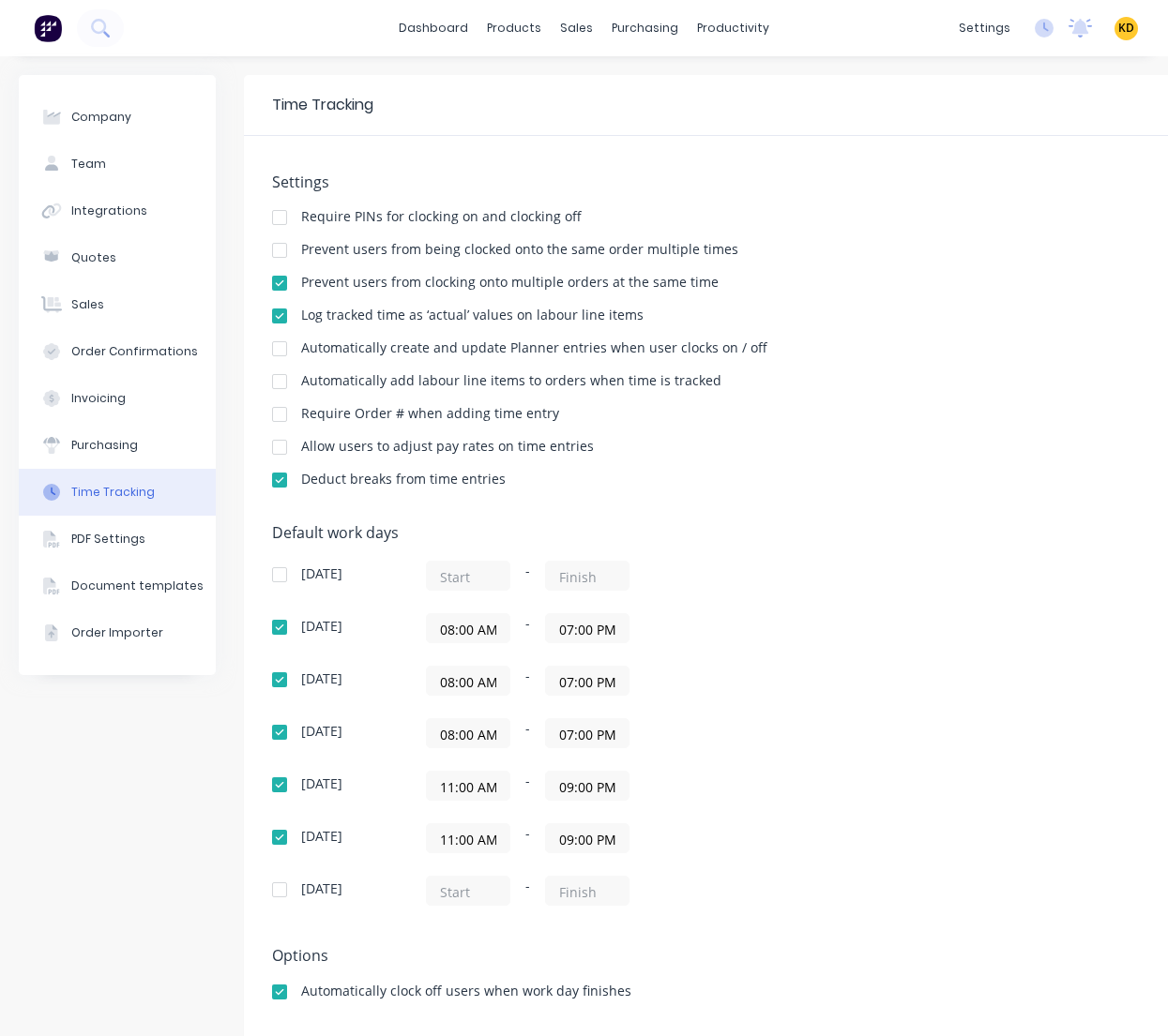
click at [46, 782] on div "Company Team Integrations Quotes Sales Order Confirmations Invoicing Purchasing…" at bounding box center [117, 603] width 197 height 1057
click at [831, 637] on div "08:00 AM - 07:00 PM" at bounding box center [659, 628] width 469 height 30
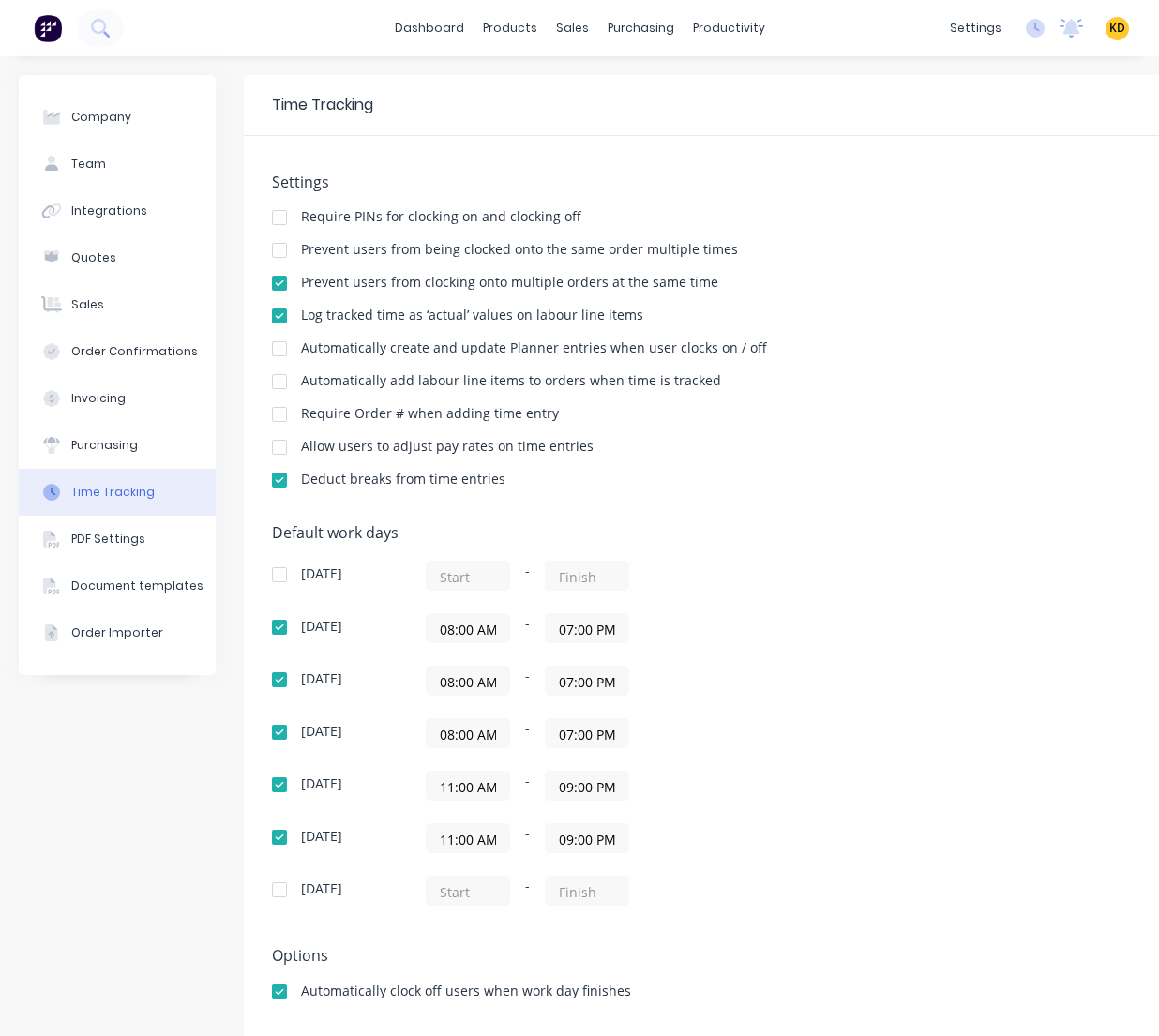
click at [172, 792] on div "Company Team Integrations Quotes Sales Order Confirmations Invoicing Purchasing…" at bounding box center [117, 603] width 197 height 1057
click at [852, 666] on div "08:00 AM - 07:00 PM" at bounding box center [659, 681] width 469 height 30
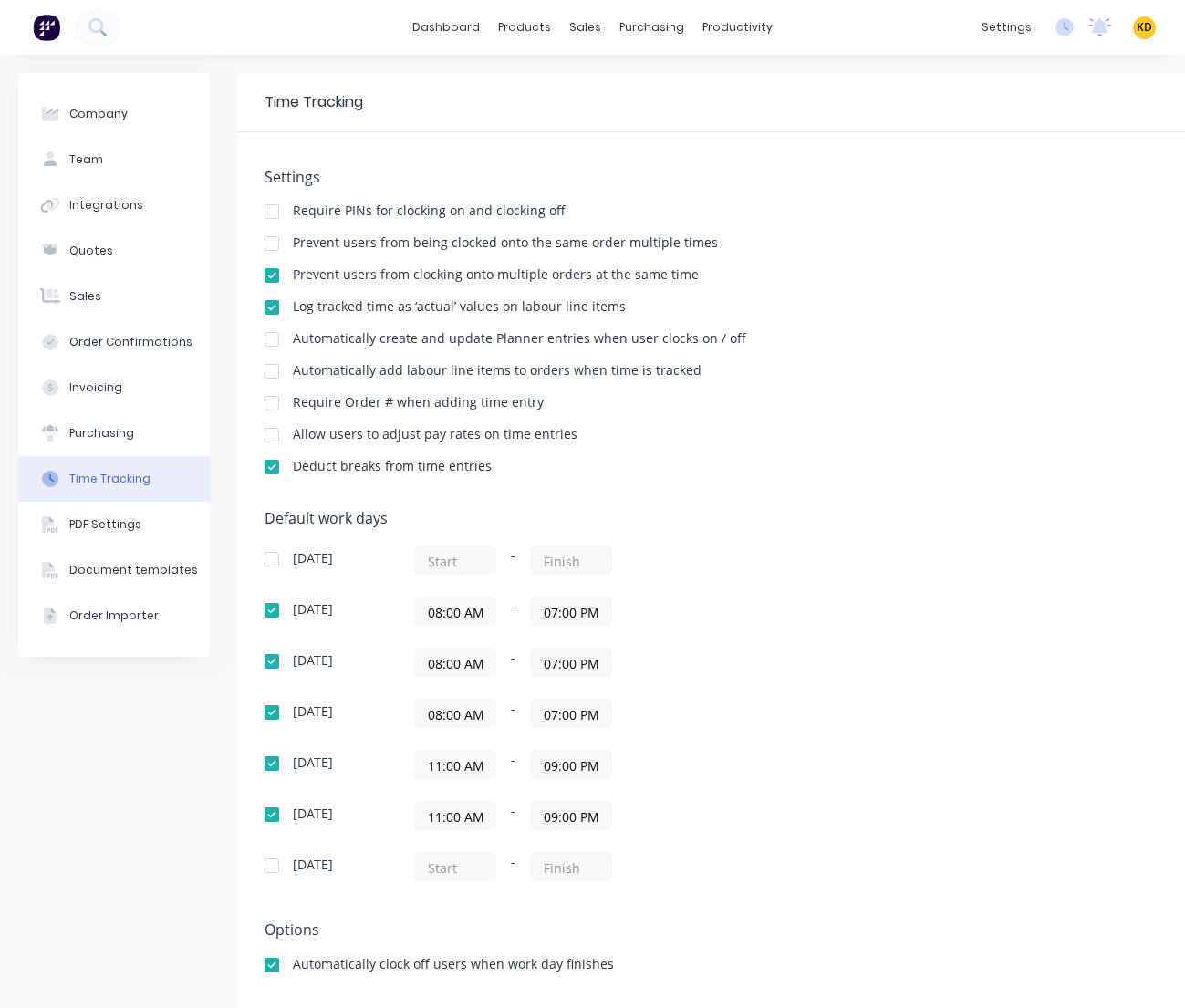
click at [932, 585] on div "Default work days Sunday - Monday 08:00 AM - 07:00 PM Tuesday 08:00 AM - 07:00 …" at bounding box center [762, 706] width 995 height 393
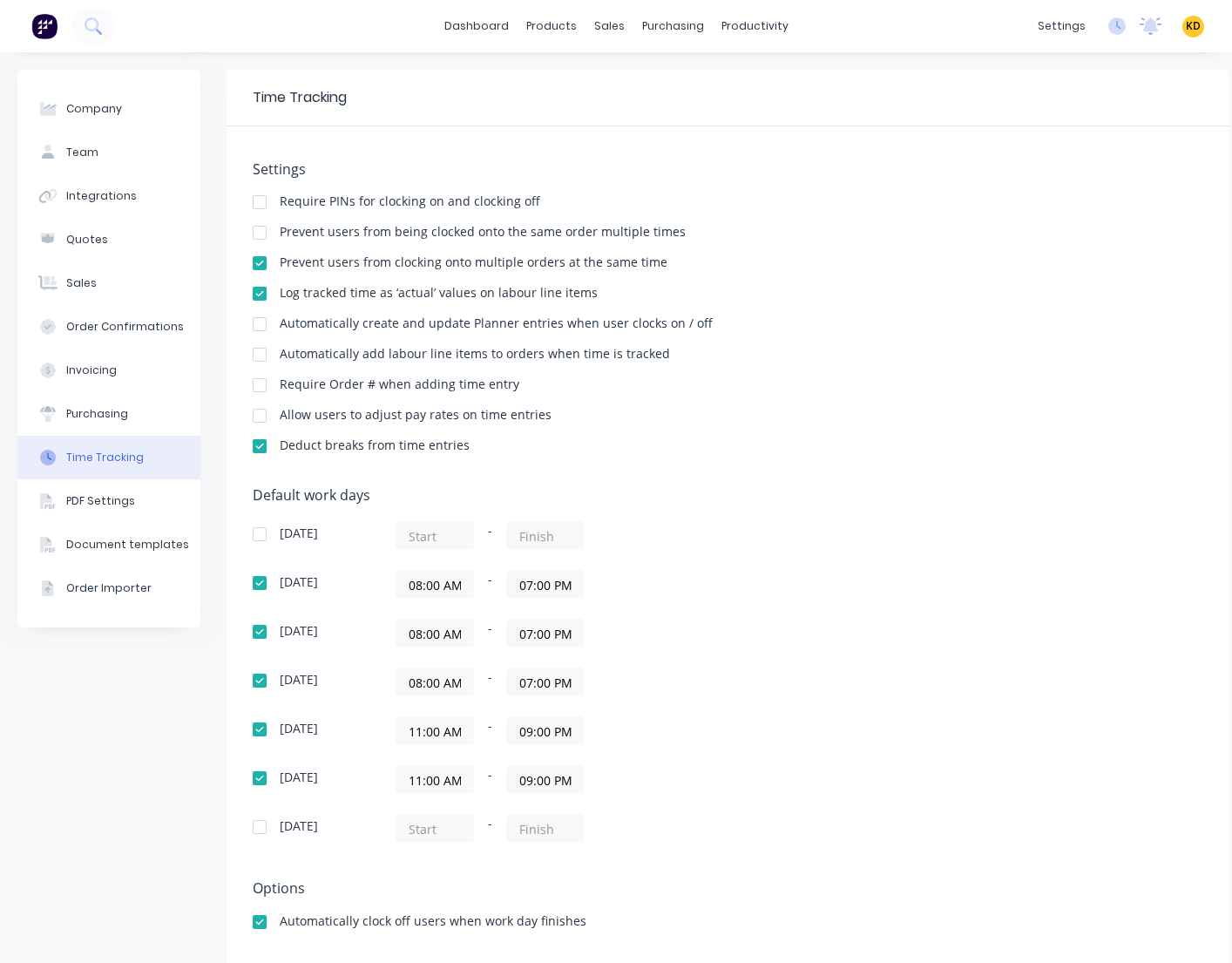
click at [944, 537] on div "Default work days Sunday - Monday 08:00 AM - 07:00 PM Tuesday 08:00 AM - 07:00 …" at bounding box center [728, 674] width 950 height 376
click at [188, 717] on div "Company Team Integrations Quotes Sales Order Confirmations Invoicing Purchasing…" at bounding box center [109, 561] width 183 height 982
click at [825, 519] on div "Default work days Sunday - Monday 08:00 AM - 07:00 PM Tuesday 08:00 AM - 07:00 …" at bounding box center [728, 674] width 950 height 376
click at [969, 680] on div "Default work days Sunday - Monday 08:00 AM - 07:00 PM Tuesday 08:00 AM - 07:00 …" at bounding box center [728, 674] width 950 height 376
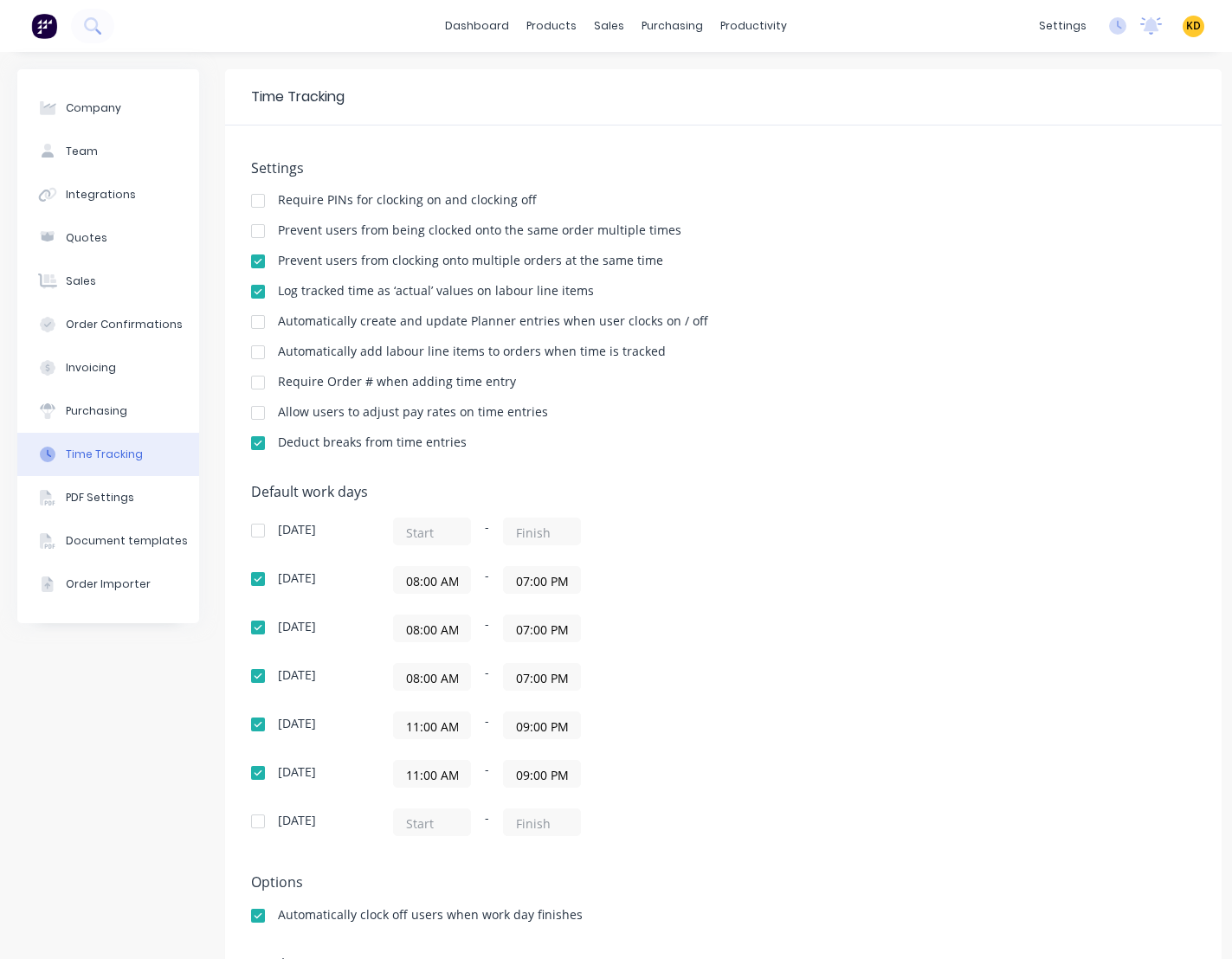
click at [1026, 803] on div "Default work days Sunday - Monday 08:00 AM - 07:00 PM Tuesday 08:00 AM - 07:00 …" at bounding box center [723, 670] width 944 height 373
click at [101, 751] on div "Company Team Integrations Quotes Sales Order Confirmations Invoicing Purchasing…" at bounding box center [108, 557] width 182 height 976
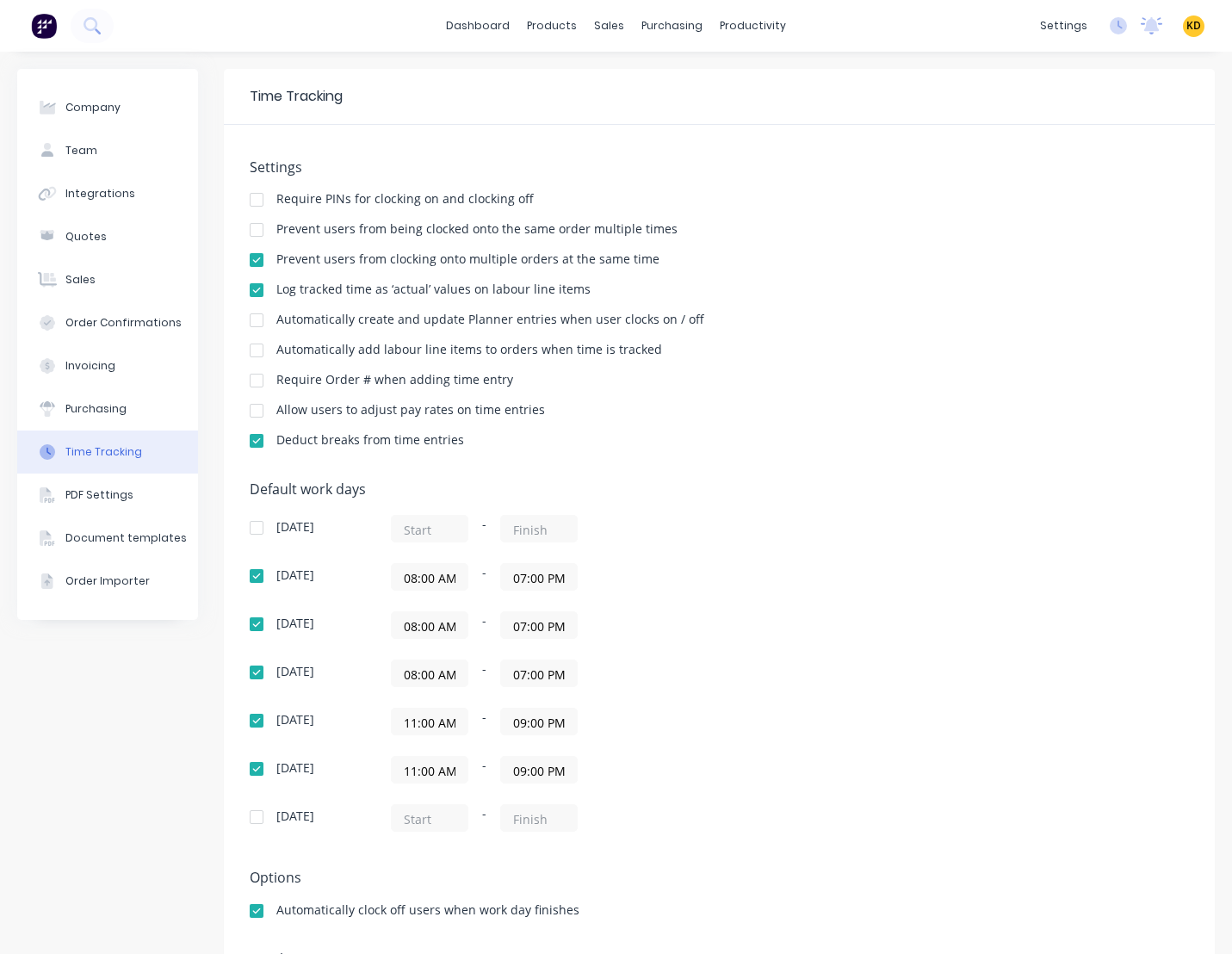
click at [43, 789] on div "Company Team Integrations Quotes Sales Order Confirmations Invoicing Purchasing…" at bounding box center [108, 554] width 181 height 971
click at [126, 113] on button "Company" at bounding box center [108, 107] width 181 height 43
select select "AU"
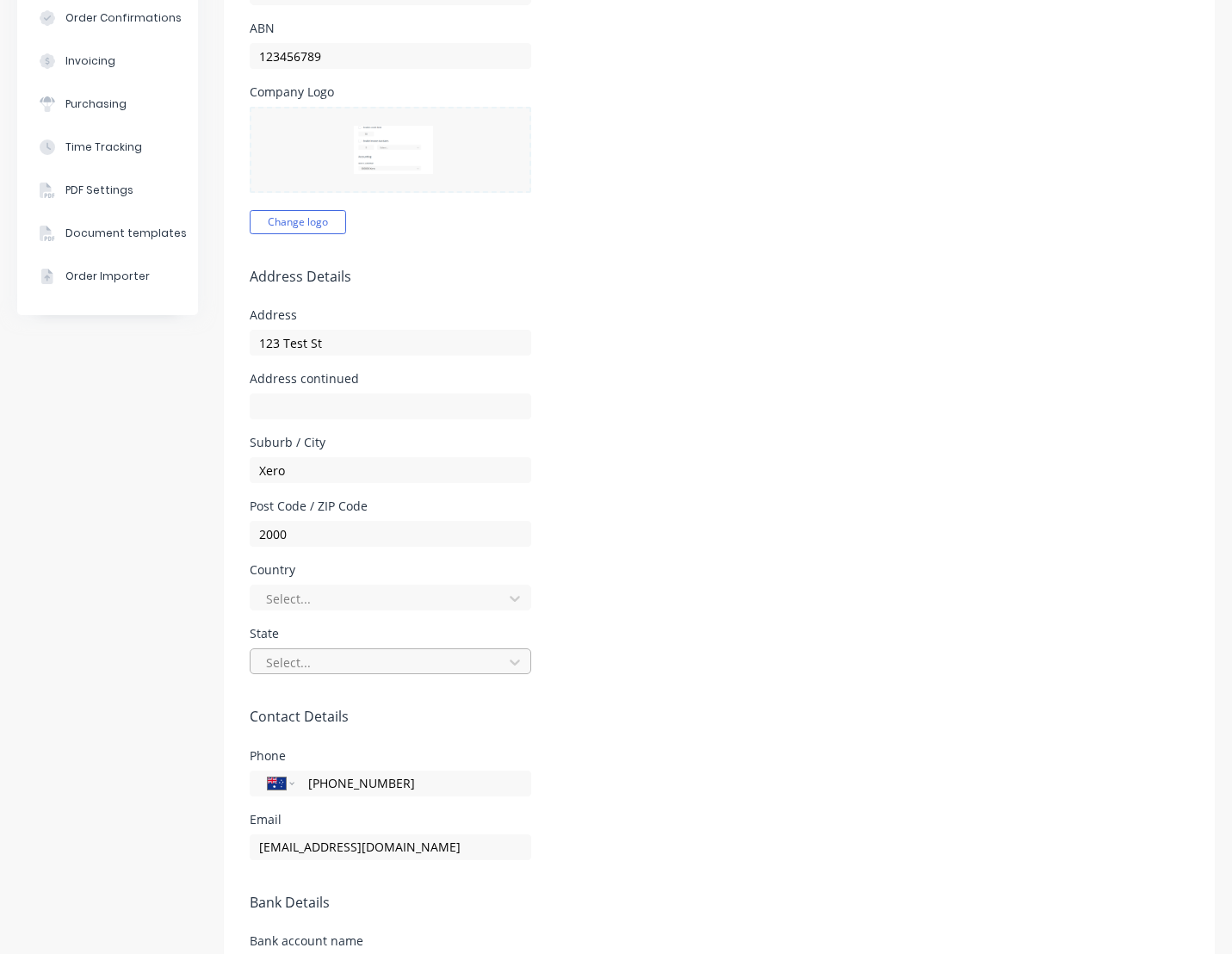
scroll to position [310, 0]
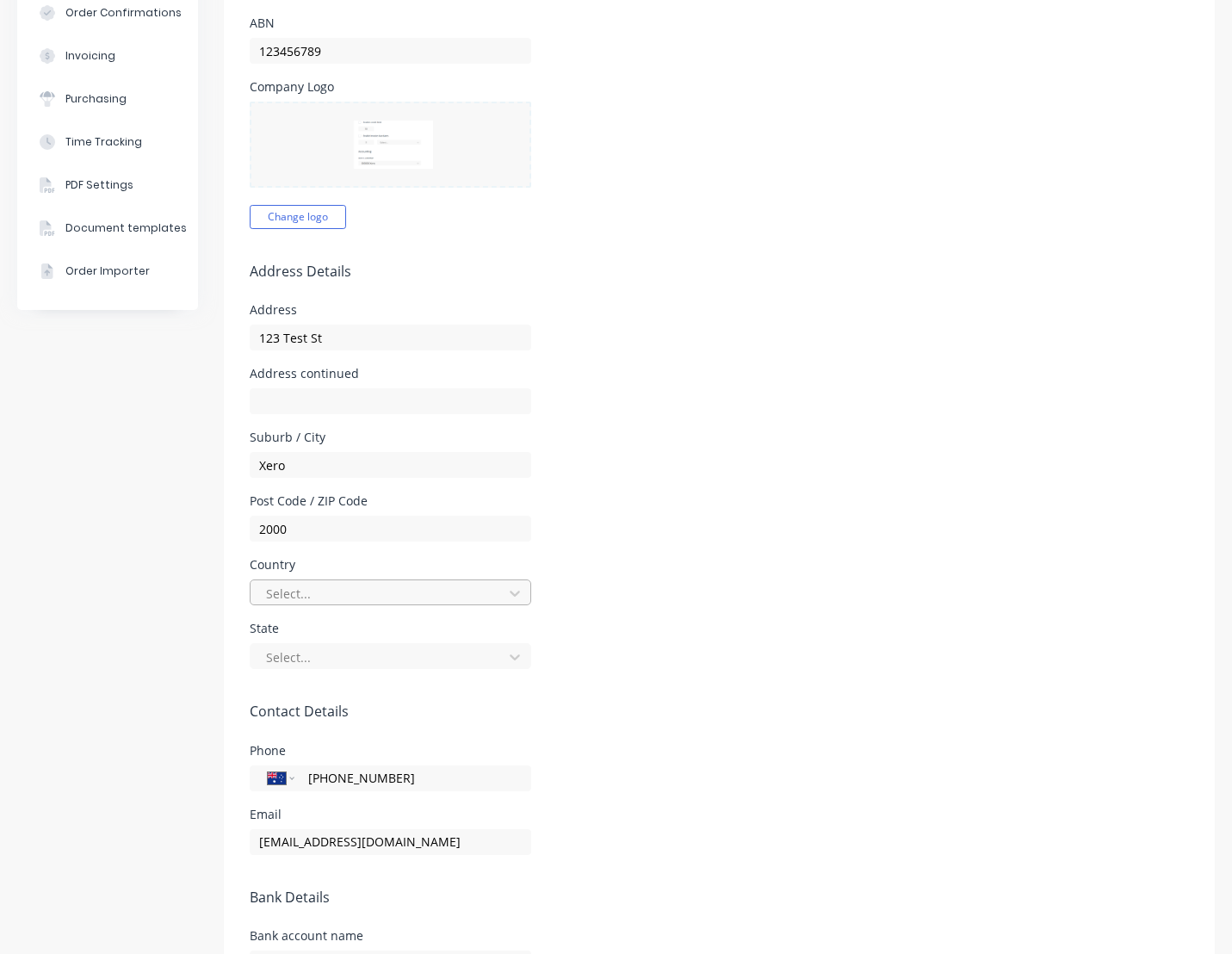
click at [380, 596] on div at bounding box center [379, 593] width 230 height 22
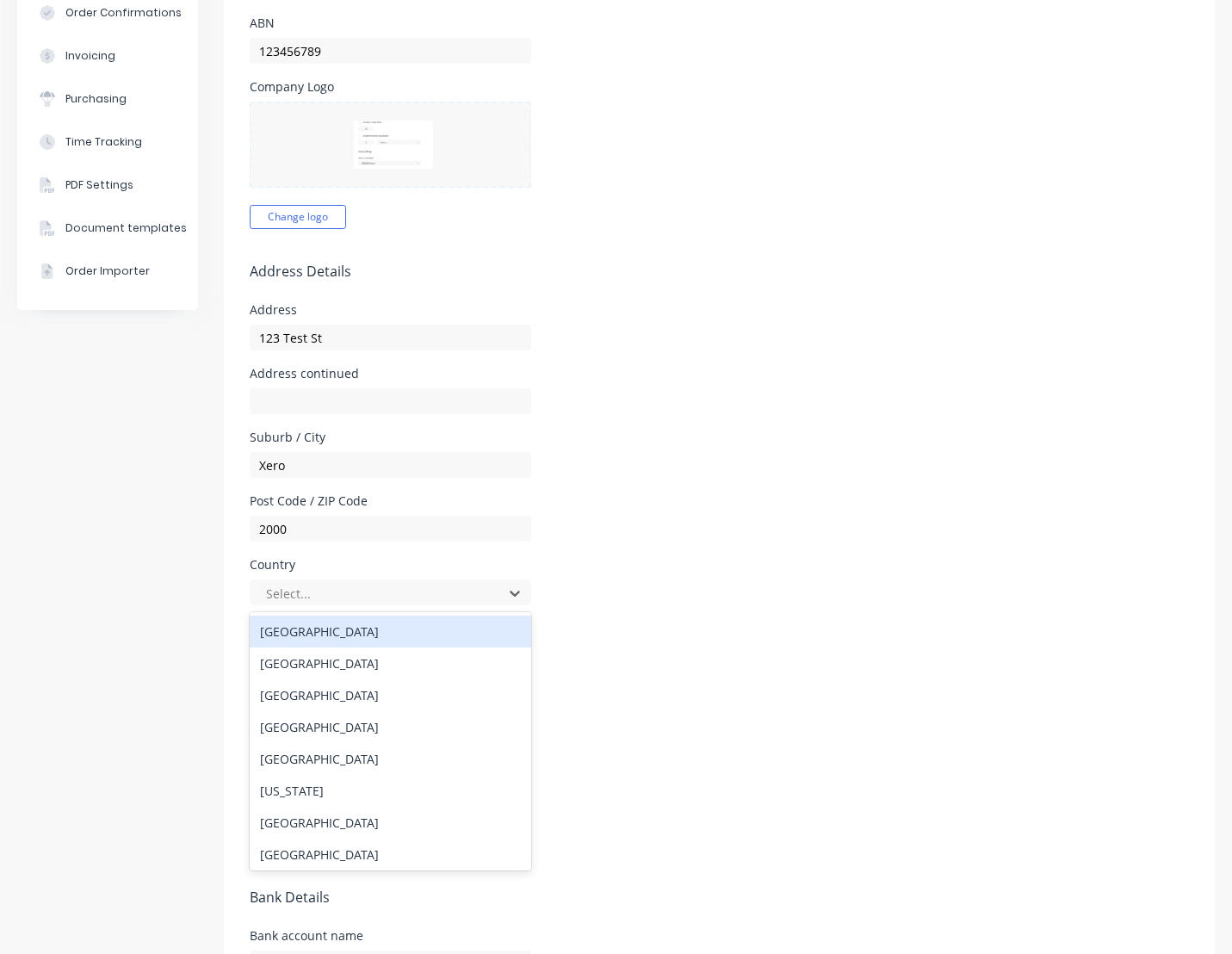
click at [377, 631] on div "Australia" at bounding box center [390, 631] width 282 height 32
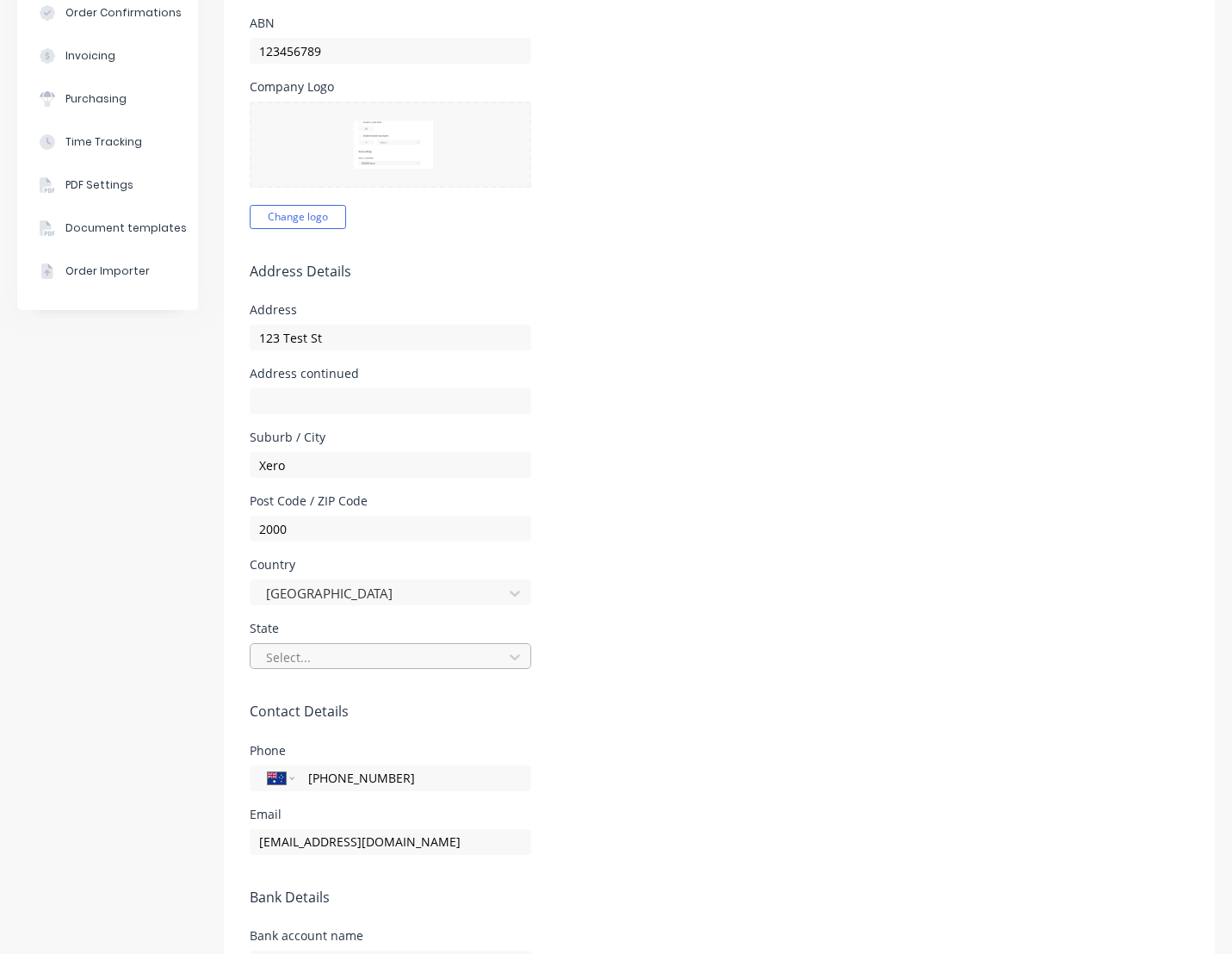
click at [355, 649] on div at bounding box center [379, 657] width 230 height 22
type input "s"
click at [576, 609] on form "Company Details Company Name MYOB Testing C&S L/Lo Timezone Pacific/Auckland AB…" at bounding box center [718, 489] width 990 height 1349
click at [583, 622] on form "Company Details Company Name MYOB Testing C&S L/Lo Timezone Pacific/Auckland AB…" at bounding box center [718, 489] width 990 height 1349
click at [358, 650] on div at bounding box center [379, 657] width 230 height 22
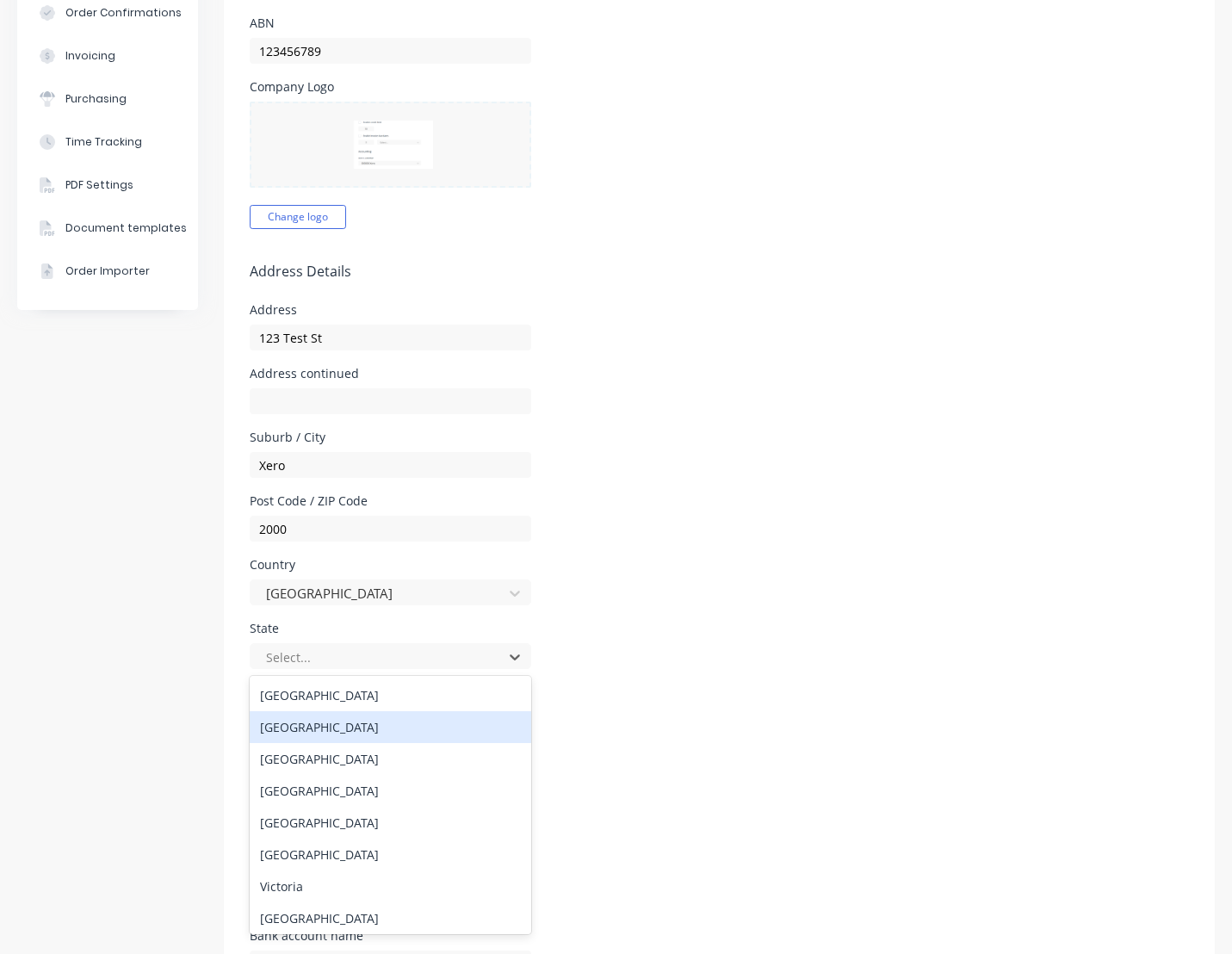
click at [367, 725] on div "New South Wales" at bounding box center [390, 727] width 282 height 32
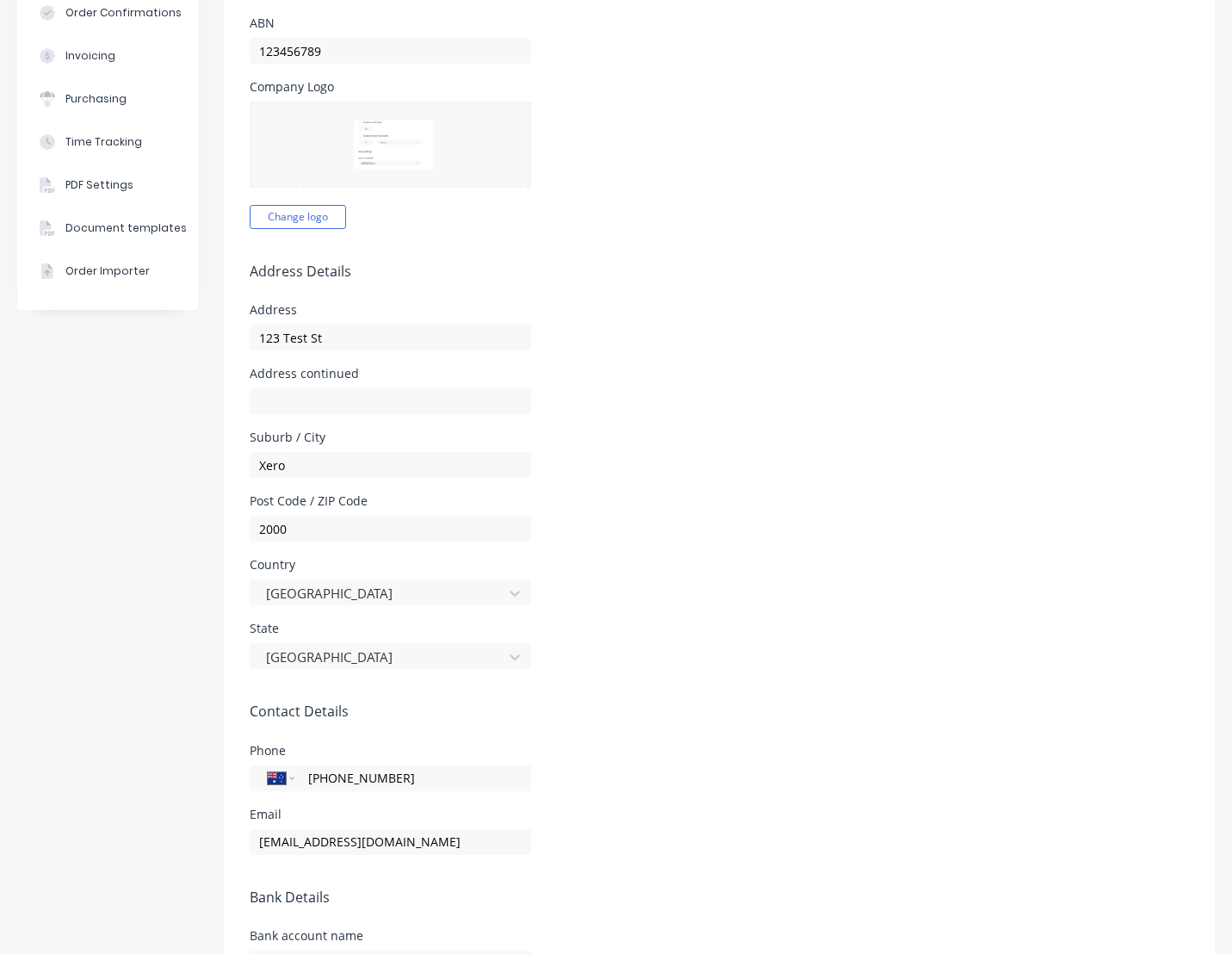
click at [722, 623] on div "State New South Wales" at bounding box center [719, 645] width 939 height 46
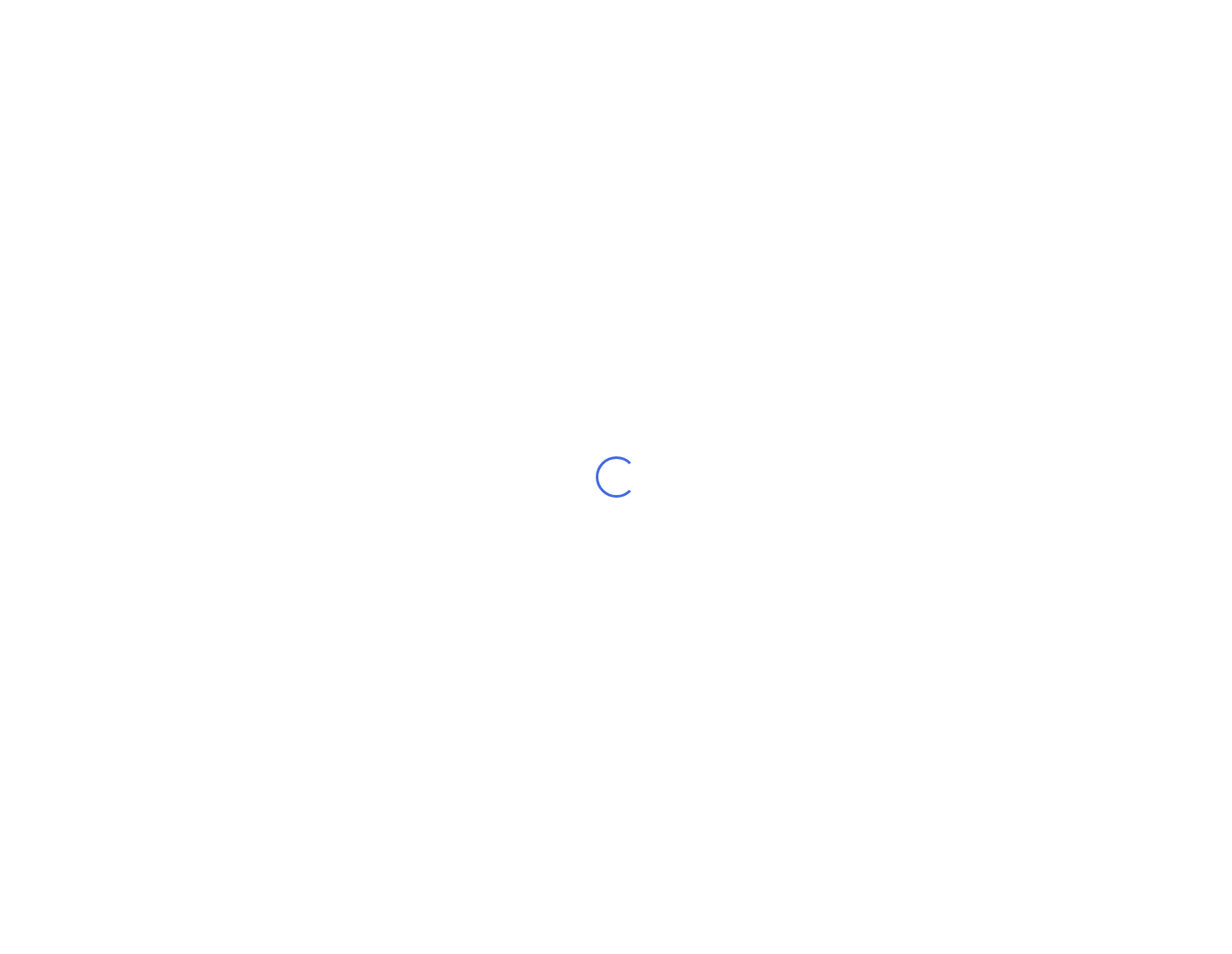
select select "AU"
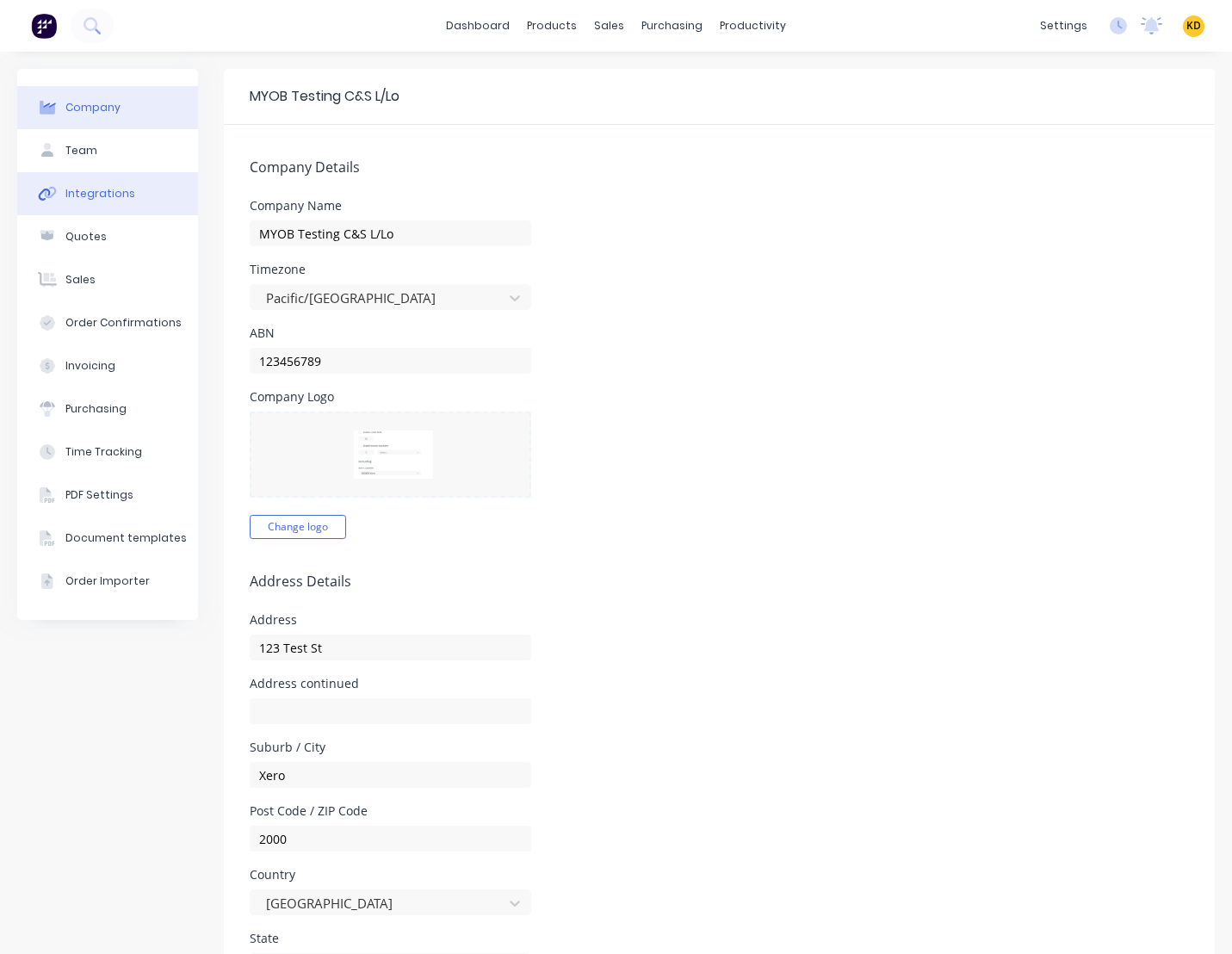
click at [98, 213] on button "Integrations" at bounding box center [108, 193] width 181 height 43
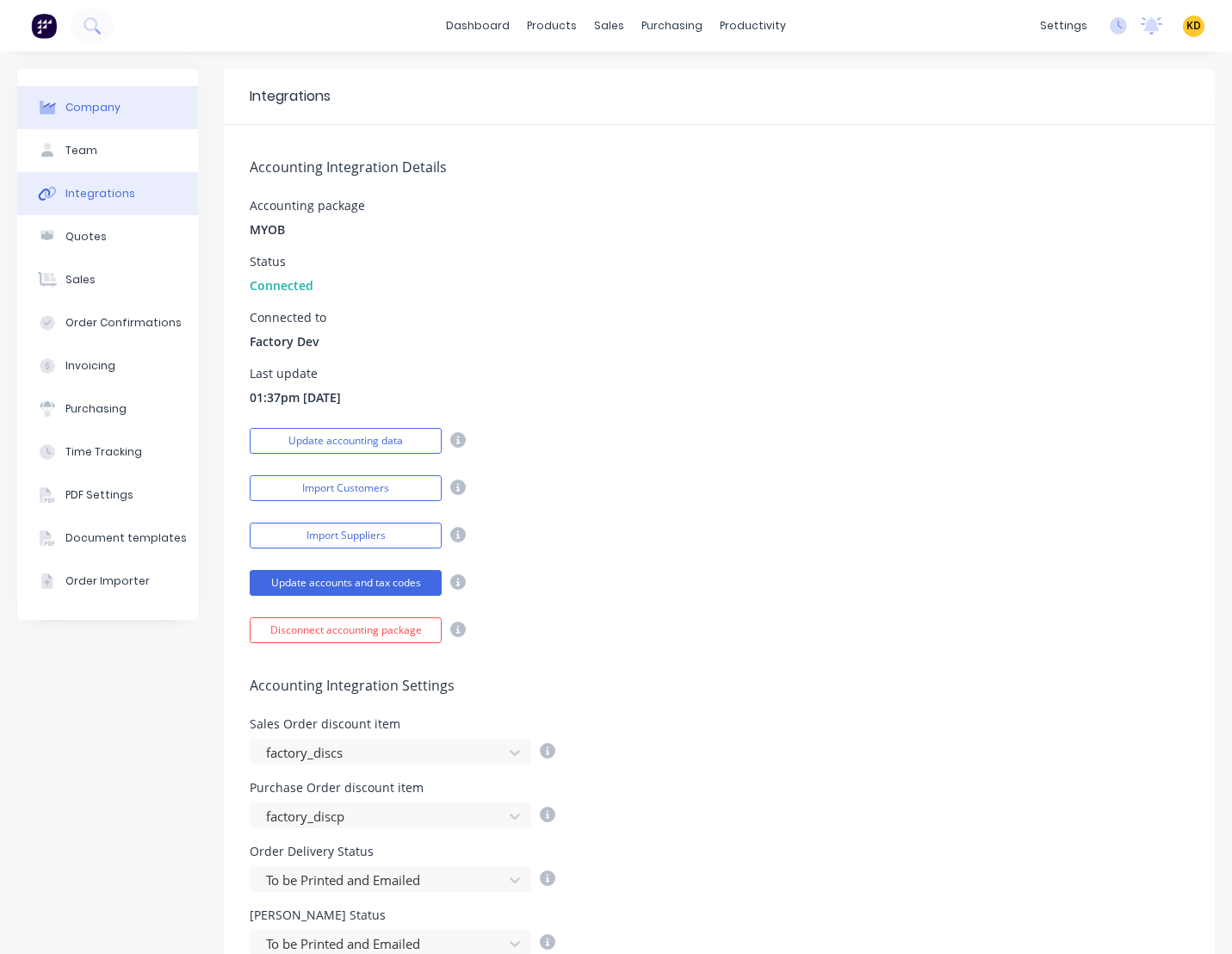
click at [86, 102] on div "Company" at bounding box center [92, 108] width 55 height 16
select select "AU"
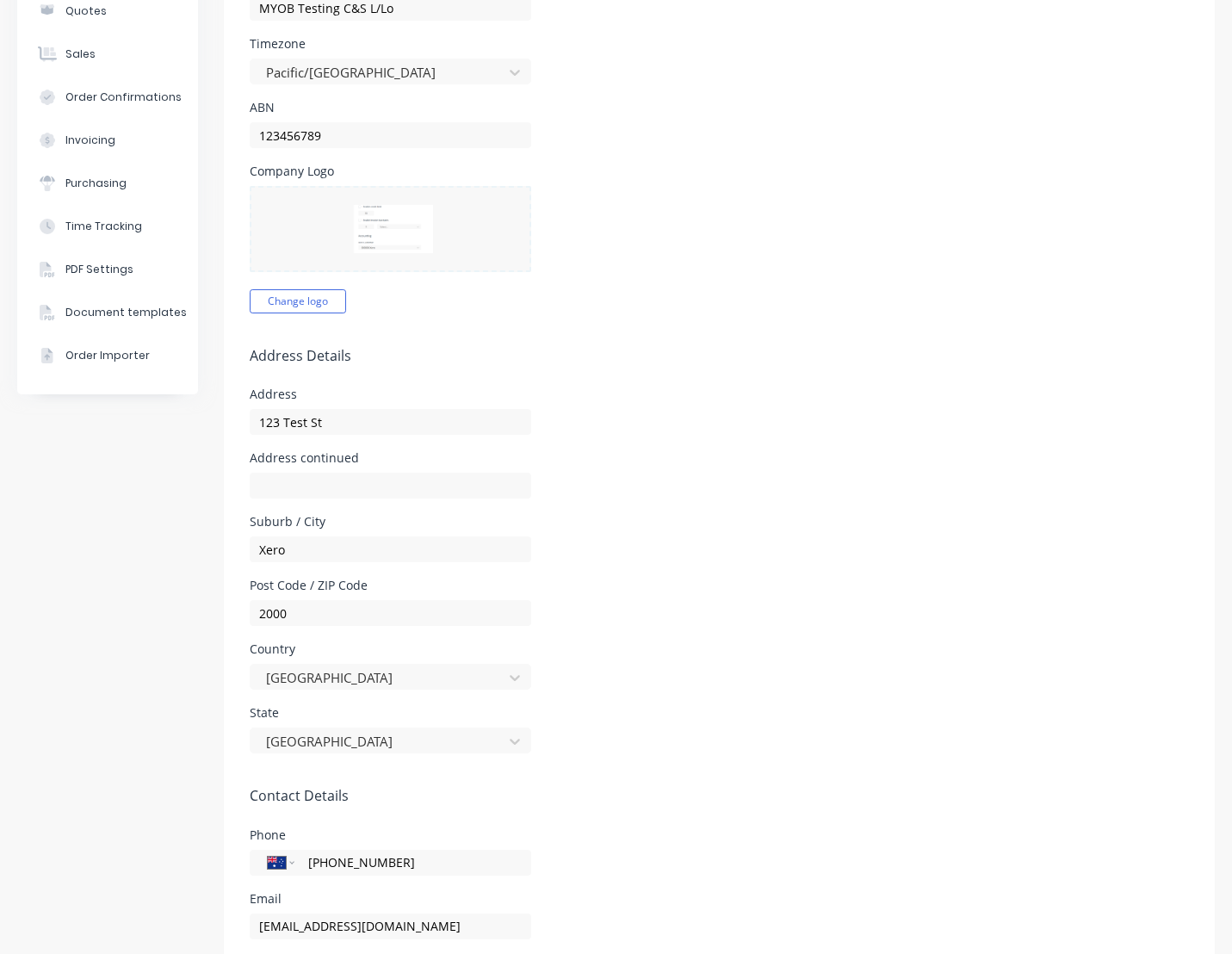
scroll to position [310, 0]
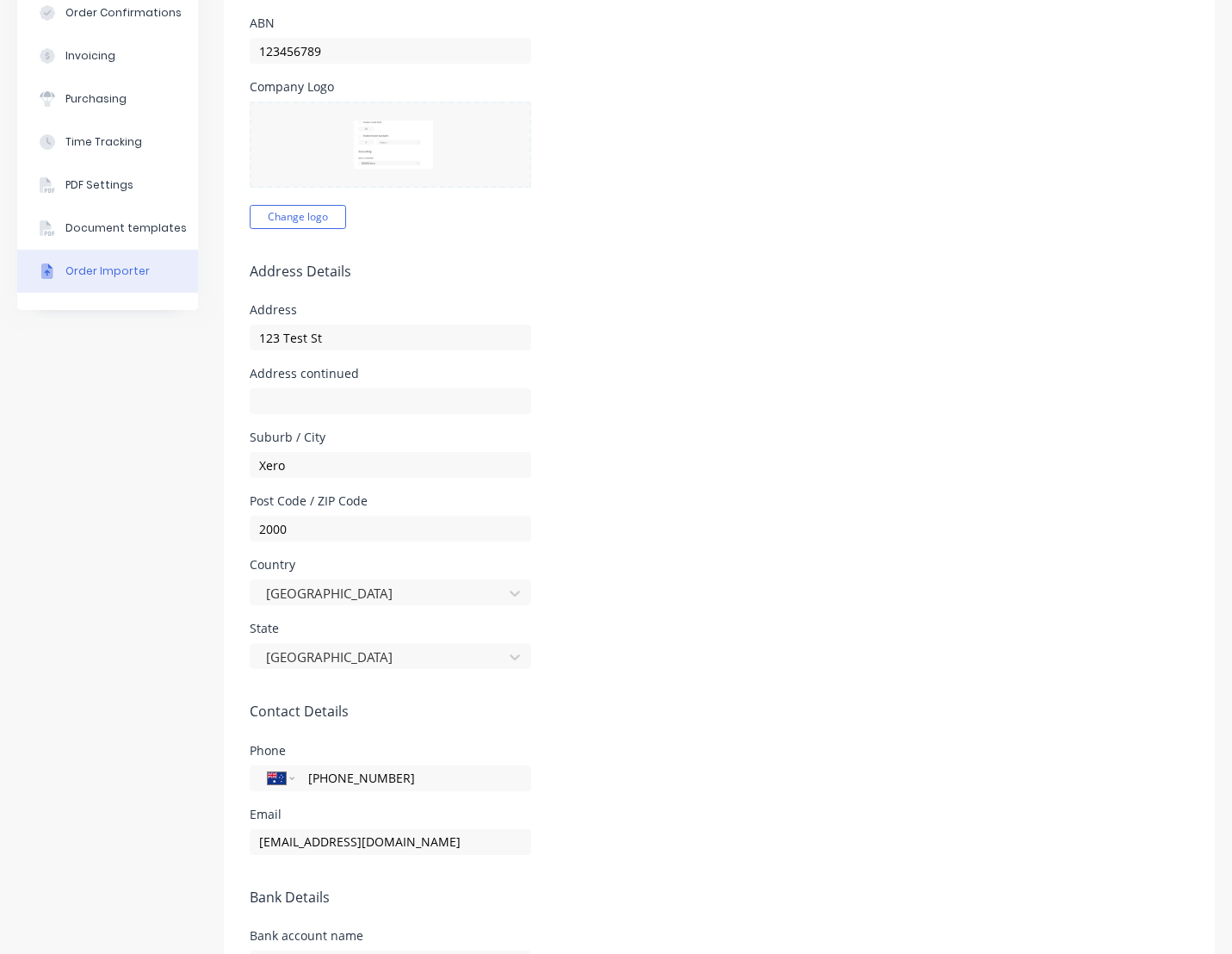
click at [104, 252] on button "Order Importer" at bounding box center [108, 270] width 181 height 43
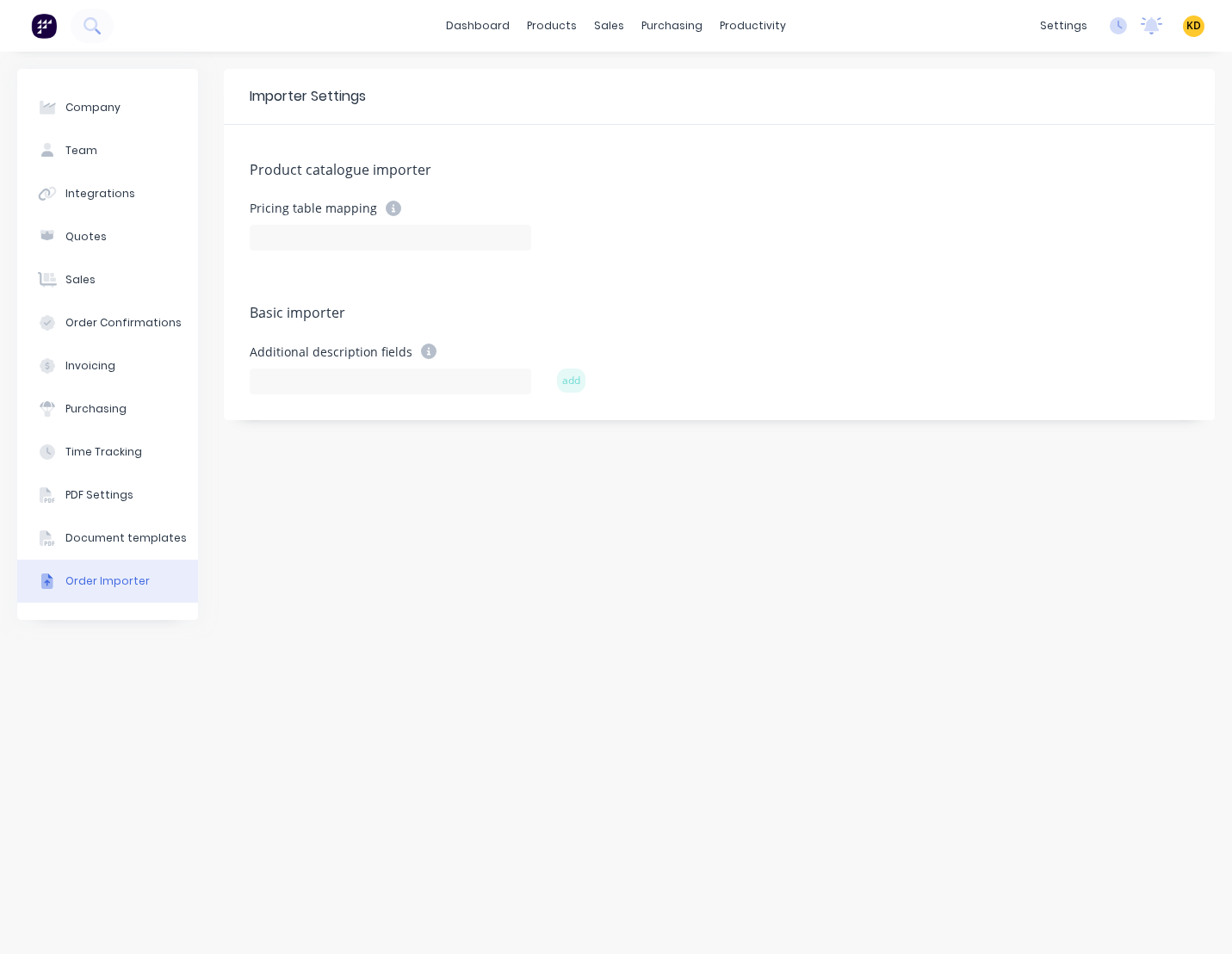
type input "Part #"
click at [90, 536] on div "Document templates" at bounding box center [126, 538] width 122 height 16
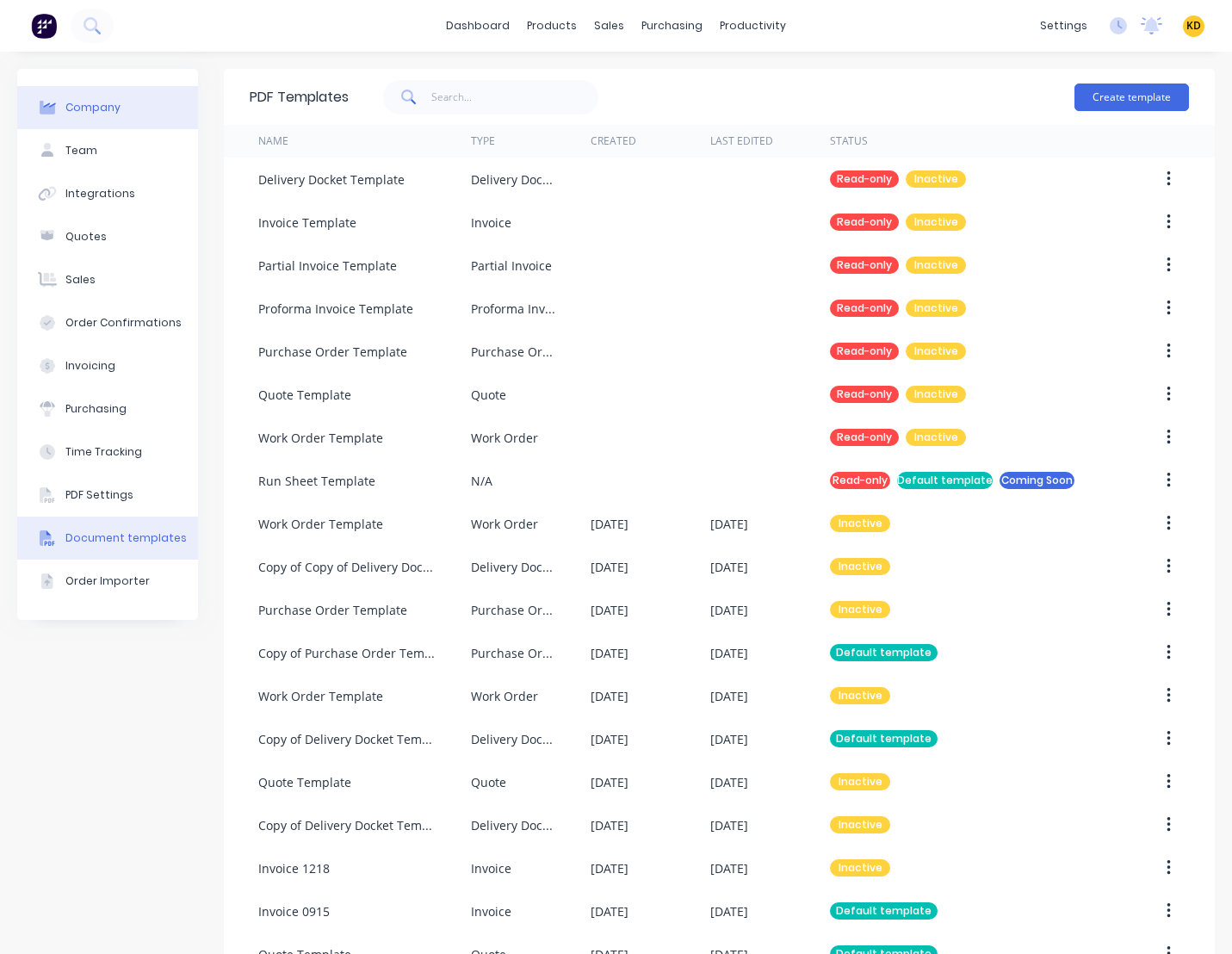
click at [145, 124] on button "Company" at bounding box center [108, 107] width 181 height 43
select select "AU"
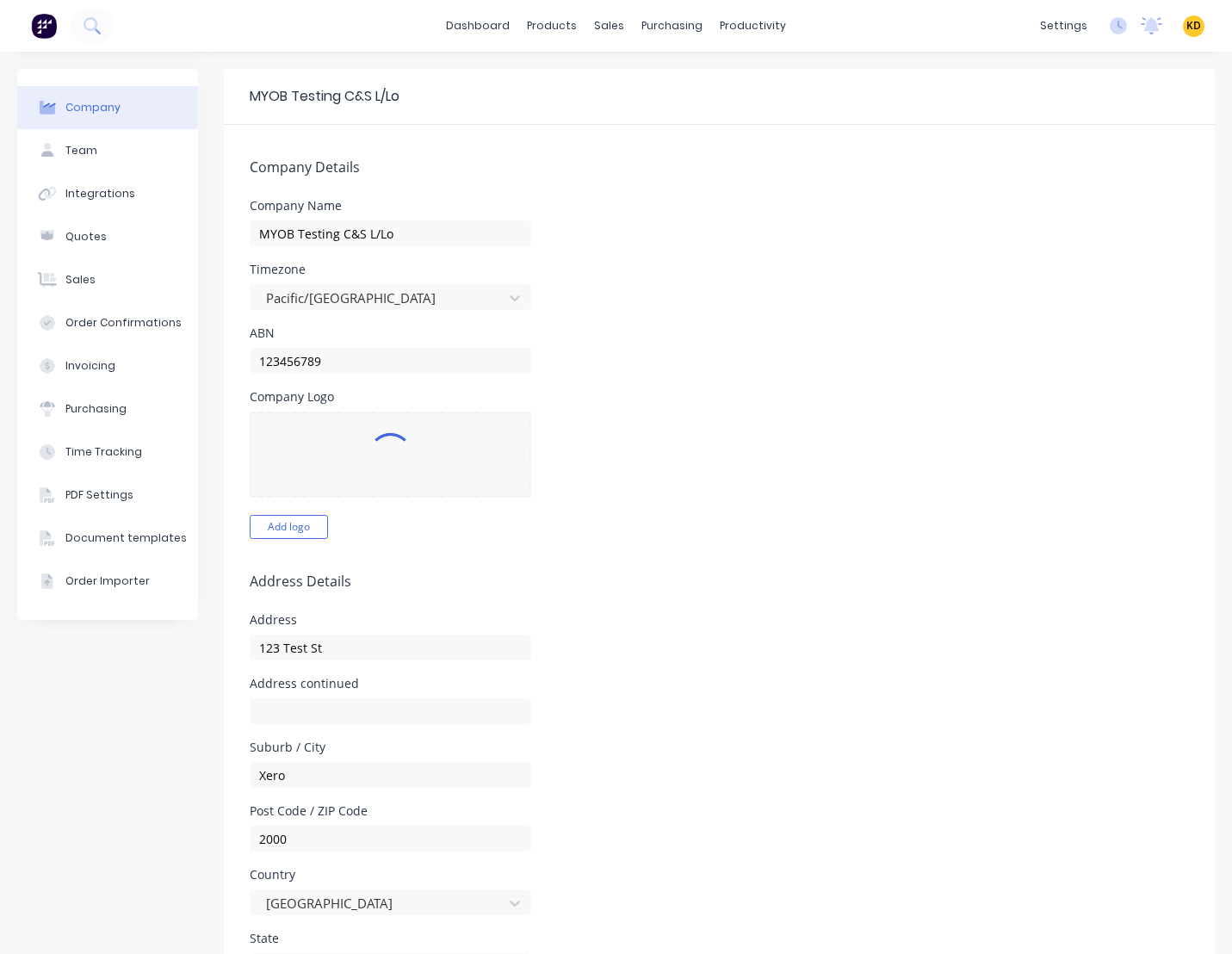
click at [809, 503] on div "Company Logo Add logo" at bounding box center [719, 464] width 939 height 148
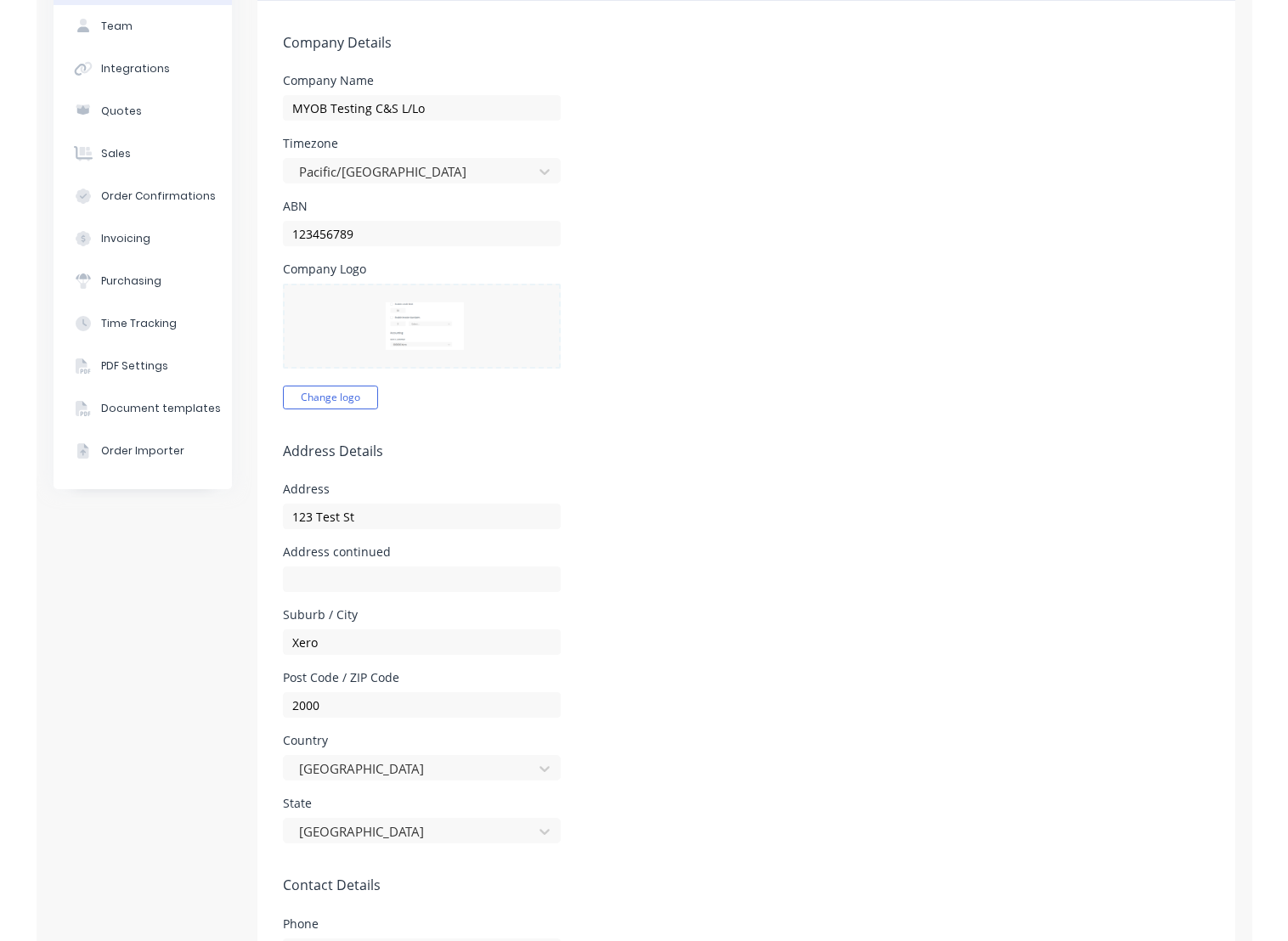
scroll to position [204, 0]
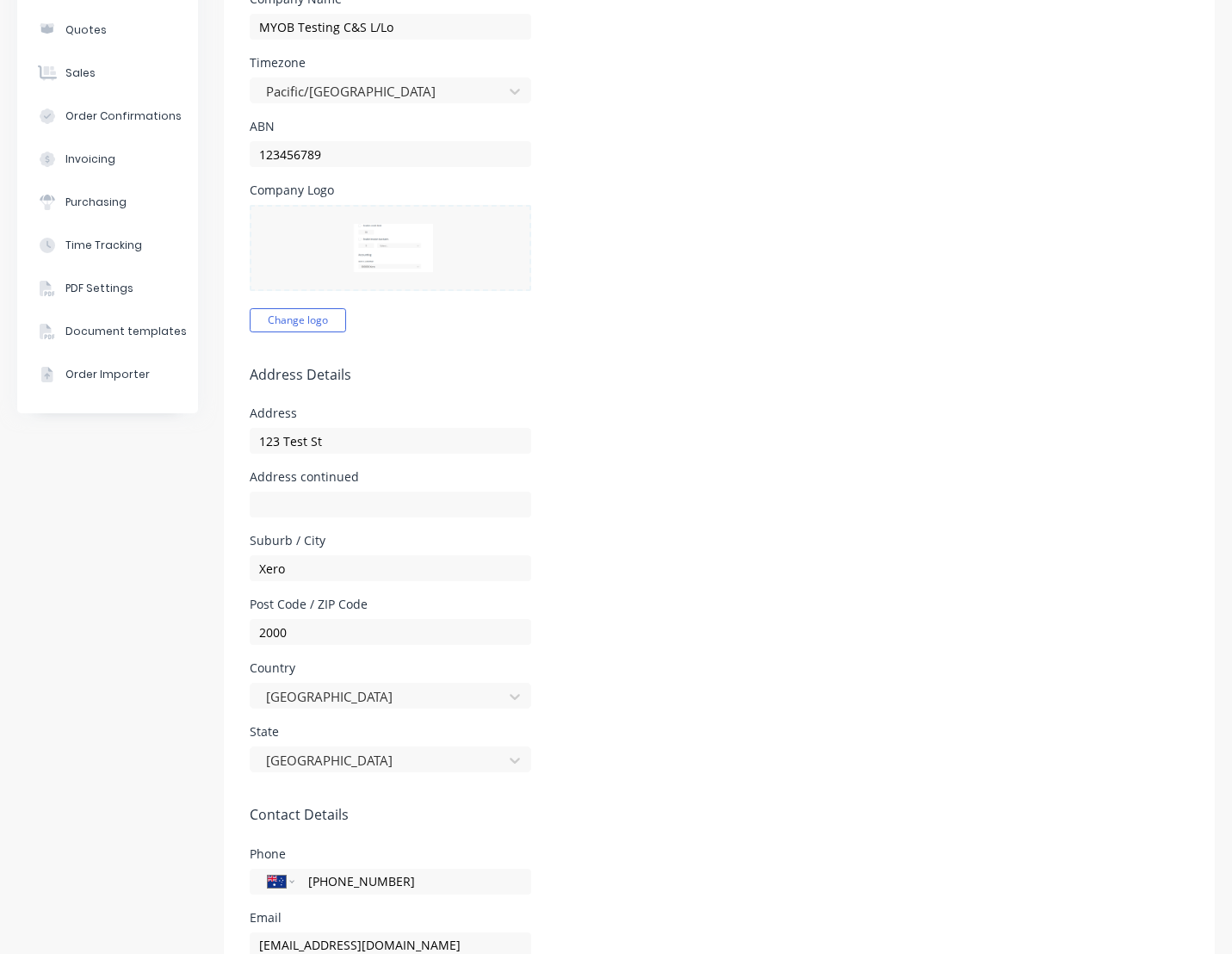
click at [831, 501] on div "Address continued" at bounding box center [719, 494] width 939 height 46
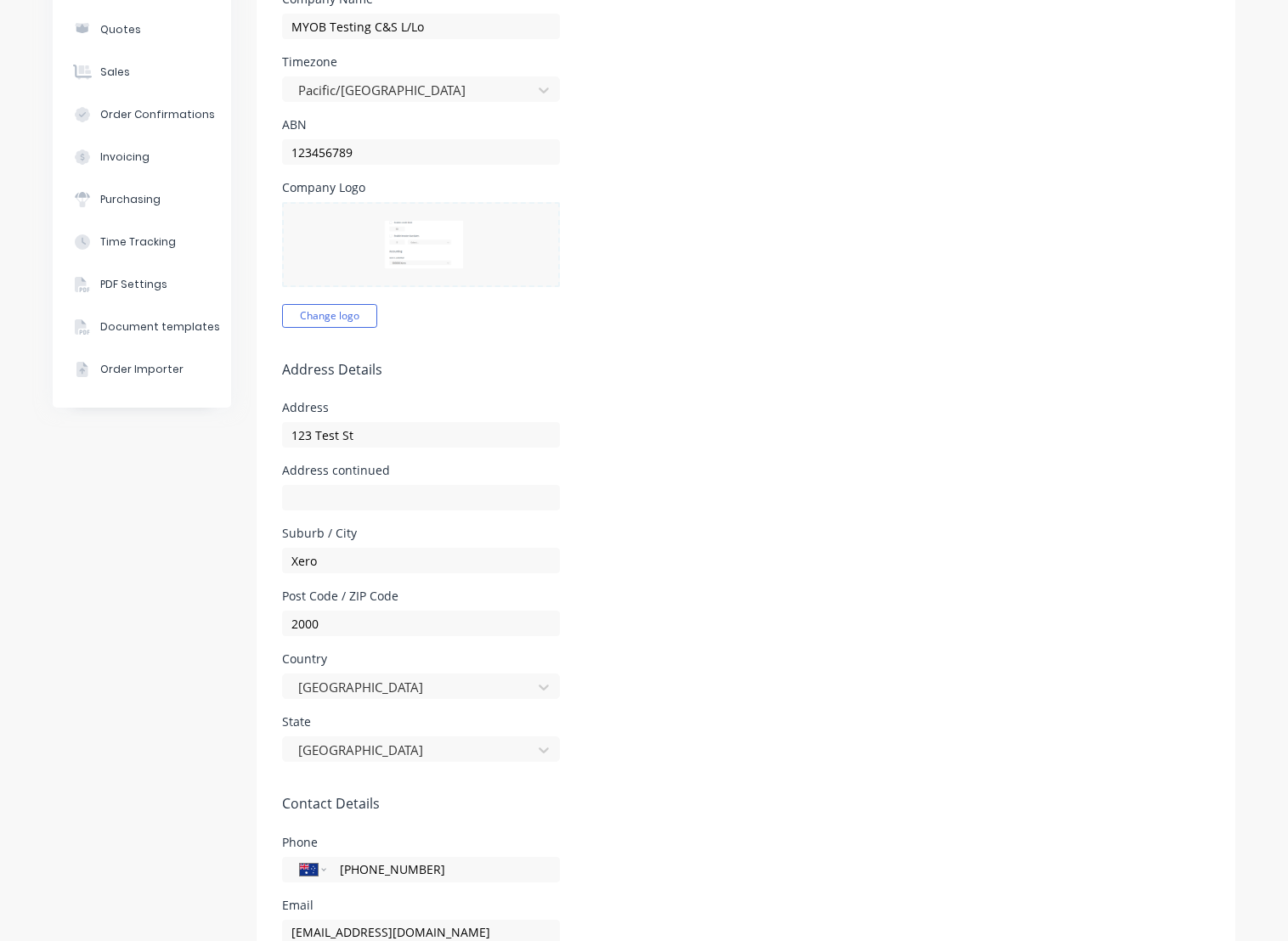
click at [896, 499] on div "Address continued" at bounding box center [746, 487] width 928 height 45
click at [158, 519] on div "Company Team Integrations Quotes Sales Order Confirmations Invoicing Purchasing…" at bounding box center [142, 558] width 178 height 1386
click at [151, 664] on div "Company Team Integrations Quotes Sales Order Confirmations Invoicing Purchasing…" at bounding box center [142, 558] width 178 height 1386
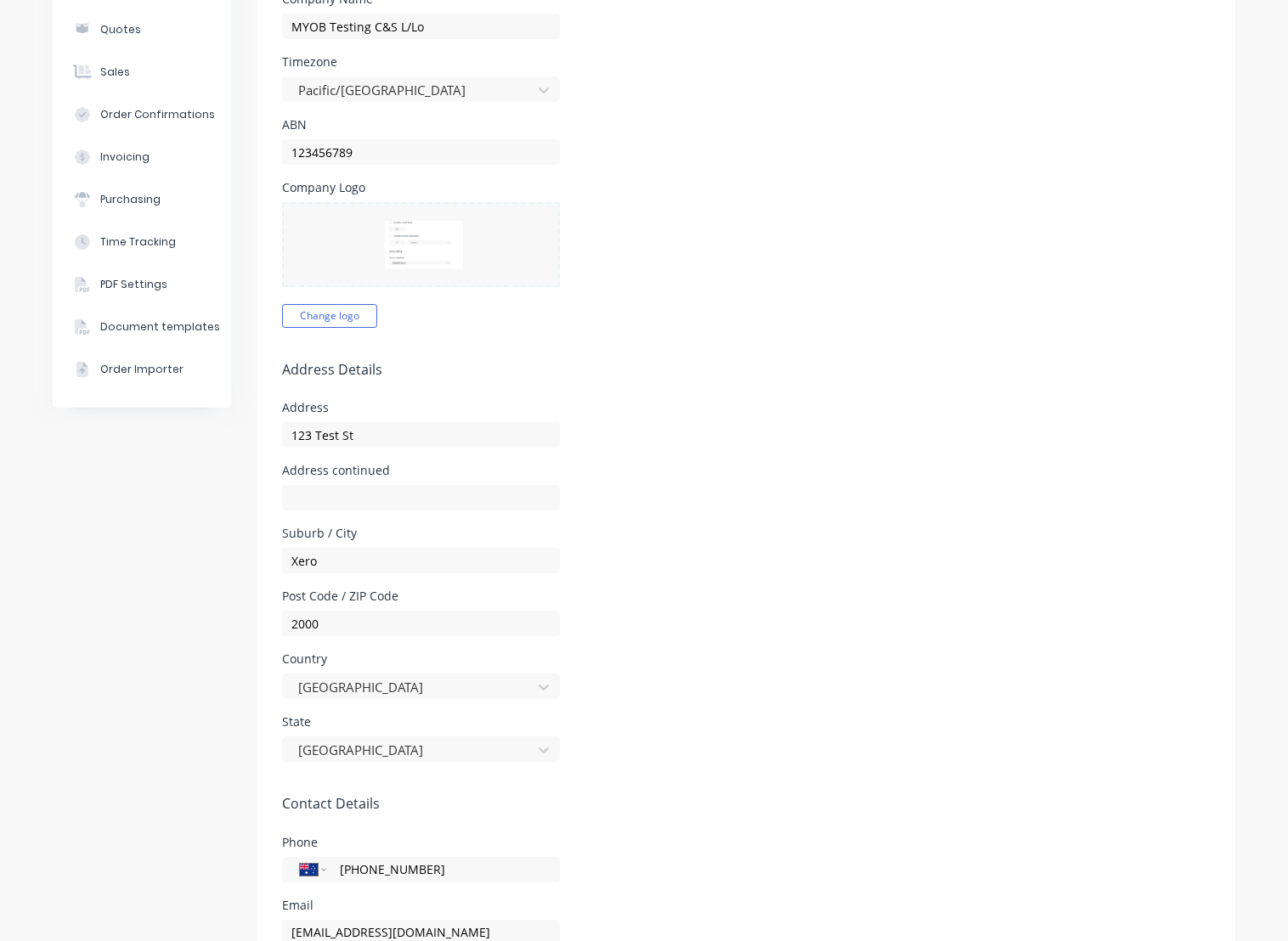
click at [57, 801] on div "Company Team Integrations Quotes Sales Order Confirmations Invoicing Purchasing…" at bounding box center [142, 558] width 178 height 1386
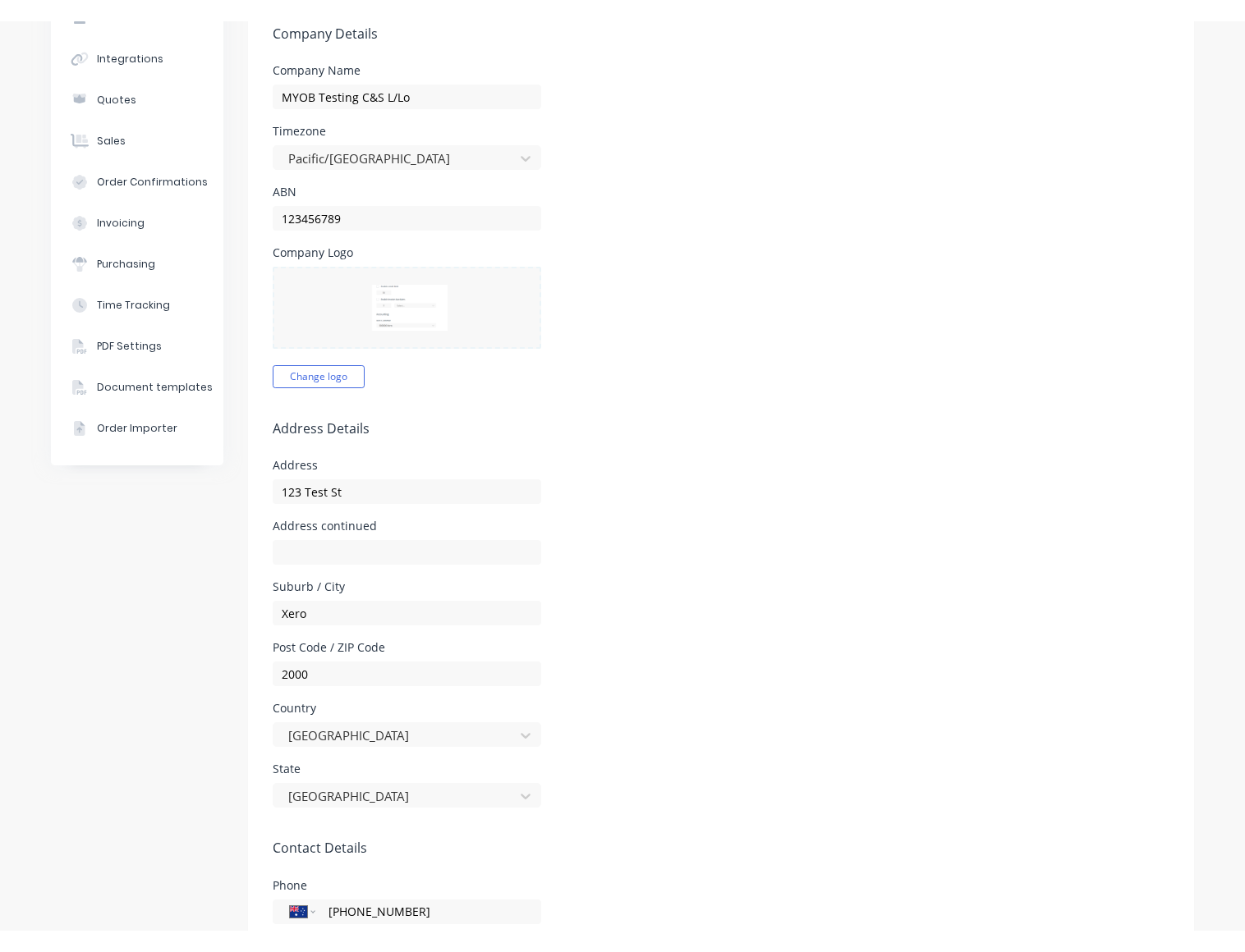
scroll to position [99, 0]
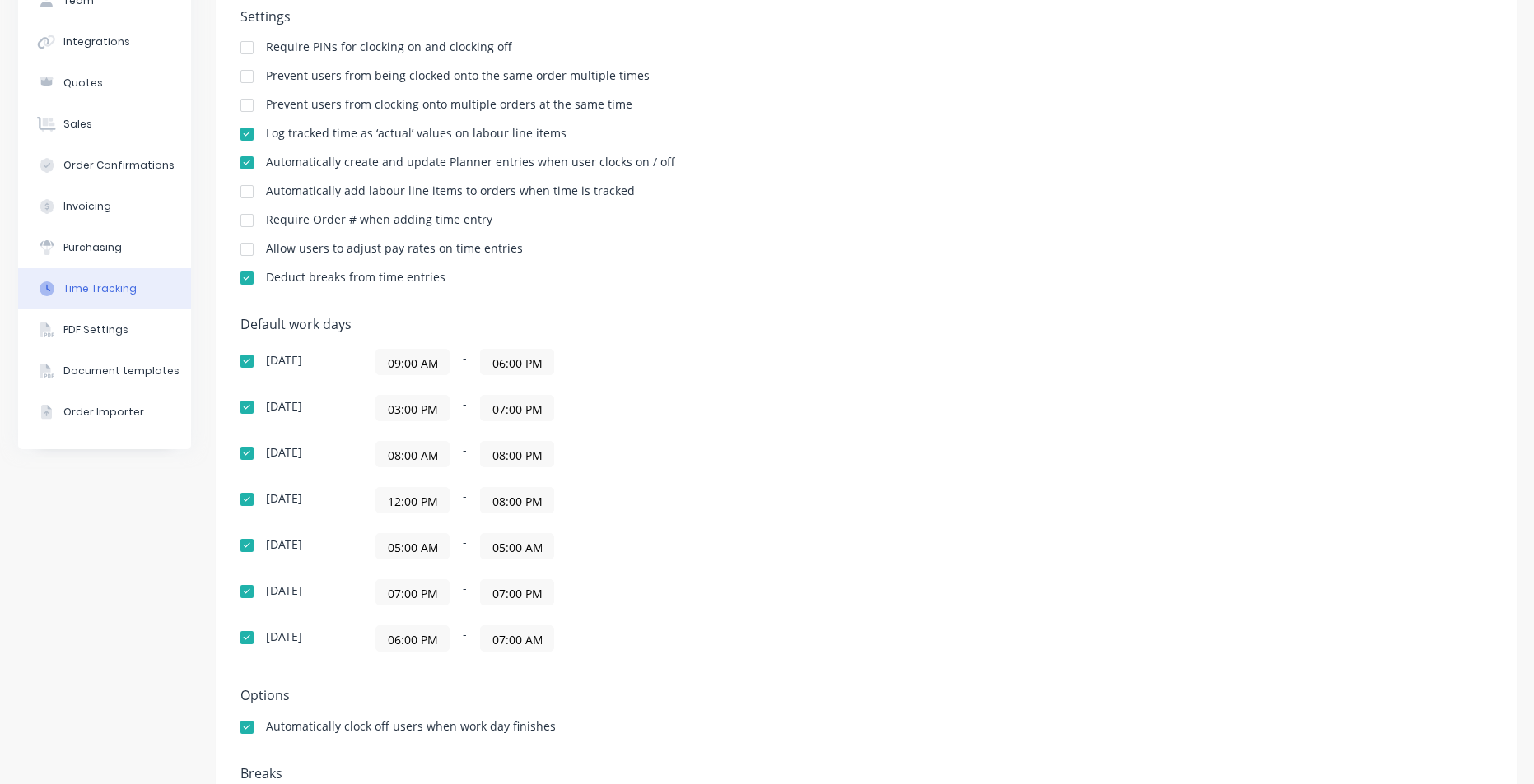
scroll to position [198, 0]
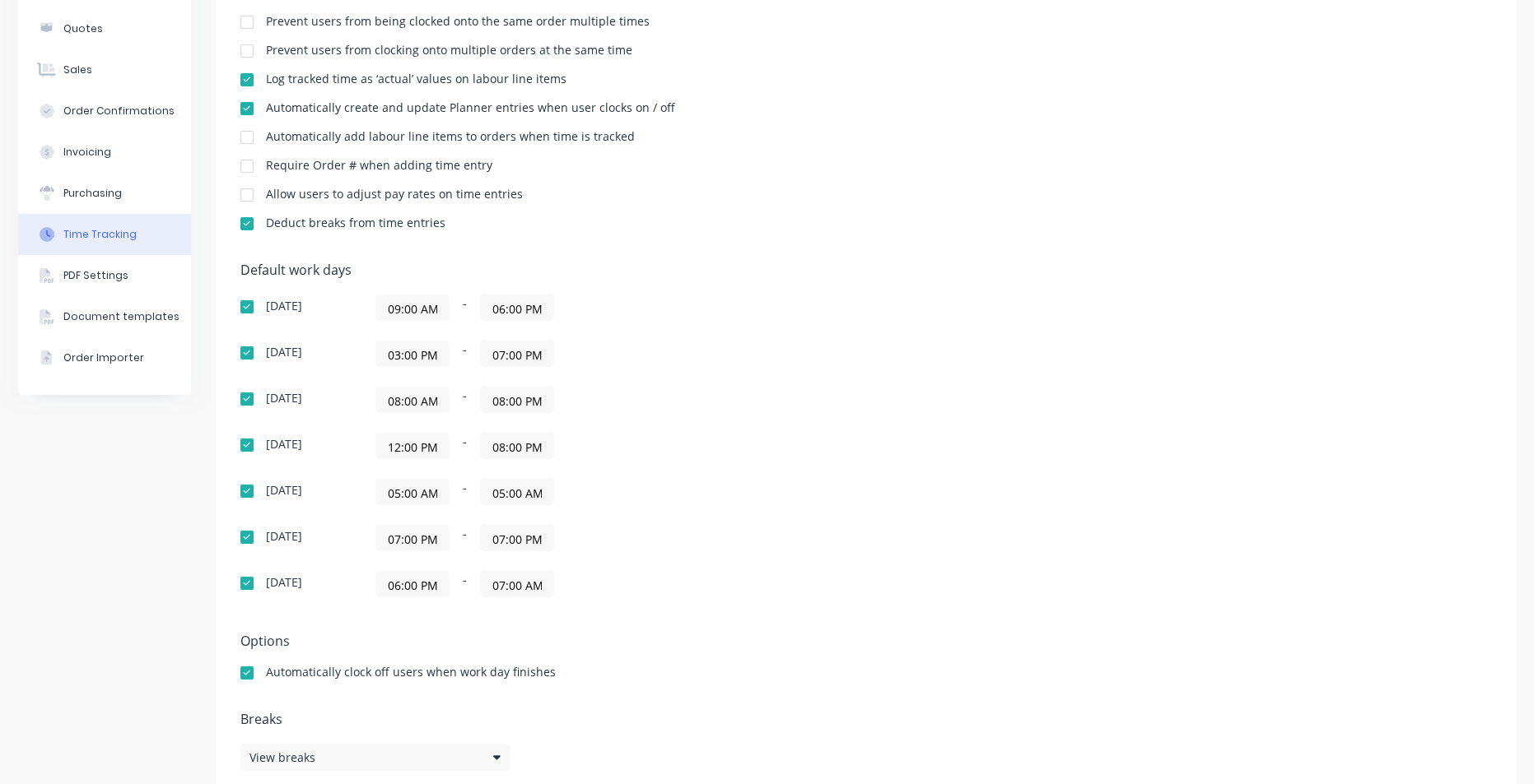
click at [400, 405] on input "08:00 AM" at bounding box center [412, 400] width 72 height 25
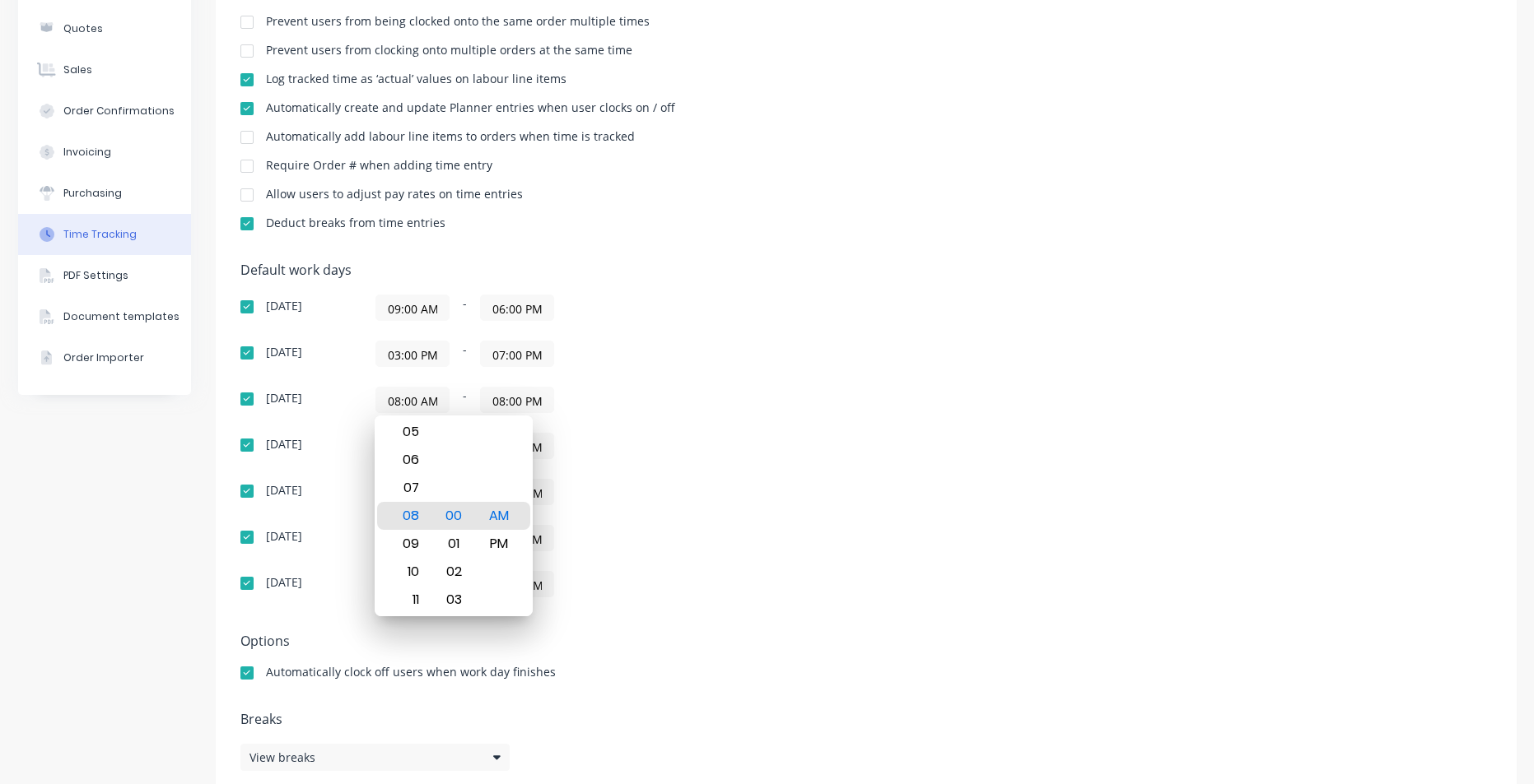
click at [705, 397] on div "08:00 AM - 08:00 PM" at bounding box center [581, 400] width 412 height 27
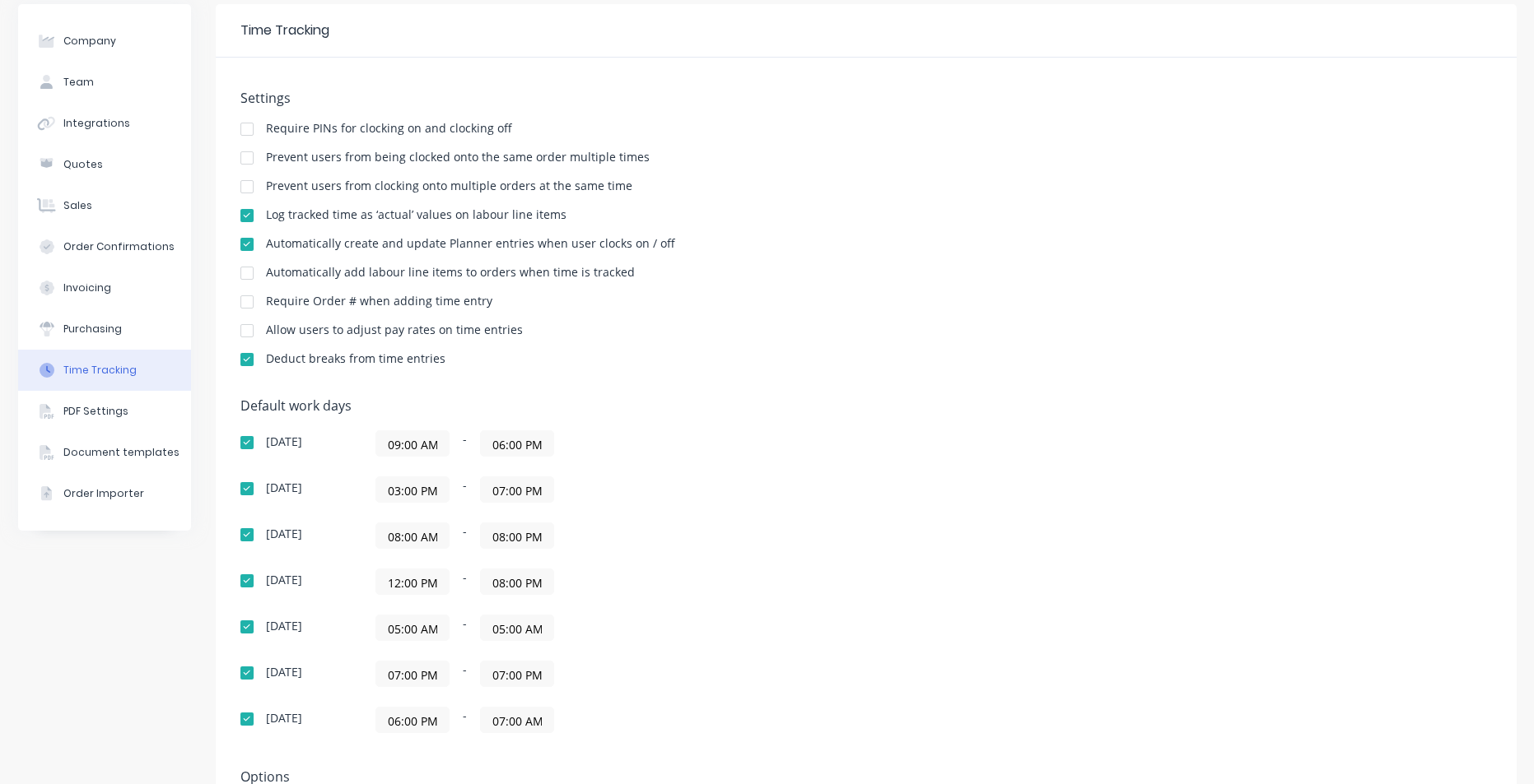
scroll to position [0, 0]
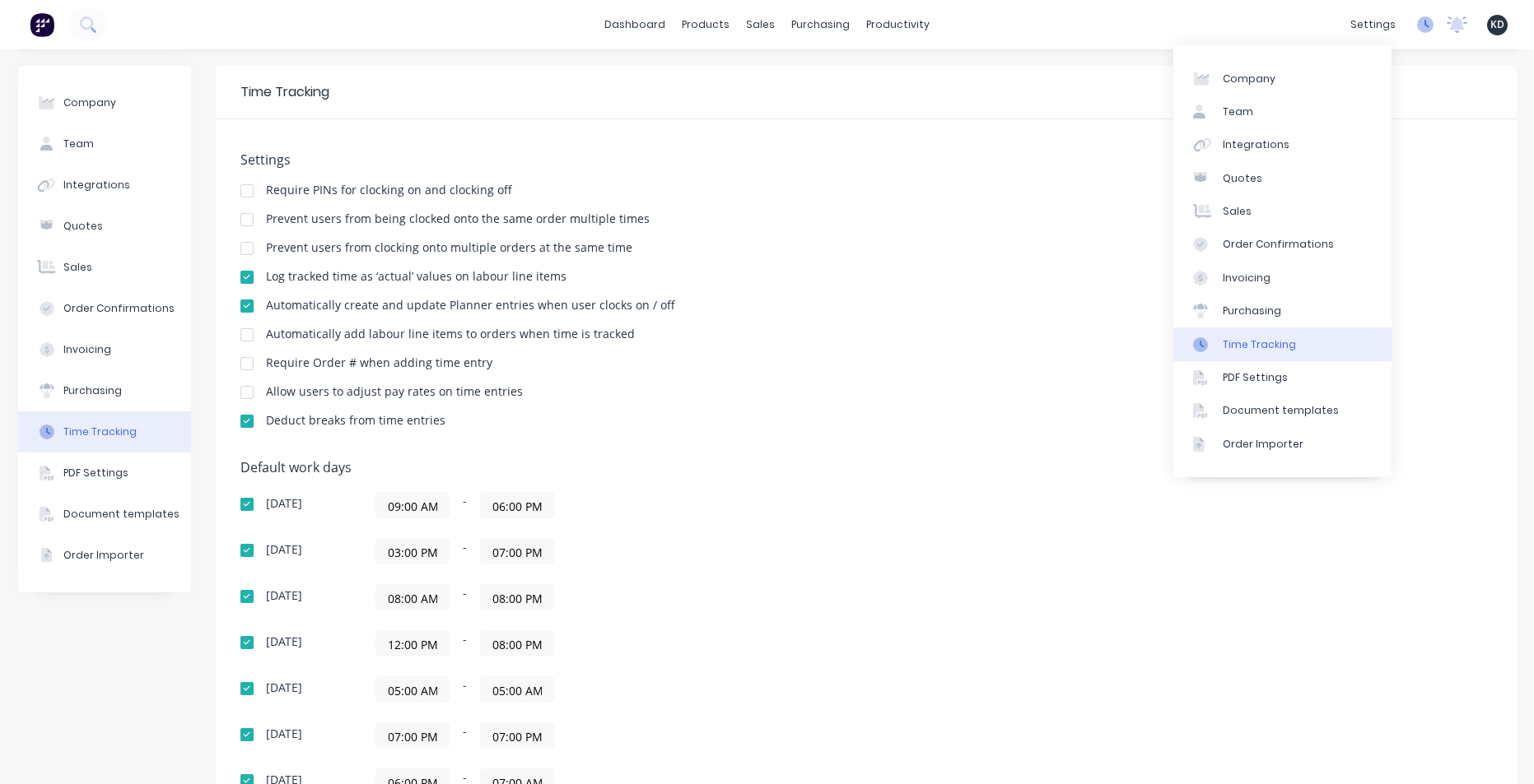
click at [1425, 26] on icon at bounding box center [1428, 24] width 5 height 8
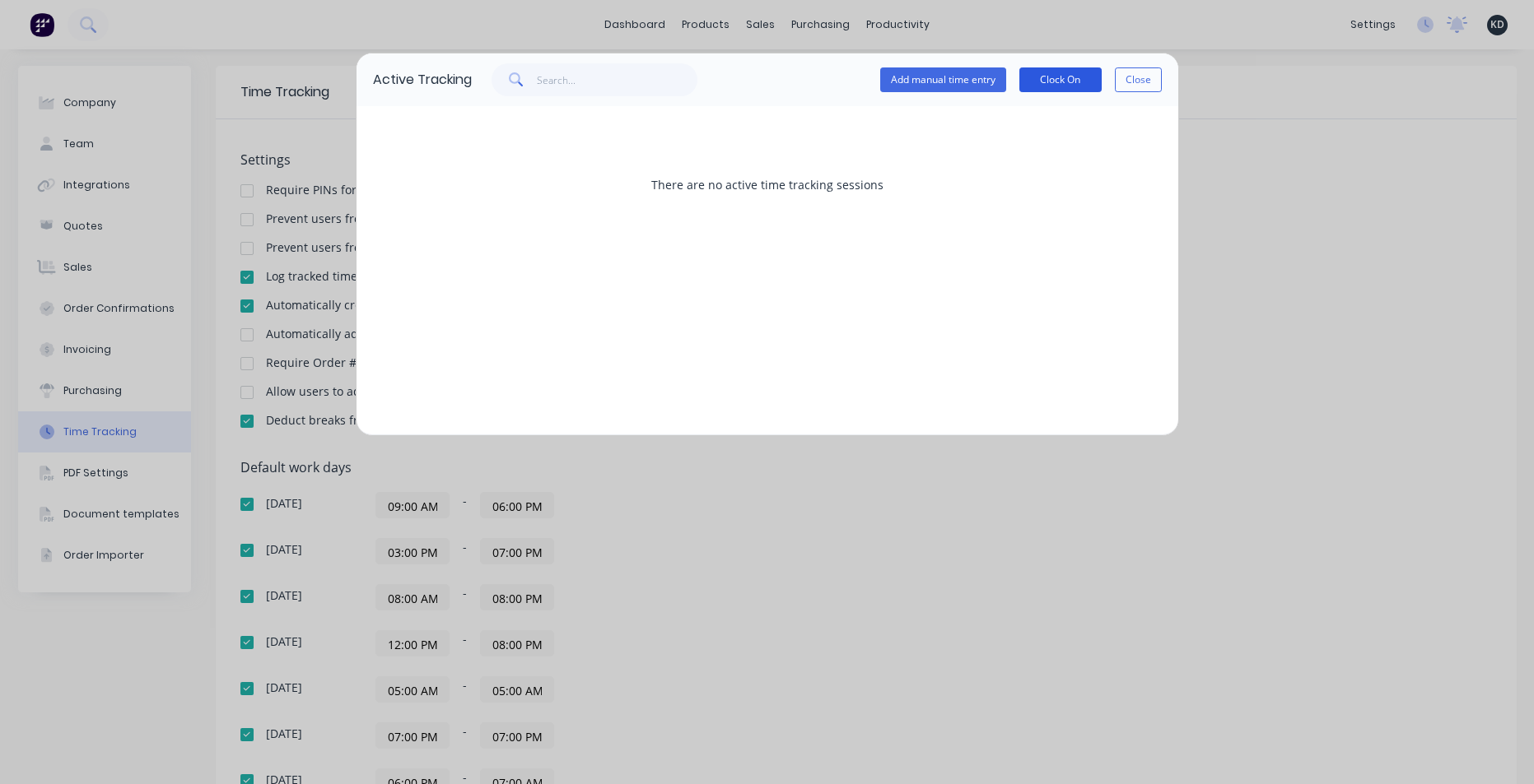
click at [1057, 81] on button "Clock On" at bounding box center [1061, 80] width 82 height 25
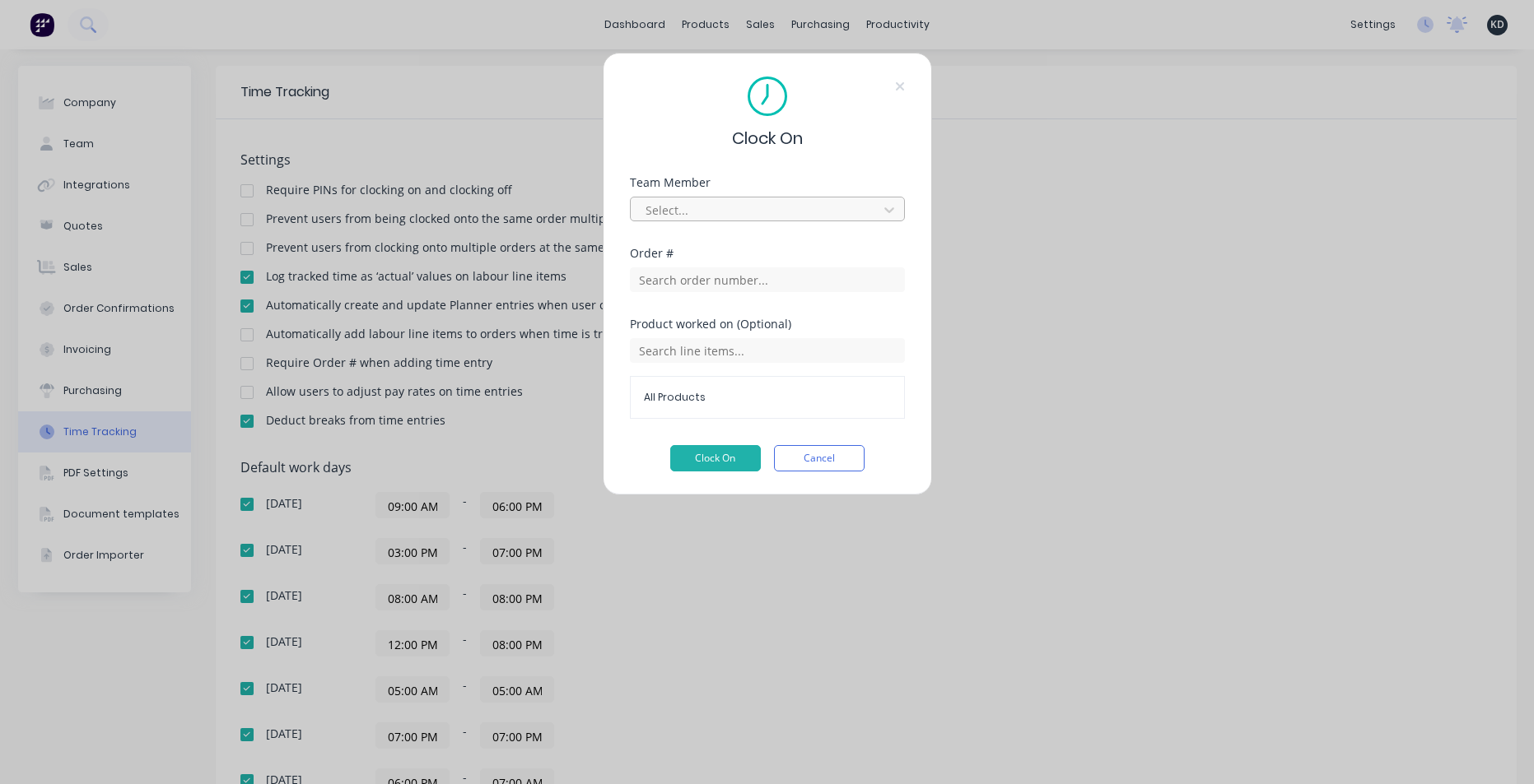
click at [740, 210] on div at bounding box center [756, 210] width 225 height 21
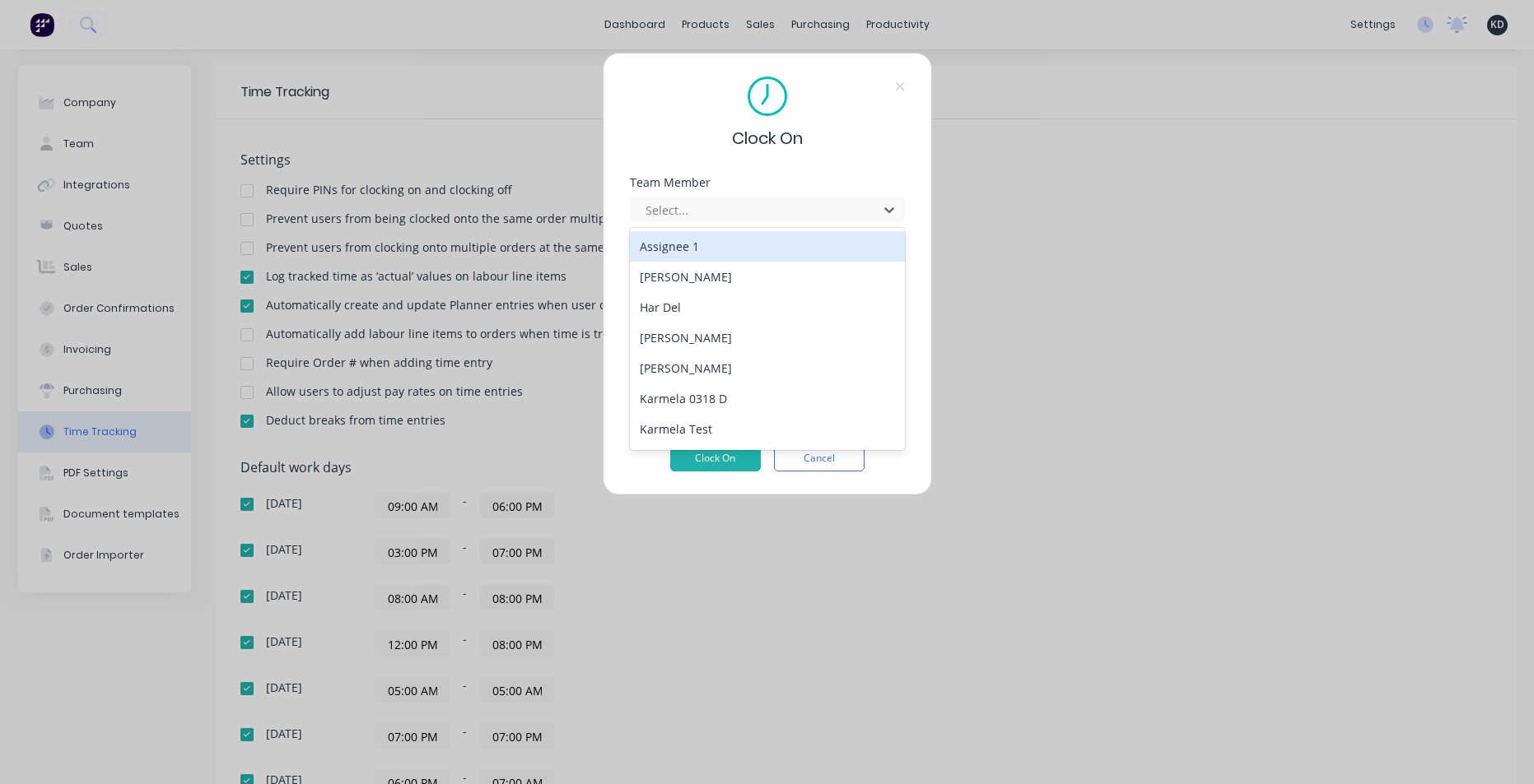
click at [736, 280] on div "Billy Parrish" at bounding box center [767, 277] width 275 height 31
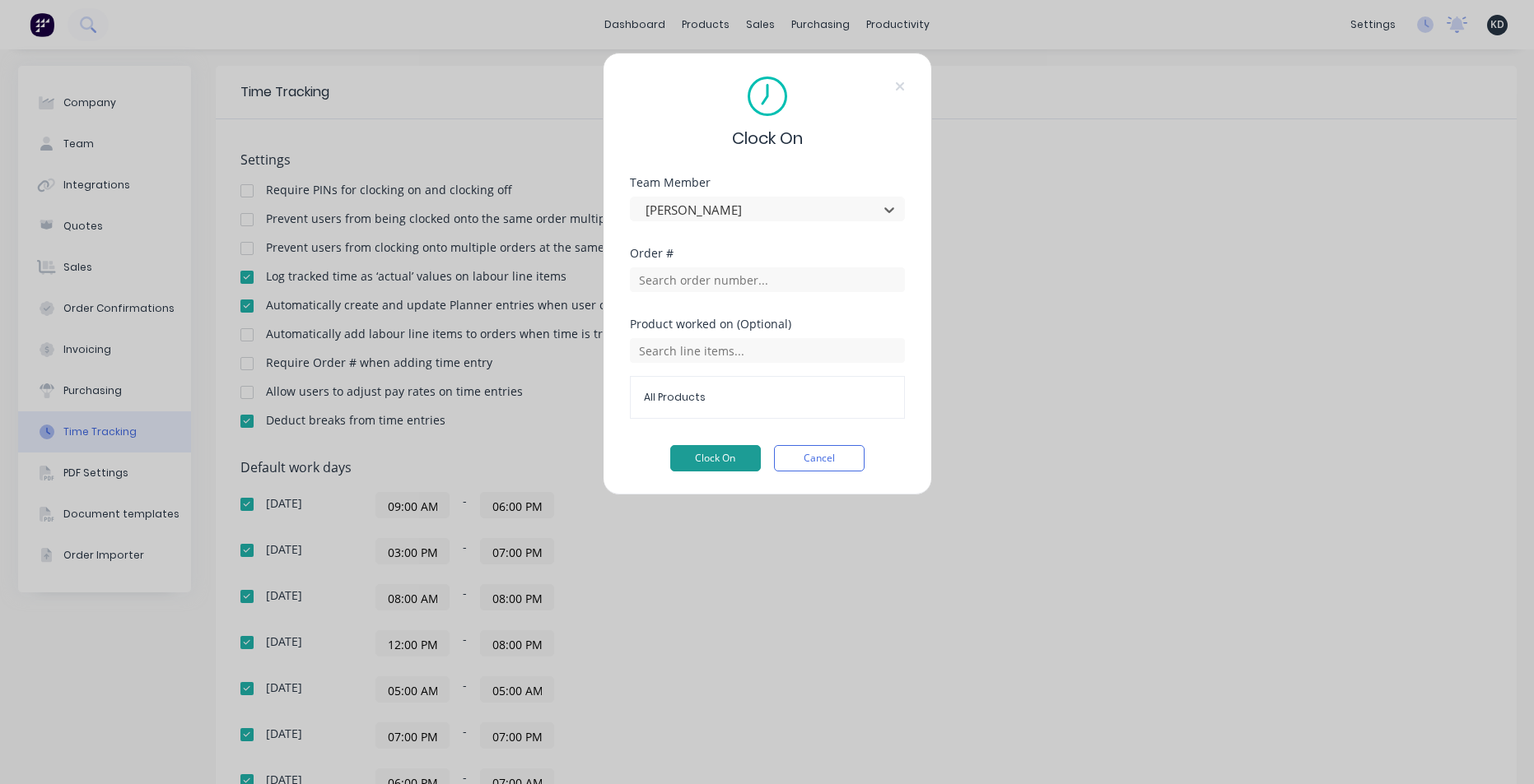
click at [738, 451] on form "Team Member option Billy Parrish, selected. Billy Parrish Order # Product worke…" at bounding box center [767, 324] width 275 height 294
click at [735, 465] on button "Clock On" at bounding box center [715, 459] width 91 height 27
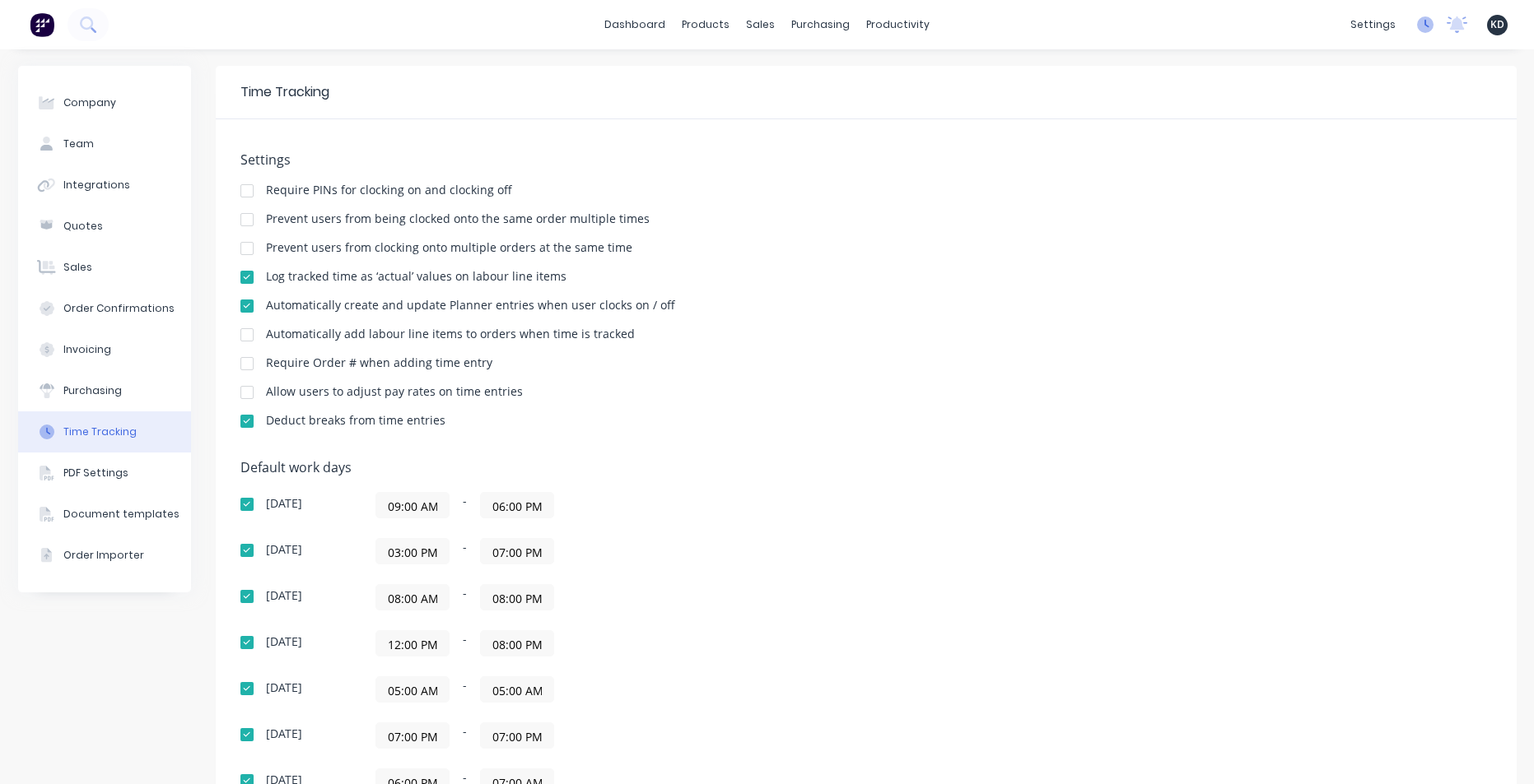
click at [1418, 30] on icon at bounding box center [1426, 25] width 17 height 17
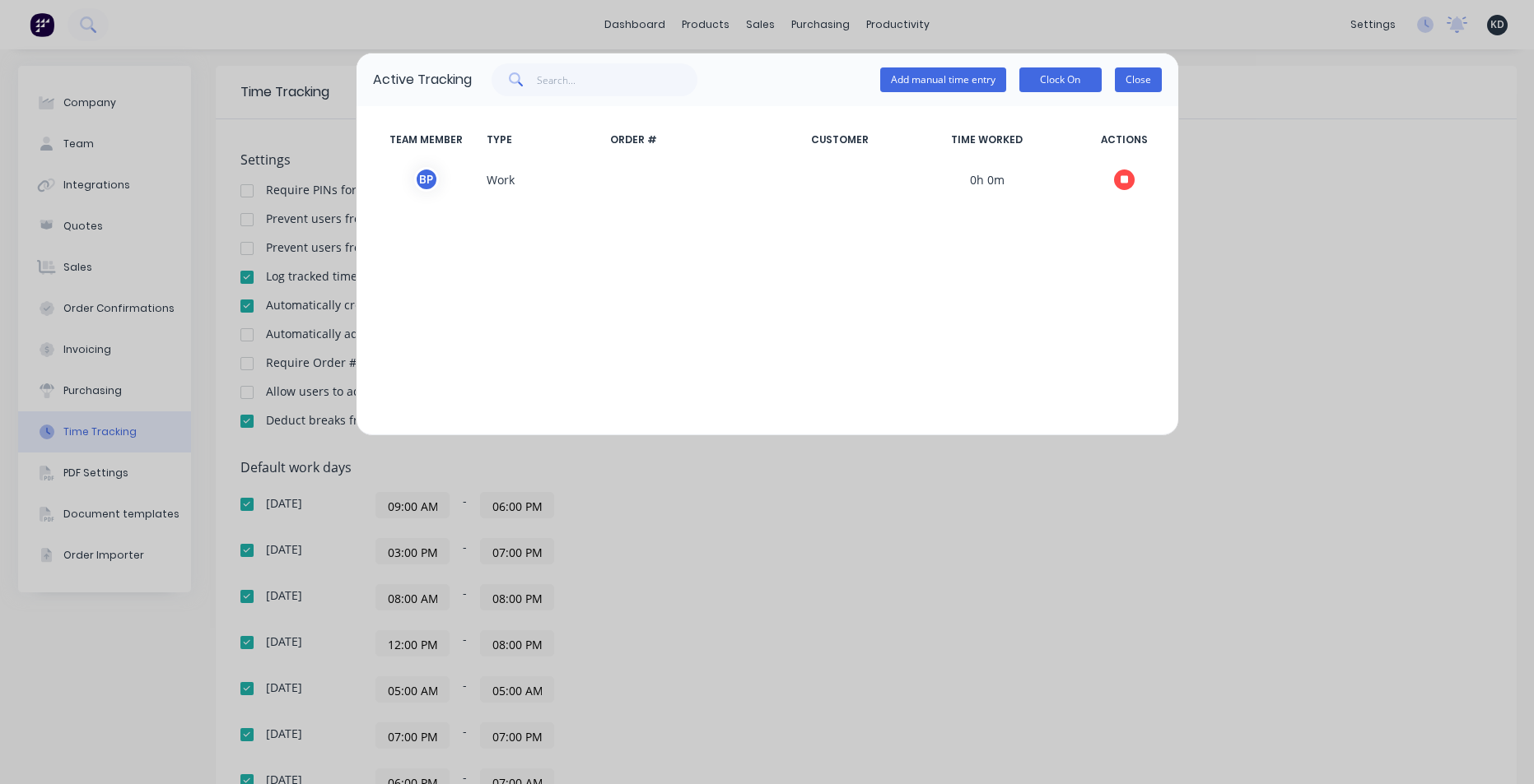
click at [1137, 87] on button "Close" at bounding box center [1138, 80] width 47 height 25
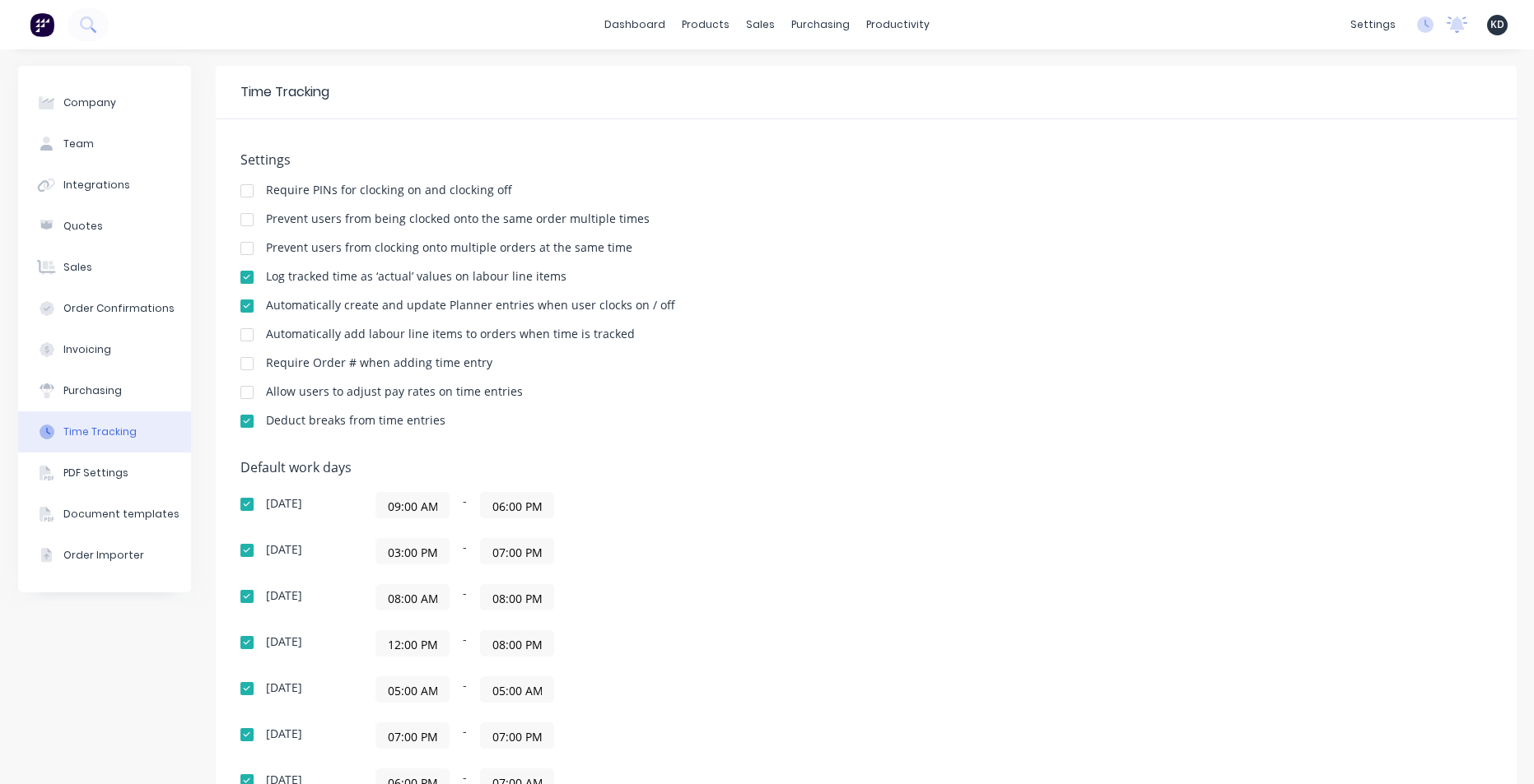
click at [247, 251] on div at bounding box center [247, 249] width 33 height 33
click at [245, 220] on div at bounding box center [247, 220] width 33 height 33
click at [1083, 233] on div "Settings Require PINs for clocking on and clocking off Prevent users from being…" at bounding box center [866, 298] width 1252 height 291
click at [1418, 28] on icon at bounding box center [1426, 25] width 17 height 17
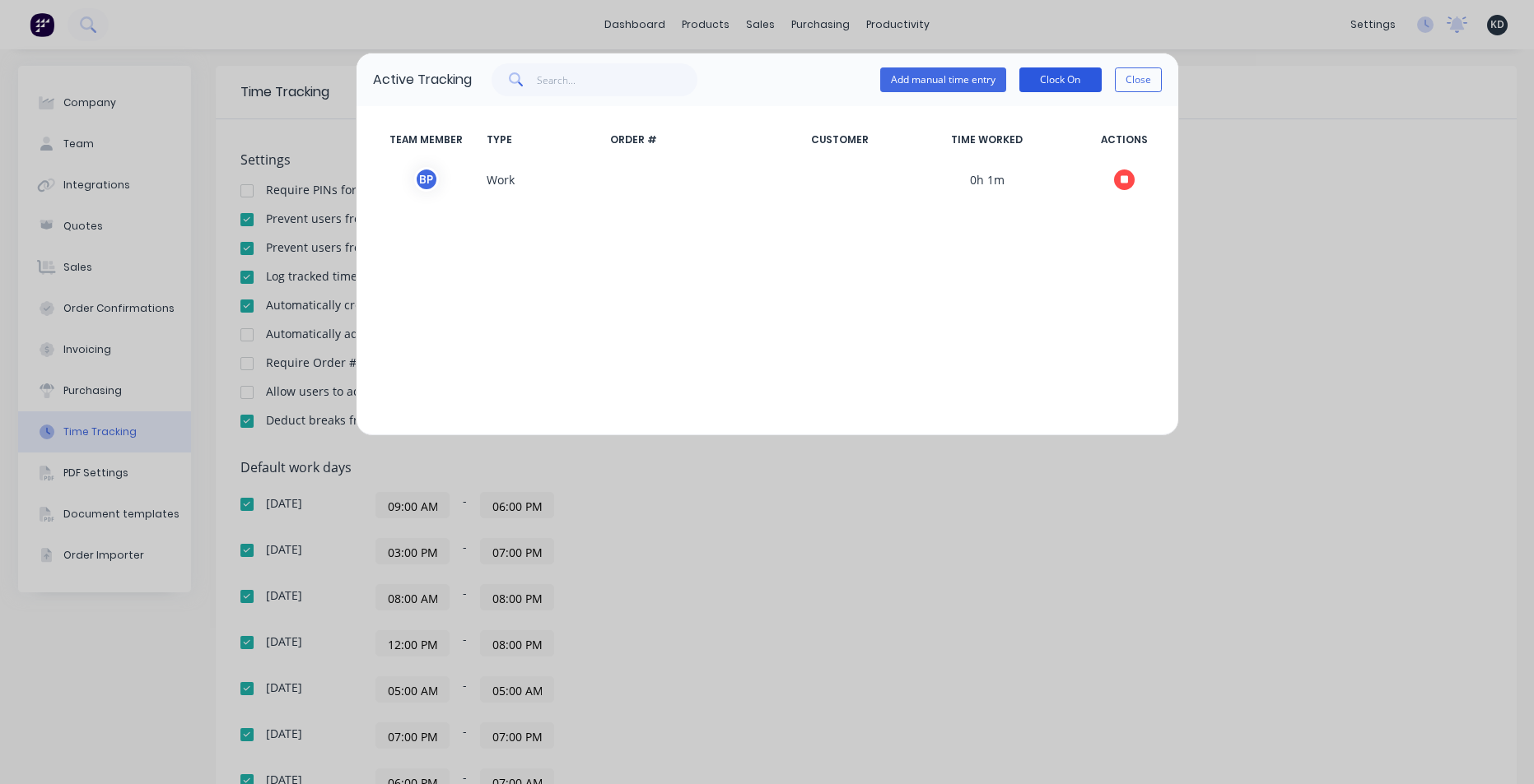
click at [1074, 83] on button "Clock On" at bounding box center [1061, 80] width 82 height 25
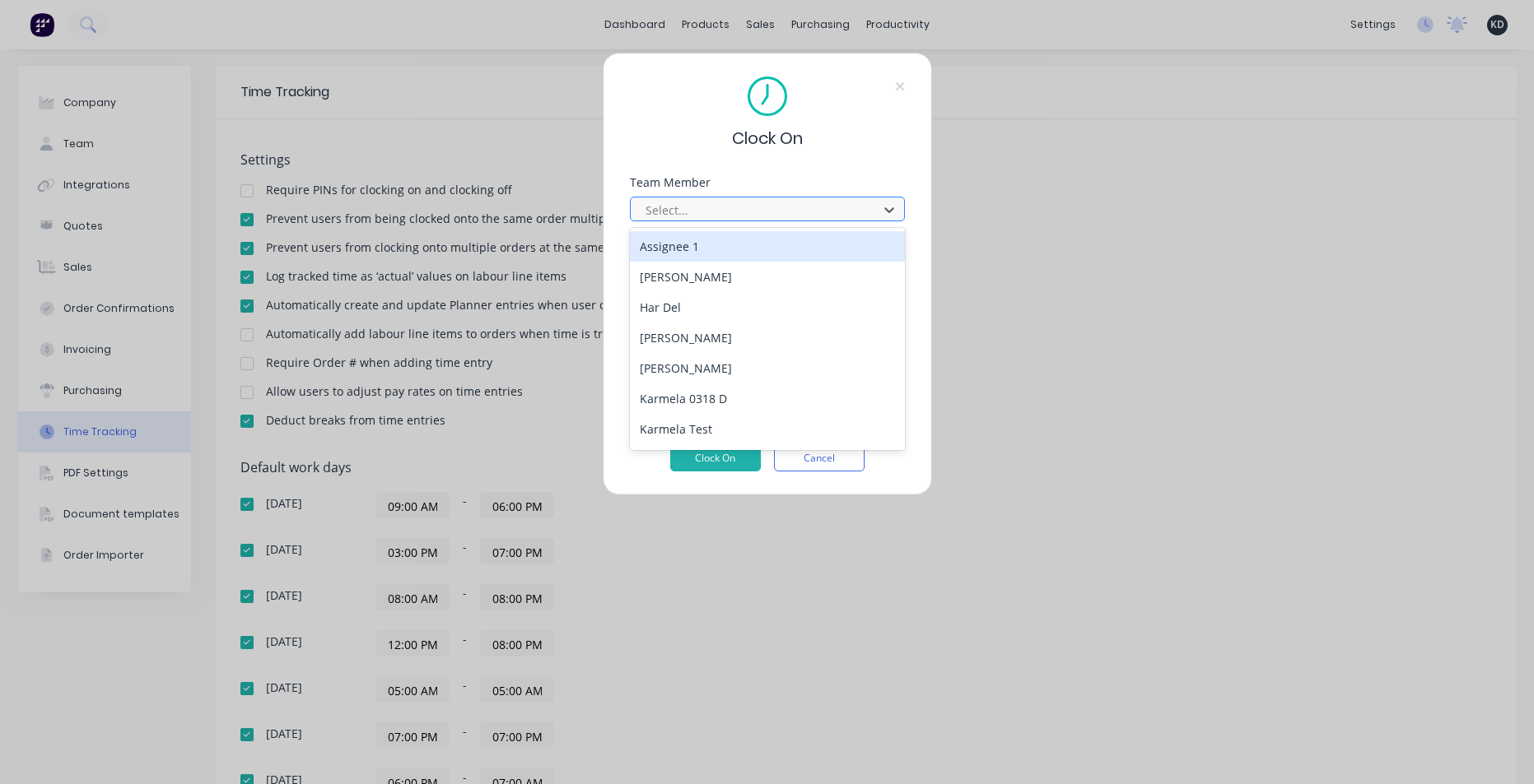
click at [673, 207] on div at bounding box center [756, 210] width 225 height 21
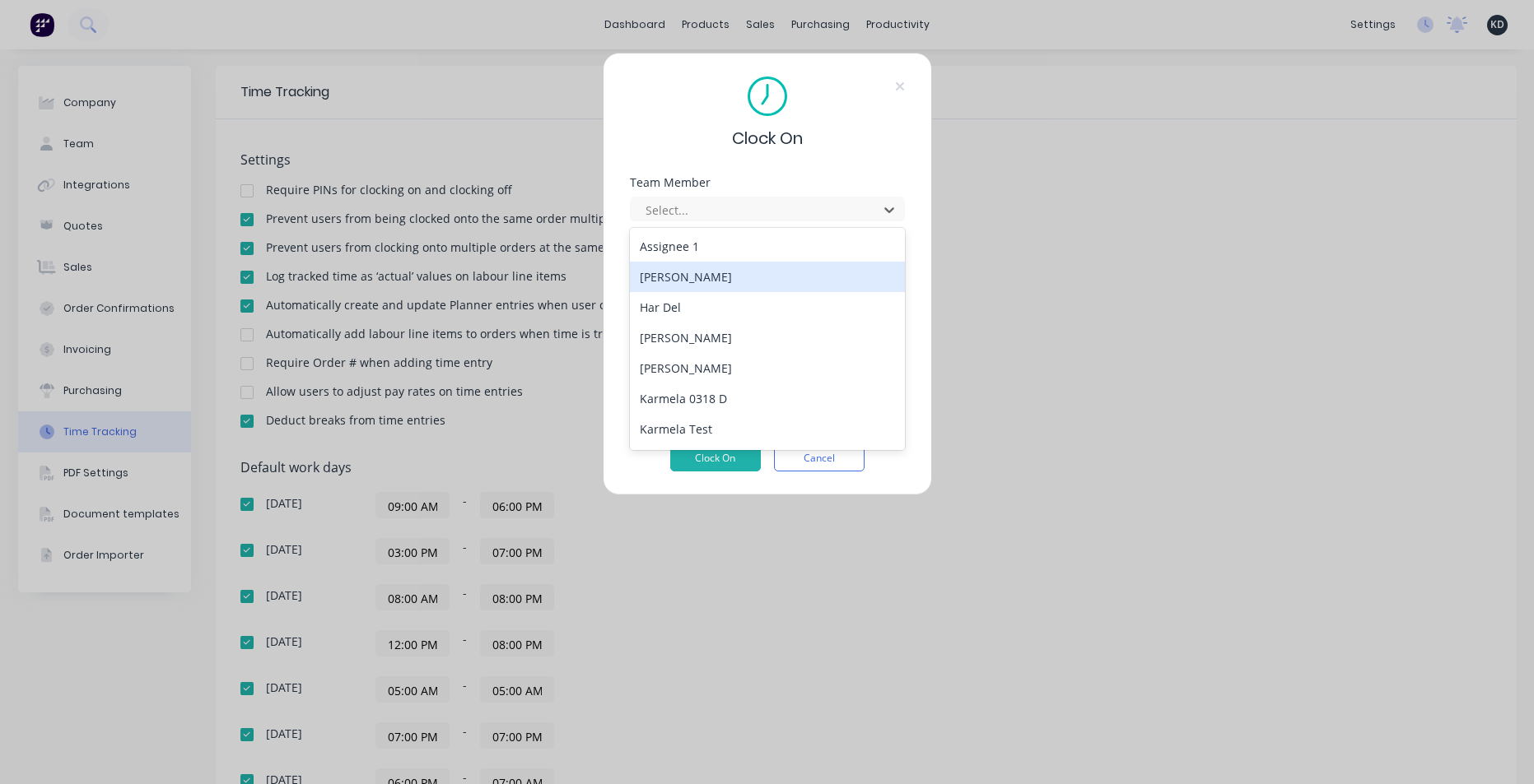
click at [674, 271] on div "Billy Parrish" at bounding box center [767, 277] width 275 height 31
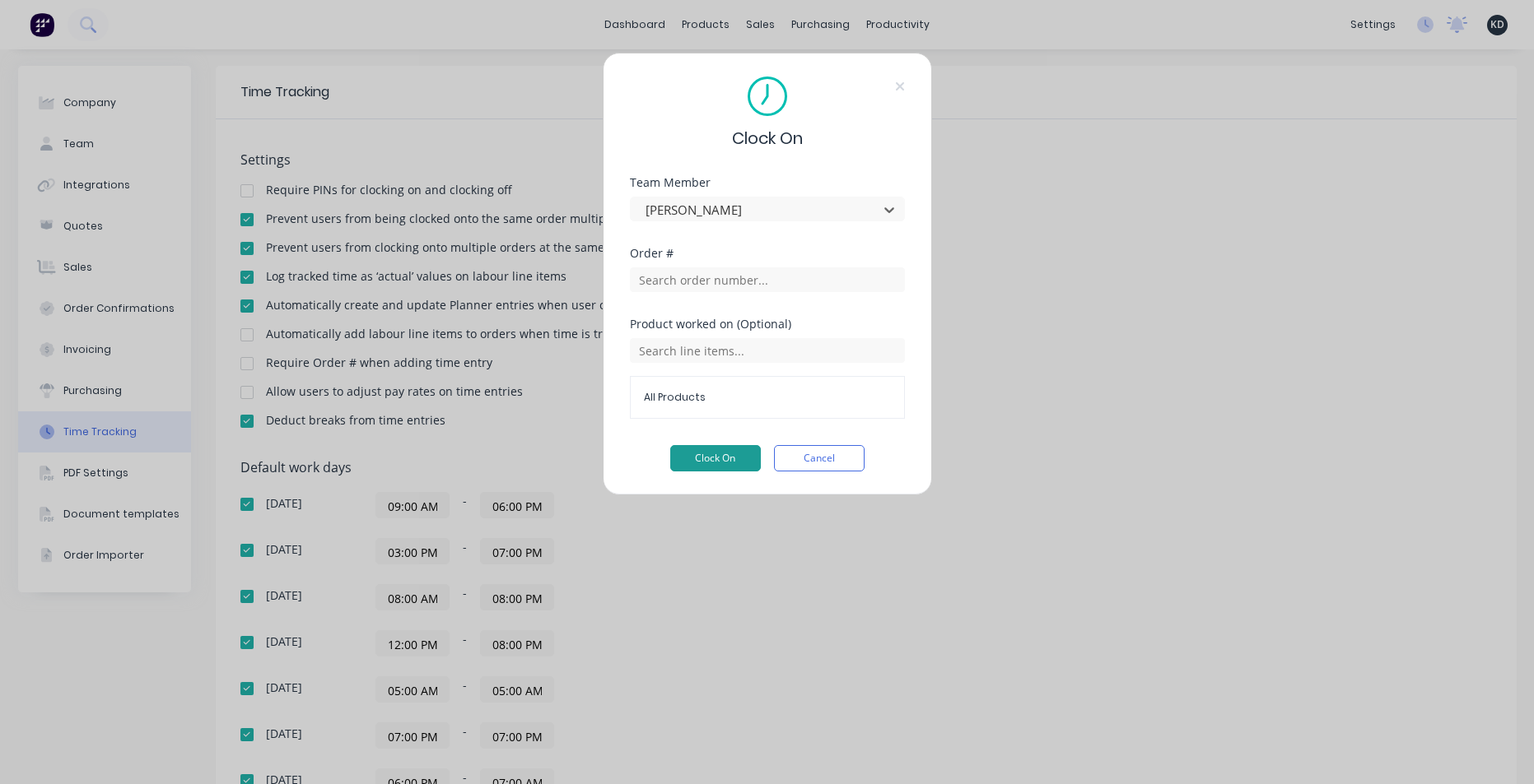
click at [695, 461] on button "Clock On" at bounding box center [715, 459] width 91 height 27
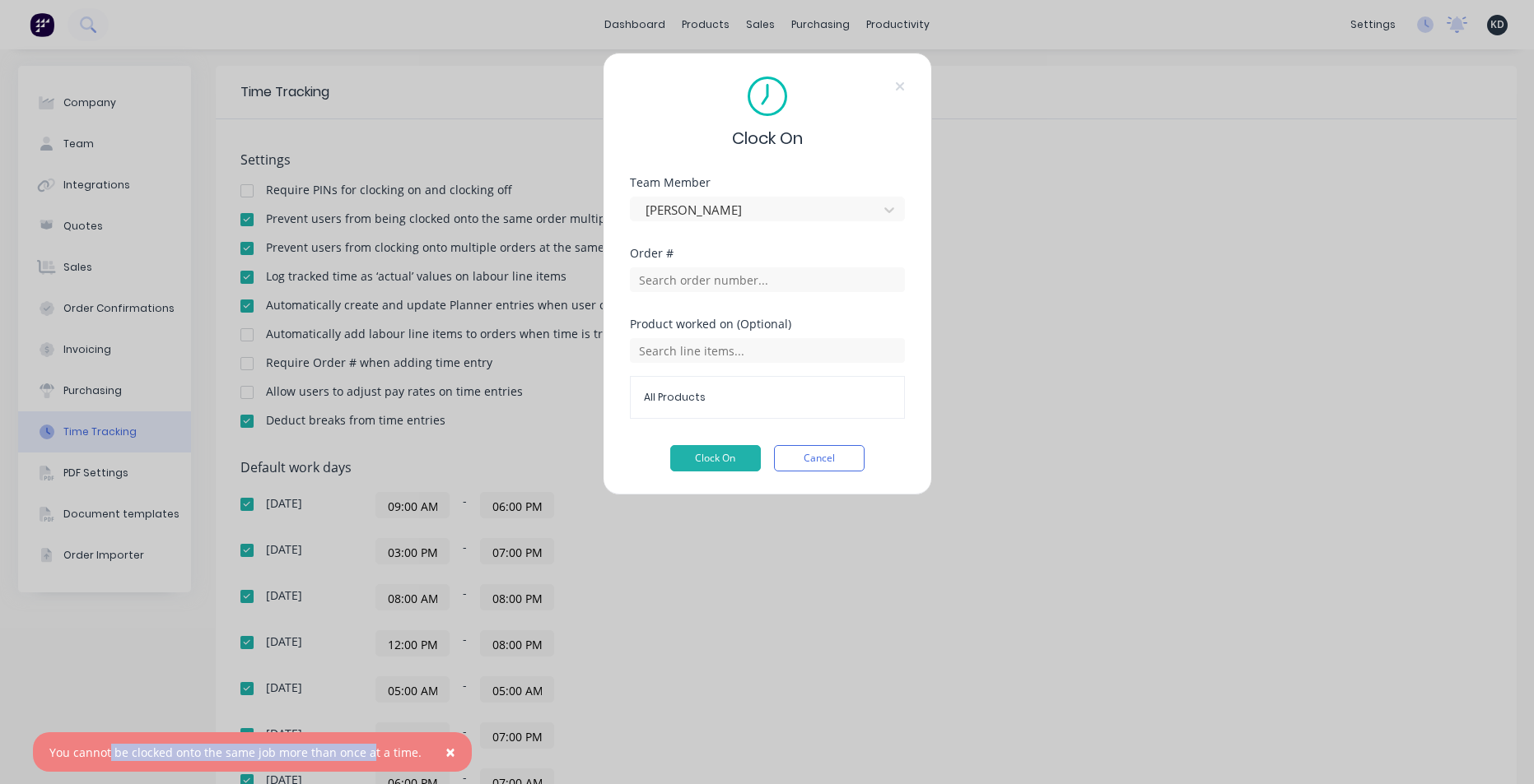
drag, startPoint x: 110, startPoint y: 754, endPoint x: 369, endPoint y: 758, distance: 259.0
click at [369, 758] on div "You cannot be clocked onto the same job more than once at a time." at bounding box center [235, 752] width 372 height 17
click at [842, 461] on button "Cancel" at bounding box center [819, 459] width 91 height 27
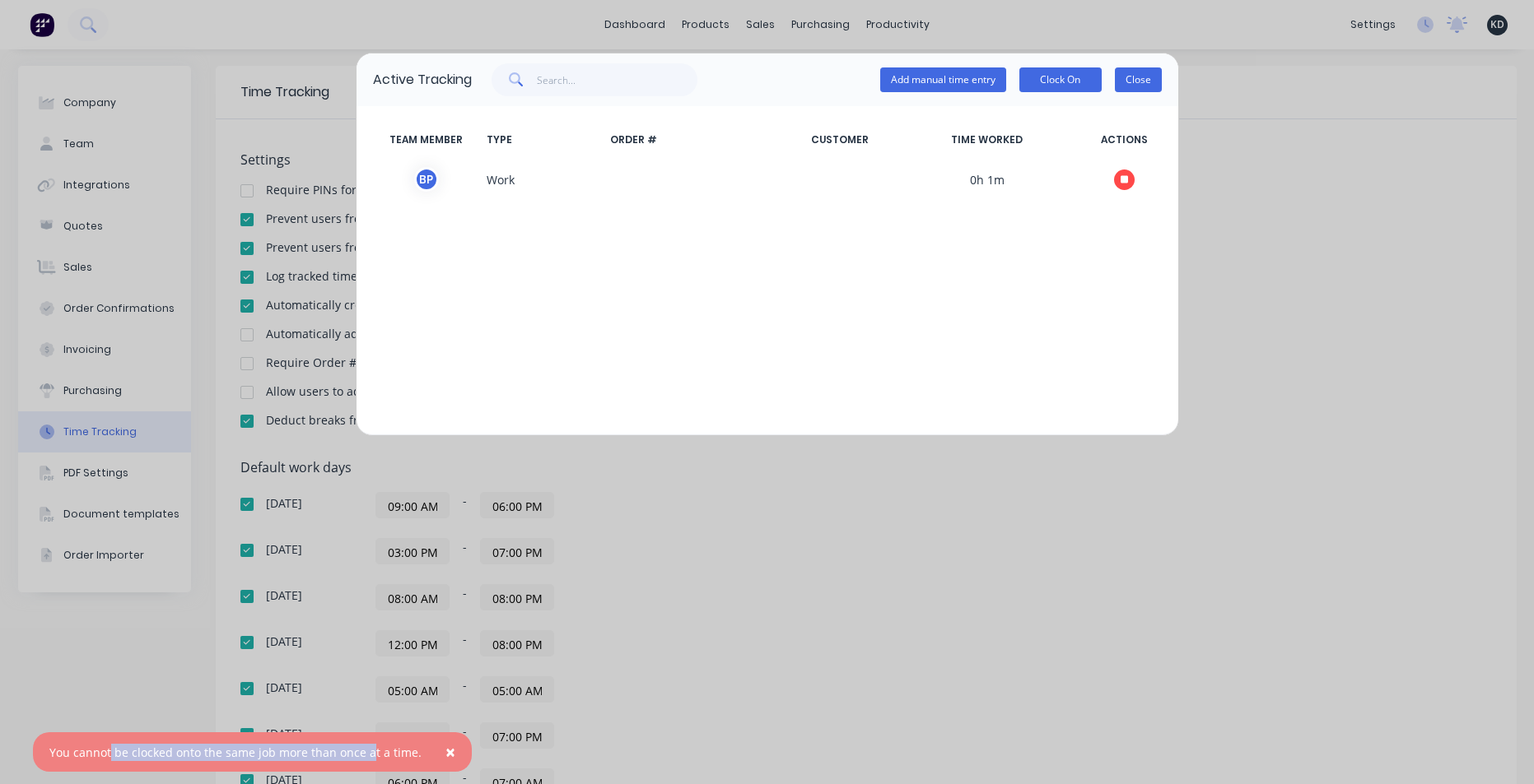
click at [1134, 76] on button "Close" at bounding box center [1138, 80] width 47 height 25
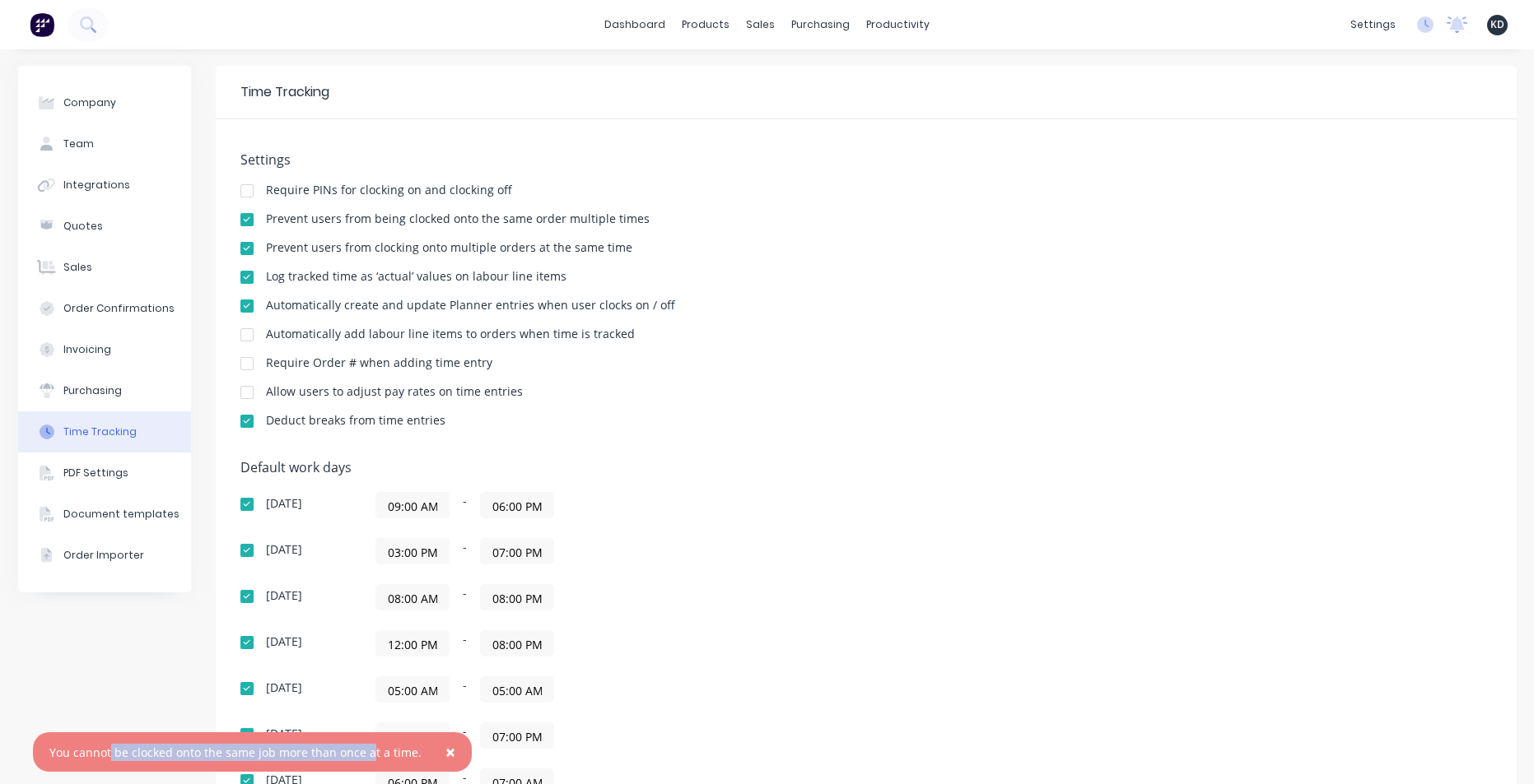
click at [1210, 517] on div "Default work days Sunday 09:00 AM - 06:00 PM Monday 03:00 PM - 07:00 PM Tuesday…" at bounding box center [866, 637] width 1252 height 355
click at [446, 757] on span "×" at bounding box center [451, 752] width 10 height 23
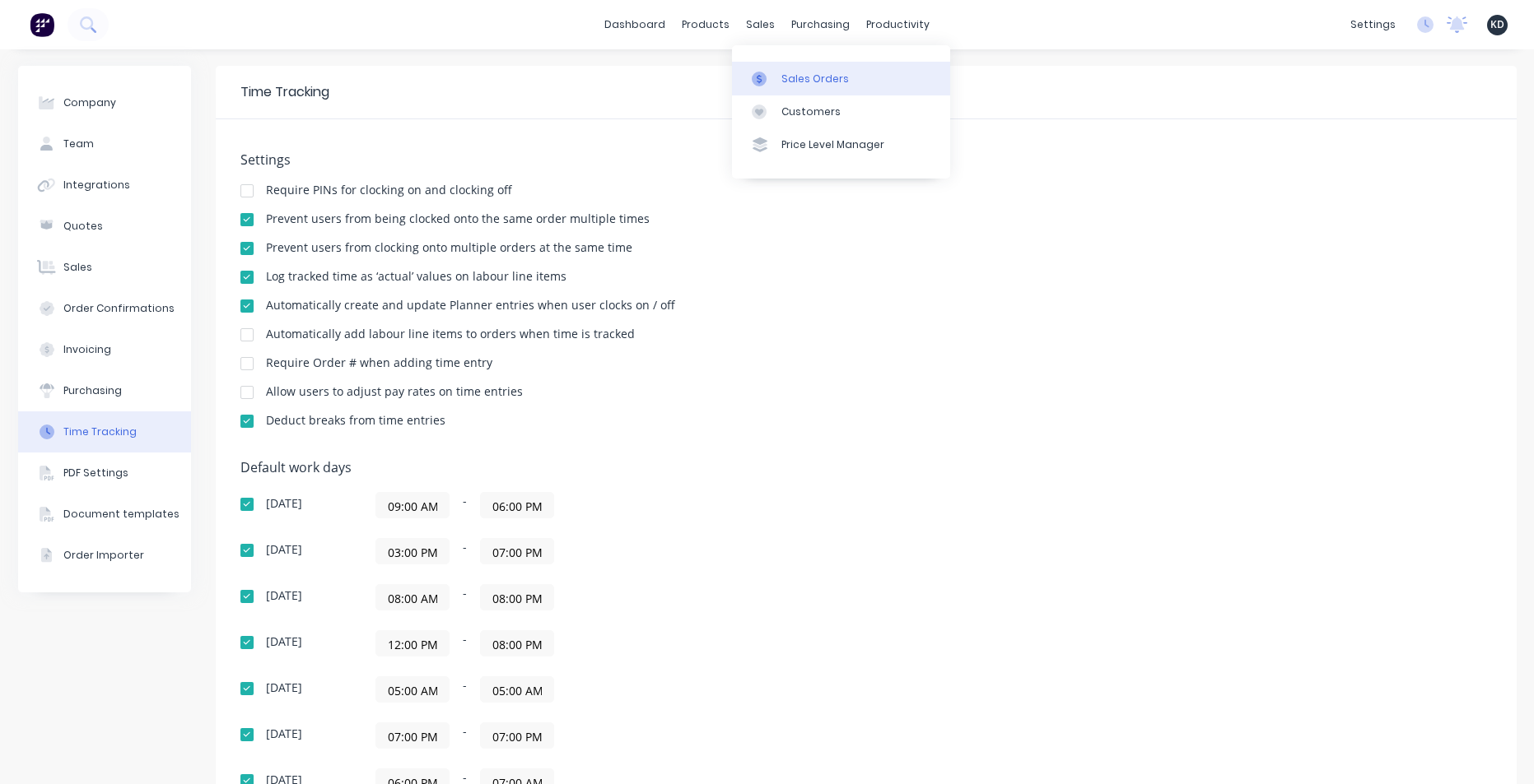
click at [790, 76] on div "Sales Orders" at bounding box center [814, 79] width 67 height 15
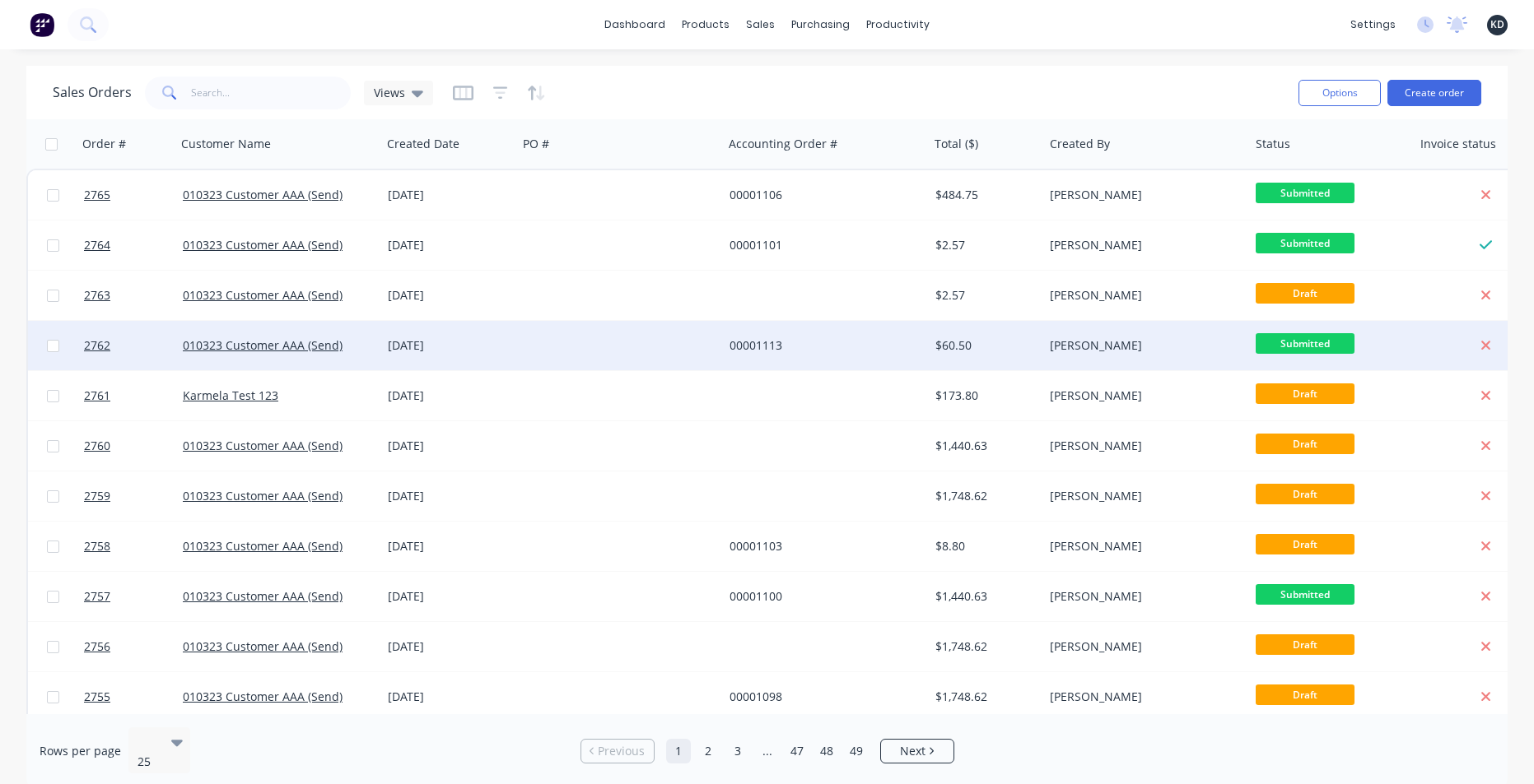
click at [453, 335] on div "29 Sep 2025" at bounding box center [448, 345] width 136 height 49
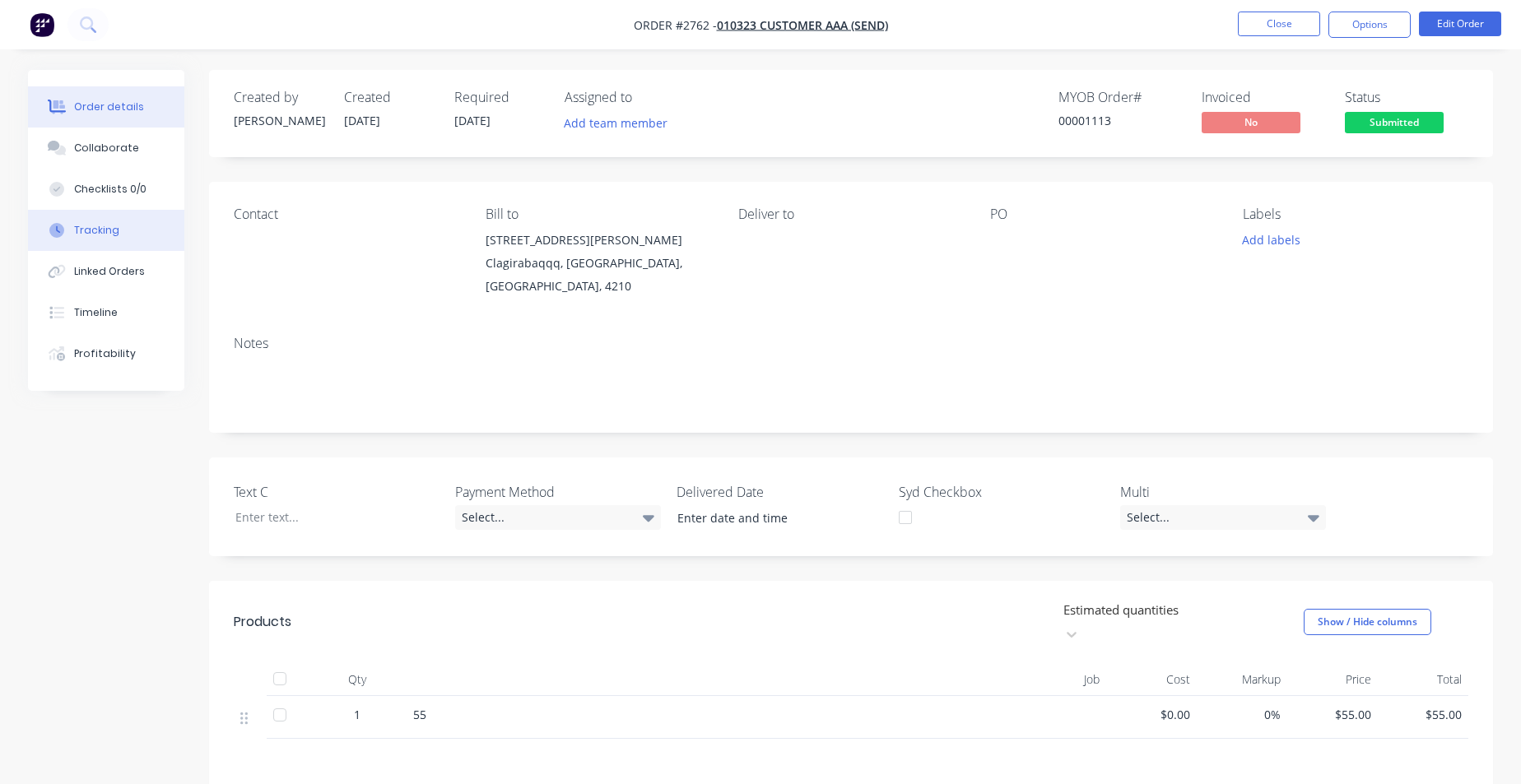
click at [107, 237] on div "Tracking" at bounding box center [96, 230] width 45 height 15
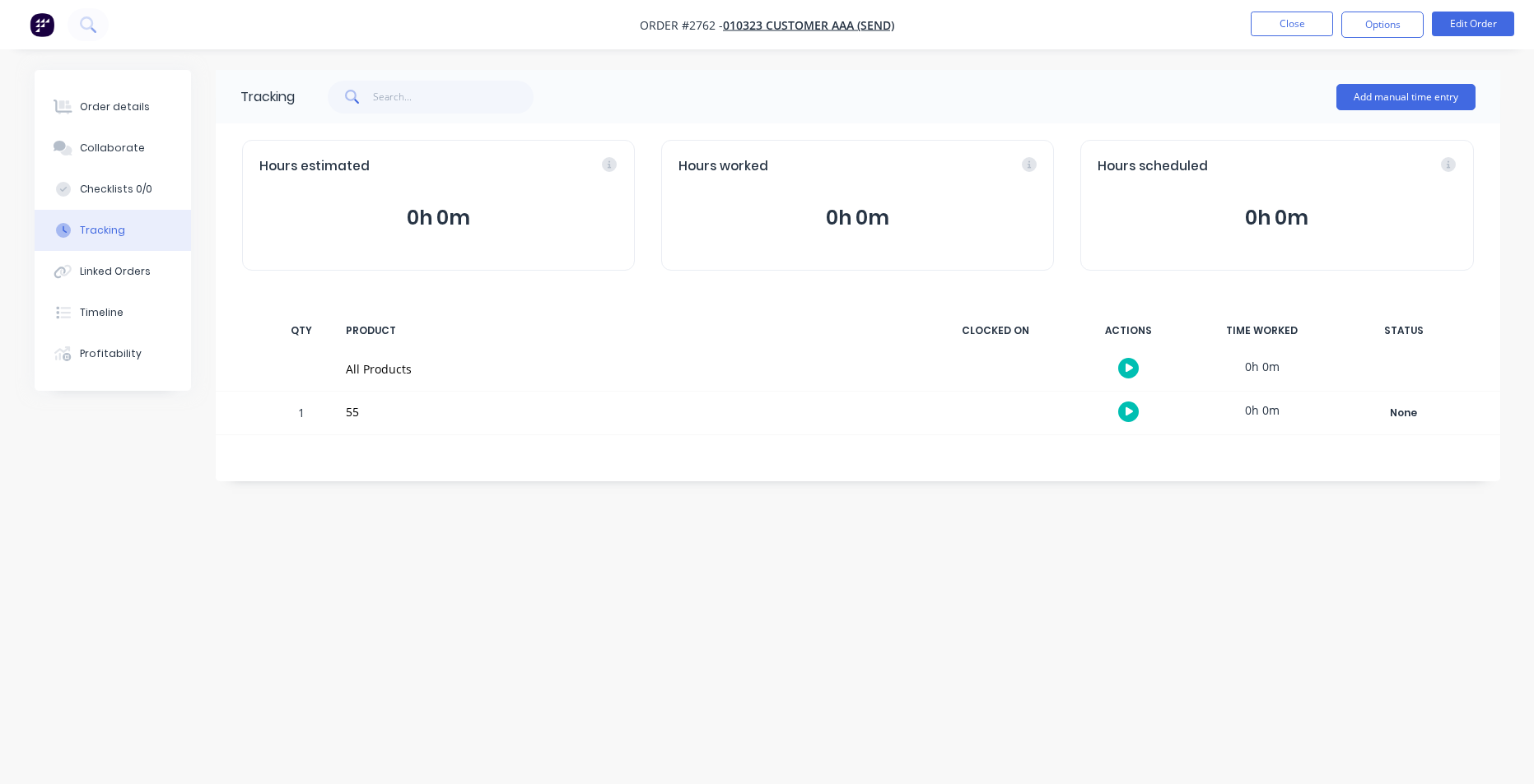
click at [1122, 414] on button "button" at bounding box center [1128, 412] width 21 height 21
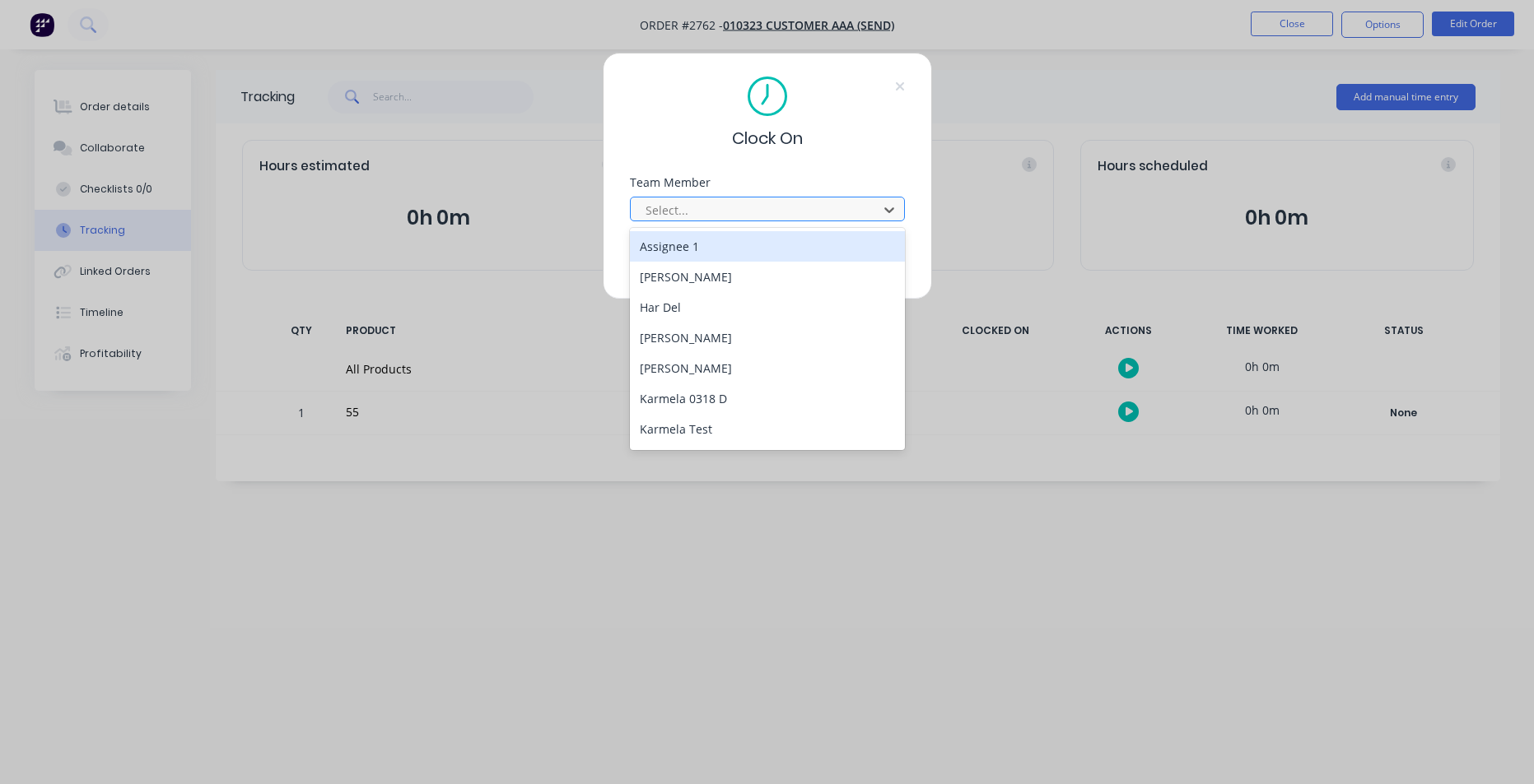
click at [701, 205] on div at bounding box center [756, 210] width 225 height 21
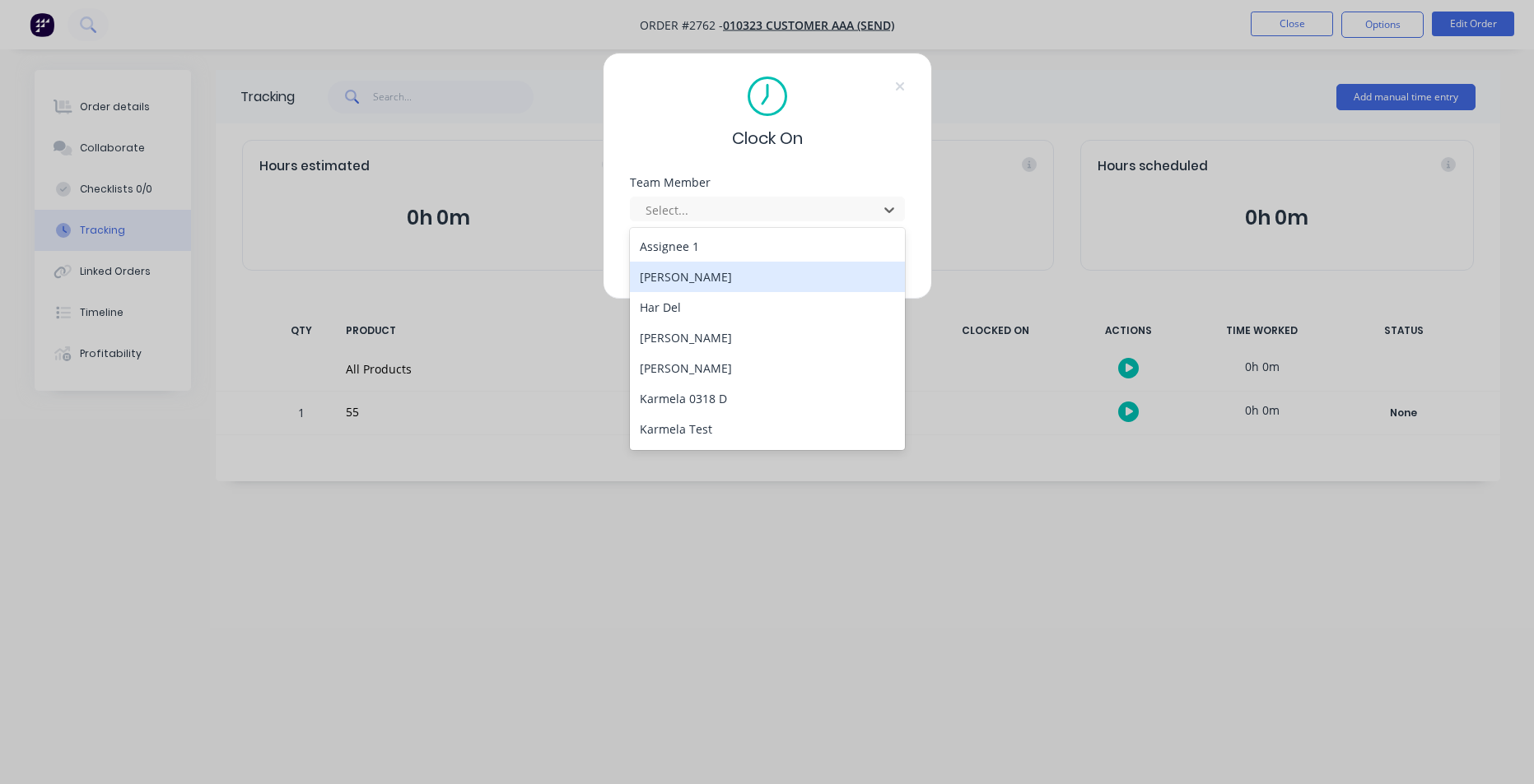
click at [697, 279] on div "Billy Parrish" at bounding box center [767, 277] width 275 height 31
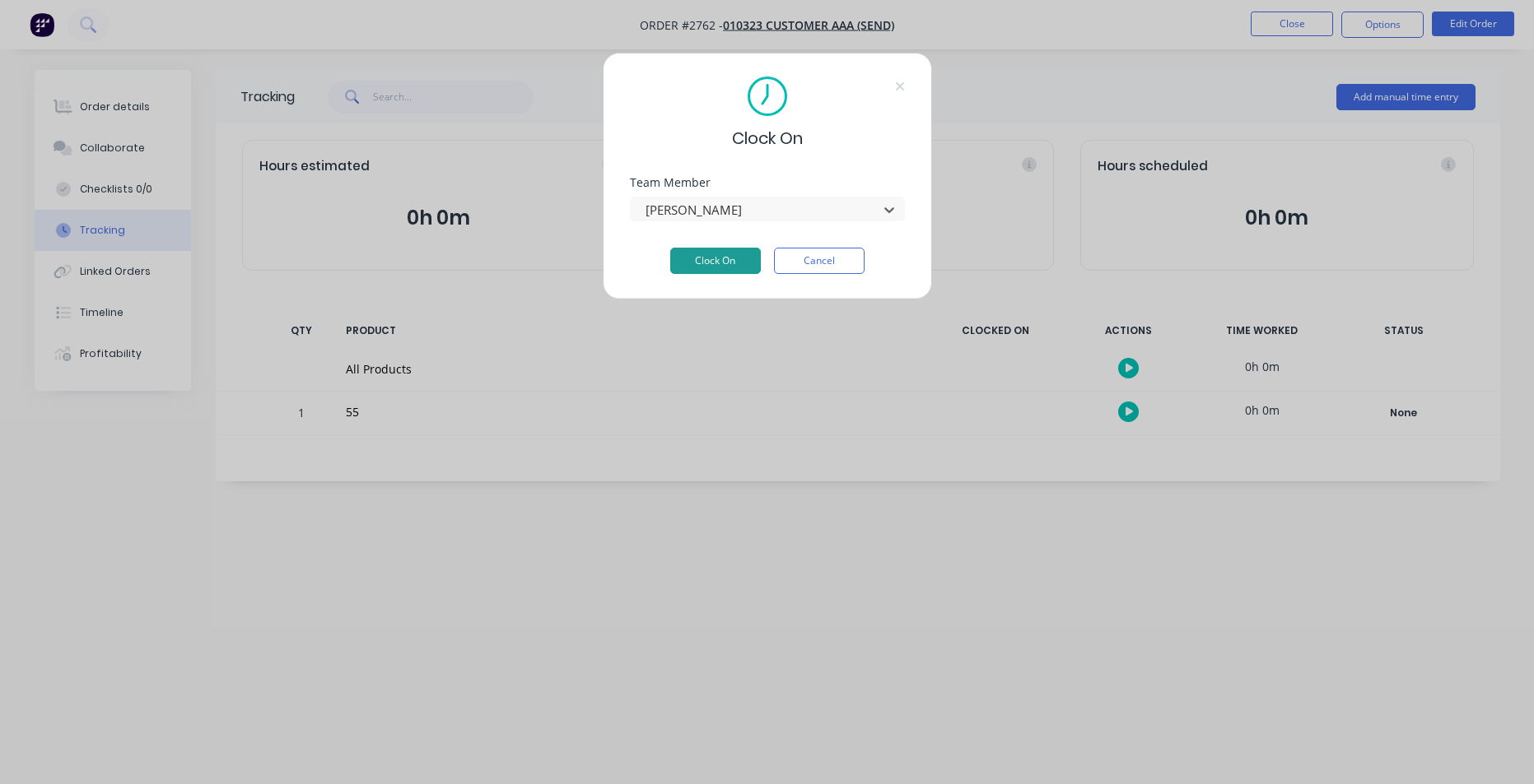
click at [720, 261] on button "Clock On" at bounding box center [715, 261] width 91 height 27
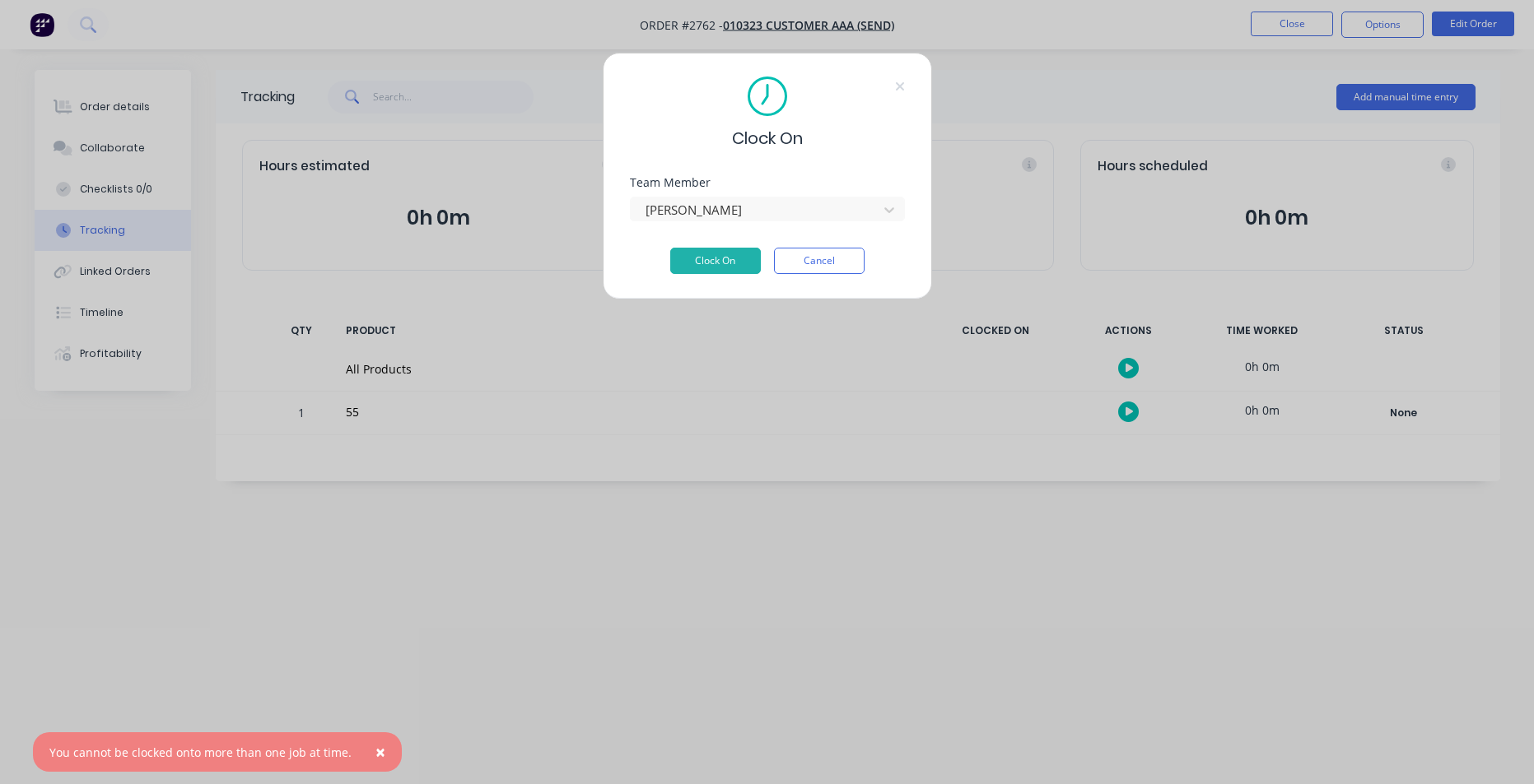
click at [375, 756] on span "×" at bounding box center [380, 752] width 10 height 23
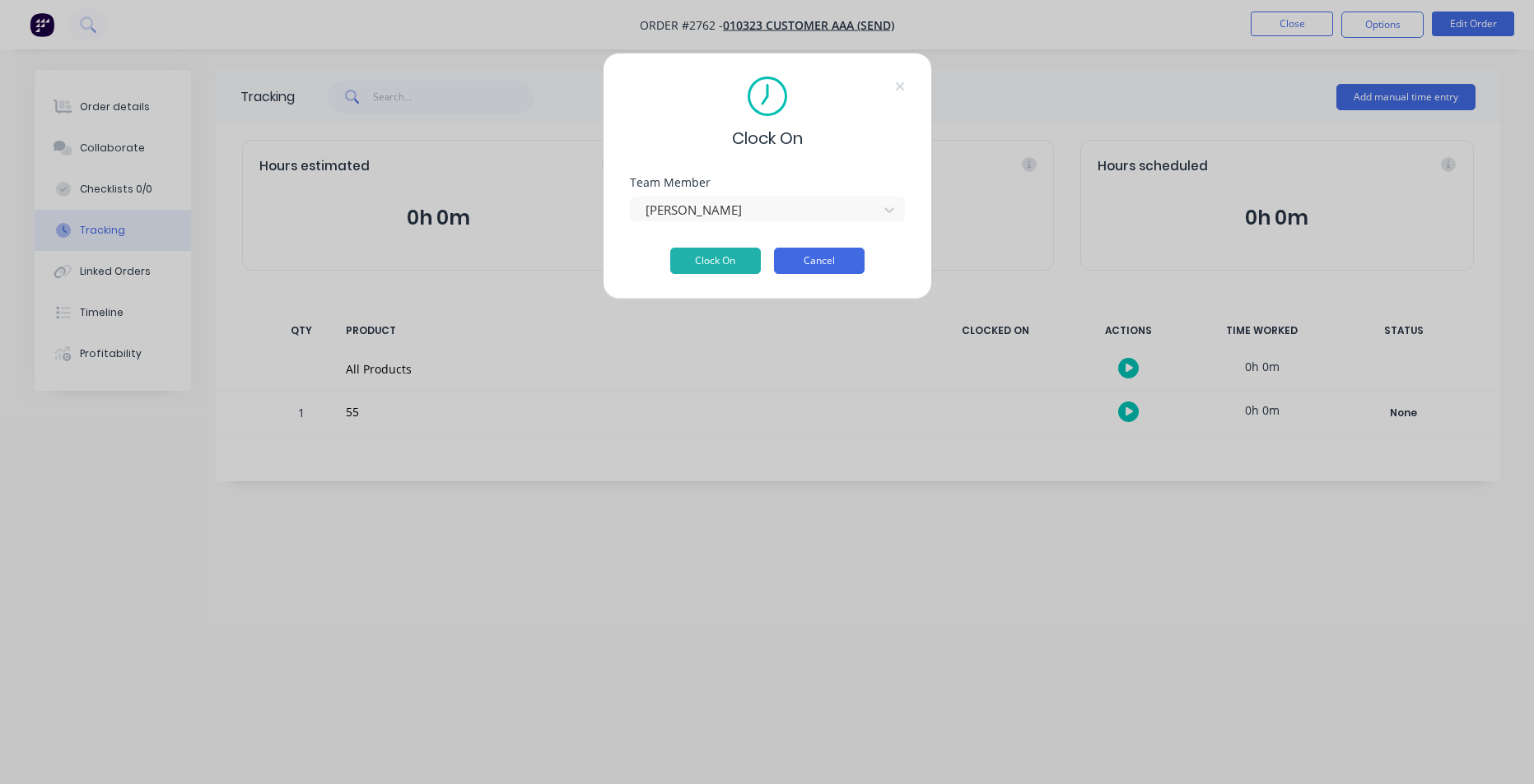
click at [848, 254] on button "Cancel" at bounding box center [819, 261] width 91 height 27
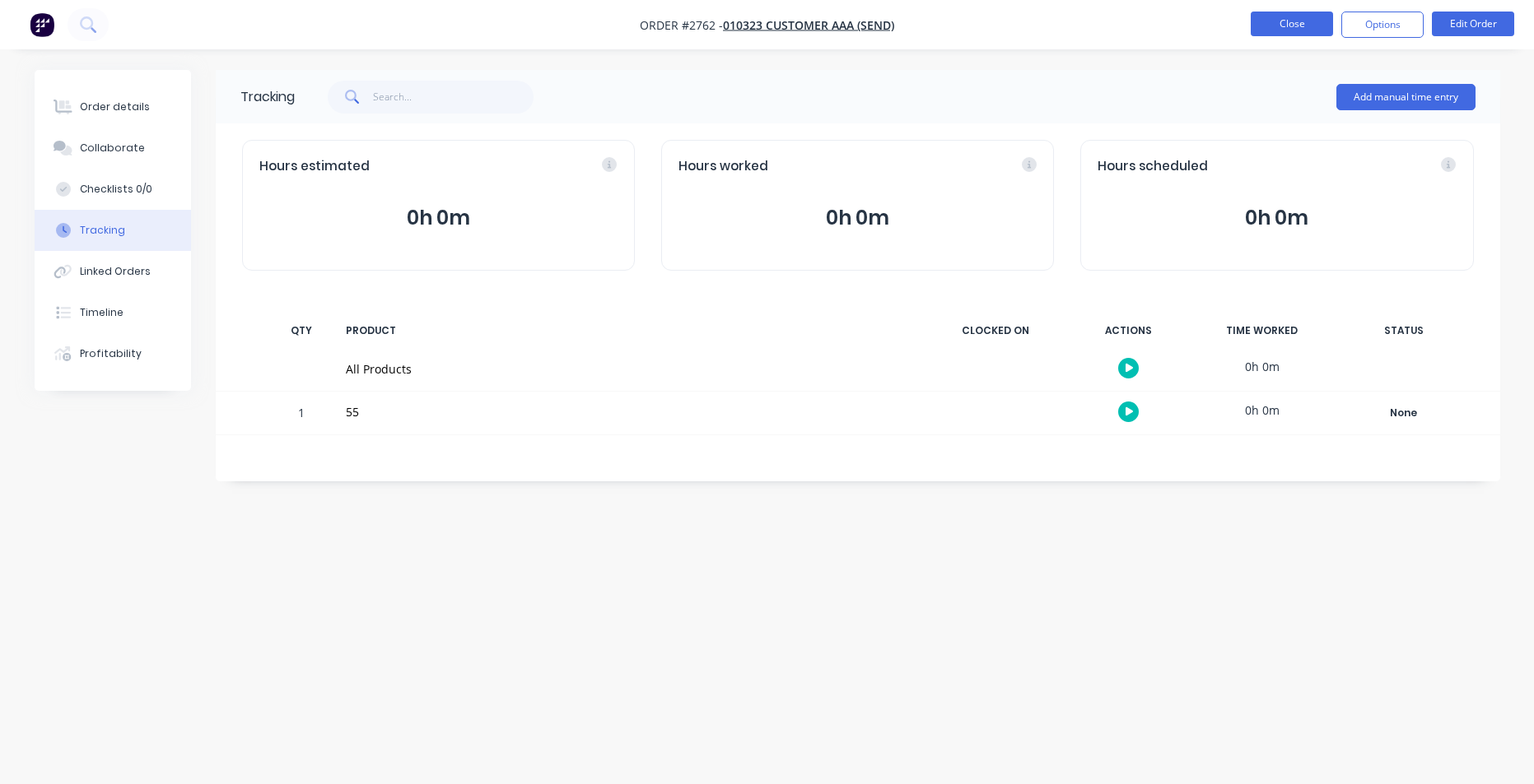
click at [1254, 35] on button "Close" at bounding box center [1292, 24] width 82 height 25
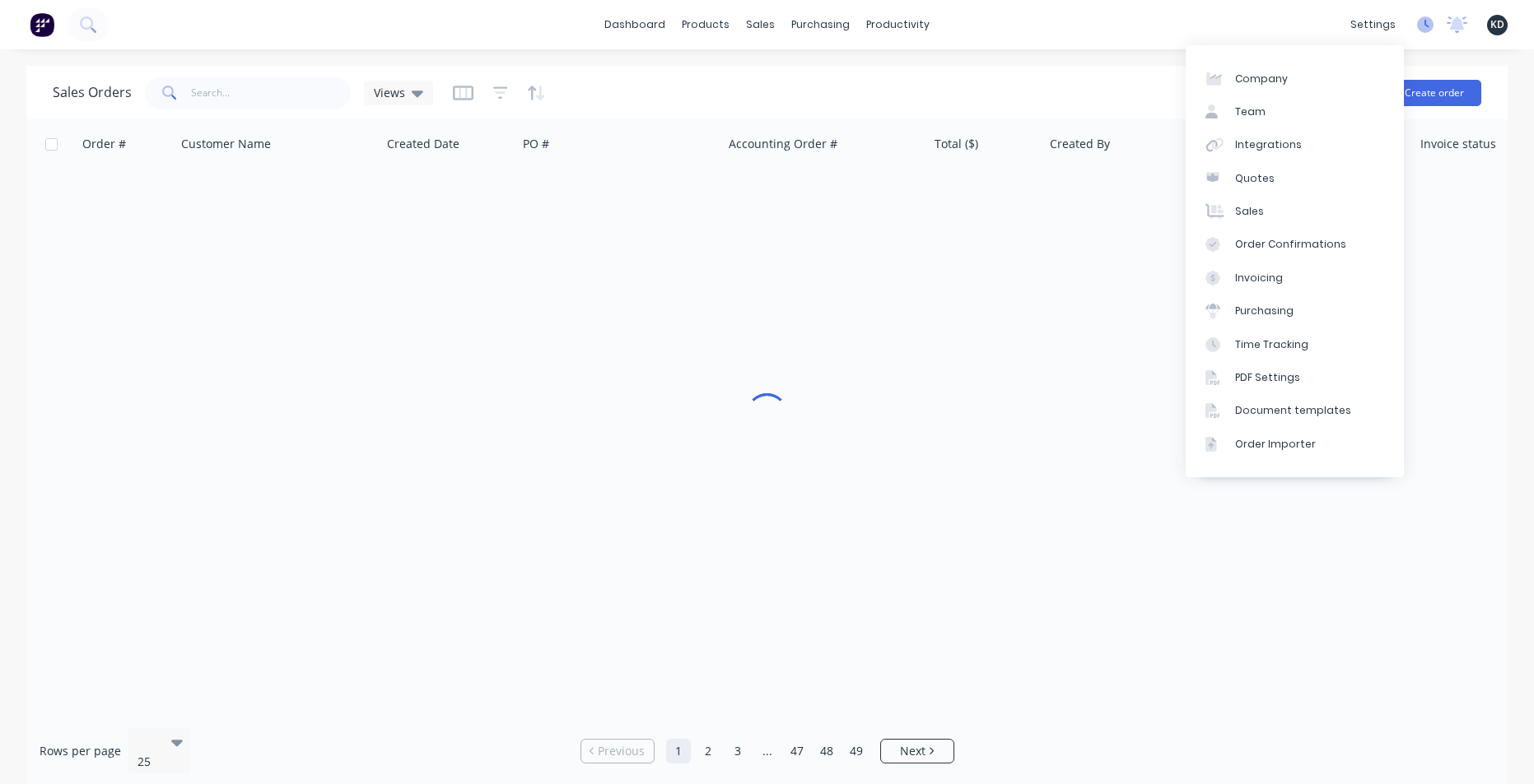
click at [1430, 17] on icon at bounding box center [1426, 25] width 17 height 17
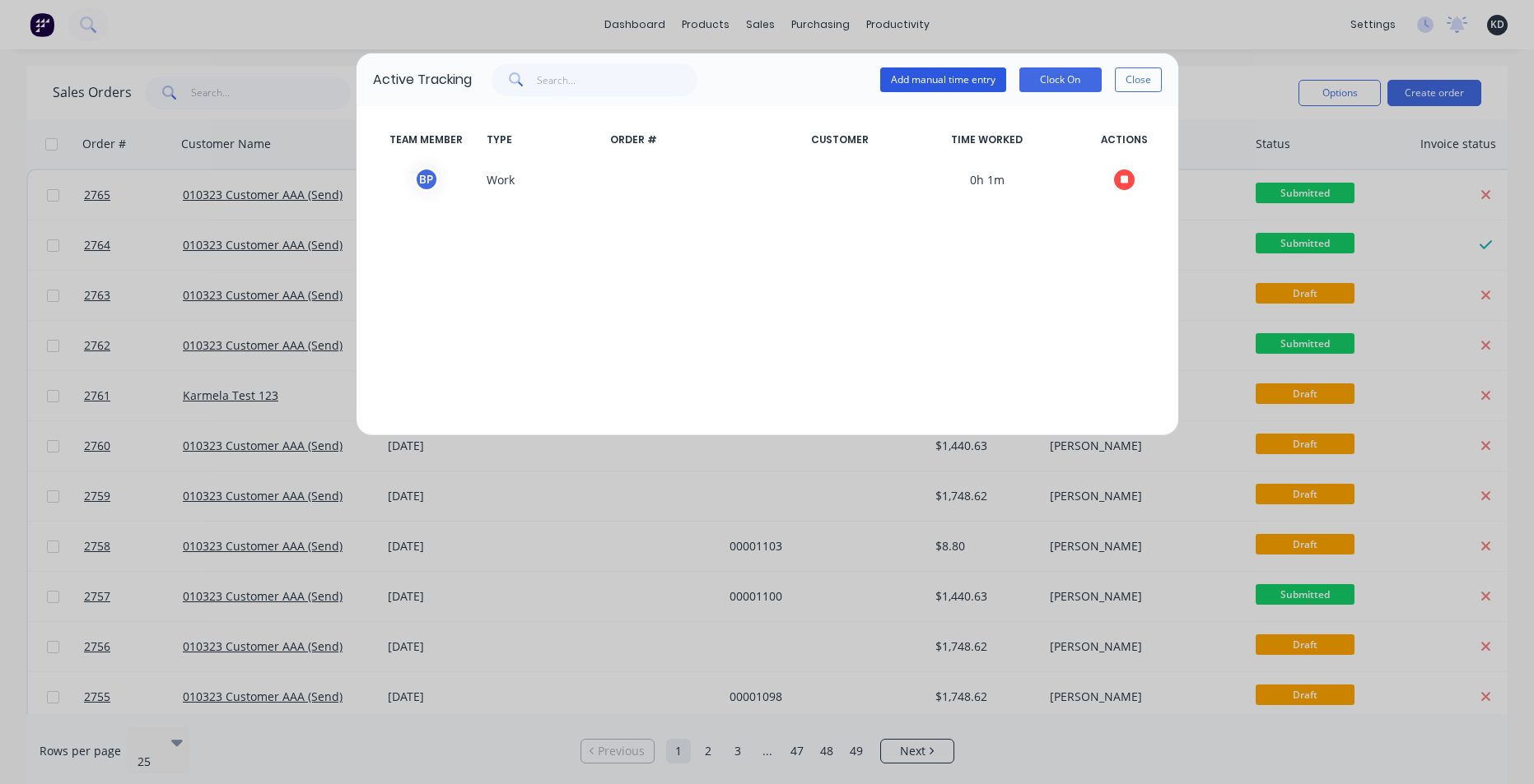
click at [987, 79] on button "Add manual time entry" at bounding box center [943, 80] width 126 height 25
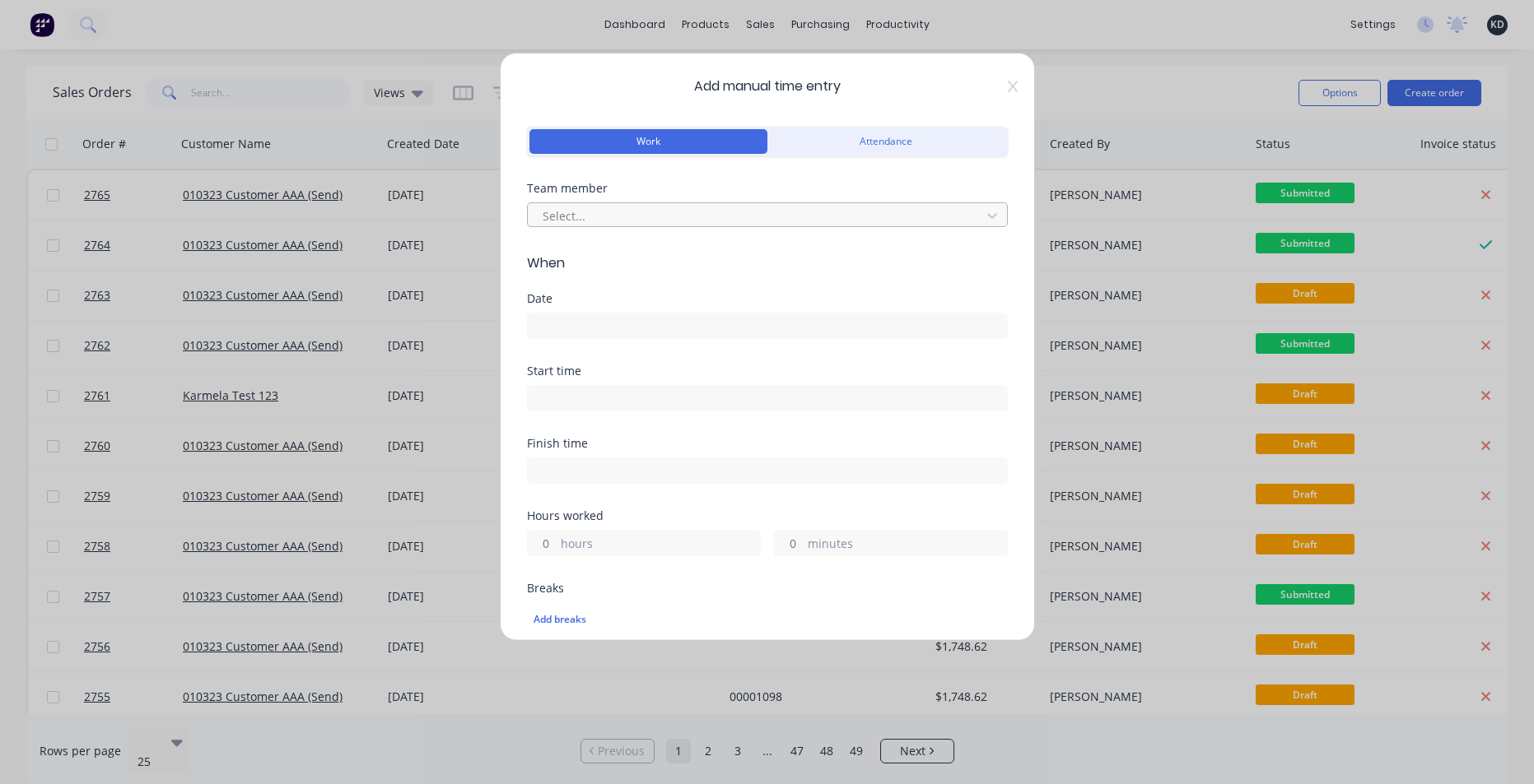
click at [591, 224] on div at bounding box center [756, 215] width 432 height 21
click at [589, 217] on div at bounding box center [756, 215] width 432 height 21
click at [569, 320] on input at bounding box center [768, 326] width 479 height 25
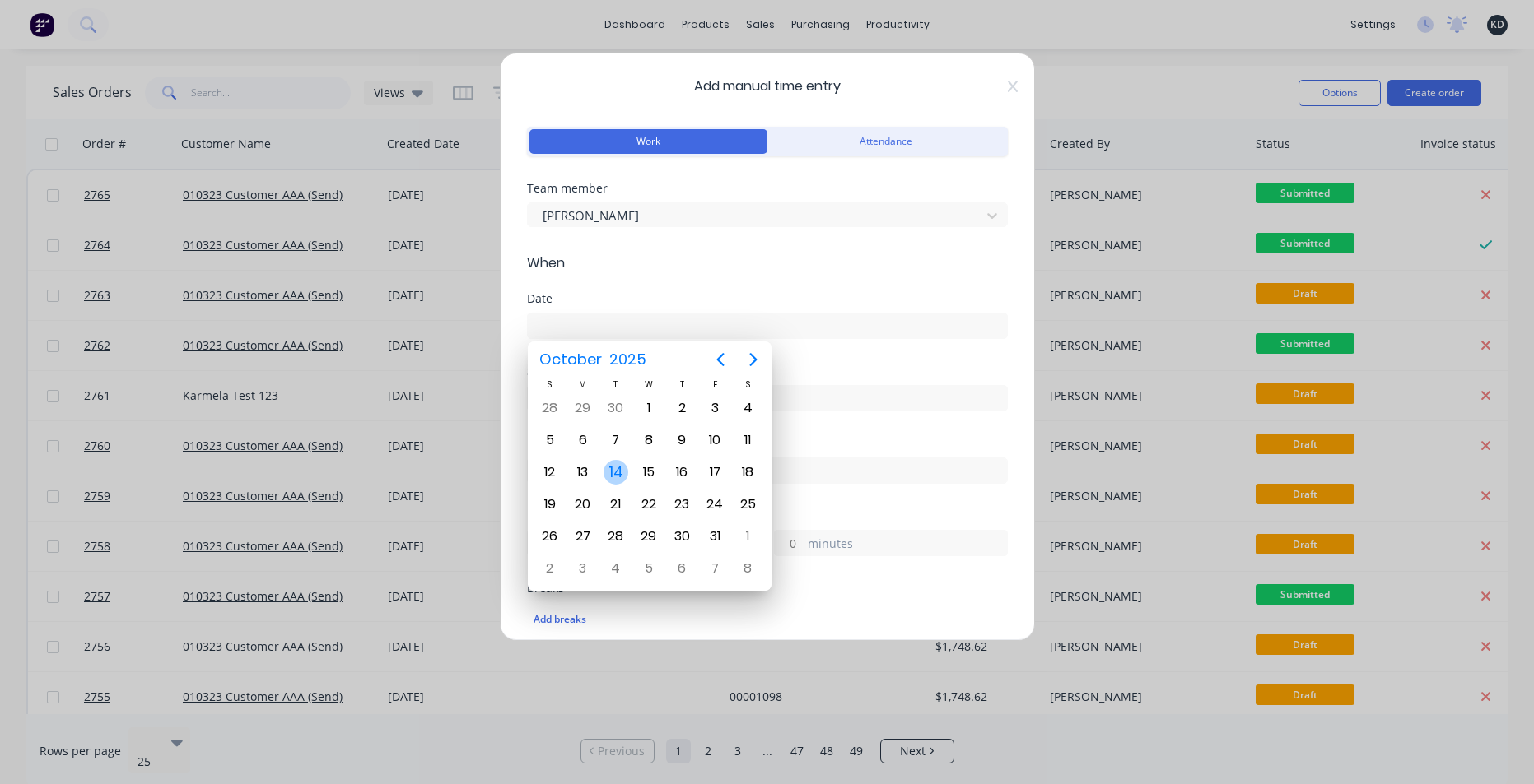
click at [613, 466] on div "14" at bounding box center [616, 472] width 25 height 25
type input "14/10/2025"
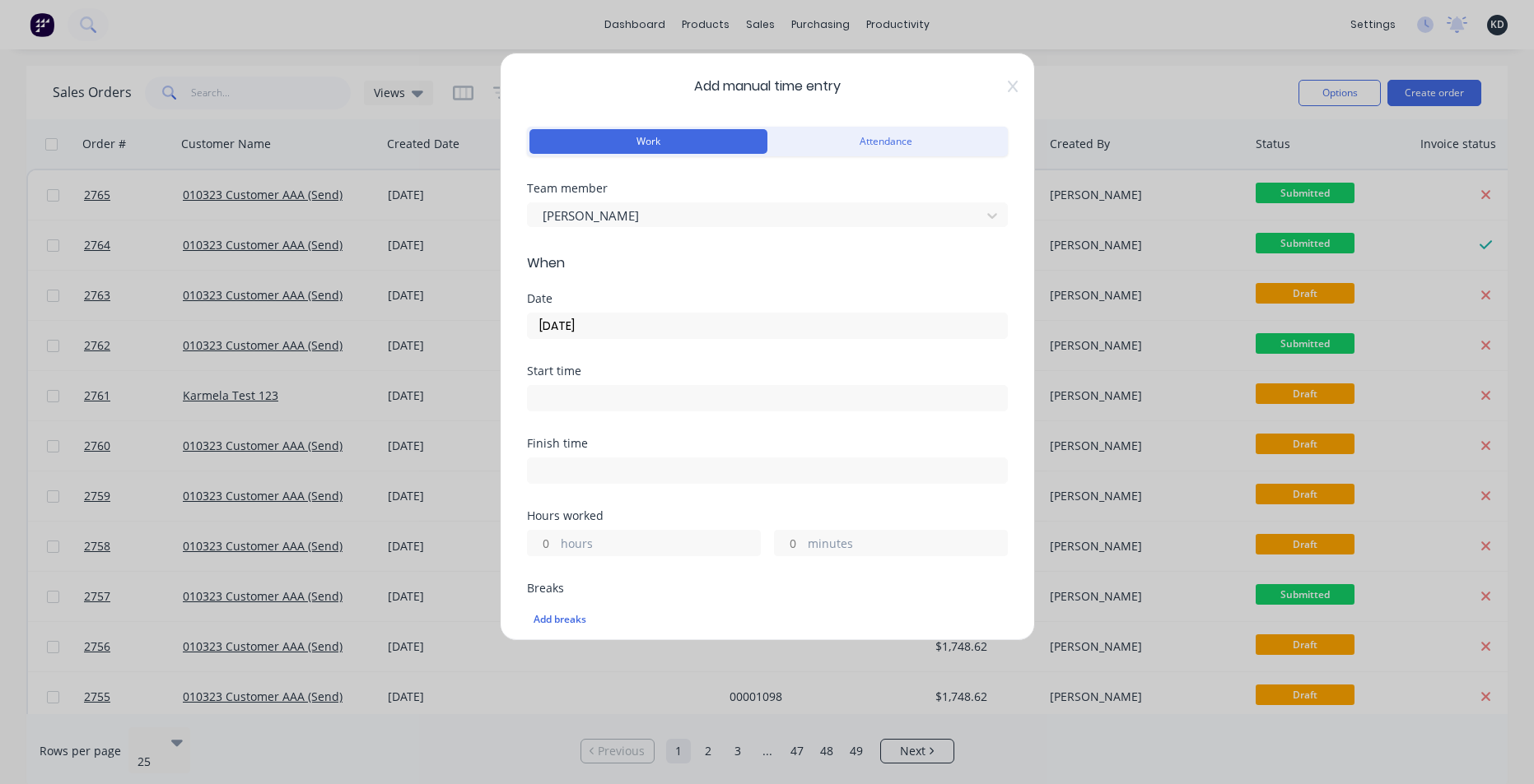
click at [660, 283] on form "Work Attendance Team member Billy Parrish When Date 14/10/2025 Start time Finis…" at bounding box center [768, 727] width 481 height 1207
click at [575, 395] on input at bounding box center [768, 398] width 479 height 25
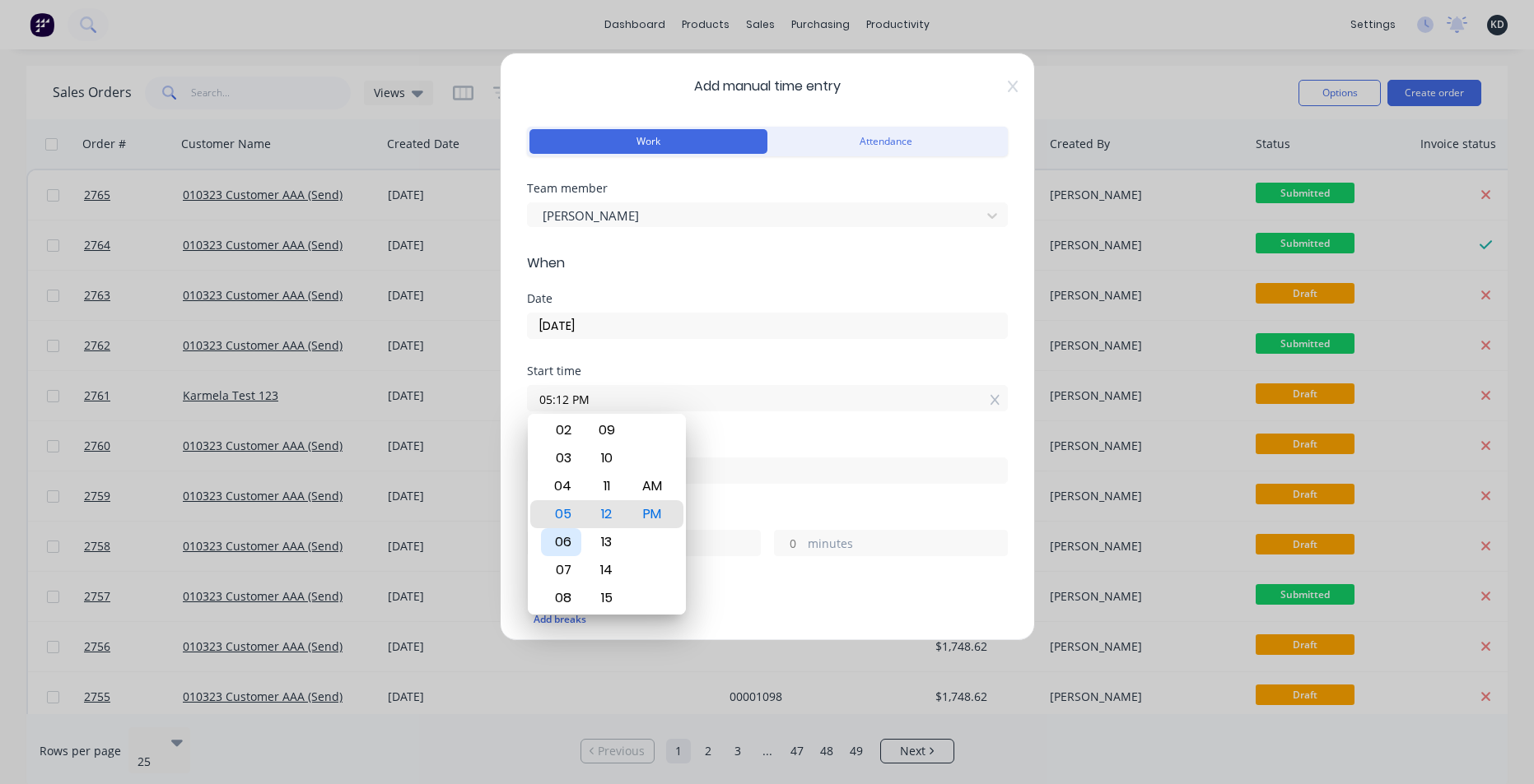
click at [568, 539] on div "06" at bounding box center [561, 543] width 41 height 28
click at [656, 485] on div "AM" at bounding box center [651, 486] width 41 height 28
type input "06:12 AM"
click at [703, 419] on div "Start time 06:12 AM" at bounding box center [768, 402] width 481 height 72
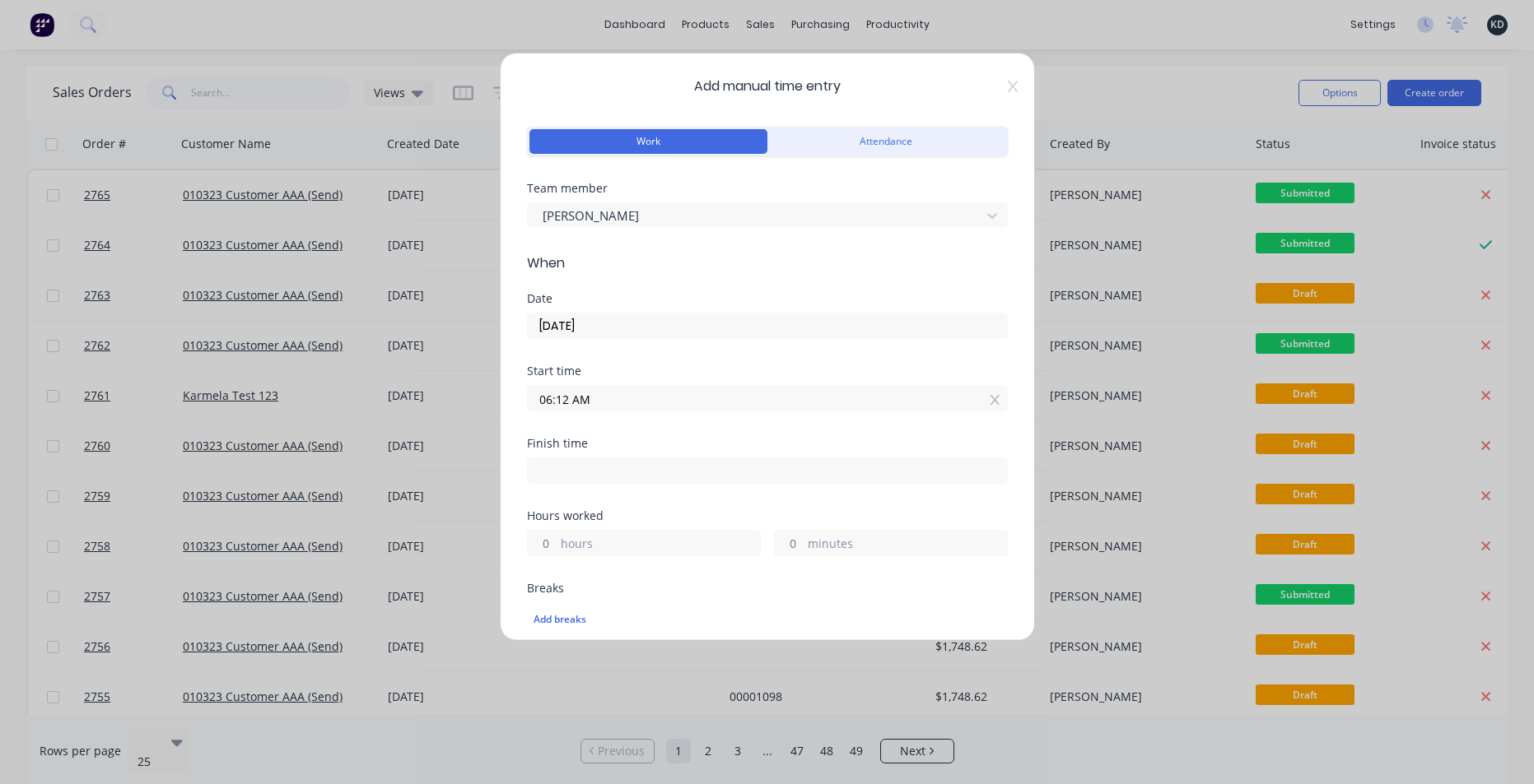
click at [539, 543] on input "hours" at bounding box center [542, 544] width 29 height 25
type input "6"
type input "12:12 PM"
type input "0"
click at [702, 493] on div "Finish time 12:12 PM" at bounding box center [768, 474] width 481 height 72
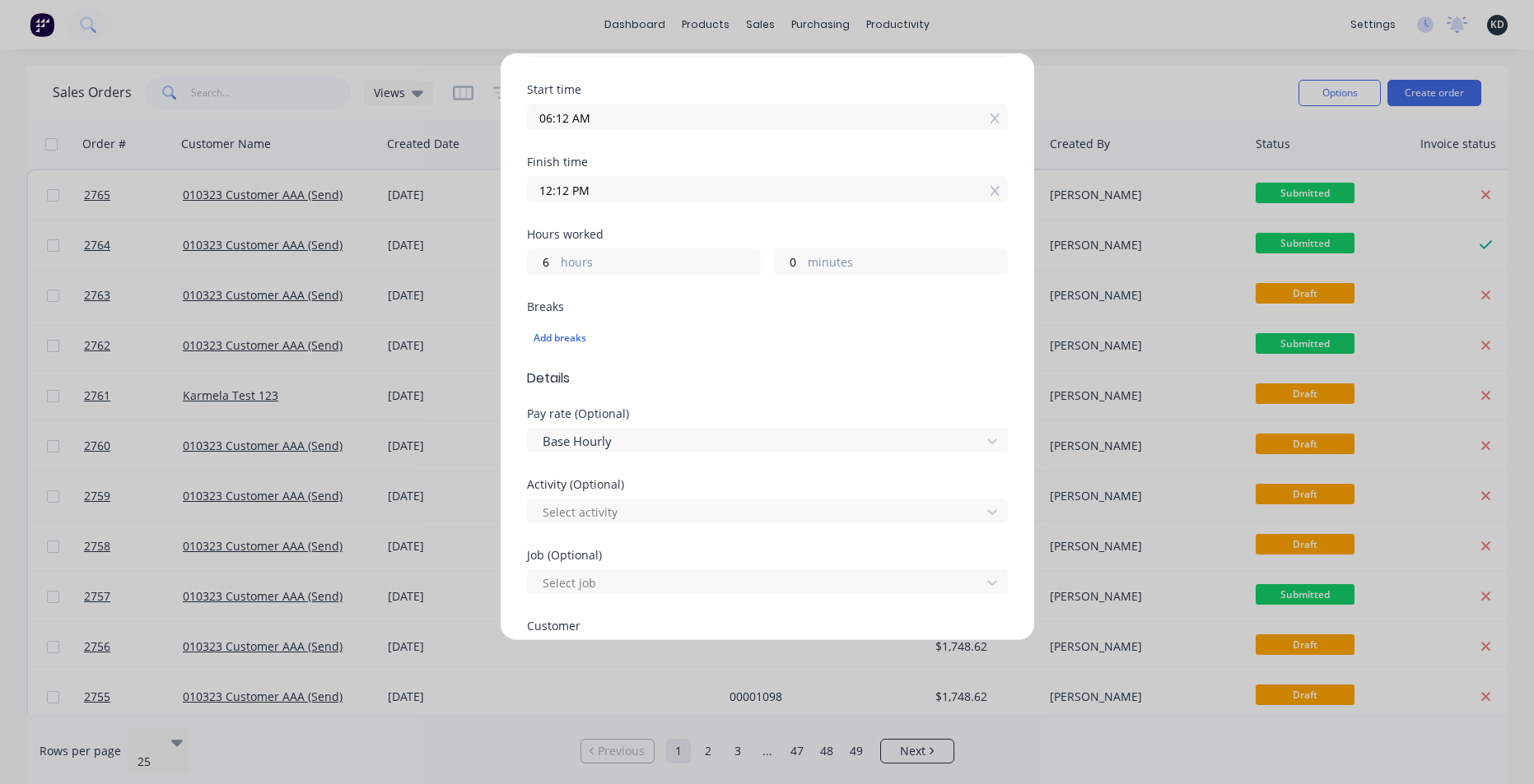
scroll to position [692, 0]
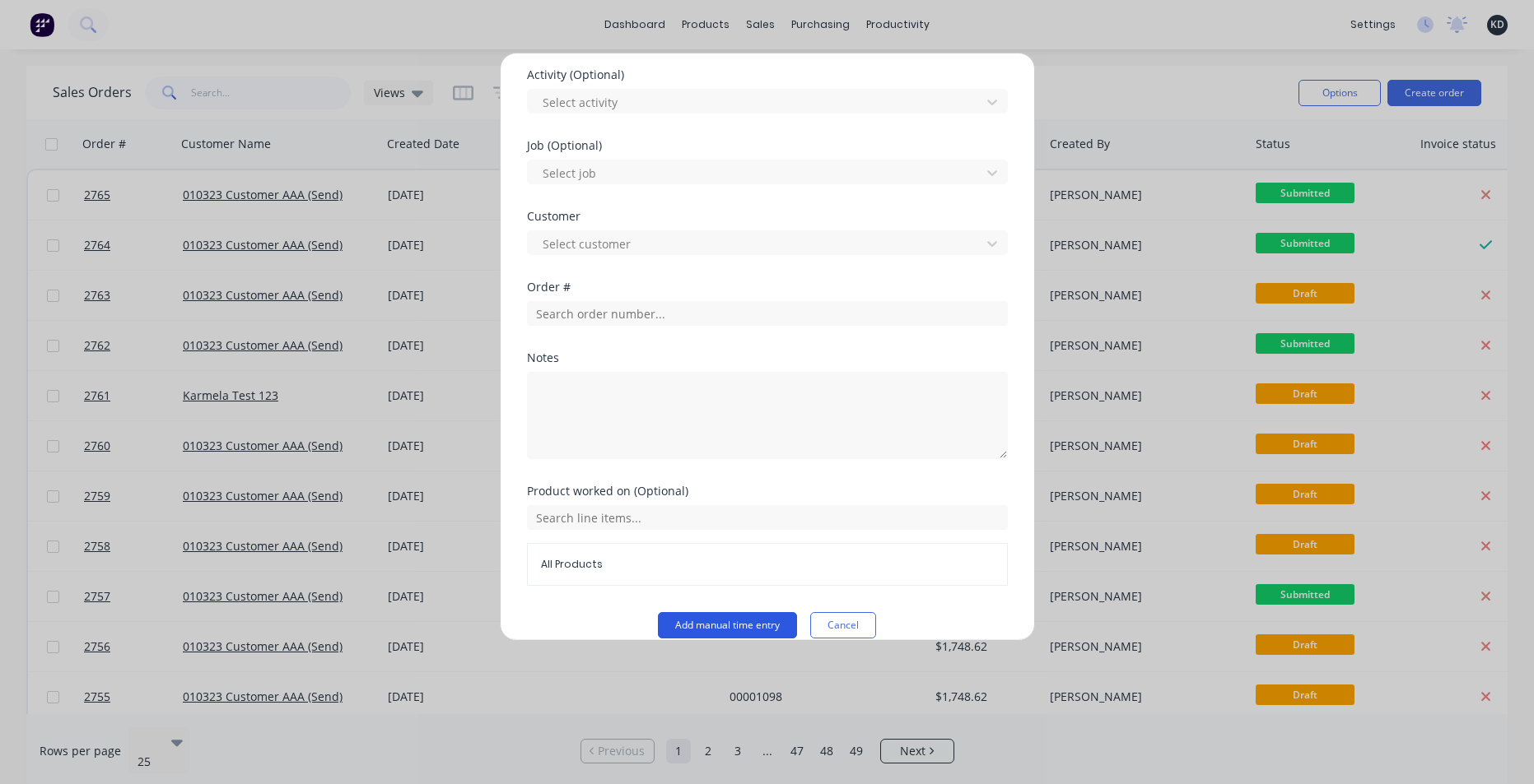
click at [685, 616] on button "Add manual time entry" at bounding box center [727, 626] width 139 height 27
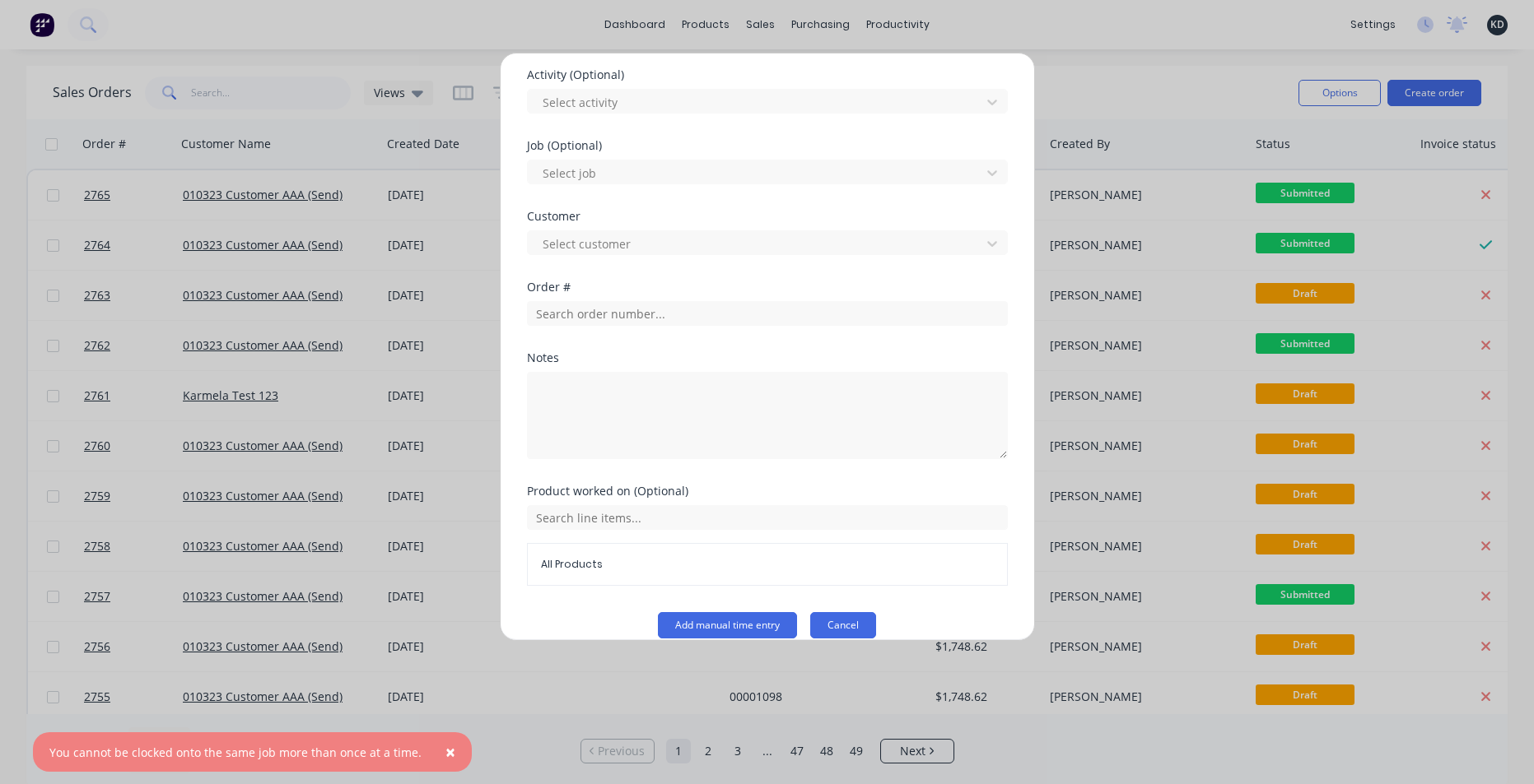
click at [840, 613] on button "Cancel" at bounding box center [843, 626] width 66 height 27
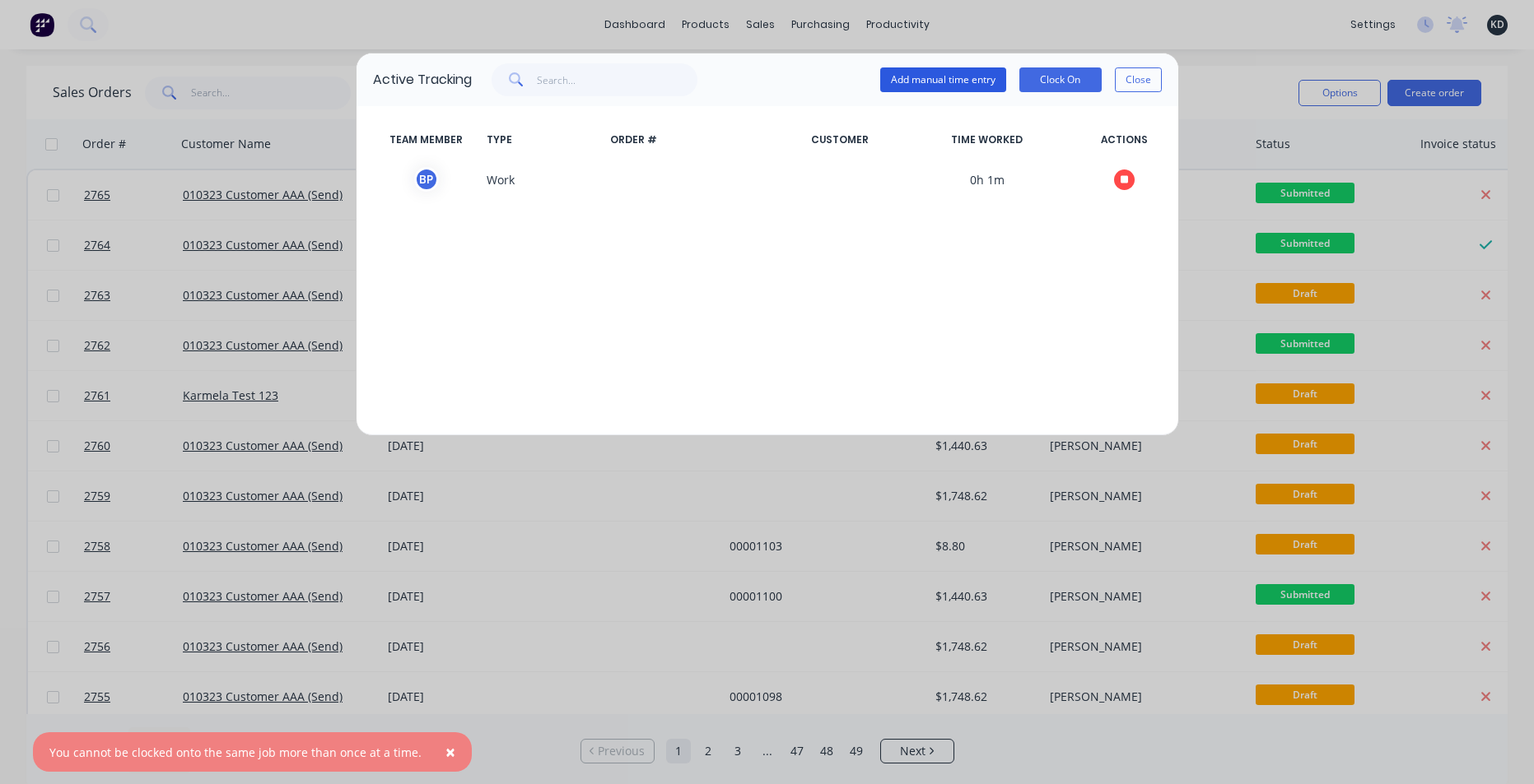
click at [938, 76] on button "Add manual time entry" at bounding box center [943, 80] width 126 height 25
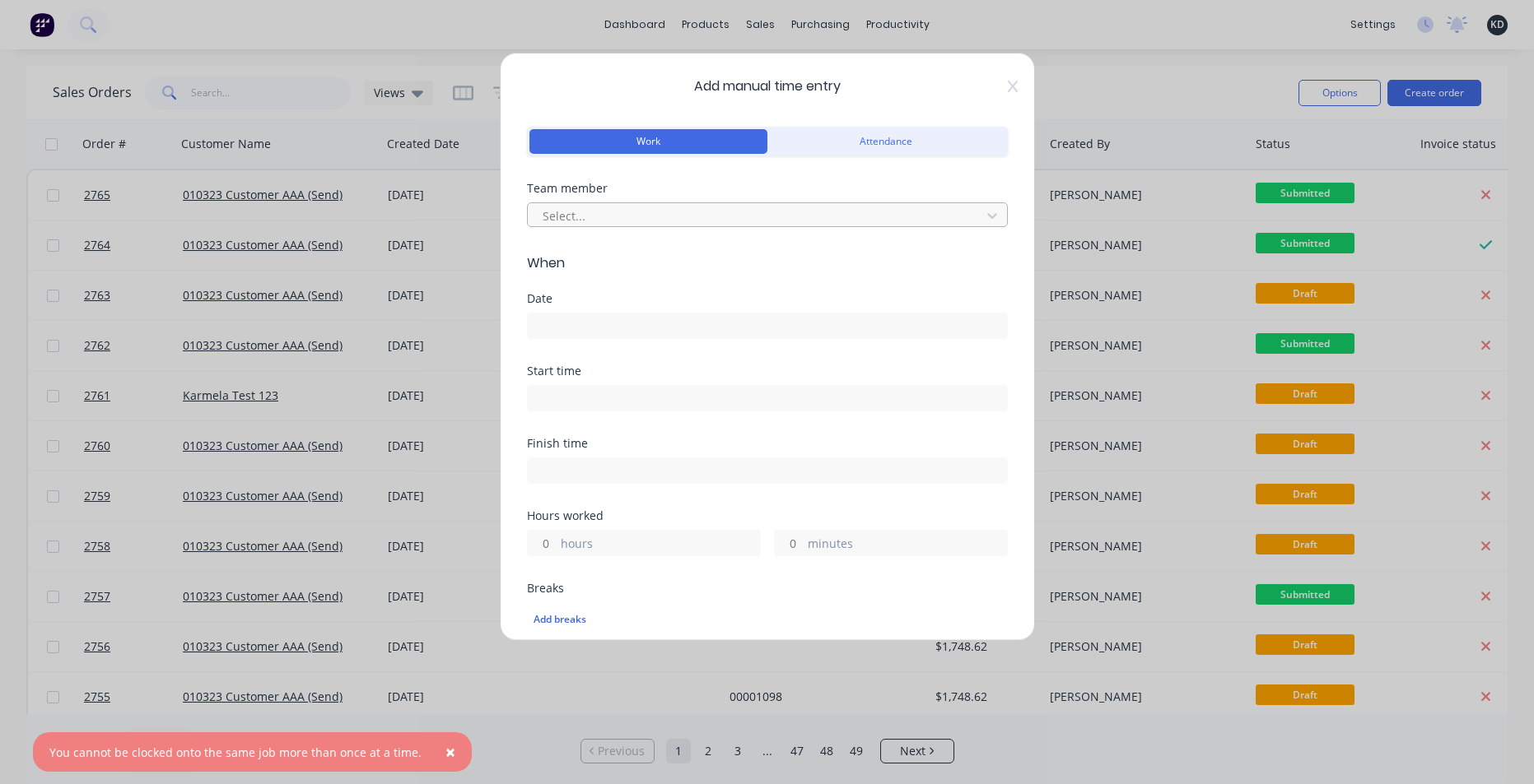
click at [562, 211] on div at bounding box center [756, 215] width 432 height 21
click at [572, 213] on div at bounding box center [756, 215] width 432 height 21
click at [586, 226] on div "Assignee 1" at bounding box center [756, 216] width 442 height 25
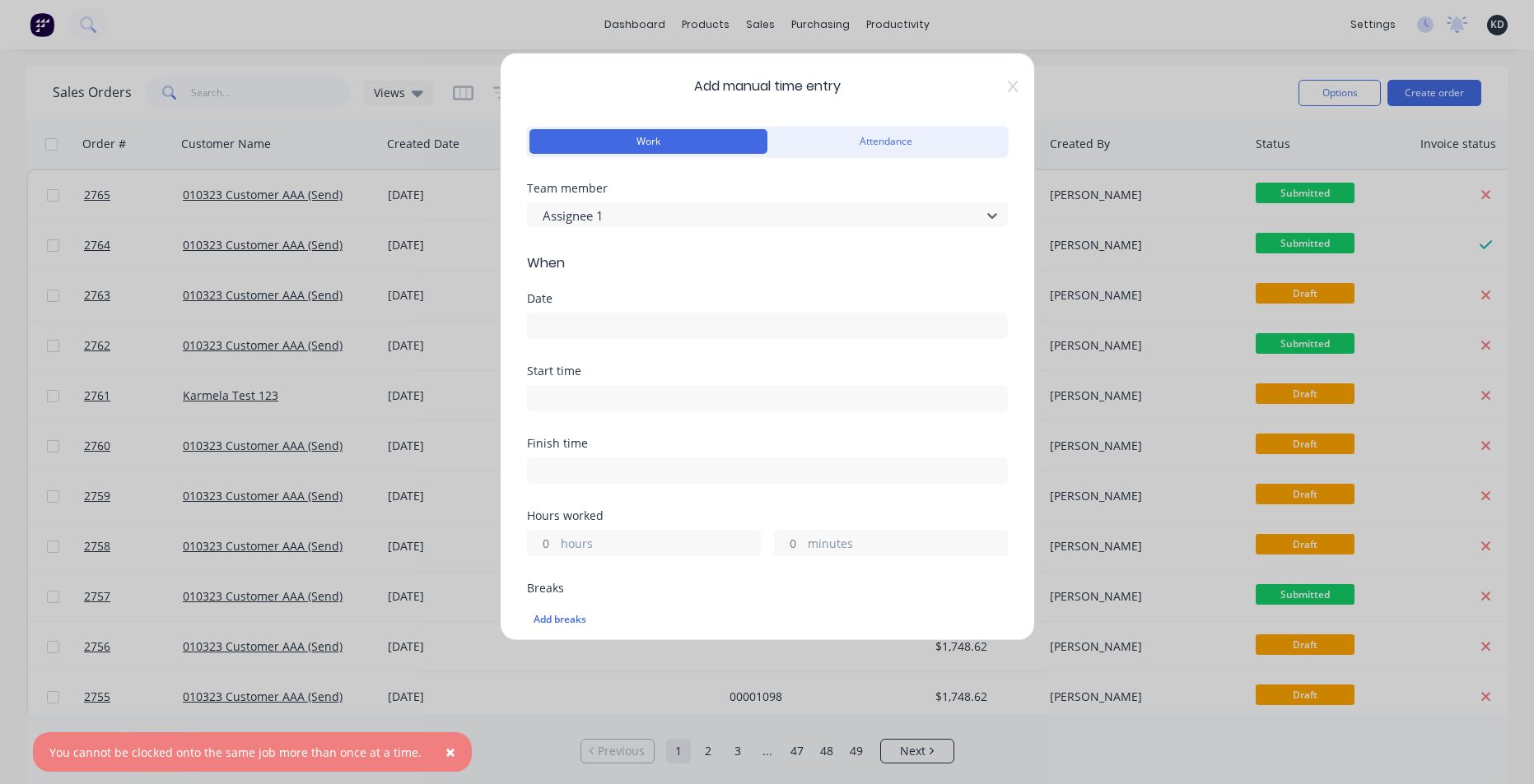
click at [562, 318] on input at bounding box center [768, 326] width 479 height 25
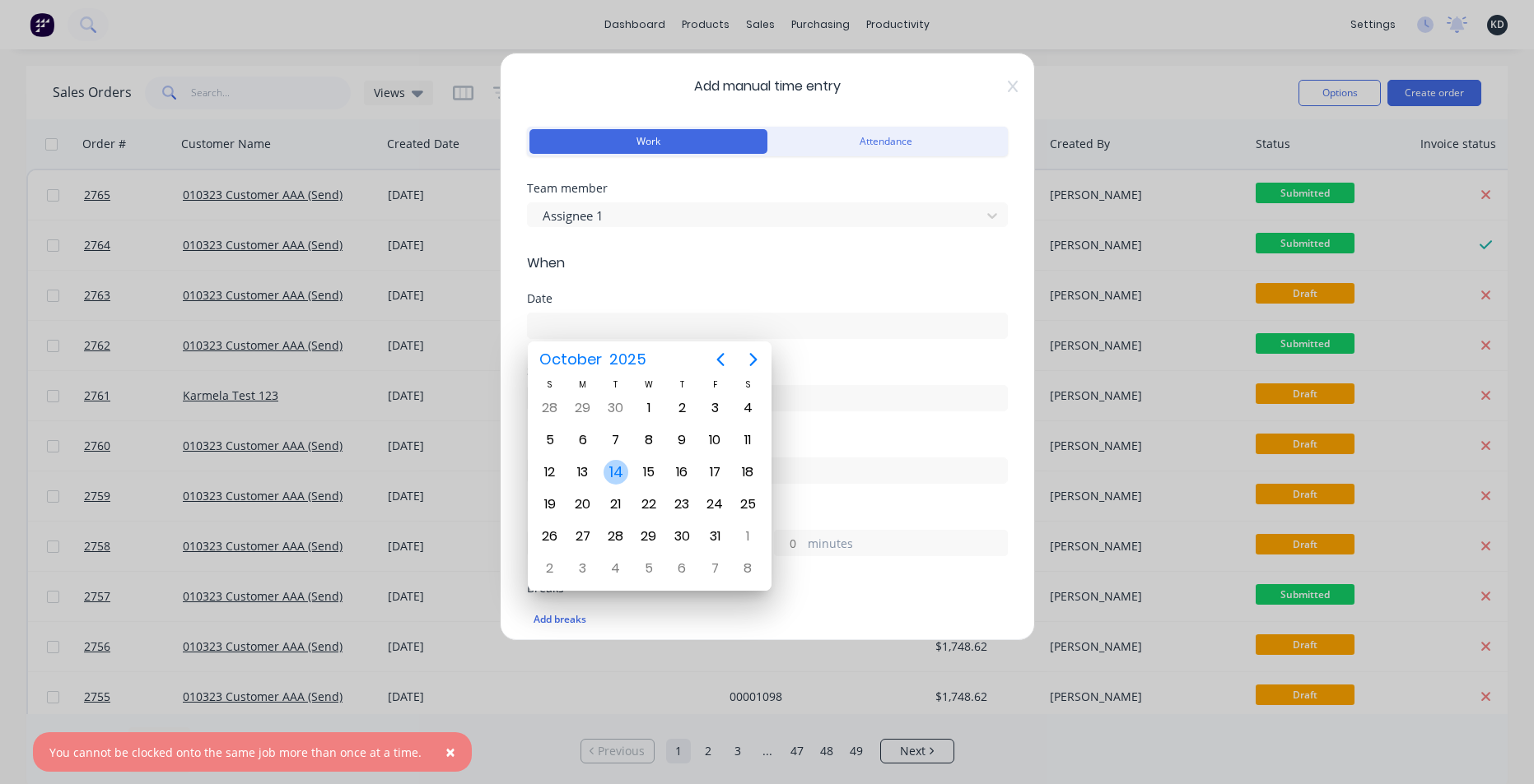
click at [616, 472] on div "14" at bounding box center [616, 472] width 25 height 25
type input "14/10/2025"
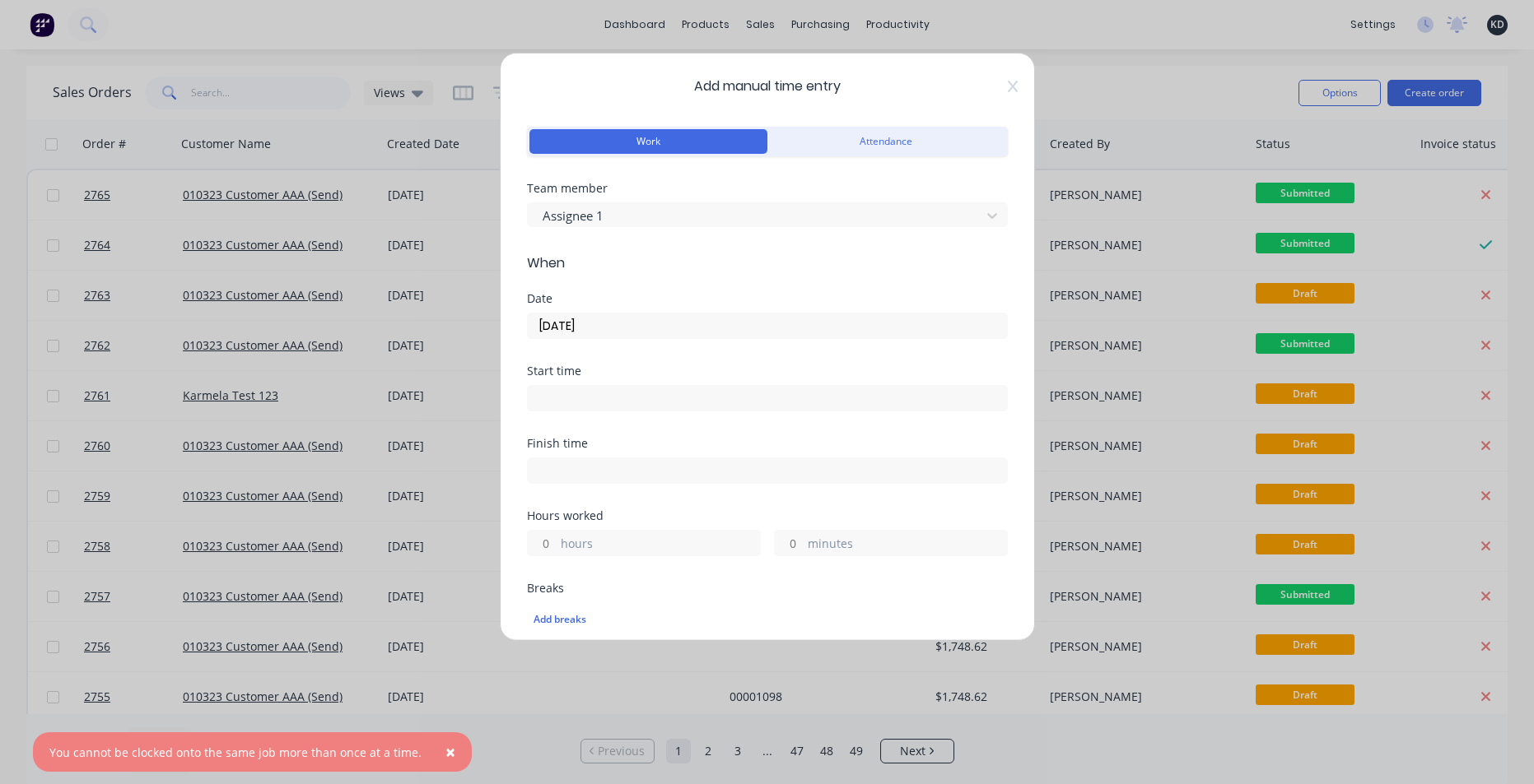
click at [641, 268] on span "When" at bounding box center [768, 264] width 481 height 20
click at [559, 402] on input at bounding box center [768, 398] width 479 height 25
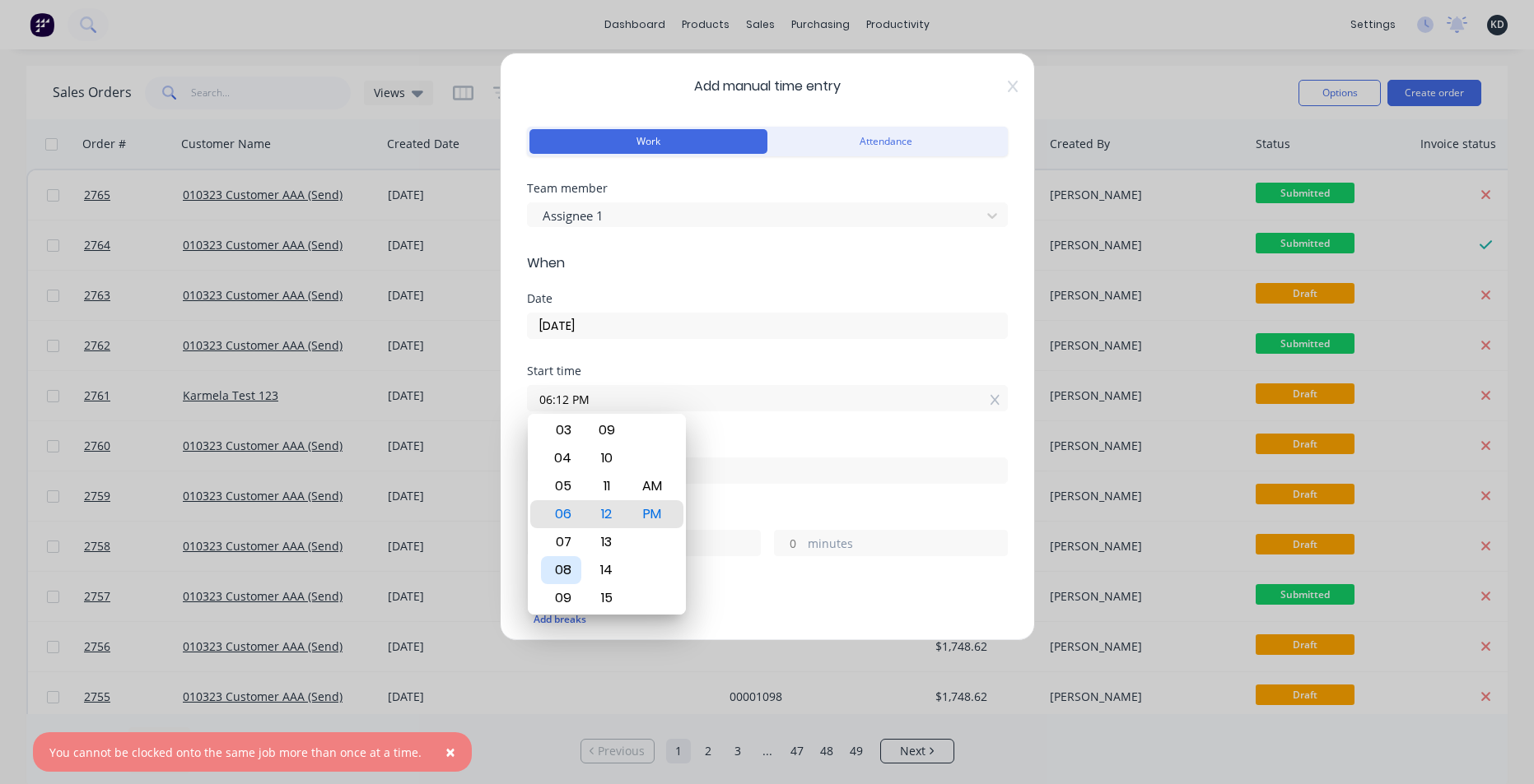
click at [567, 538] on div "07" at bounding box center [561, 543] width 41 height 28
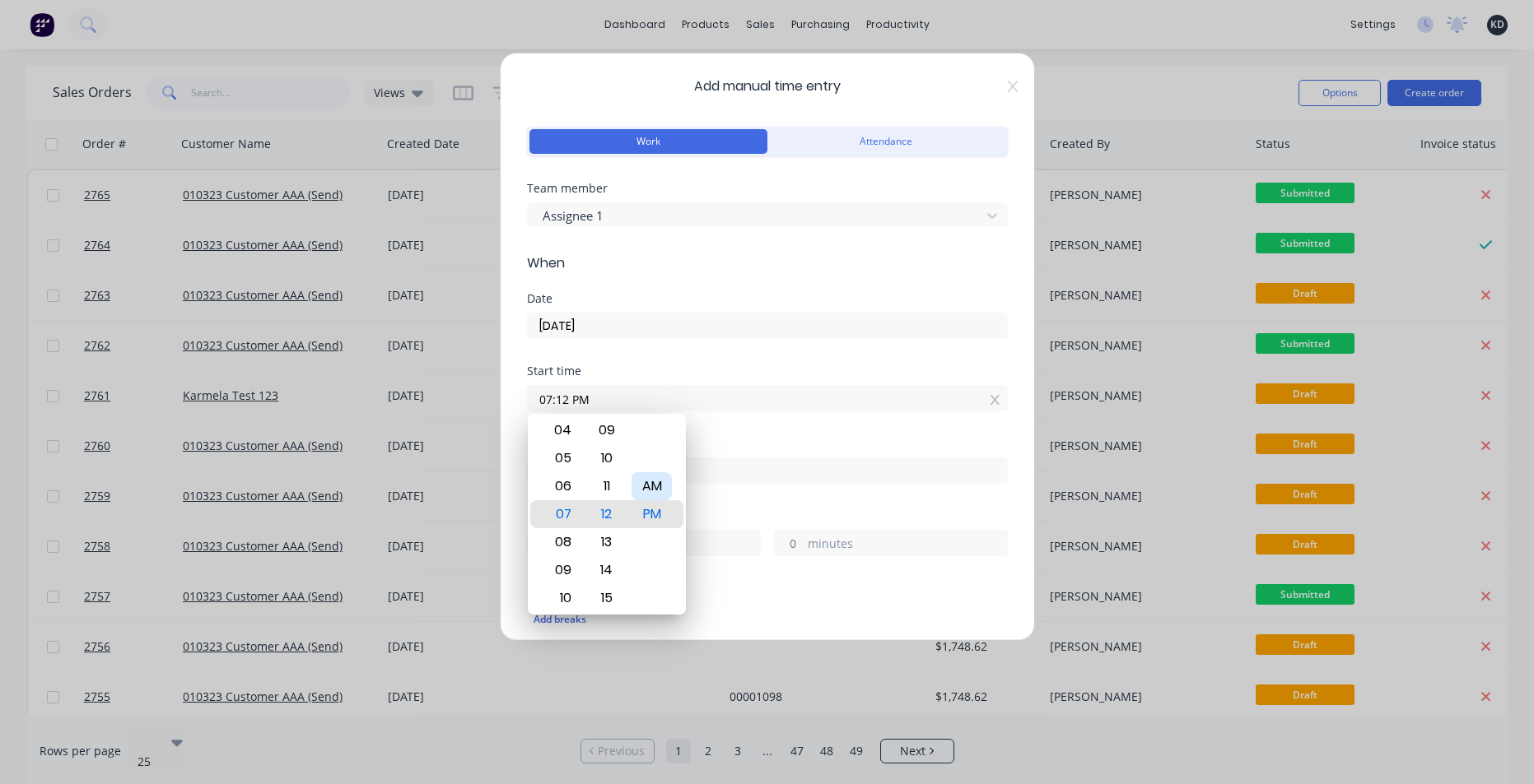
click at [647, 490] on div "AM" at bounding box center [651, 486] width 41 height 28
type input "07:12 AM"
click at [688, 398] on input "07:12 AM" at bounding box center [768, 398] width 479 height 25
click at [725, 427] on div "Start time 07:12 AM" at bounding box center [768, 402] width 481 height 72
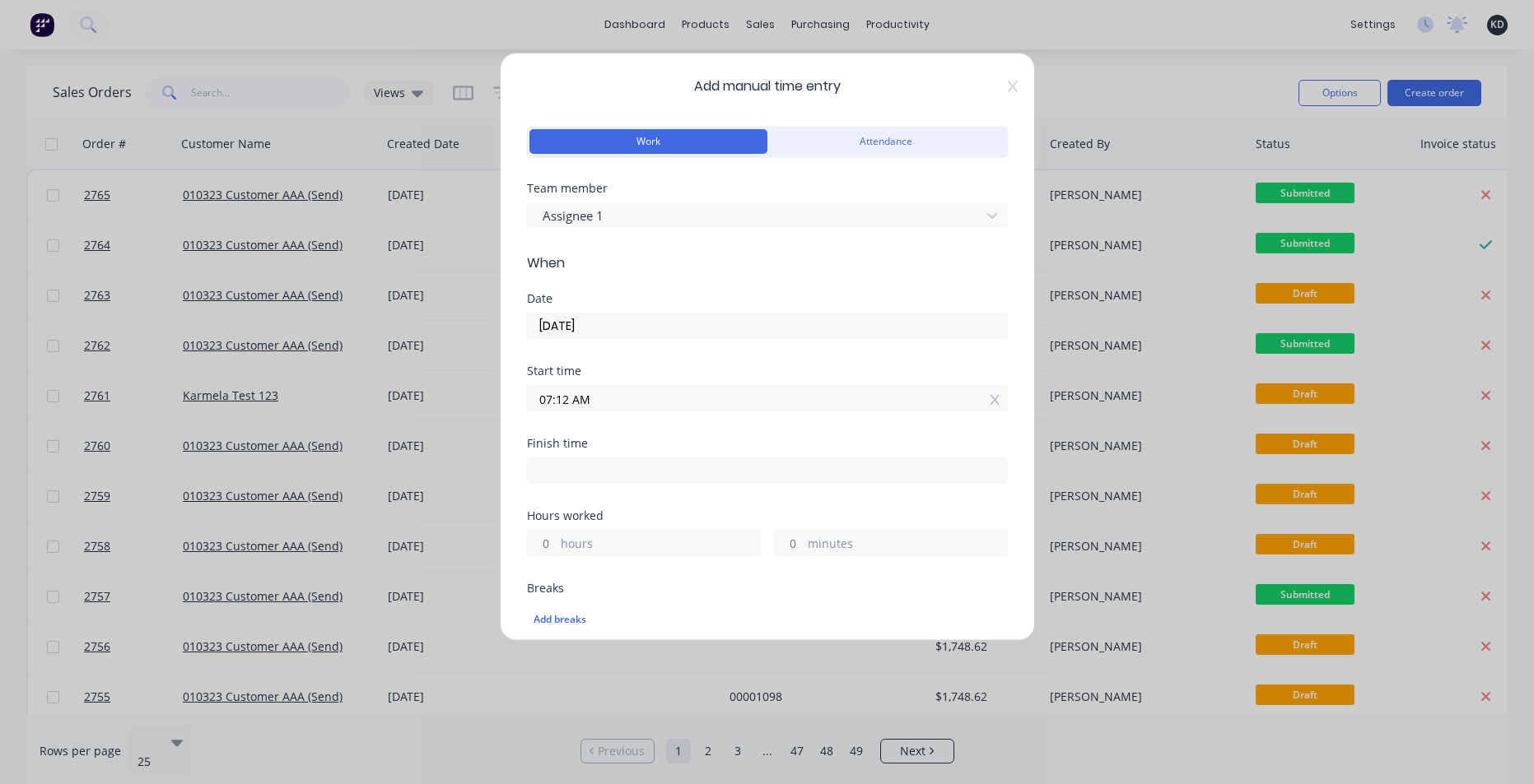
click at [542, 555] on input "hours" at bounding box center [542, 544] width 29 height 25
click at [542, 555] on input "hours" at bounding box center [542, 544] width 29 height 25
type input "2"
type input "09:12 AM"
type input "0"
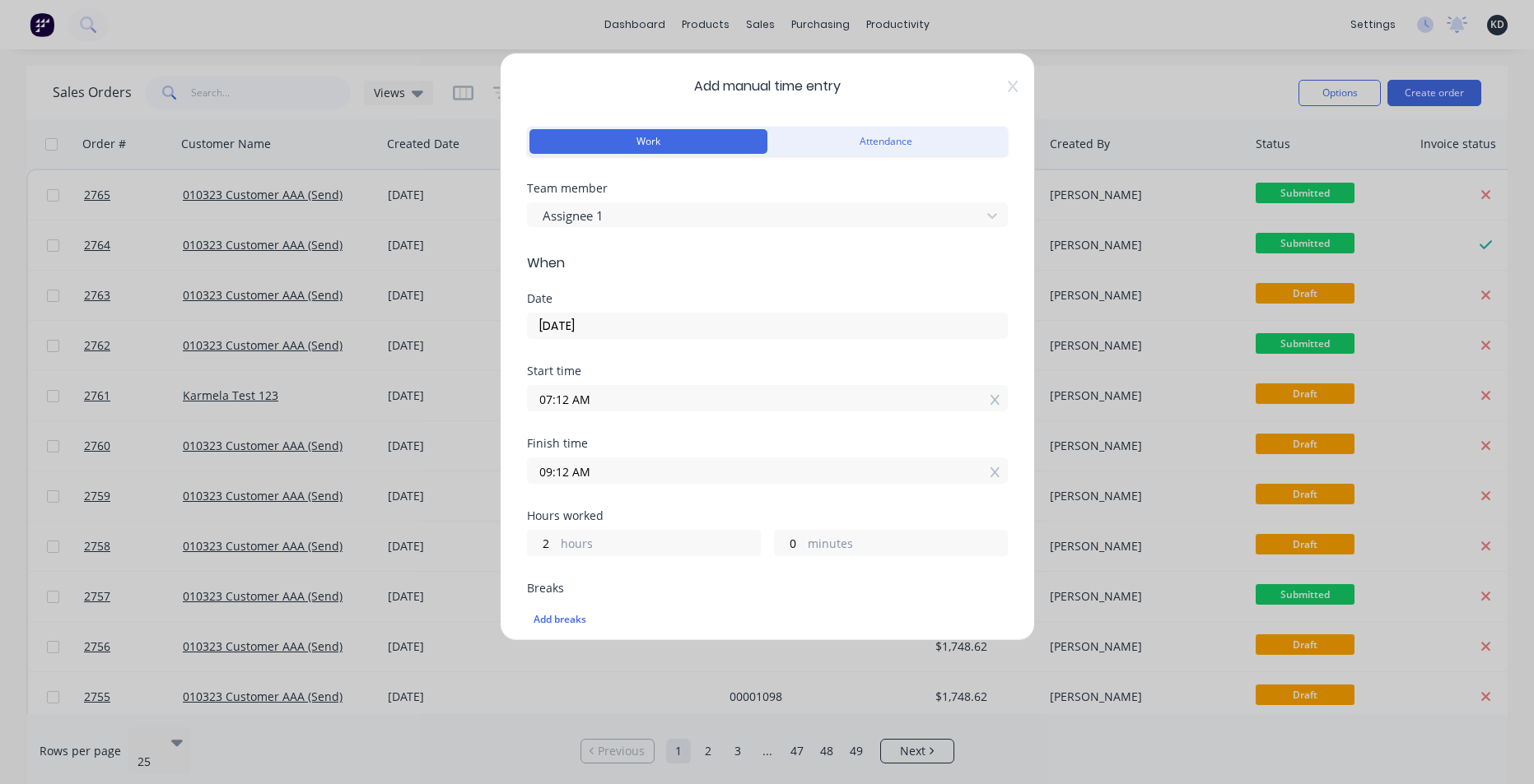
click at [720, 509] on div "Finish time 09:12 AM" at bounding box center [768, 474] width 481 height 72
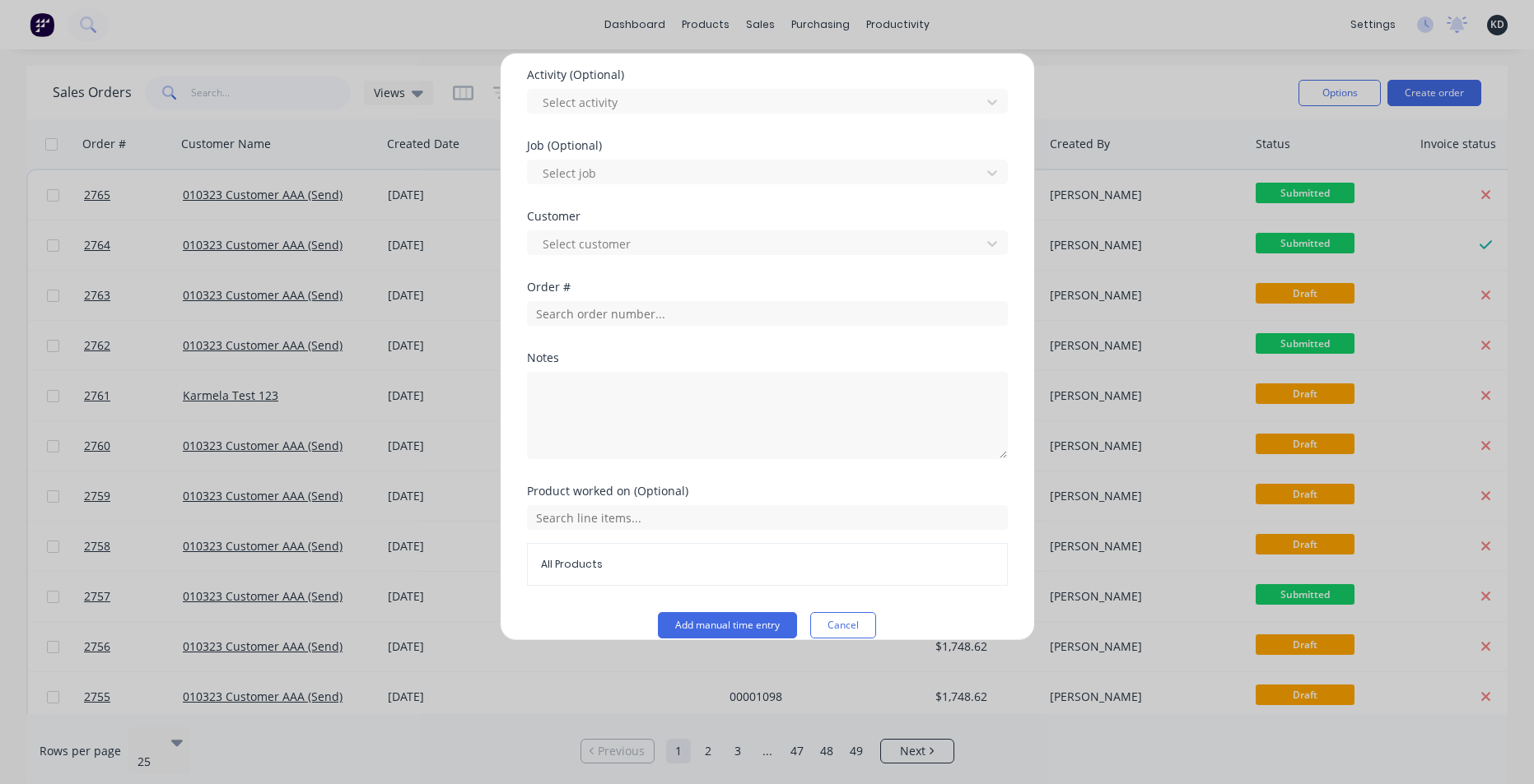
click at [707, 619] on button "Add manual time entry" at bounding box center [727, 626] width 139 height 27
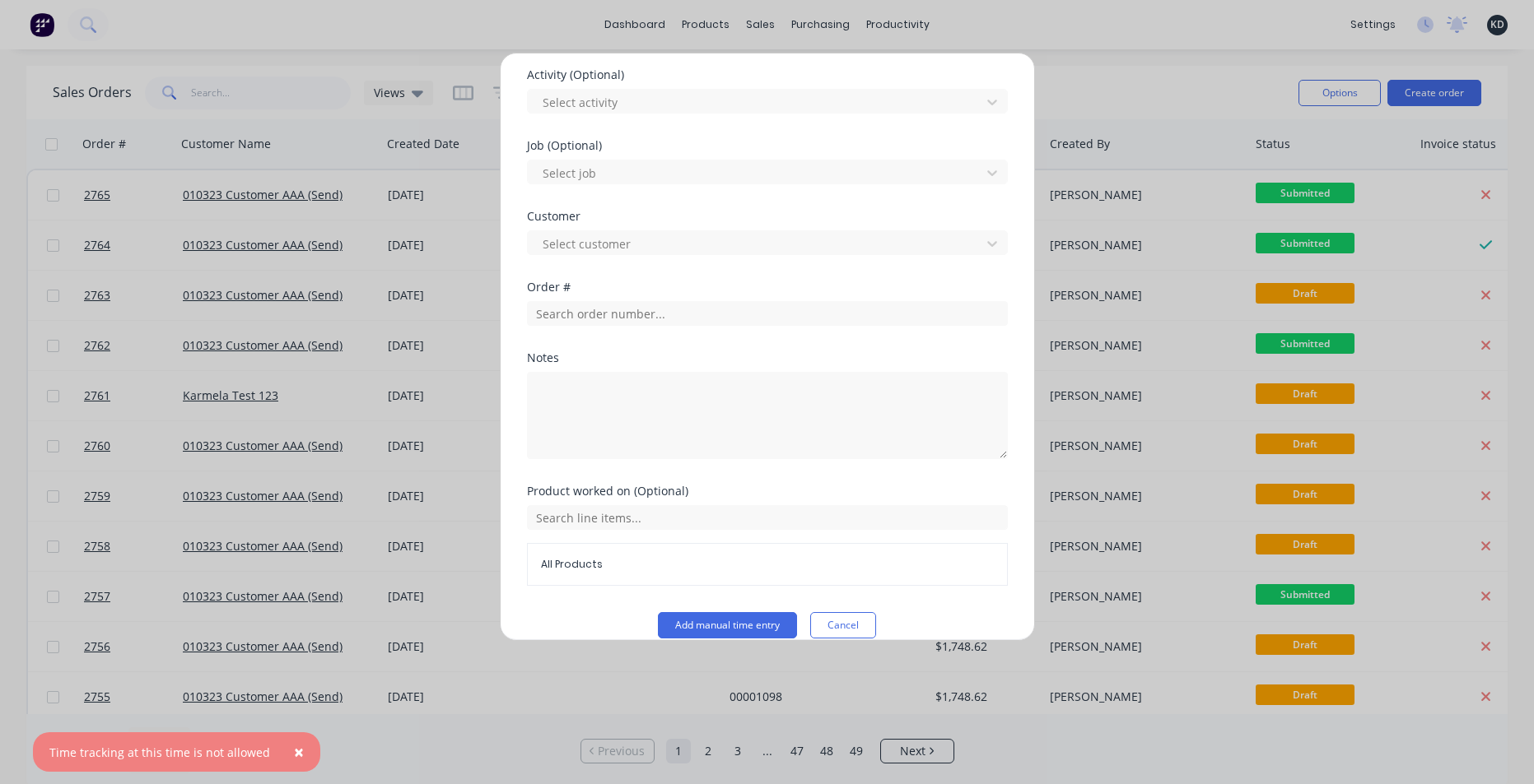
click at [301, 747] on button "×" at bounding box center [299, 752] width 42 height 40
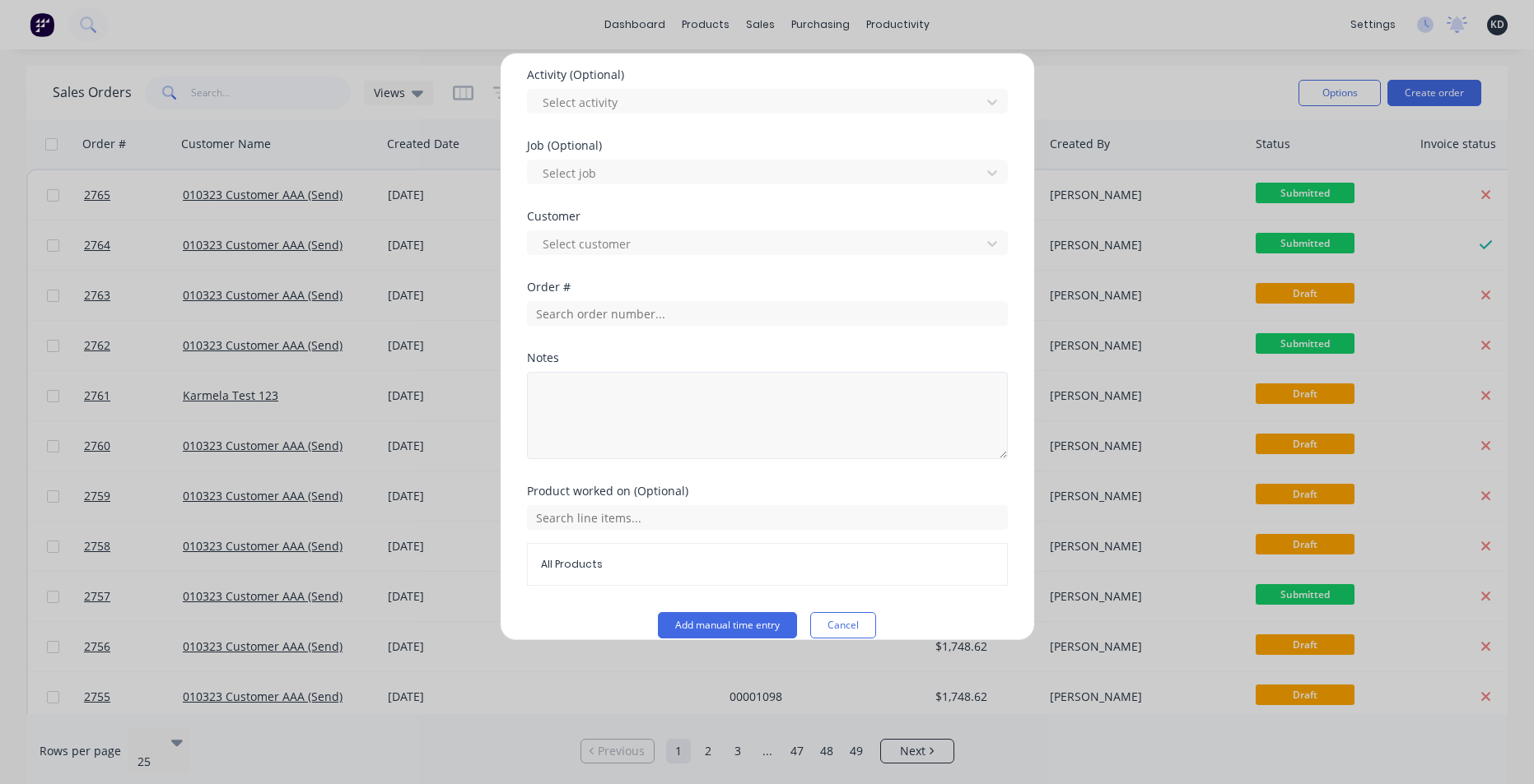
scroll to position [198, 0]
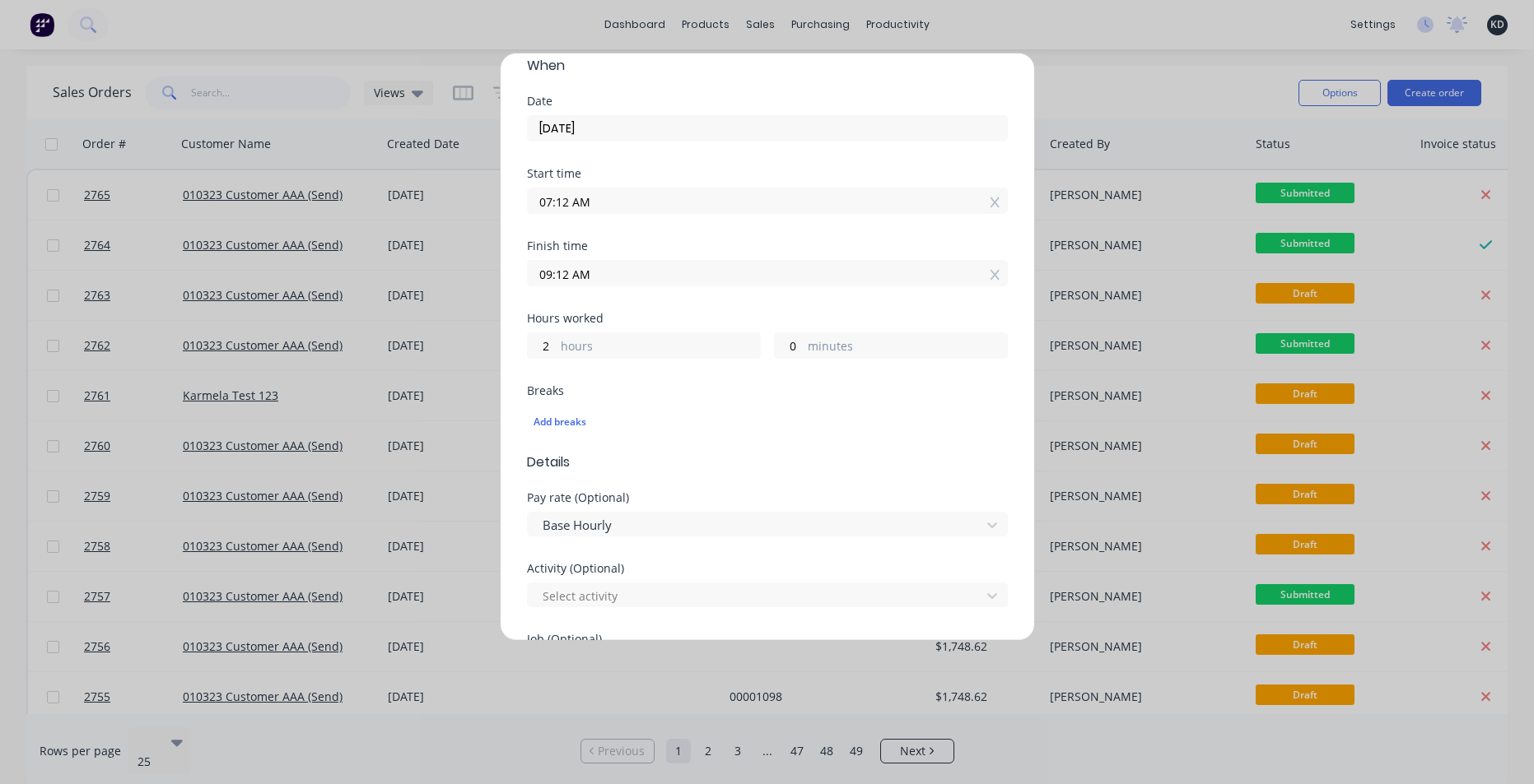
click at [539, 202] on input "07:12 AM" at bounding box center [768, 201] width 479 height 25
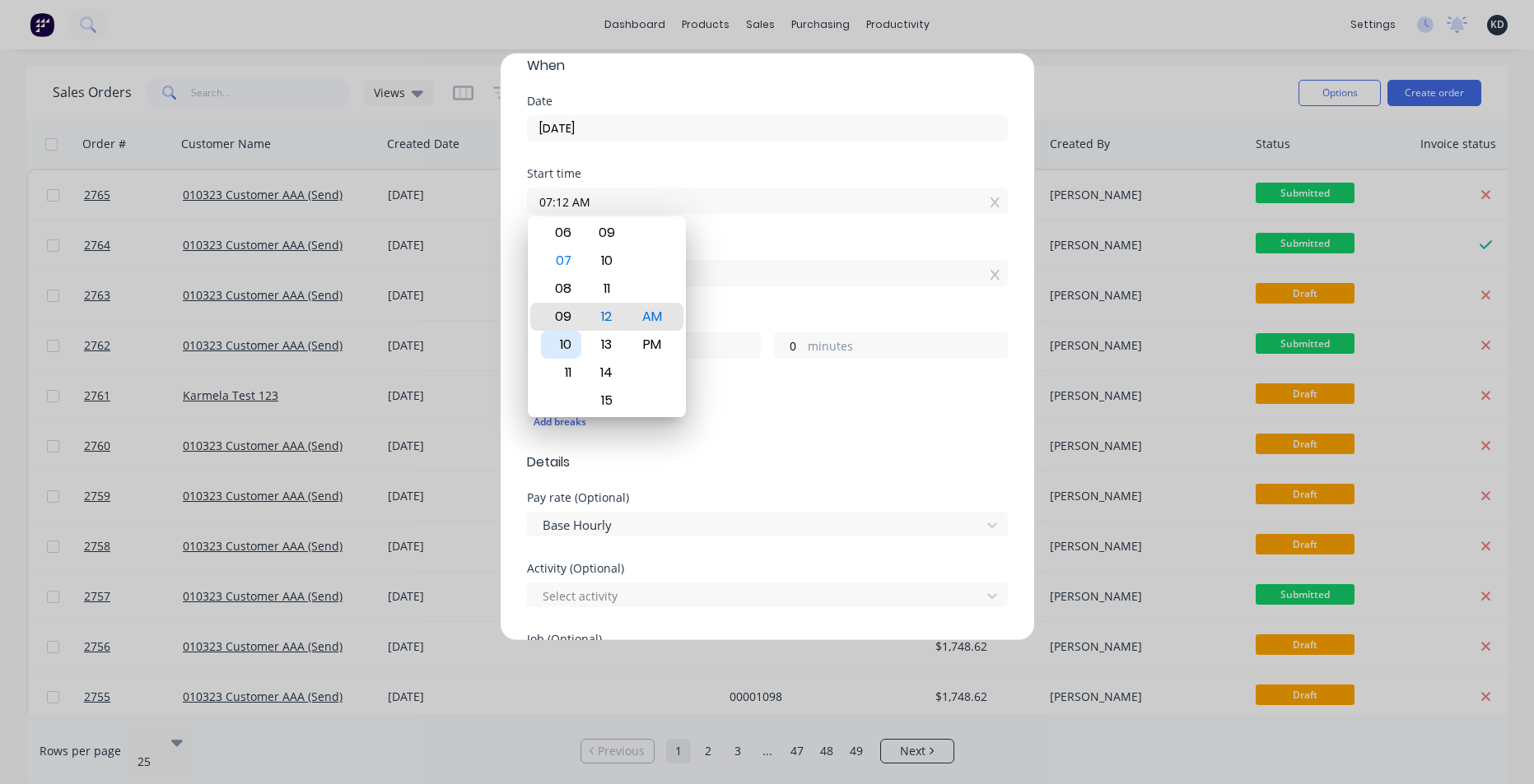
type input "09:12 AM"
type input "0"
click at [566, 347] on div "10" at bounding box center [561, 345] width 41 height 28
type input "10:12 AM"
type input "23"
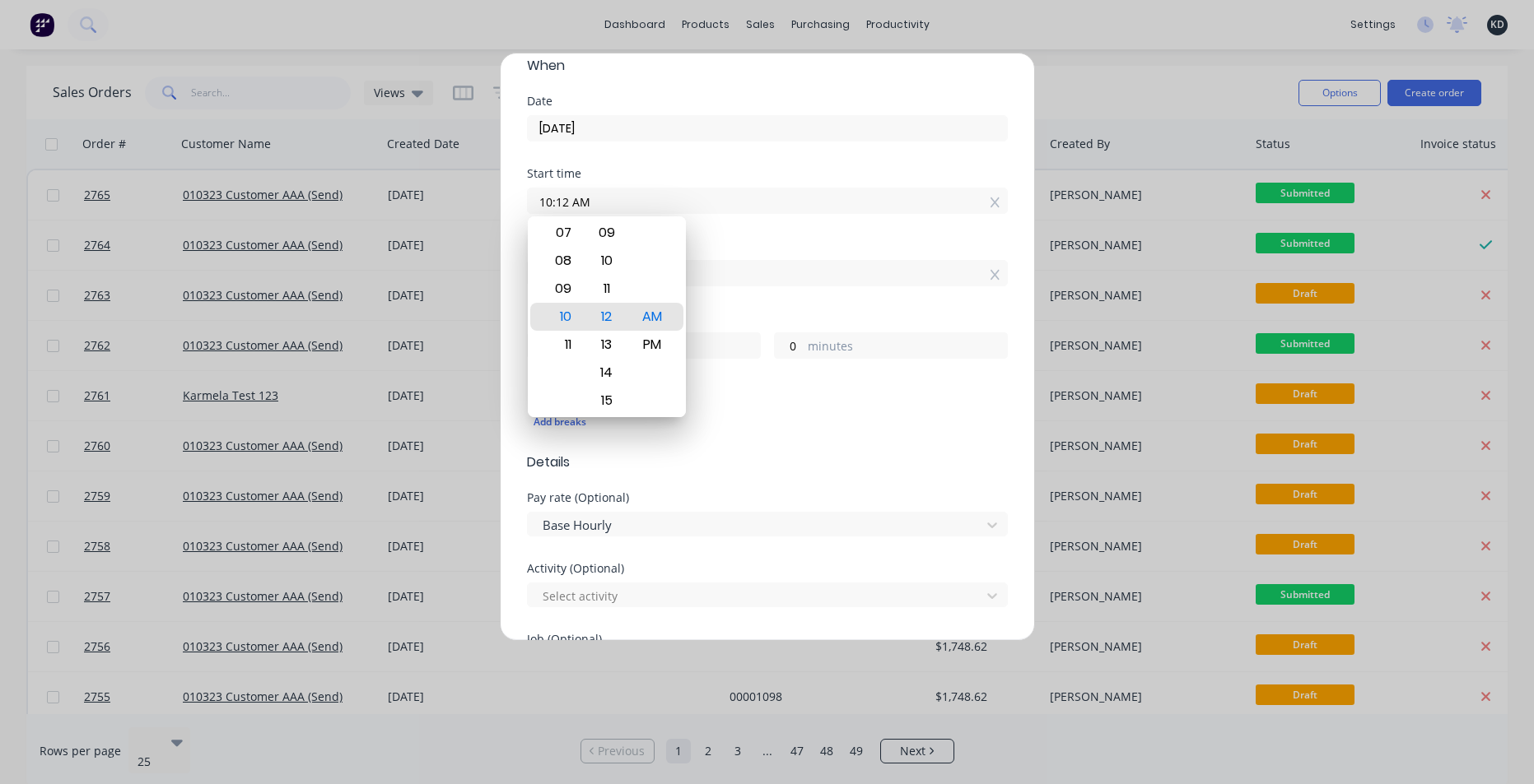
click at [778, 251] on div "Finish time" at bounding box center [768, 246] width 481 height 12
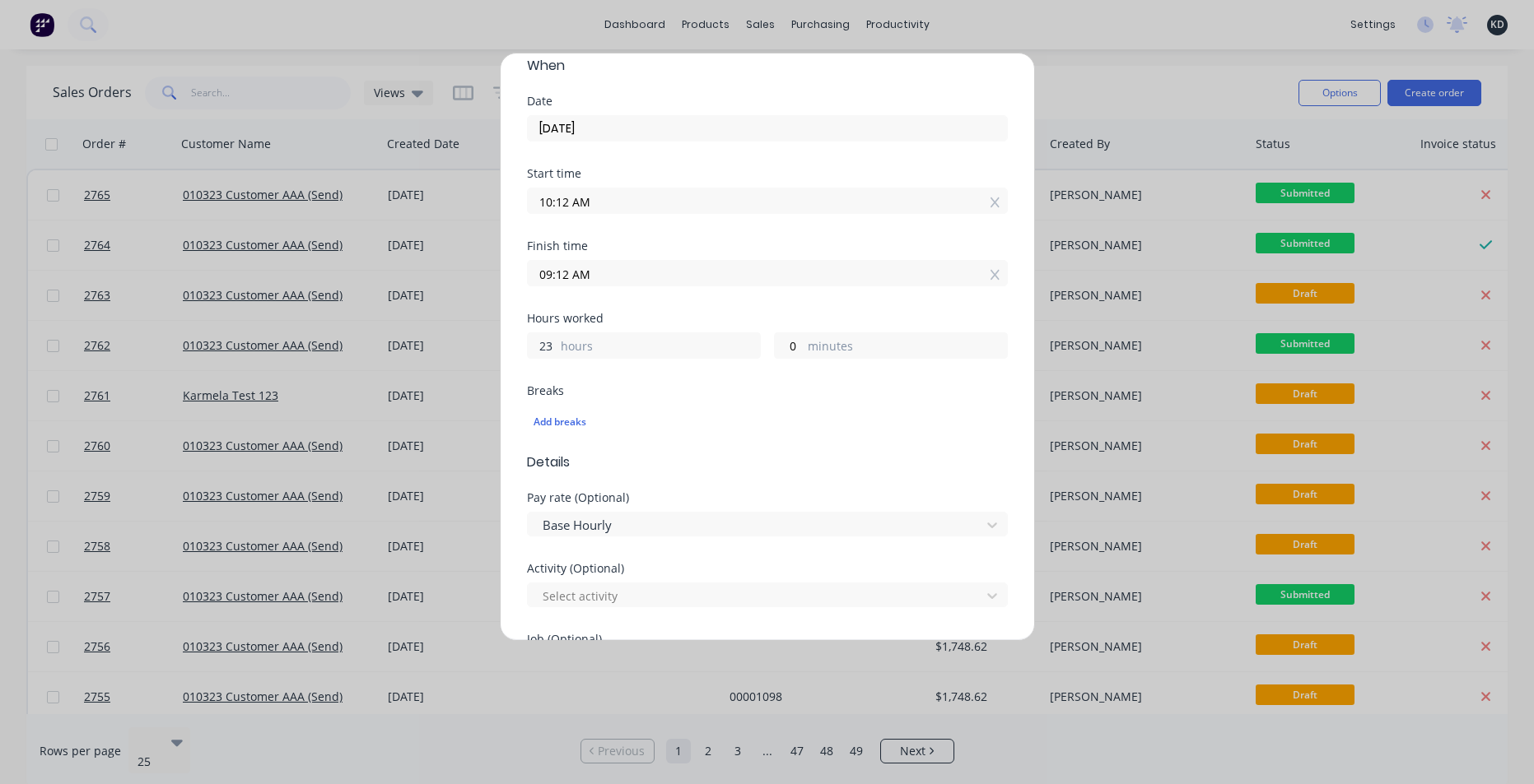
click at [556, 338] on input "23" at bounding box center [542, 346] width 29 height 25
click at [991, 276] on icon at bounding box center [995, 275] width 9 height 10
click at [772, 285] on label at bounding box center [768, 274] width 481 height 27
click at [772, 285] on input at bounding box center [768, 274] width 479 height 25
type input "01:13 PM"
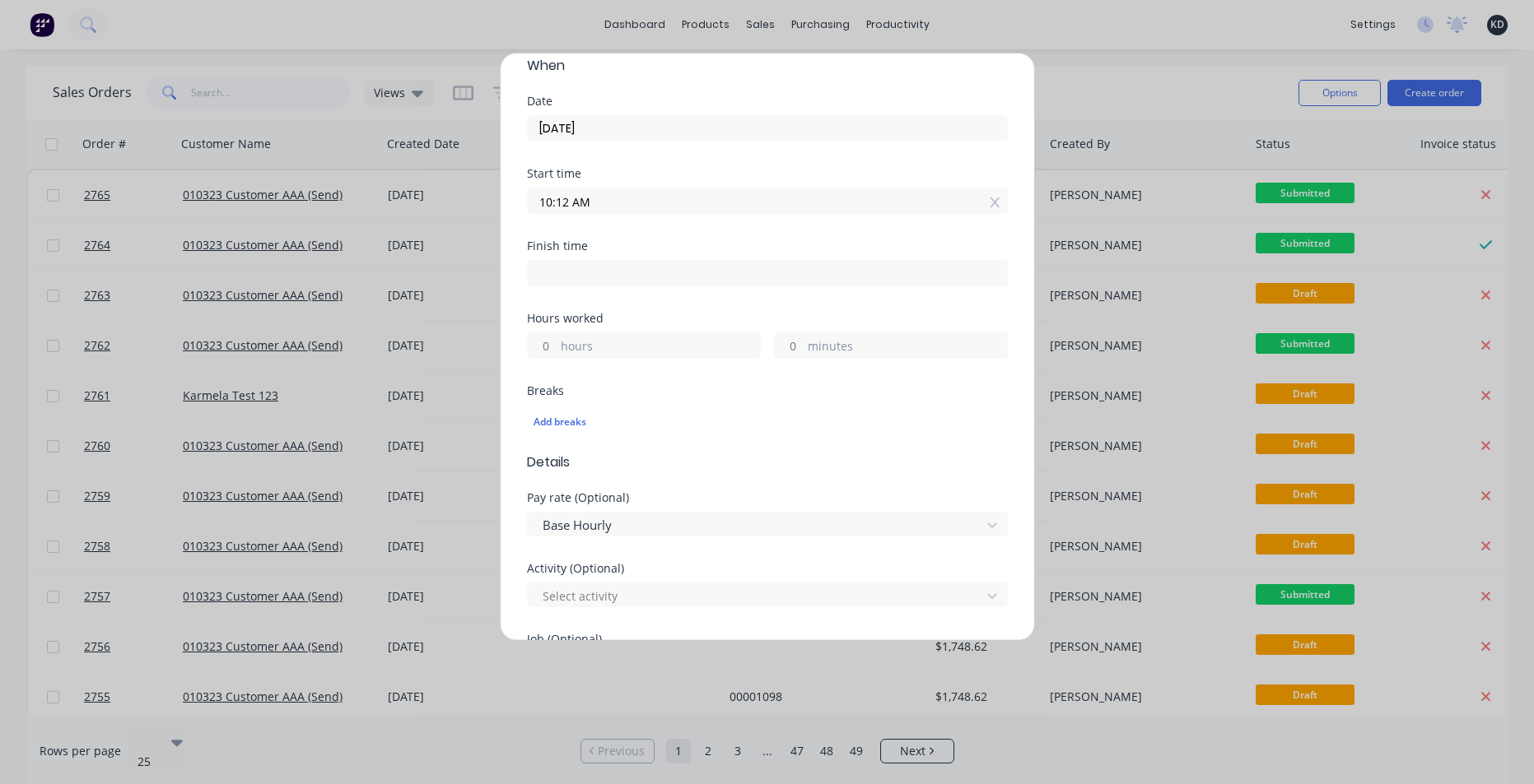
type input "3"
type input "1"
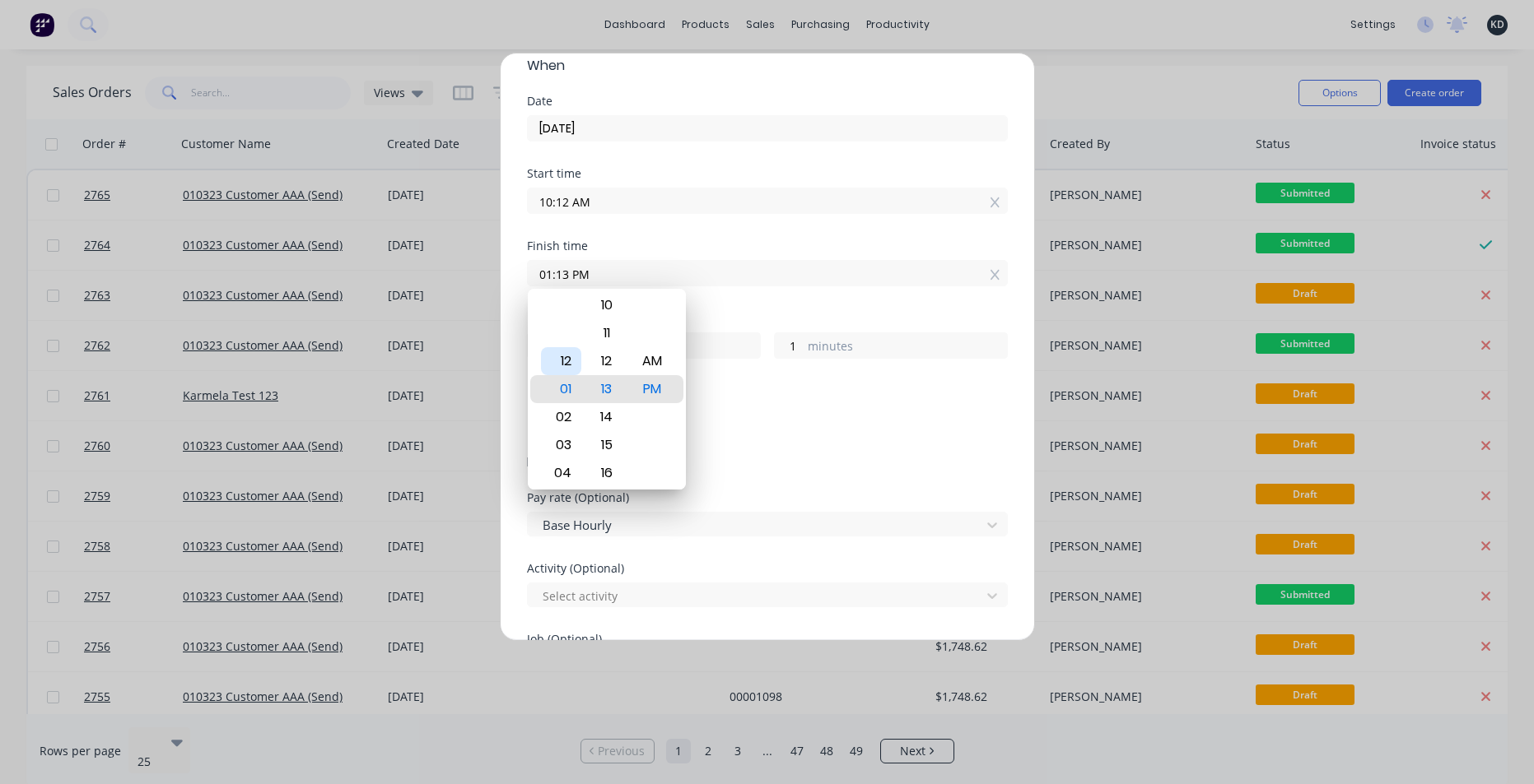
click at [544, 346] on div "Hour" at bounding box center [561, 333] width 41 height 28
click at [688, 328] on div "3 hours 1 minutes" at bounding box center [768, 343] width 481 height 31
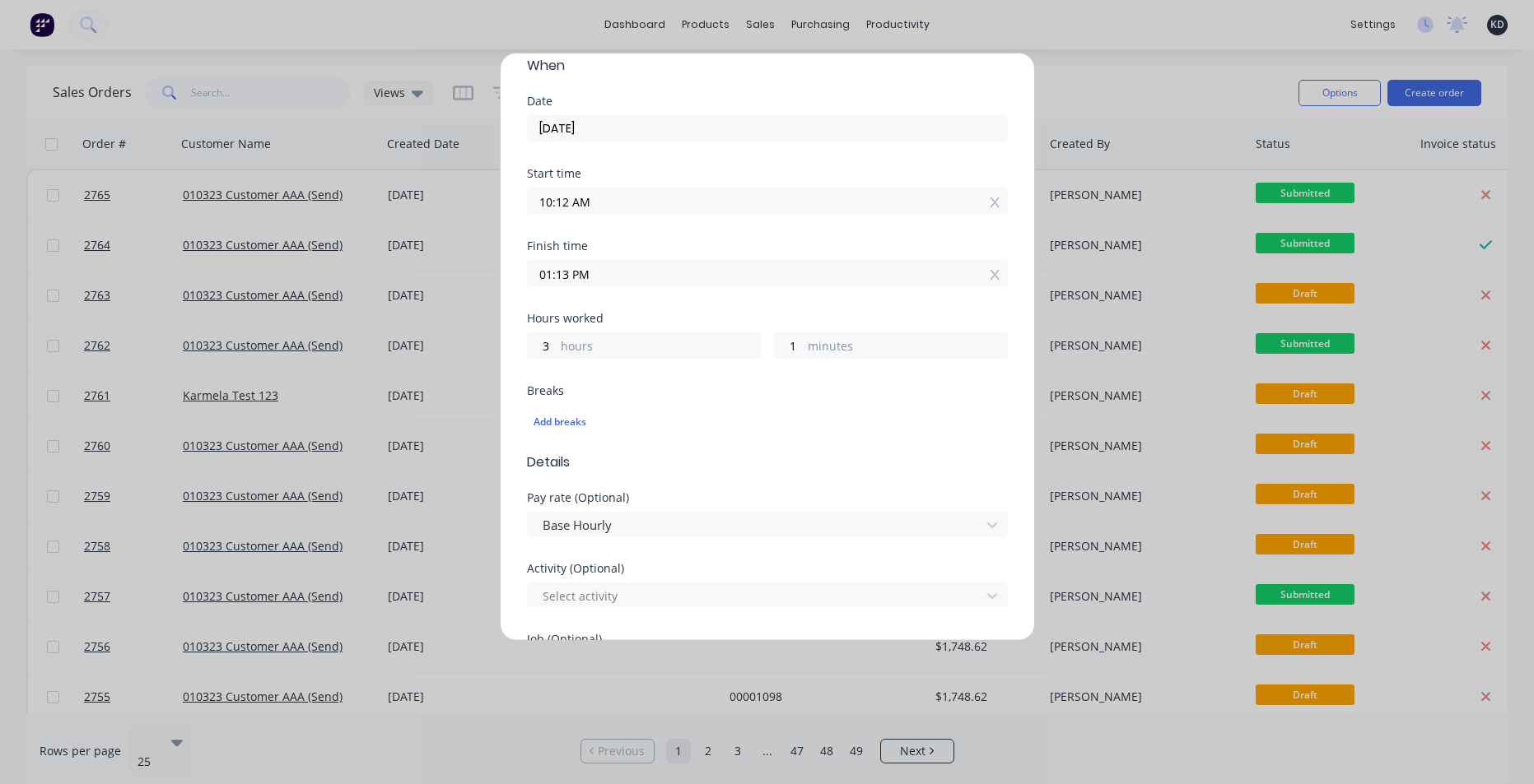
click at [718, 314] on div "Hours worked" at bounding box center [768, 318] width 481 height 12
drag, startPoint x: 551, startPoint y: 343, endPoint x: 653, endPoint y: 341, distance: 102.0
click at [528, 346] on input "3" at bounding box center [542, 346] width 29 height 25
type input "4"
type input "02:13 PM"
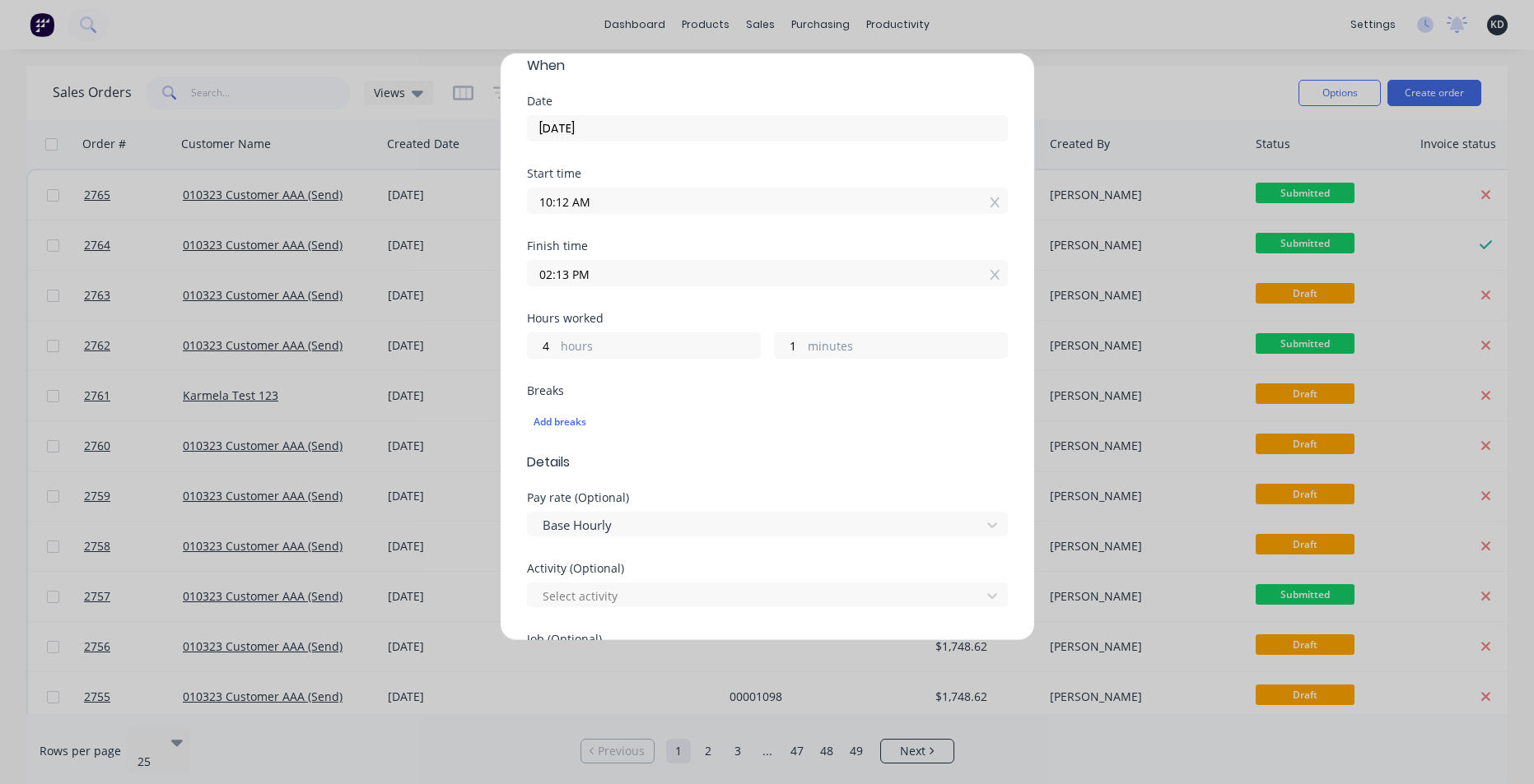
click at [793, 305] on div "Finish time 02:13 PM" at bounding box center [768, 276] width 481 height 72
drag, startPoint x: 789, startPoint y: 345, endPoint x: 759, endPoint y: 346, distance: 30.0
click at [761, 345] on div "4 hours 1 minutes" at bounding box center [768, 343] width 481 height 31
type input "02:12 PM"
type input "0"
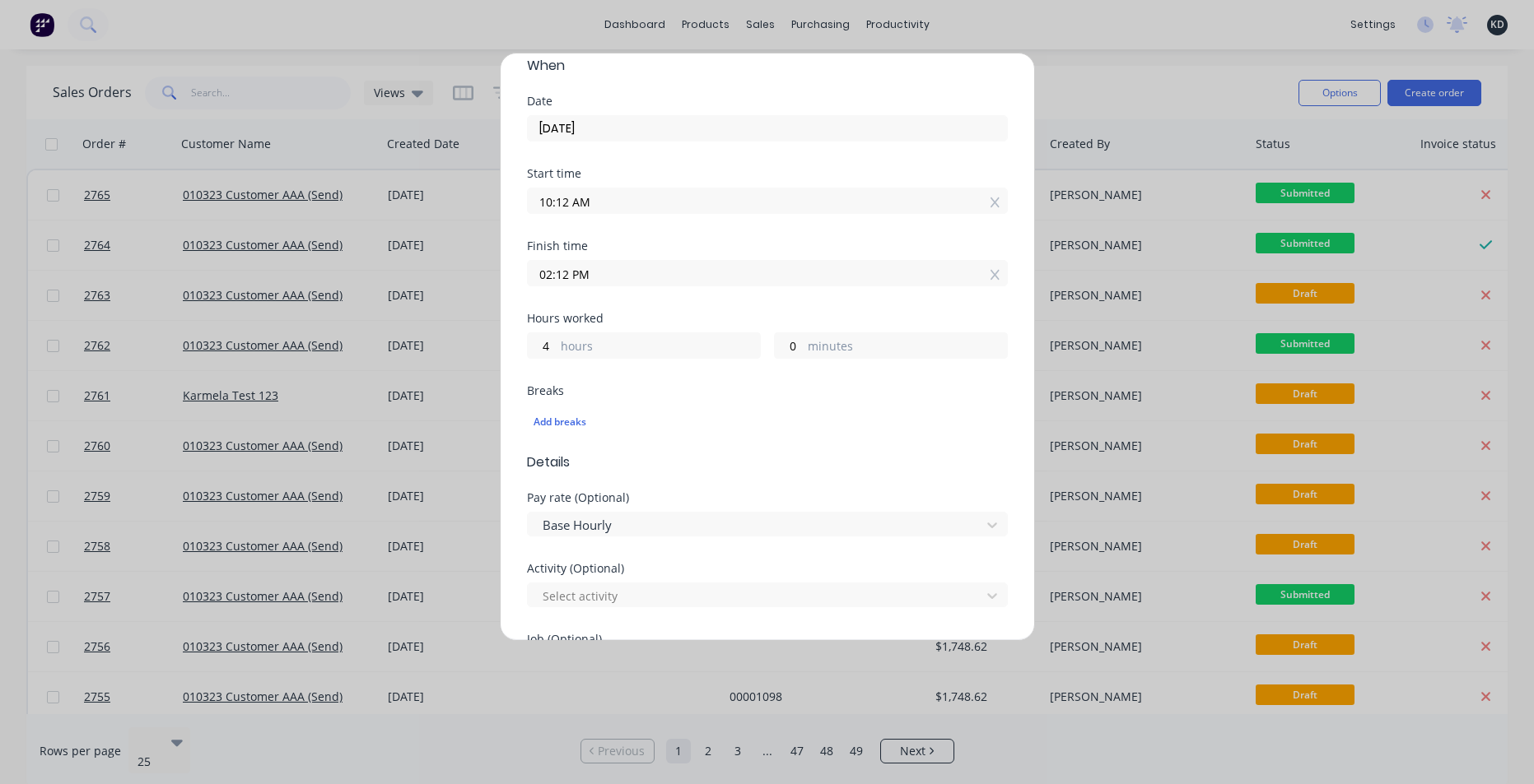
click at [828, 308] on div "Finish time 02:12 PM" at bounding box center [768, 276] width 481 height 72
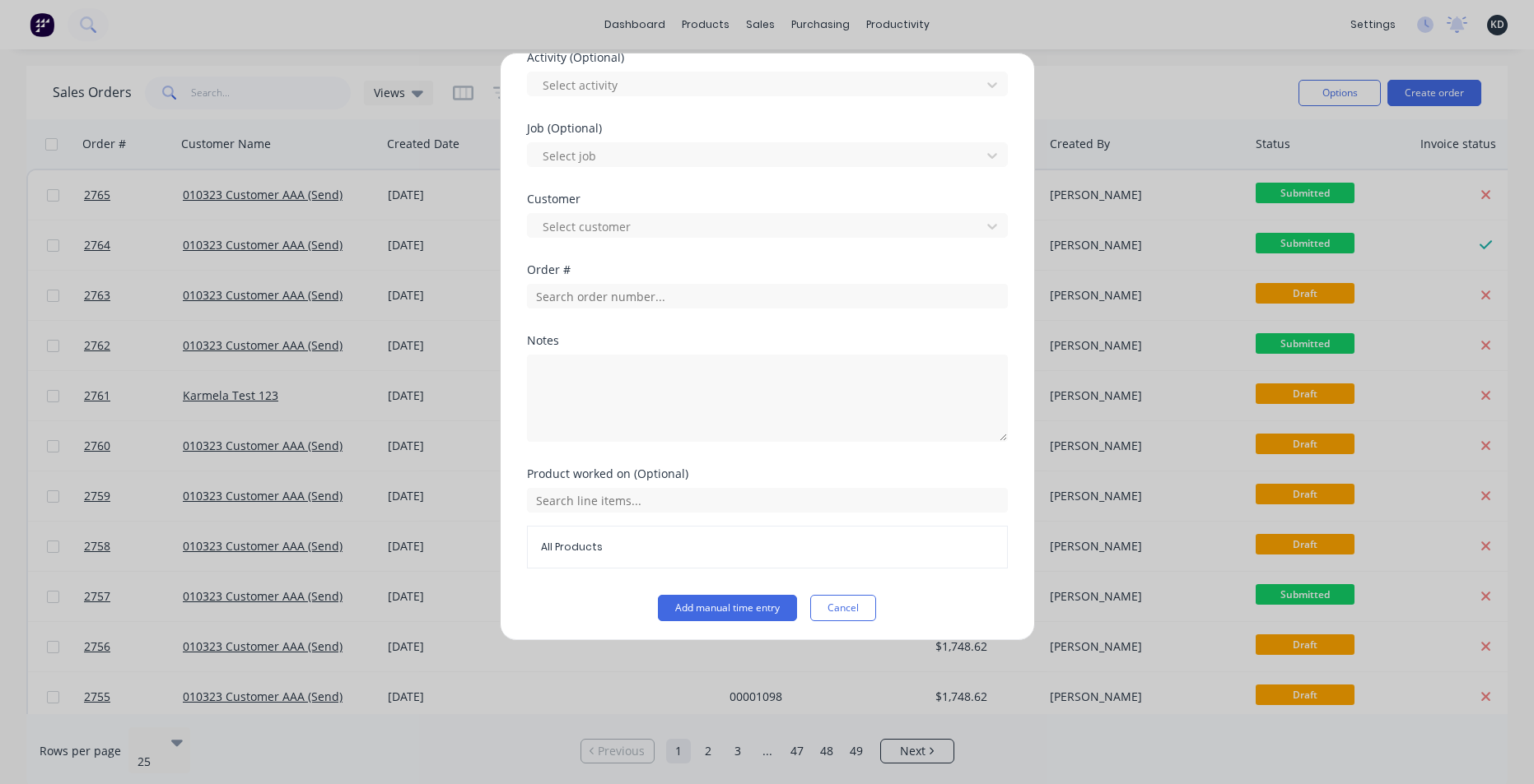
scroll to position [713, 0]
click at [750, 598] on button "Add manual time entry" at bounding box center [727, 604] width 139 height 27
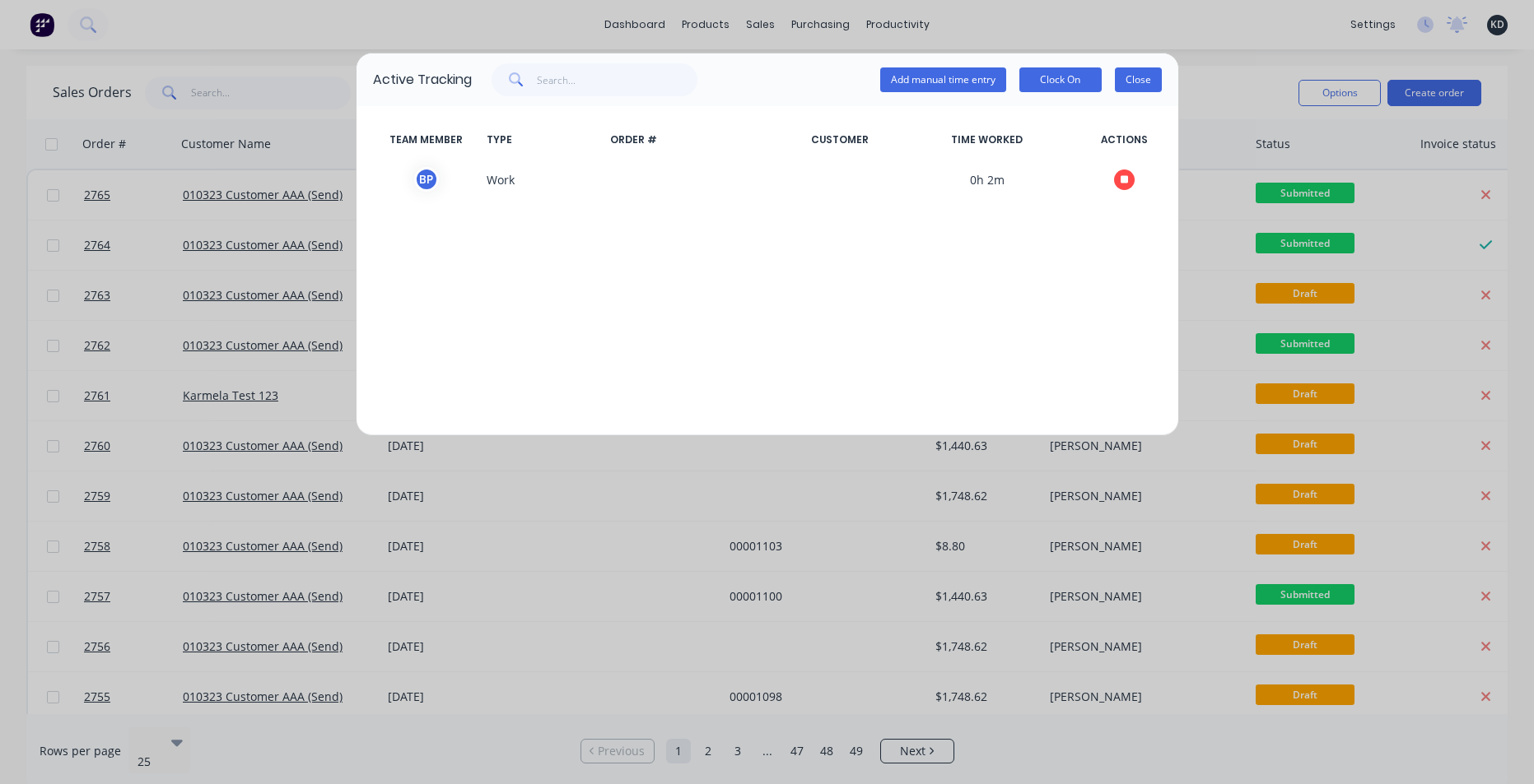
click at [1131, 75] on button "Close" at bounding box center [1138, 80] width 47 height 25
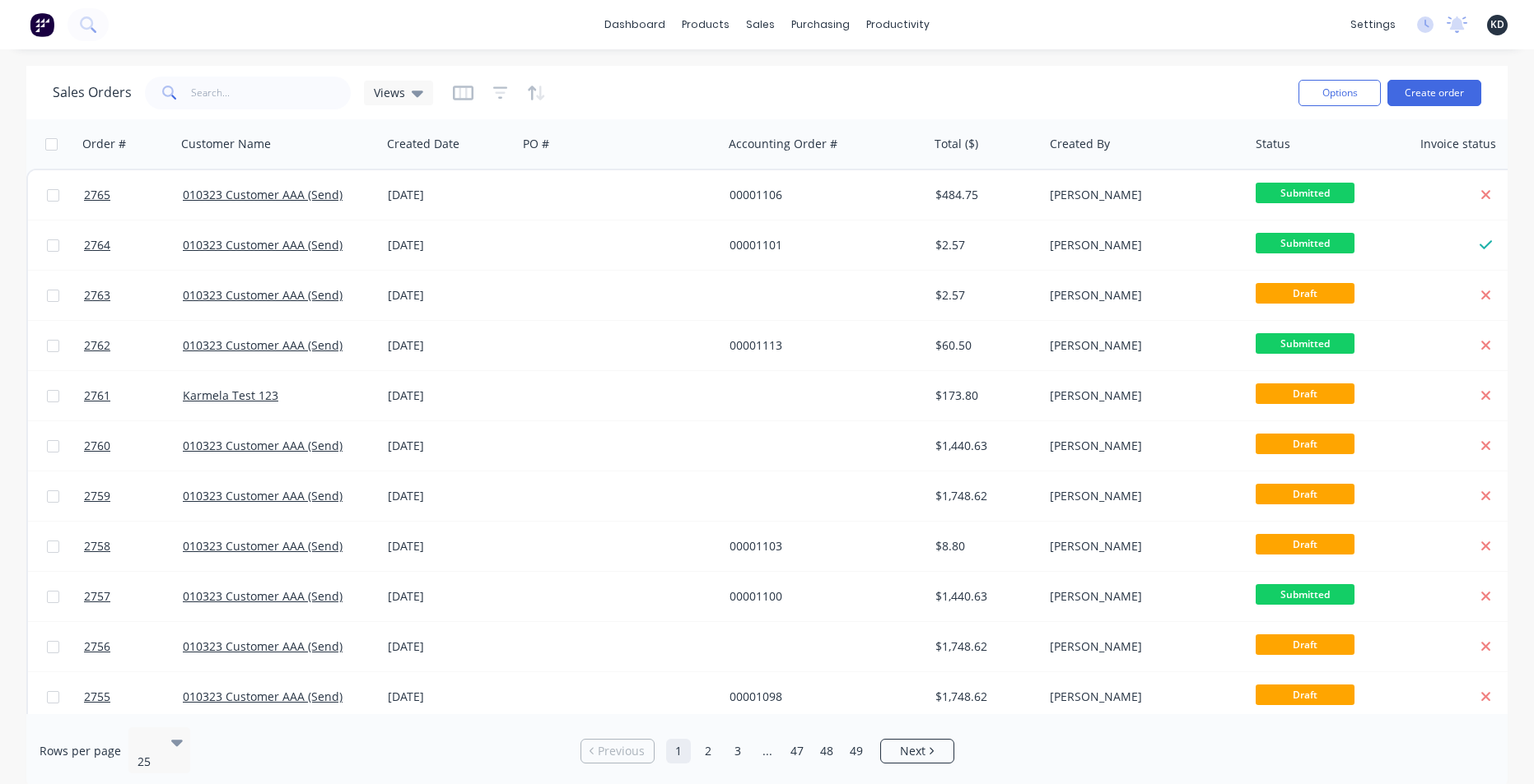
click at [1011, 39] on div "dashboard products sales purchasing productivity dashboard products Product Cat…" at bounding box center [767, 24] width 1534 height 49
click at [915, 190] on link "Timesheets" at bounding box center [962, 179] width 218 height 33
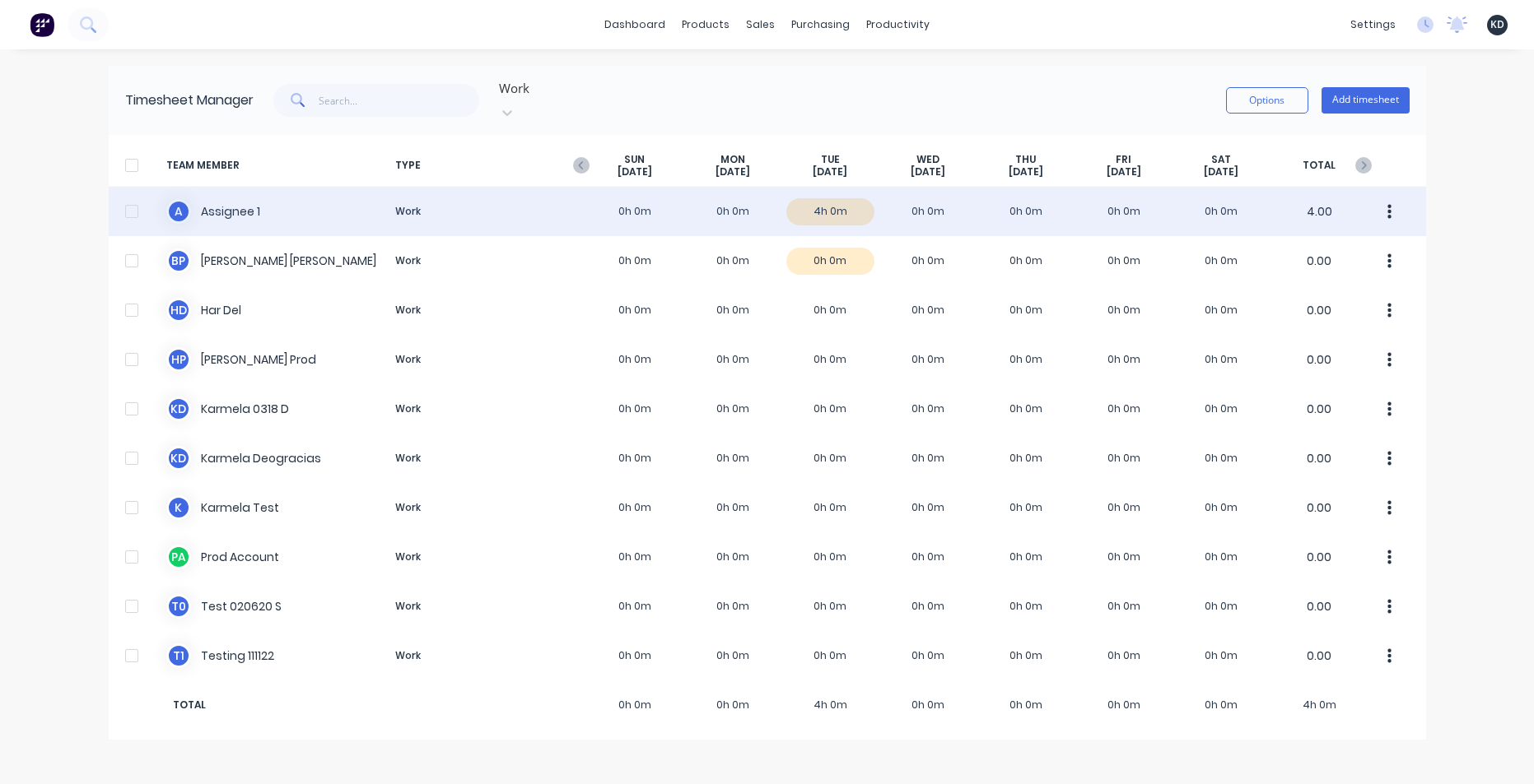
click at [1392, 204] on icon "button" at bounding box center [1389, 213] width 4 height 18
click at [1347, 245] on div "Approve" at bounding box center [1328, 257] width 126 height 24
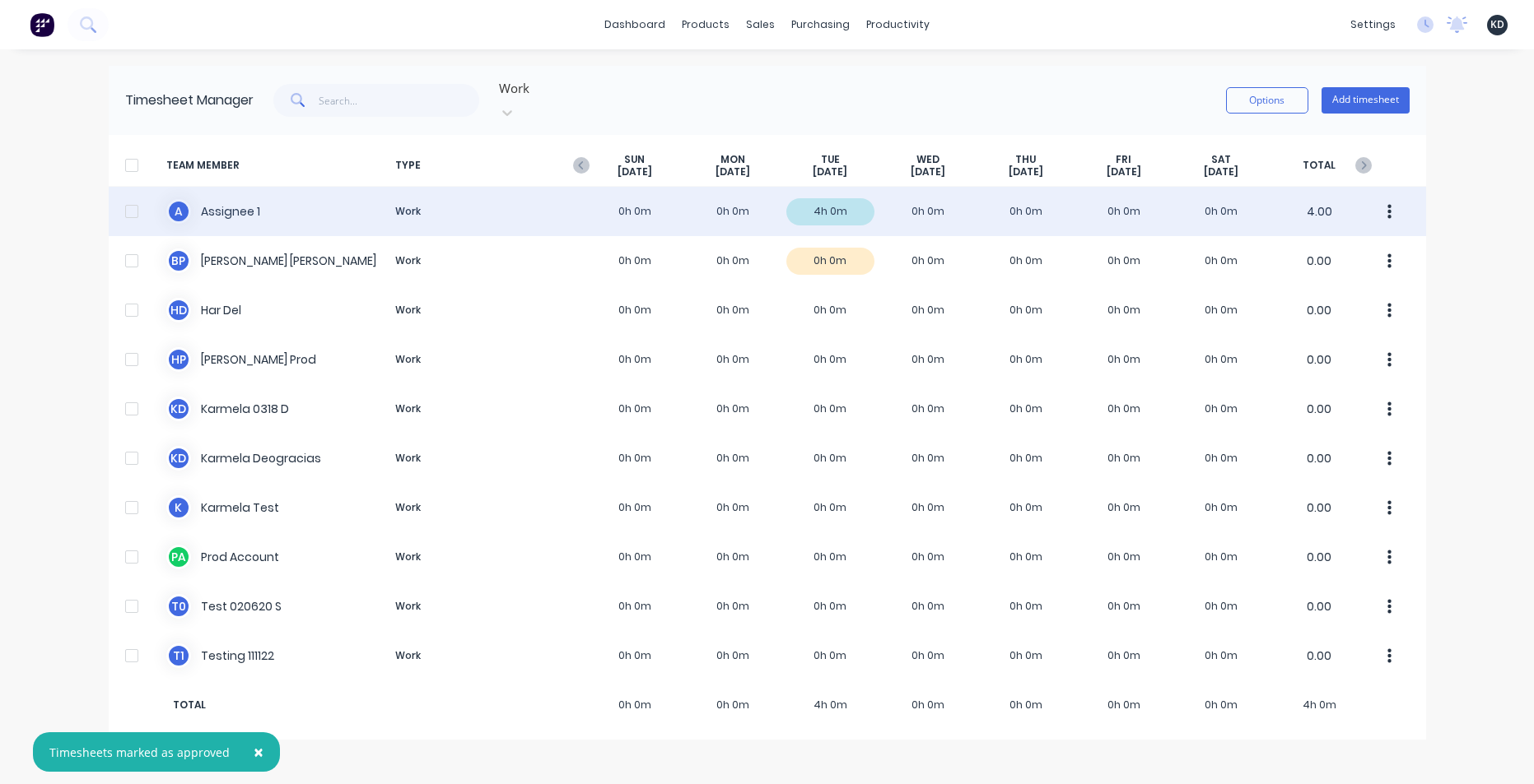
click at [303, 190] on div "A Assignee 1 Work 0h 0m 0h 0m 4h 0m 0h 0m 0h 0m 0h 0m 0h 0m 4.00" at bounding box center [768, 211] width 1318 height 49
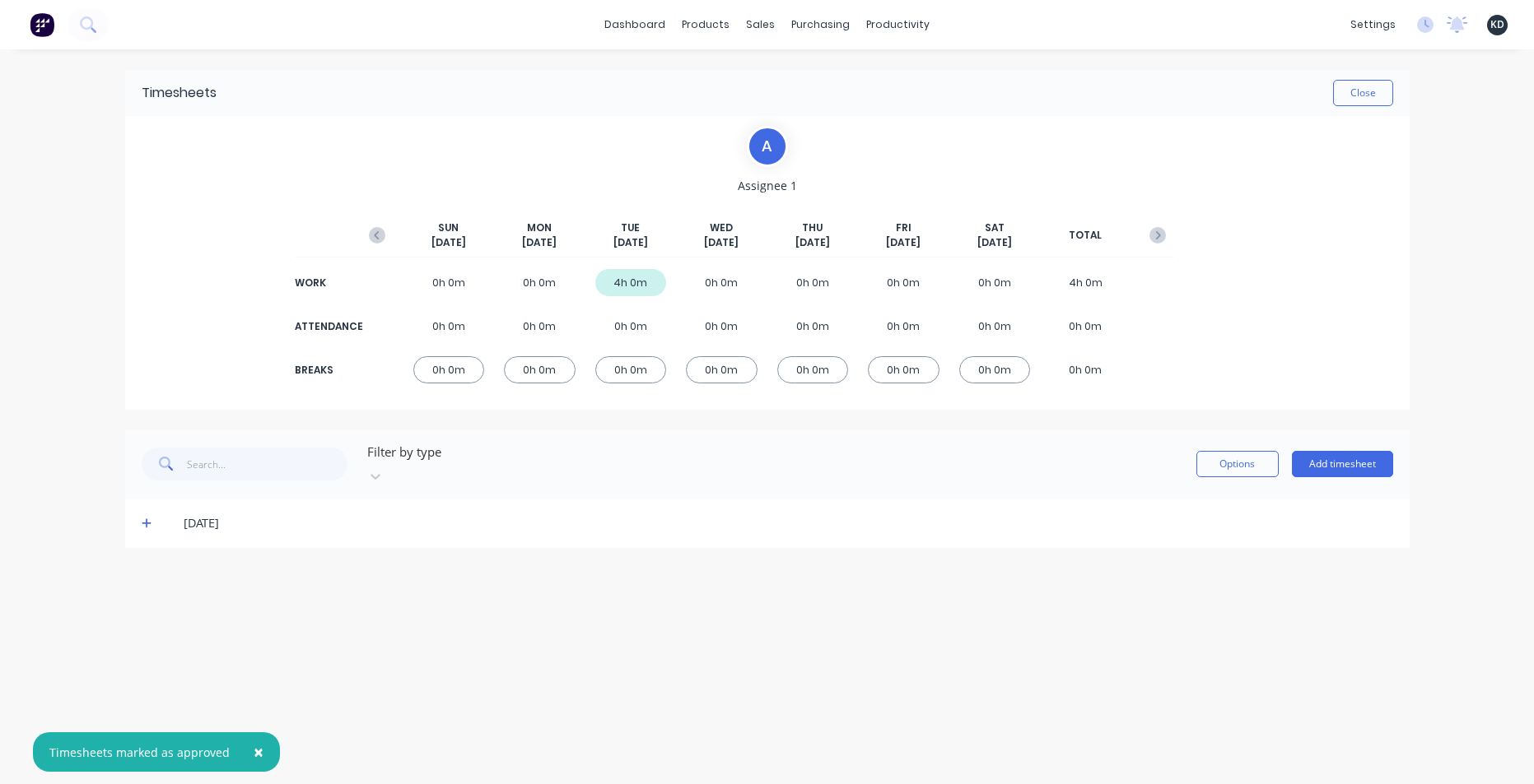
click at [137, 505] on div "14/10/25" at bounding box center [767, 523] width 1284 height 49
click at [144, 518] on icon at bounding box center [146, 524] width 11 height 12
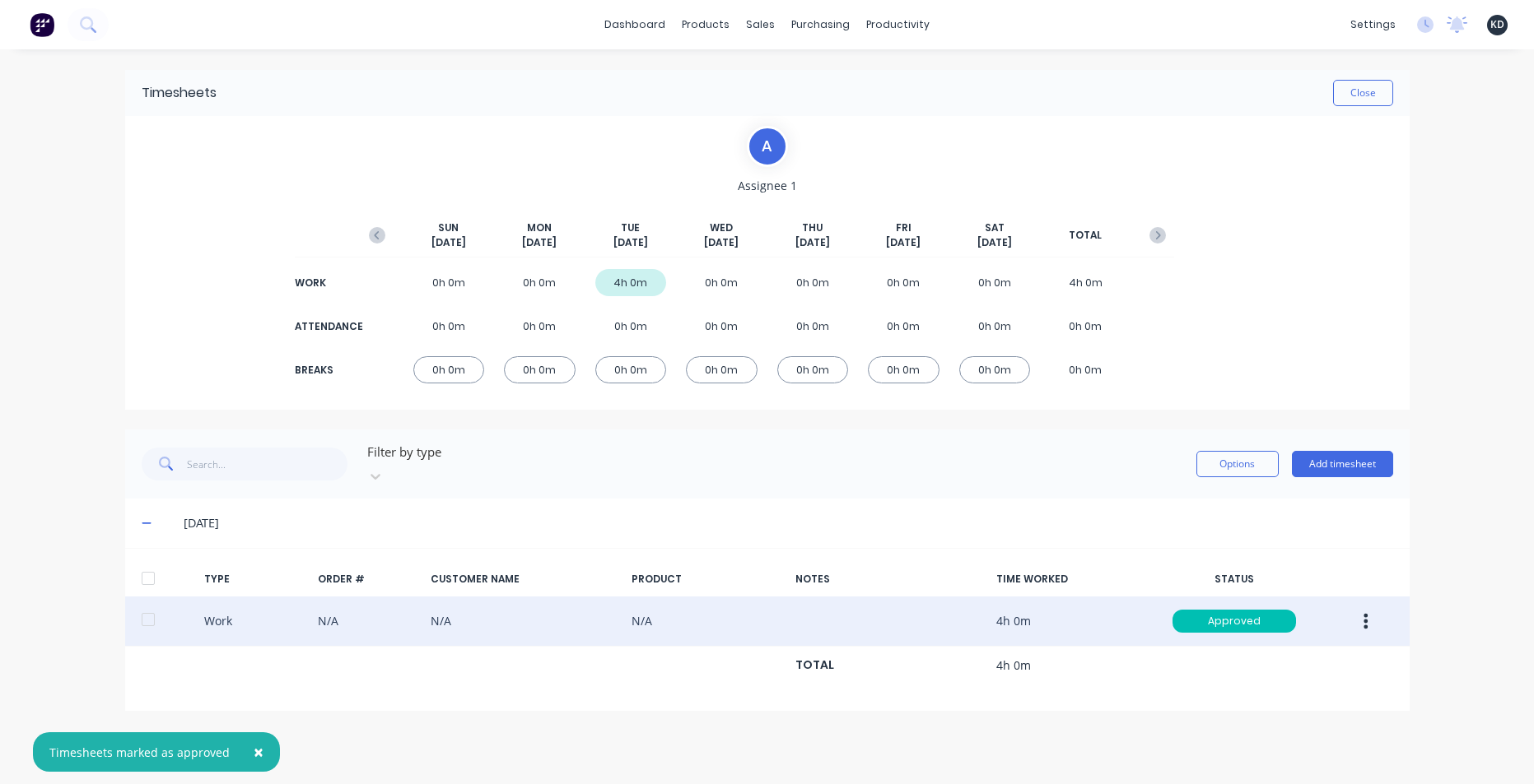
click at [1368, 613] on icon "button" at bounding box center [1365, 622] width 4 height 18
click at [1287, 547] on div "Edit" at bounding box center [1308, 559] width 126 height 24
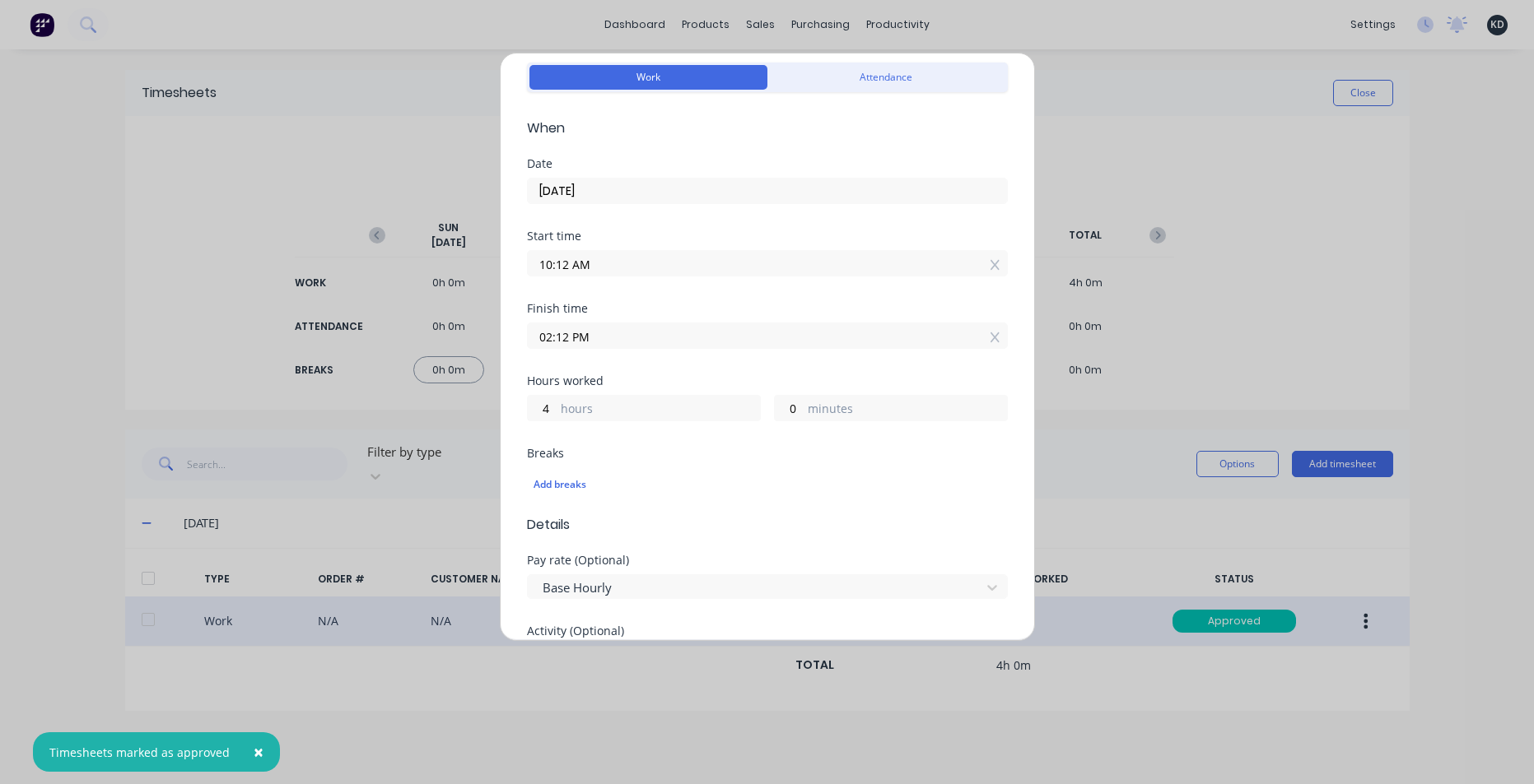
scroll to position [99, 0]
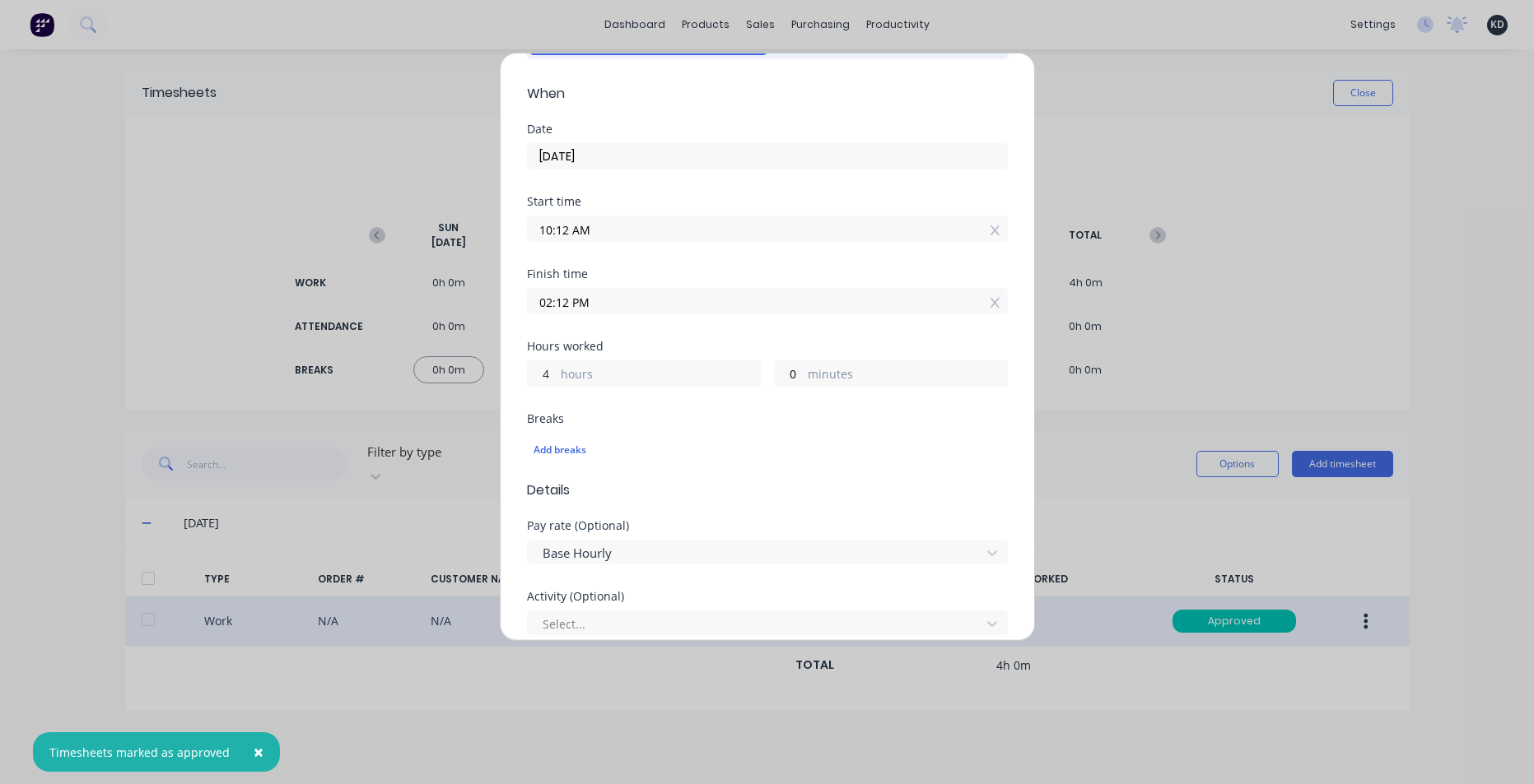
drag, startPoint x: 547, startPoint y: 379, endPoint x: 537, endPoint y: 379, distance: 10.0
click at [537, 379] on input "4" at bounding box center [542, 374] width 29 height 25
type input "3"
type input "01:12 PM"
click at [722, 339] on div "Finish time 01:12 PM" at bounding box center [768, 304] width 481 height 72
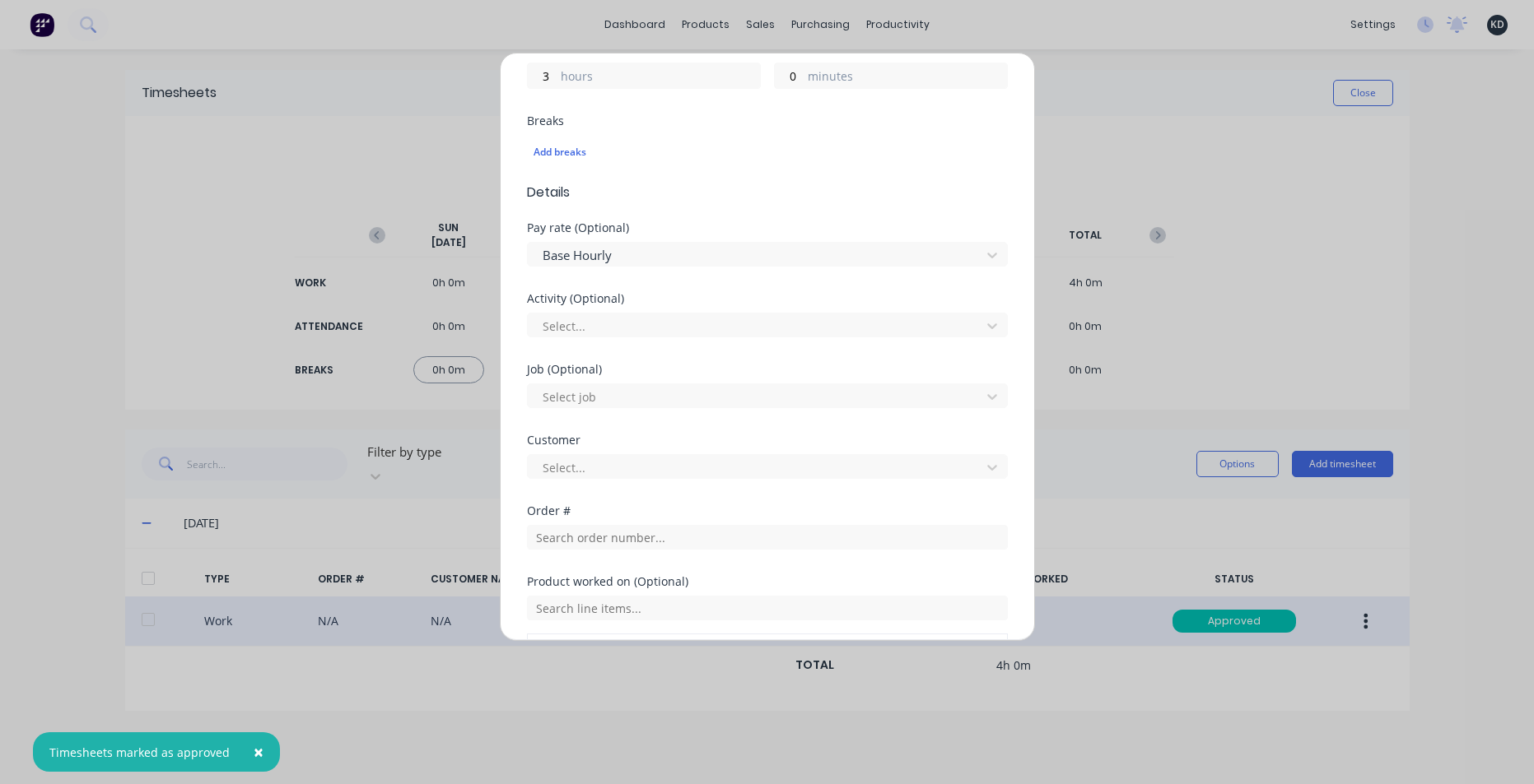
scroll to position [642, 0]
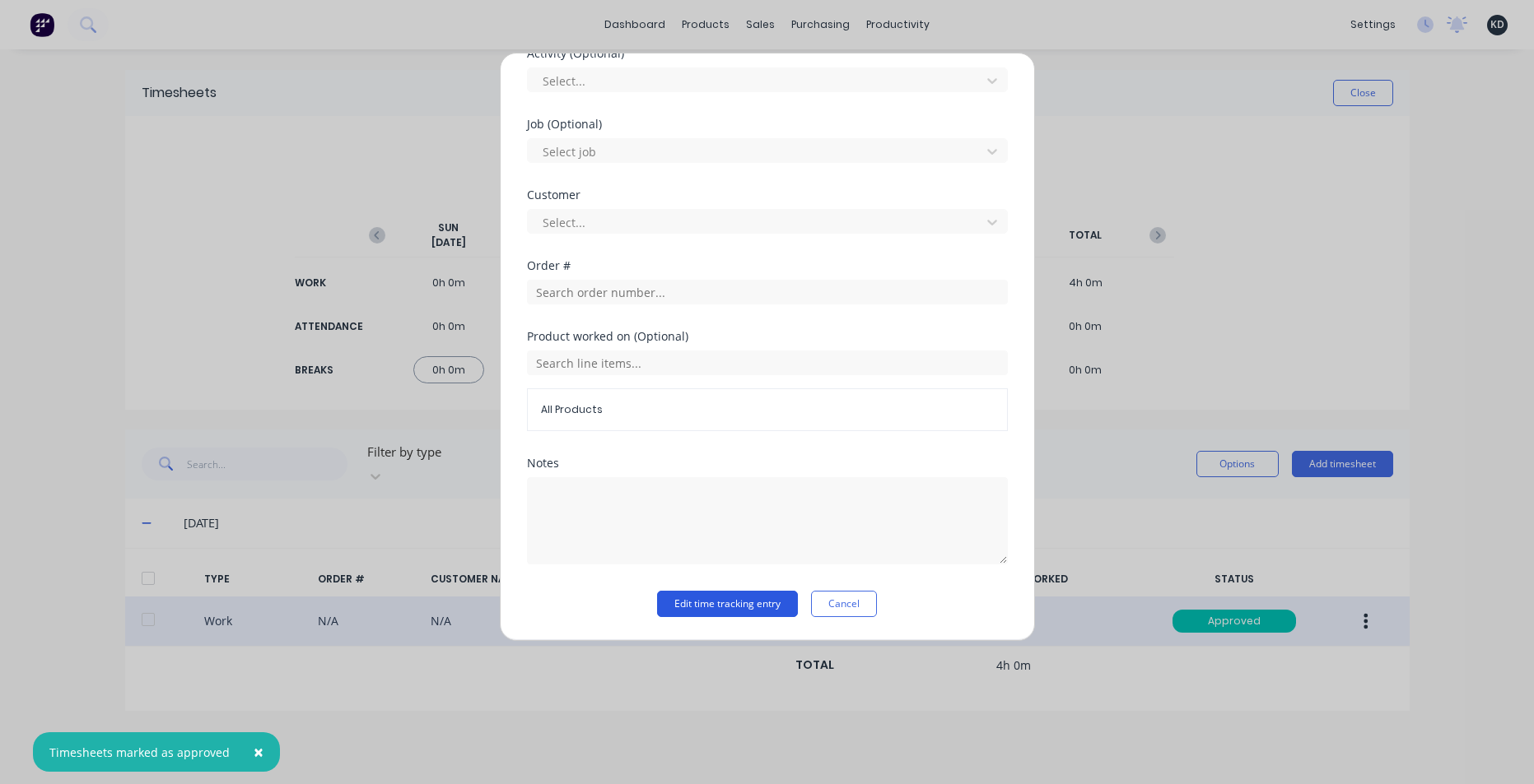
click at [700, 601] on button "Edit time tracking entry" at bounding box center [727, 604] width 141 height 27
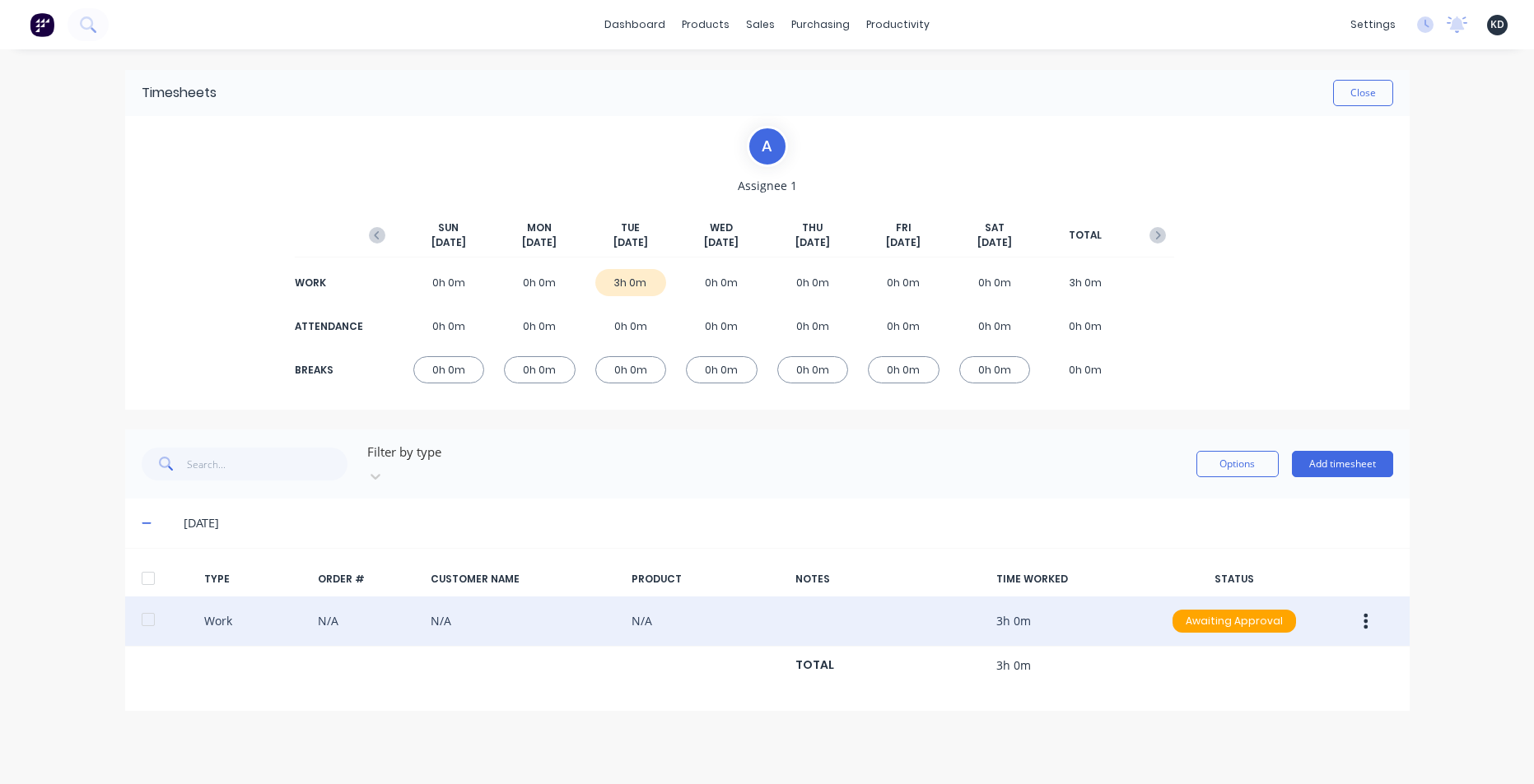
click at [42, 422] on div "dashboard products sales purchasing productivity dashboard products Product Cat…" at bounding box center [767, 392] width 1534 height 784
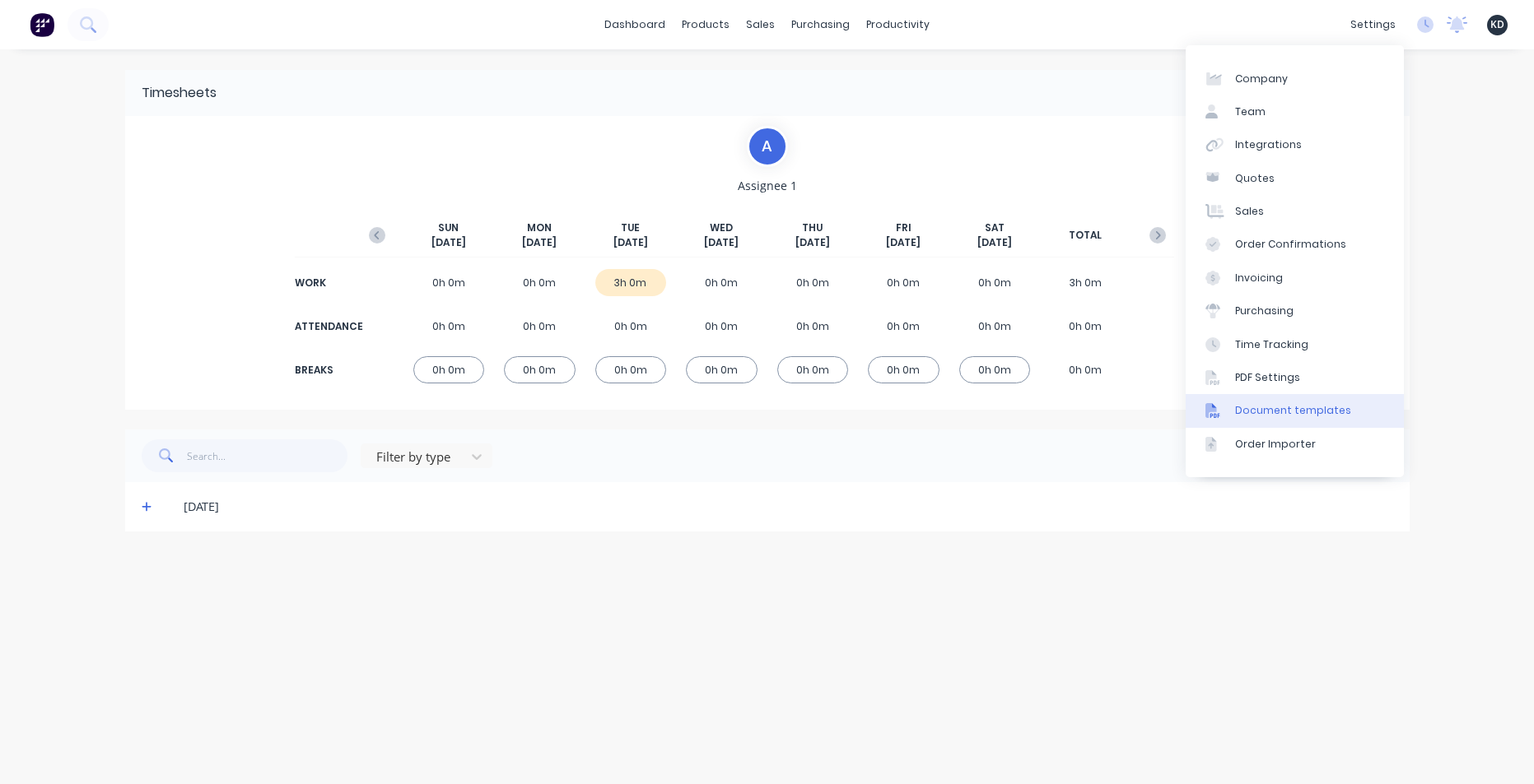
click at [1281, 407] on div "Document templates" at bounding box center [1294, 411] width 116 height 15
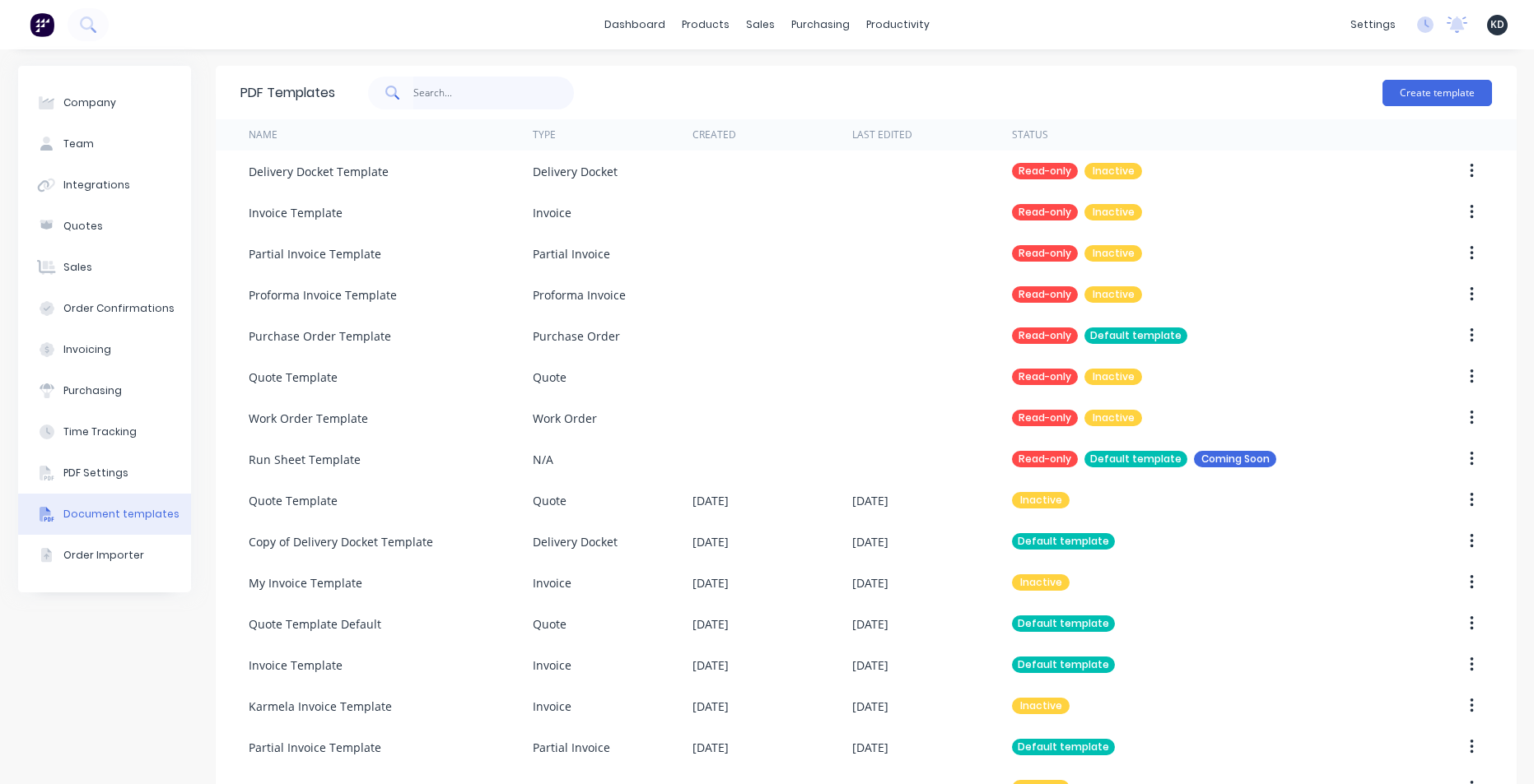
click at [461, 90] on input "text" at bounding box center [493, 93] width 161 height 33
type input "proforma"
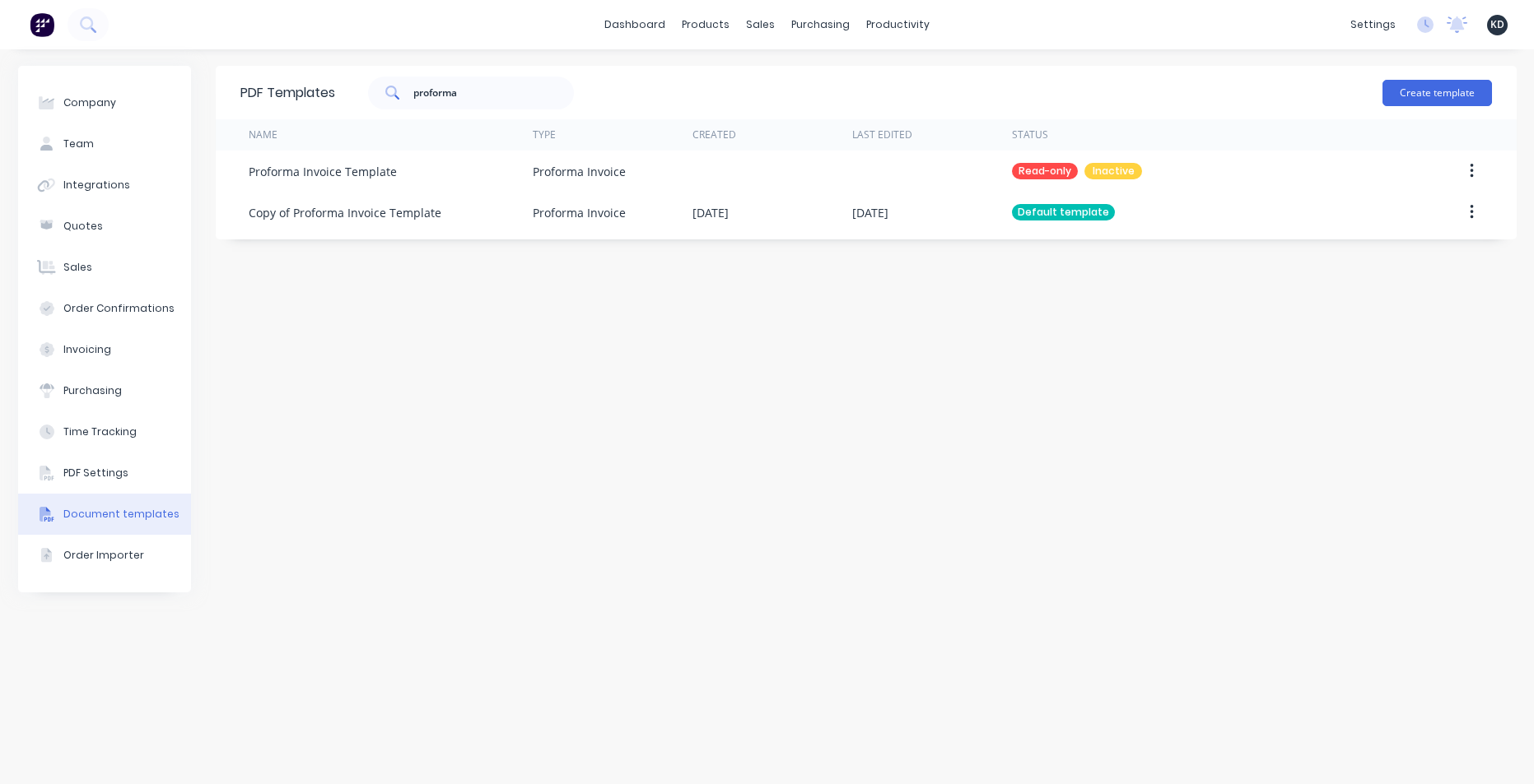
click at [1089, 480] on div "PDF Templates proforma Create template Name Type Created Last Edited Status Pro…" at bounding box center [866, 417] width 1301 height 702
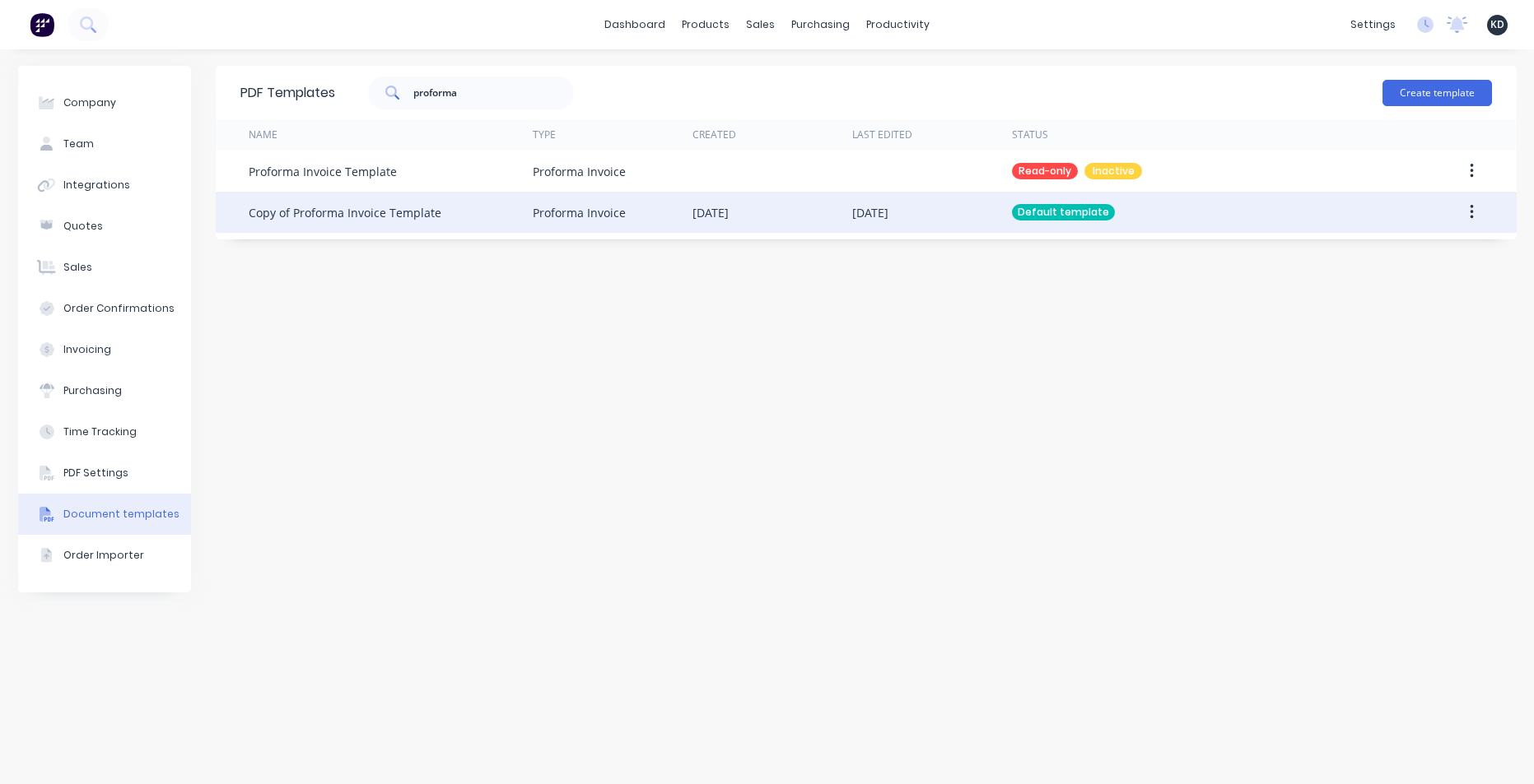
click at [1478, 210] on button "button" at bounding box center [1472, 213] width 39 height 30
click at [1433, 258] on div "Edit" at bounding box center [1413, 255] width 126 height 24
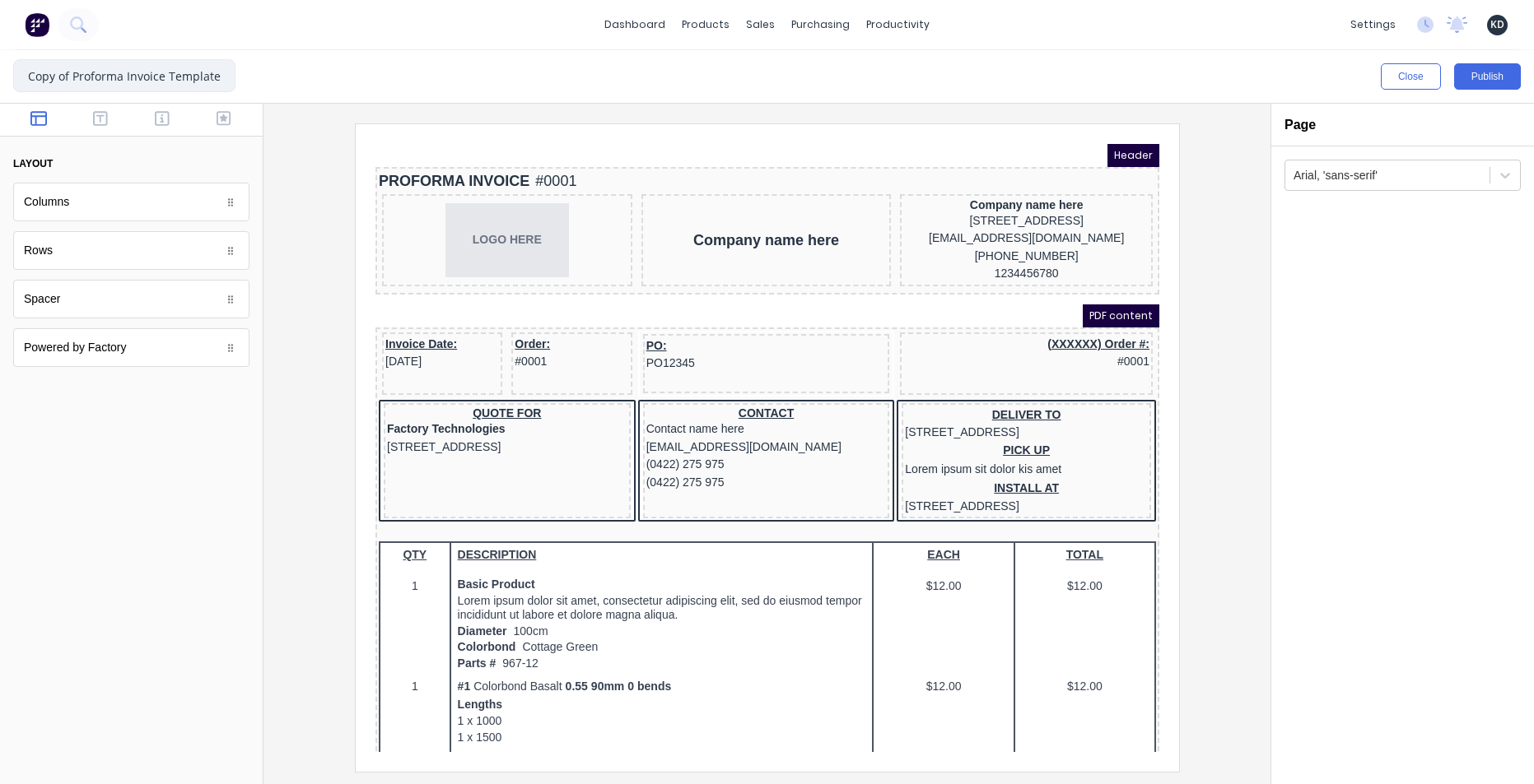
click at [72, 76] on input "Copy of Proforma Invoice Template" at bounding box center [124, 76] width 222 height 33
drag, startPoint x: 75, startPoint y: 76, endPoint x: -34, endPoint y: 70, distance: 109.2
click at [0, 70] on html "dashboard products sales purchasing productivity dashboard products Product Cat…" at bounding box center [767, 392] width 1534 height 784
click at [205, 81] on input "Proforma Invoice Template" at bounding box center [124, 76] width 222 height 33
type input "Proforma Invoice - Default"
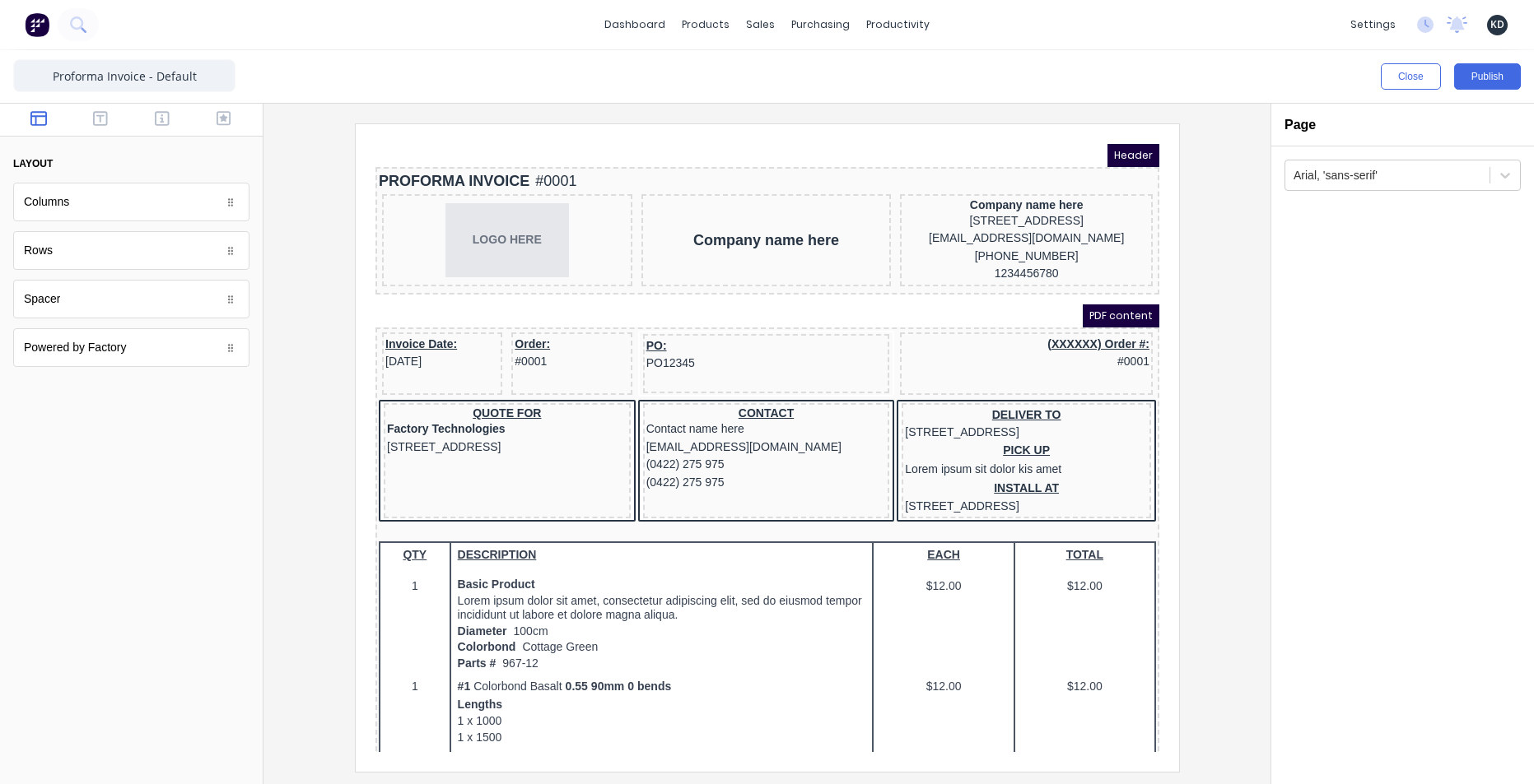
click at [324, 165] on div at bounding box center [767, 446] width 981 height 648
click at [93, 123] on icon "button" at bounding box center [101, 119] width 15 height 17
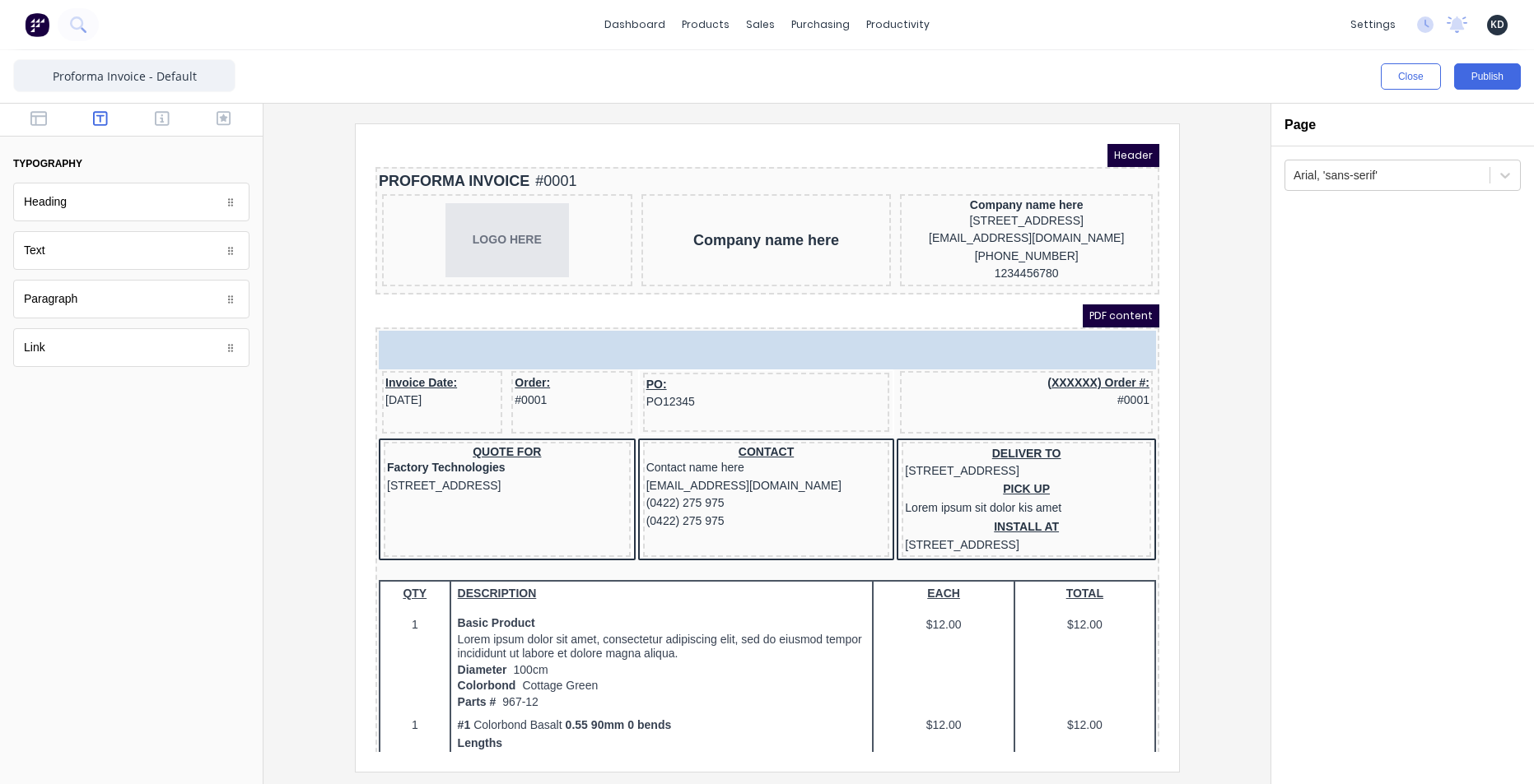
drag, startPoint x: 56, startPoint y: 348, endPoint x: 61, endPoint y: 286, distance: 62.2
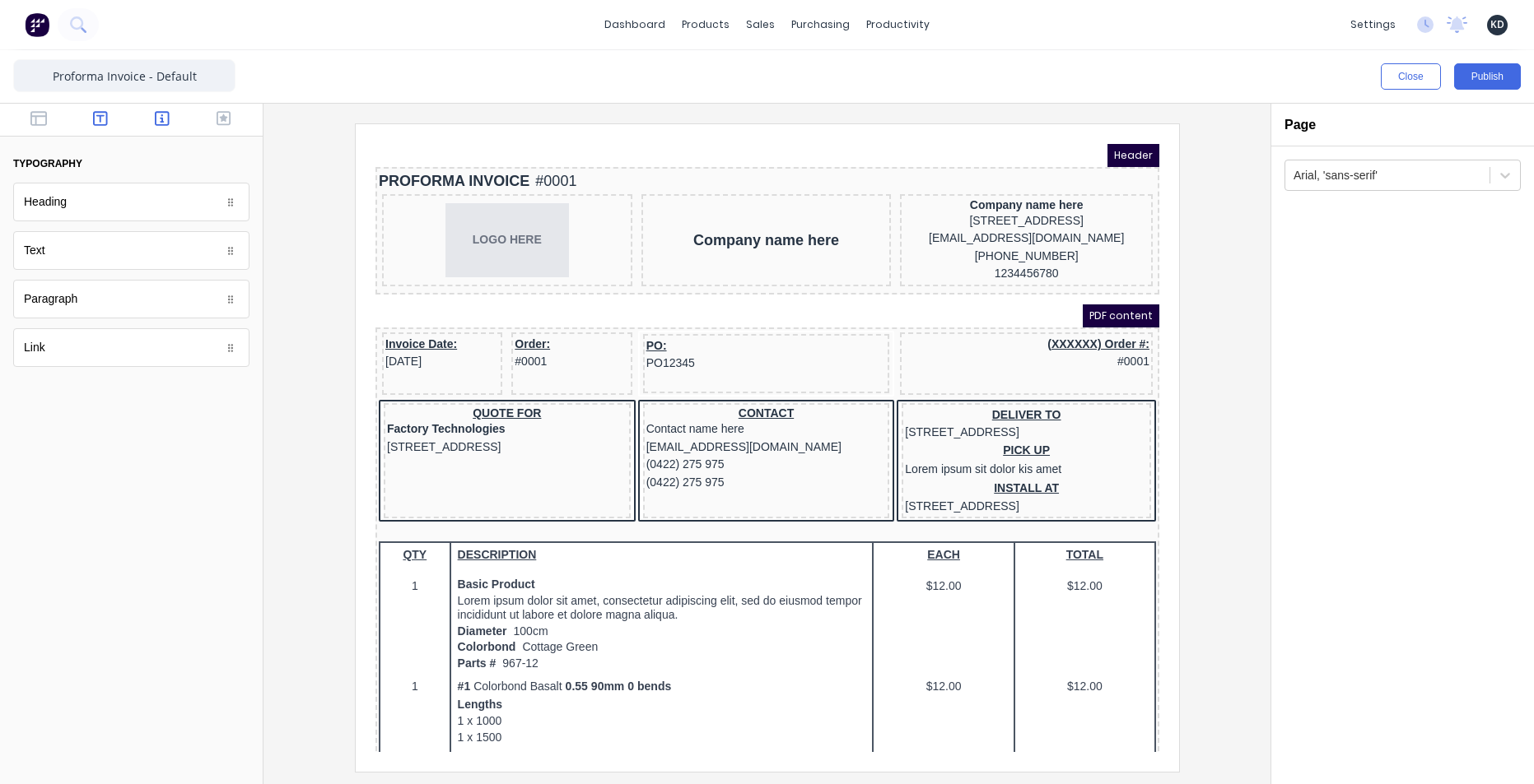
click at [171, 121] on button "button" at bounding box center [162, 121] width 52 height 20
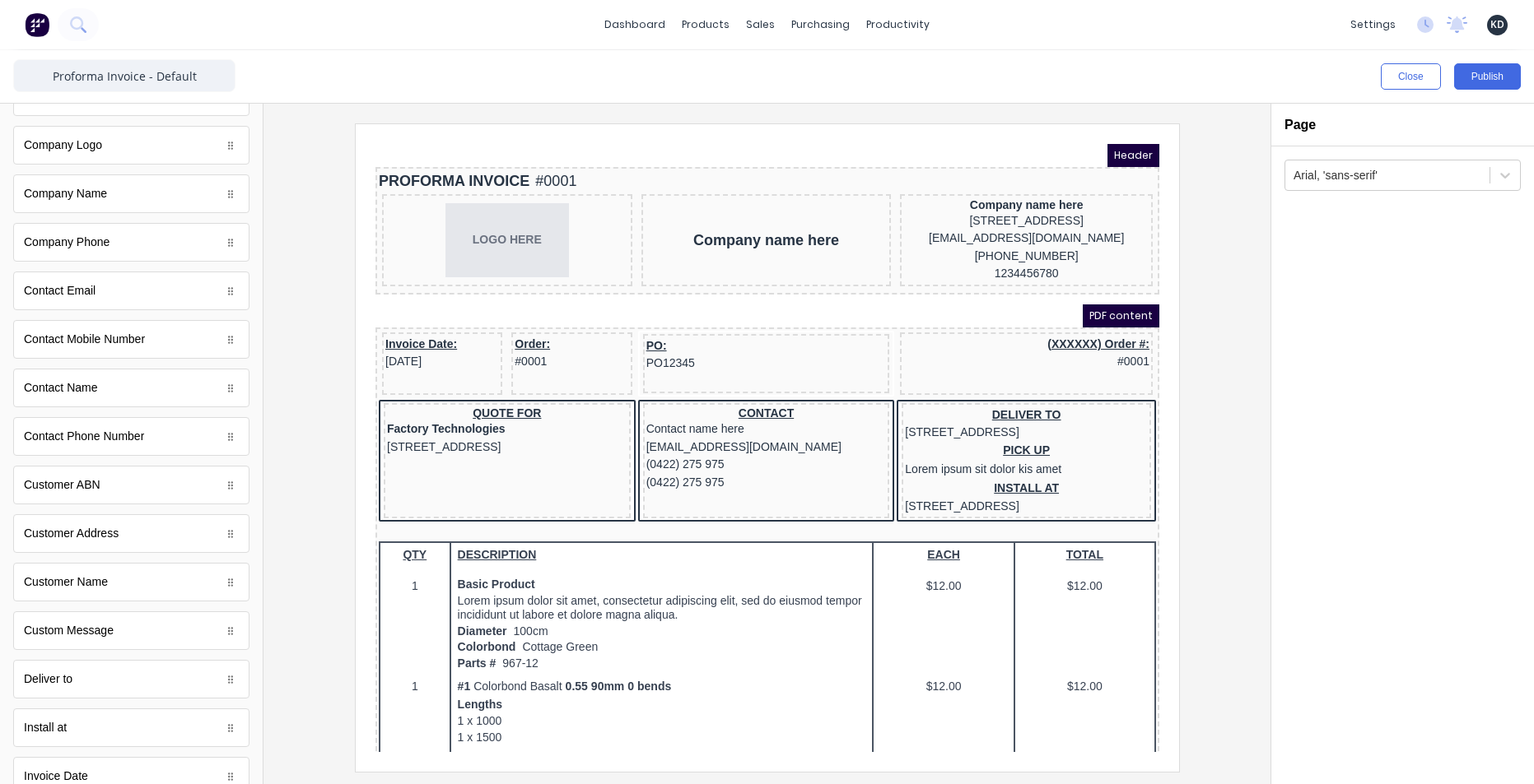
scroll to position [593, 0]
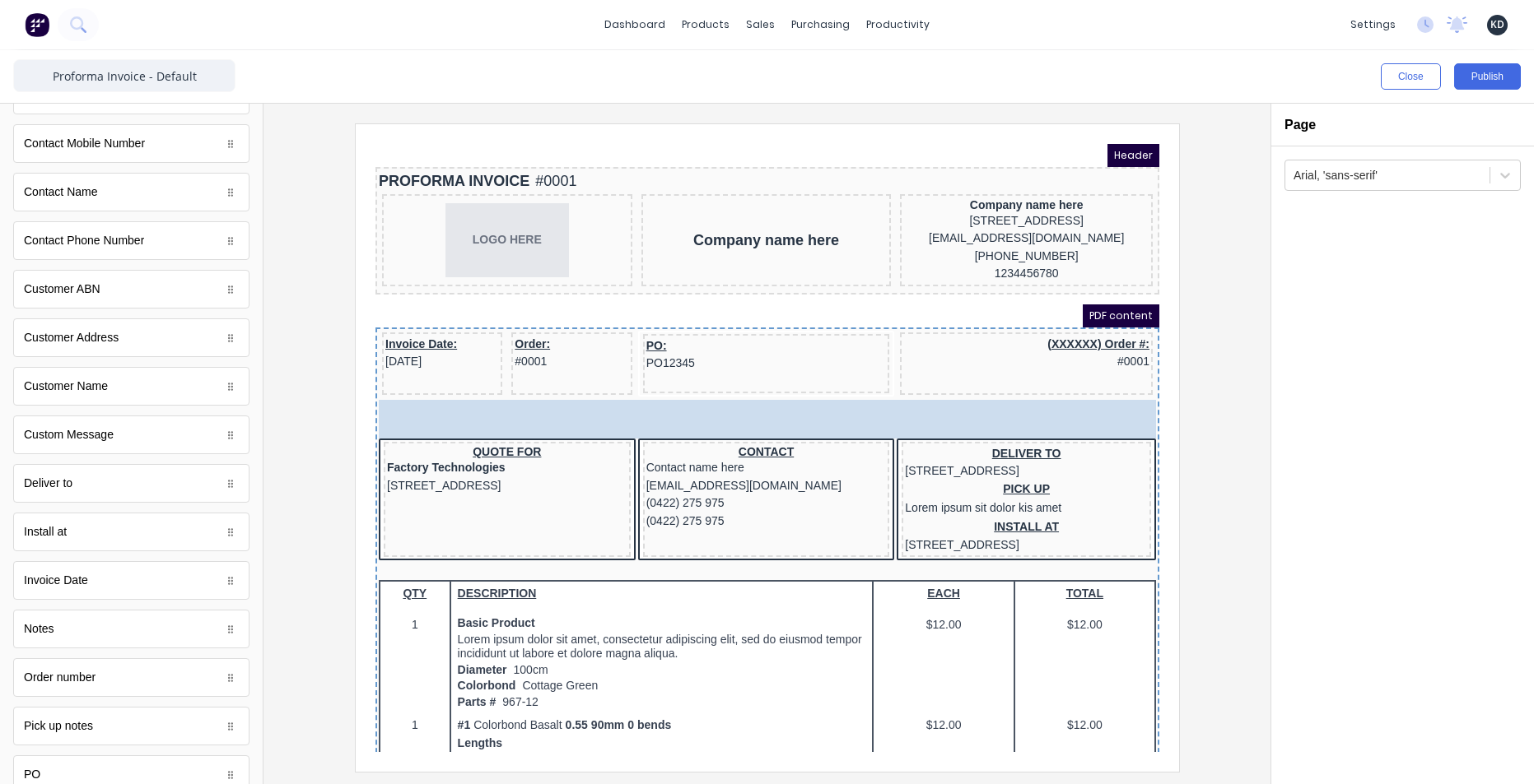
drag, startPoint x: 121, startPoint y: 441, endPoint x: 679, endPoint y: 435, distance: 558.0
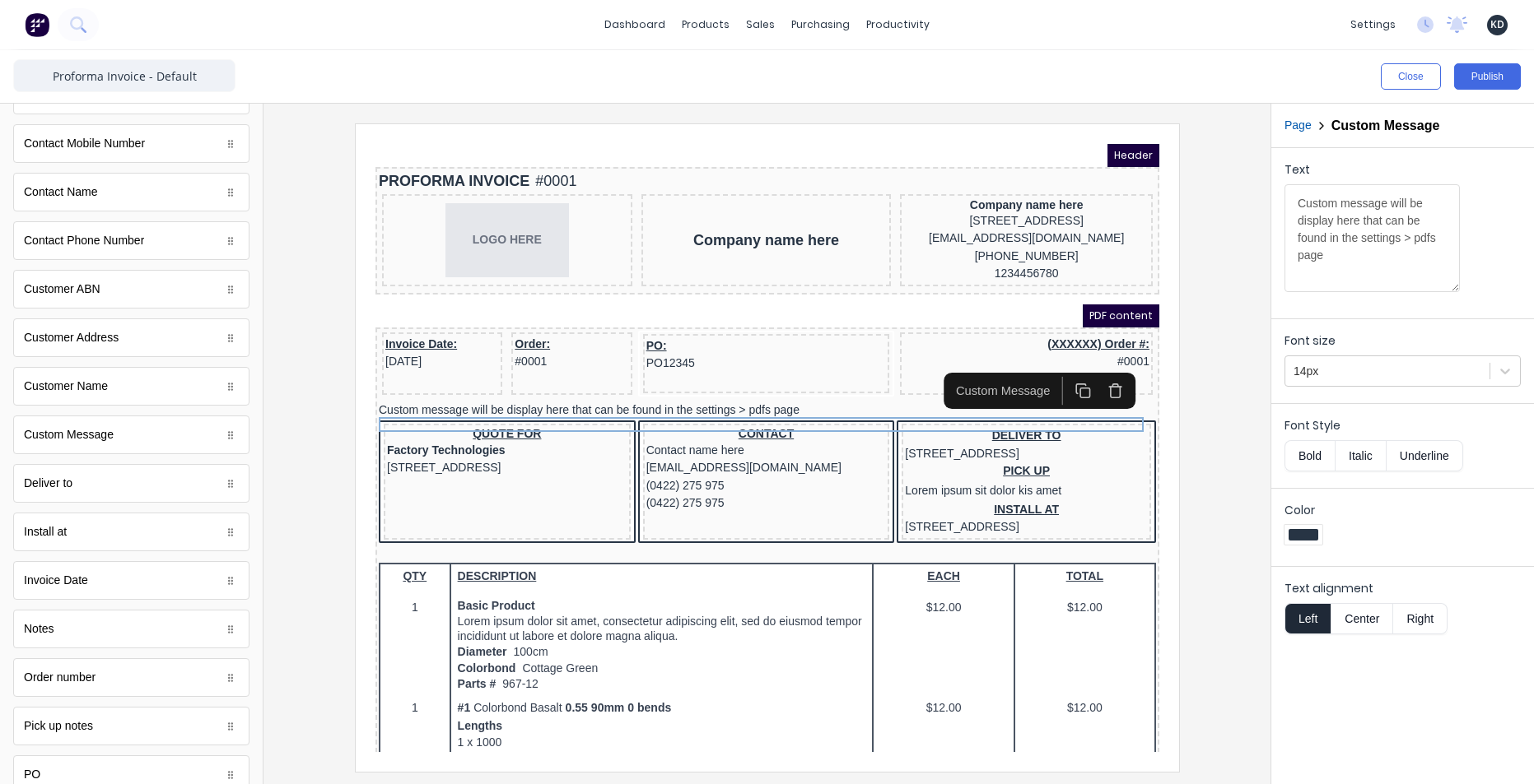
drag, startPoint x: 1240, startPoint y: 266, endPoint x: 614, endPoint y: 133, distance: 640.0
click at [1240, 266] on div at bounding box center [767, 446] width 981 height 648
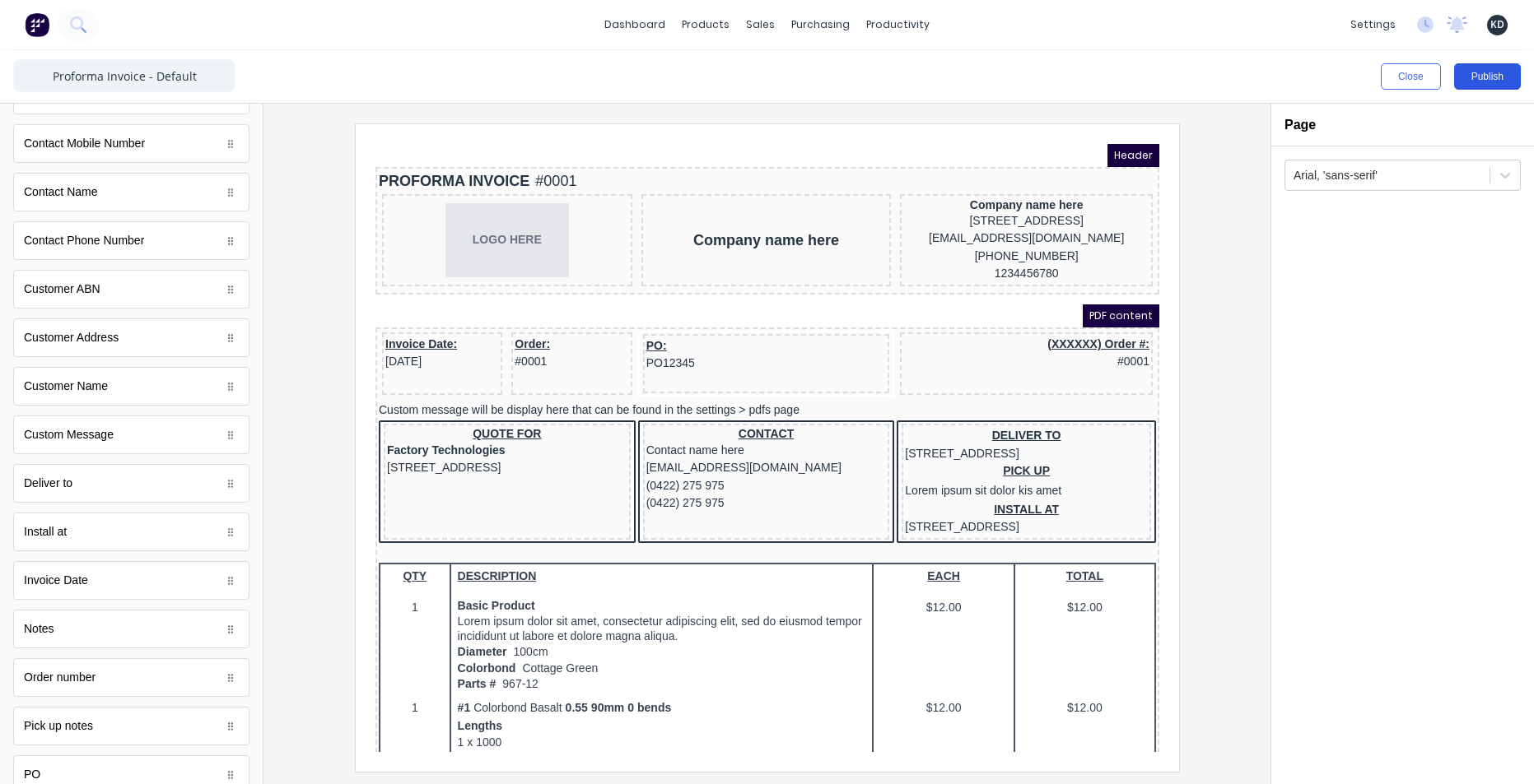
click at [1476, 78] on button "Publish" at bounding box center [1487, 76] width 67 height 27
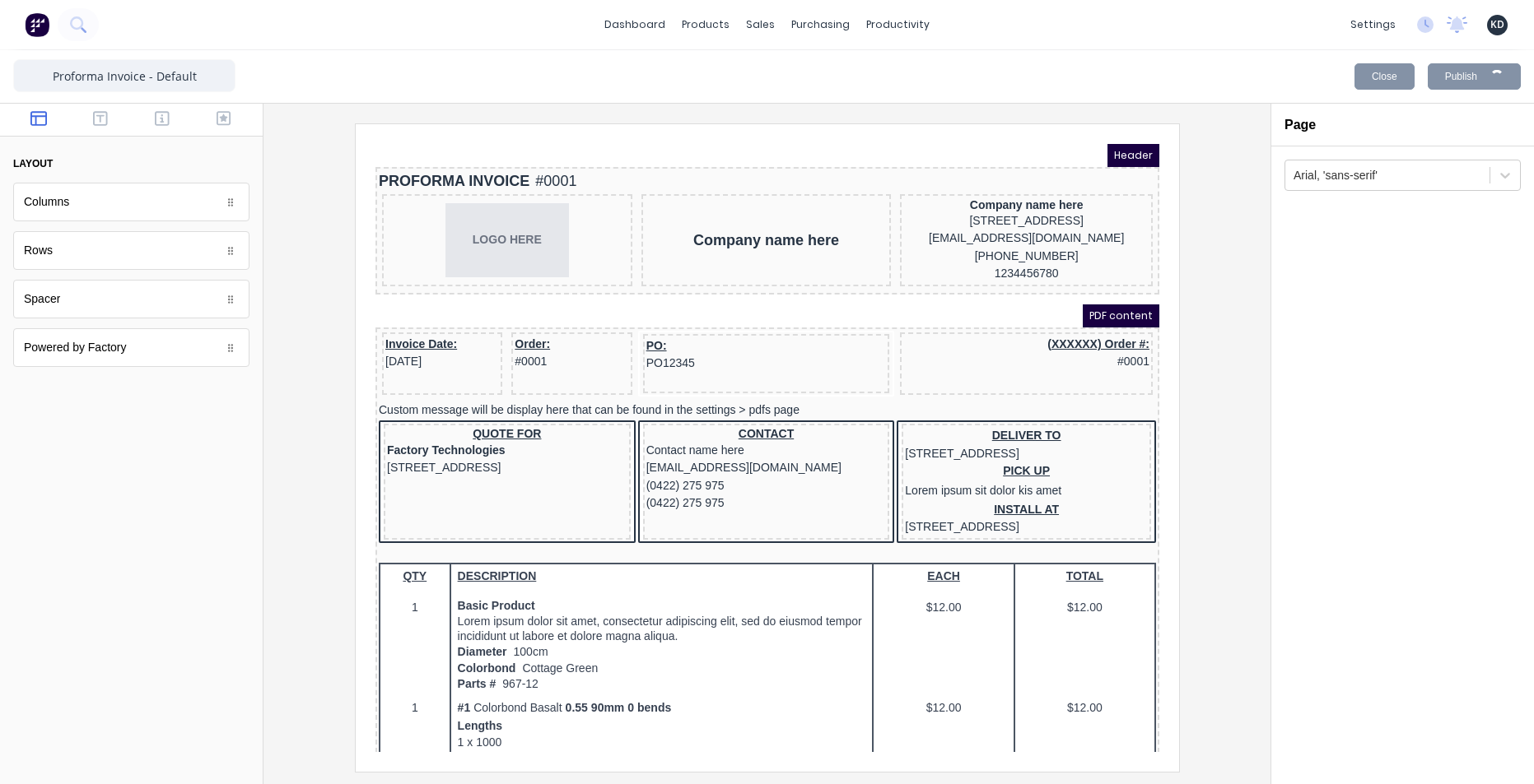
scroll to position [0, 0]
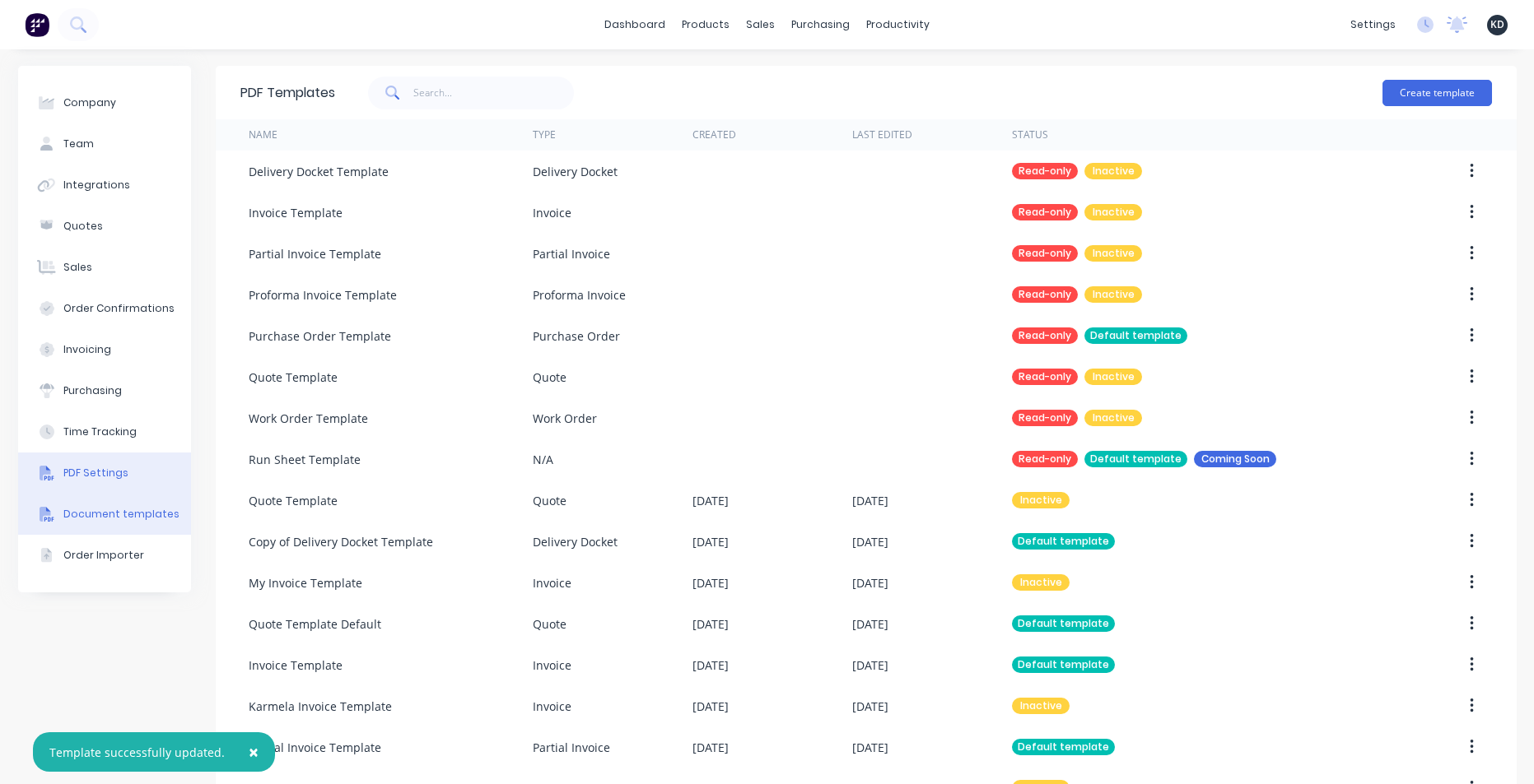
click at [80, 470] on div "PDF Settings" at bounding box center [96, 473] width 65 height 15
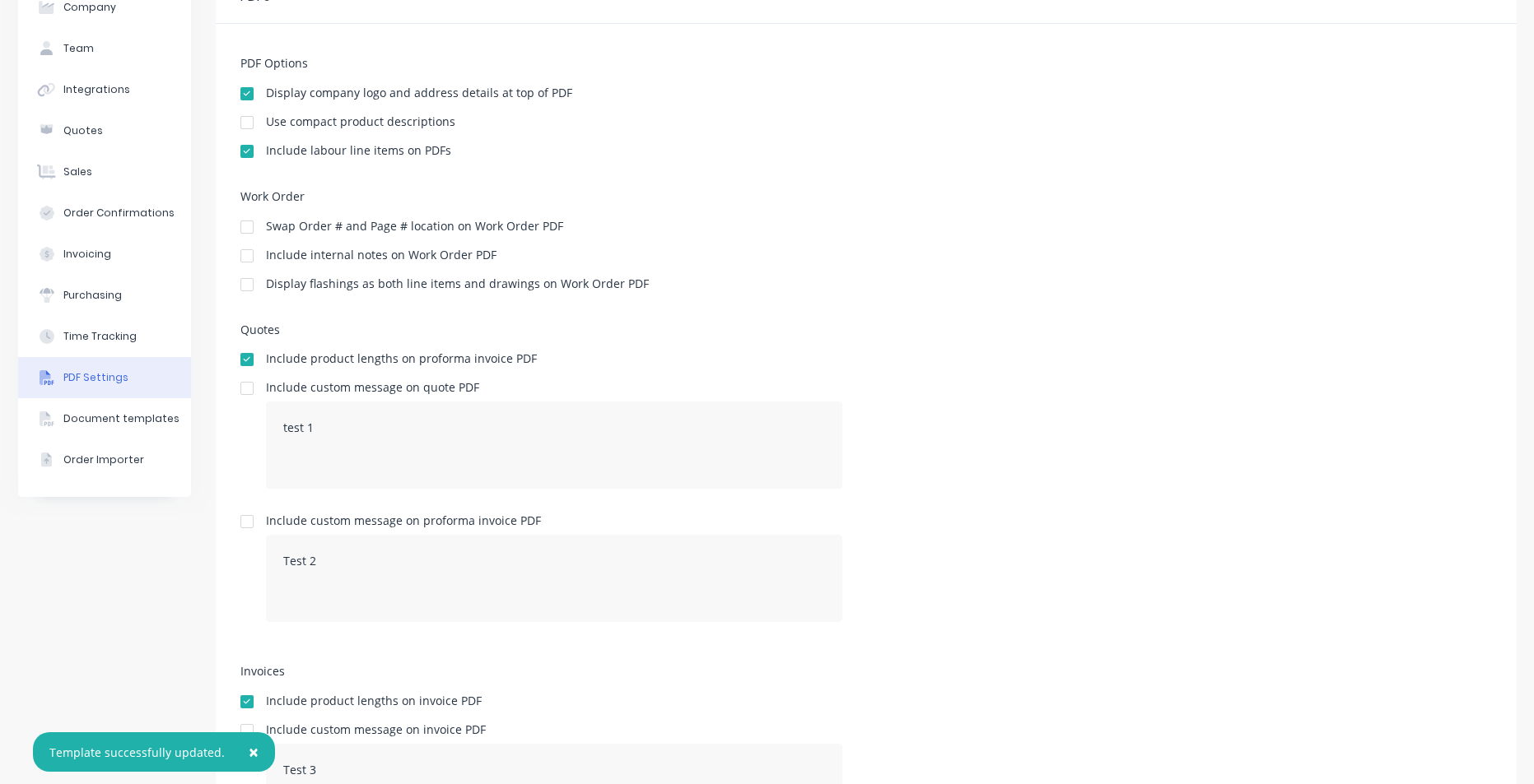
scroll to position [198, 0]
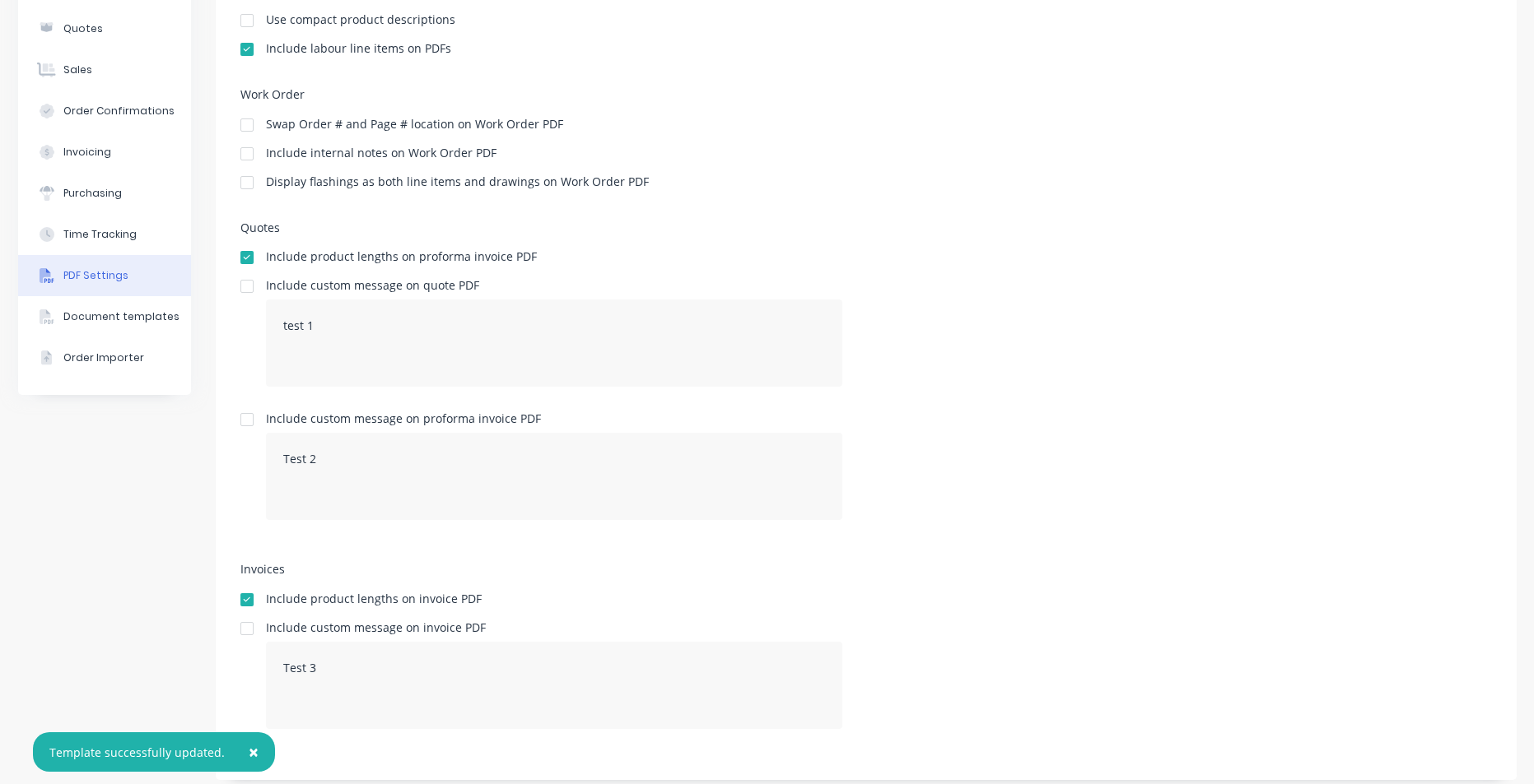
click at [240, 417] on div at bounding box center [247, 420] width 33 height 33
drag, startPoint x: 440, startPoint y: 472, endPoint x: 129, endPoint y: 444, distance: 312.3
click at [129, 444] on div "Company Team Integrations Quotes Sales Order Confirmations Invoicing Purchasing…" at bounding box center [768, 324] width 1499 height 912
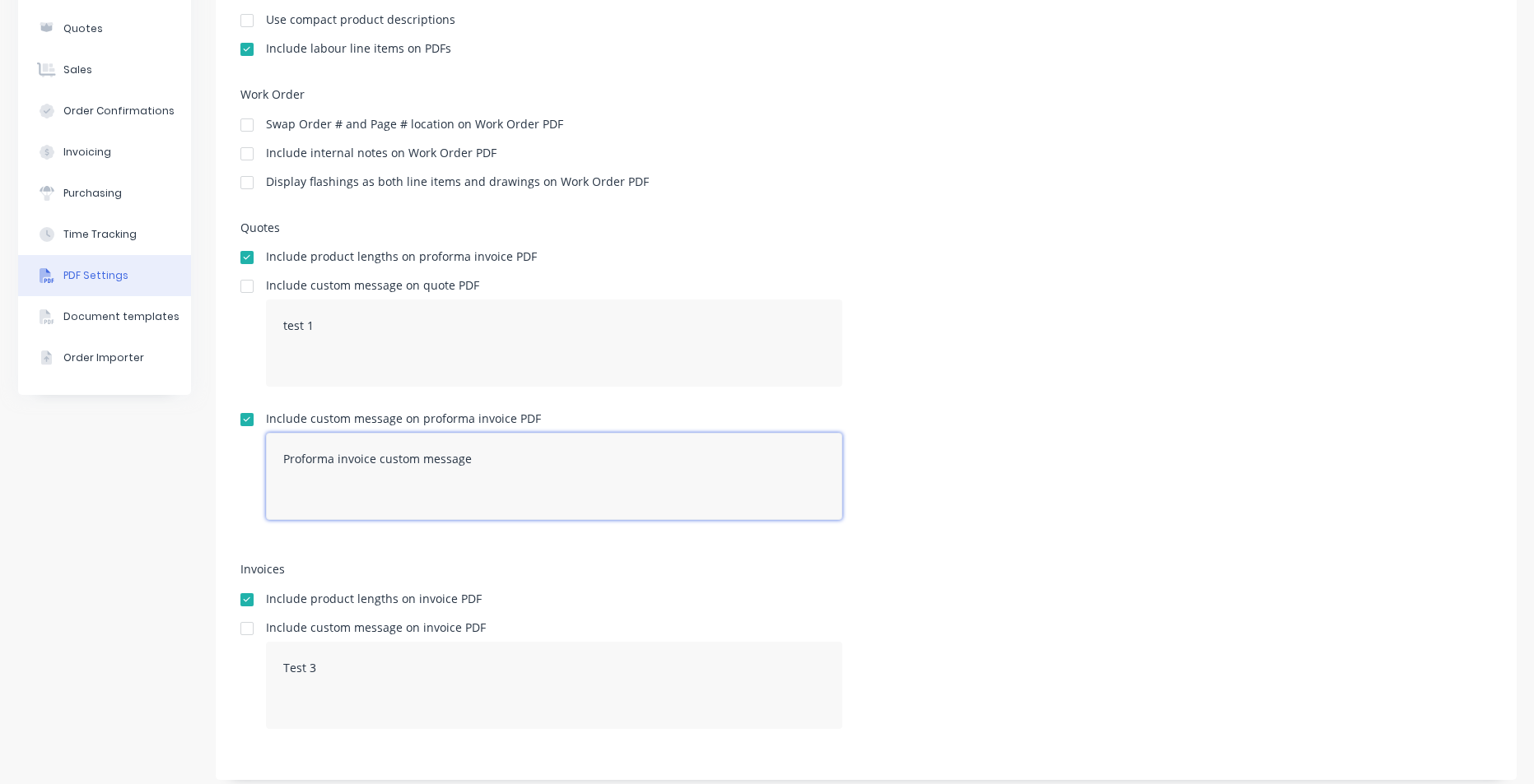
type textarea "Proforma invoice custom message"
click at [1127, 383] on div "Include custom message on quote PDF test 1" at bounding box center [866, 340] width 1252 height 121
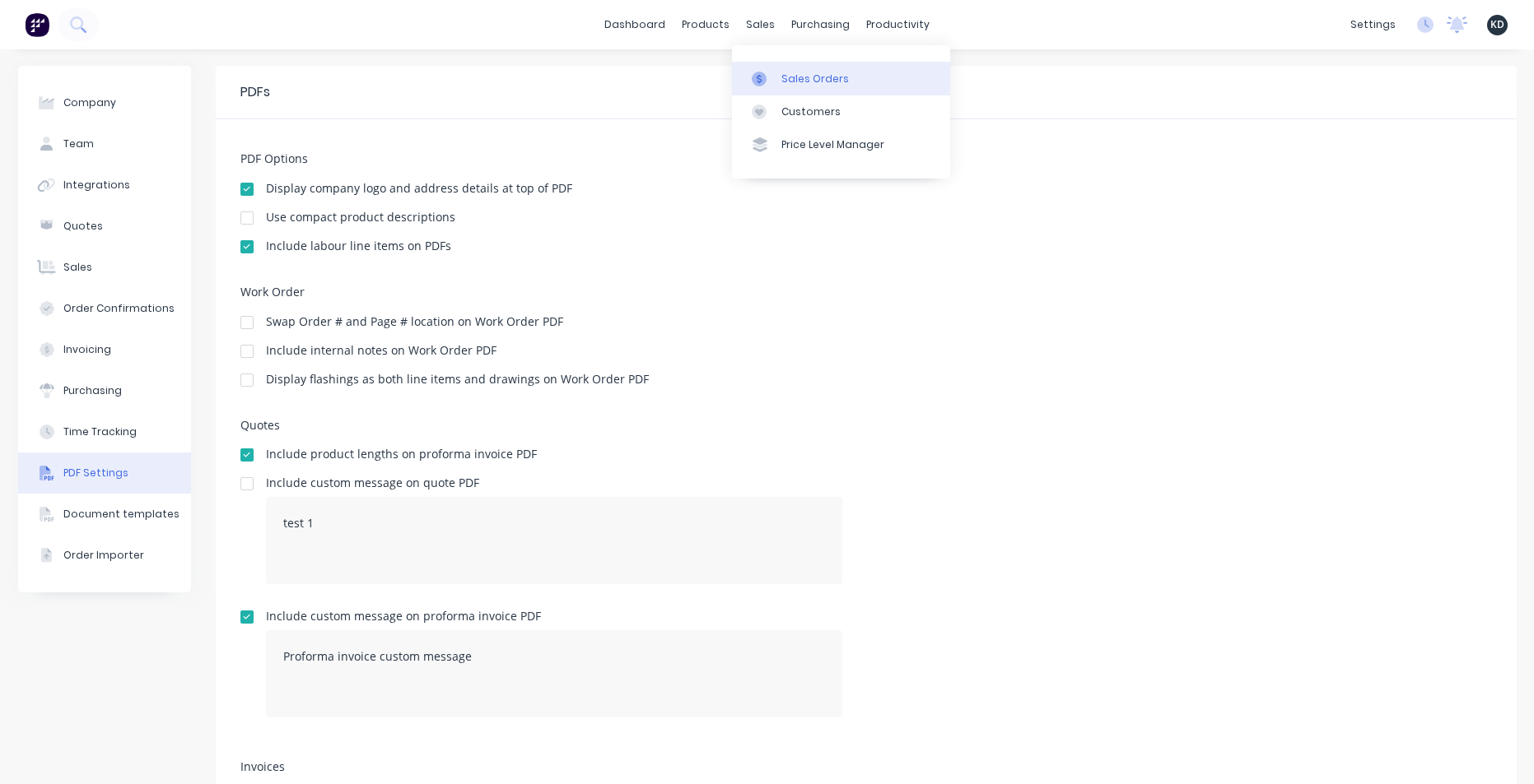
click at [779, 86] on link "Sales Orders" at bounding box center [841, 78] width 218 height 33
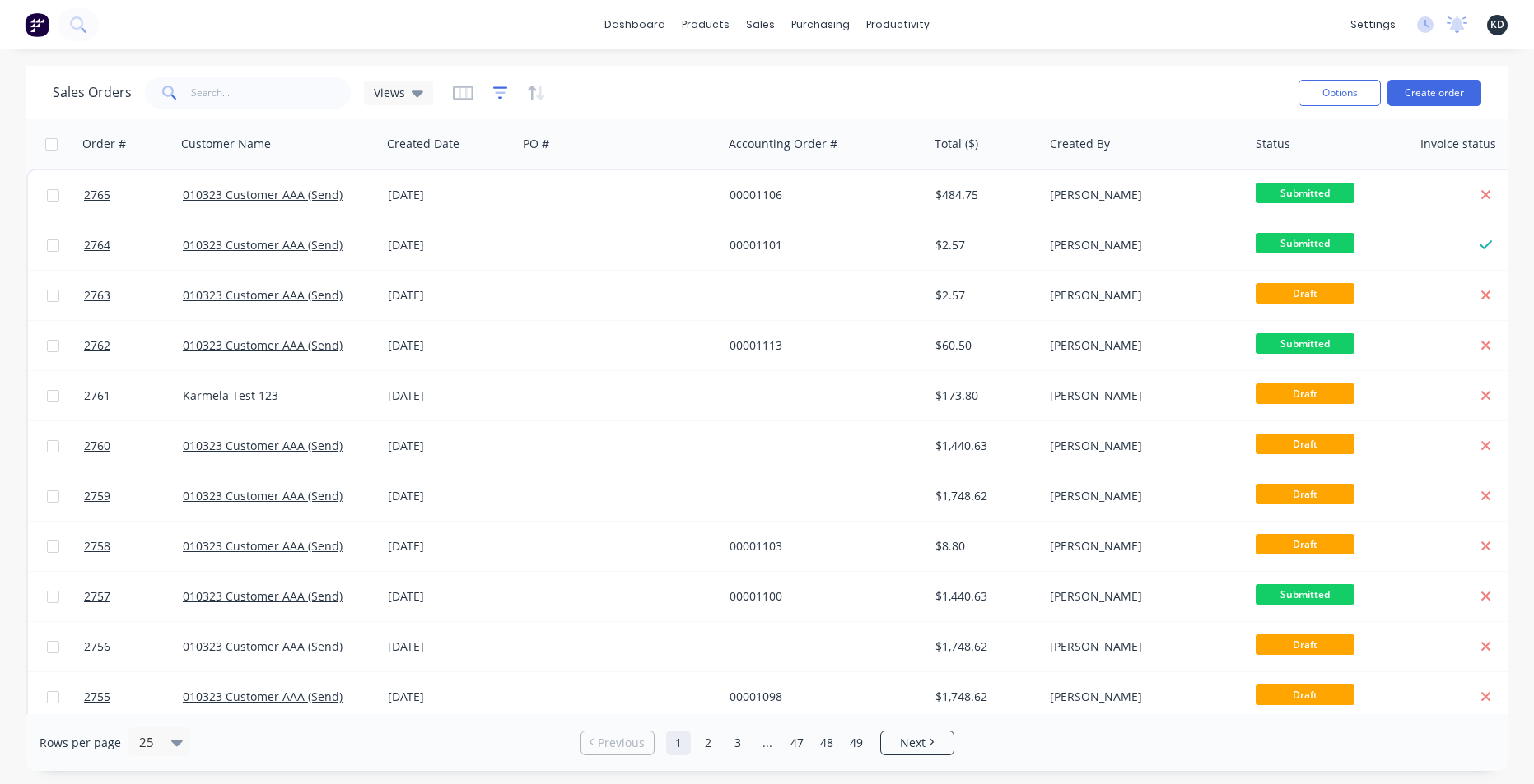
click at [502, 91] on icon "button" at bounding box center [501, 93] width 15 height 17
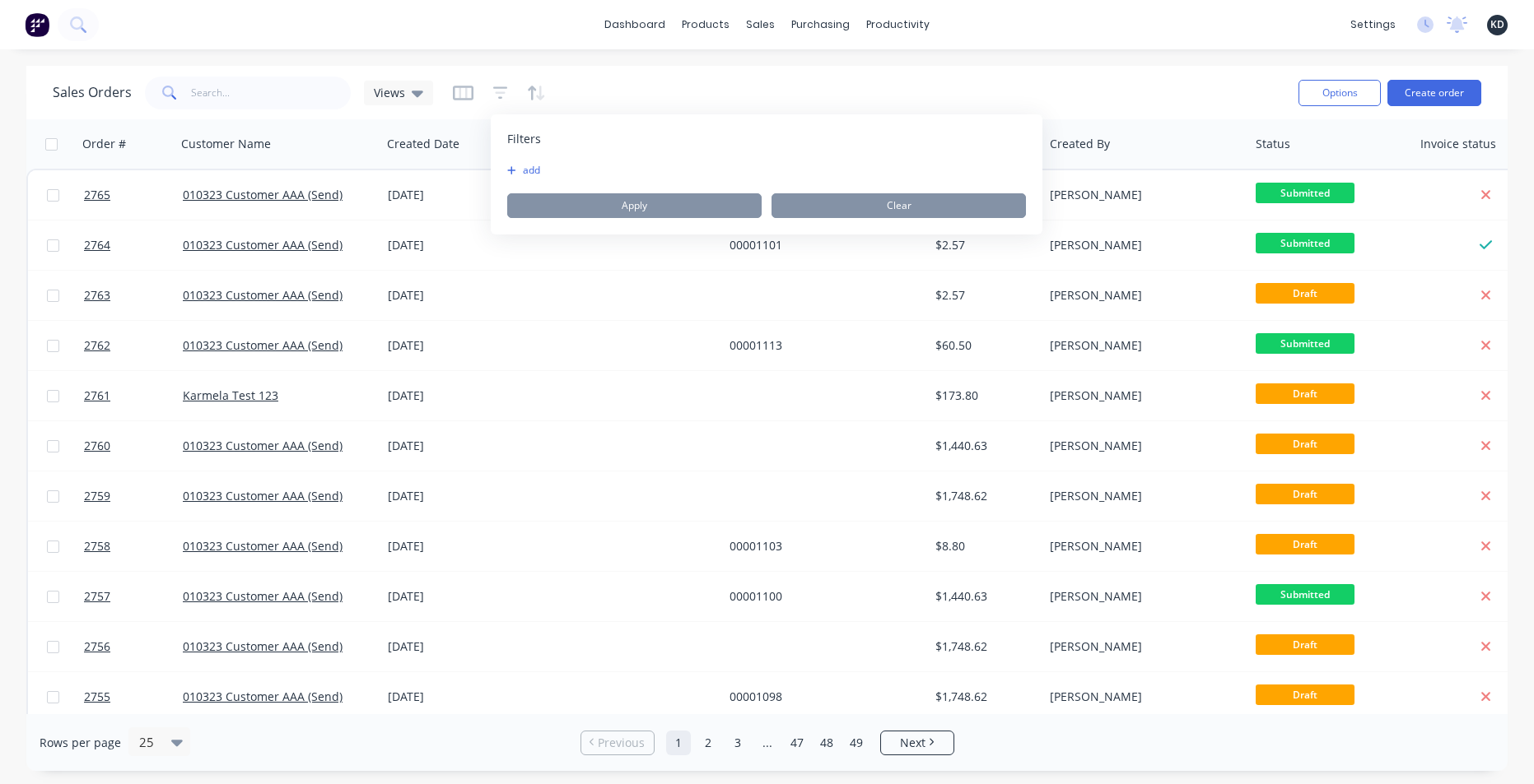
click at [532, 169] on button "add" at bounding box center [527, 170] width 41 height 13
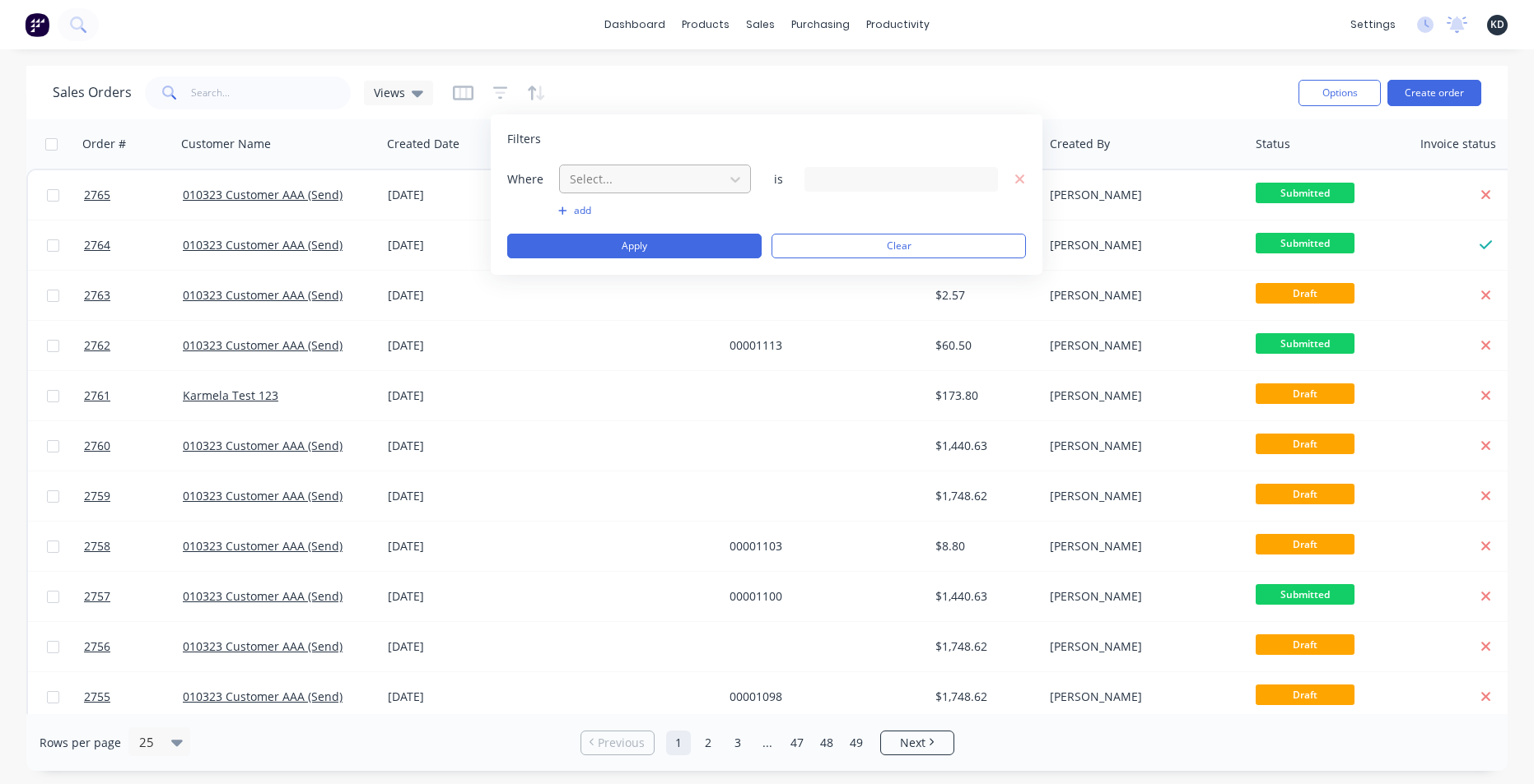
click at [637, 190] on div "Select..." at bounding box center [641, 179] width 157 height 27
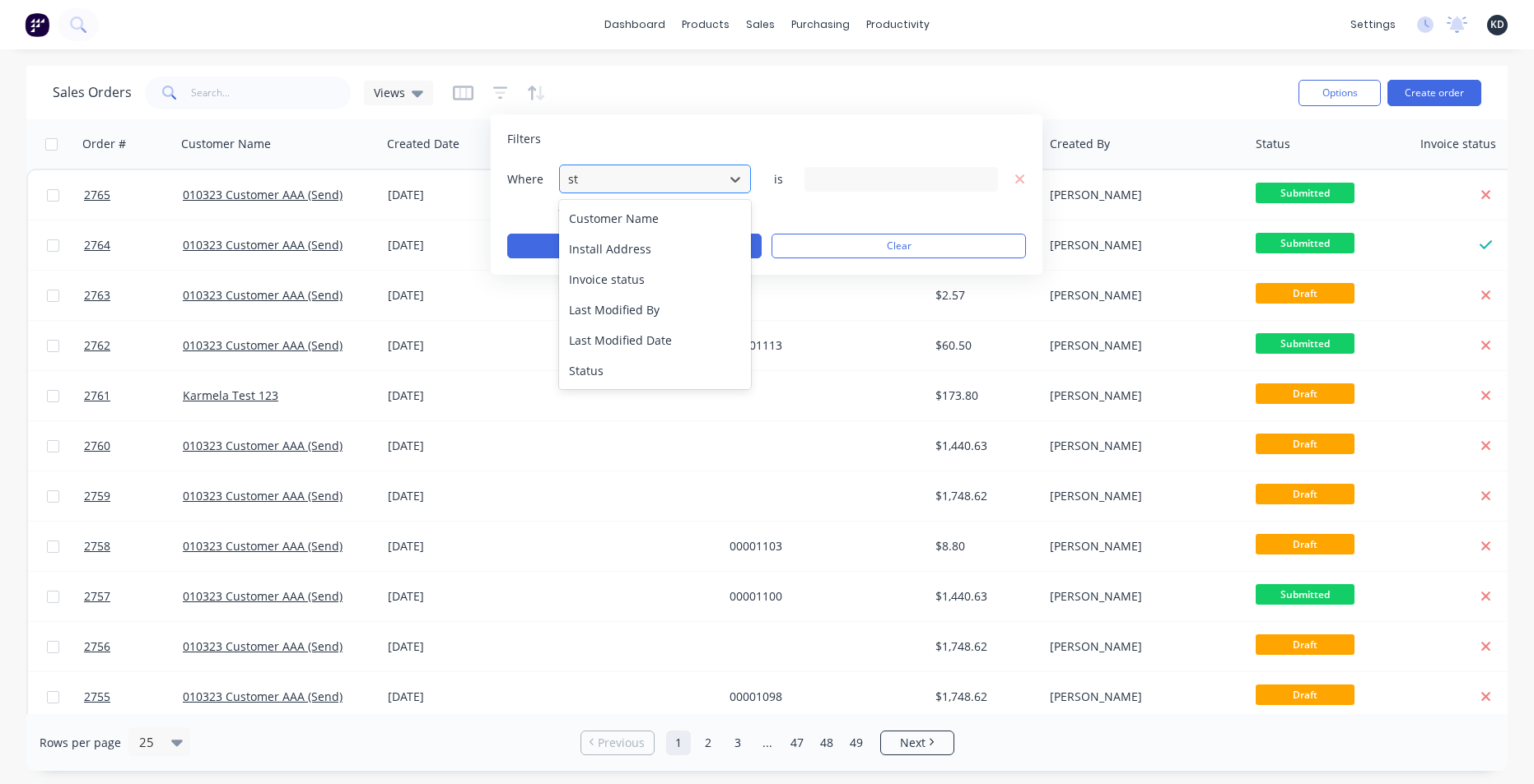
type input "sta"
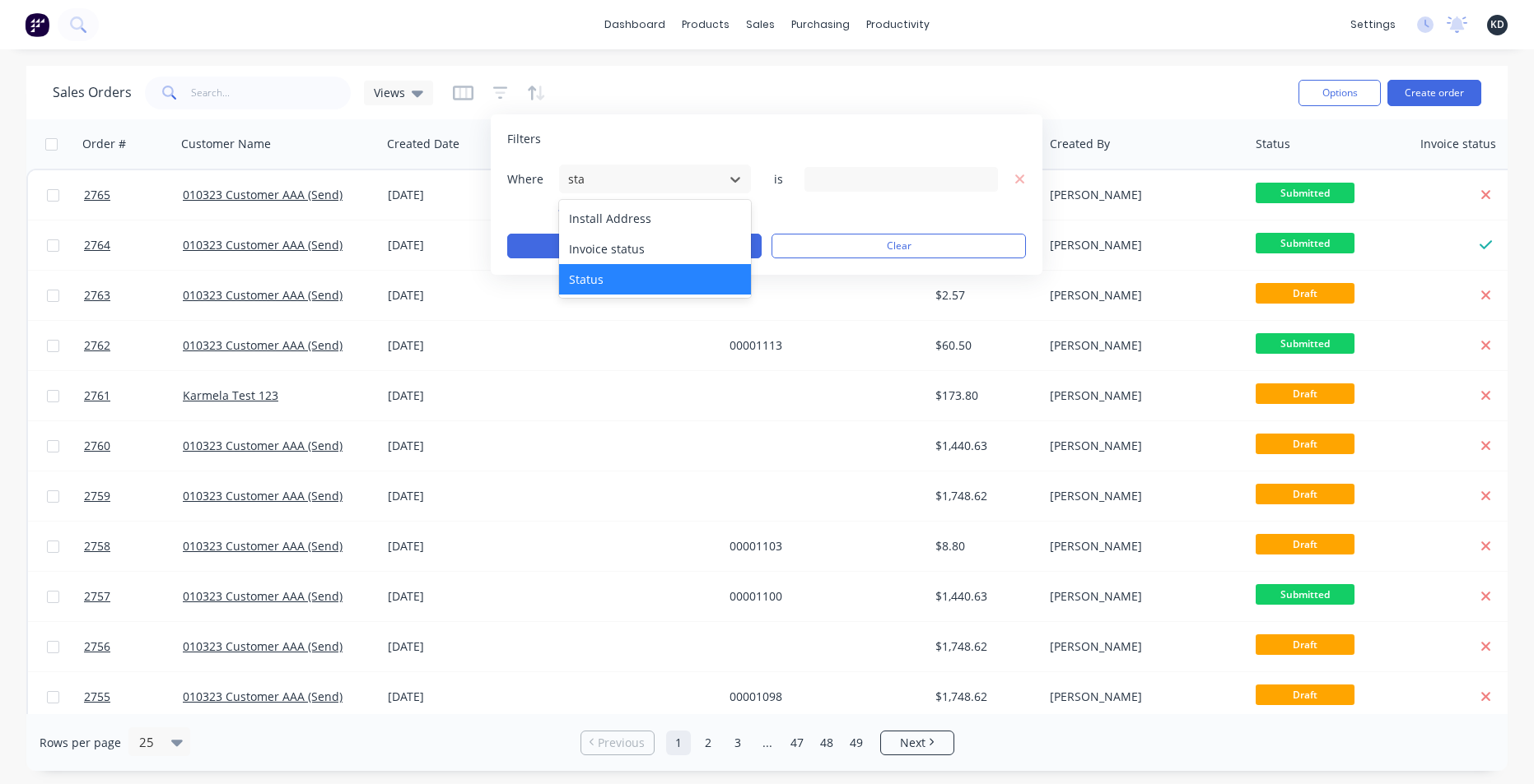
click at [614, 279] on div "Status" at bounding box center [655, 279] width 192 height 31
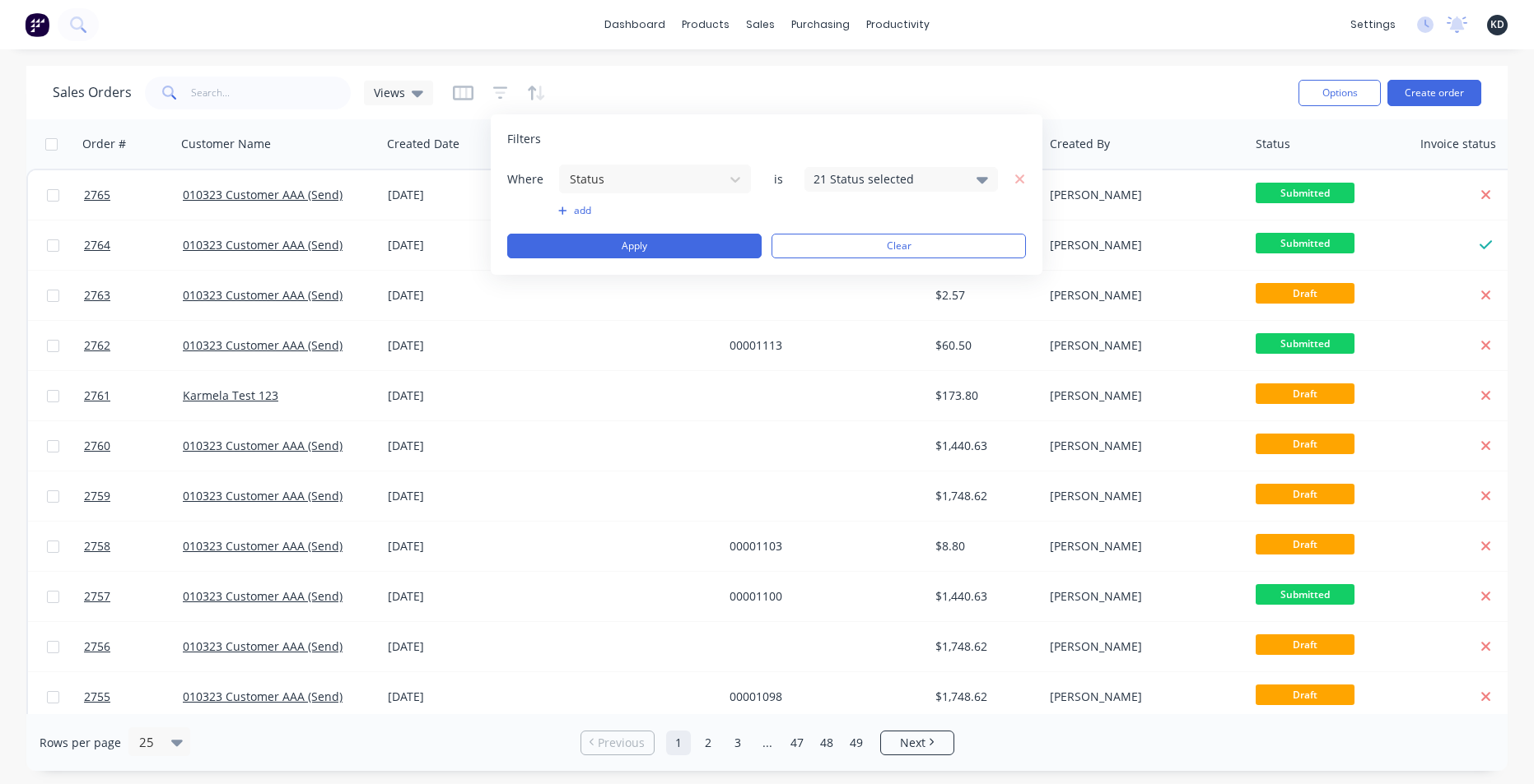
click at [855, 164] on div "Where Status is 21 Status selected" at bounding box center [767, 179] width 519 height 31
click at [855, 177] on div "21 Status selected" at bounding box center [888, 179] width 149 height 17
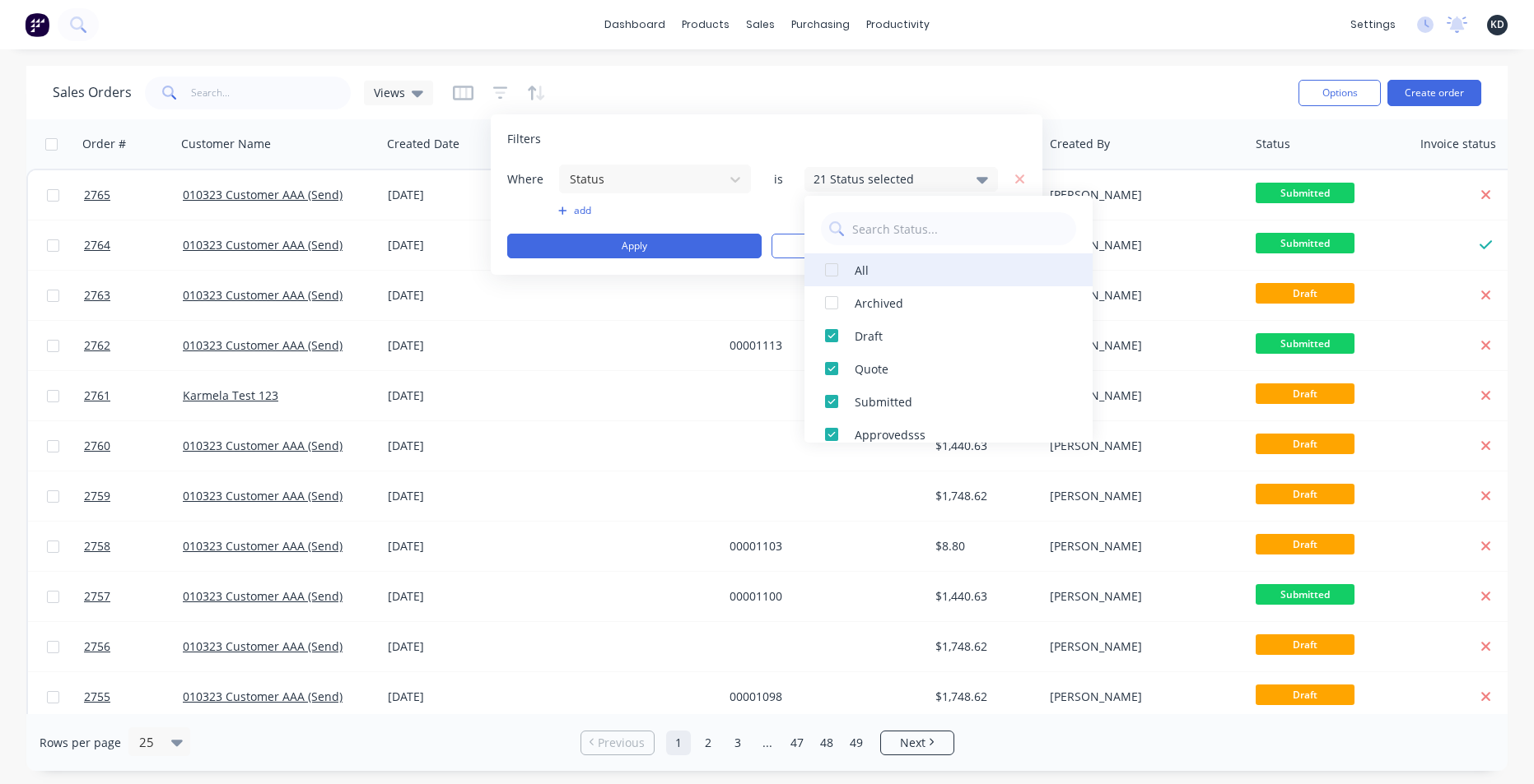
click at [829, 276] on div at bounding box center [832, 270] width 33 height 33
click at [903, 233] on input "text" at bounding box center [960, 229] width 215 height 33
type input "quo"
click at [833, 269] on div at bounding box center [832, 270] width 33 height 33
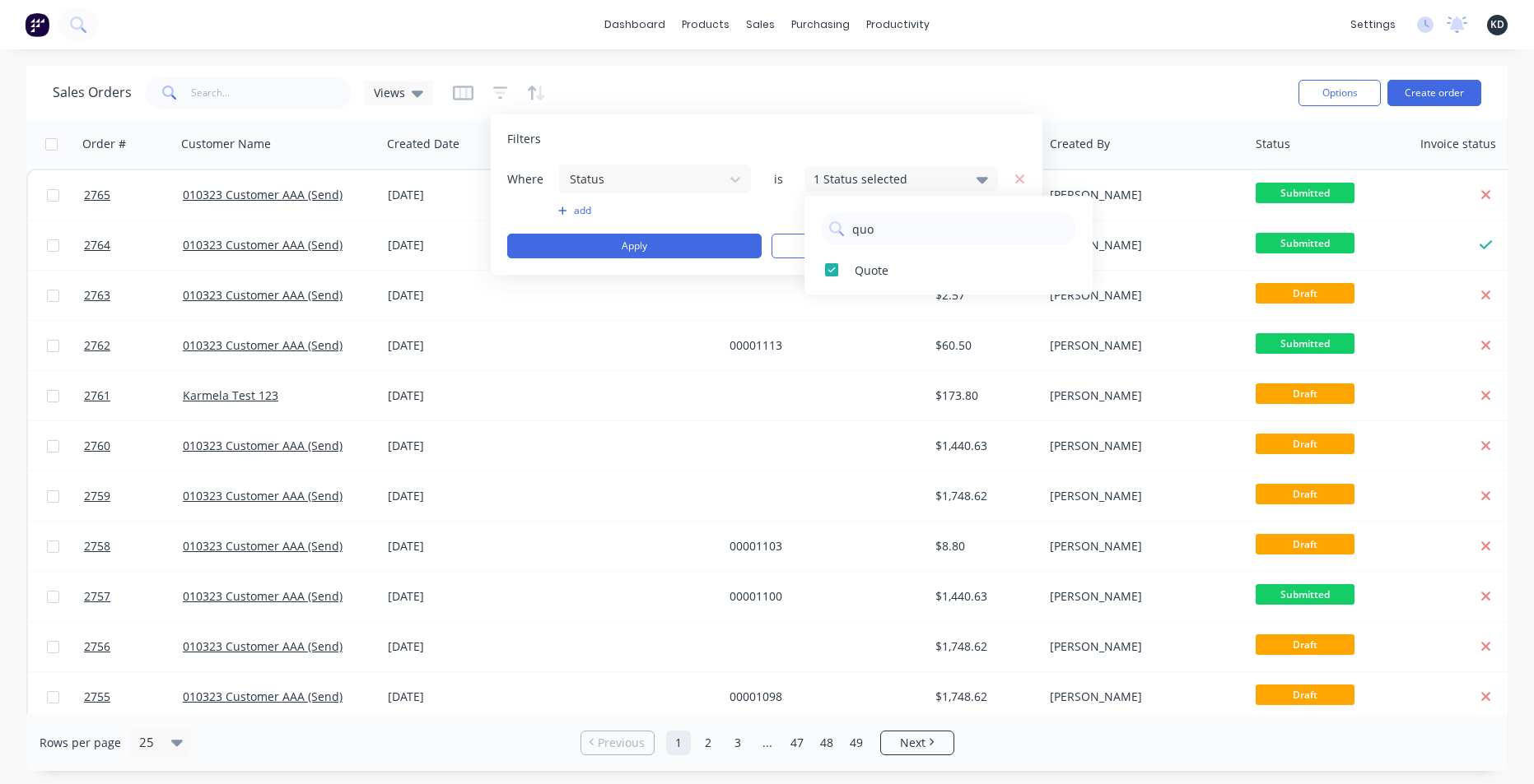
click at [780, 140] on div "Filters" at bounding box center [767, 139] width 519 height 17
click at [665, 249] on button "Apply" at bounding box center [635, 246] width 255 height 25
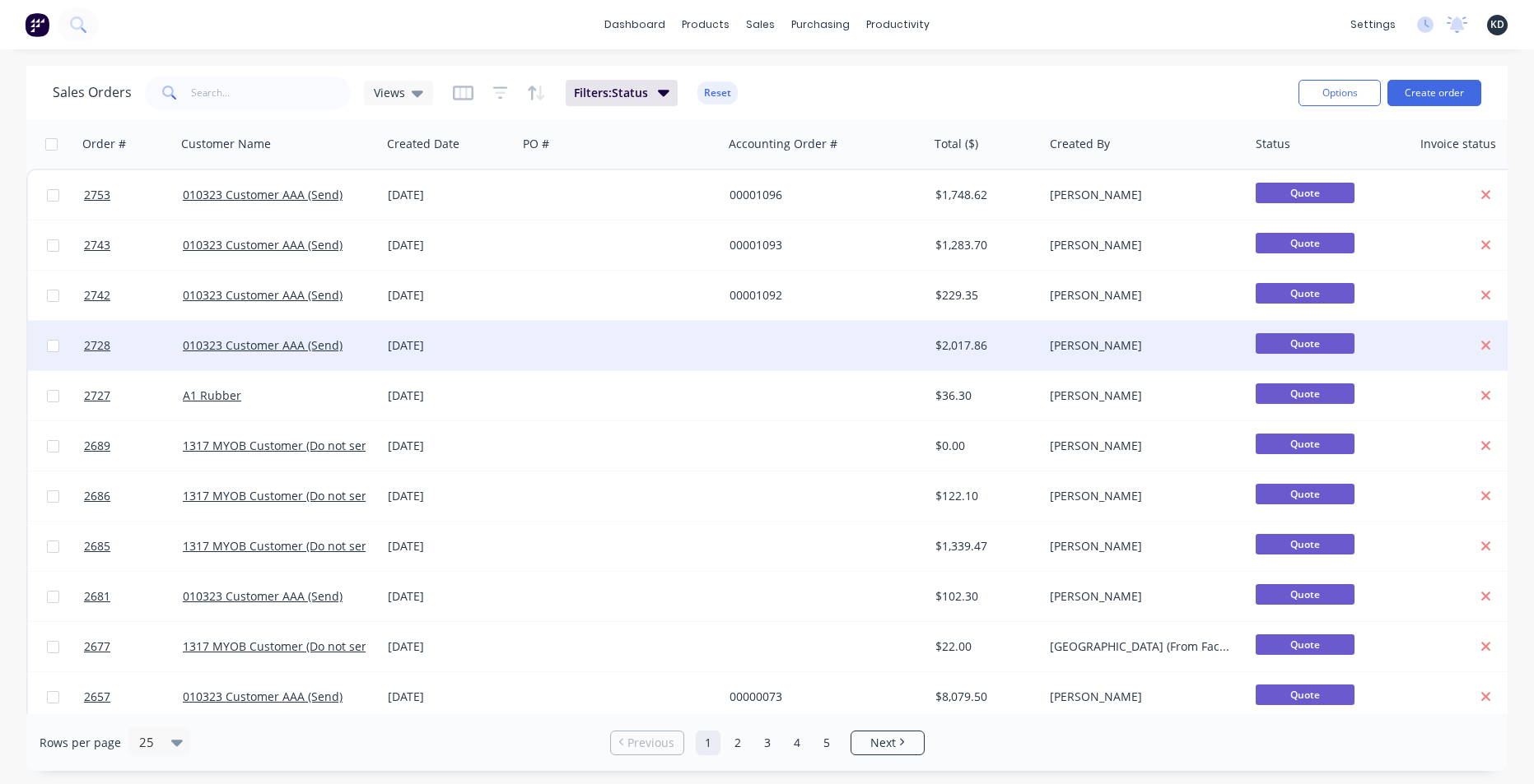
click at [605, 344] on div at bounding box center [620, 345] width 205 height 49
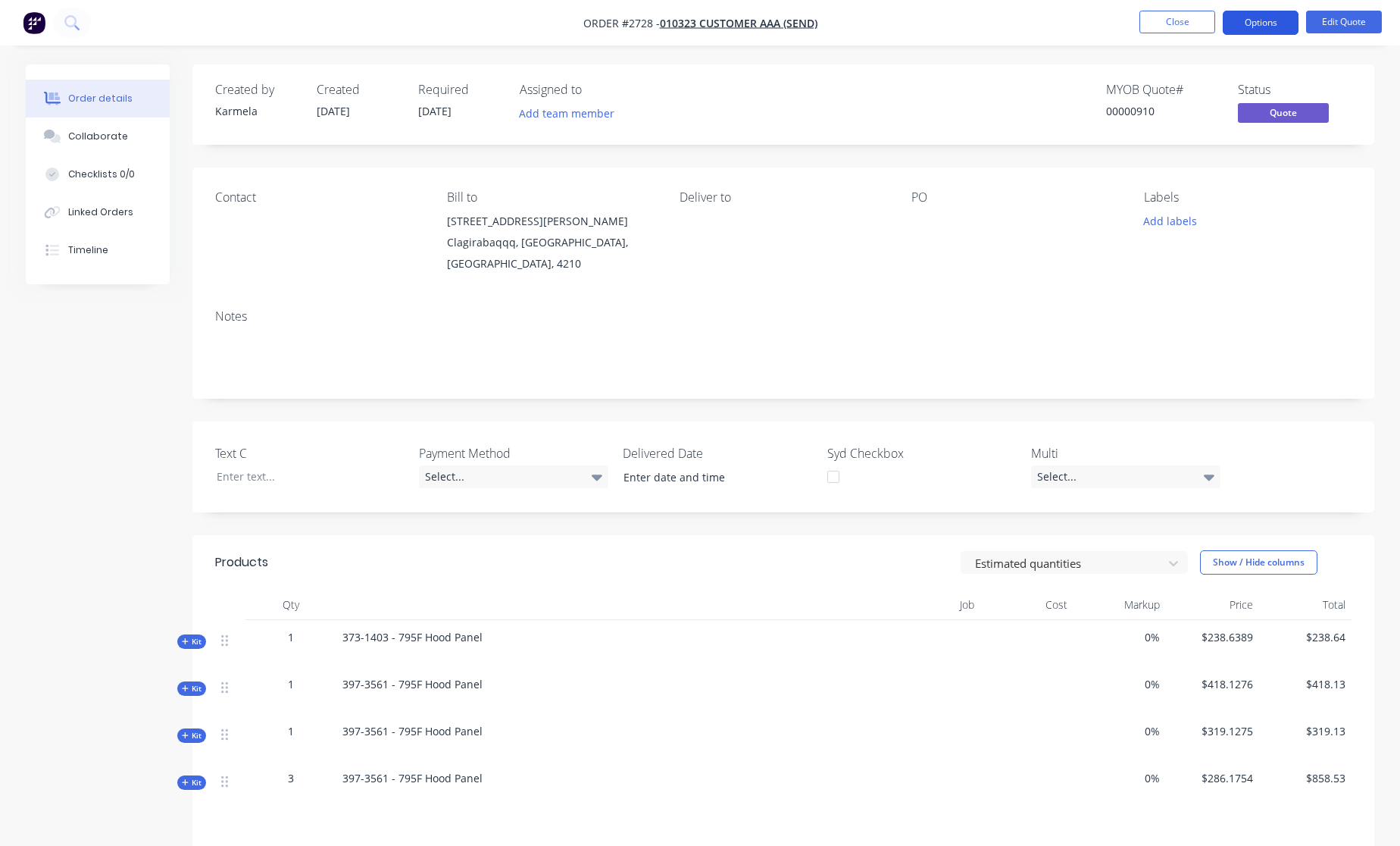
click at [1247, 24] on button "Options" at bounding box center [1261, 23] width 76 height 24
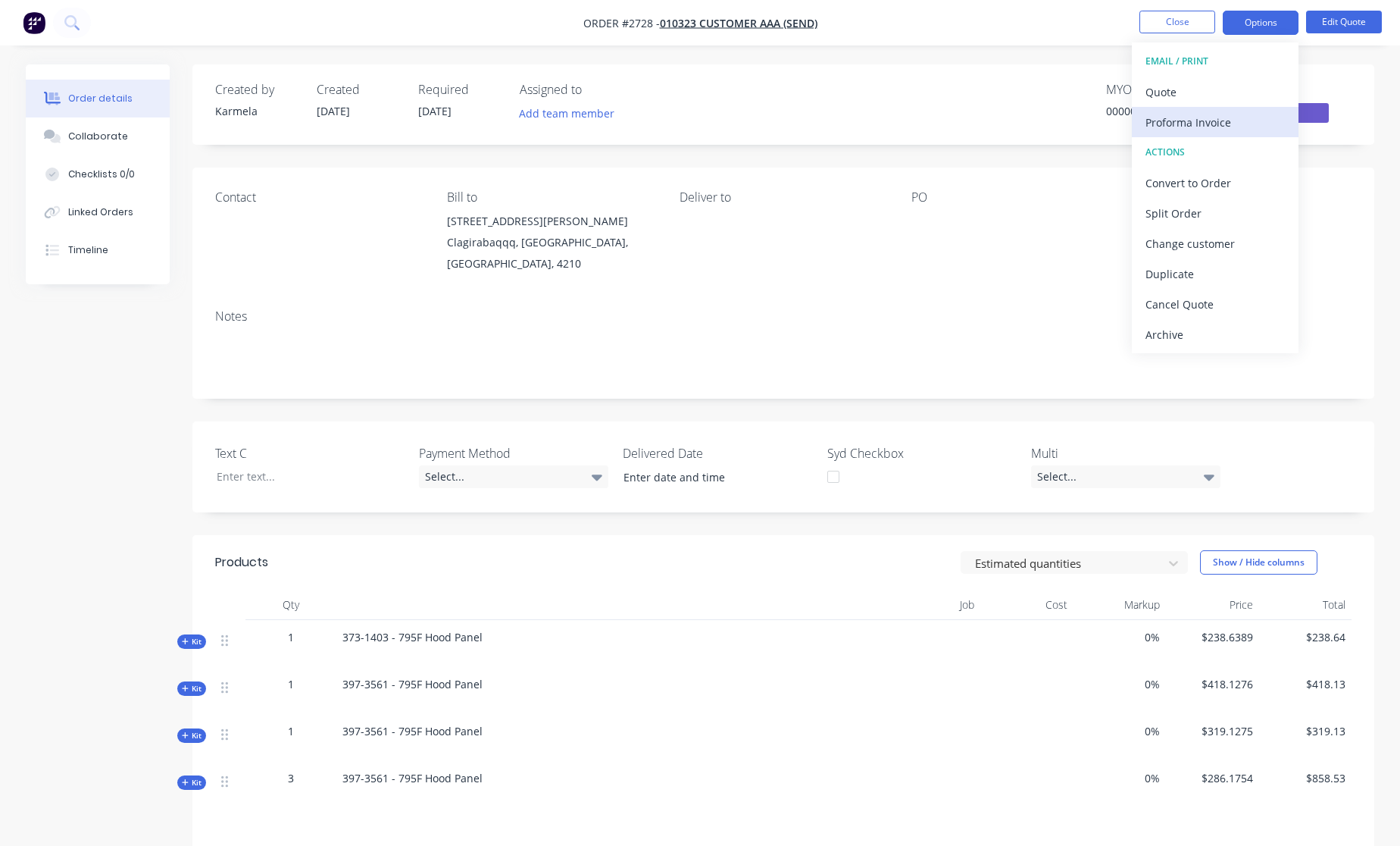
click at [1214, 113] on div "Proforma Invoice" at bounding box center [1216, 122] width 139 height 22
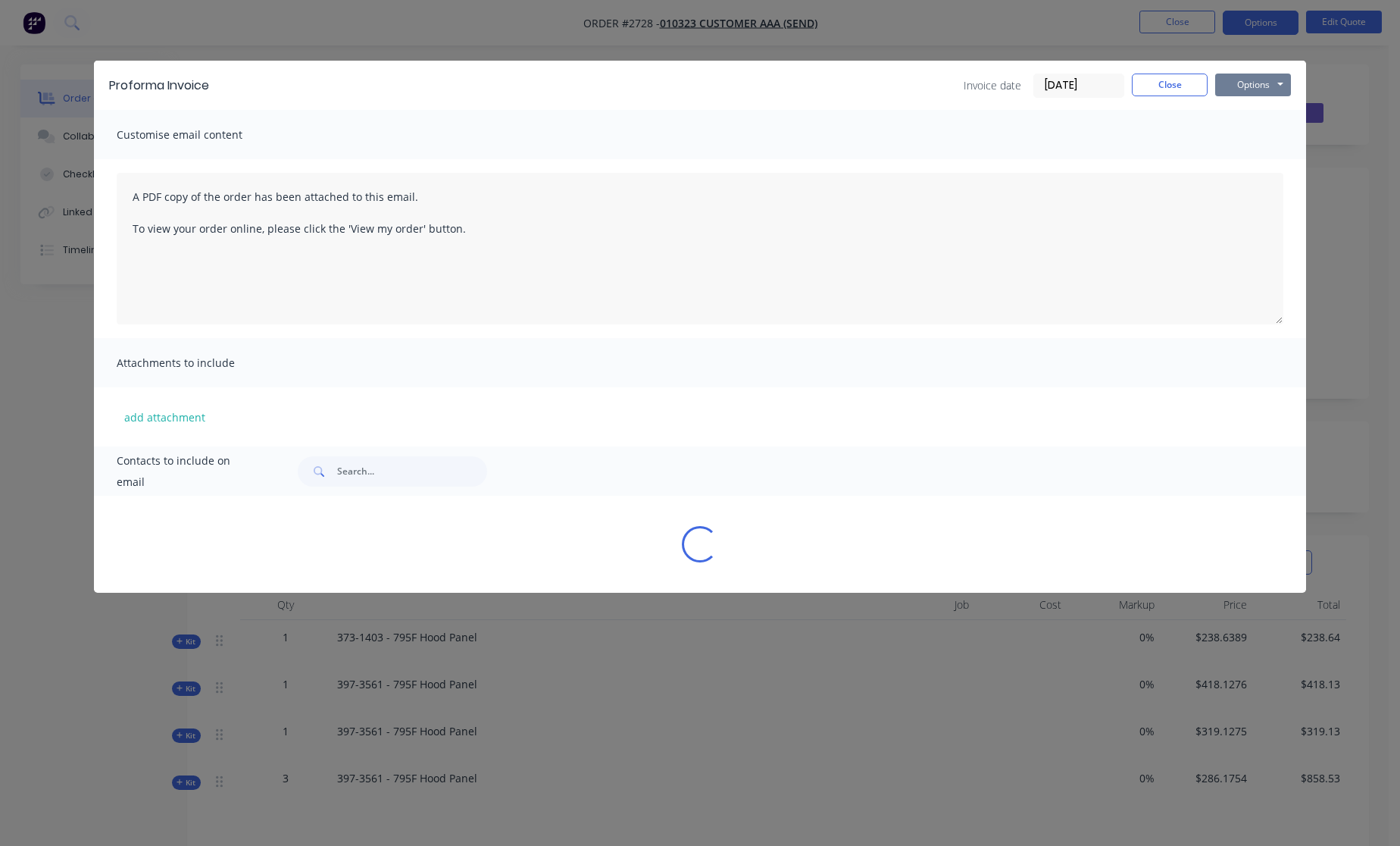
click at [1252, 89] on button "Options" at bounding box center [1253, 85] width 76 height 23
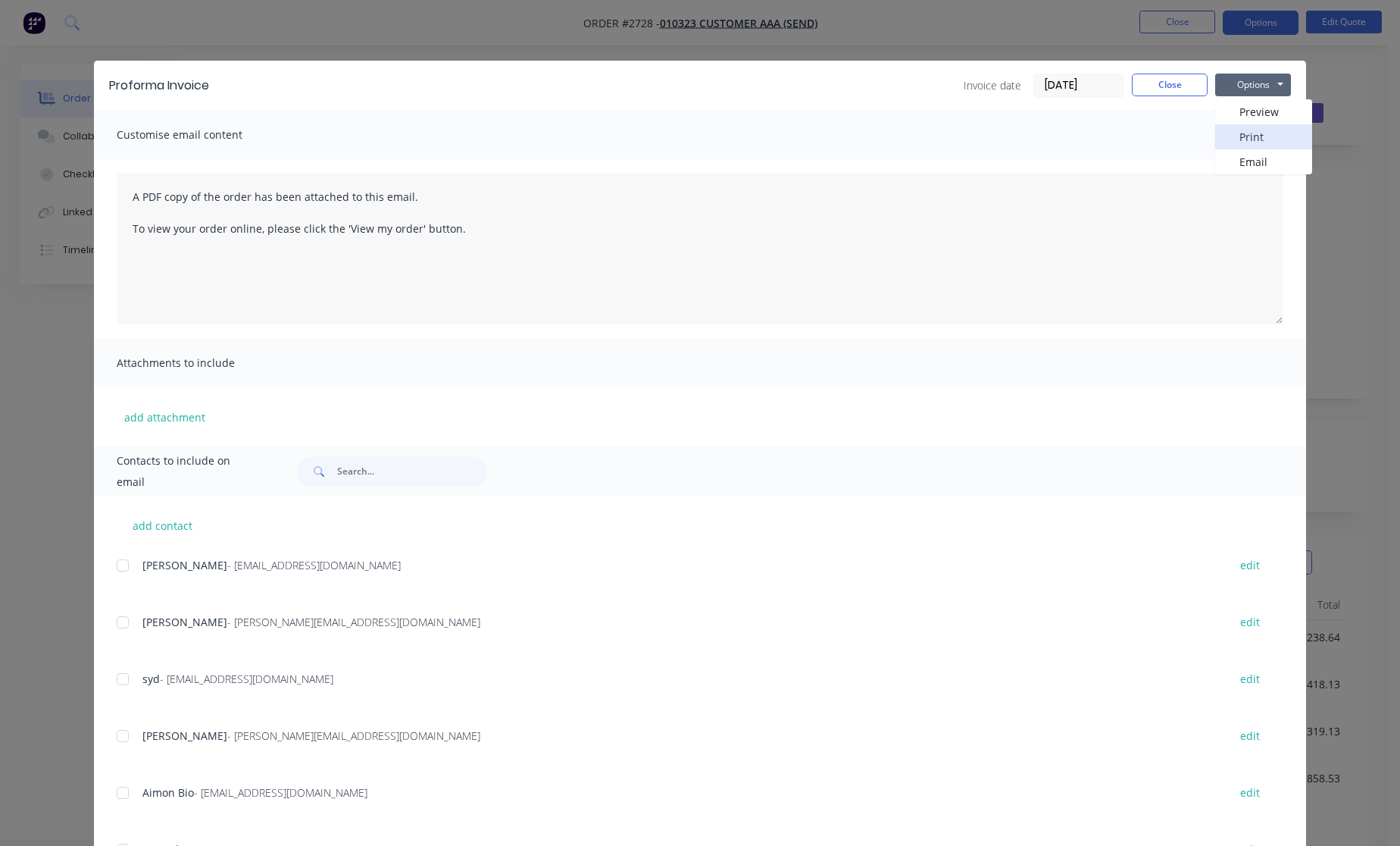
click at [1249, 133] on button "Print" at bounding box center [1264, 136] width 97 height 25
click at [113, 563] on div at bounding box center [123, 566] width 31 height 31
click at [1255, 93] on button "Options" at bounding box center [1253, 85] width 76 height 23
click at [1257, 155] on button "Email" at bounding box center [1264, 162] width 97 height 25
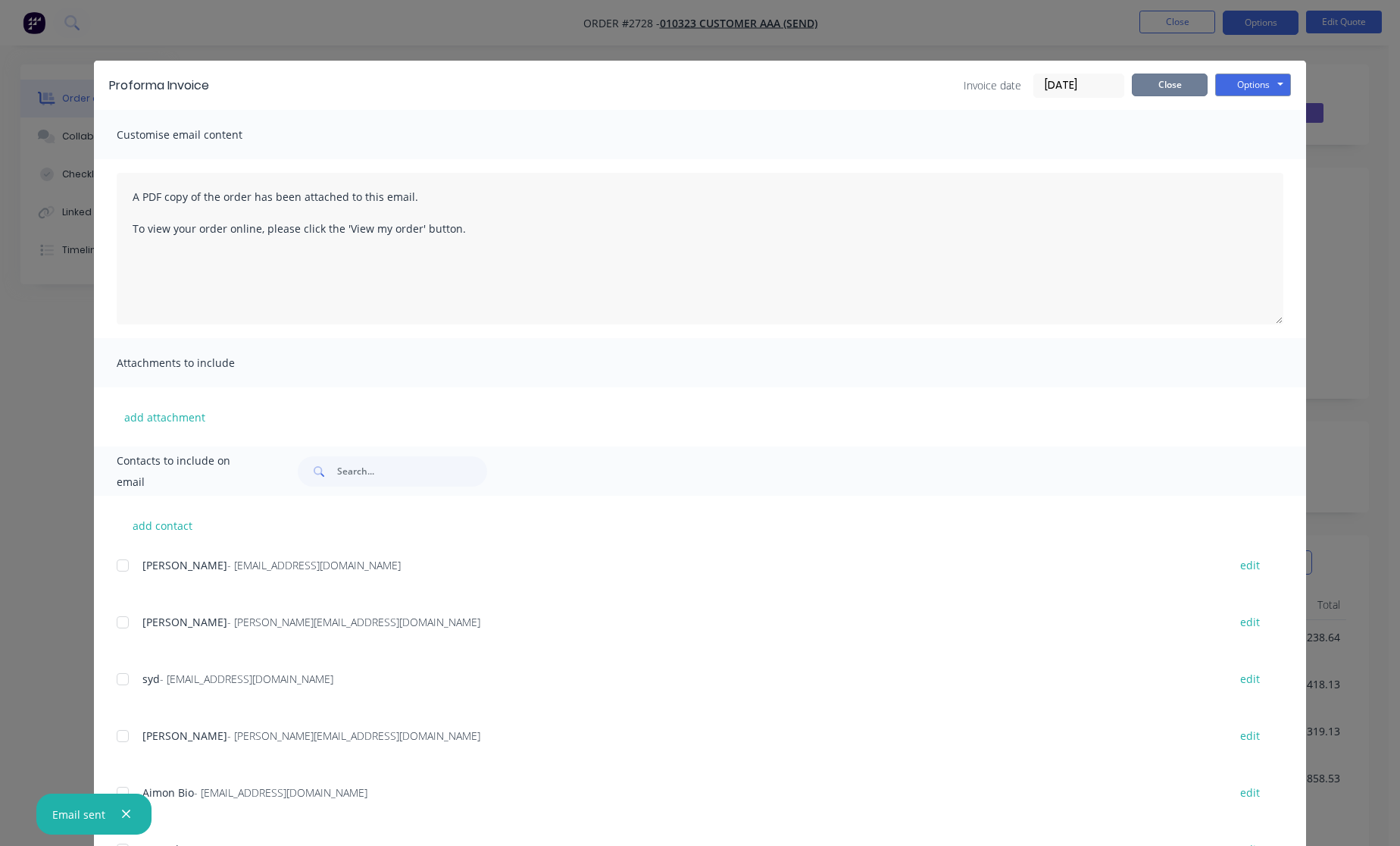
click at [1188, 79] on button "Close" at bounding box center [1170, 85] width 76 height 23
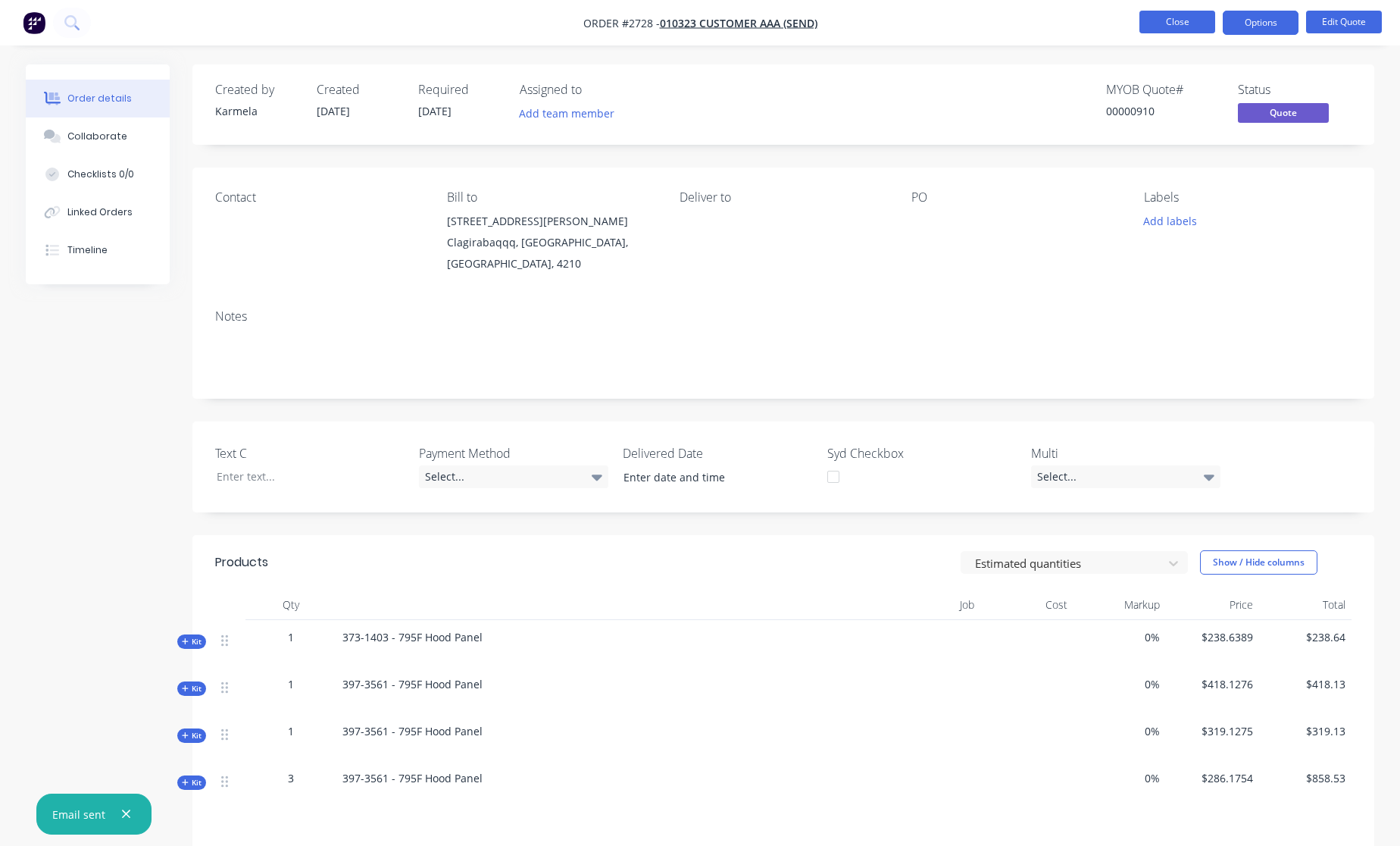
click at [1184, 20] on button "Close" at bounding box center [1177, 22] width 76 height 23
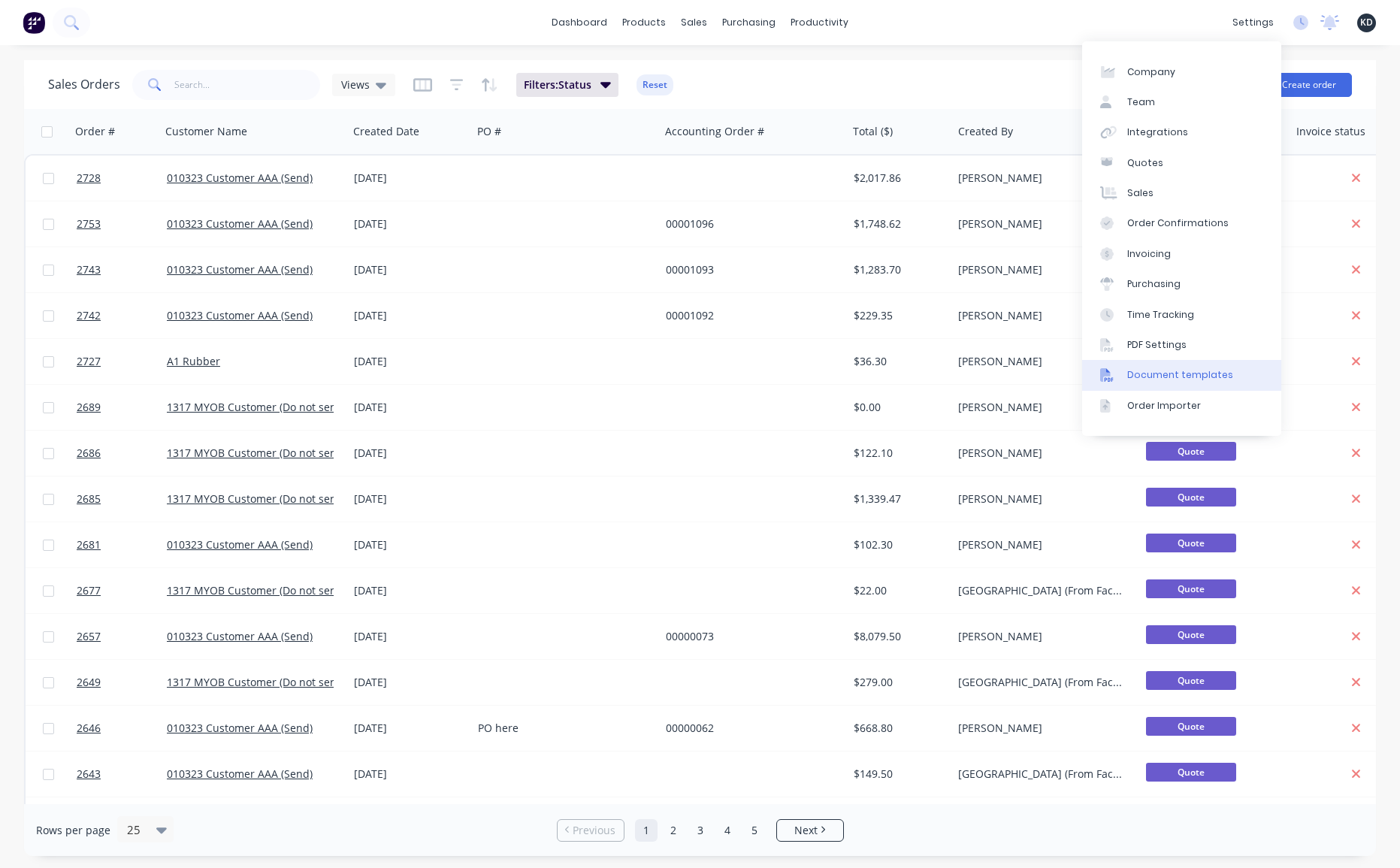
click at [1194, 380] on div "Document templates" at bounding box center [1181, 375] width 106 height 14
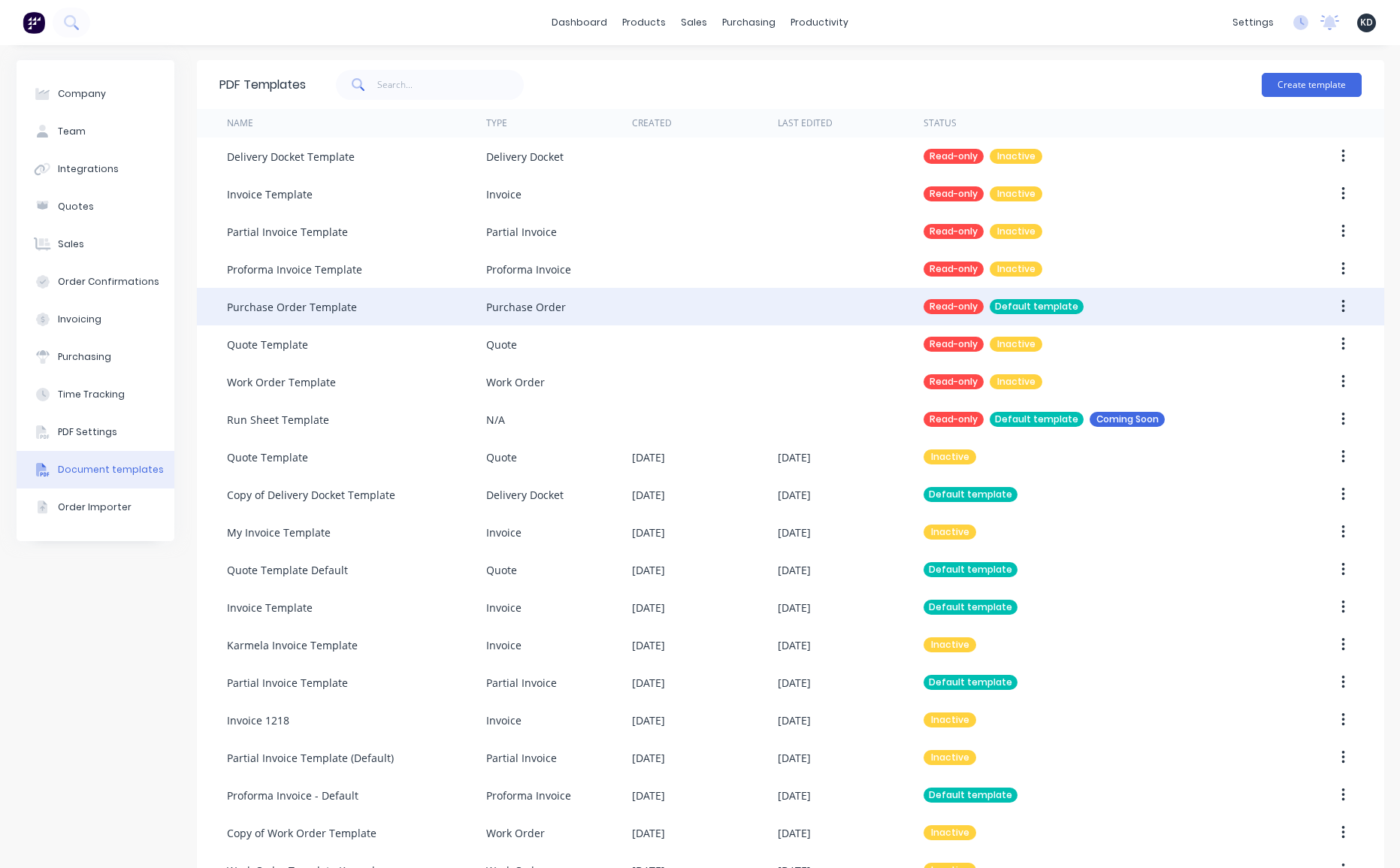
click at [1342, 308] on button "button" at bounding box center [1343, 307] width 36 height 27
click at [1292, 354] on div "Duplicate" at bounding box center [1290, 346] width 115 height 22
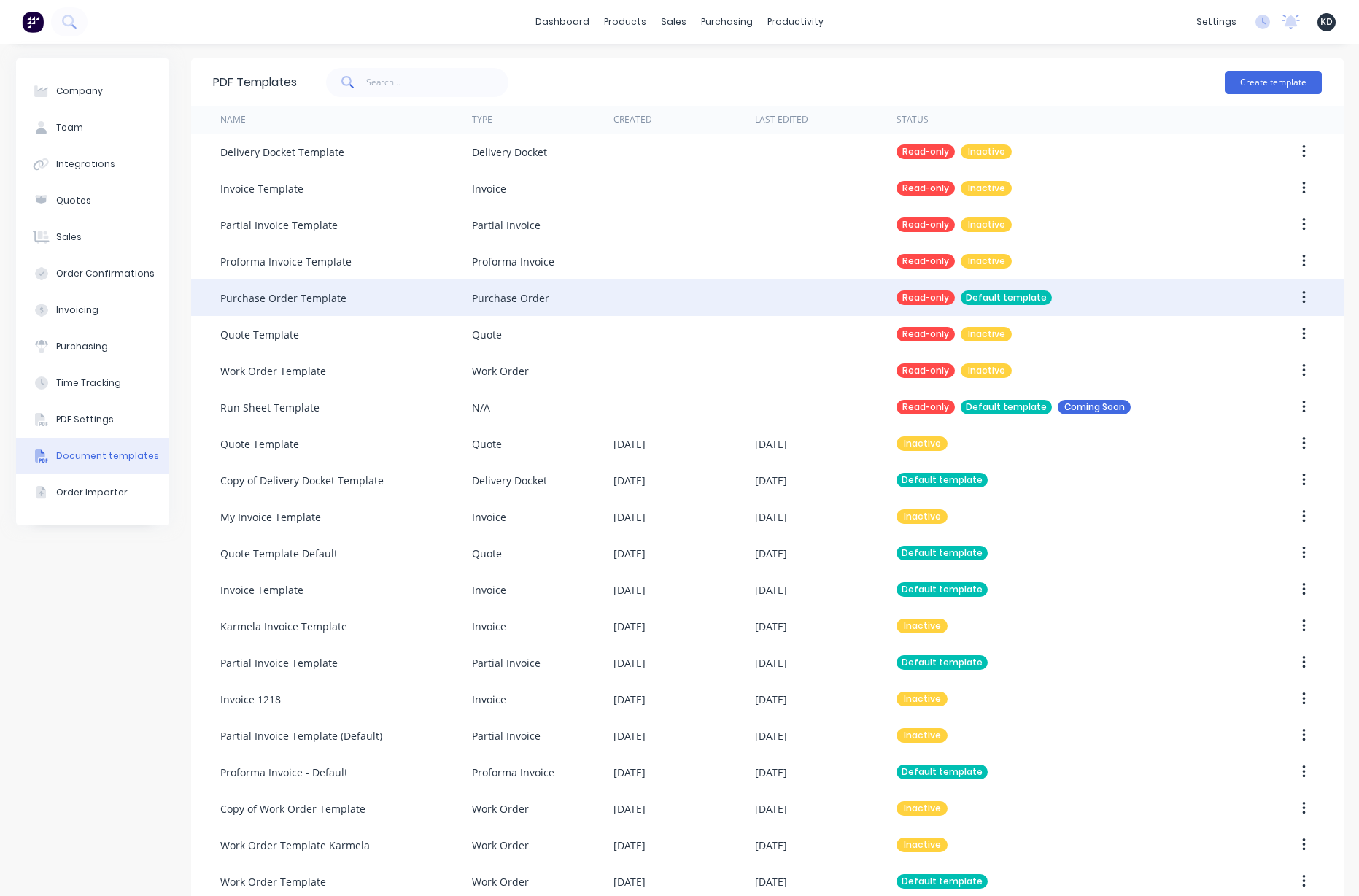
drag, startPoint x: 148, startPoint y: 615, endPoint x: 90, endPoint y: 78, distance: 540.1
click at [148, 603] on div "Company Team Integrations Quotes Sales Order Confirmations Invoicing Purchasing…" at bounding box center [93, 518] width 153 height 920
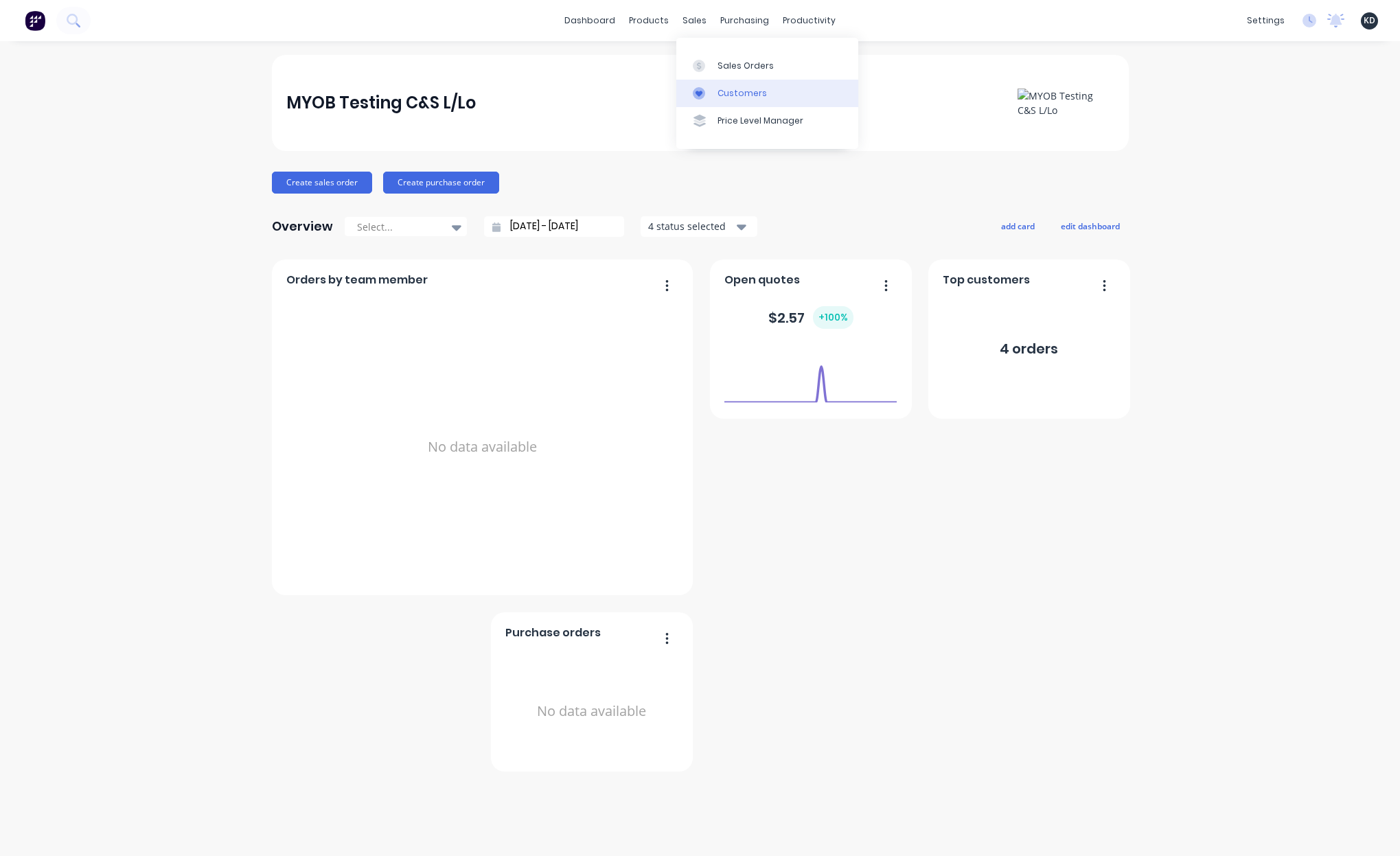
click at [725, 80] on link "Customers" at bounding box center [767, 94] width 182 height 28
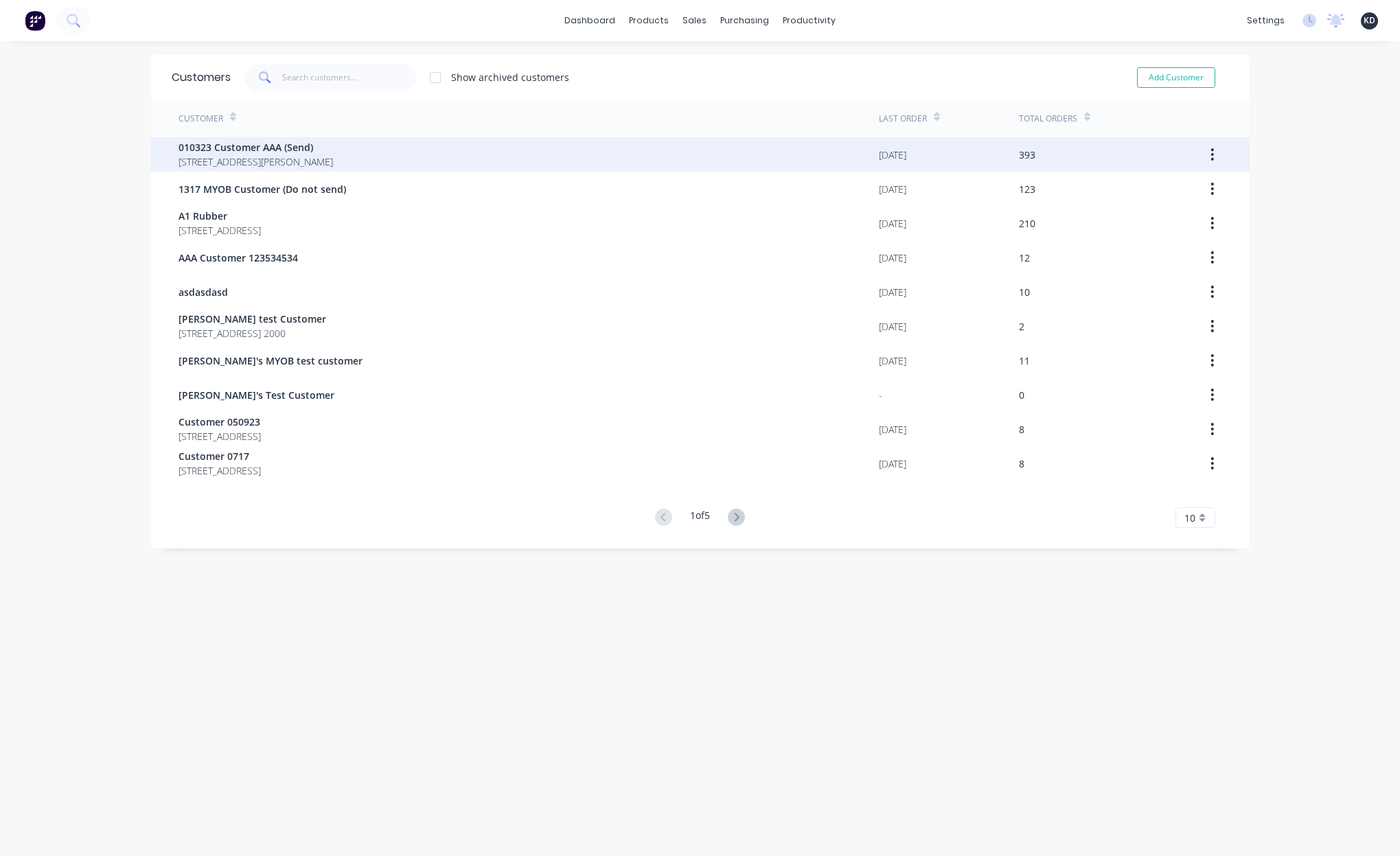
click at [333, 161] on span "[STREET_ADDRESS][PERSON_NAME]" at bounding box center [255, 161] width 155 height 15
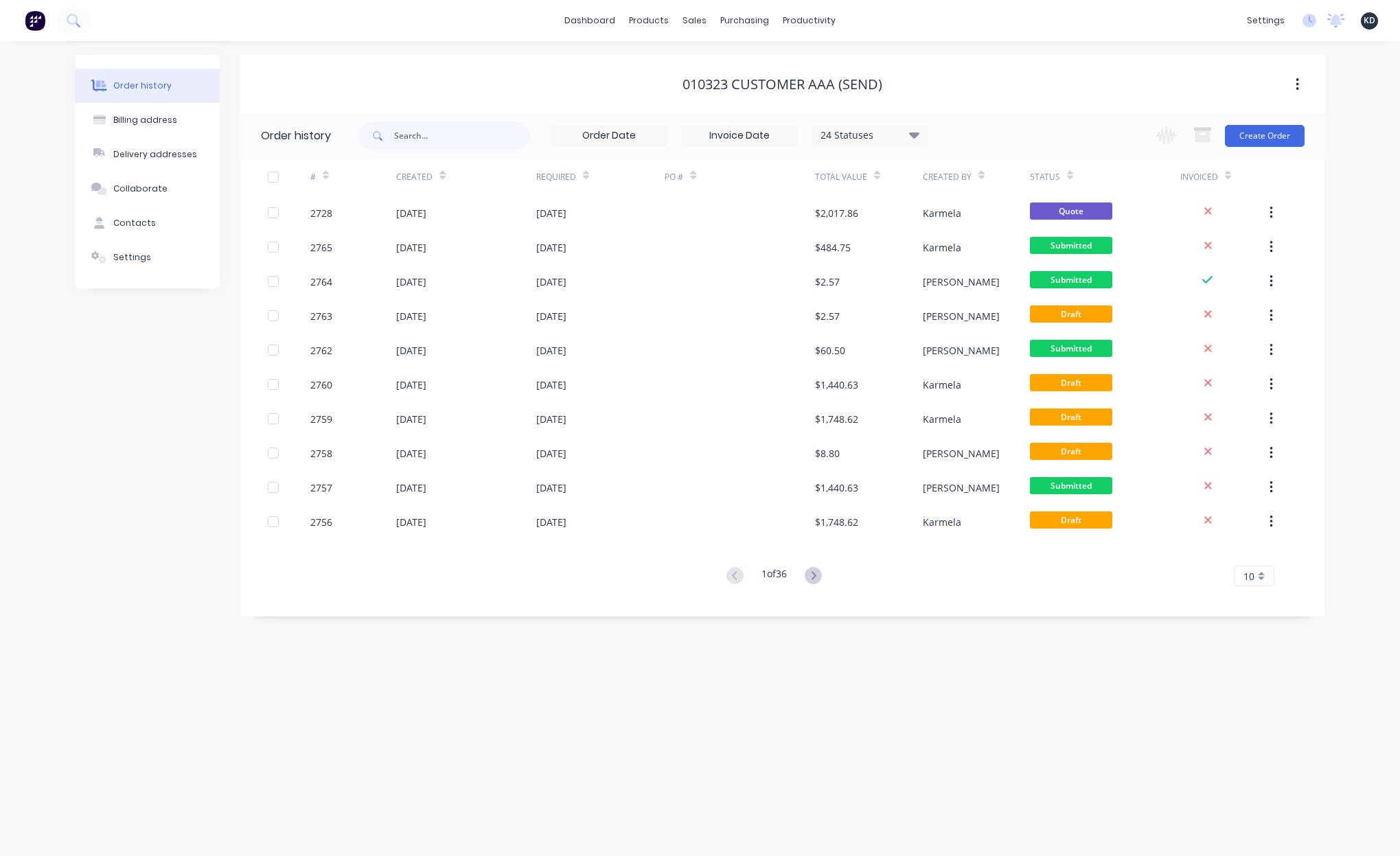
click at [881, 683] on div "Order history Billing address Delivery addresses Collaborate Contacts Settings …" at bounding box center [700, 448] width 1400 height 814
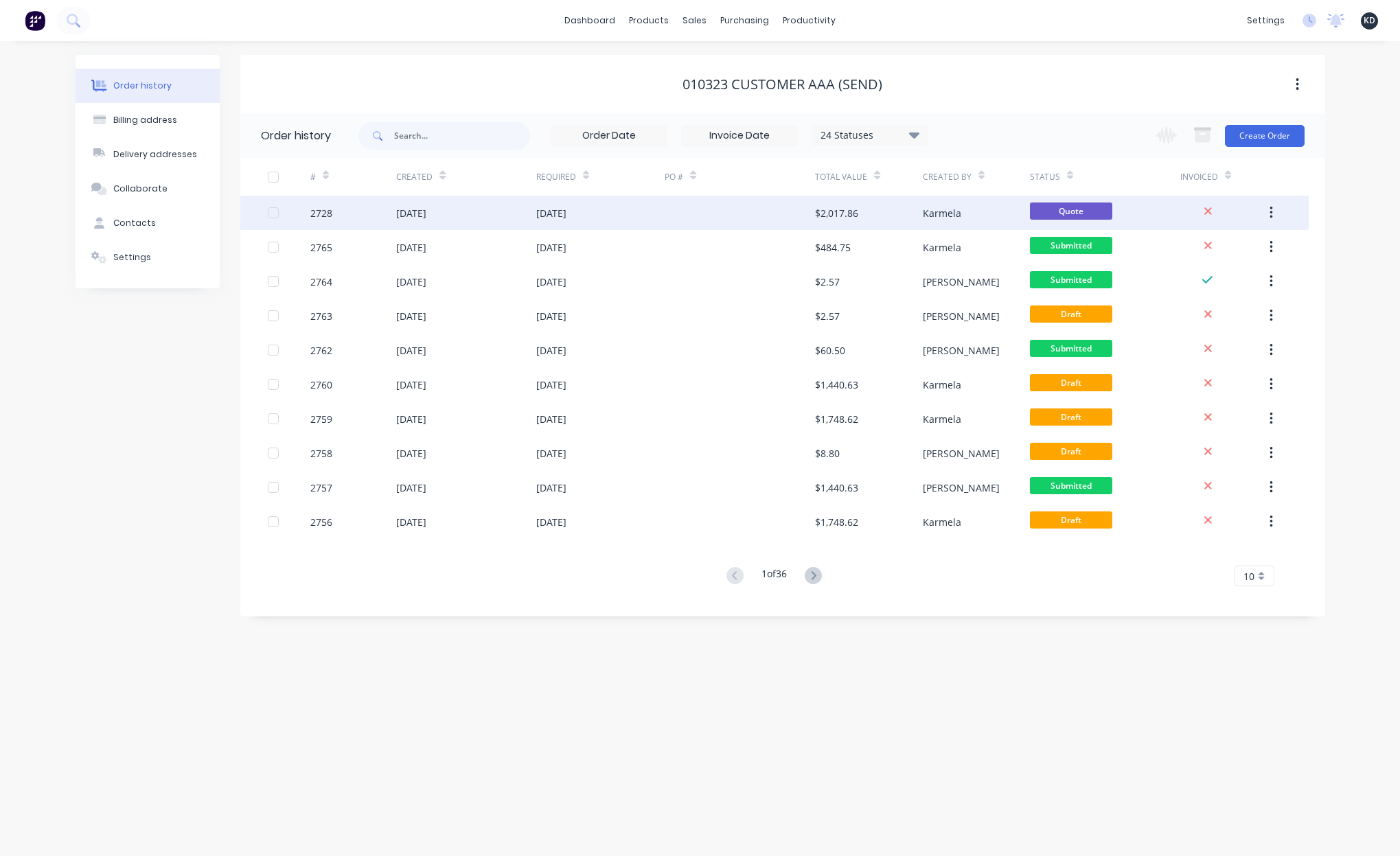
click at [926, 218] on div "Karmela" at bounding box center [942, 213] width 38 height 15
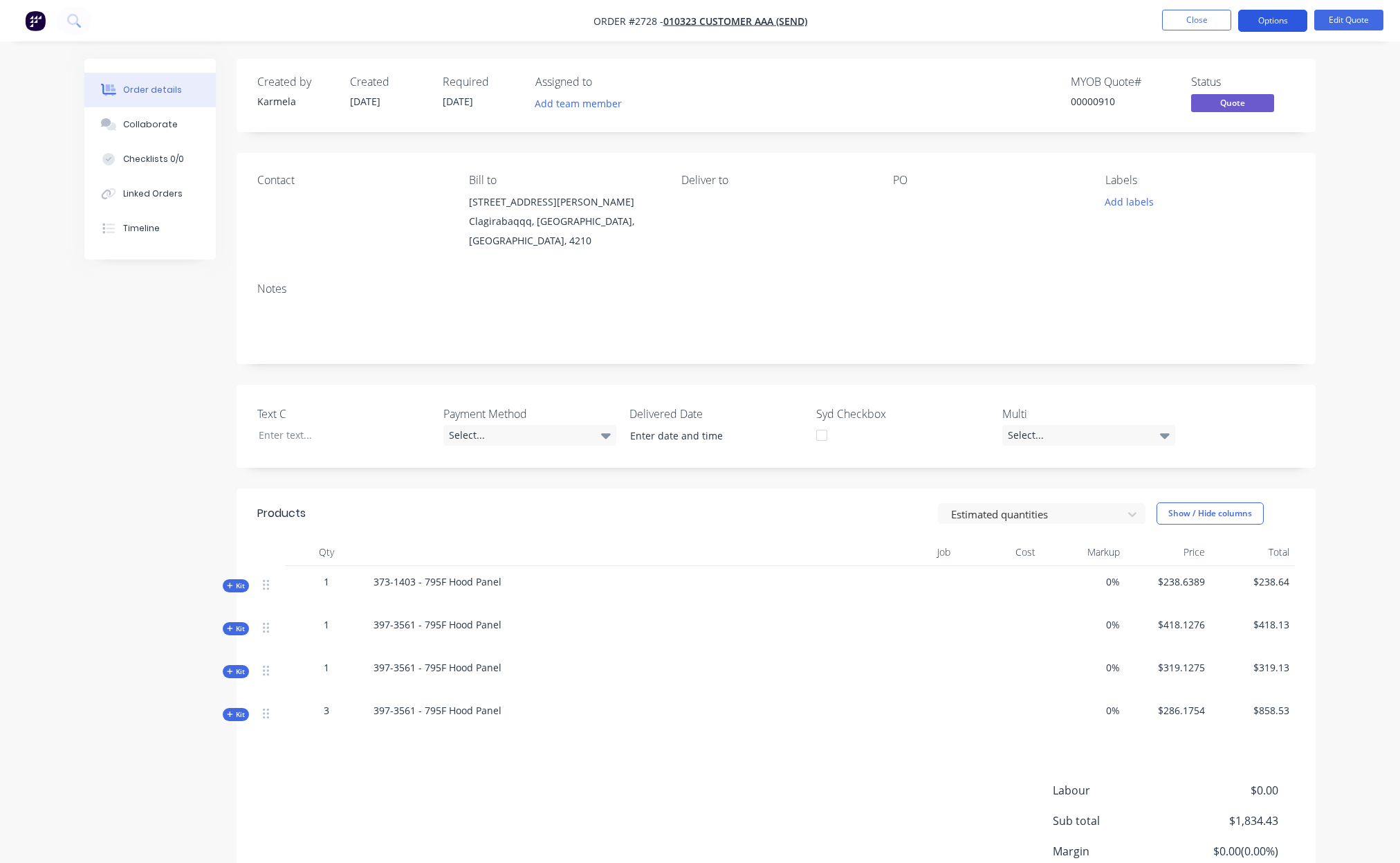
click at [1271, 27] on button "Options" at bounding box center [1272, 21] width 69 height 22
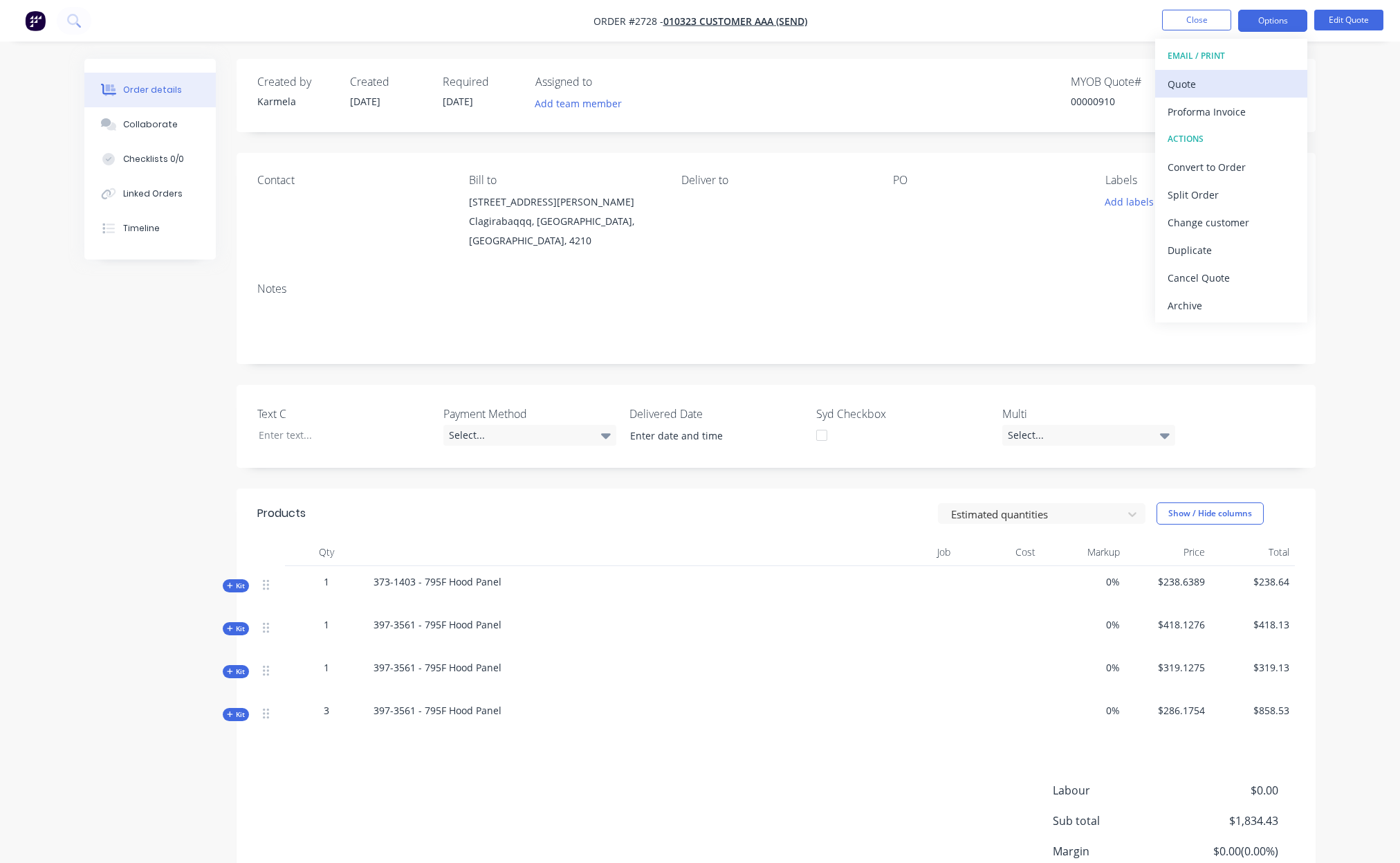
click at [1256, 71] on button "Quote" at bounding box center [1231, 84] width 152 height 28
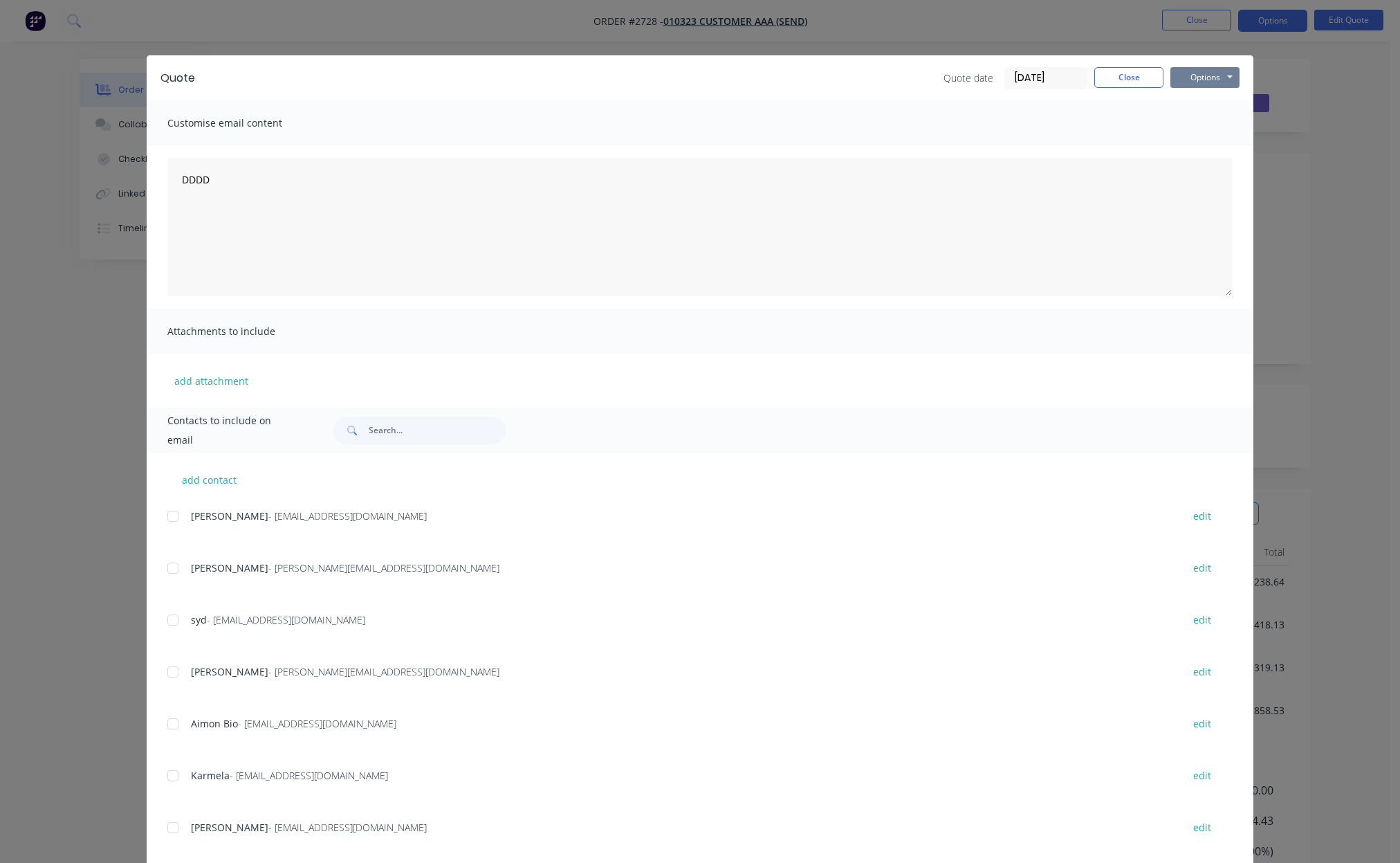
click at [1225, 78] on button "Options" at bounding box center [1204, 78] width 69 height 21
click at [1222, 116] on button "Print" at bounding box center [1214, 124] width 89 height 23
click at [154, 836] on span "×" at bounding box center [158, 836] width 8 height 20
click at [1111, 74] on button "Close" at bounding box center [1128, 78] width 69 height 21
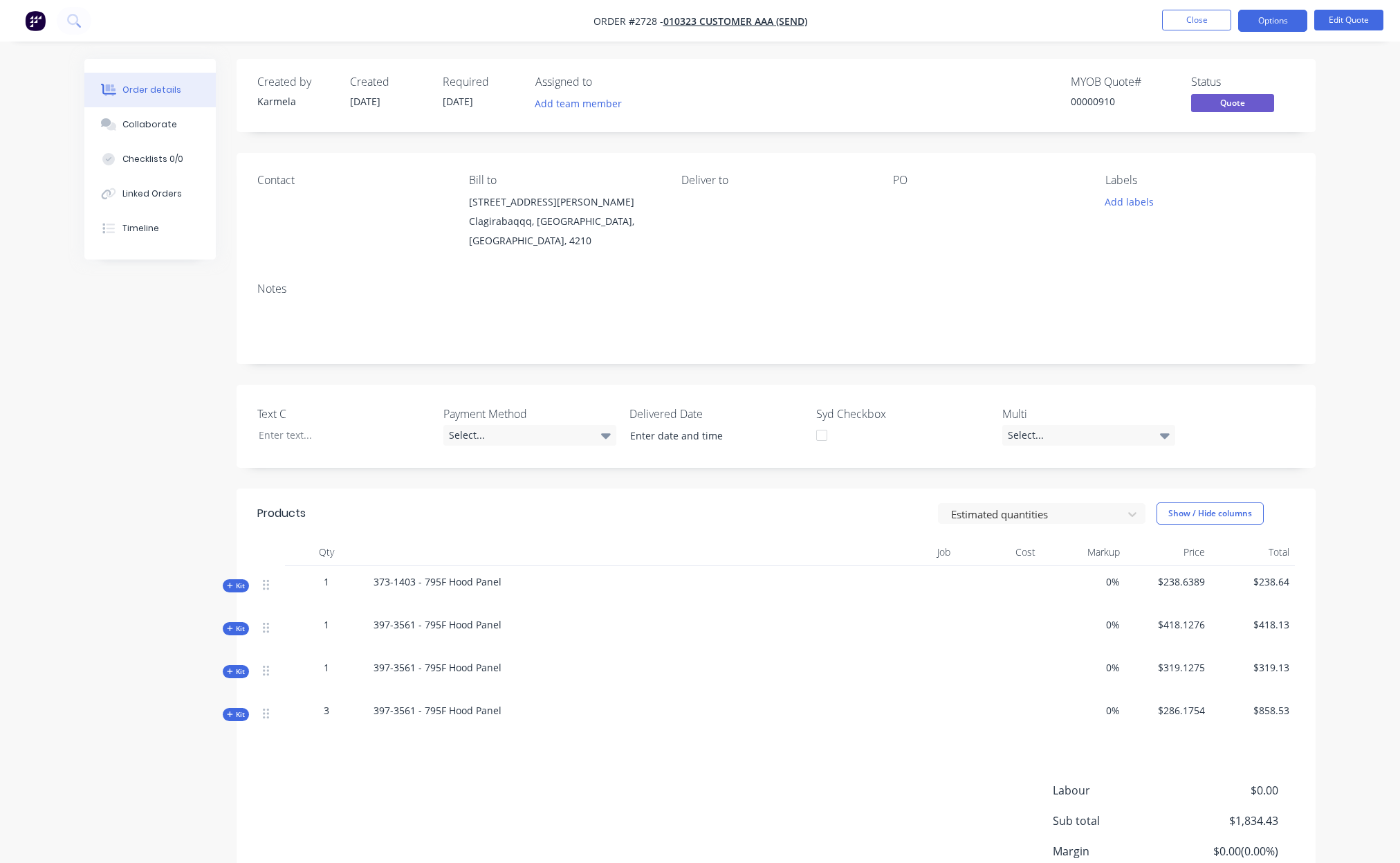
click at [1348, 188] on div "Order details Collaborate Checklists 0/0 Linked Orders Timeline Order details C…" at bounding box center [700, 492] width 1400 height 984
click at [1284, 20] on button "Options" at bounding box center [1272, 21] width 69 height 22
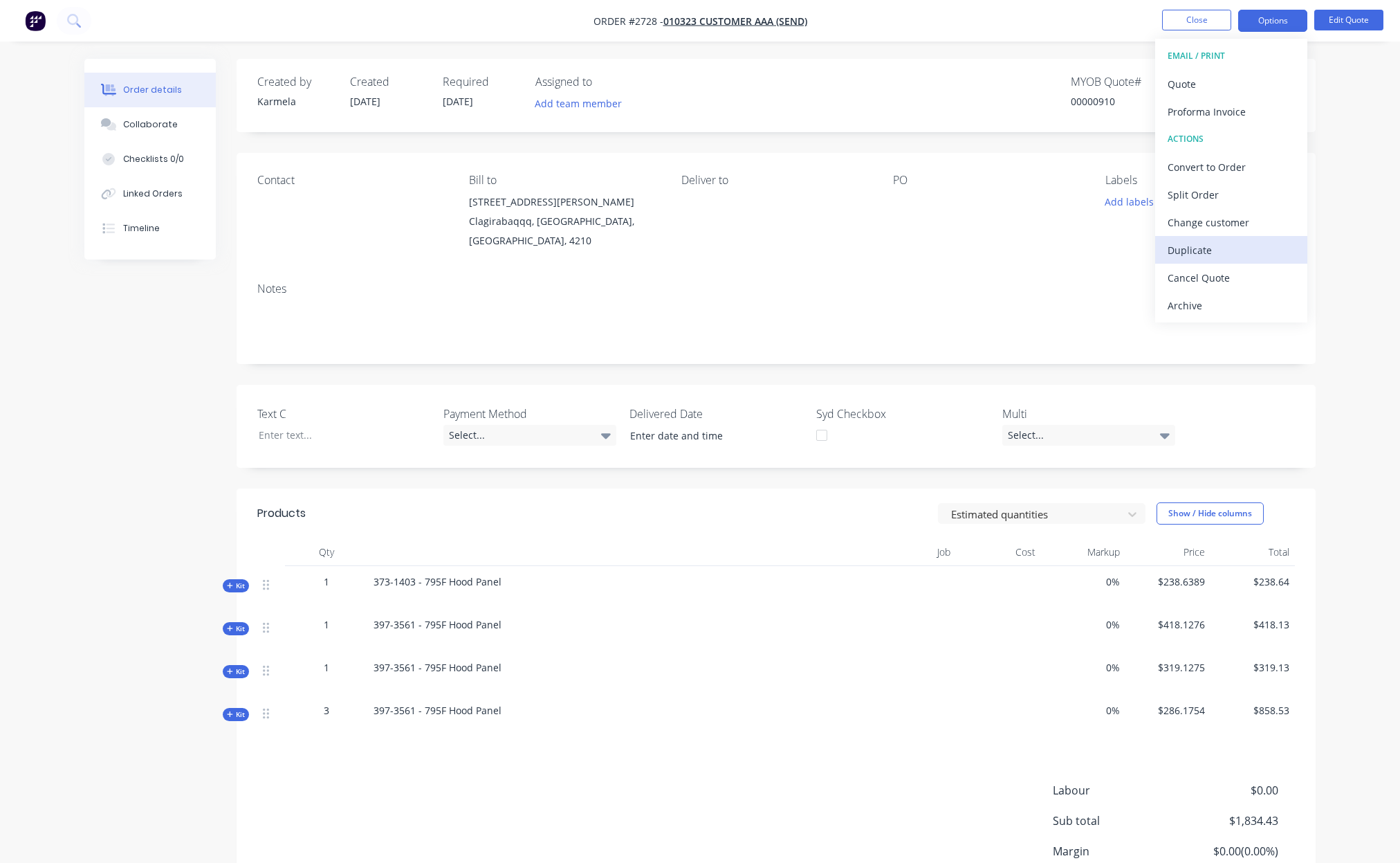
click at [1222, 259] on div "Duplicate" at bounding box center [1231, 250] width 127 height 20
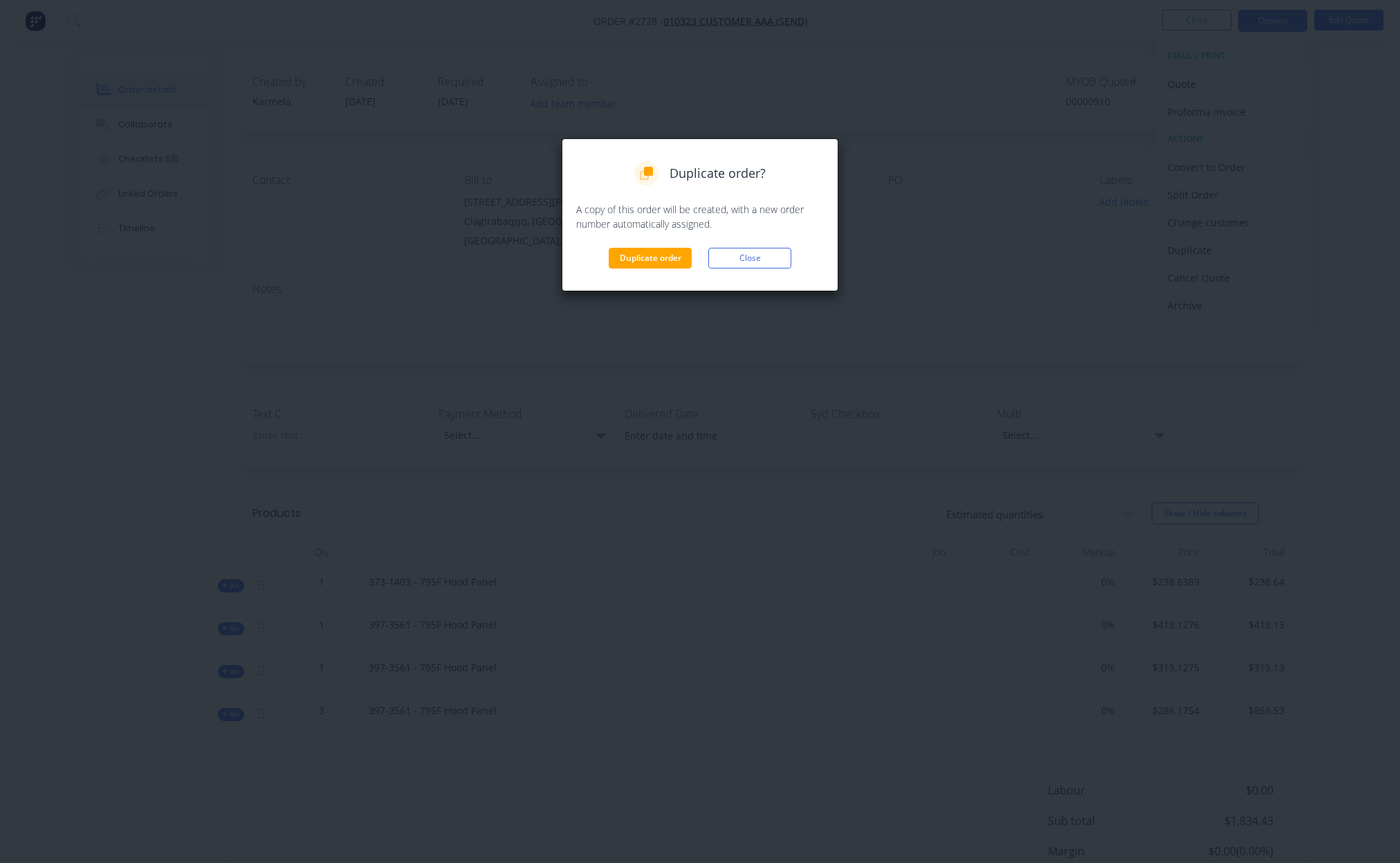
drag, startPoint x: 597, startPoint y: 249, endPoint x: 606, endPoint y: 252, distance: 9.5
click at [598, 249] on div "Duplicate order Close" at bounding box center [700, 258] width 247 height 21
click at [657, 254] on button "Duplicate order" at bounding box center [650, 258] width 83 height 21
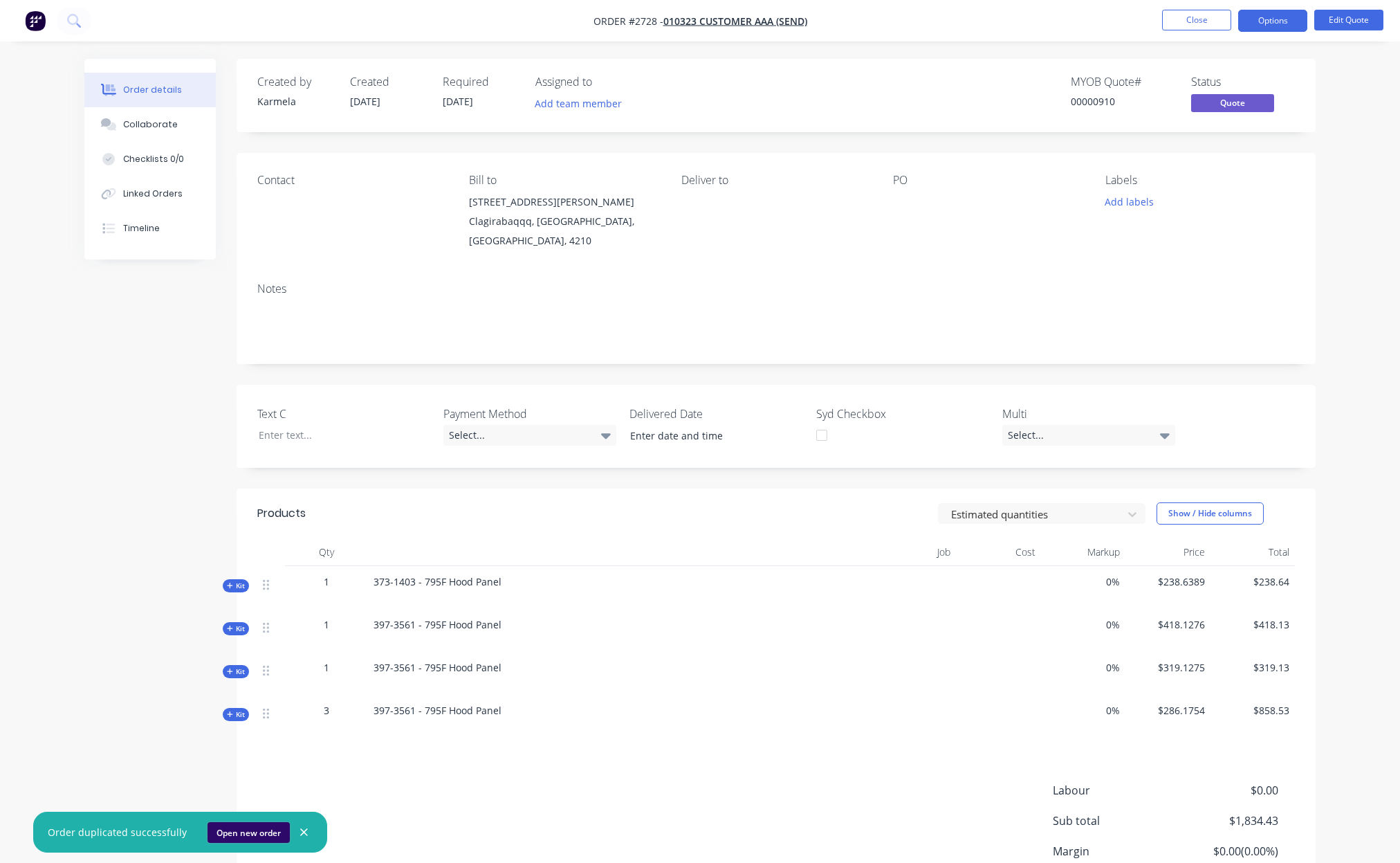
click at [241, 837] on button "Open new order" at bounding box center [249, 832] width 82 height 21
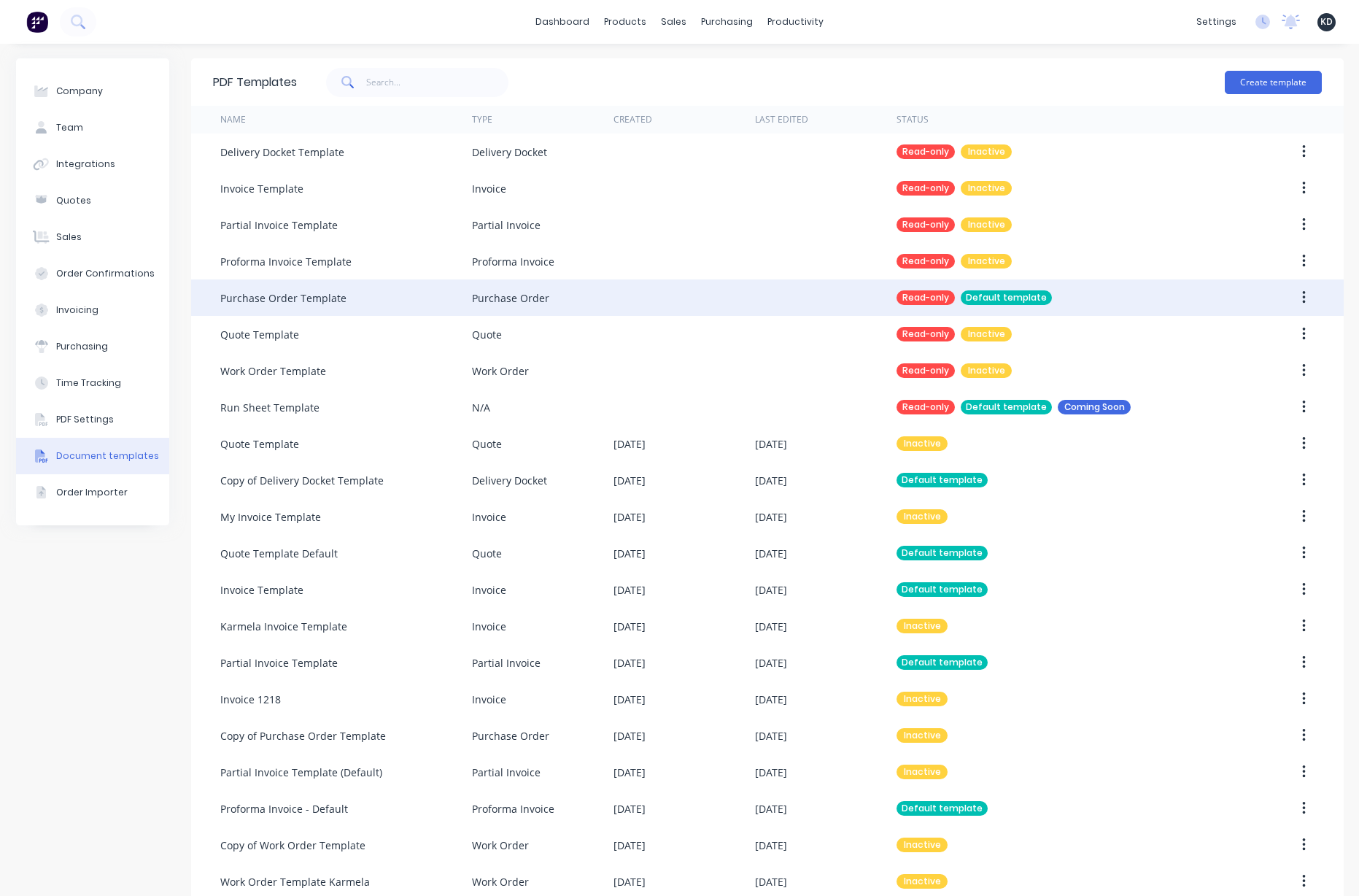
click at [1287, 299] on button "button" at bounding box center [1304, 298] width 35 height 27
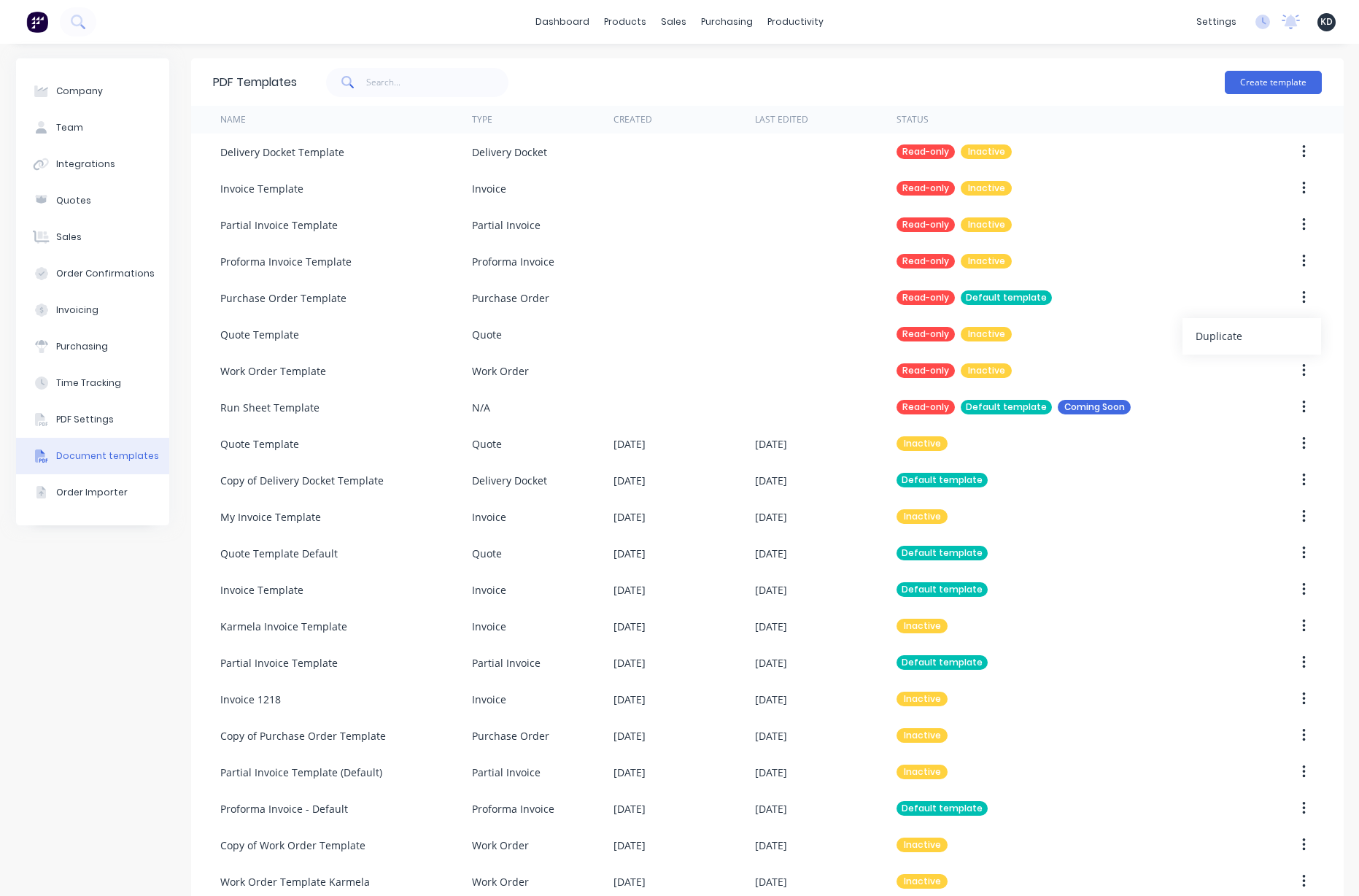
drag, startPoint x: 1250, startPoint y: 332, endPoint x: 77, endPoint y: 618, distance: 1207.4
click at [80, 610] on div "Company Team Integrations Quotes Sales Order Confirmations Invoicing Purchasing…" at bounding box center [680, 518] width 1328 height 920
click at [80, 619] on div "Company Team Integrations Quotes Sales Order Confirmations Invoicing Purchasing…" at bounding box center [93, 518] width 153 height 920
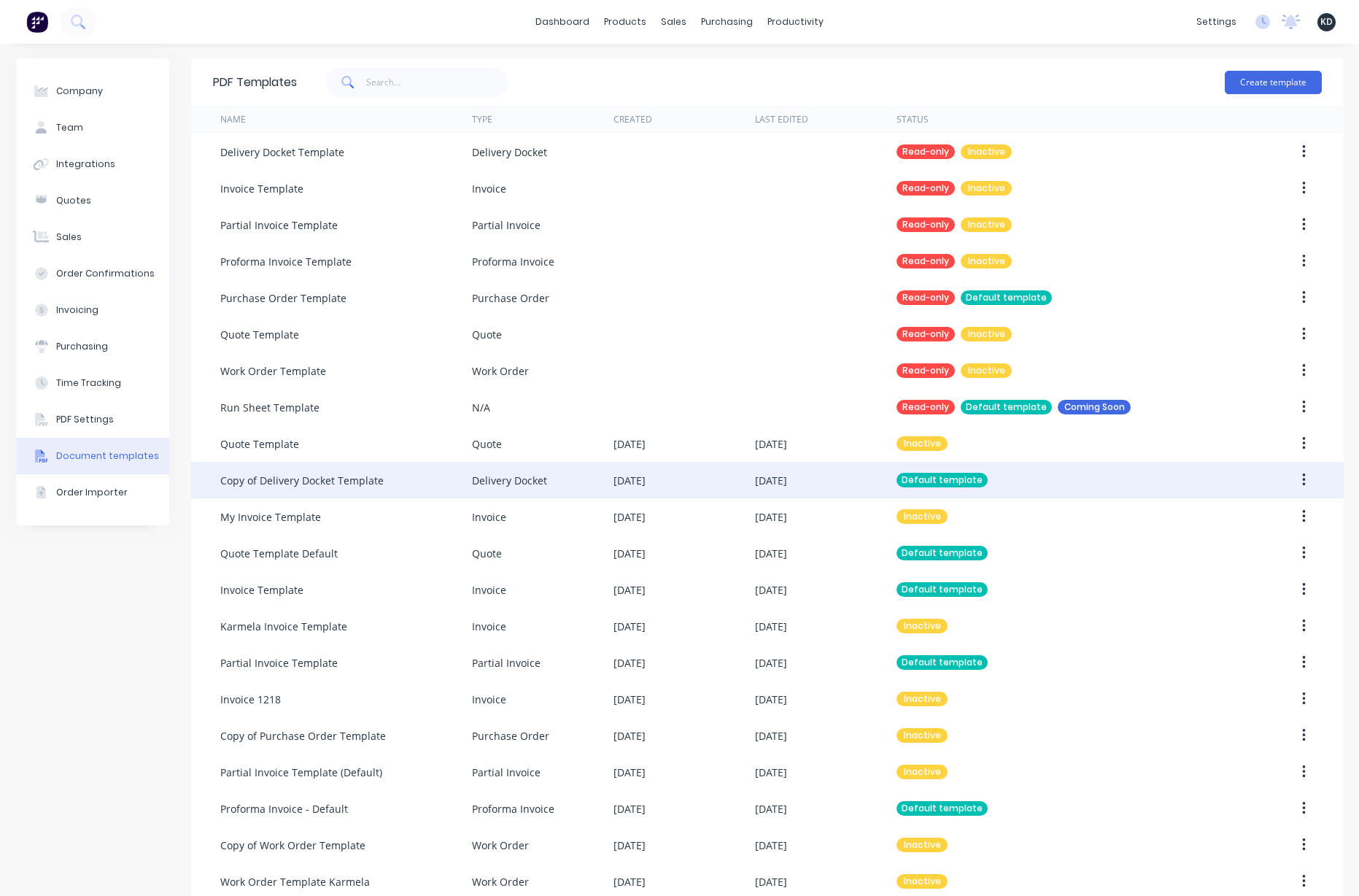
click at [1287, 489] on button "button" at bounding box center [1304, 480] width 35 height 27
click at [1254, 517] on div "Edit" at bounding box center [1252, 518] width 112 height 21
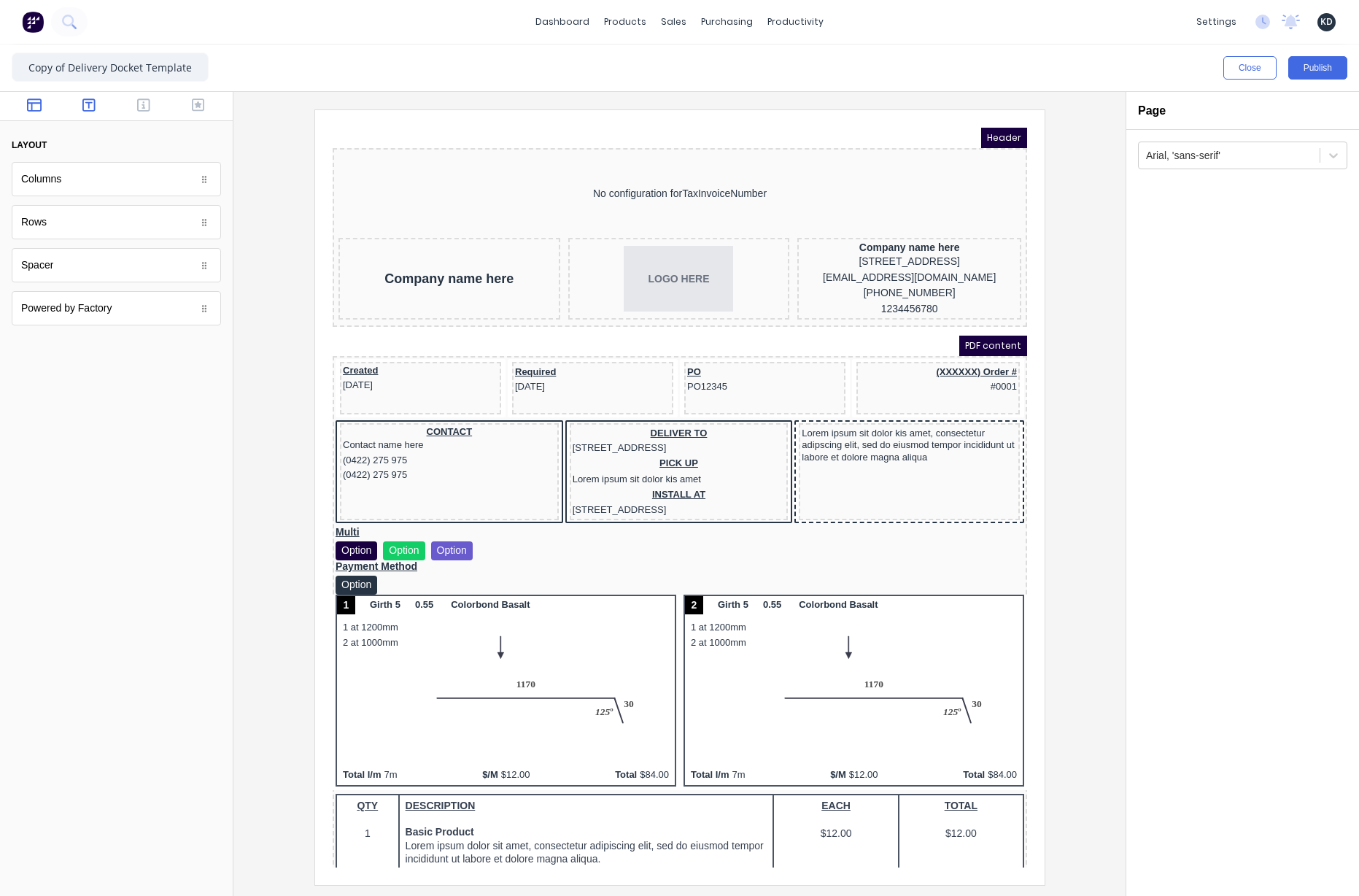
click at [83, 102] on icon "button" at bounding box center [89, 105] width 13 height 15
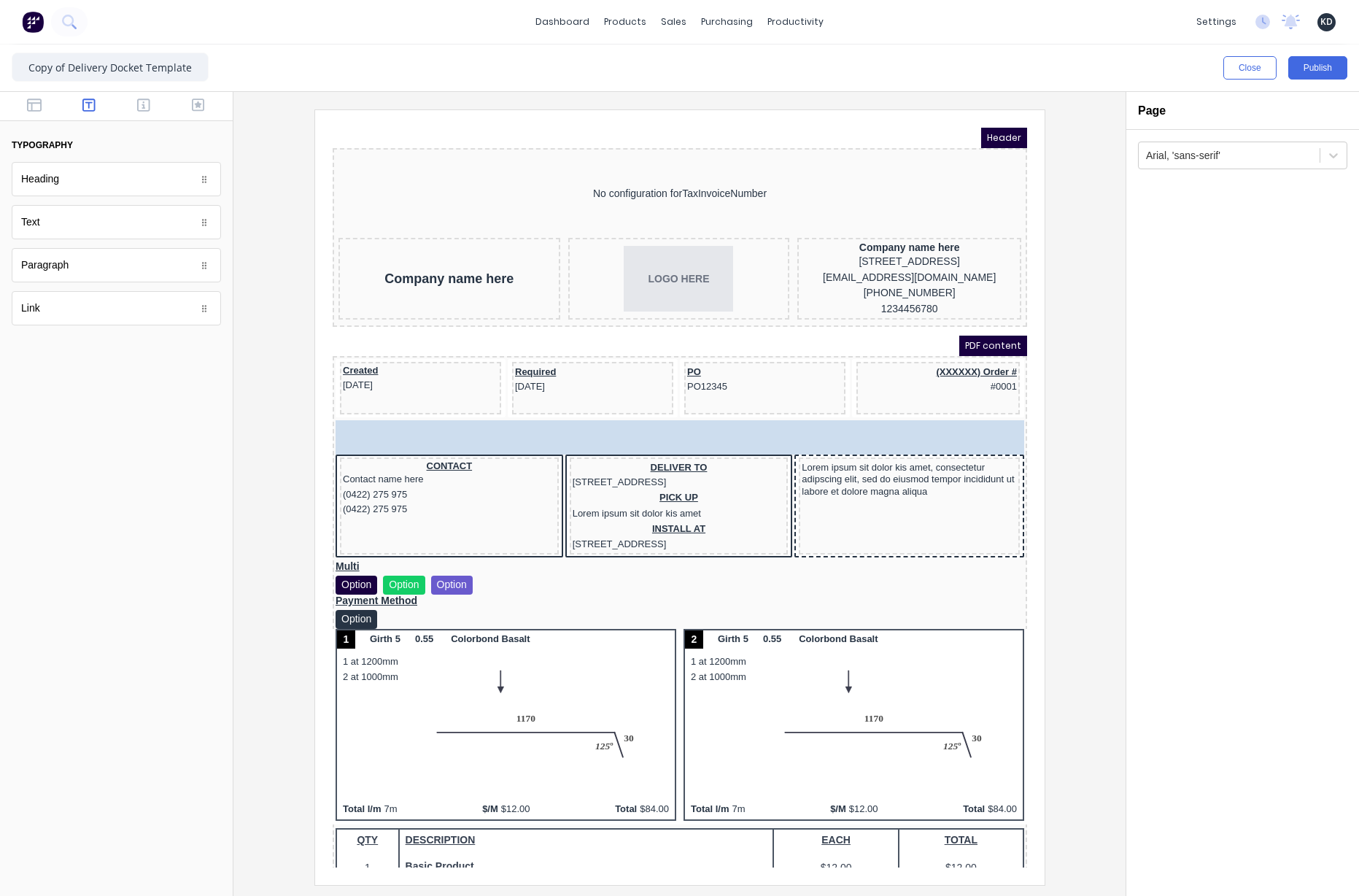
drag, startPoint x: 68, startPoint y: 306, endPoint x: 825, endPoint y: 422, distance: 765.8
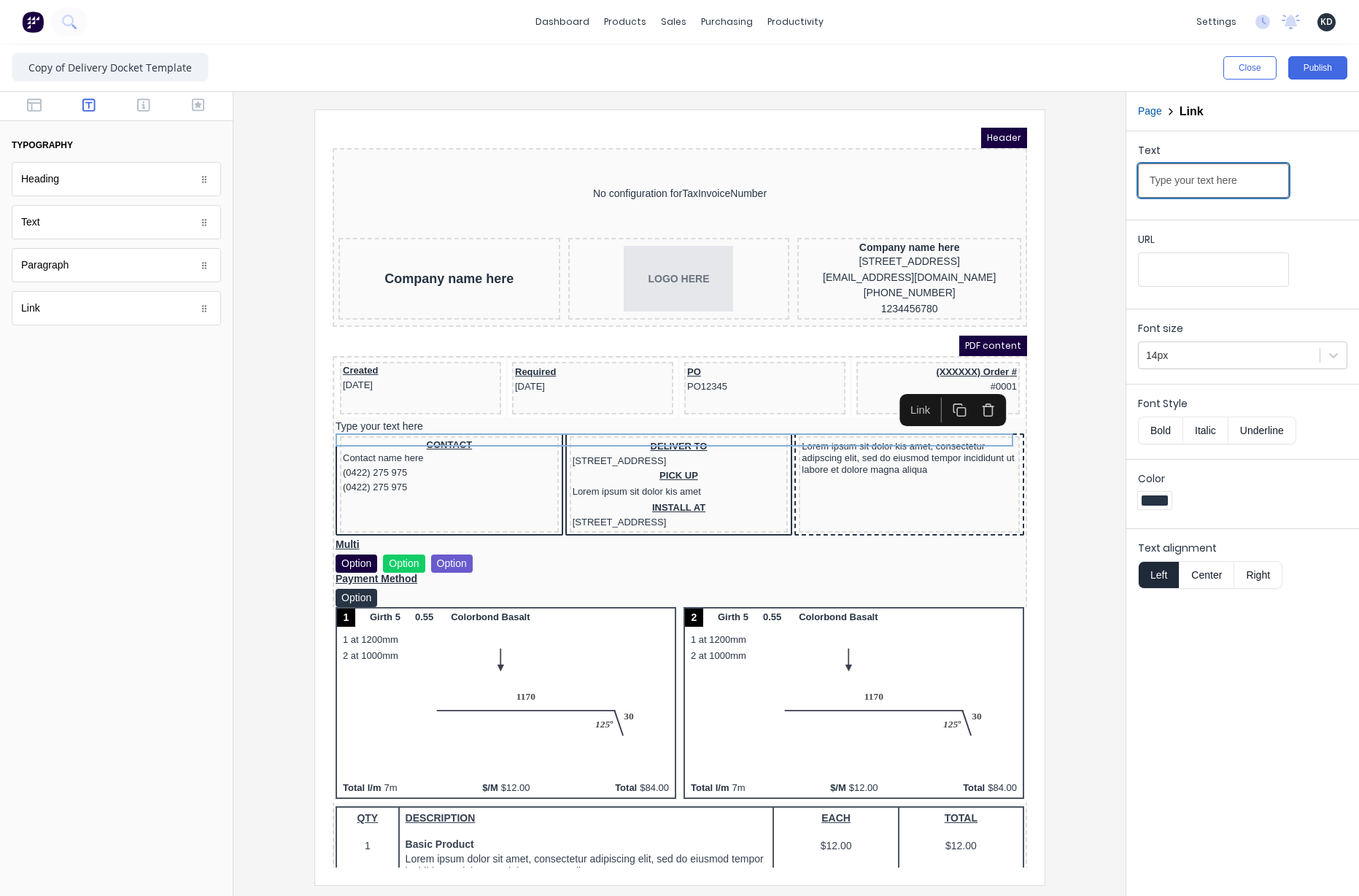
click at [1198, 178] on input "Type your text here" at bounding box center [1213, 181] width 151 height 35
click at [1265, 182] on input "Type your text here" at bounding box center [1213, 181] width 151 height 35
paste input "[URL][DOMAIN_NAME]"
type input "[URL][DOMAIN_NAME]"
click at [1236, 266] on input "URL" at bounding box center [1213, 270] width 151 height 35
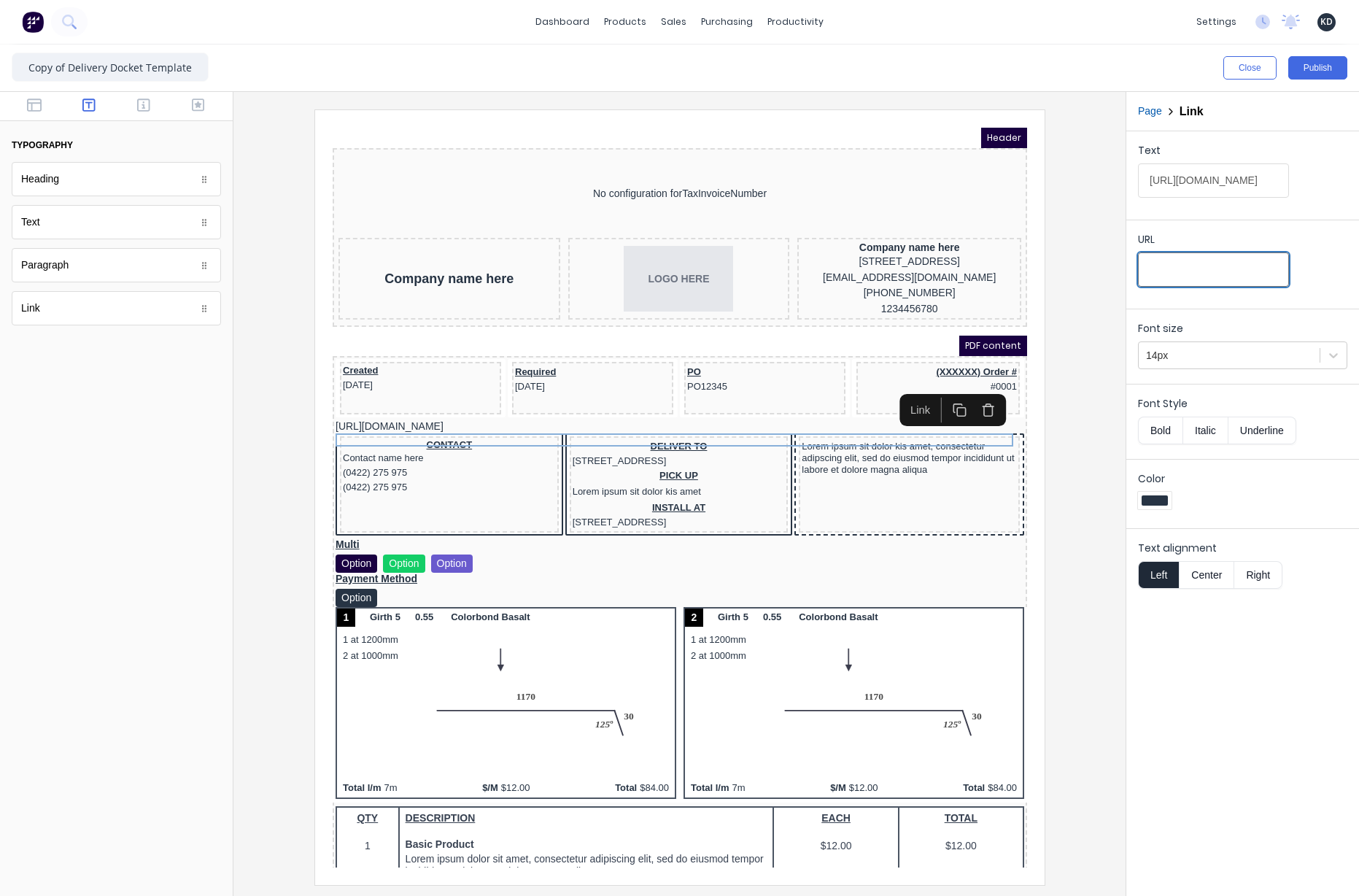
paste input "[URL][DOMAIN_NAME]"
type input "[URL][DOMAIN_NAME]"
click at [1243, 684] on div "Text [URL][DOMAIN_NAME] URL [URL][DOMAIN_NAME] Font size 14px Font Style Bold I…" at bounding box center [1243, 514] width 233 height 765
drag, startPoint x: 1260, startPoint y: 583, endPoint x: 1260, endPoint y: 603, distance: 20.0
click at [1260, 583] on button "Right" at bounding box center [1258, 575] width 48 height 28
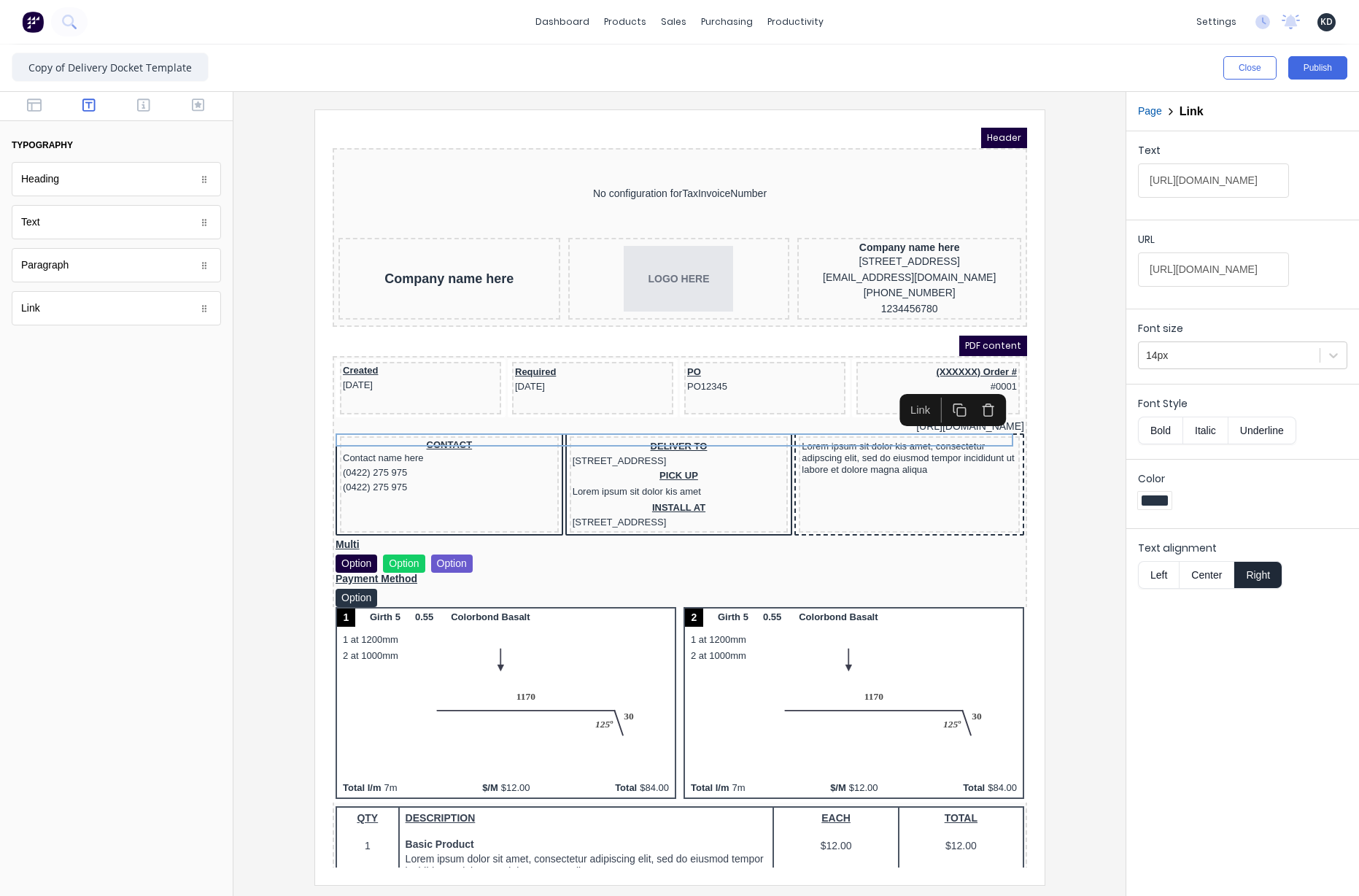
click at [1261, 689] on div "Text [URL][DOMAIN_NAME] URL [URL][DOMAIN_NAME] Font size 14px Font Style Bold I…" at bounding box center [1243, 514] width 233 height 765
click at [1318, 71] on button "Publish" at bounding box center [1318, 68] width 59 height 24
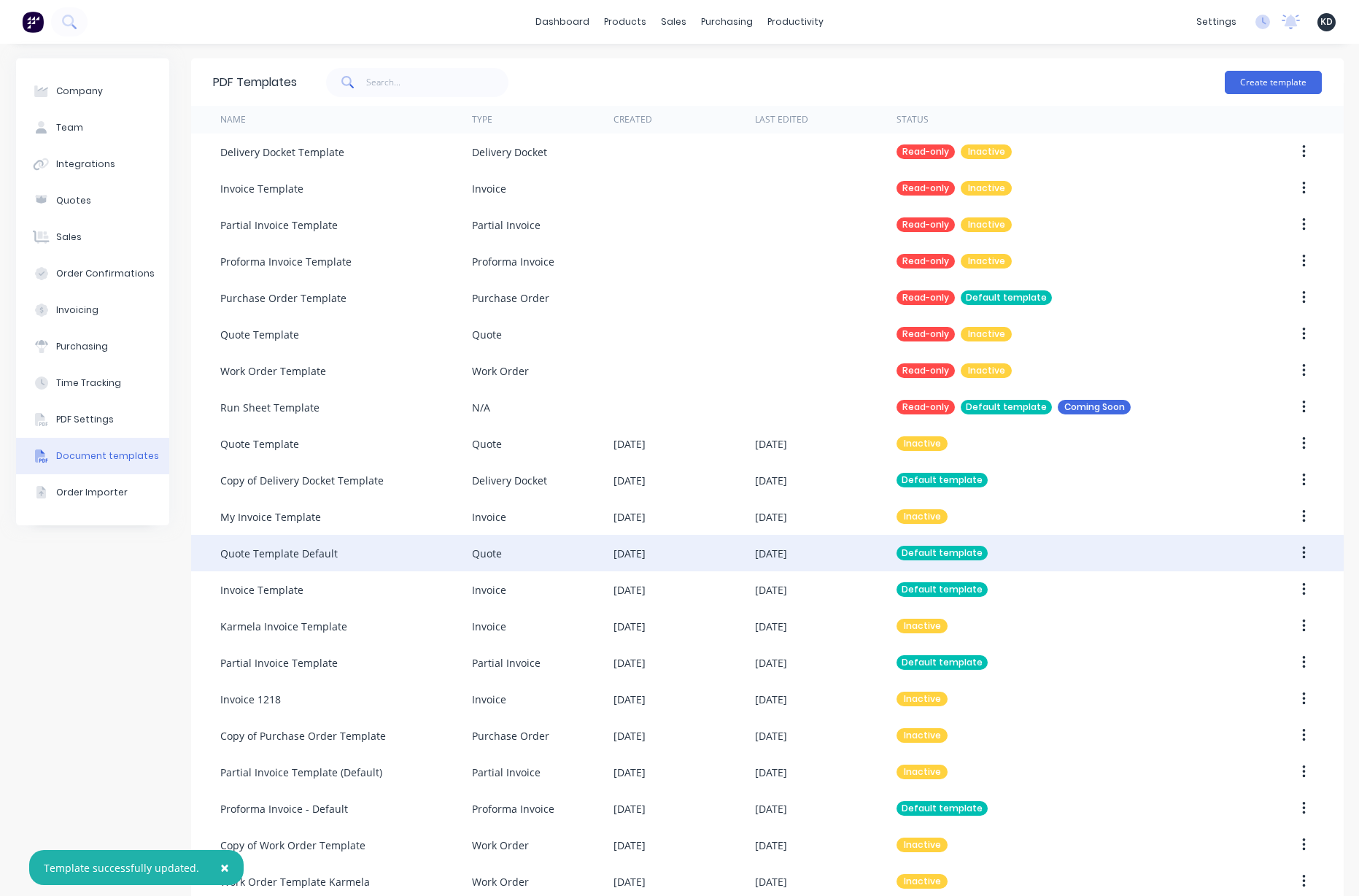
click at [1302, 550] on icon "button" at bounding box center [1304, 553] width 4 height 16
click at [1237, 589] on div "Edit" at bounding box center [1252, 591] width 112 height 21
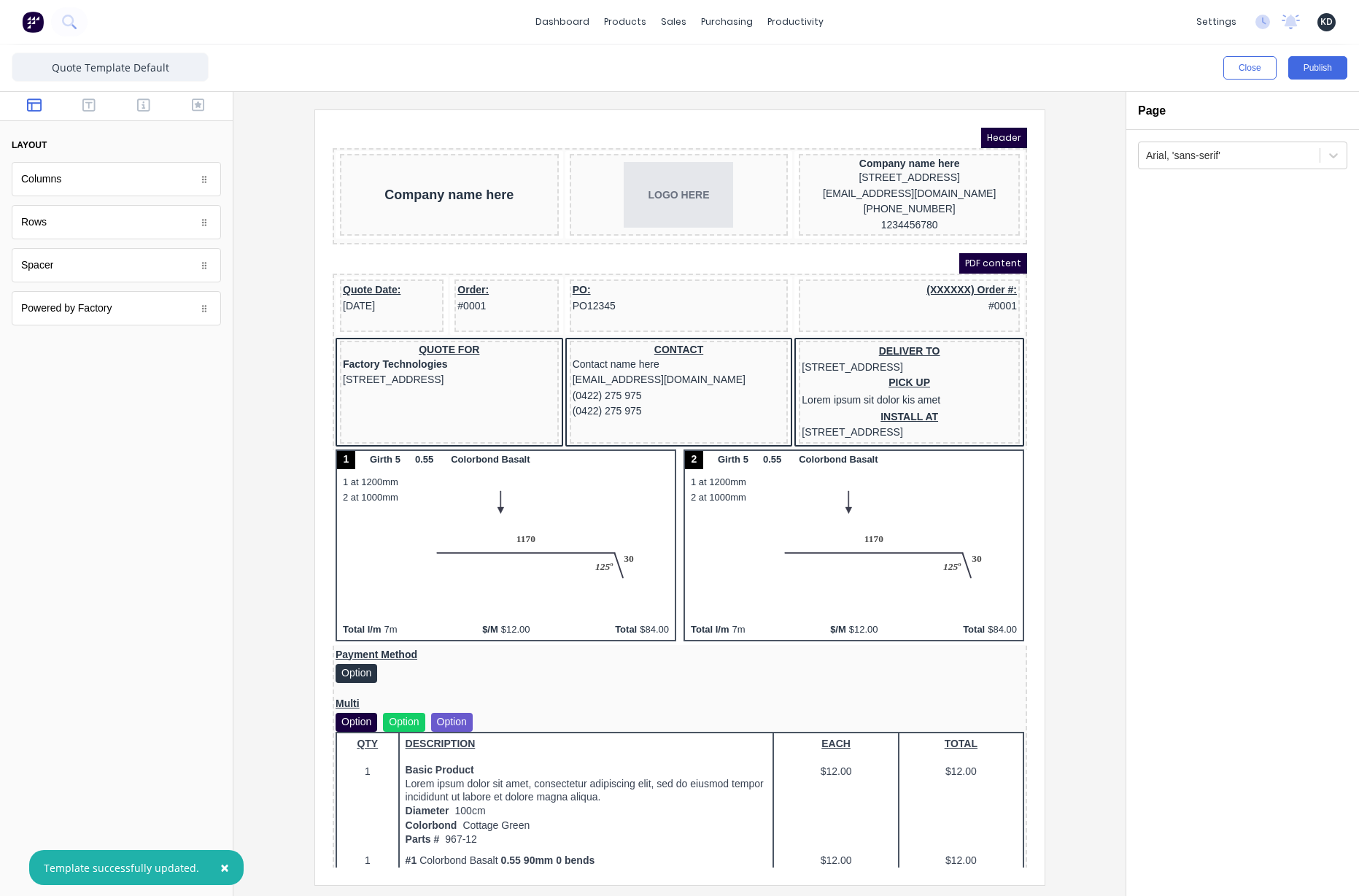
click at [220, 870] on span "×" at bounding box center [225, 867] width 9 height 21
click at [97, 88] on div "Close Publish" at bounding box center [680, 67] width 1359 height 46
drag, startPoint x: 91, startPoint y: 102, endPoint x: 90, endPoint y: 119, distance: 17.0
click at [91, 102] on icon "button" at bounding box center [89, 105] width 13 height 13
click at [26, 107] on button "button" at bounding box center [35, 107] width 46 height 18
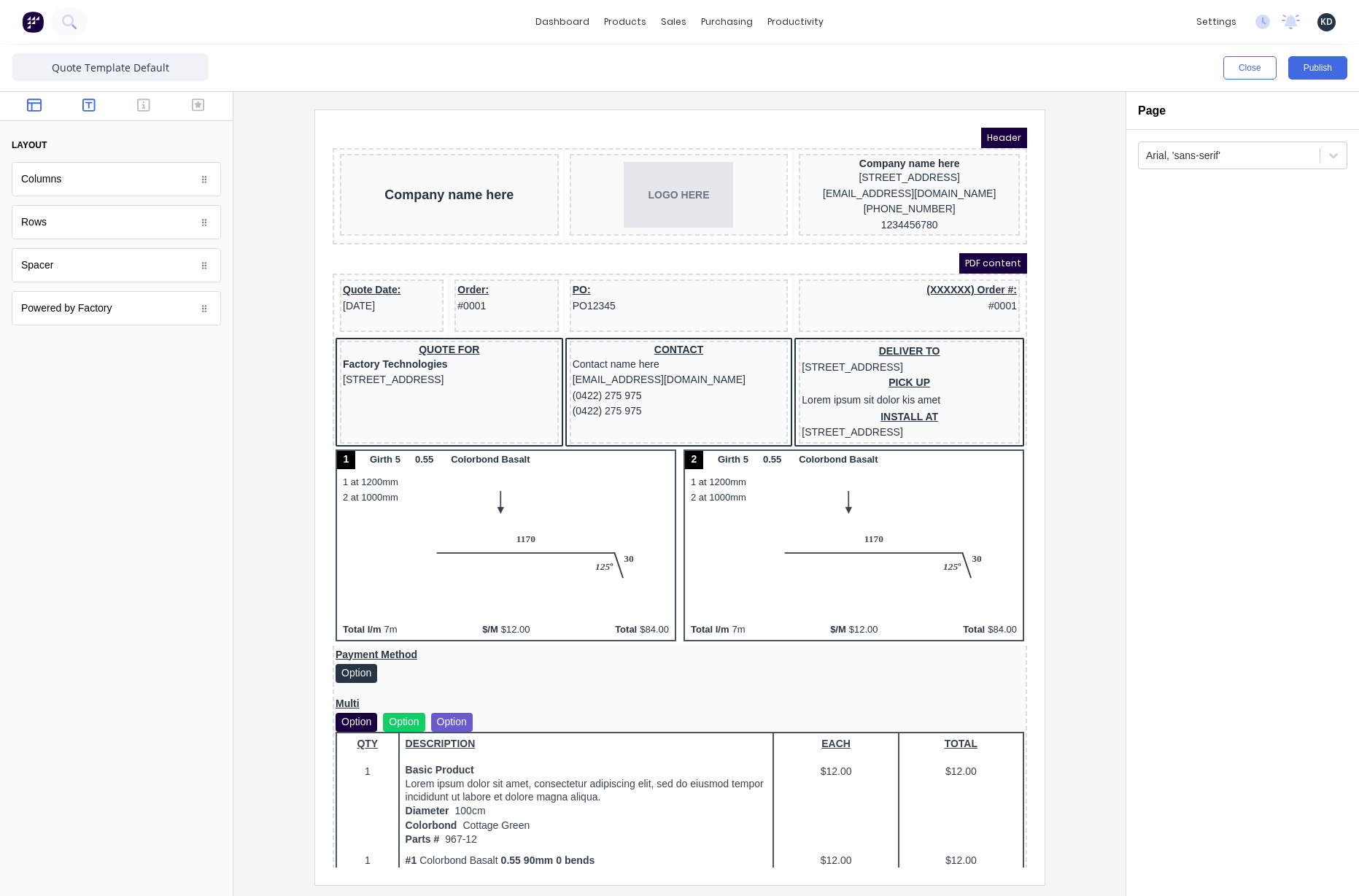
click at [86, 107] on icon "button" at bounding box center [89, 105] width 13 height 15
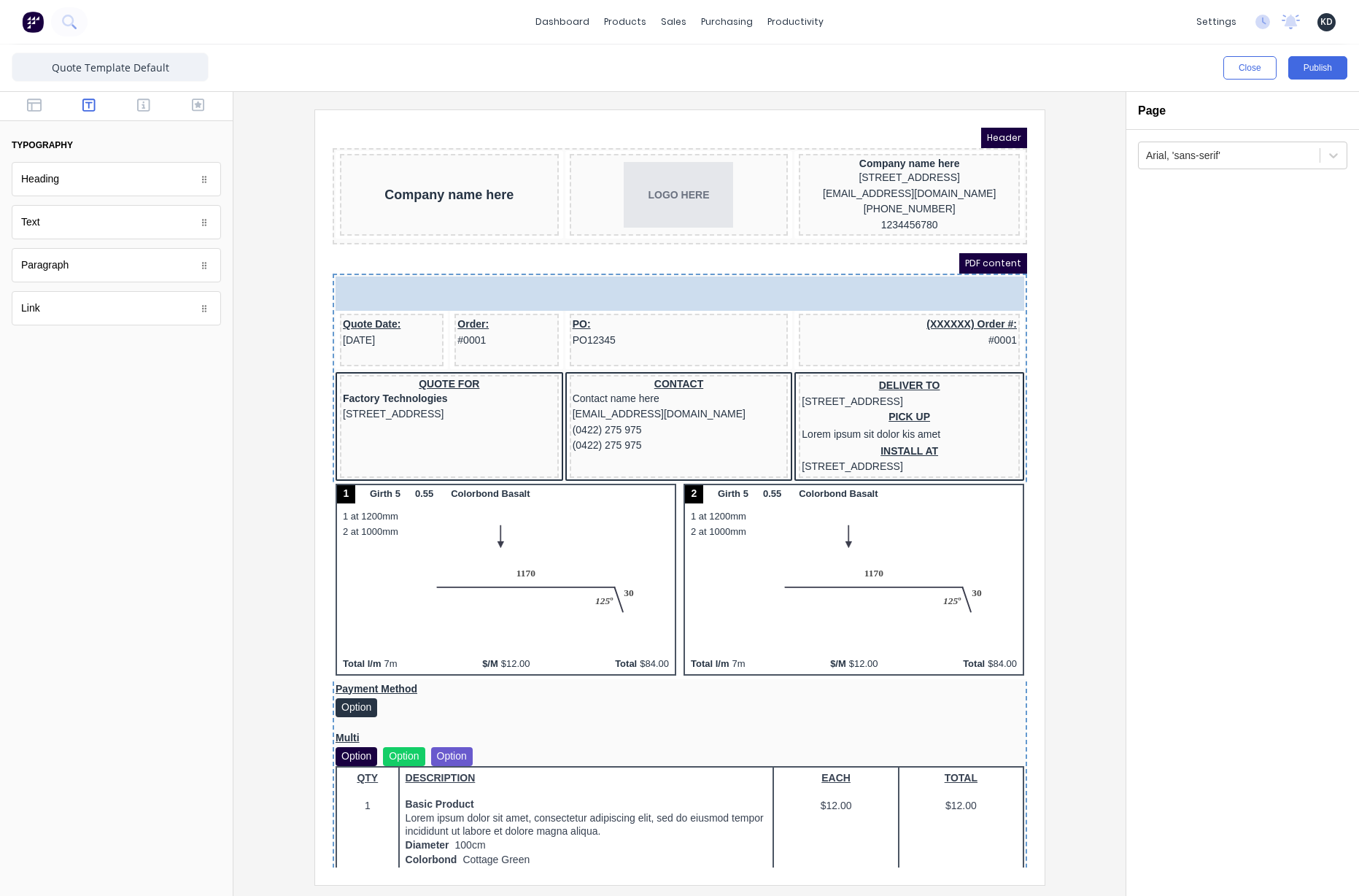
drag, startPoint x: 68, startPoint y: 314, endPoint x: 542, endPoint y: 273, distance: 475.8
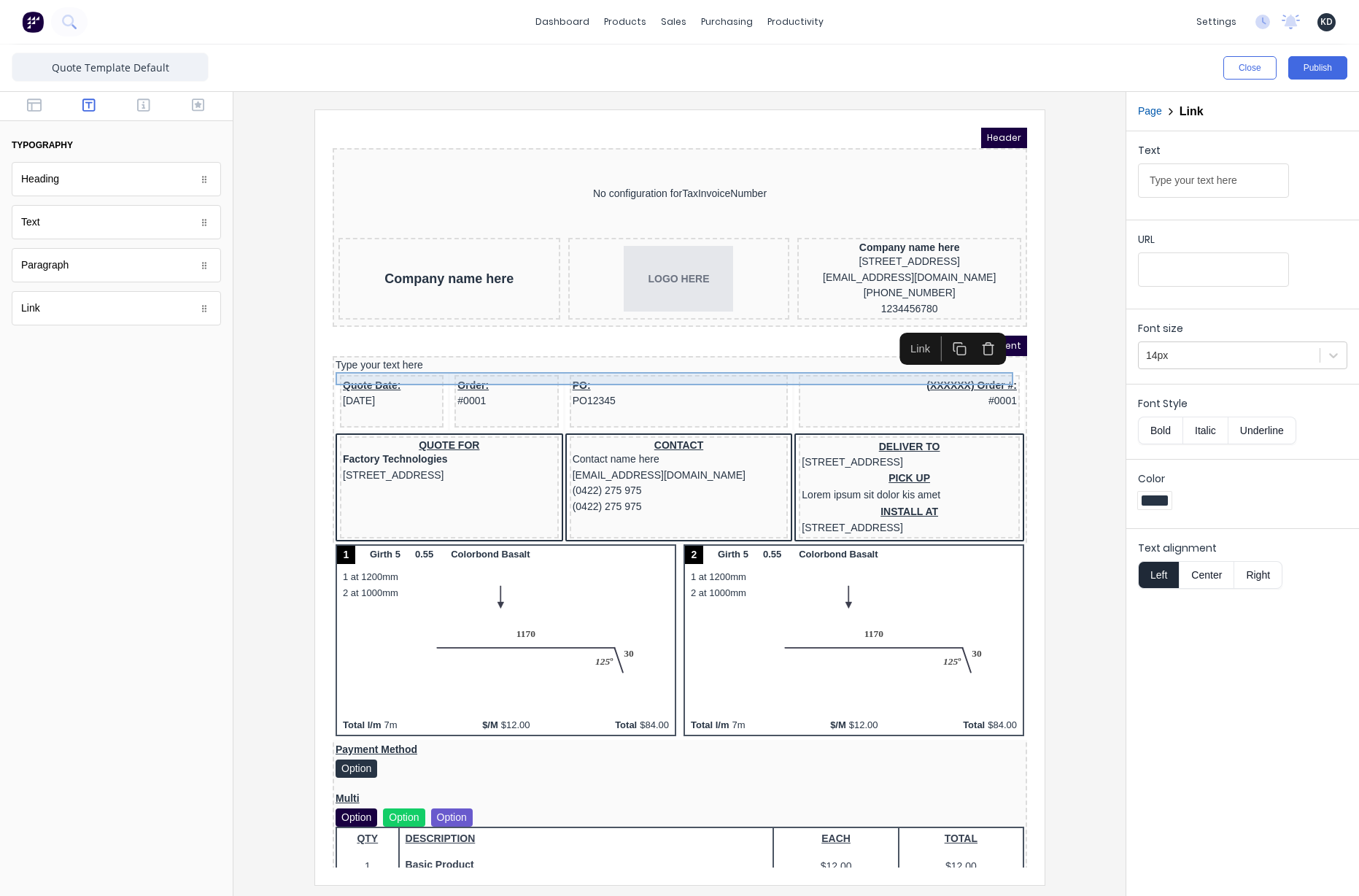
click at [387, 354] on div "Type your text here" at bounding box center [662, 348] width 689 height 13
click at [1181, 181] on input "Type your text here" at bounding box center [1213, 181] width 151 height 35
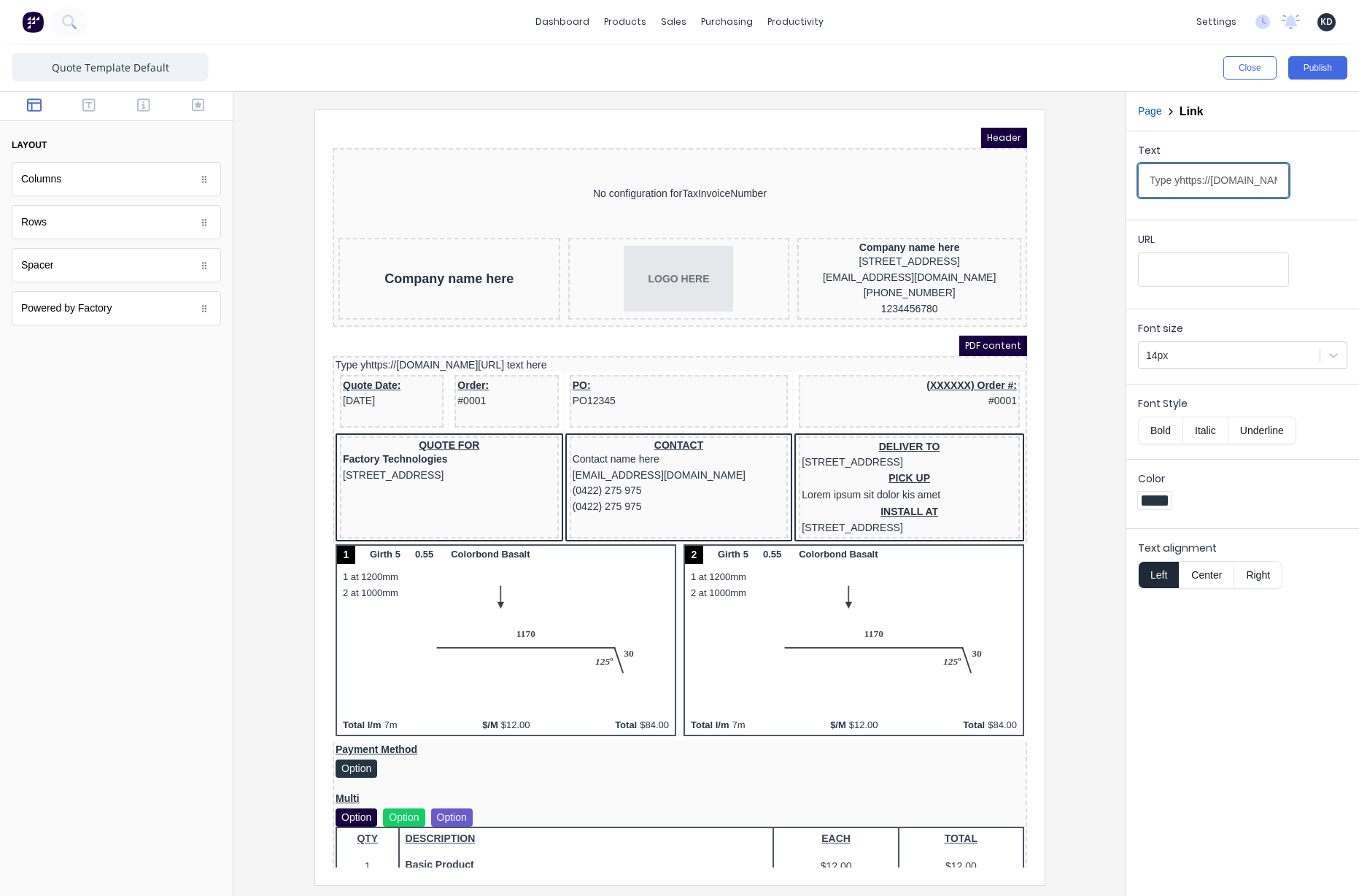
scroll to position [0, 9]
click at [1227, 179] on input "Type yhttps://[DOMAIN_NAME][URL] text here" at bounding box center [1213, 181] width 151 height 35
type input "[URL][DOMAIN_NAME]"
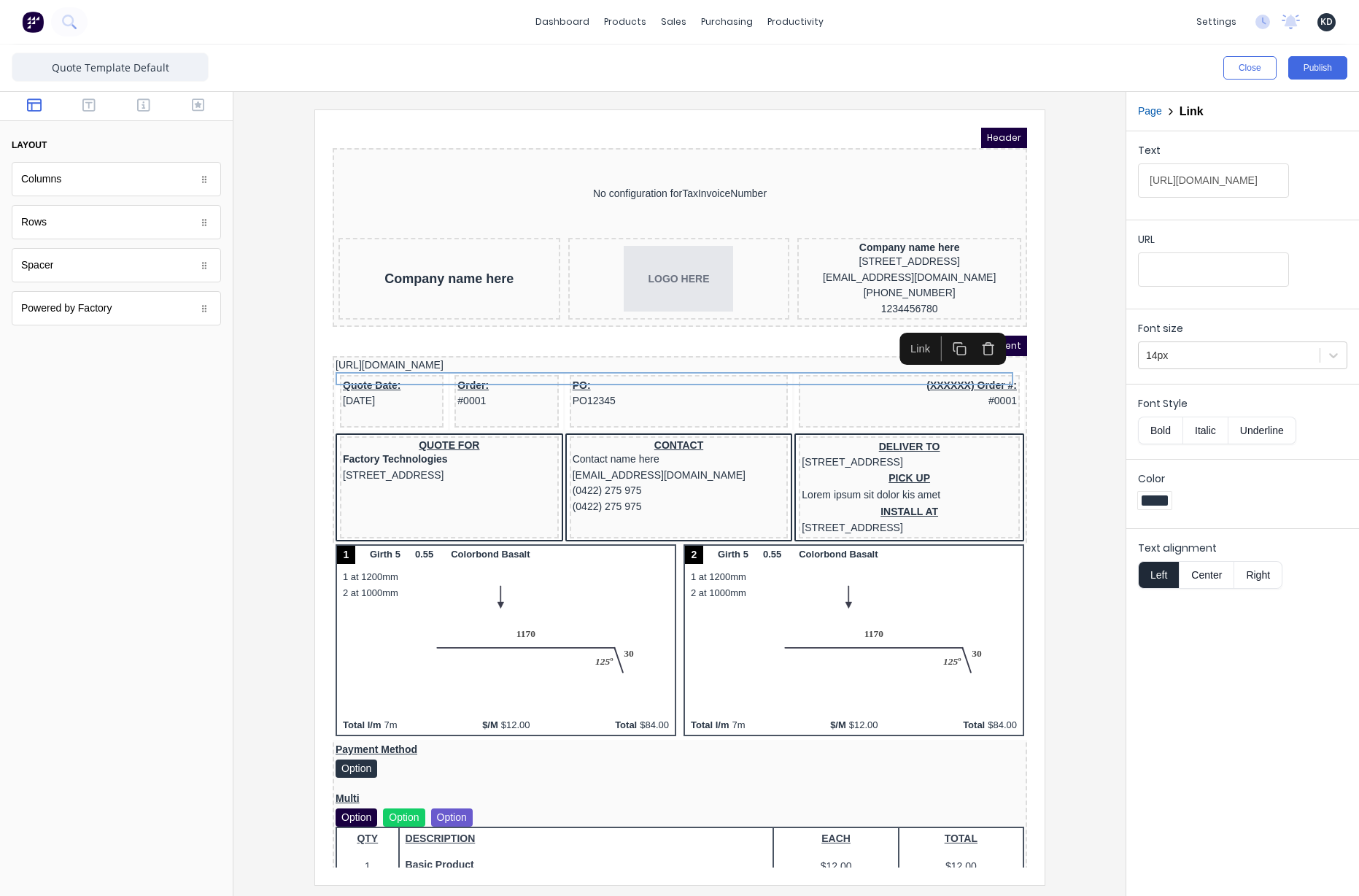
click at [1038, 338] on iframe at bounding box center [680, 497] width 730 height 774
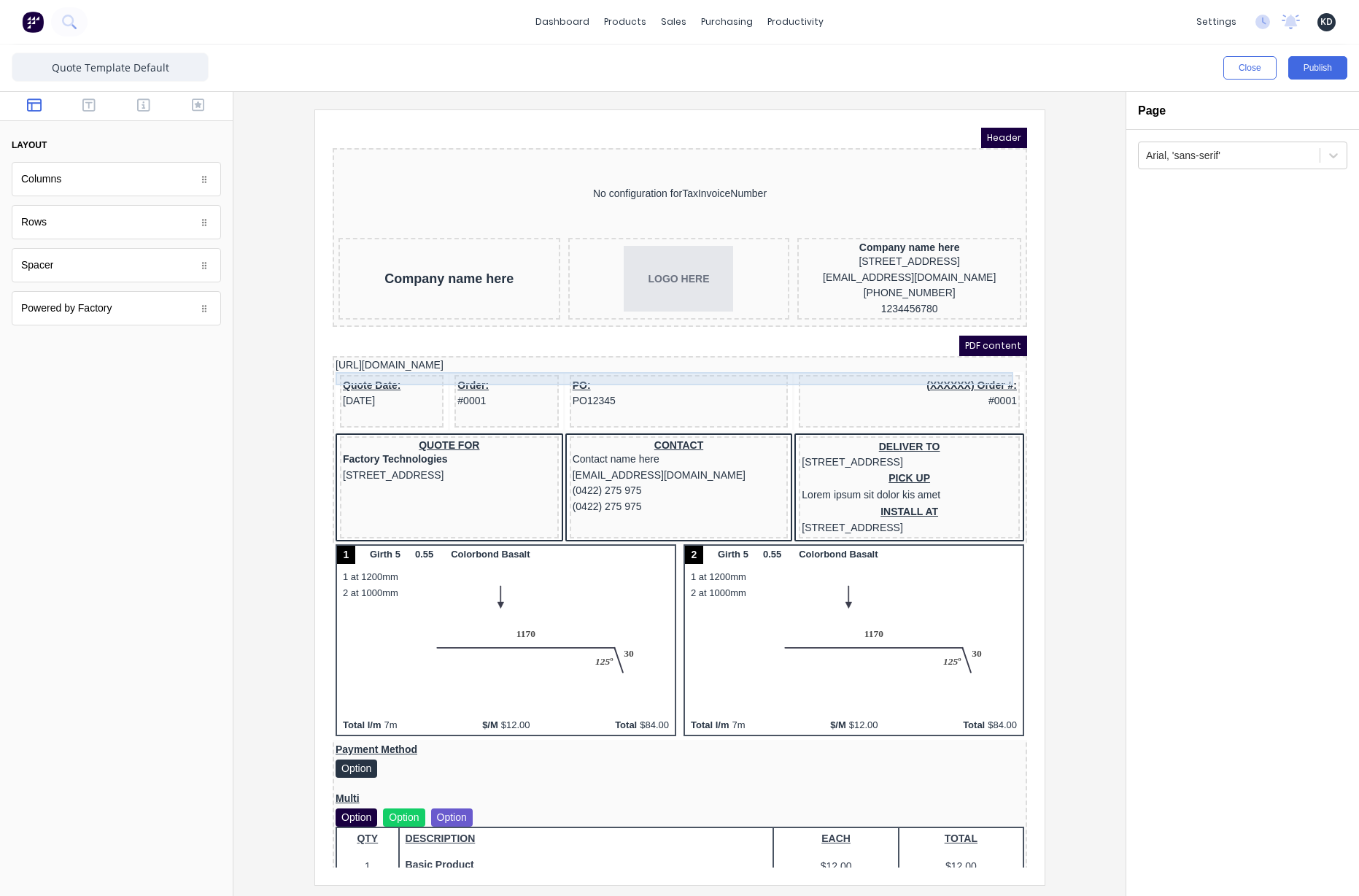
click at [433, 354] on div "[URL][DOMAIN_NAME]" at bounding box center [662, 348] width 689 height 13
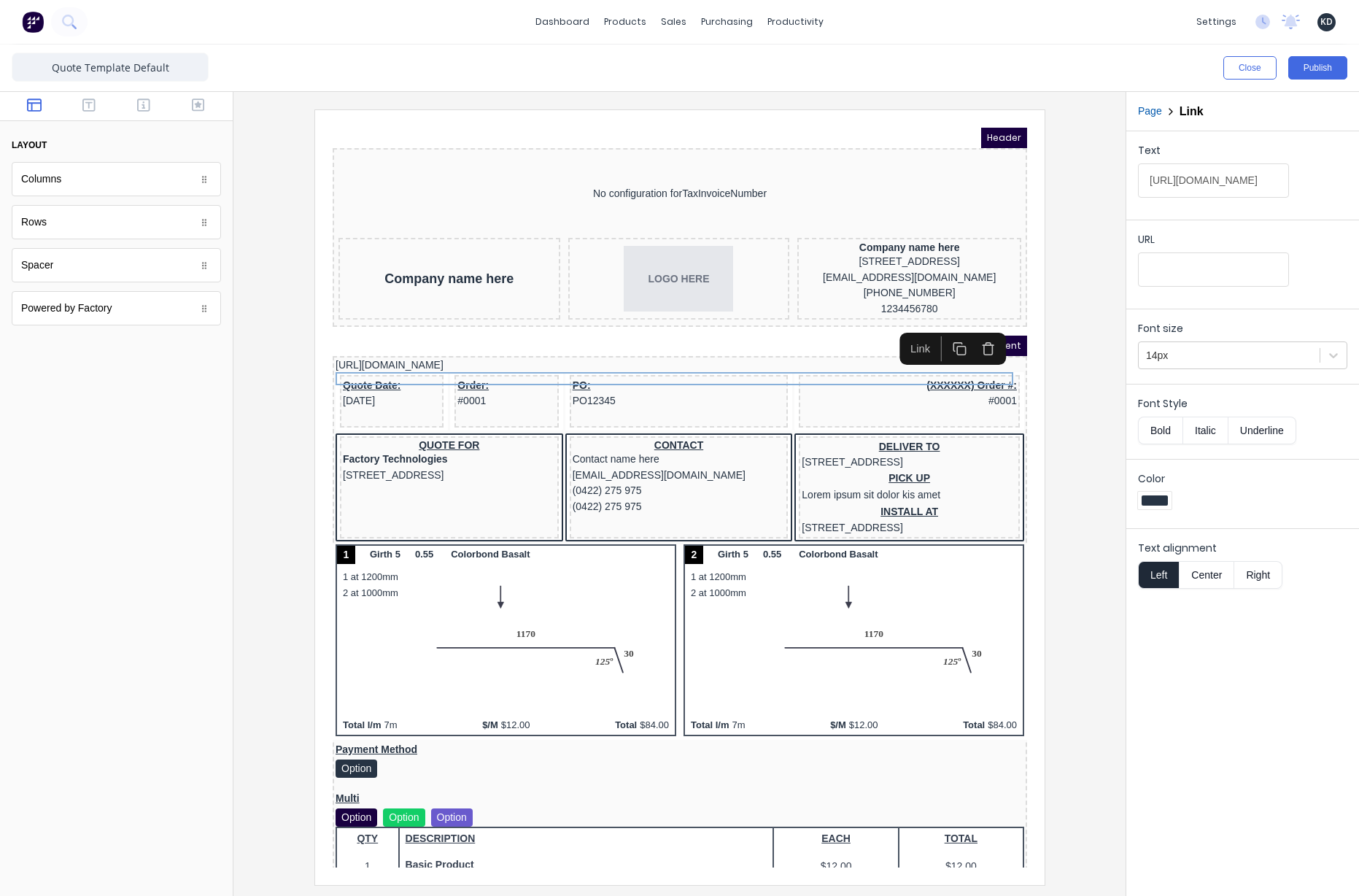
click at [1211, 197] on div "Text [URL][DOMAIN_NAME]" at bounding box center [1243, 174] width 209 height 62
click at [1217, 184] on input "[URL][DOMAIN_NAME]" at bounding box center [1213, 181] width 151 height 35
click at [1091, 501] on div at bounding box center [680, 496] width 869 height 774
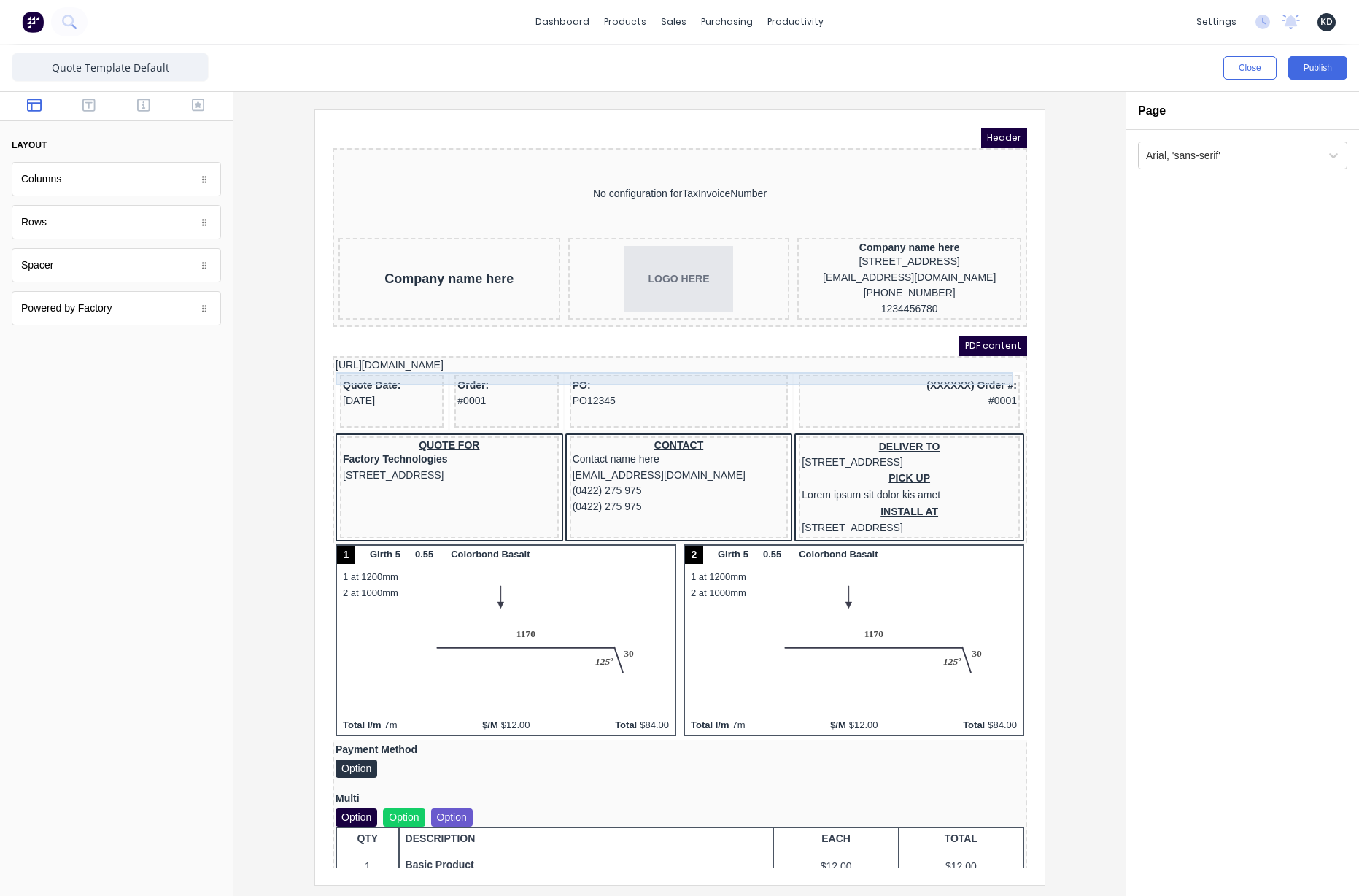
click at [464, 354] on div "[URL][DOMAIN_NAME]" at bounding box center [662, 348] width 689 height 13
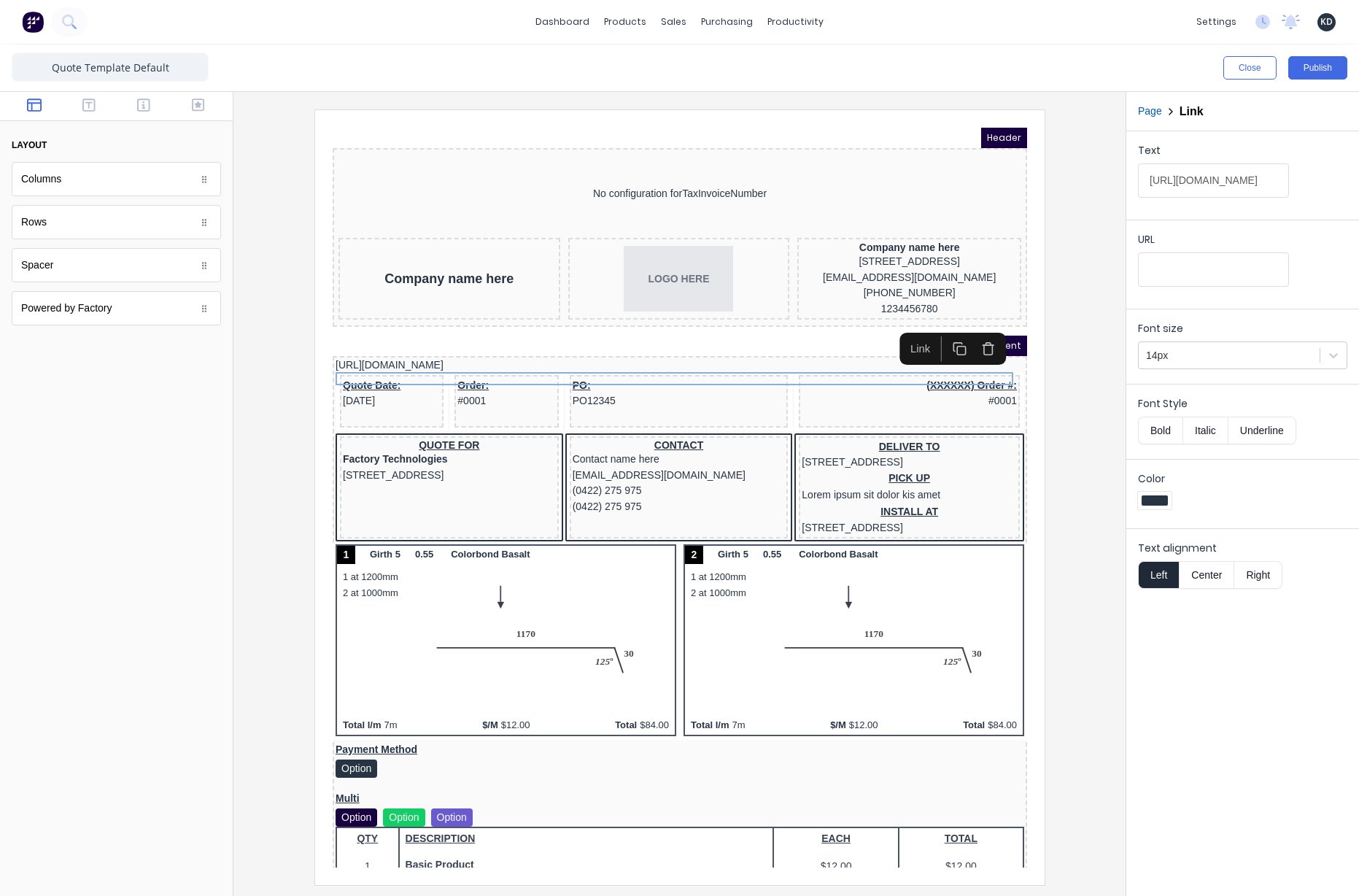
click at [1264, 577] on button "Right" at bounding box center [1258, 575] width 48 height 28
drag, startPoint x: 1259, startPoint y: 658, endPoint x: 1291, endPoint y: 217, distance: 442.2
click at [1260, 658] on div "Text [URL][DOMAIN_NAME] URL Font size 14px Font Style Bold Italic Underline Col…" at bounding box center [1243, 514] width 233 height 765
click at [1315, 65] on button "Publish" at bounding box center [1318, 68] width 59 height 24
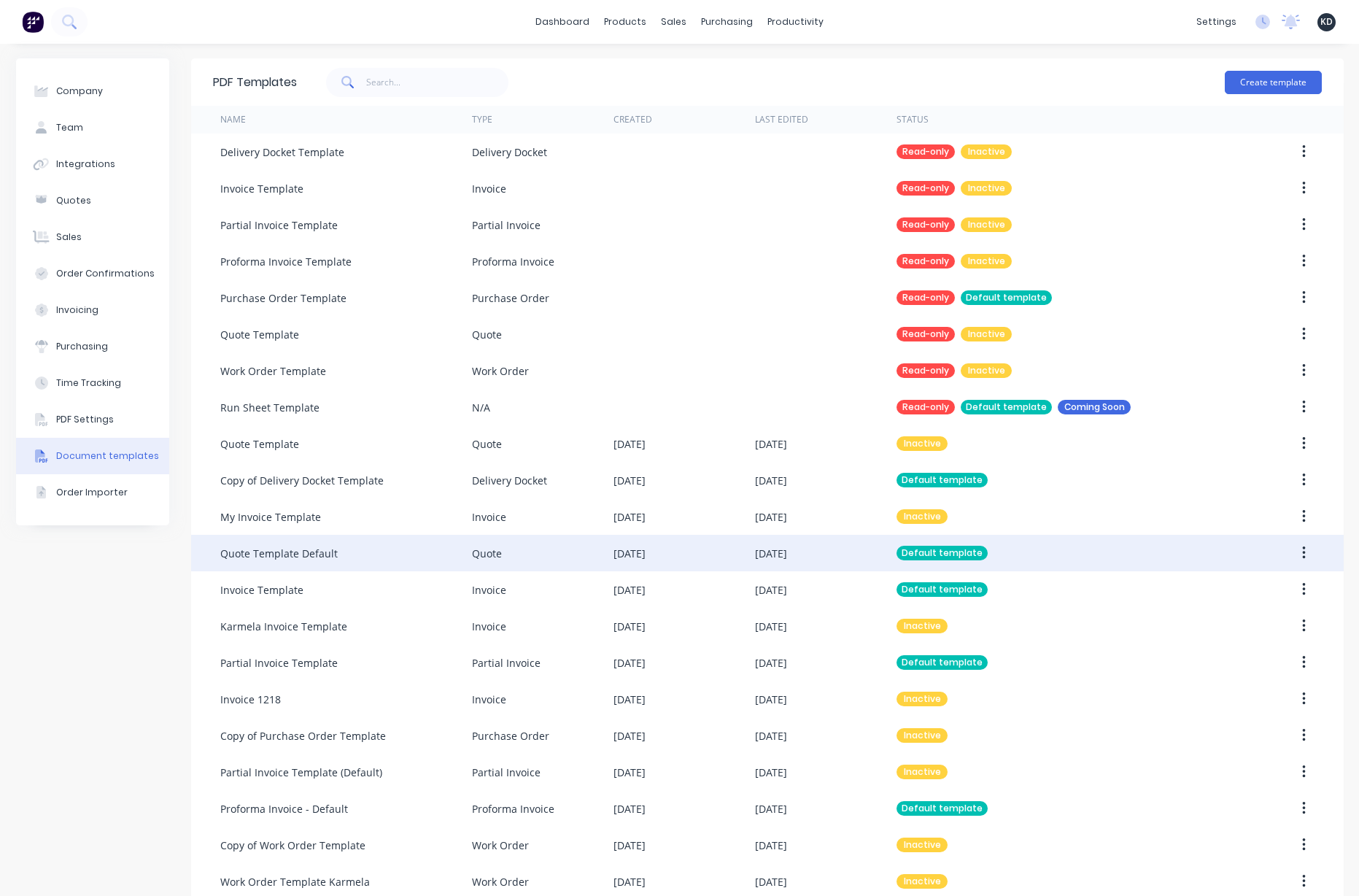
click at [1303, 552] on icon "button" at bounding box center [1304, 553] width 3 height 13
click at [1246, 595] on div "Edit" at bounding box center [1252, 591] width 112 height 21
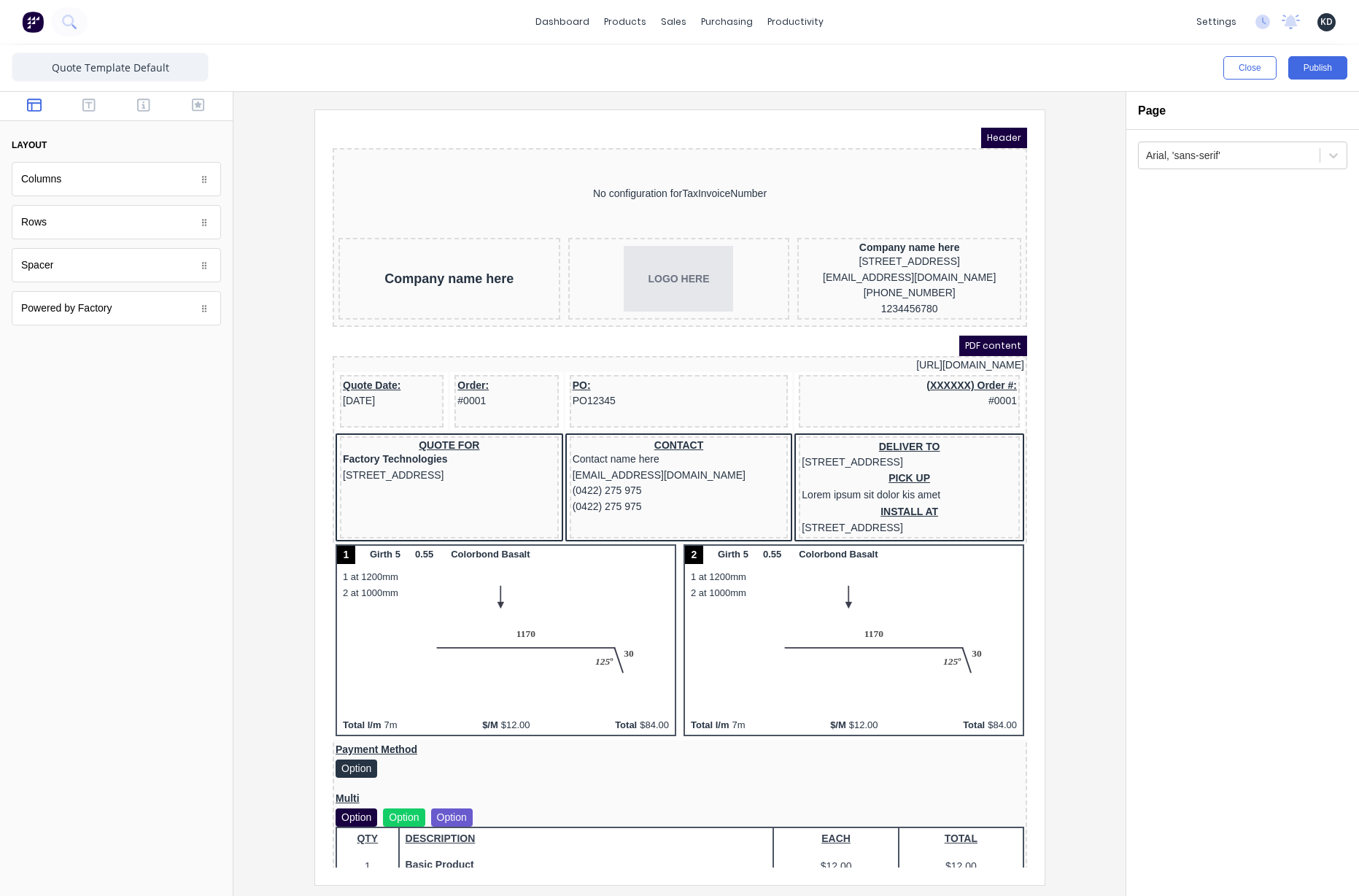
click at [1119, 404] on div at bounding box center [680, 494] width 892 height 804
click at [1311, 65] on button "Publish" at bounding box center [1318, 68] width 59 height 24
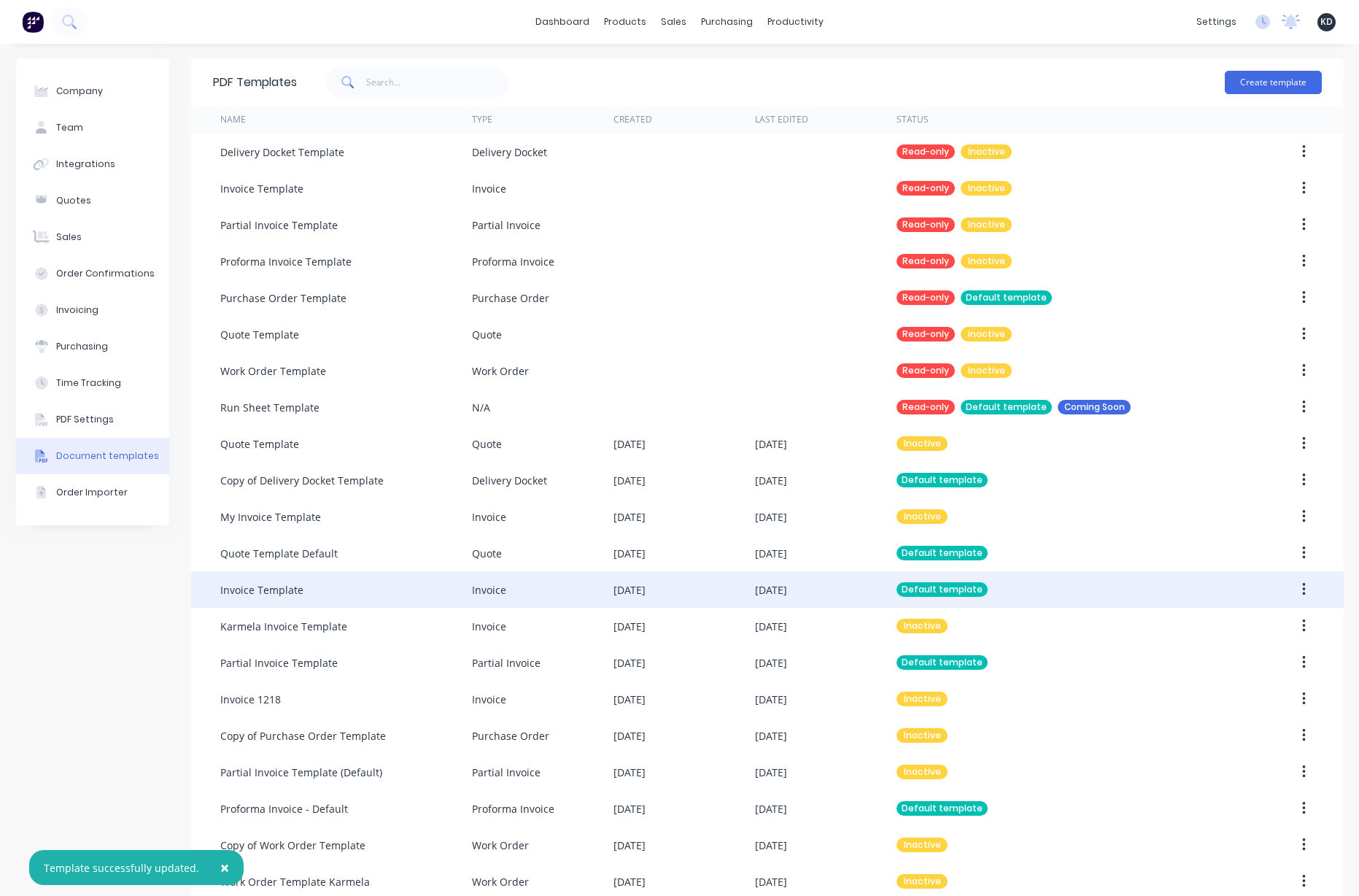
click at [1303, 589] on icon "button" at bounding box center [1304, 589] width 3 height 13
click at [1258, 626] on div "Edit" at bounding box center [1252, 628] width 112 height 21
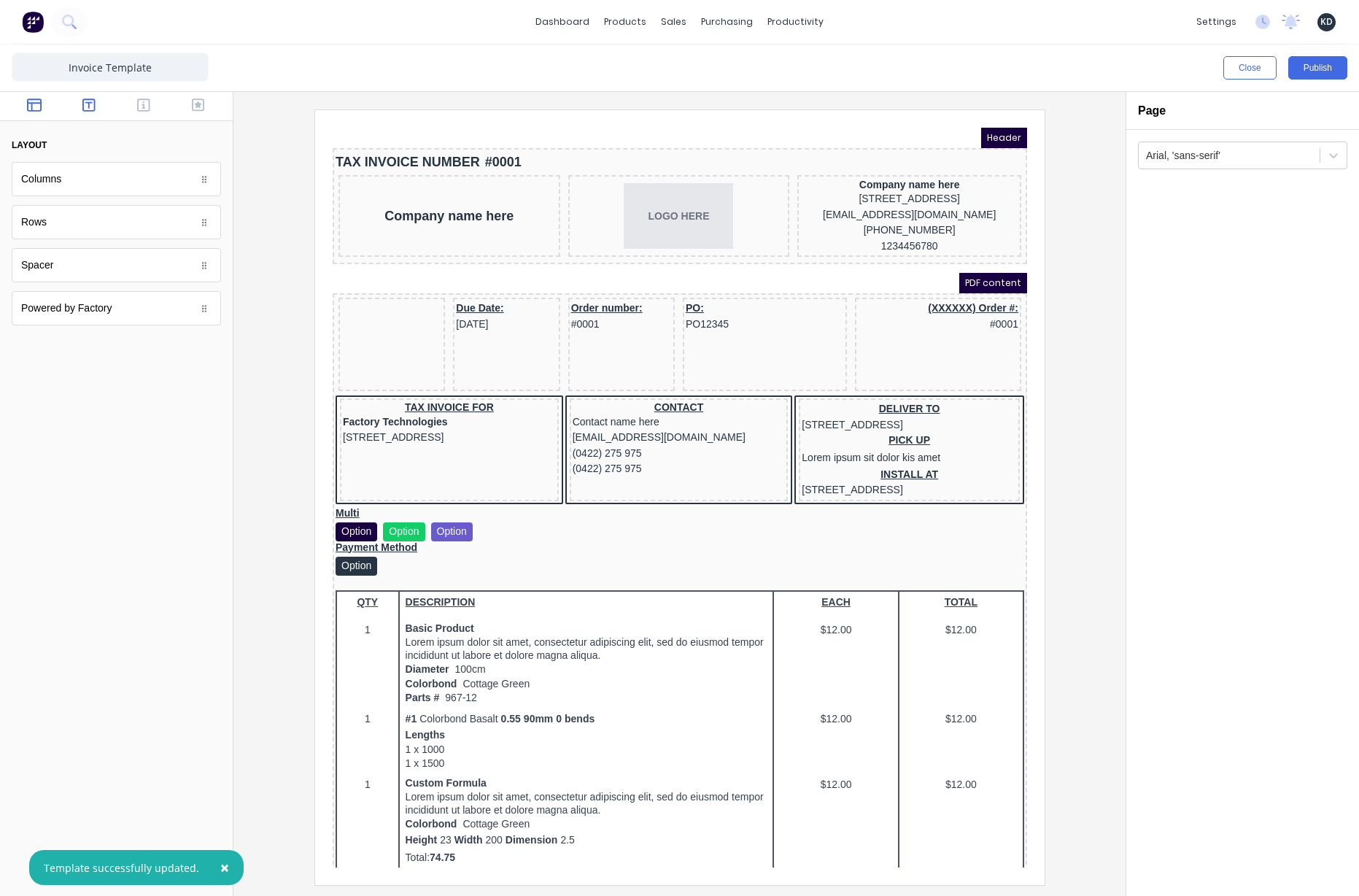
click at [80, 107] on button "button" at bounding box center [89, 107] width 46 height 18
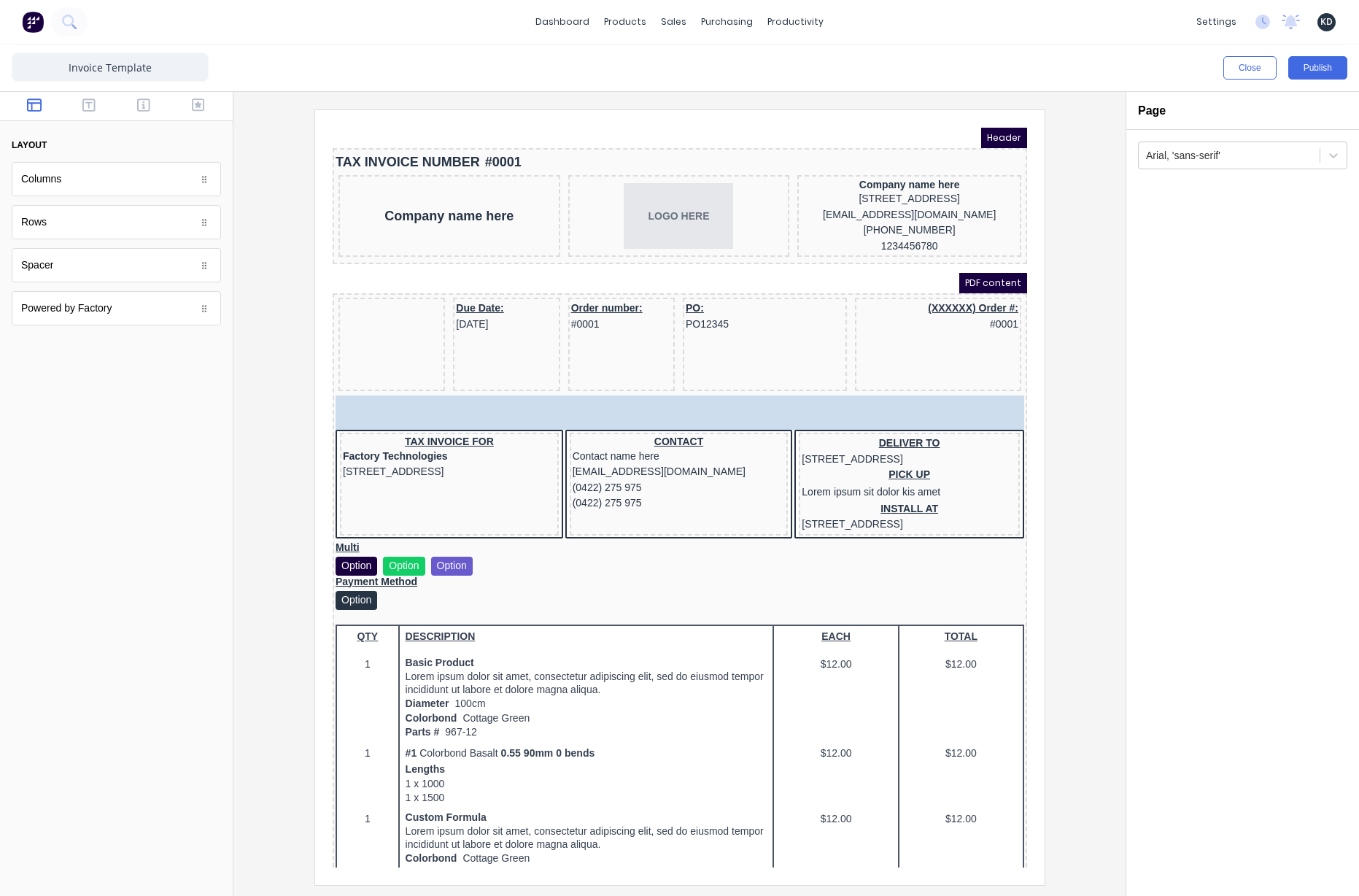
drag, startPoint x: 65, startPoint y: 309, endPoint x: 637, endPoint y: 405, distance: 580.0
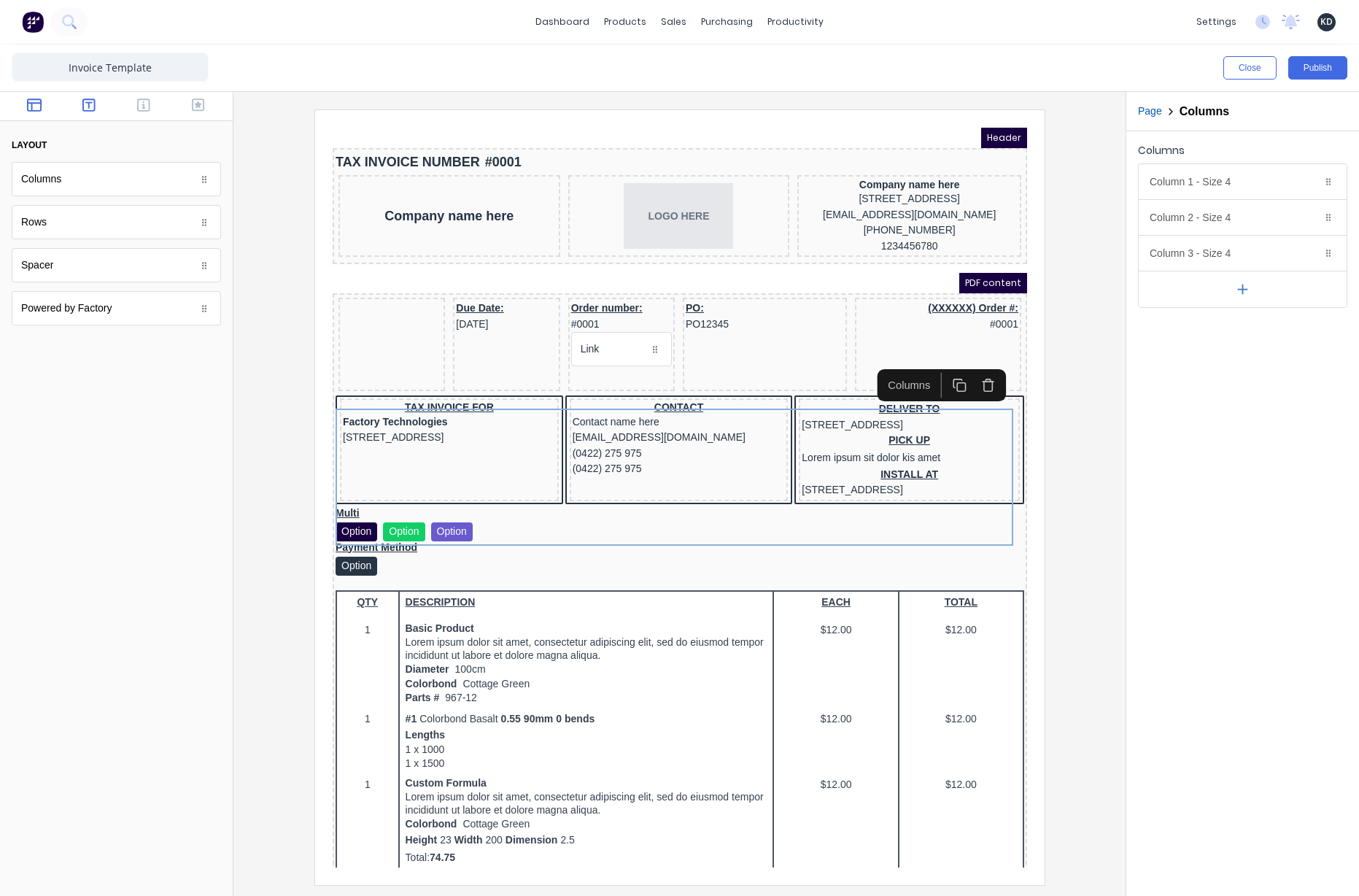
click at [88, 102] on icon "button" at bounding box center [89, 105] width 13 height 13
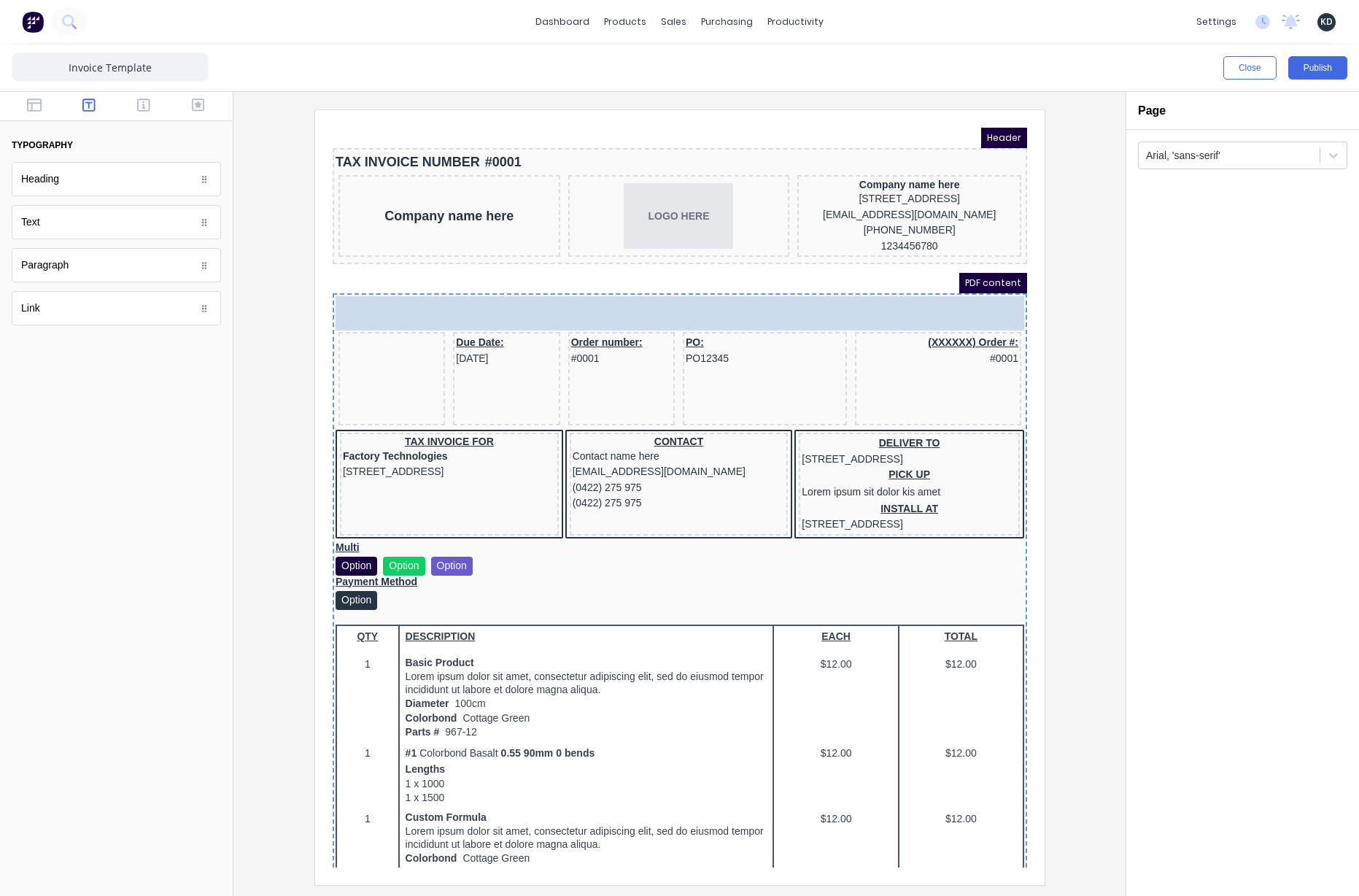
drag, startPoint x: 75, startPoint y: 302, endPoint x: 573, endPoint y: 298, distance: 498.0
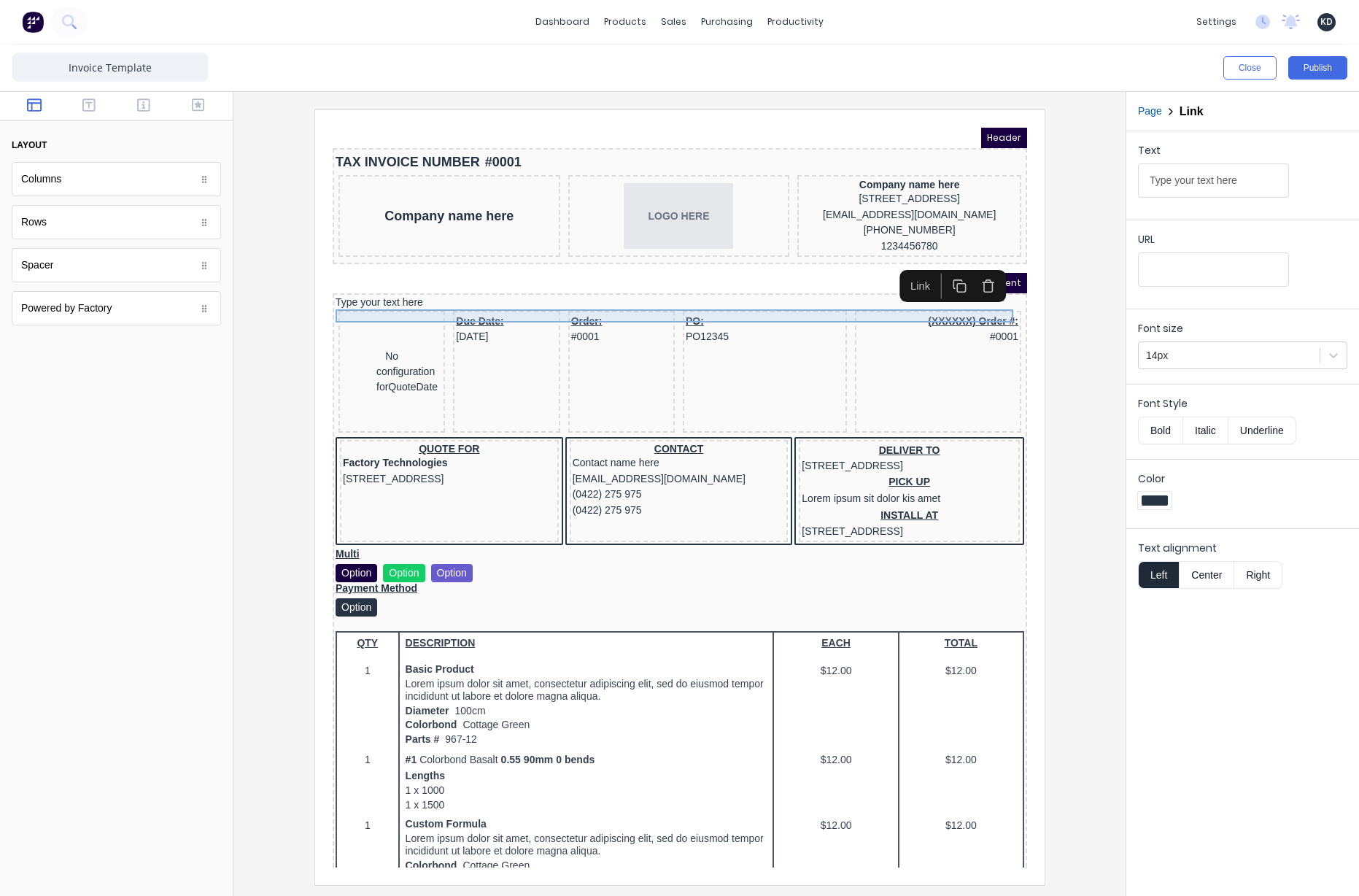
click at [712, 292] on div "Type your text here" at bounding box center [662, 285] width 689 height 13
click at [1178, 188] on input "Type your text here" at bounding box center [1213, 181] width 151 height 35
paste input "[URL][DOMAIN_NAME]"
type input "[URL][DOMAIN_NAME]"
click at [1279, 696] on div "Text [URL][DOMAIN_NAME] URL Font size 14px Font Style Bold Italic Underline Col…" at bounding box center [1243, 514] width 233 height 765
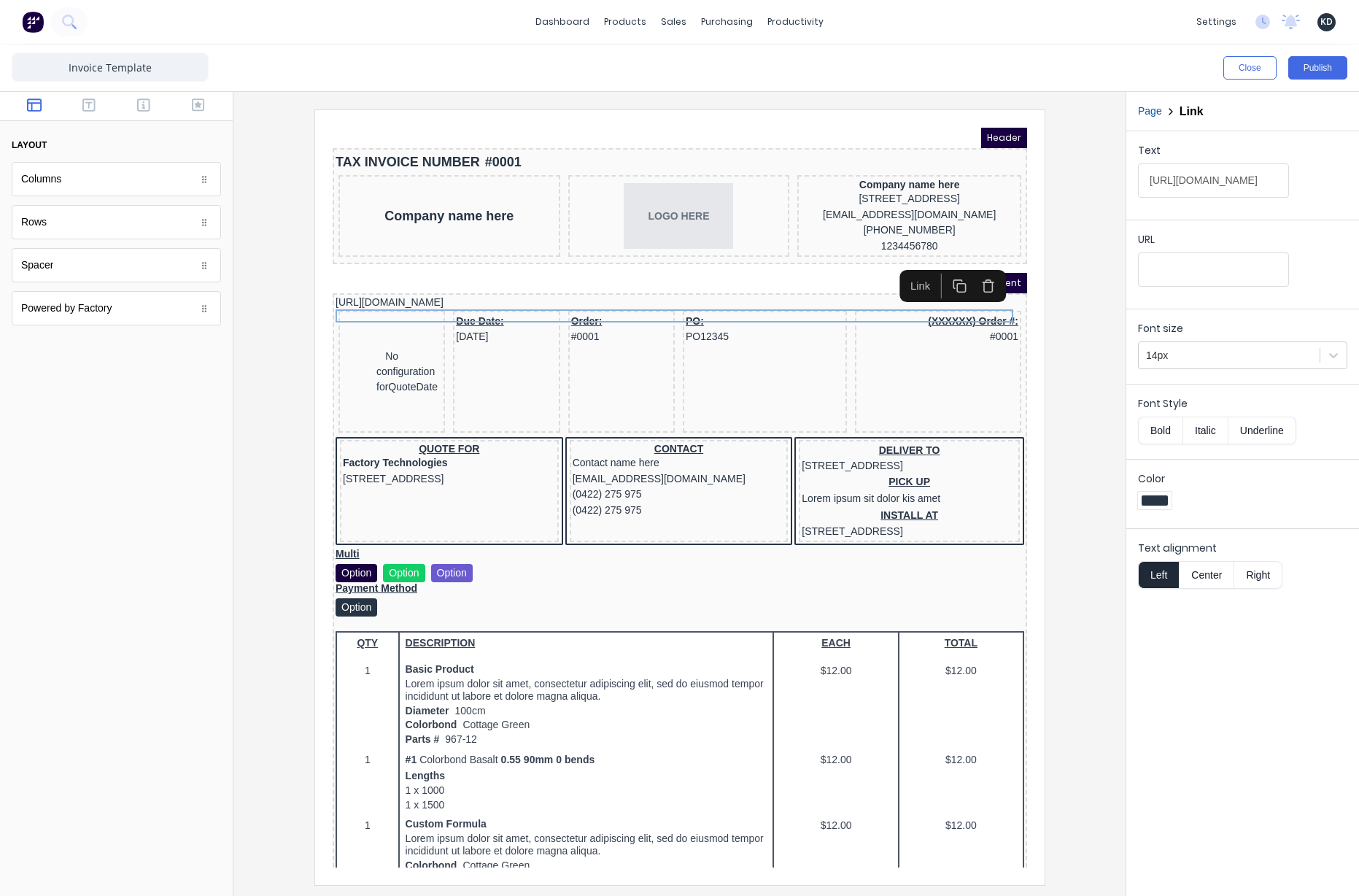
click at [1268, 577] on button "Right" at bounding box center [1258, 575] width 48 height 28
click at [1261, 668] on div "Text [URL][DOMAIN_NAME] URL Font size 14px Font Style Bold Italic Underline Col…" at bounding box center [1243, 514] width 233 height 765
click at [1314, 69] on button "Publish" at bounding box center [1318, 68] width 59 height 24
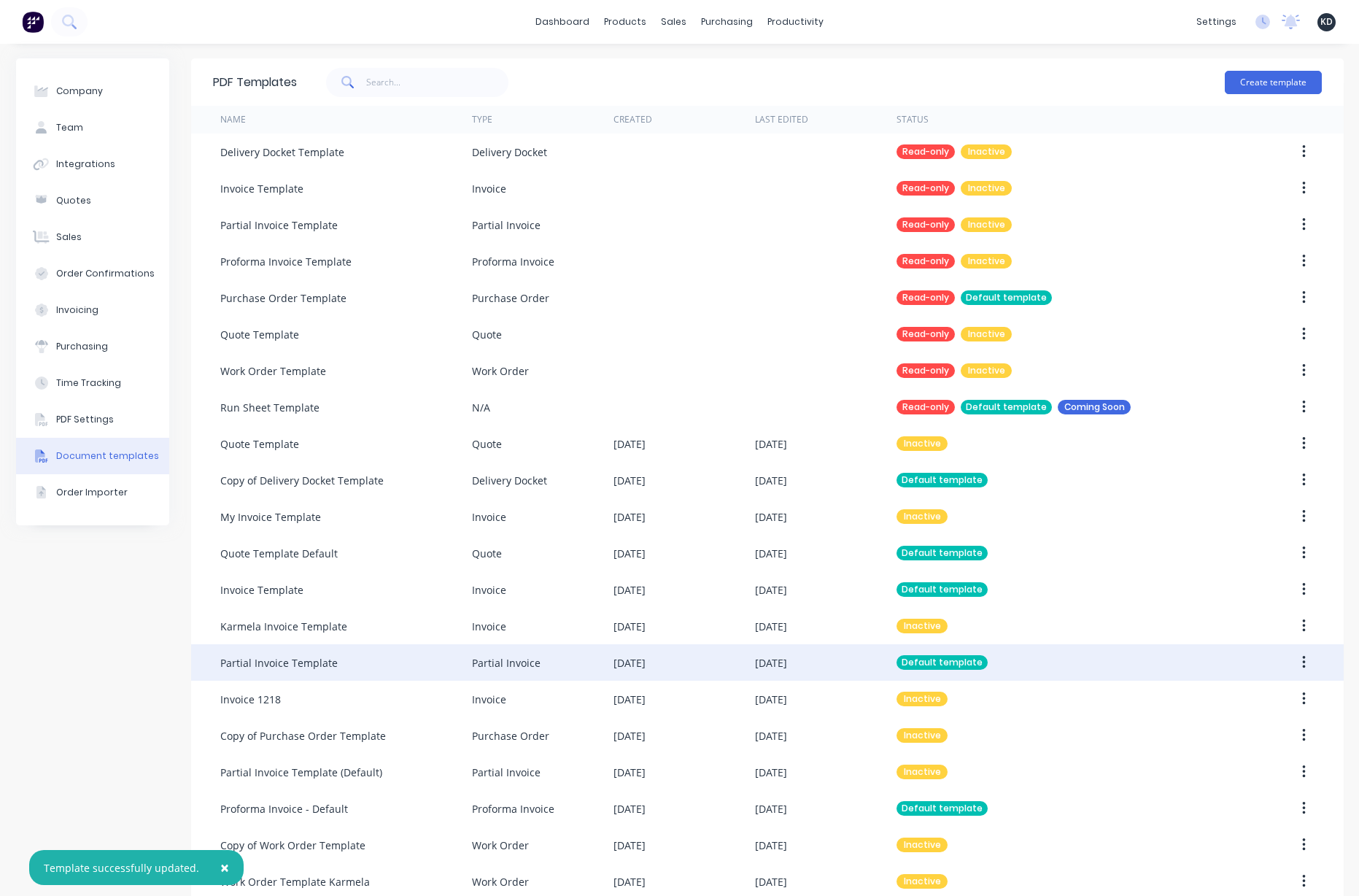
click at [1298, 665] on button "button" at bounding box center [1304, 662] width 35 height 27
click at [1259, 699] on div "Edit" at bounding box center [1252, 701] width 112 height 21
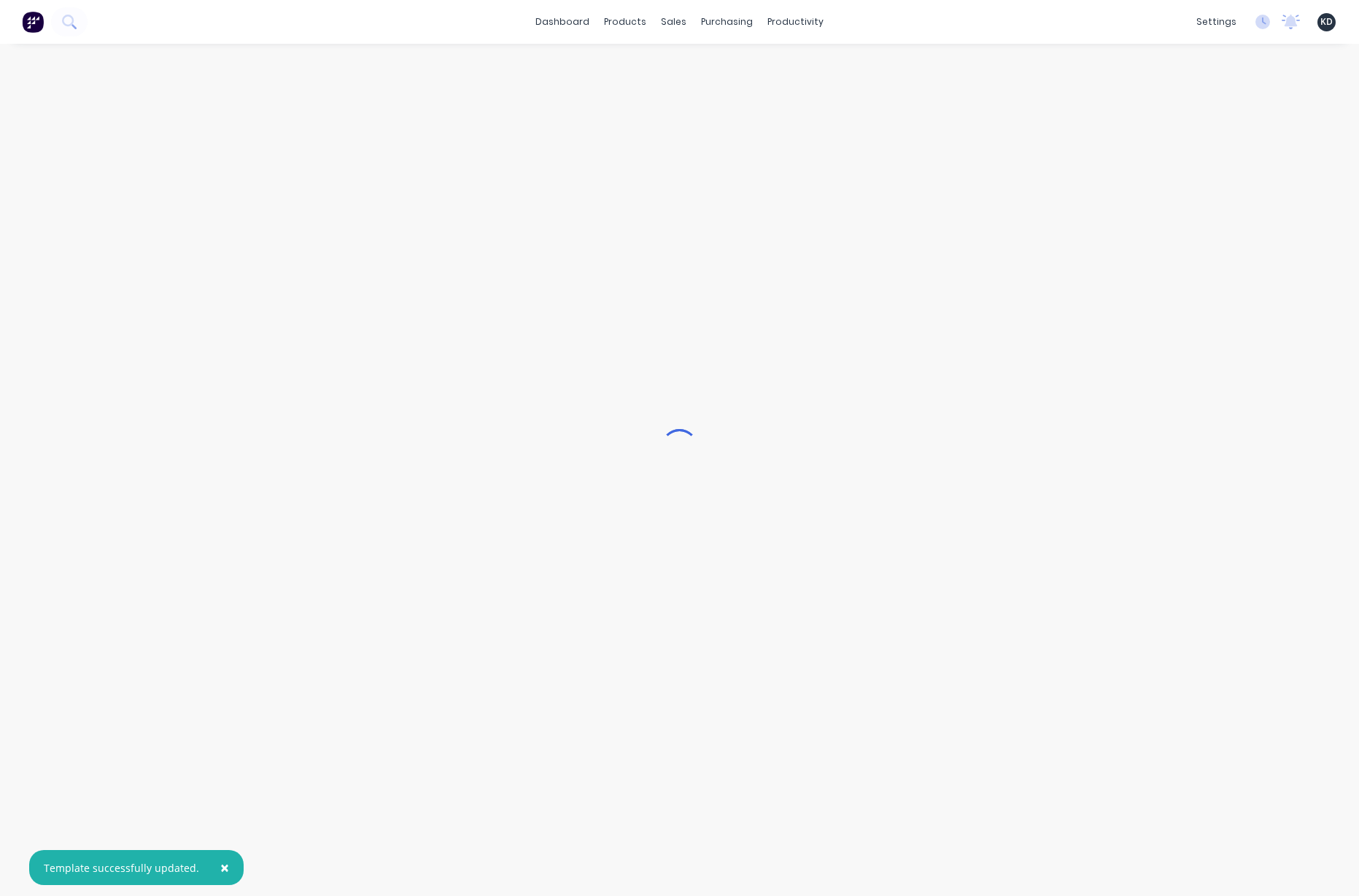
click at [222, 863] on button "×" at bounding box center [224, 867] width 38 height 35
